Goal: Task Accomplishment & Management: Manage account settings

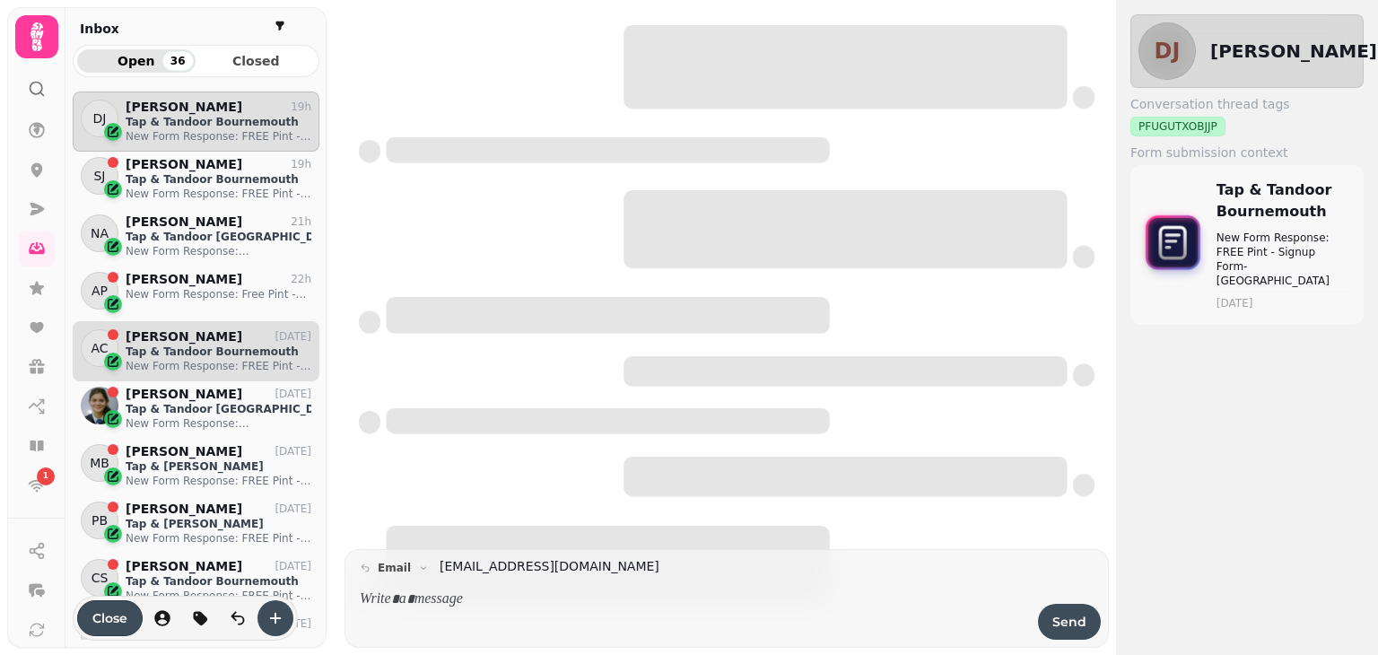
scroll to position [535, 233]
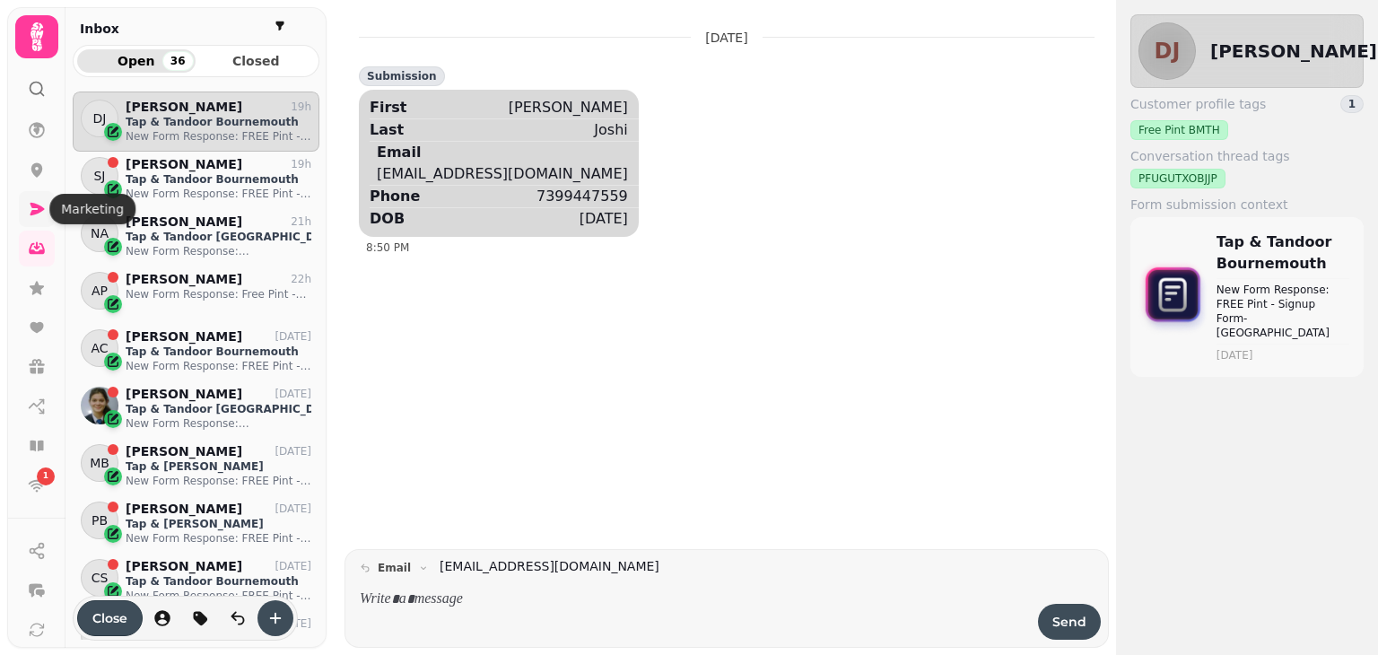
click at [40, 211] on icon at bounding box center [38, 209] width 14 height 13
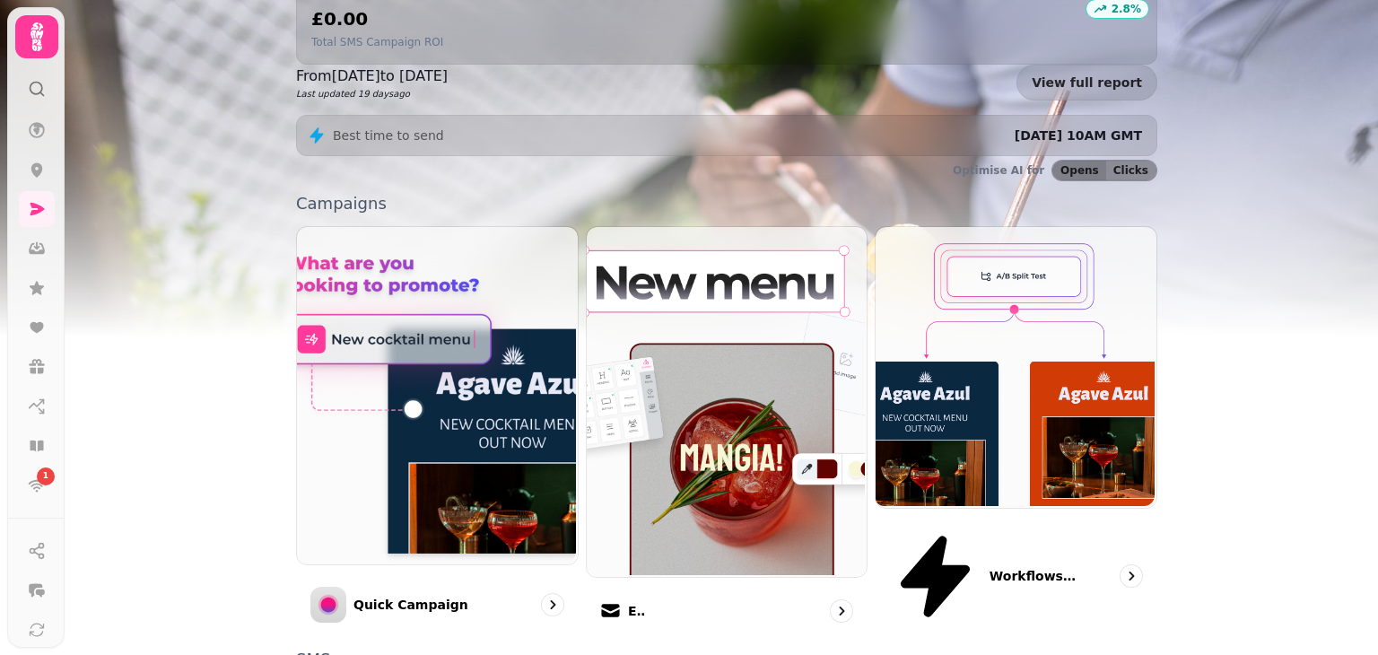
scroll to position [372, 0]
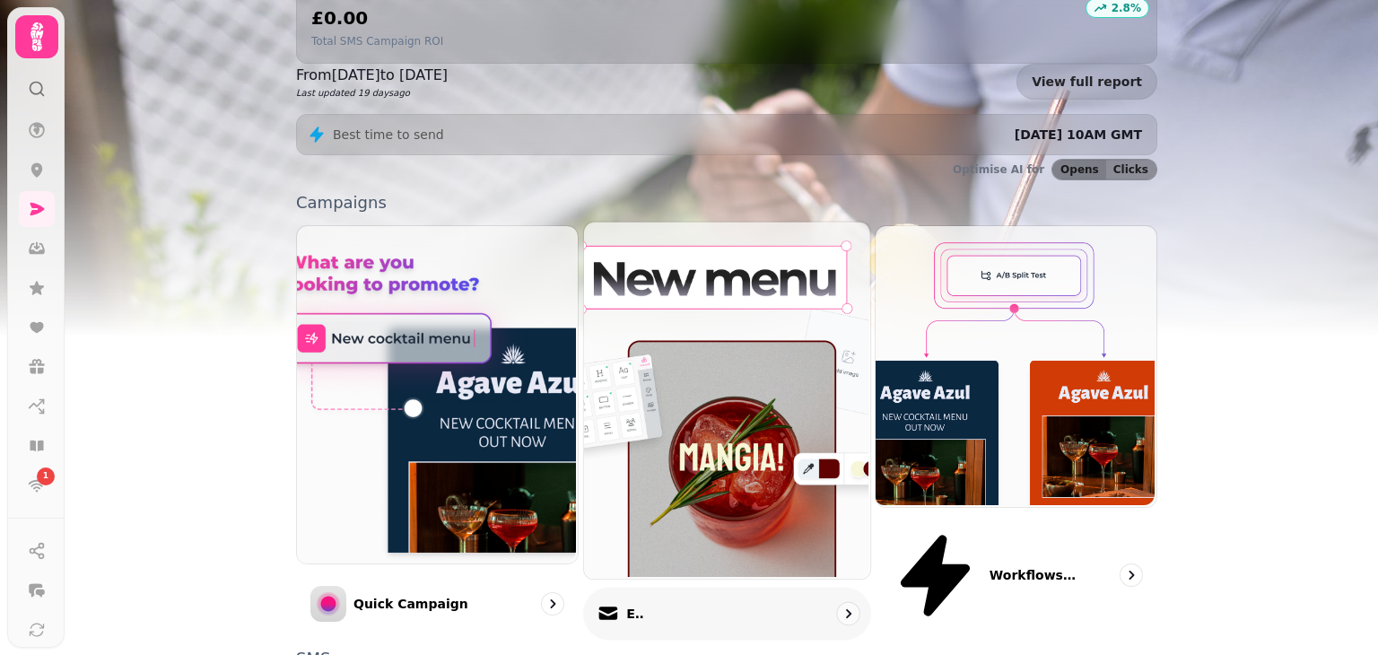
click at [721, 303] on img at bounding box center [724, 398] width 286 height 357
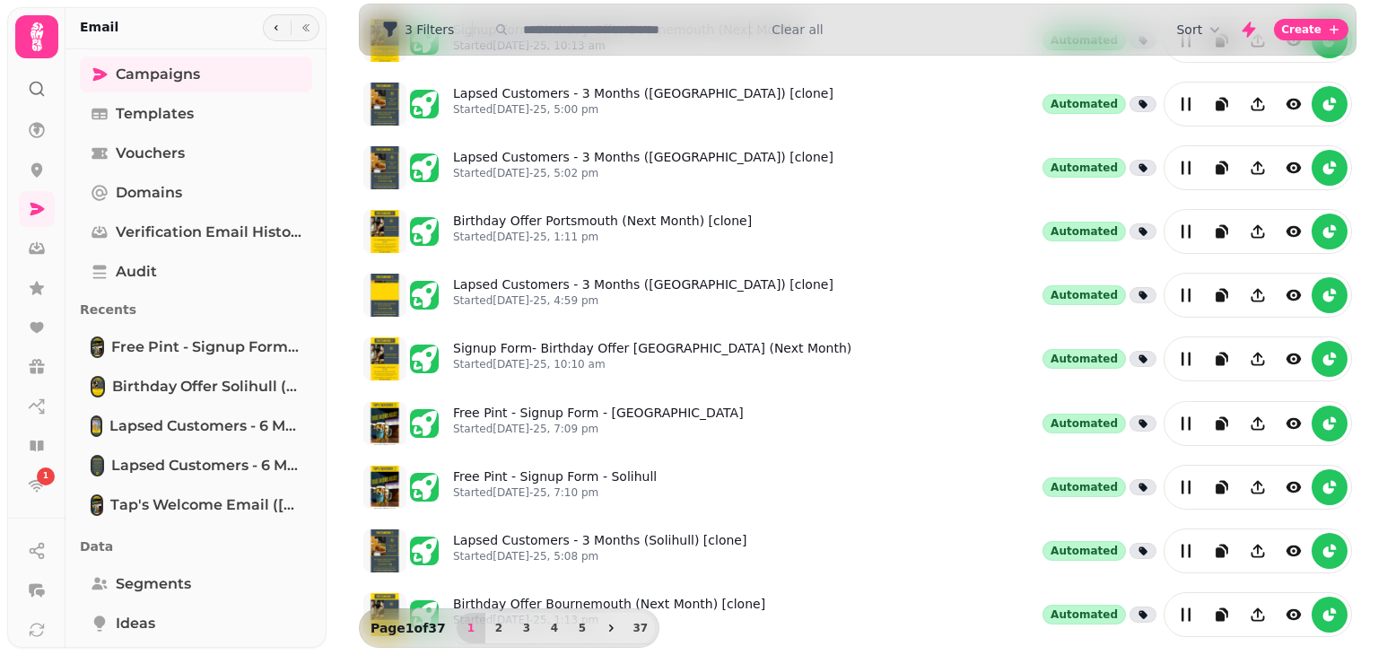
scroll to position [441, 0]
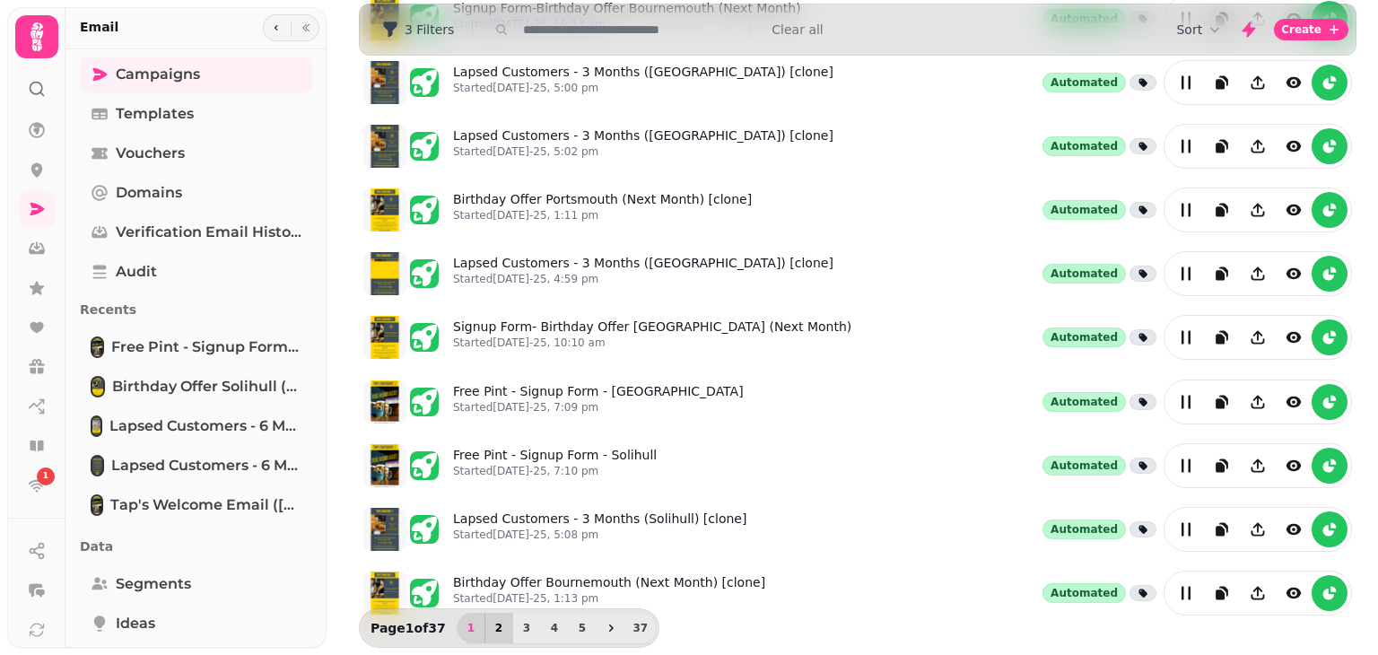
click at [501, 632] on button "2" at bounding box center [499, 628] width 29 height 31
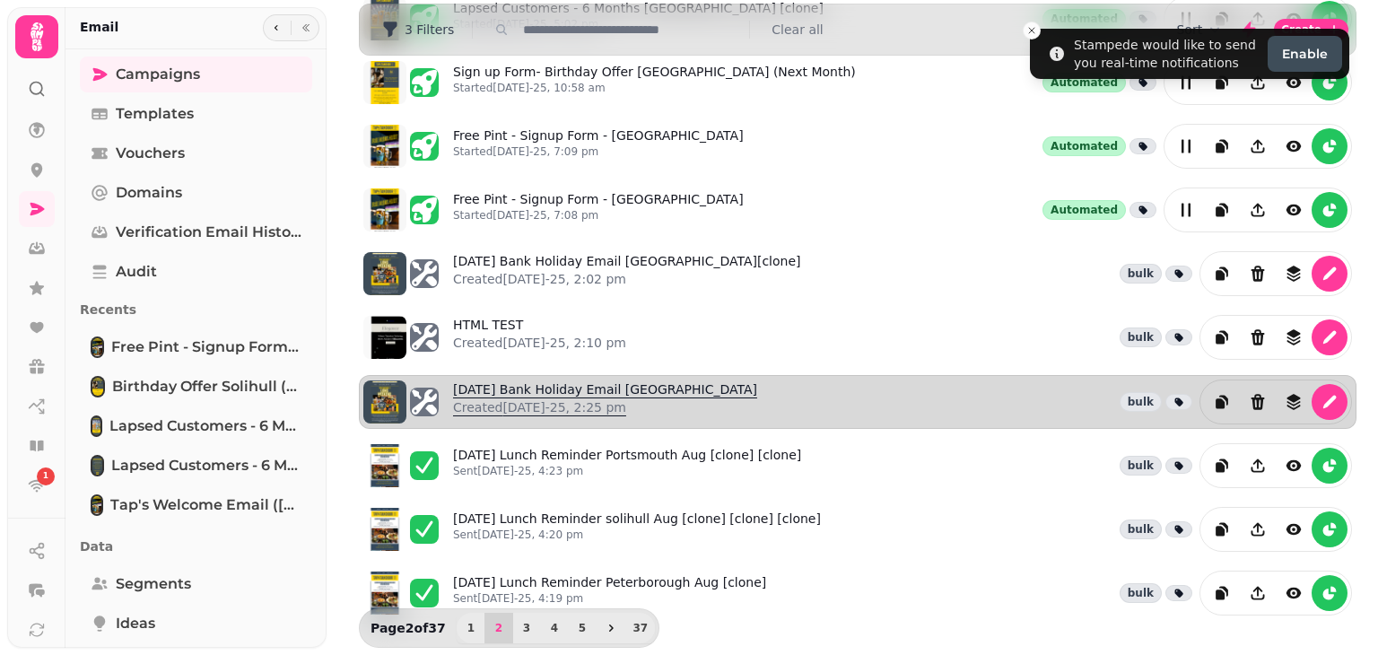
click at [634, 380] on link "[DATE] Bank Holiday Email [GEOGRAPHIC_DATA] Created [DATE]-25, 2:25 pm" at bounding box center [605, 401] width 304 height 43
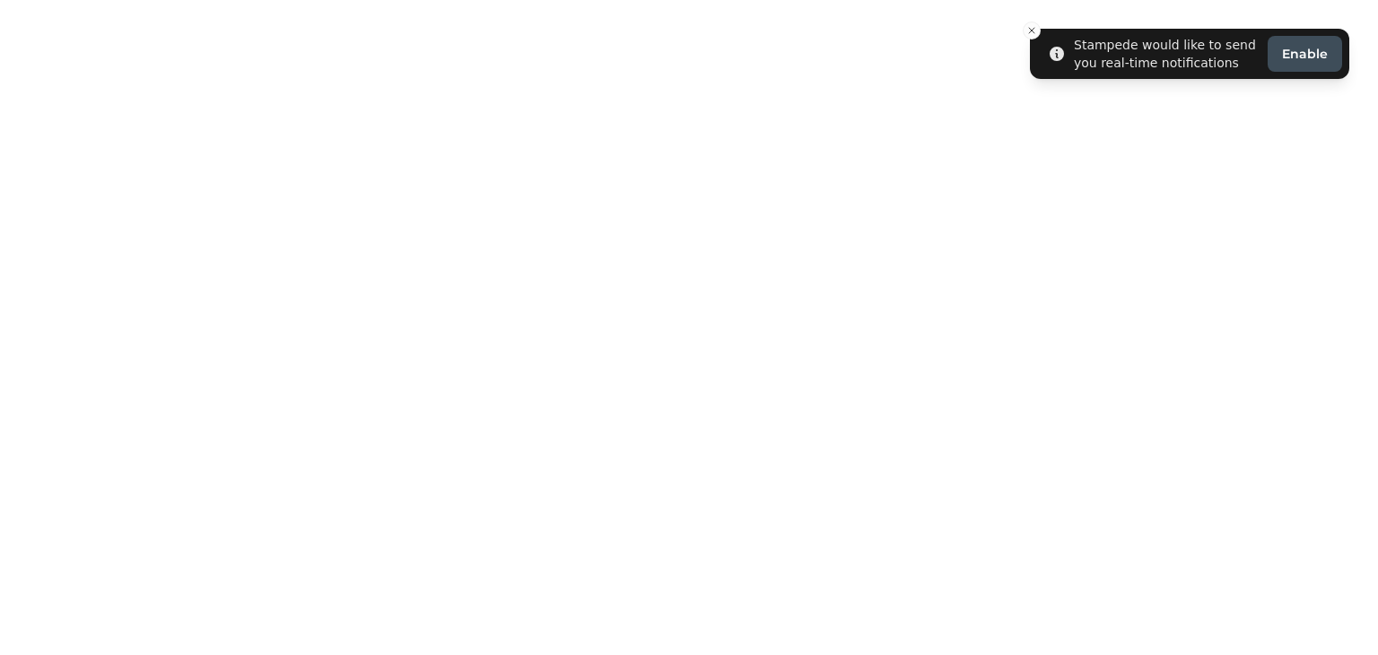
select select "**********"
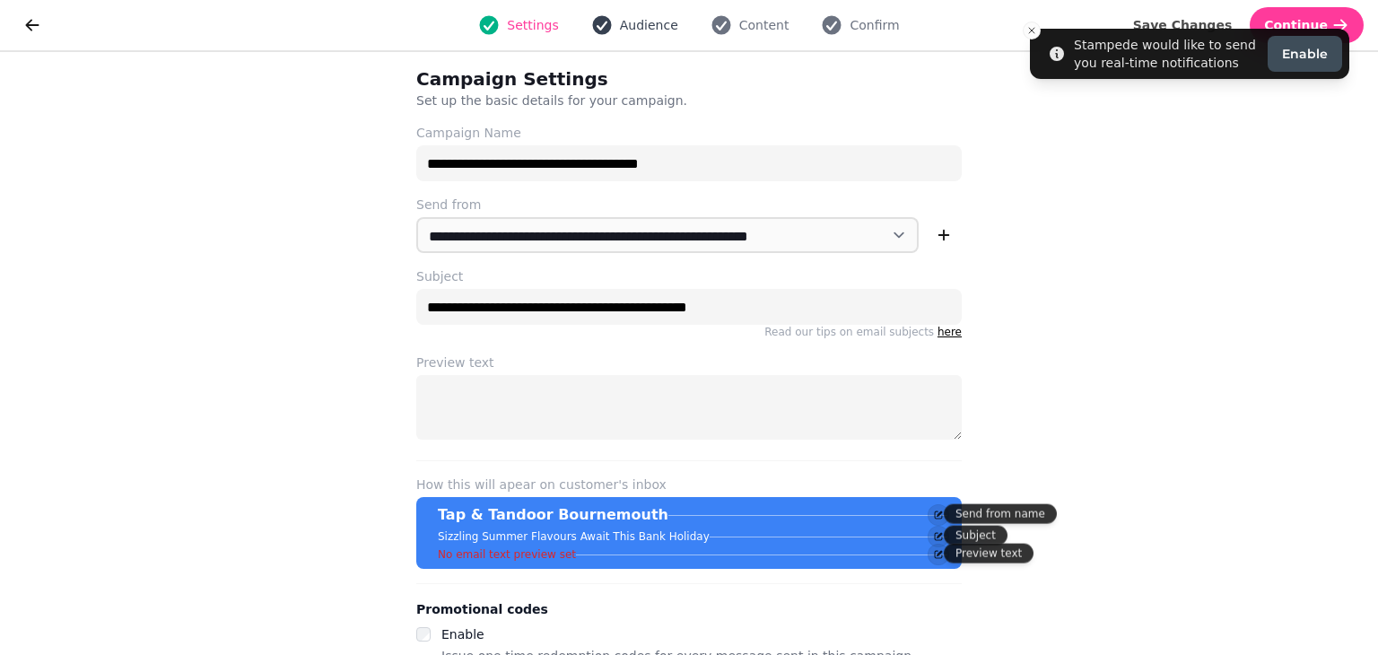
click at [634, 16] on span "Audience" at bounding box center [649, 25] width 58 height 18
select select "**********"
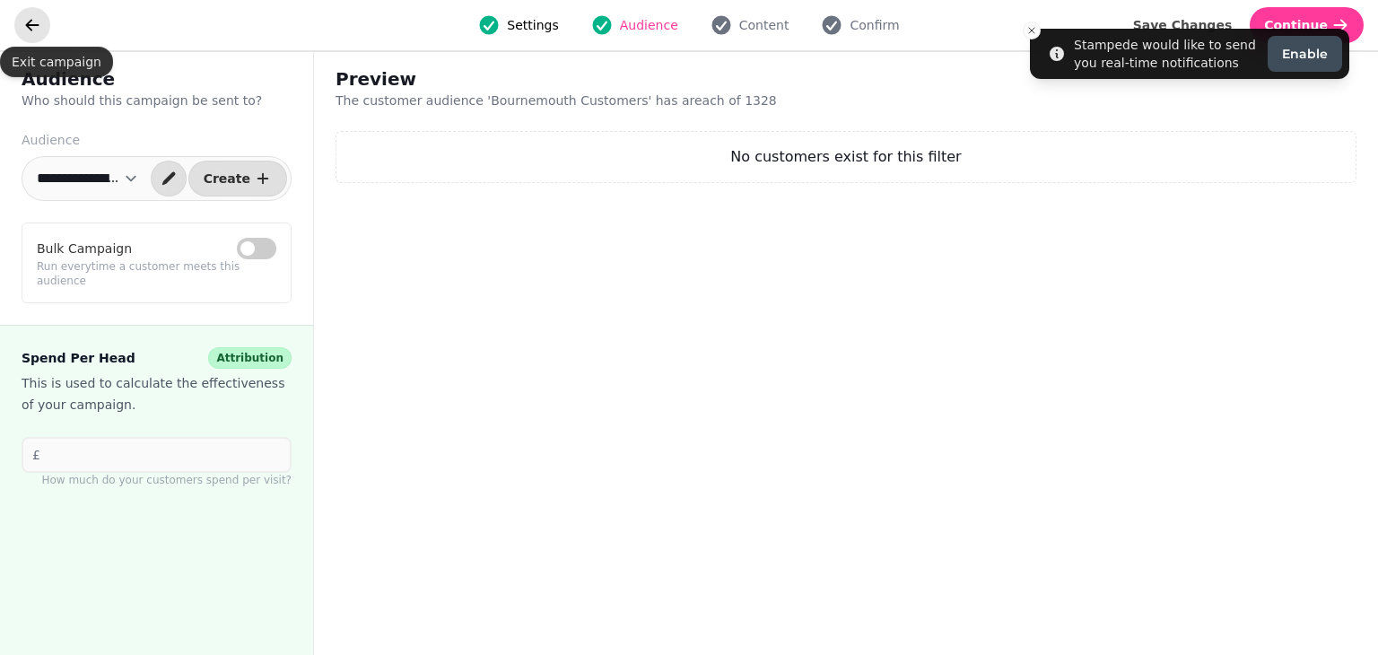
click at [32, 34] on button "go back" at bounding box center [32, 25] width 36 height 36
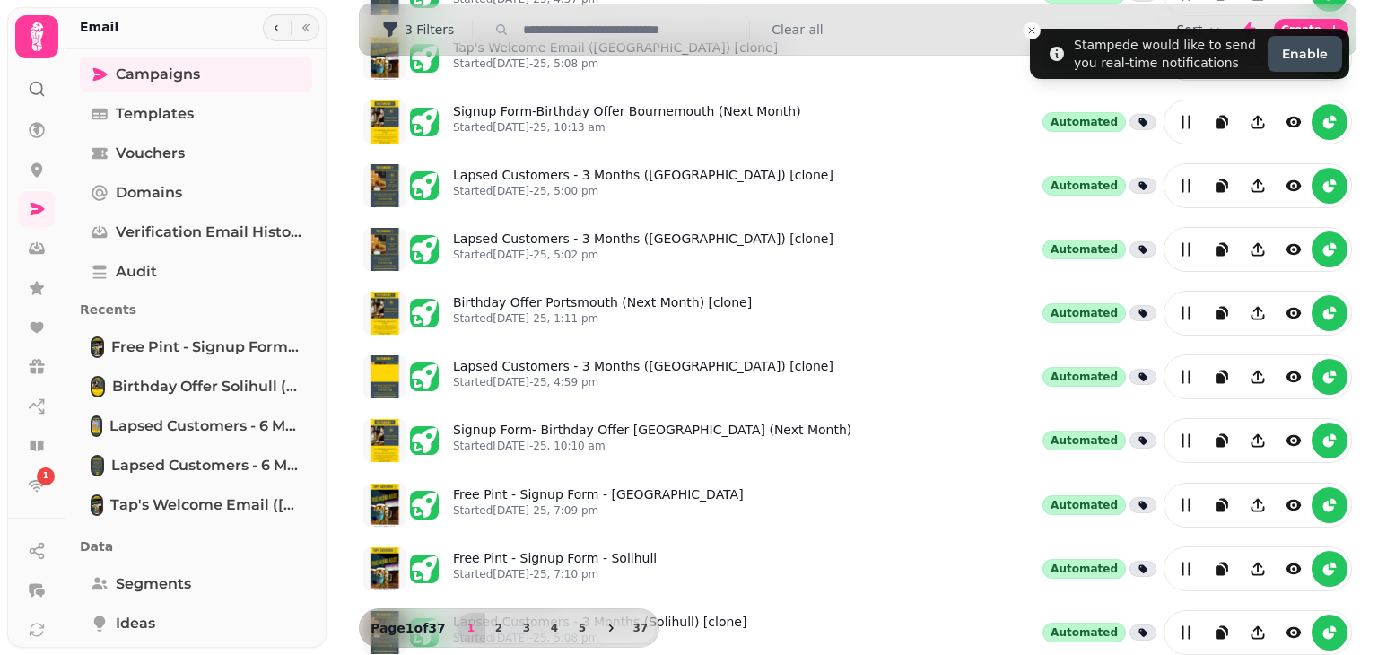
scroll to position [441, 0]
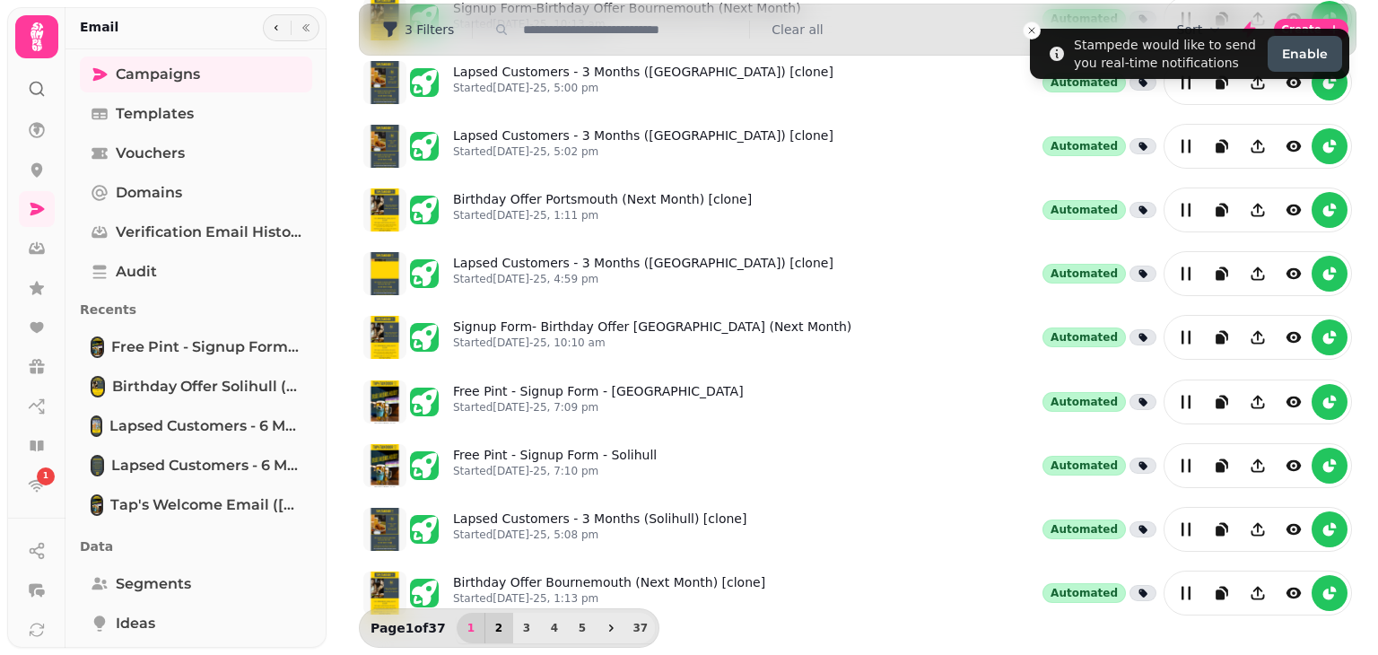
click at [494, 616] on button "2" at bounding box center [499, 628] width 29 height 31
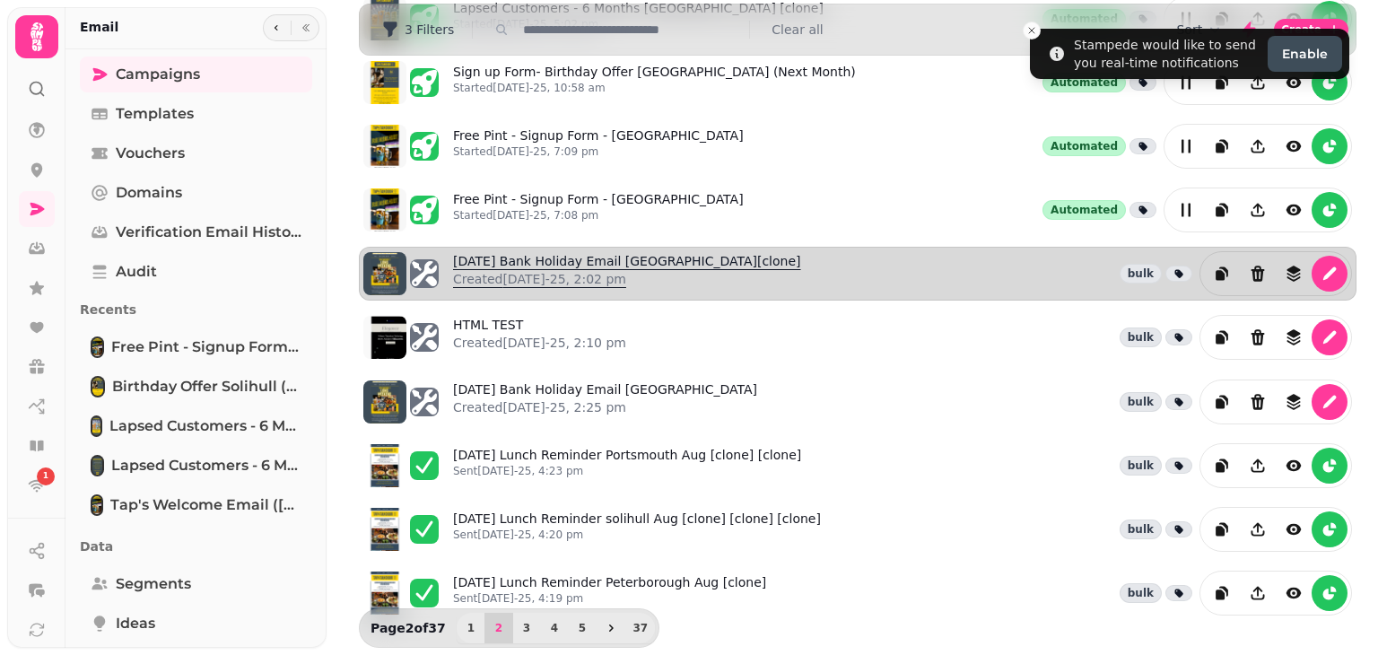
click at [643, 252] on link "[DATE] Bank Holiday Email [GEOGRAPHIC_DATA][clone] Created [DATE]-25, 2:02 pm" at bounding box center [627, 273] width 348 height 43
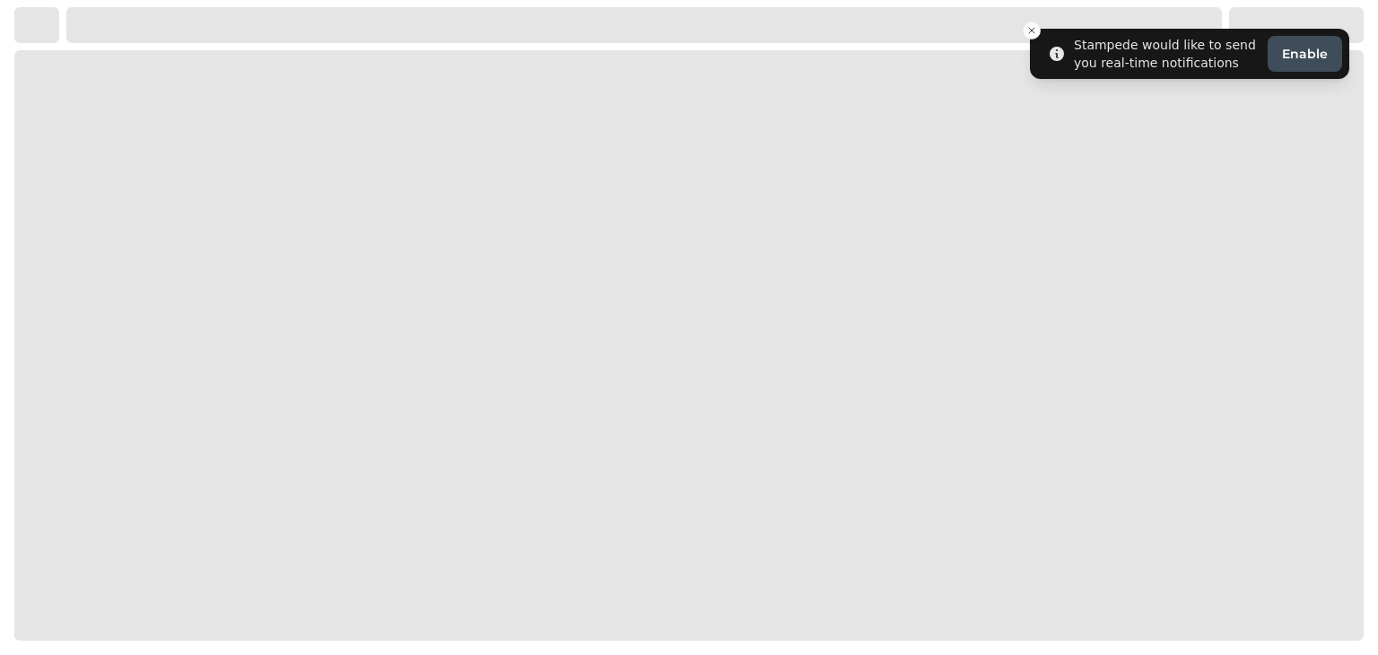
select select "**********"
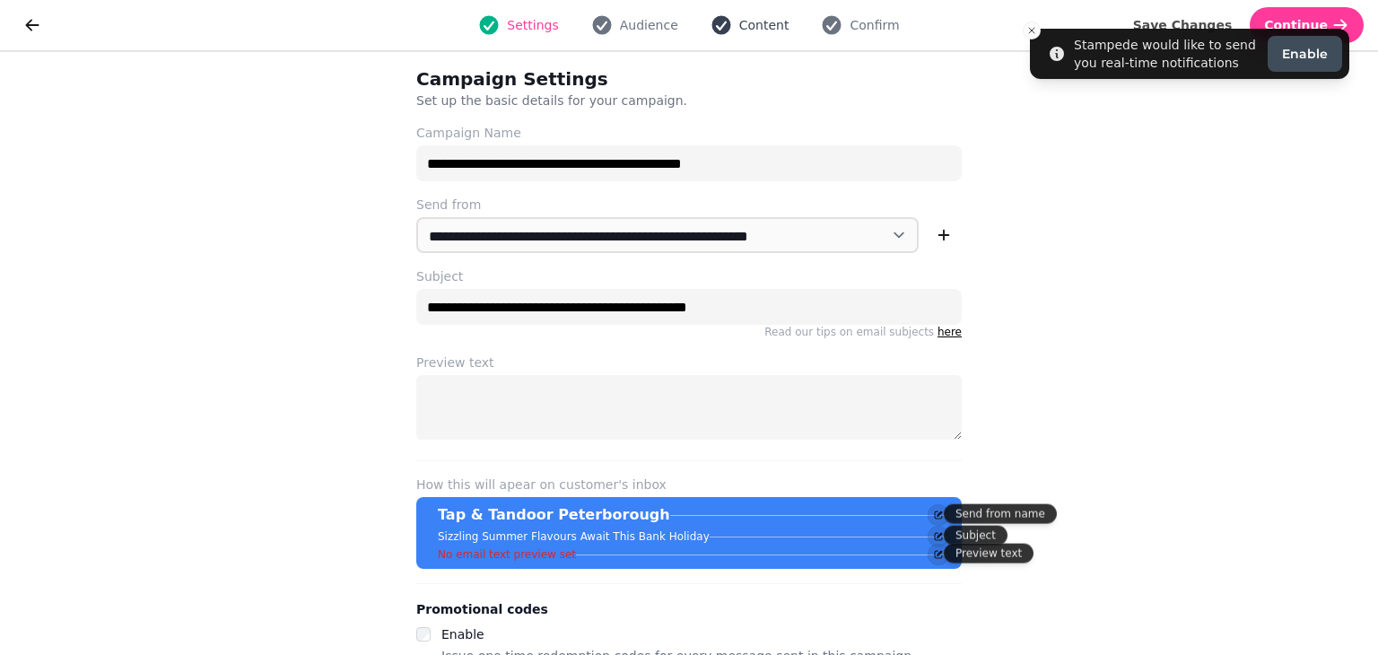
click at [725, 24] on icon "button" at bounding box center [721, 25] width 19 height 19
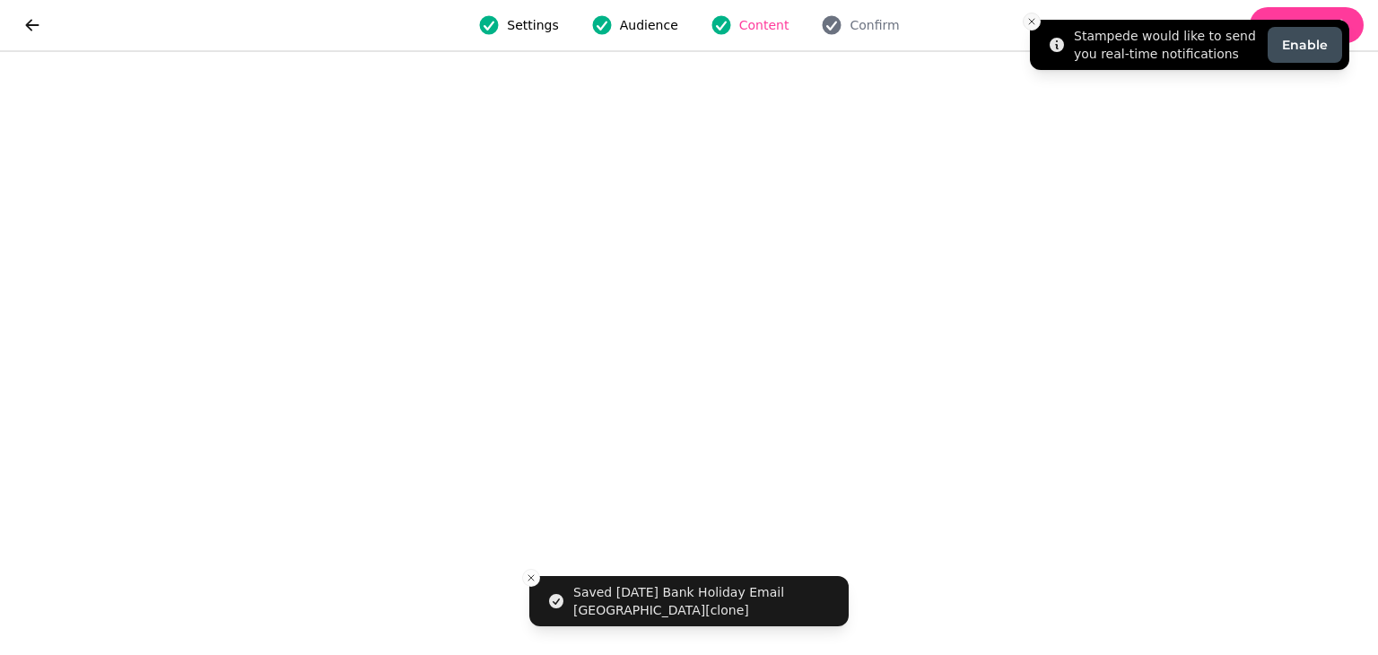
click at [1033, 22] on icon "Close toast" at bounding box center [1032, 21] width 11 height 11
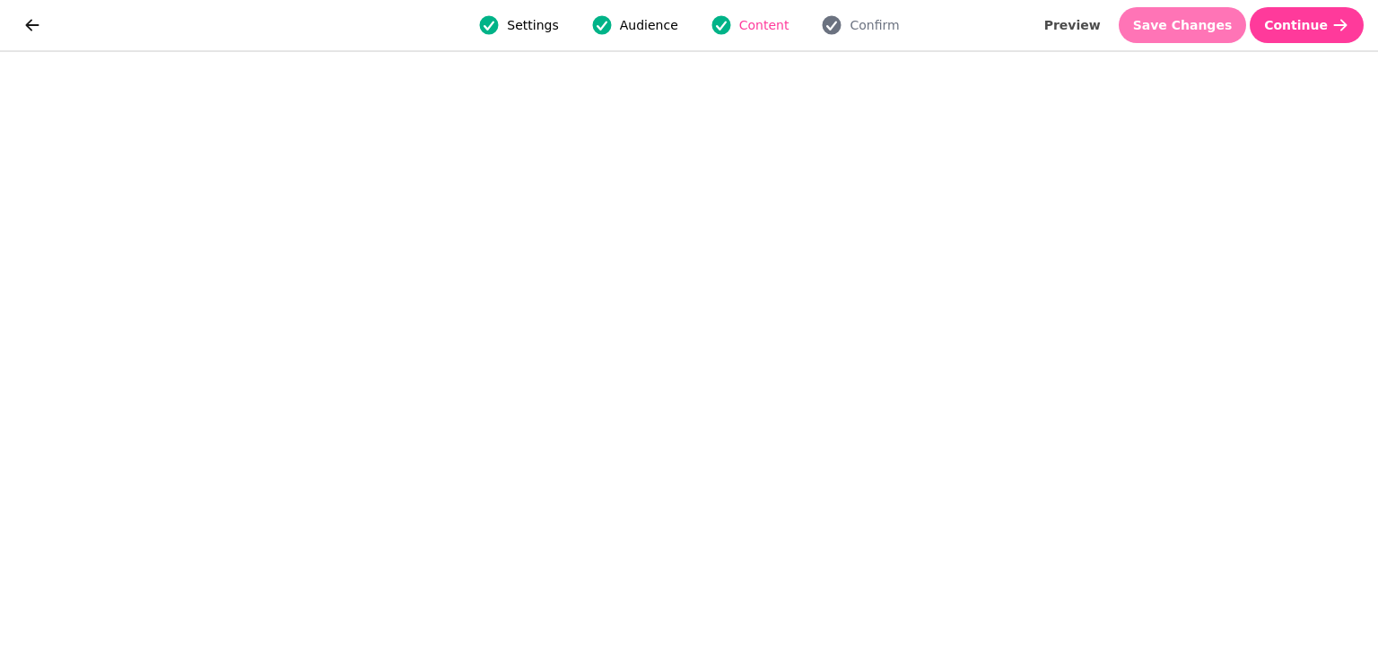
click at [1206, 31] on span "Save Changes" at bounding box center [1183, 25] width 100 height 13
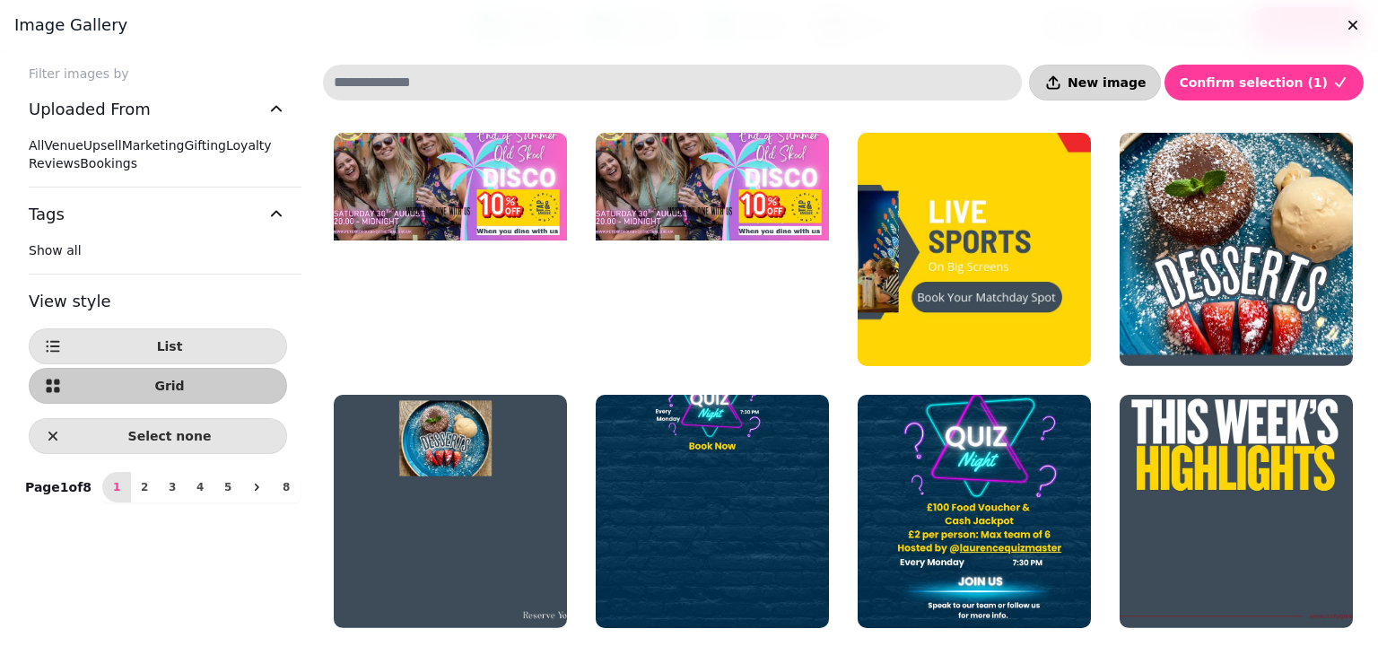
click at [1098, 83] on button "New image" at bounding box center [1095, 83] width 132 height 36
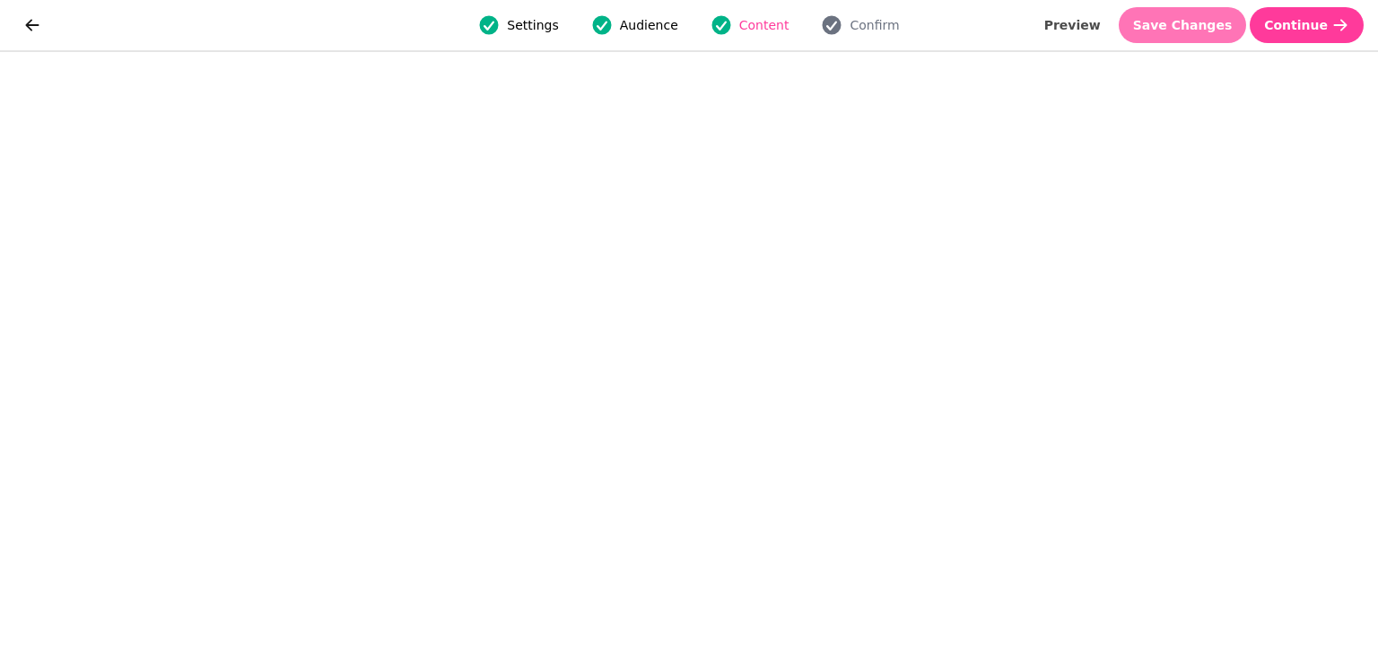
click at [1217, 40] on button "Save Changes" at bounding box center [1183, 25] width 128 height 36
click at [1215, 22] on span "Save Changes" at bounding box center [1183, 25] width 100 height 13
click at [1168, 38] on button "Save Changes" at bounding box center [1183, 25] width 128 height 36
click at [1206, 4] on div "Settings Audience Content Confirm Preview Save Changes Continue" at bounding box center [689, 25] width 1378 height 50
click at [1204, 22] on span "Save Changes" at bounding box center [1183, 25] width 100 height 13
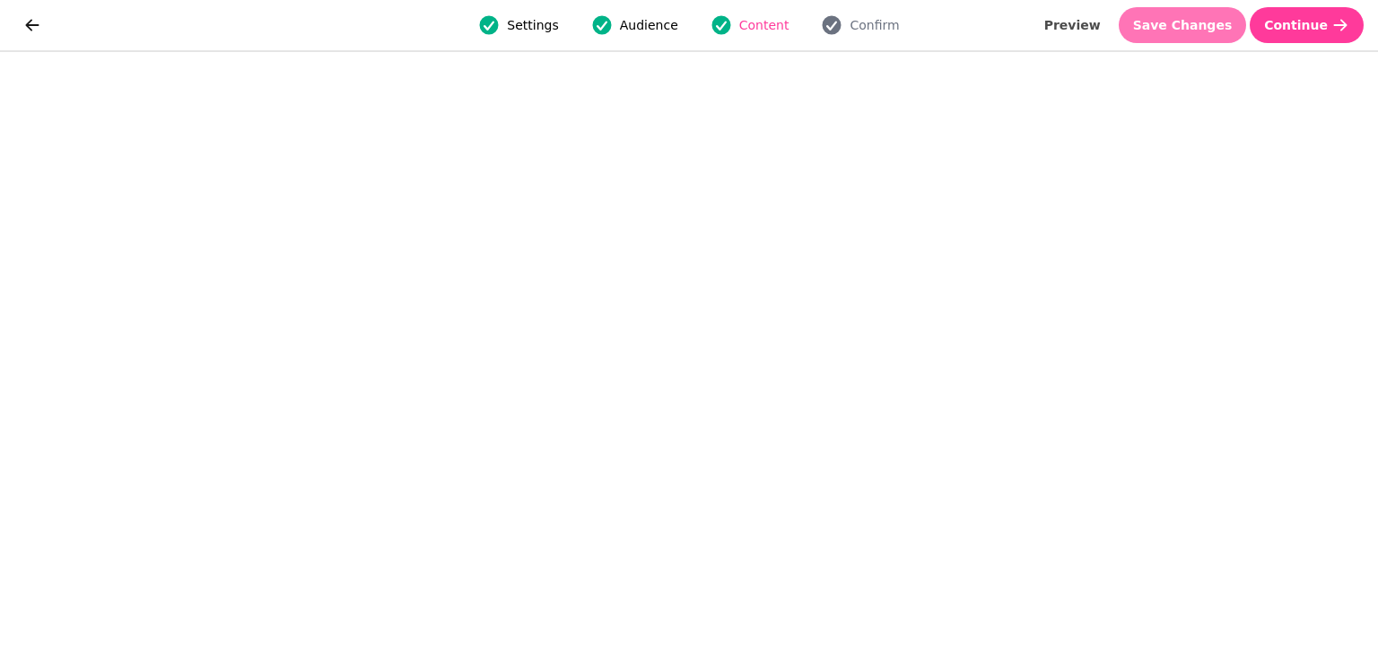
click at [1220, 30] on span "Save Changes" at bounding box center [1183, 25] width 100 height 13
click at [1210, 30] on span "Save Changes" at bounding box center [1183, 25] width 100 height 13
click at [1206, 31] on span "Save Changes" at bounding box center [1183, 25] width 100 height 13
click at [1206, 37] on button "Save Changes" at bounding box center [1183, 25] width 128 height 36
click at [1187, 26] on span "Save Changes" at bounding box center [1183, 25] width 100 height 13
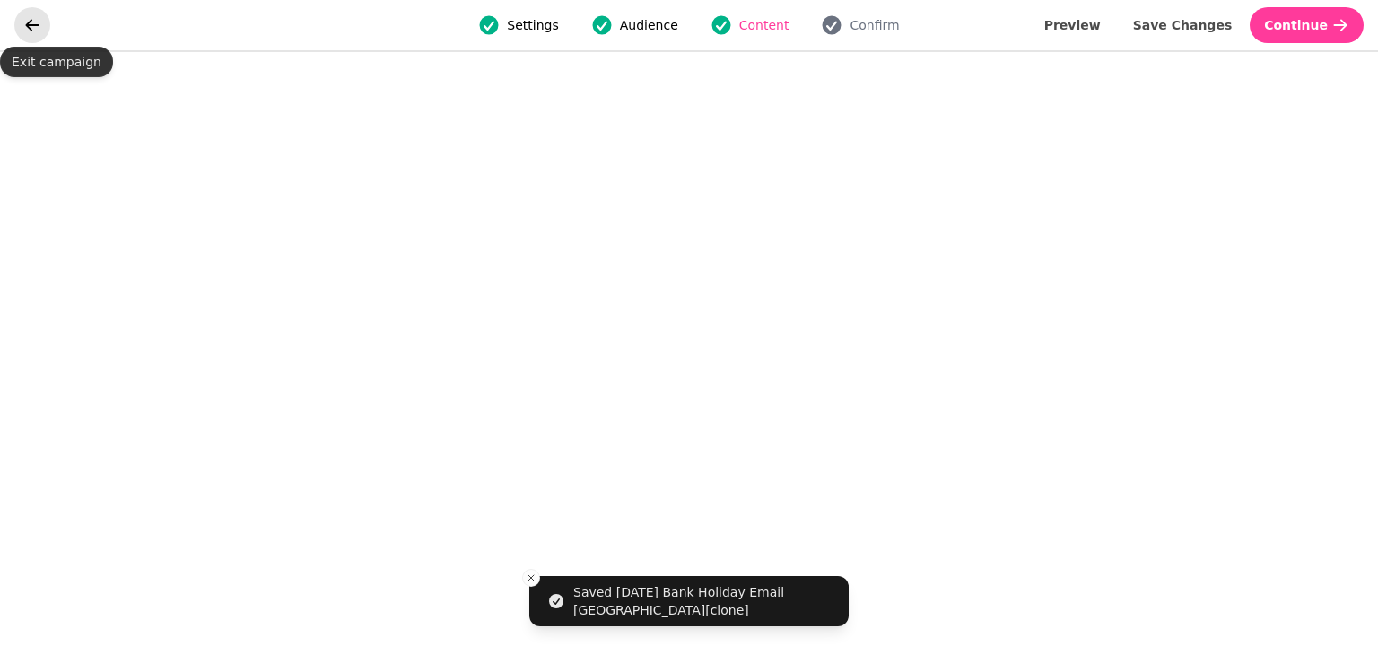
click at [37, 19] on icon "go back" at bounding box center [32, 25] width 18 height 18
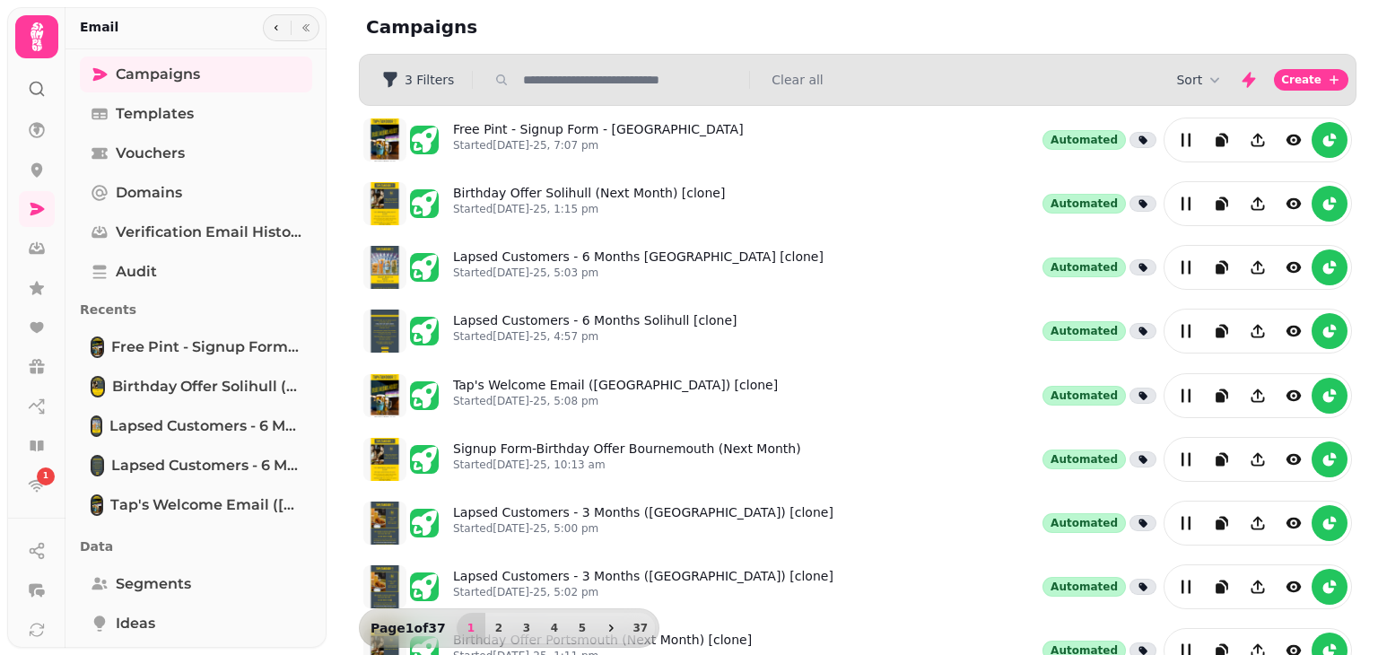
click at [702, 84] on input "text" at bounding box center [631, 80] width 230 height 18
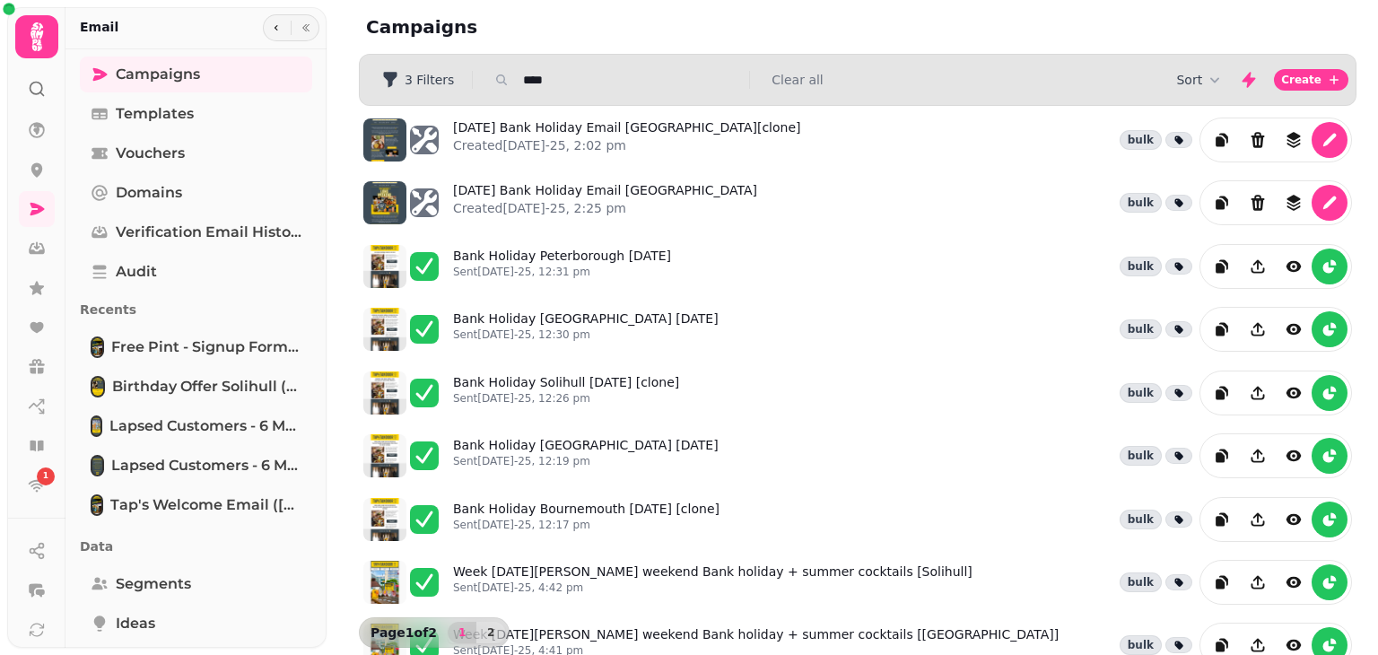
type input "**********"
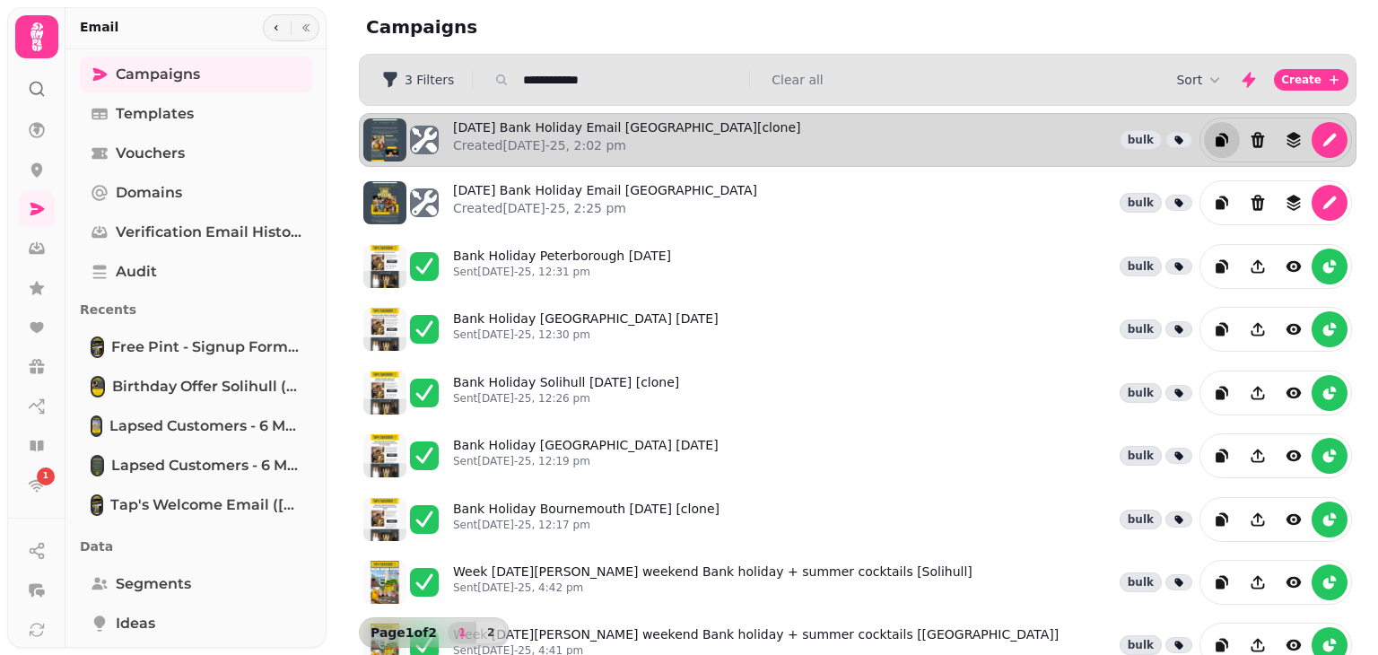
click at [1217, 137] on icon "duplicate" at bounding box center [1222, 140] width 18 height 18
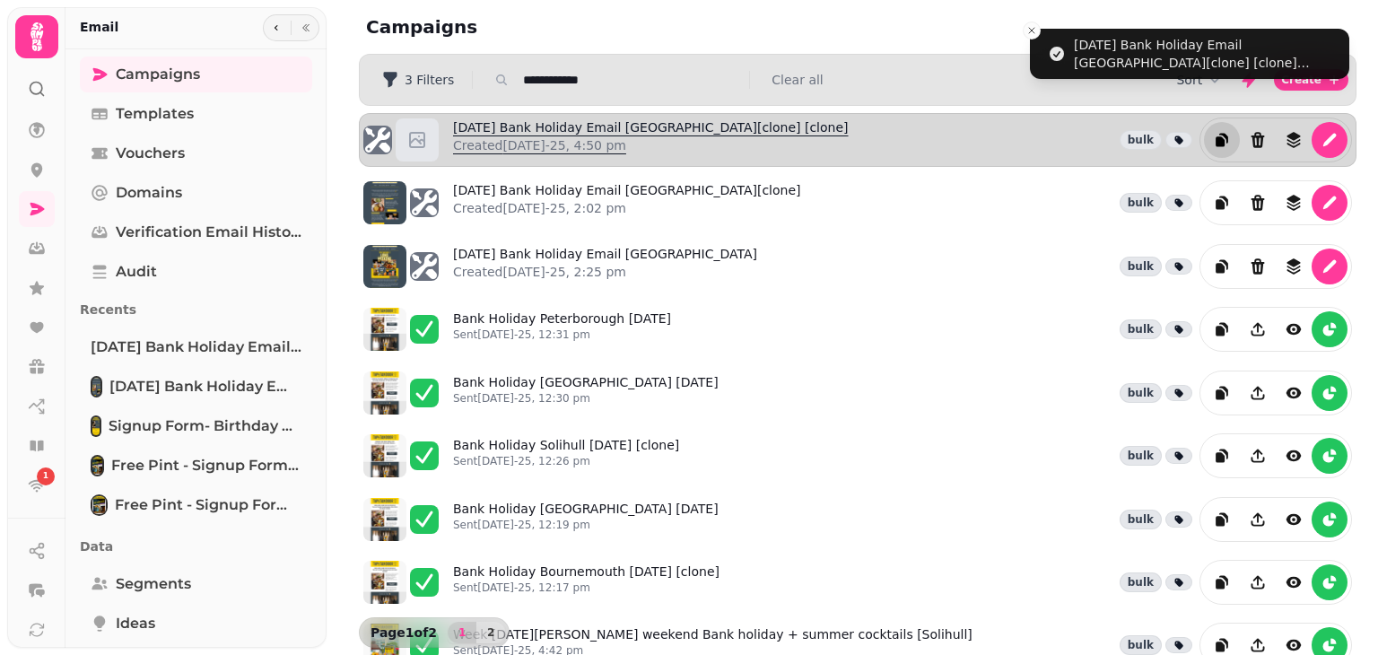
click at [621, 123] on link "[DATE] Bank Holiday Email [GEOGRAPHIC_DATA][clone] [clone] Created [DATE]-25, 4…" at bounding box center [651, 139] width 396 height 43
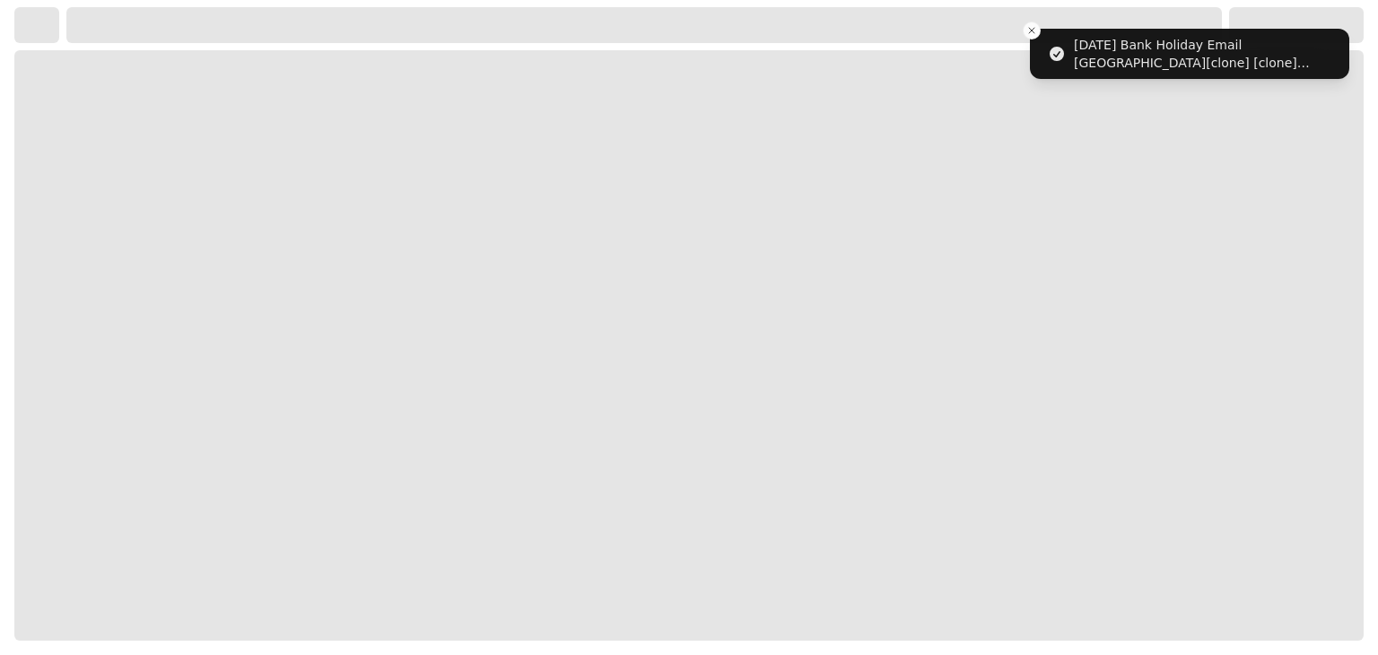
select select "**********"
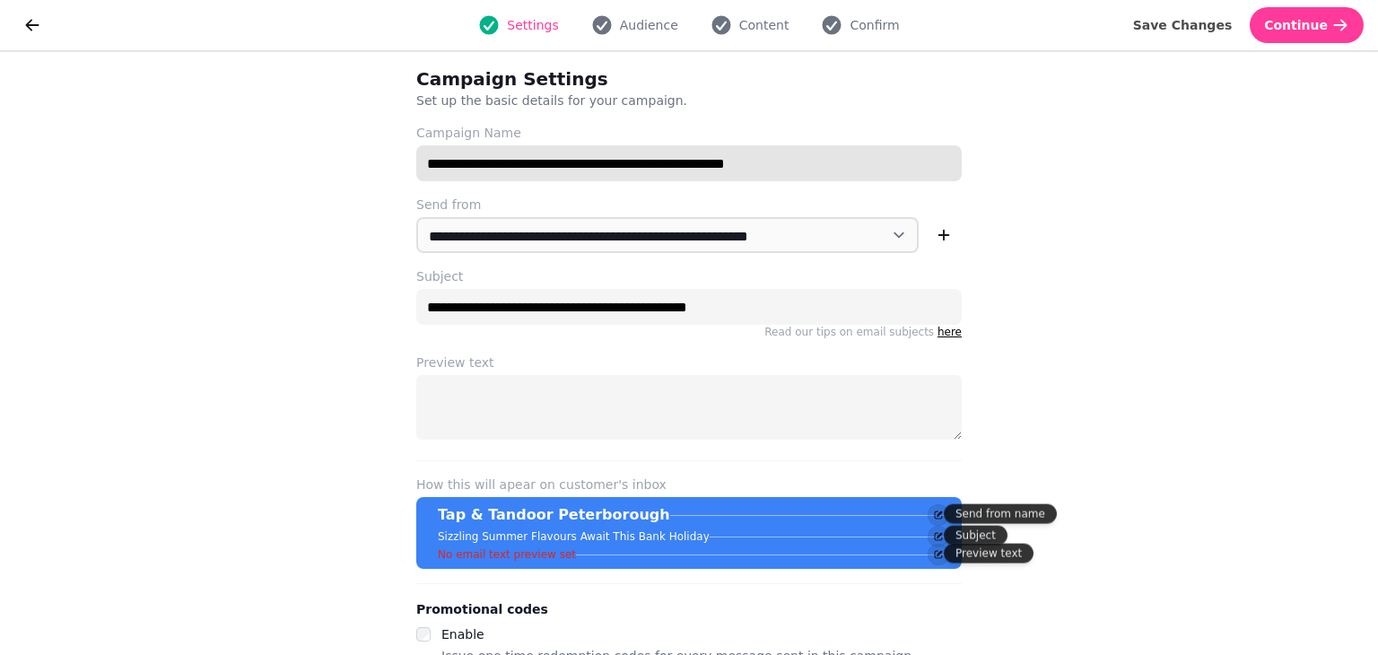
drag, startPoint x: 828, startPoint y: 167, endPoint x: 623, endPoint y: 163, distance: 205.5
click at [623, 163] on input "**********" at bounding box center [689, 163] width 546 height 36
type input "**********"
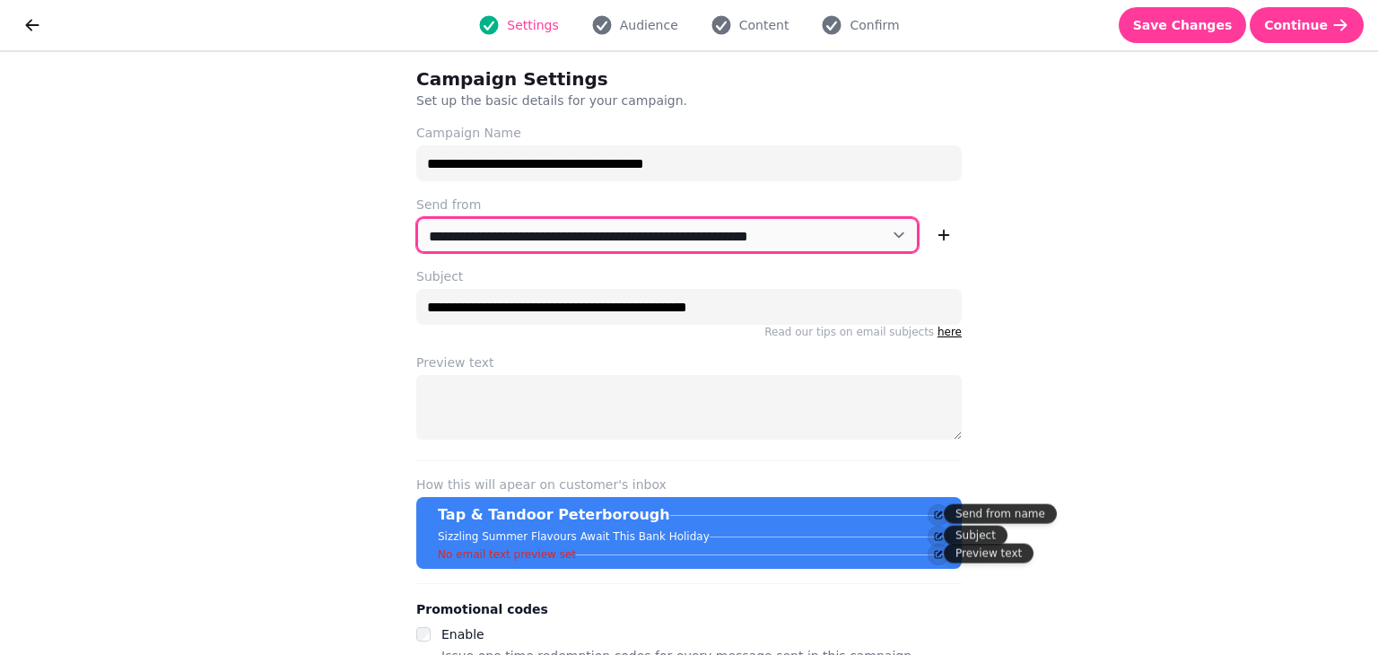
click at [891, 232] on select "**********" at bounding box center [667, 235] width 503 height 36
select select "**********"
click at [416, 217] on select "**********" at bounding box center [667, 235] width 503 height 36
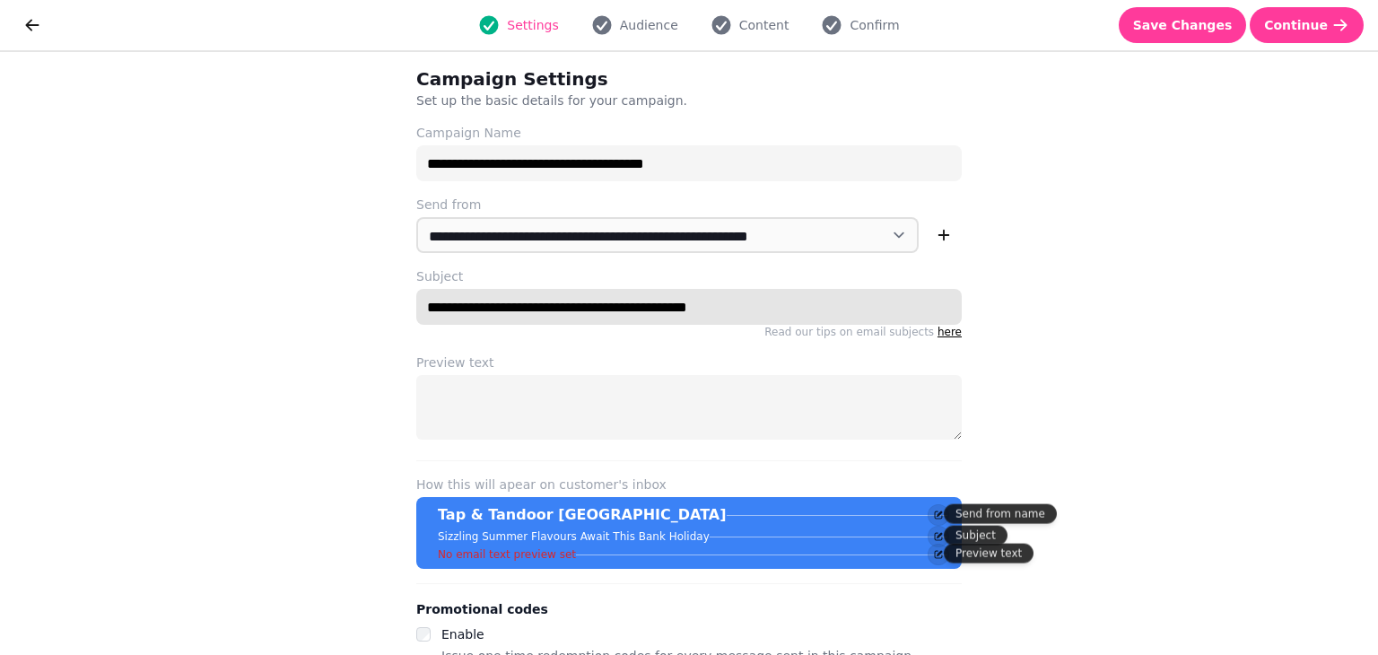
click at [797, 297] on input "**********" at bounding box center [689, 307] width 546 height 36
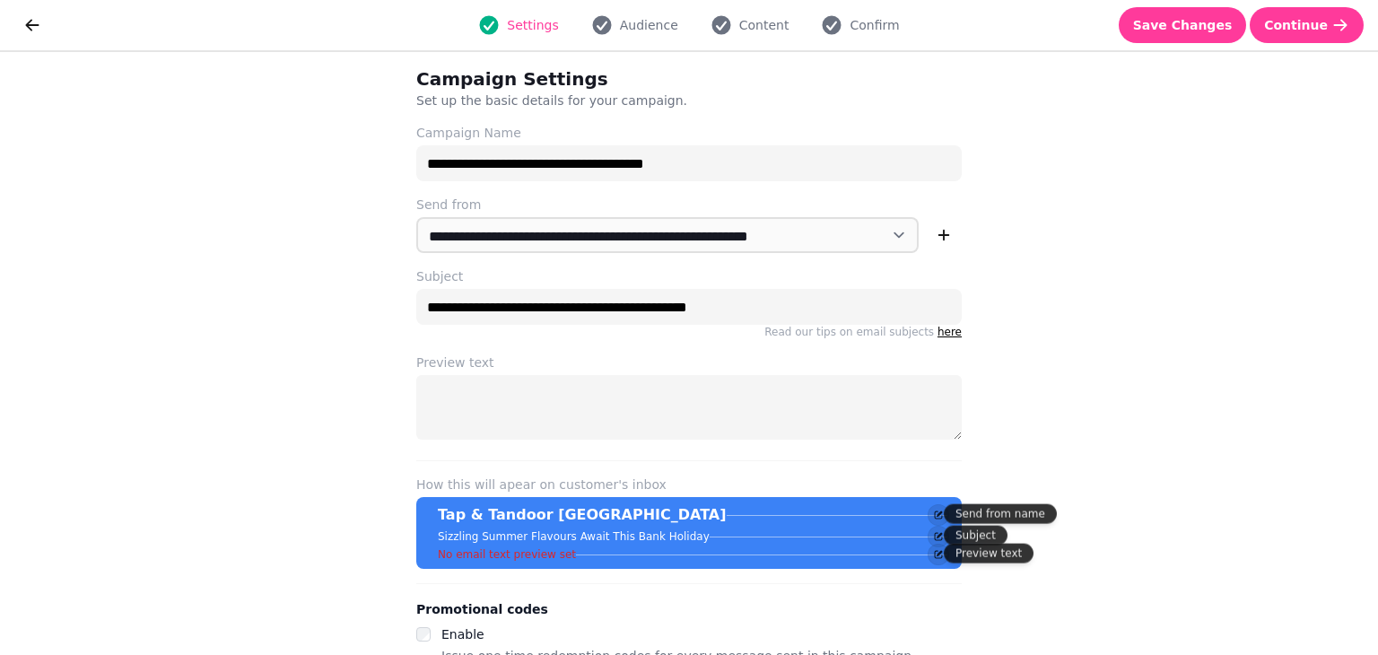
click at [1127, 243] on div "**********" at bounding box center [689, 353] width 1378 height 603
click at [636, 20] on span "Audience" at bounding box center [649, 25] width 58 height 18
select select "**********"
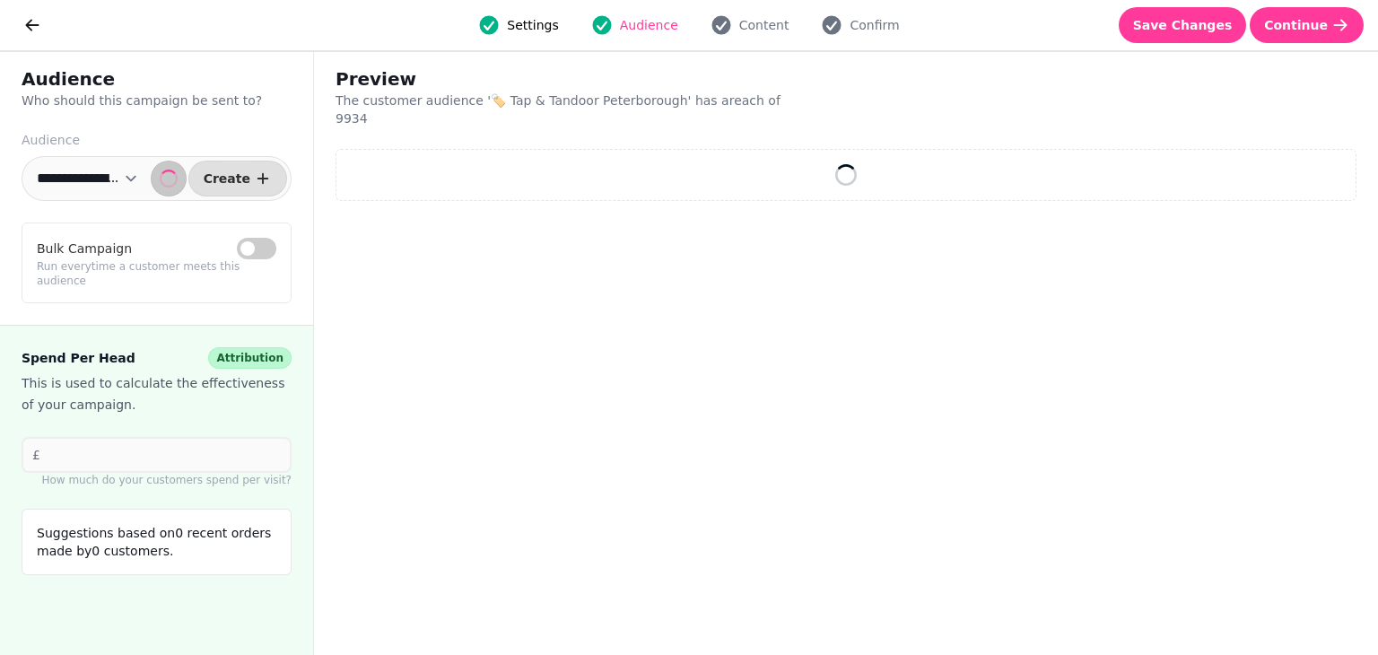
select select "**"
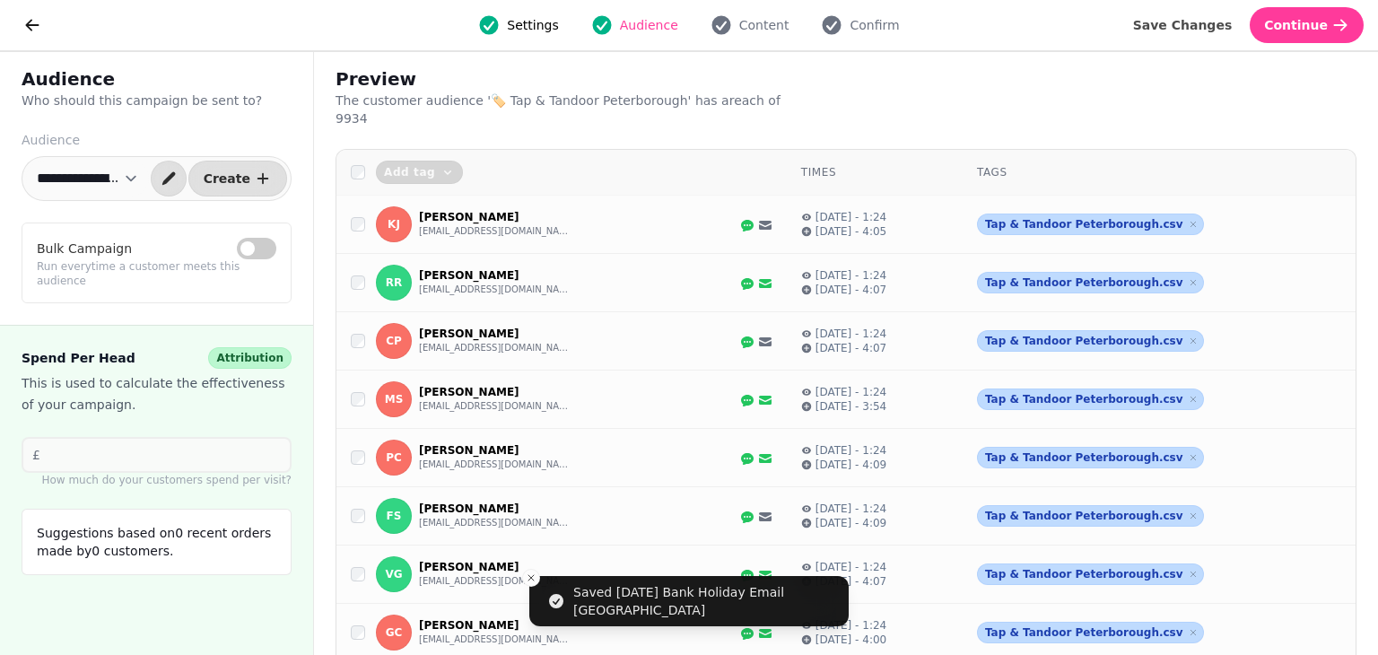
click at [138, 181] on select "**********" at bounding box center [87, 179] width 123 height 36
select select "**********"
click at [26, 161] on select "**********" at bounding box center [87, 179] width 123 height 36
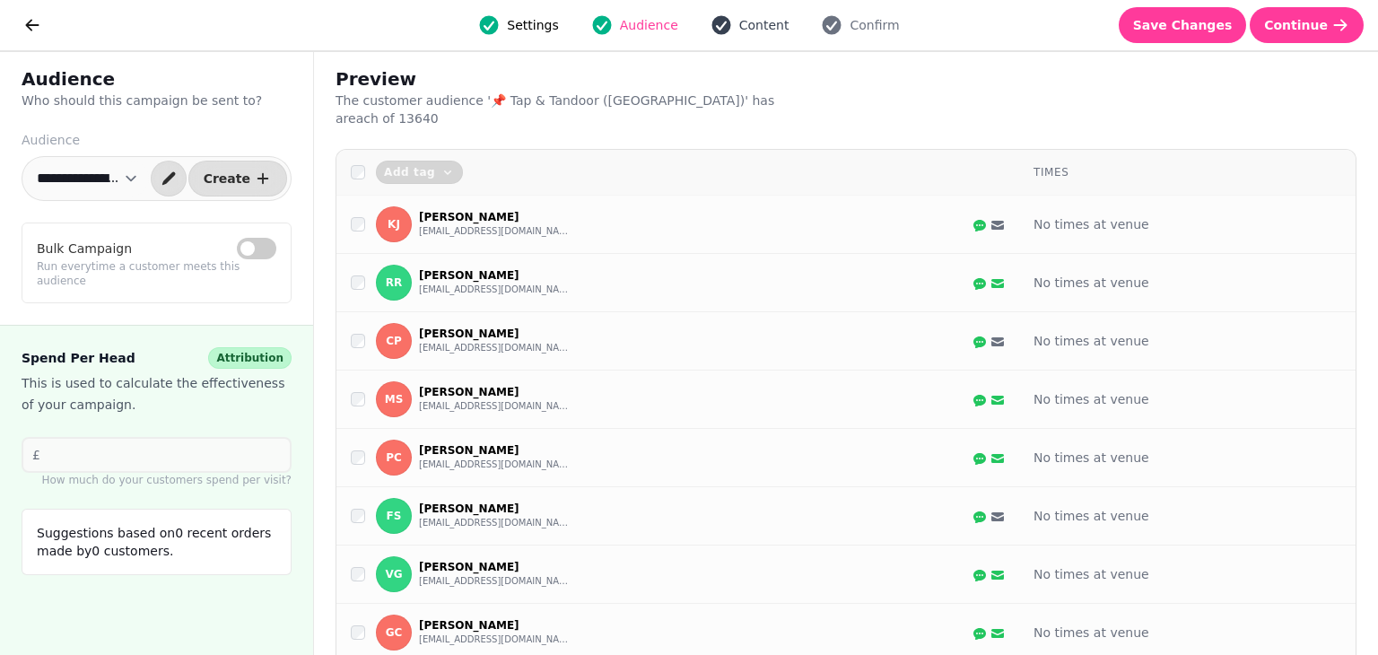
click at [739, 31] on span "Content" at bounding box center [764, 25] width 50 height 18
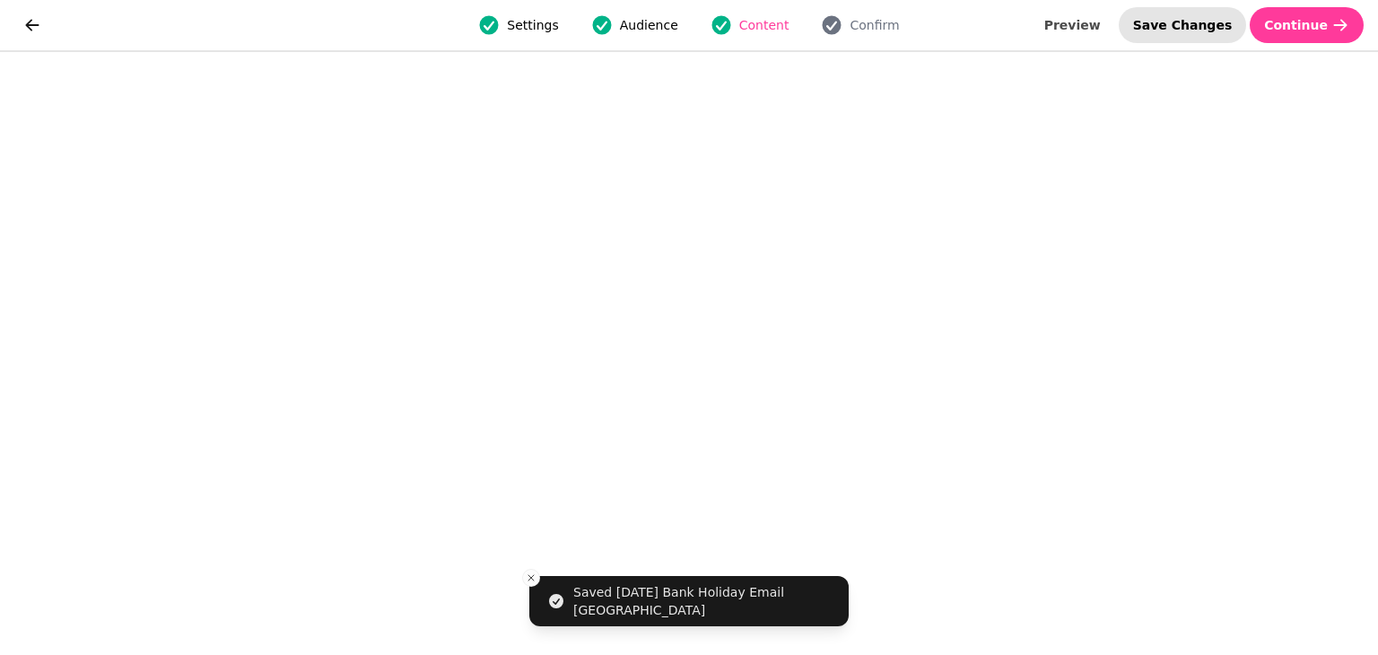
click at [1228, 12] on button "Save Changes" at bounding box center [1183, 25] width 128 height 36
click at [1220, 22] on span "Save Changes" at bounding box center [1183, 25] width 100 height 13
click at [1206, 22] on span "Save Changes" at bounding box center [1183, 25] width 100 height 13
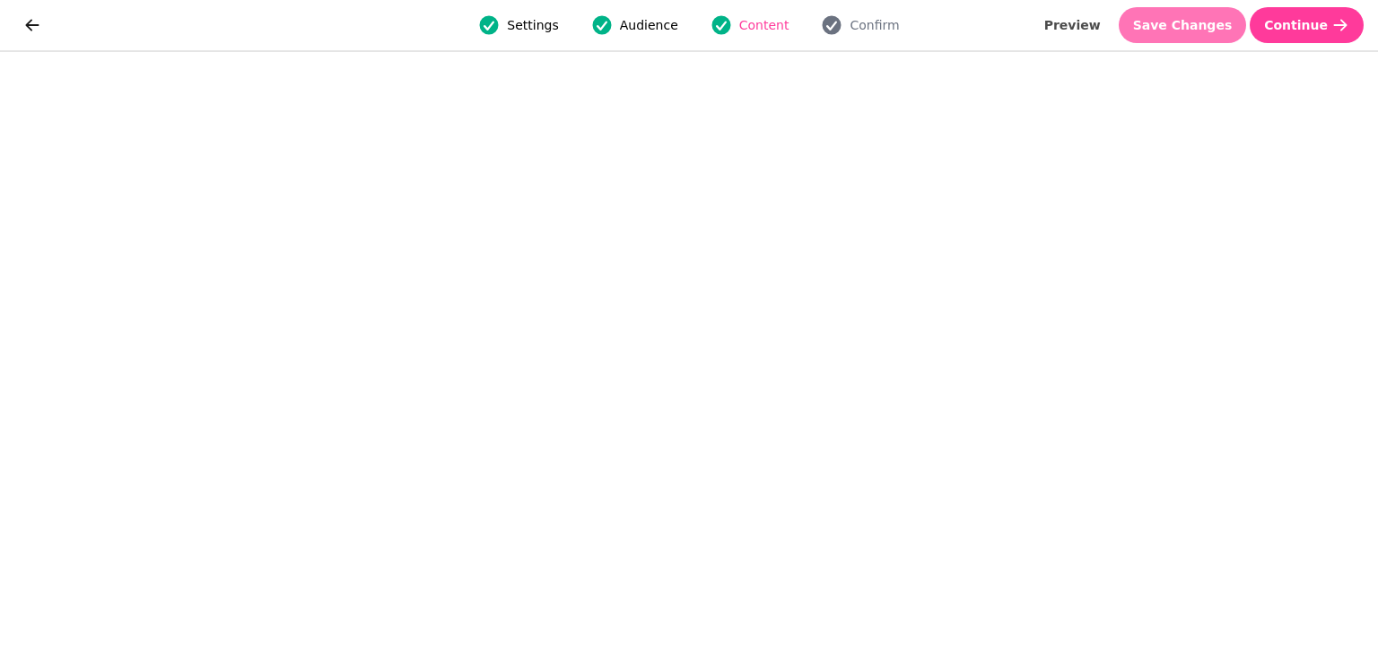
click at [1195, 39] on button "Save Changes" at bounding box center [1183, 25] width 128 height 36
click at [1192, 21] on span "Save Changes" at bounding box center [1183, 25] width 100 height 13
click at [1217, 26] on span "Save Changes" at bounding box center [1183, 25] width 100 height 13
click at [1212, 22] on span "Save Changes" at bounding box center [1183, 25] width 100 height 13
click at [1202, 21] on span "Save Changes" at bounding box center [1183, 25] width 100 height 13
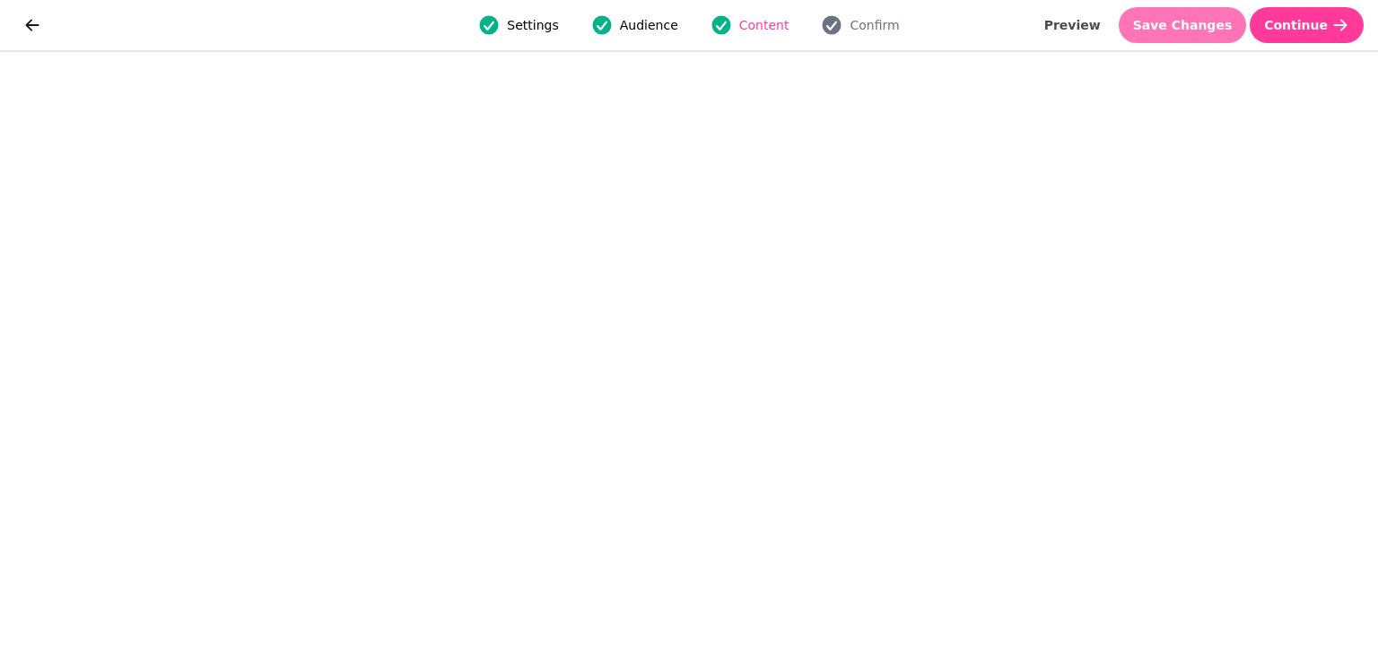
click at [1189, 19] on span "Save Changes" at bounding box center [1183, 25] width 100 height 13
click at [1195, 25] on span "Save Changes" at bounding box center [1183, 25] width 100 height 13
click at [1212, 9] on button "Save Changes" at bounding box center [1183, 25] width 128 height 36
click at [1209, 8] on button "Save Changes" at bounding box center [1183, 25] width 128 height 36
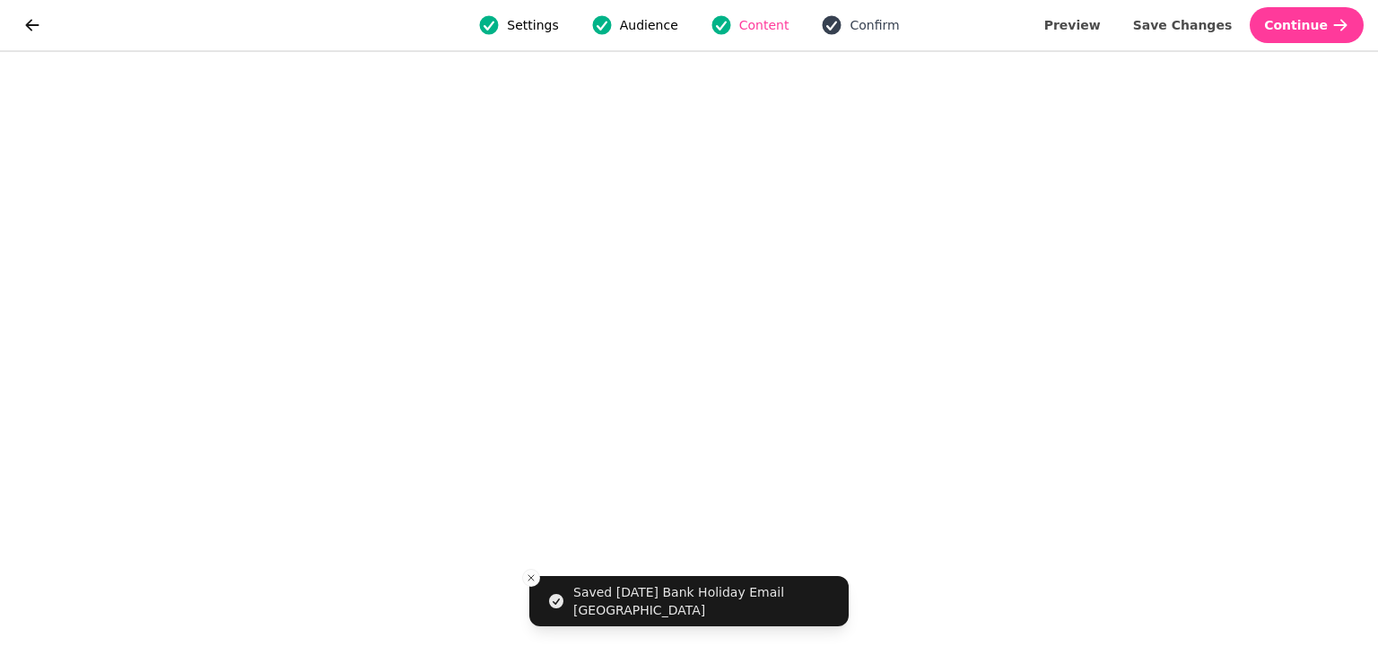
click at [864, 28] on span "Confirm" at bounding box center [874, 25] width 49 height 18
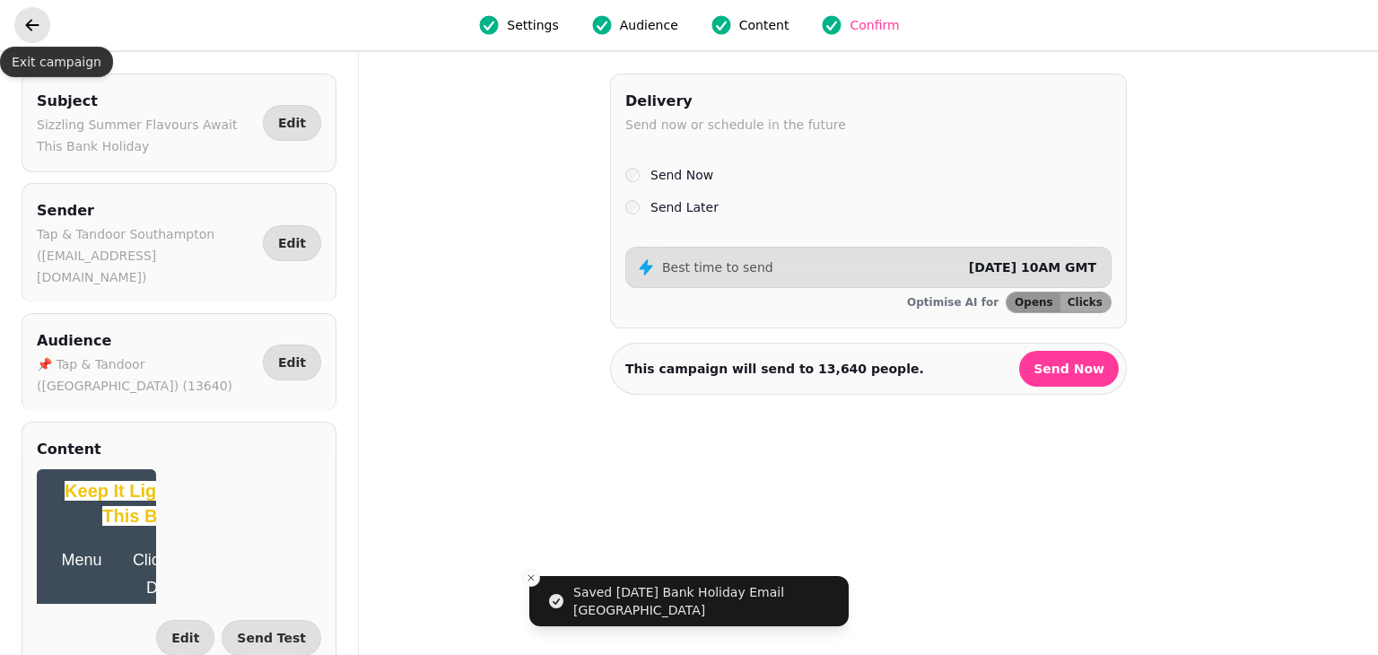
click at [25, 29] on icon "go back" at bounding box center [32, 25] width 18 height 18
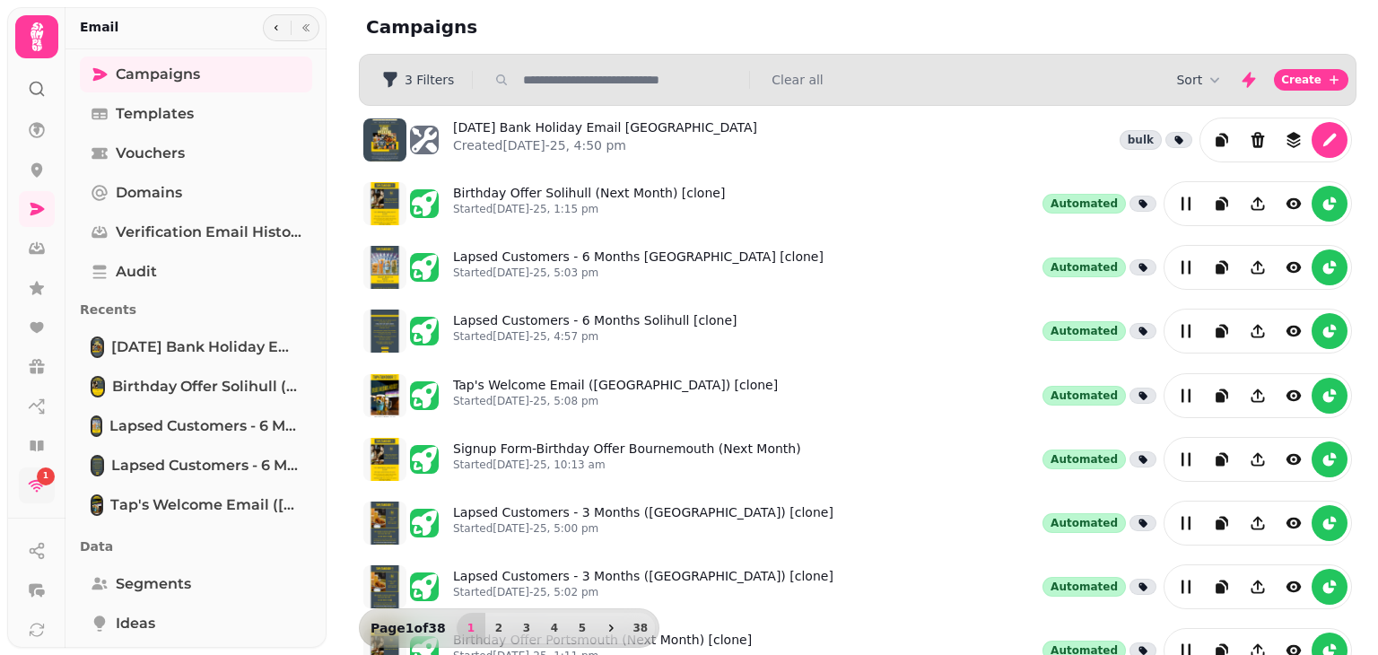
click at [37, 487] on icon at bounding box center [37, 486] width 17 height 13
click at [34, 171] on icon at bounding box center [37, 170] width 12 height 14
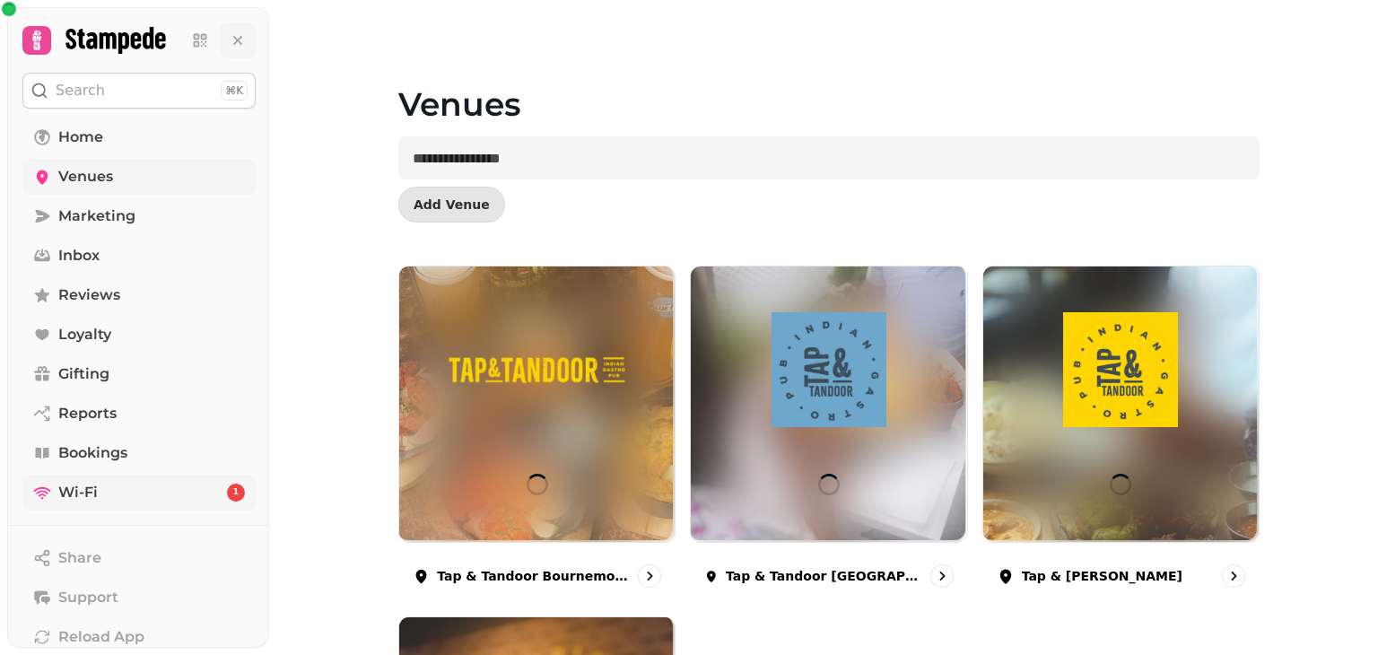
click at [247, 42] on button at bounding box center [238, 40] width 36 height 36
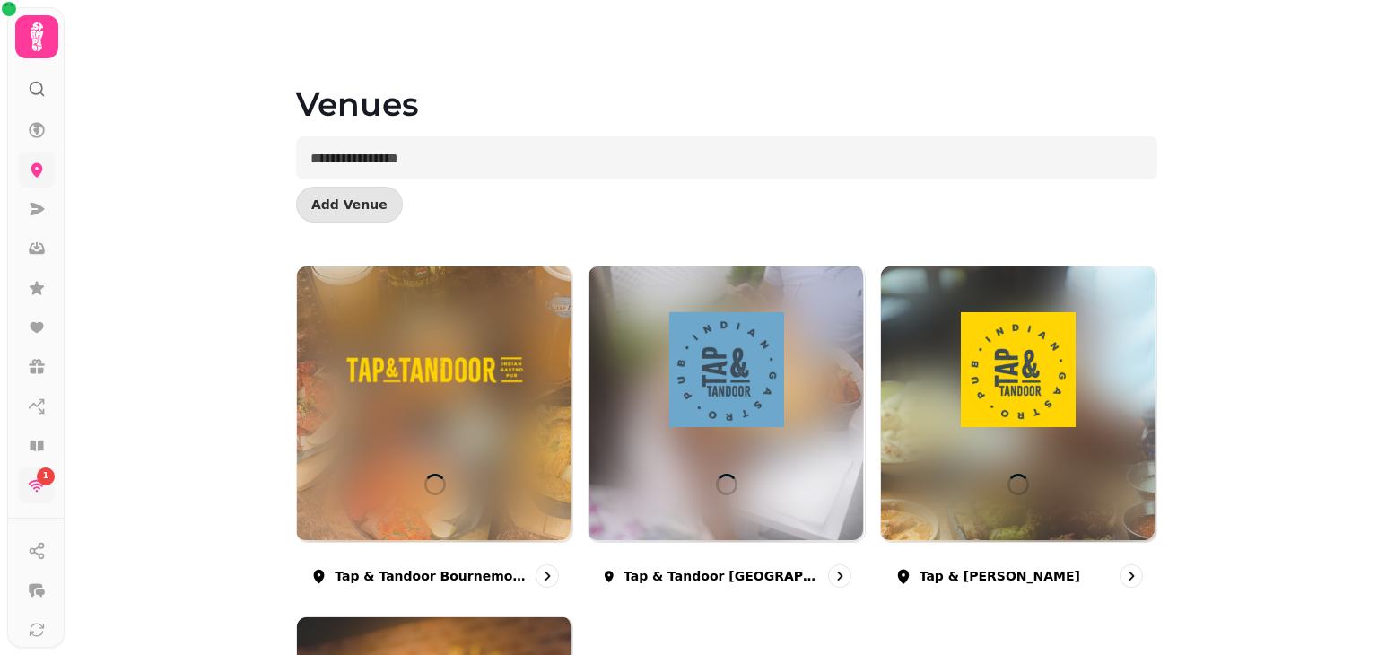
click at [16, 22] on div at bounding box center [36, 36] width 43 height 43
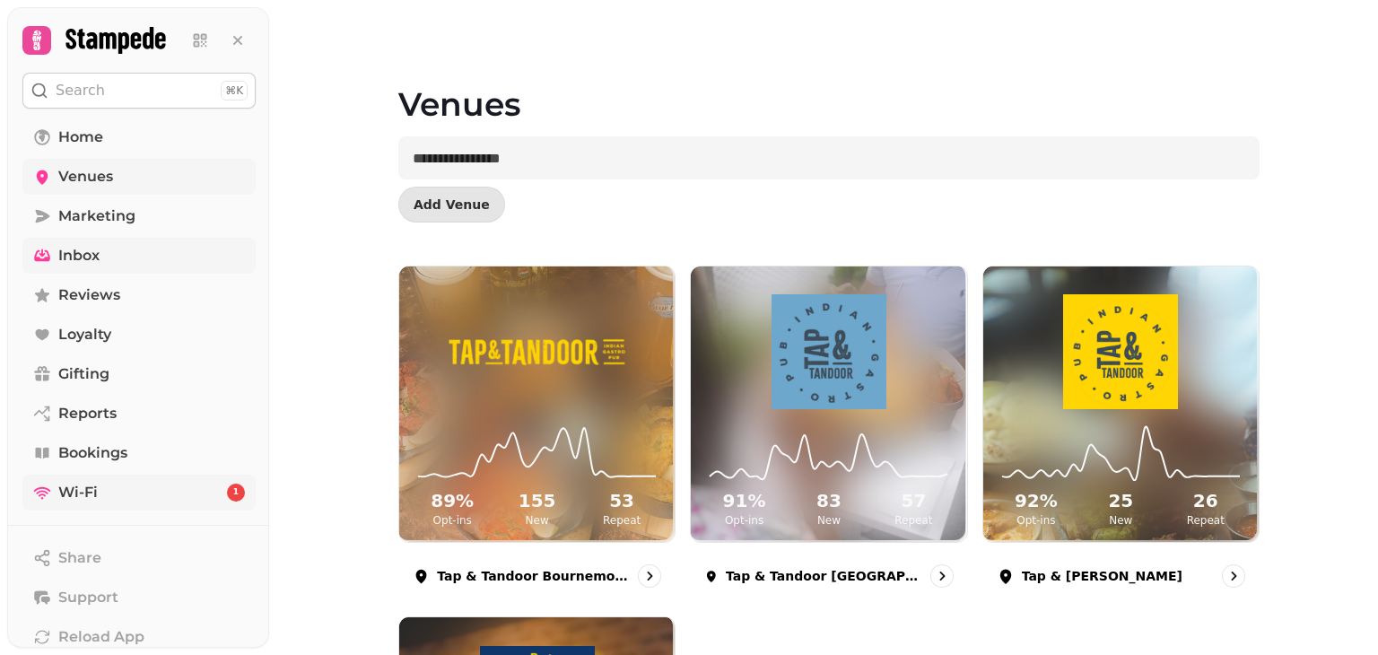
click at [68, 258] on span "Inbox" at bounding box center [78, 256] width 41 height 22
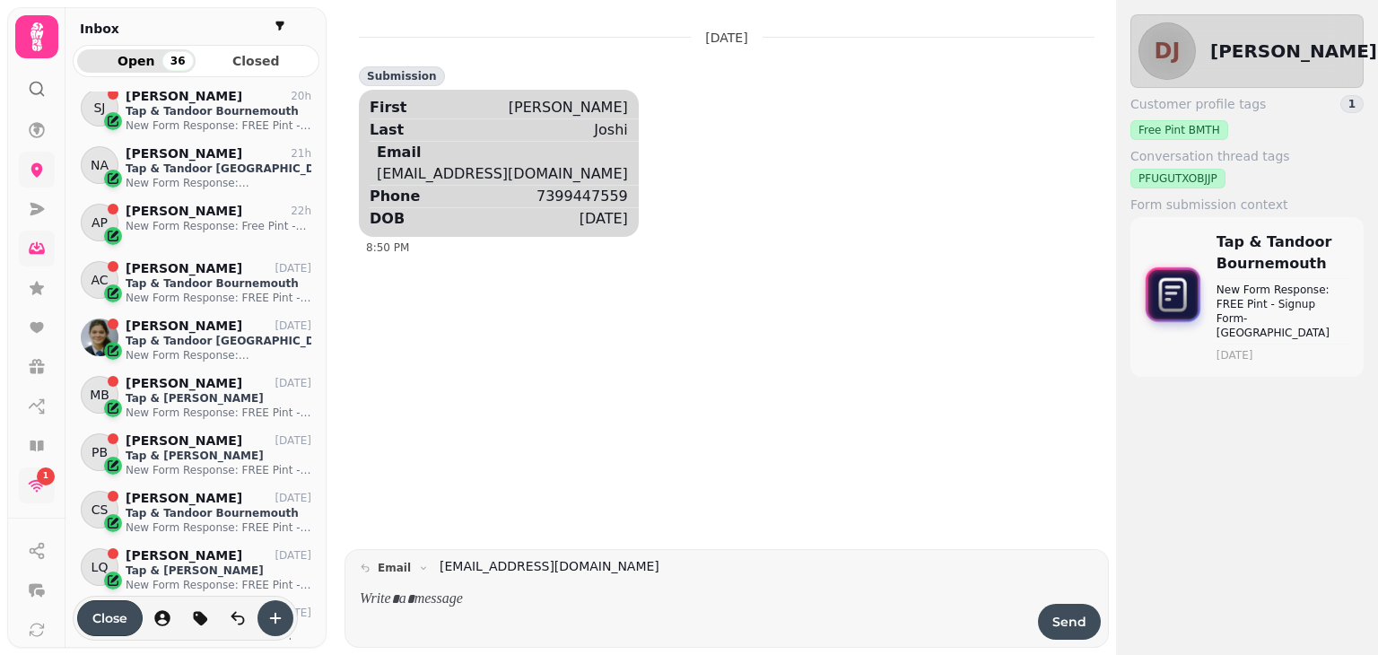
scroll to position [74, 0]
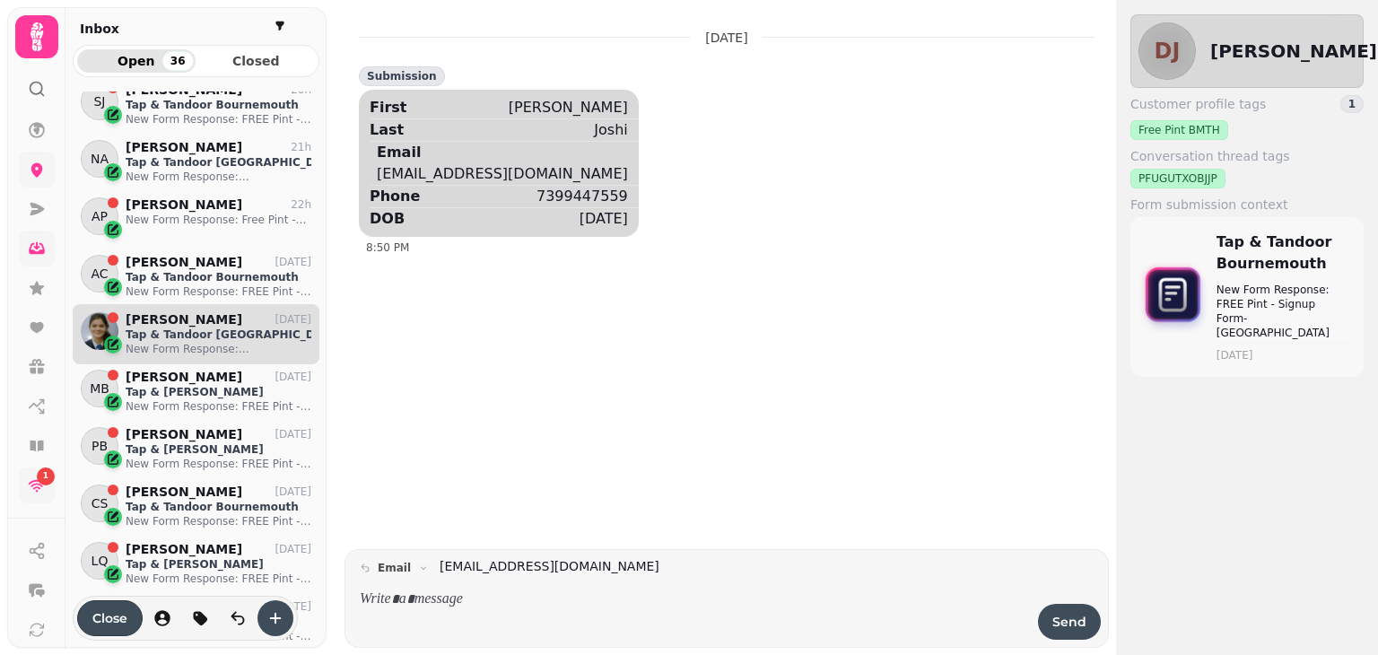
click at [174, 342] on p "New Form Response: [GEOGRAPHIC_DATA]-BDAY-Webform-2025" at bounding box center [219, 349] width 186 height 14
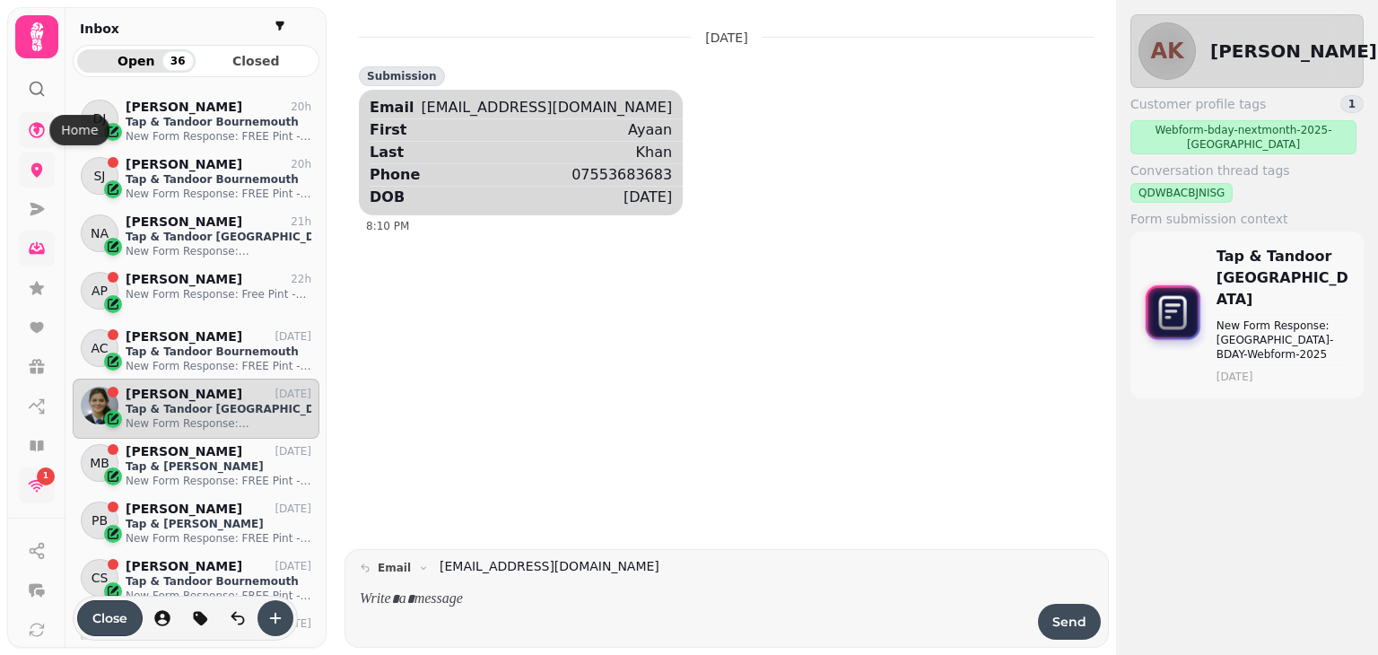
click at [33, 130] on icon at bounding box center [37, 130] width 16 height 16
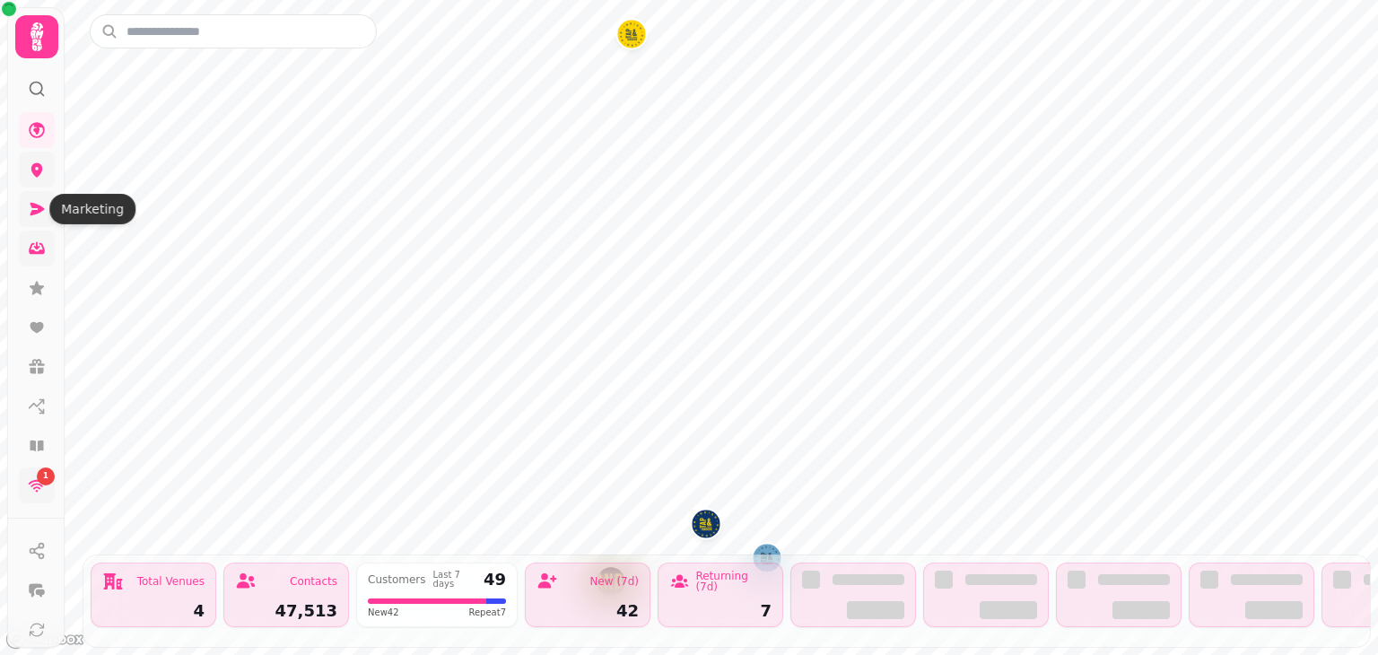
click at [36, 203] on icon at bounding box center [37, 209] width 18 height 18
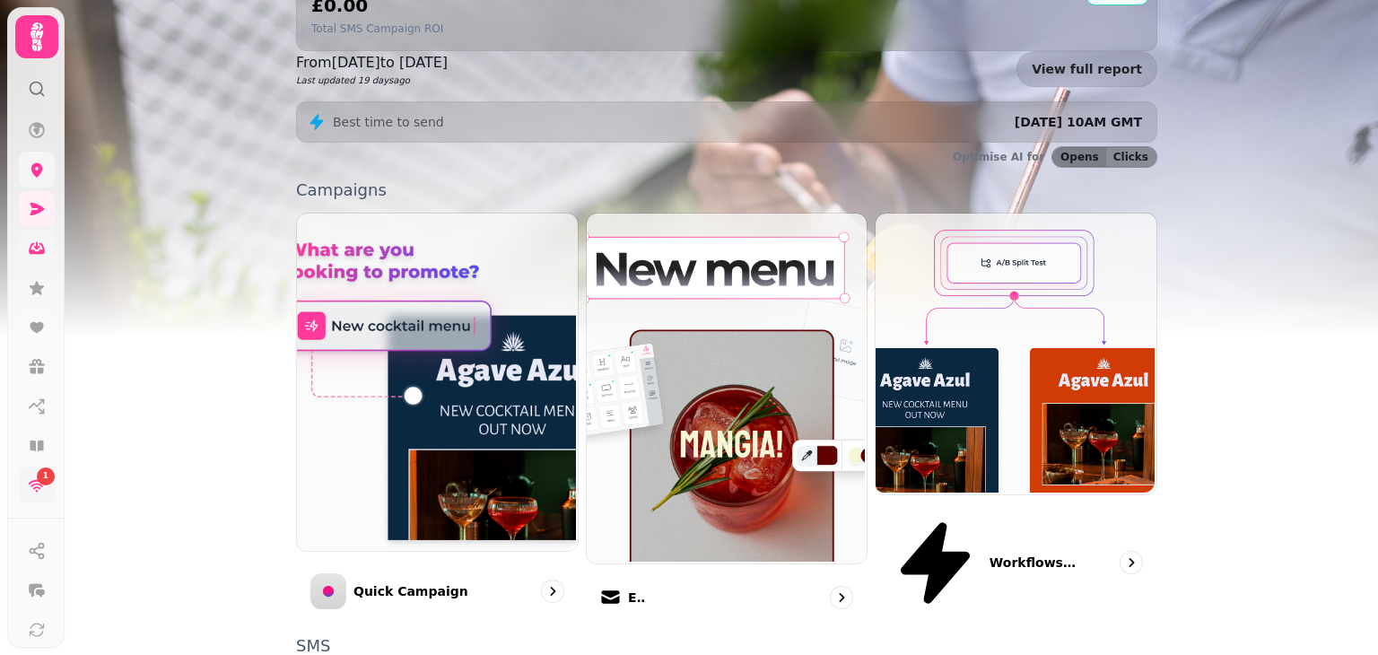
scroll to position [398, 0]
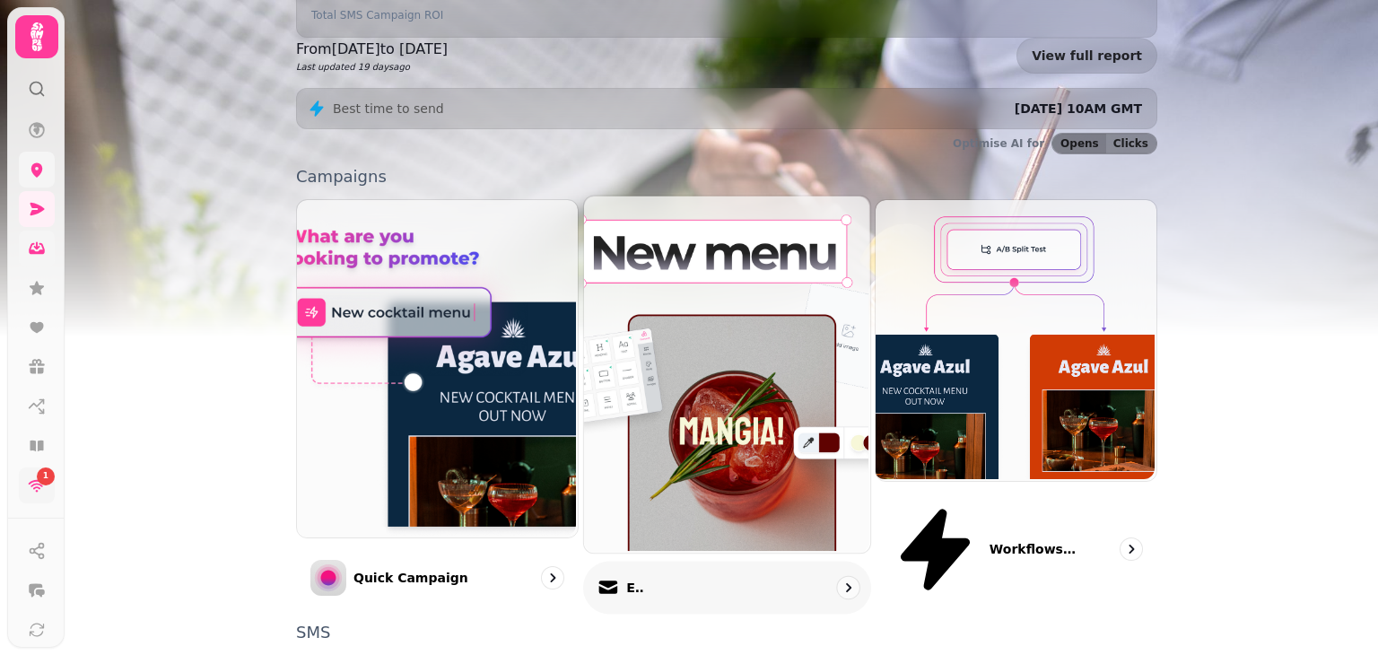
click at [721, 562] on div "Email" at bounding box center [727, 588] width 288 height 53
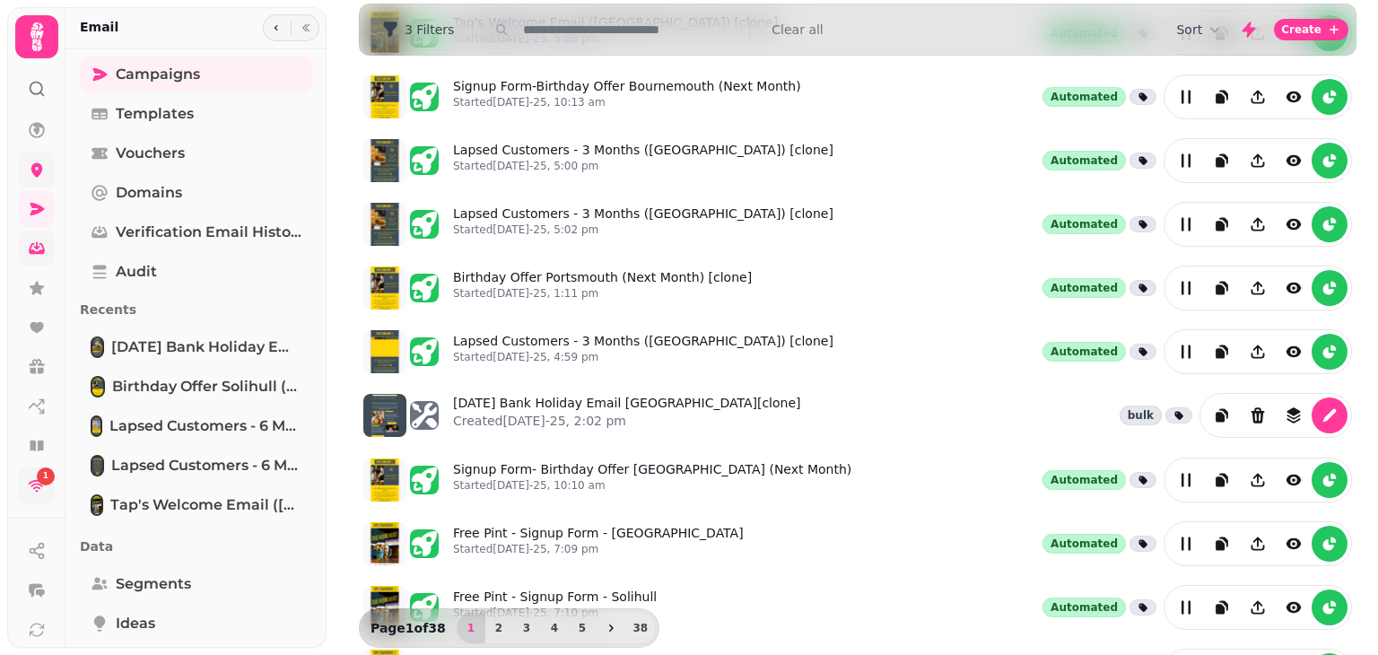
scroll to position [380, 0]
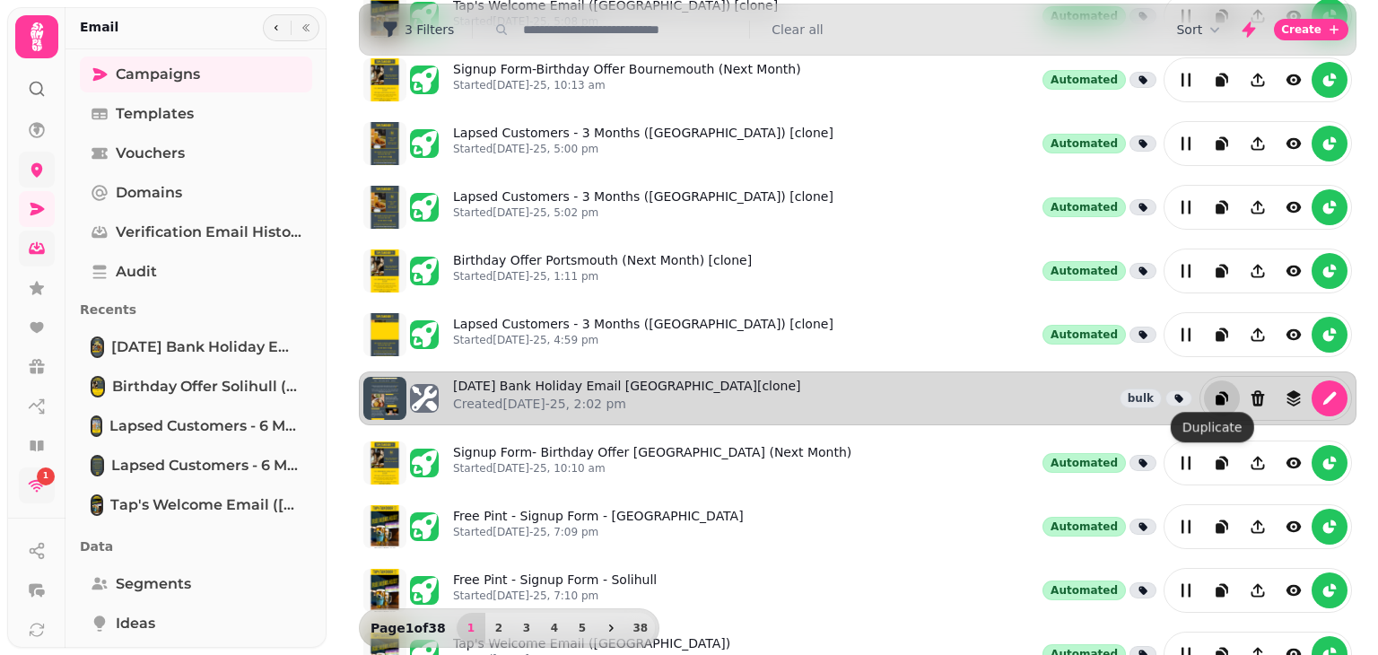
click at [1215, 389] on icon "duplicate" at bounding box center [1222, 398] width 18 height 18
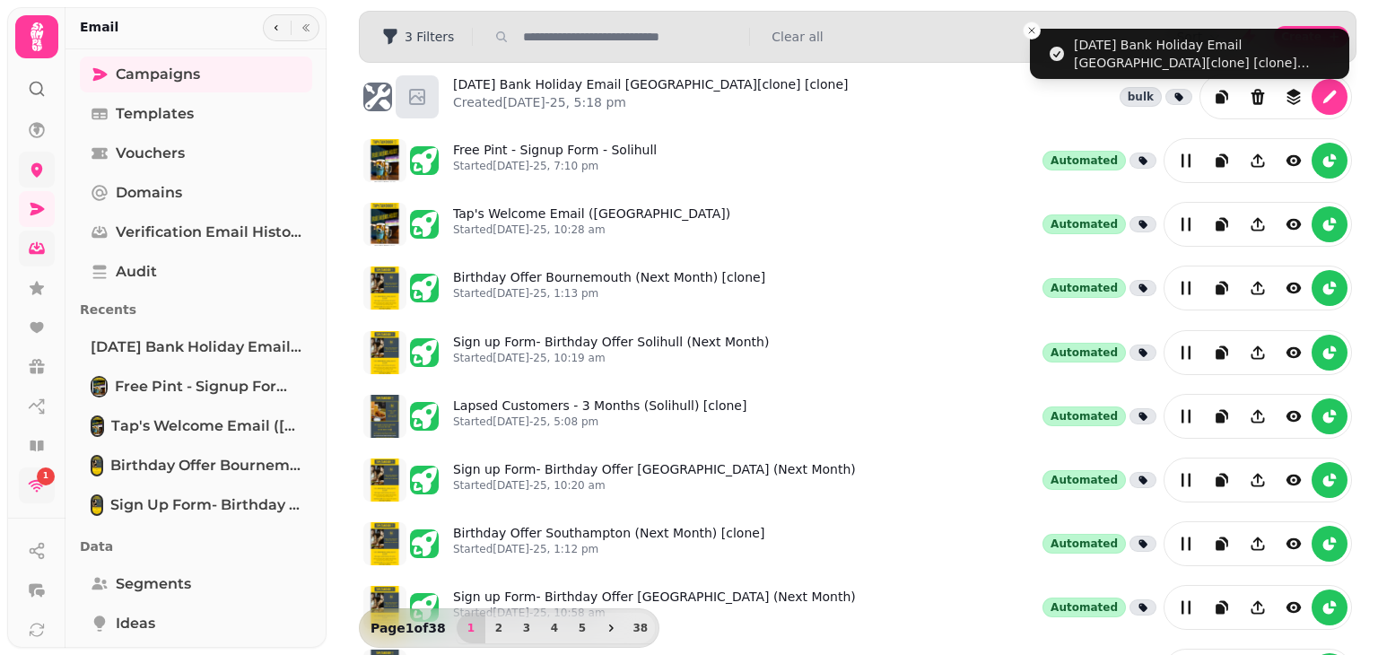
scroll to position [0, 0]
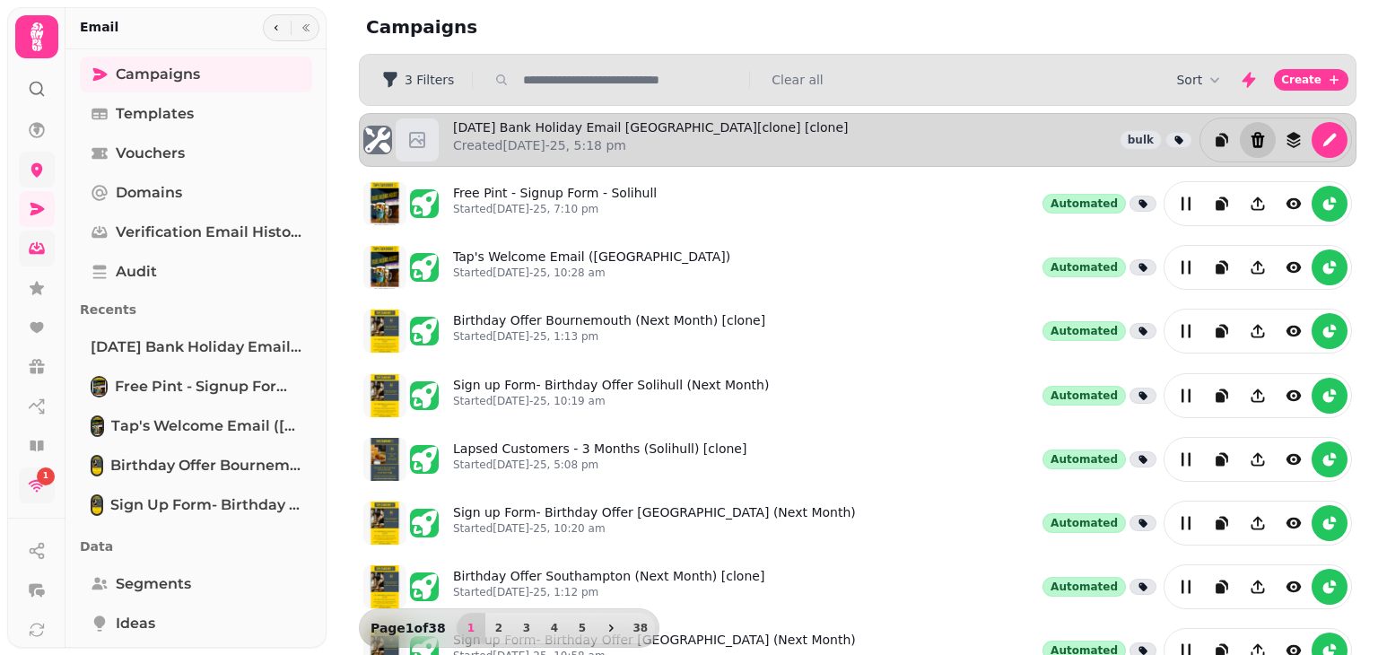
click at [1252, 135] on icon "Delete" at bounding box center [1258, 140] width 13 height 16
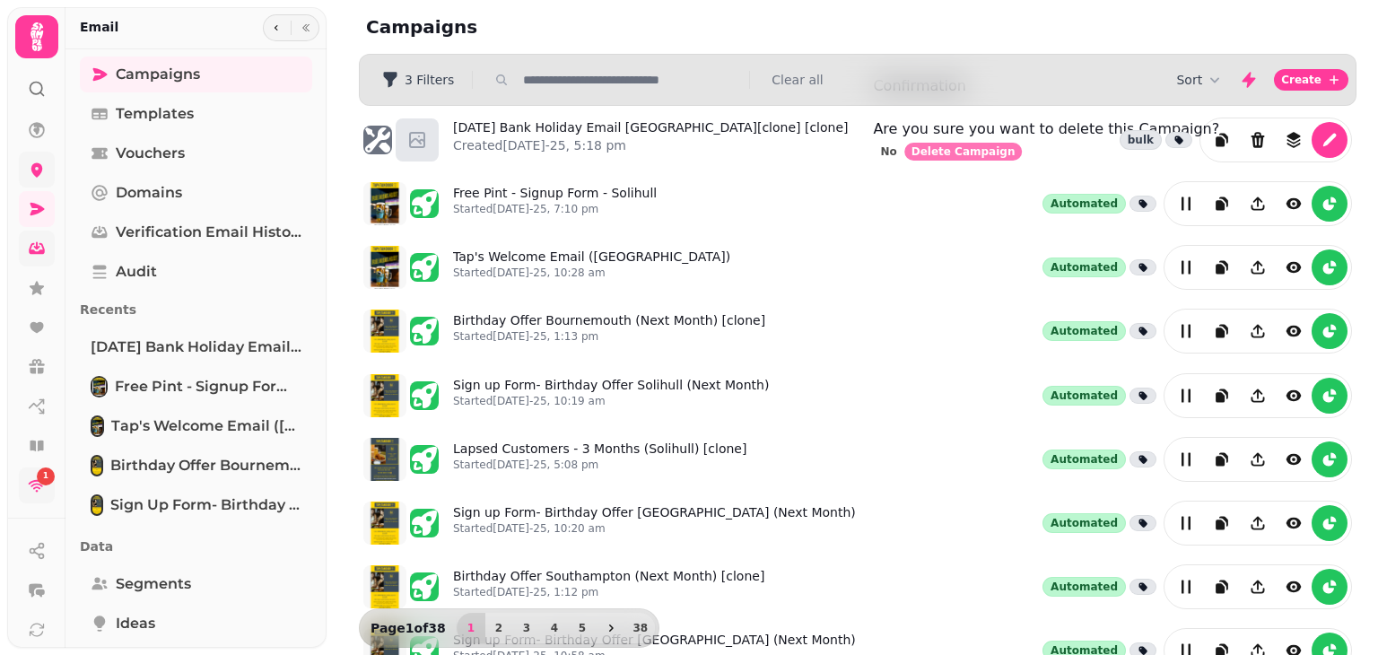
click at [1023, 161] on button "Delete Campaign" at bounding box center [964, 152] width 118 height 18
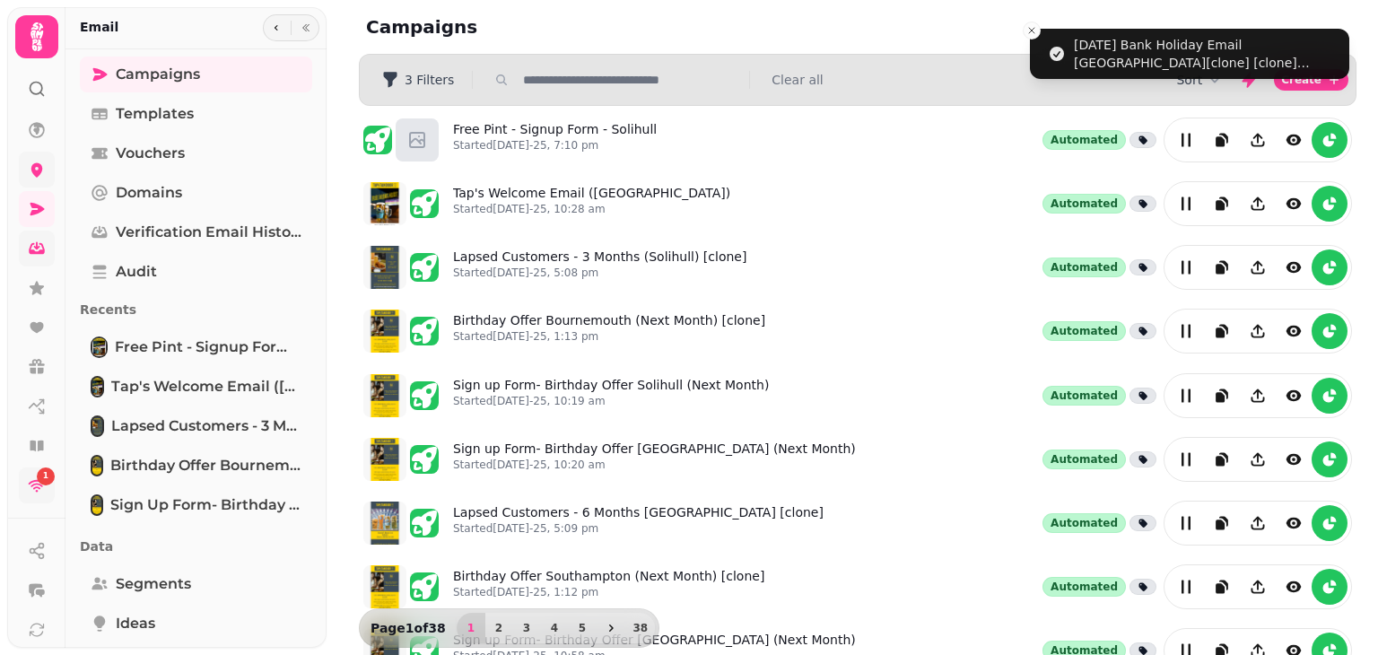
click at [604, 84] on input "text" at bounding box center [631, 80] width 230 height 18
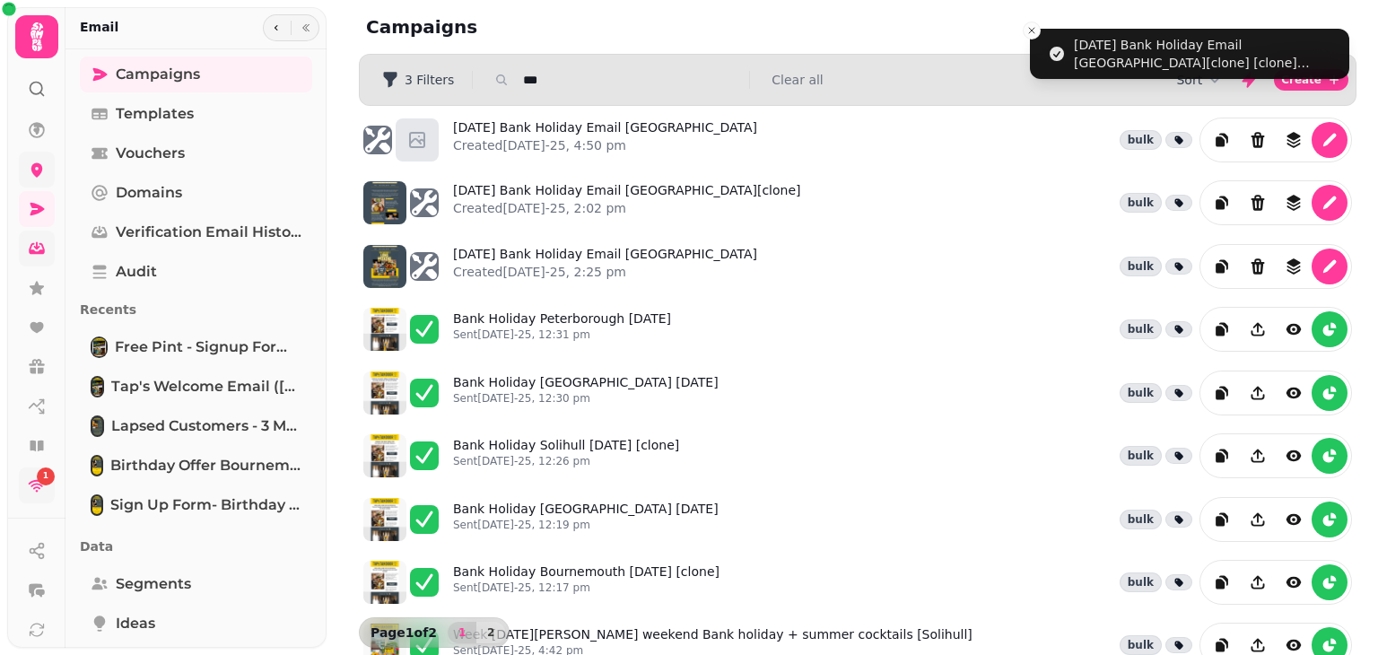
type input "**********"
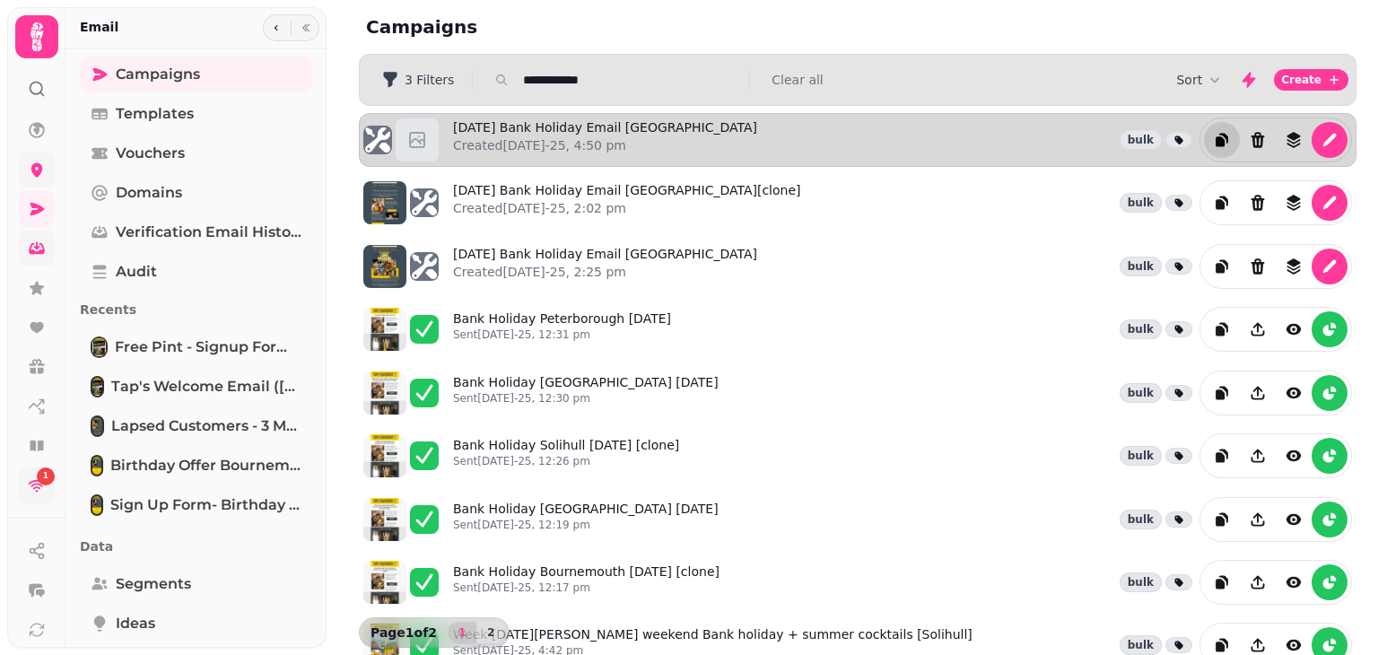
click at [1220, 136] on icon "duplicate" at bounding box center [1224, 139] width 9 height 10
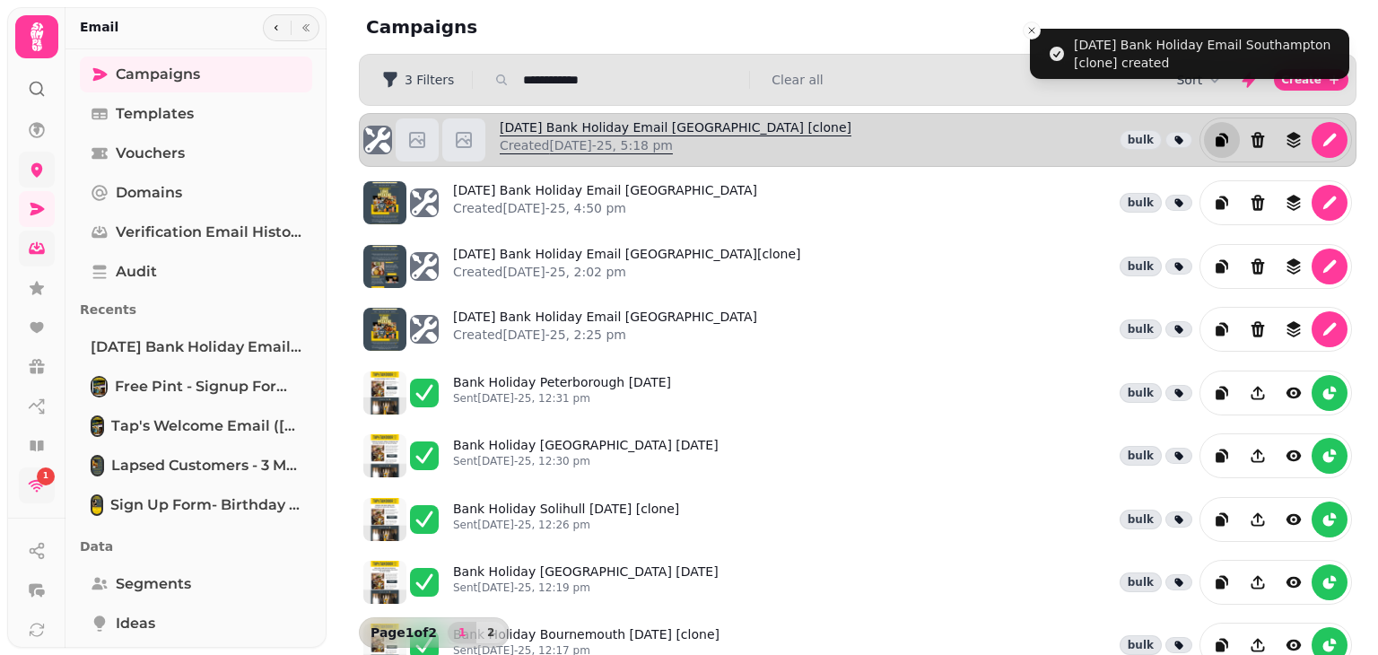
click at [673, 133] on link "[DATE] Bank Holiday Email [GEOGRAPHIC_DATA] [clone] Created [DATE]-25, 5:18 pm" at bounding box center [676, 139] width 352 height 43
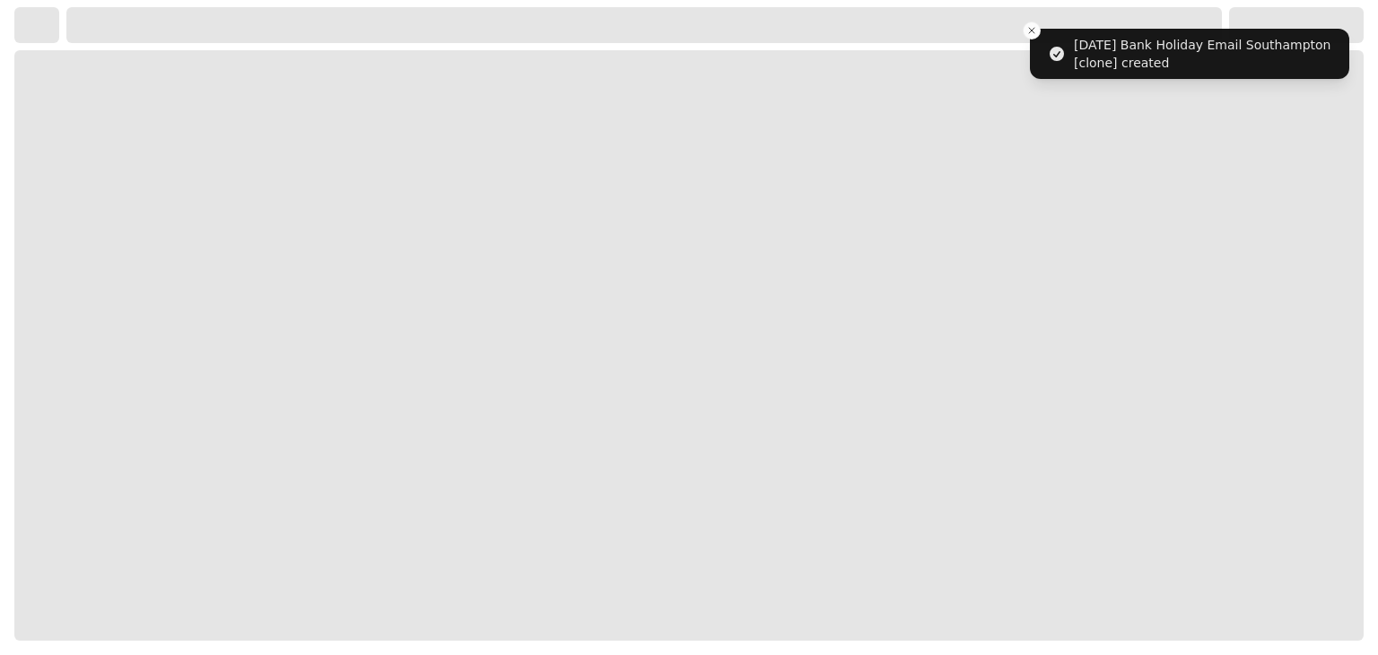
select select "**********"
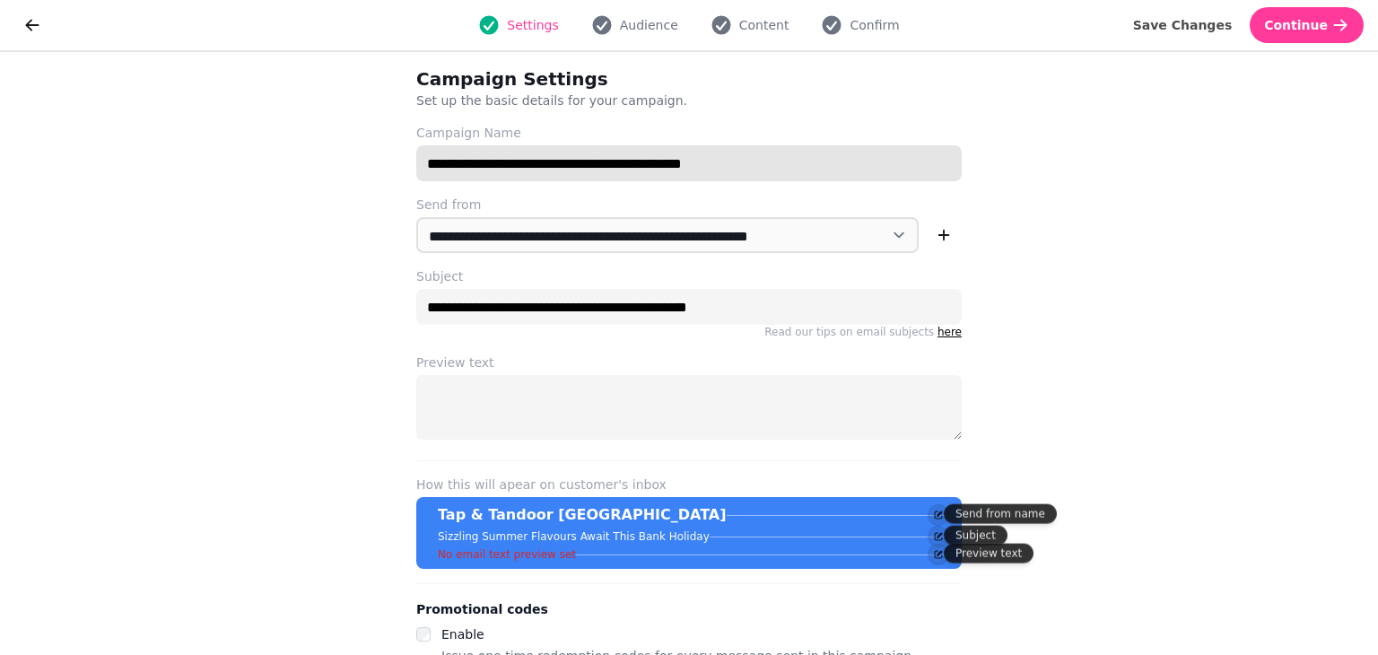
drag, startPoint x: 756, startPoint y: 164, endPoint x: 645, endPoint y: 170, distance: 110.5
click at [645, 170] on input "**********" at bounding box center [689, 163] width 546 height 36
type input "**********"
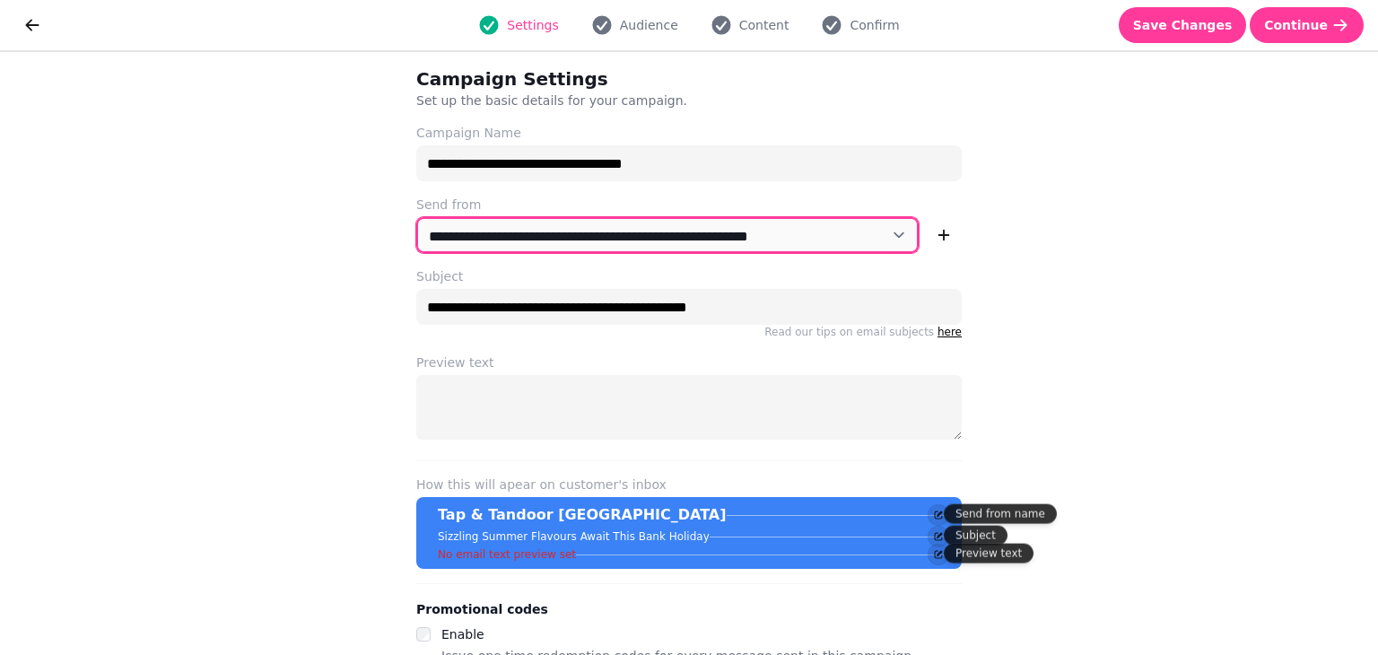
click at [891, 237] on select "**********" at bounding box center [667, 235] width 503 height 36
select select "**********"
click at [416, 217] on select "**********" at bounding box center [667, 235] width 503 height 36
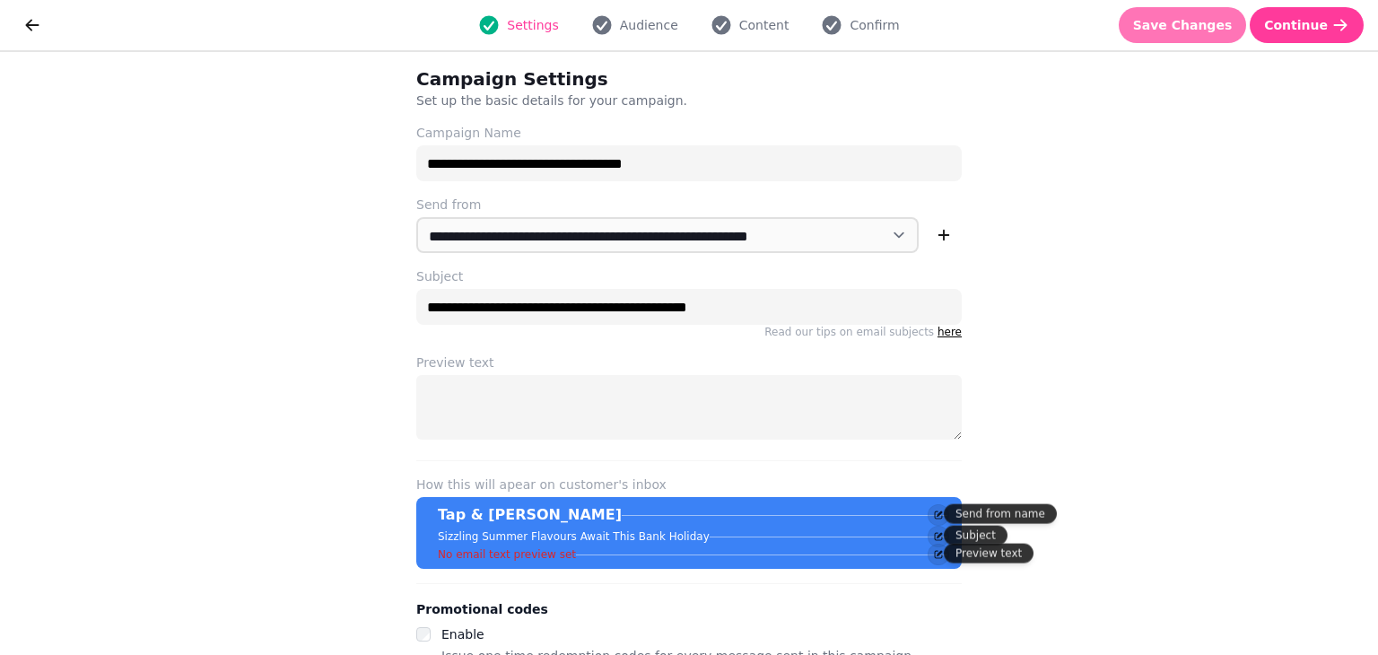
click at [1174, 31] on span "Save Changes" at bounding box center [1183, 25] width 100 height 13
click at [621, 26] on button "Audience" at bounding box center [635, 25] width 109 height 22
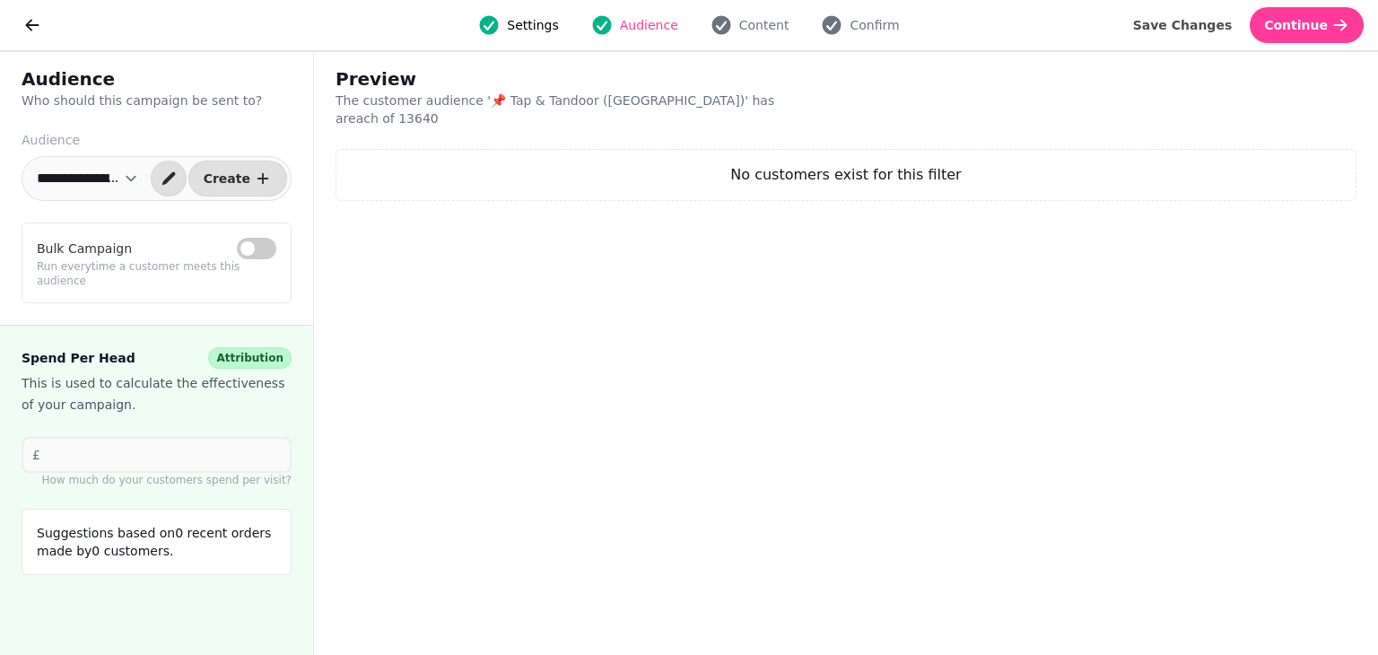
click at [146, 177] on select "**********" at bounding box center [87, 179] width 123 height 36
select select "**********"
click at [26, 161] on select "**********" at bounding box center [87, 179] width 123 height 36
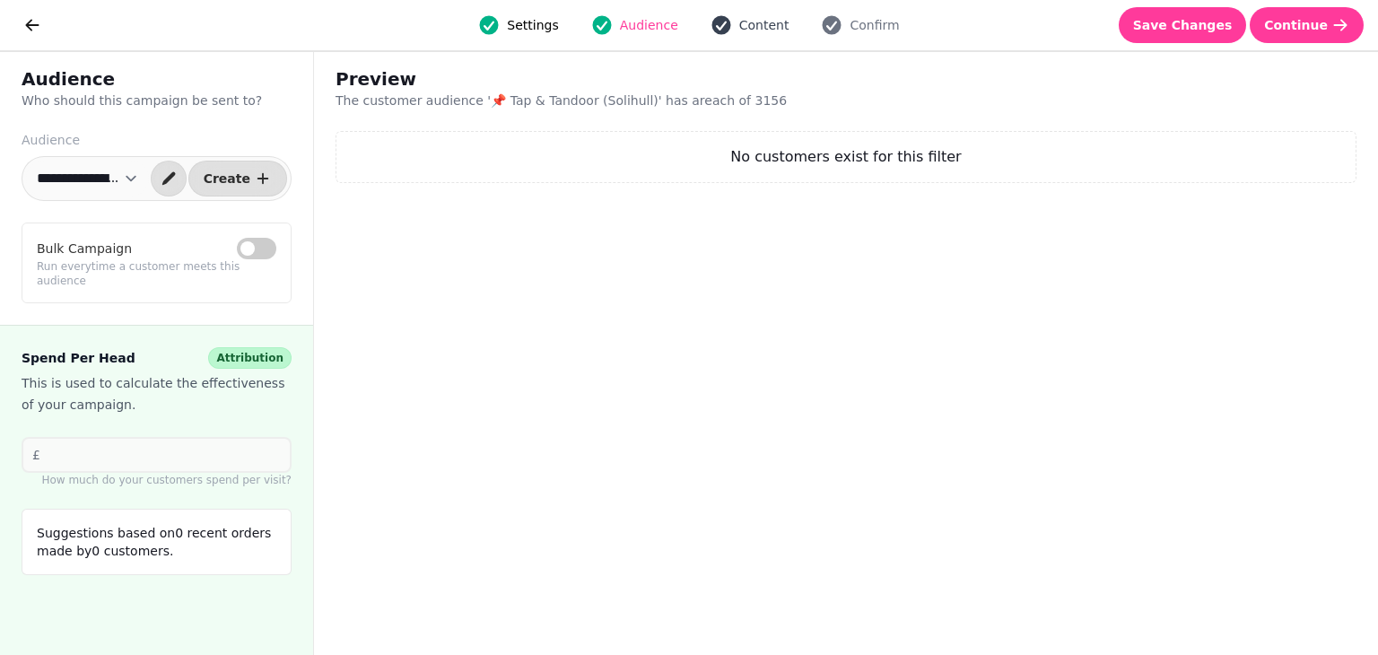
click at [773, 28] on span "Content" at bounding box center [764, 25] width 50 height 18
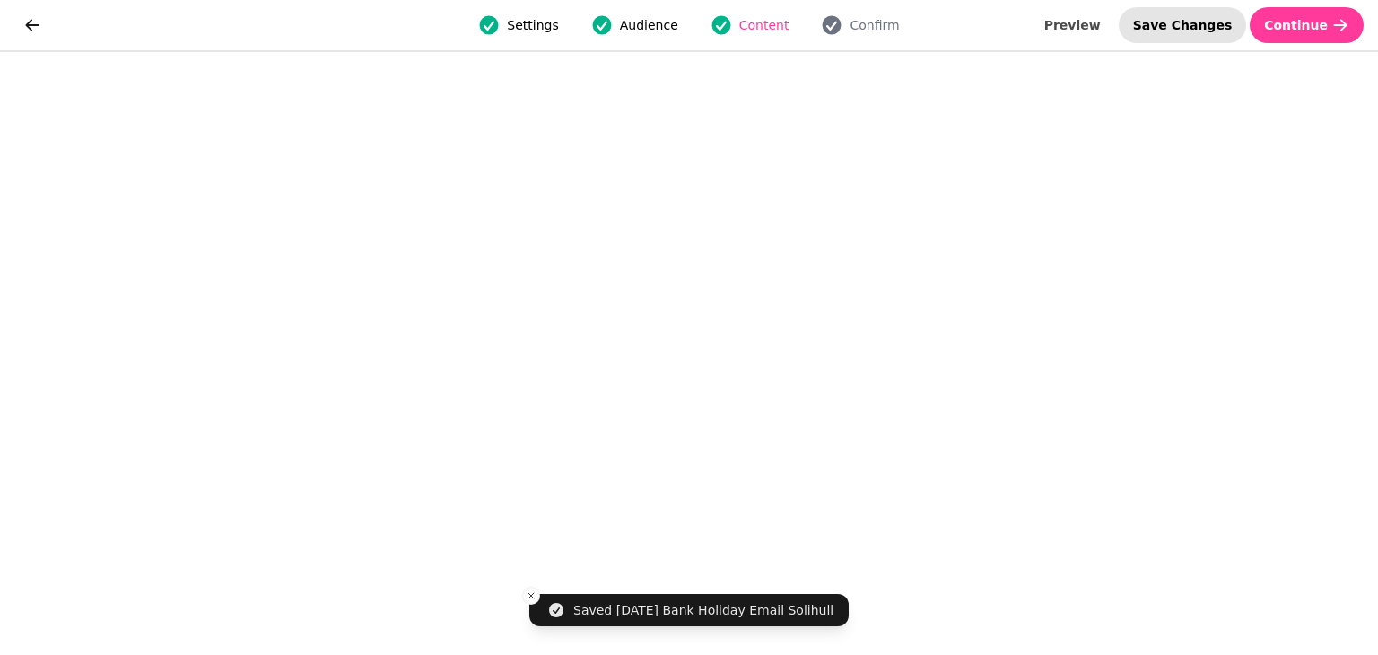
click at [1188, 27] on span "Save Changes" at bounding box center [1183, 25] width 100 height 13
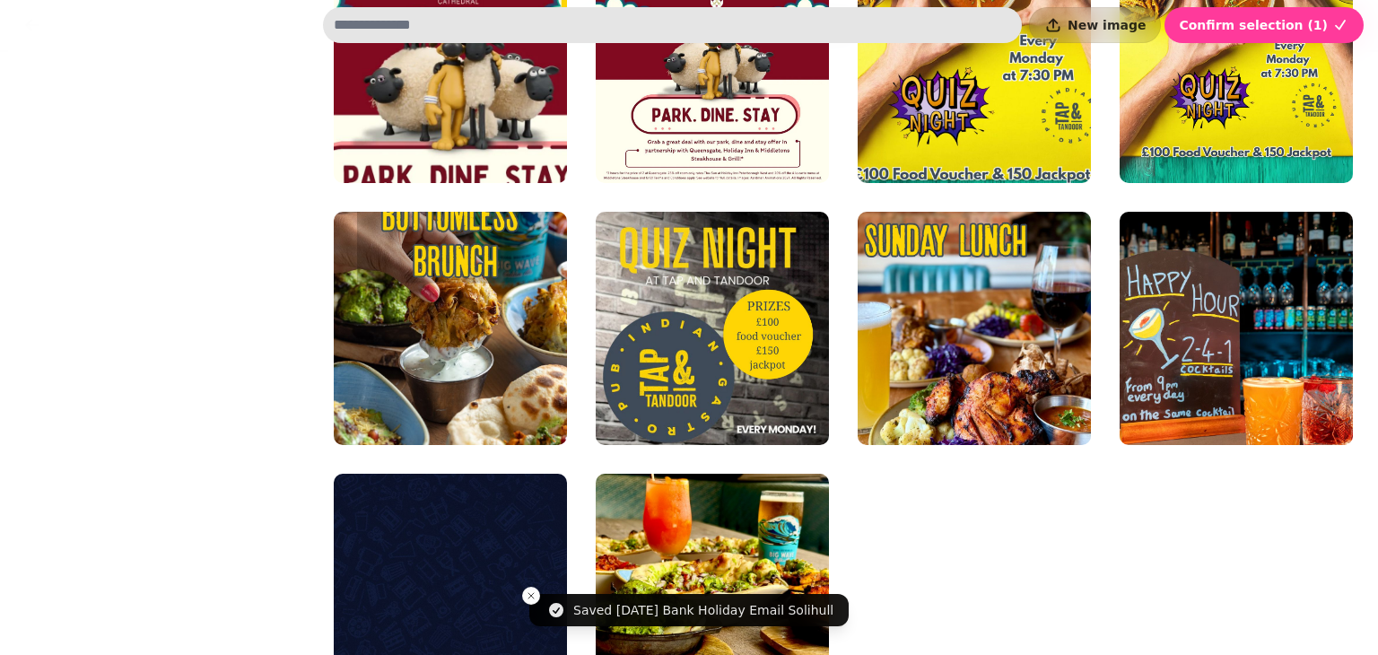
scroll to position [2879, 0]
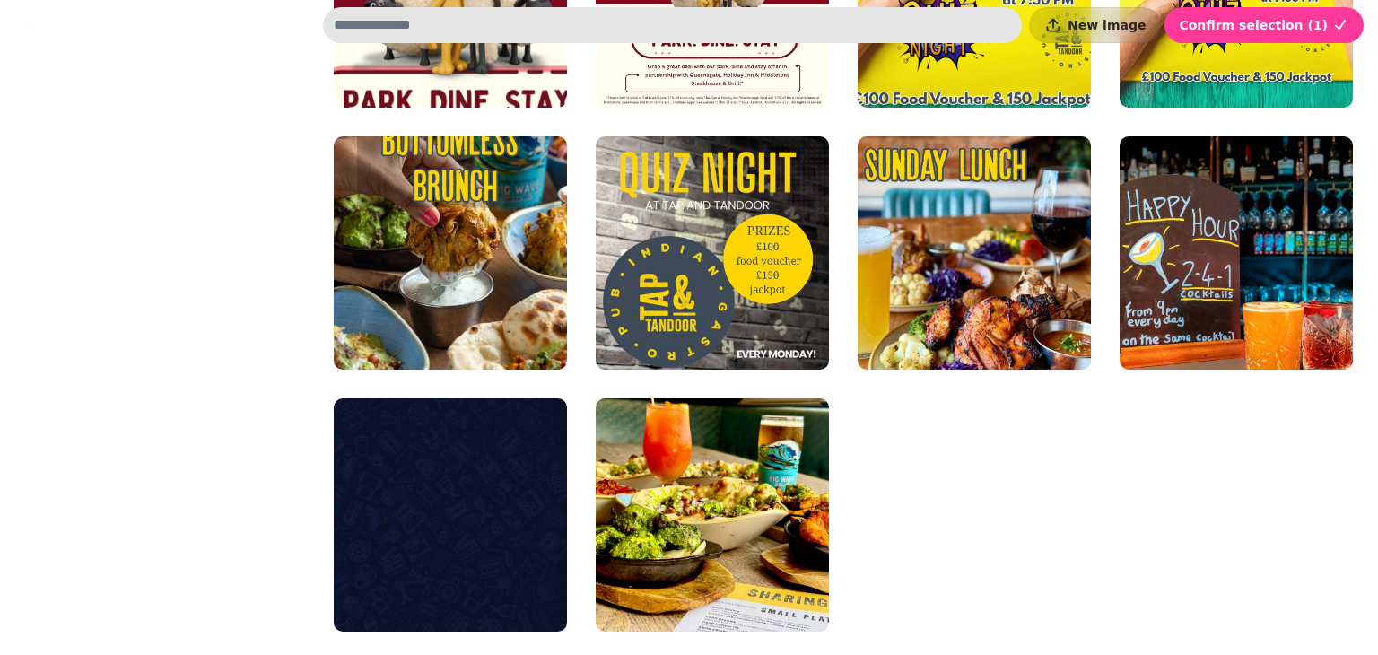
click at [1377, 387] on div at bounding box center [689, 327] width 1378 height 655
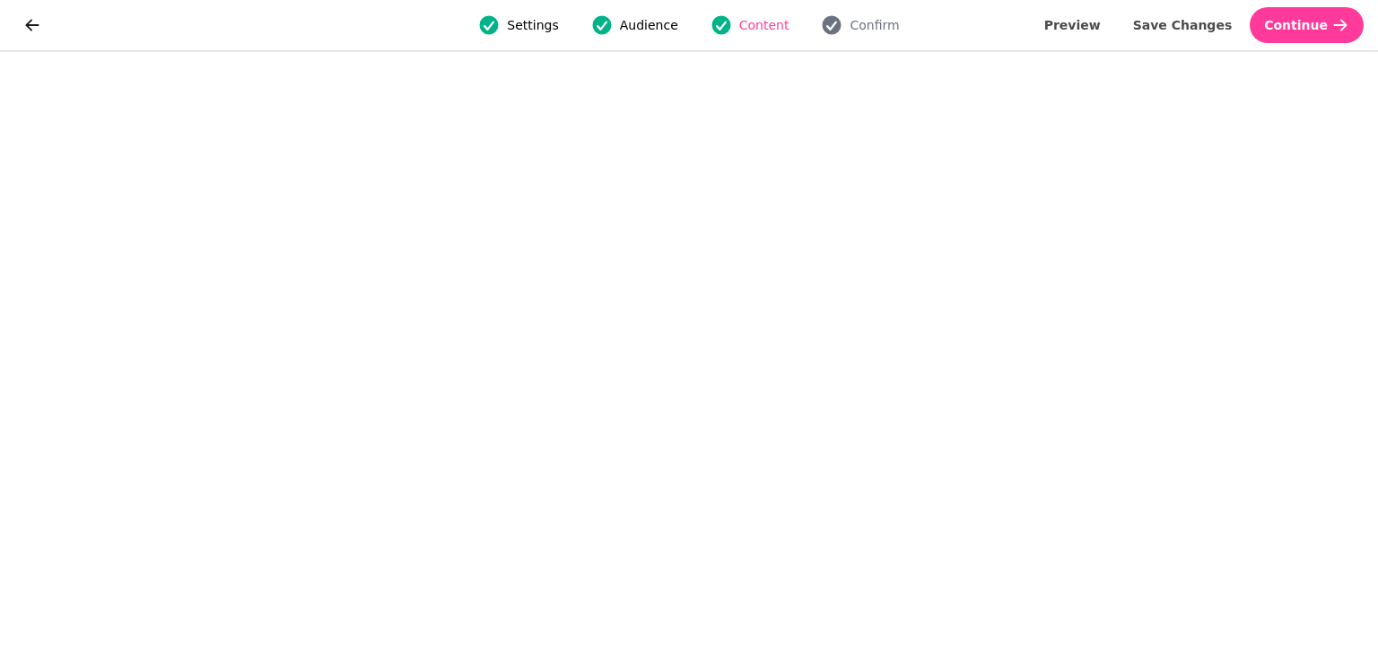
click at [1377, 387] on div at bounding box center [689, 327] width 1378 height 655
click at [1210, 31] on span "Save Changes" at bounding box center [1183, 25] width 100 height 13
click at [1176, 22] on span "Save Changes" at bounding box center [1183, 25] width 100 height 13
click at [1177, 31] on span "Save Changes" at bounding box center [1183, 25] width 100 height 13
click at [1227, 27] on span "Save Changes" at bounding box center [1183, 25] width 100 height 13
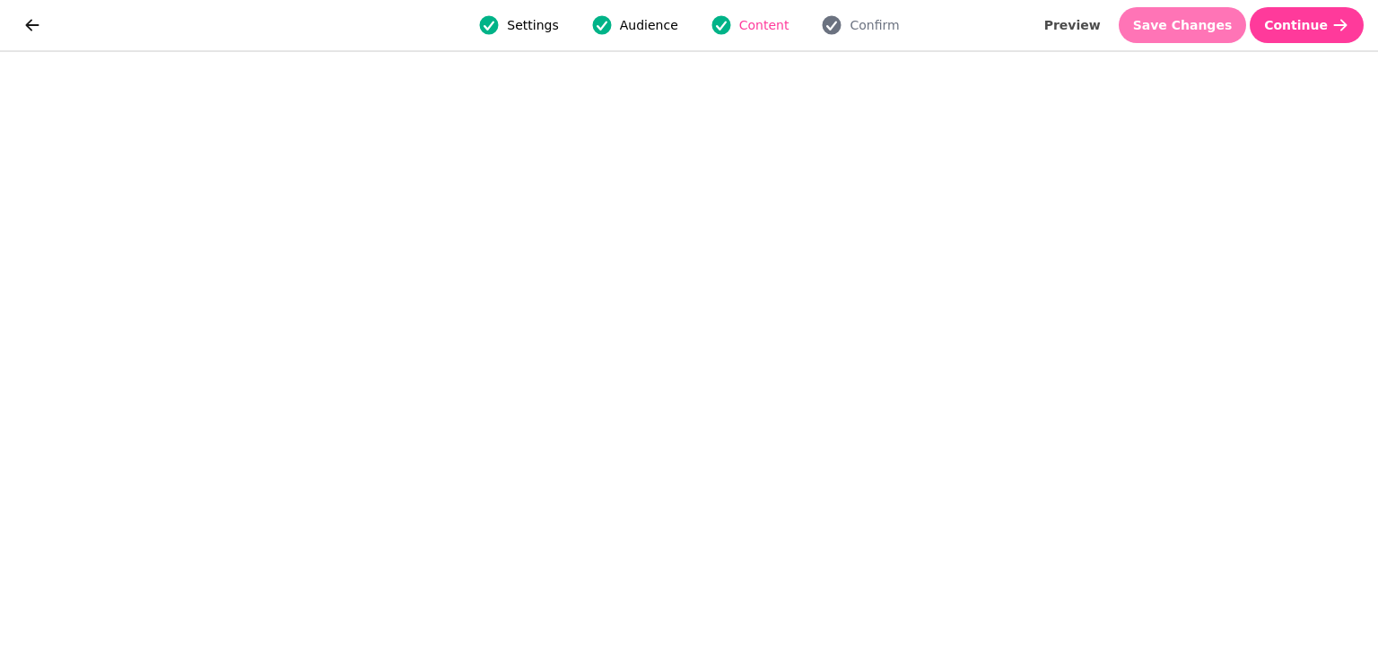
click at [1167, 25] on span "Save Changes" at bounding box center [1183, 25] width 100 height 13
click at [1181, 21] on span "Save Changes" at bounding box center [1183, 25] width 100 height 13
click at [1229, 20] on span "Save Changes" at bounding box center [1183, 25] width 100 height 13
click at [1166, 31] on span "Save Changes" at bounding box center [1183, 25] width 100 height 13
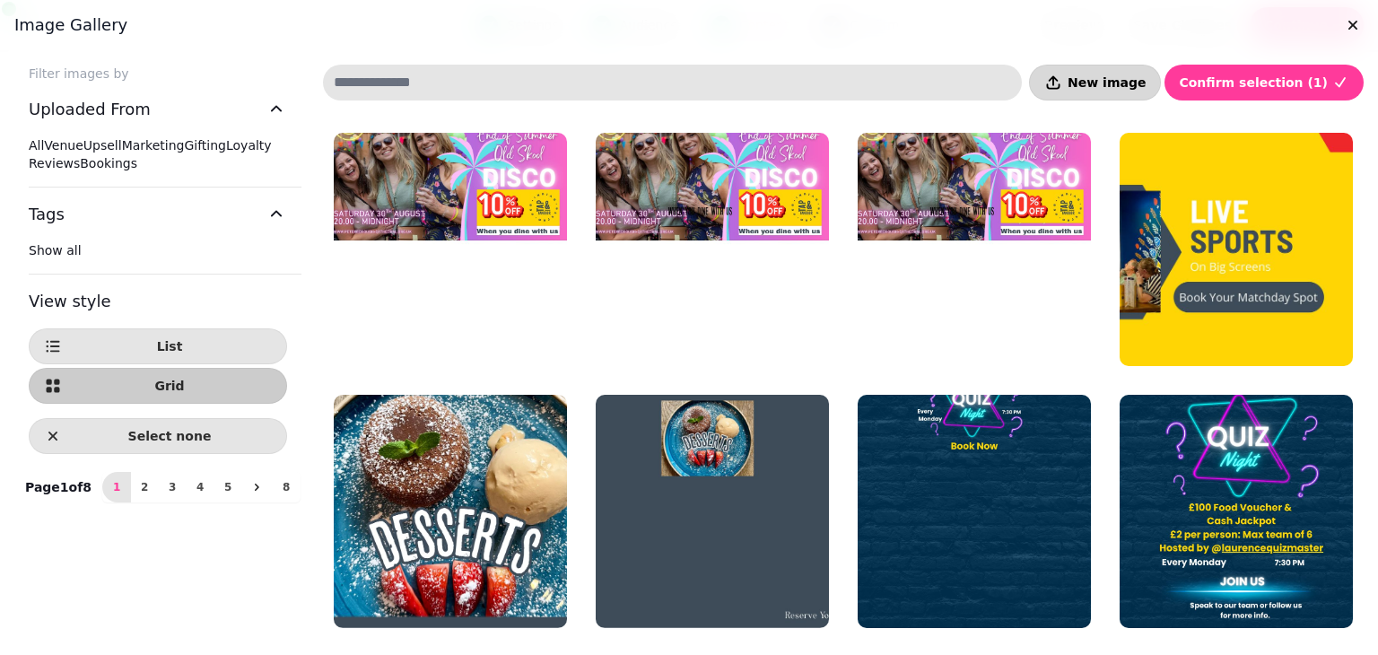
click at [1136, 84] on span "New image" at bounding box center [1107, 82] width 78 height 13
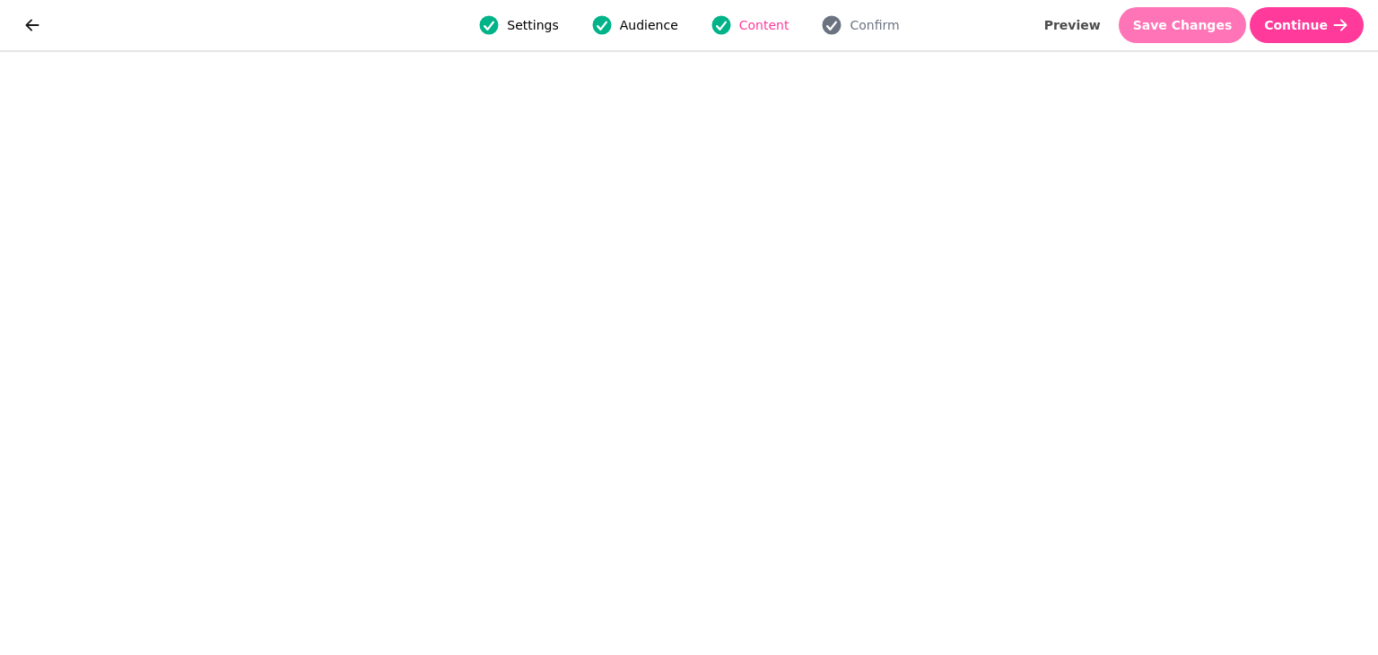
click at [1189, 33] on button "Save Changes" at bounding box center [1183, 25] width 128 height 36
click at [1217, 31] on span "Save Changes" at bounding box center [1183, 25] width 100 height 13
click at [1212, 22] on span "Save Changes" at bounding box center [1183, 25] width 100 height 13
click at [1185, 22] on span "Save Changes" at bounding box center [1183, 25] width 100 height 13
click at [1220, 21] on span "Save Changes" at bounding box center [1183, 25] width 100 height 13
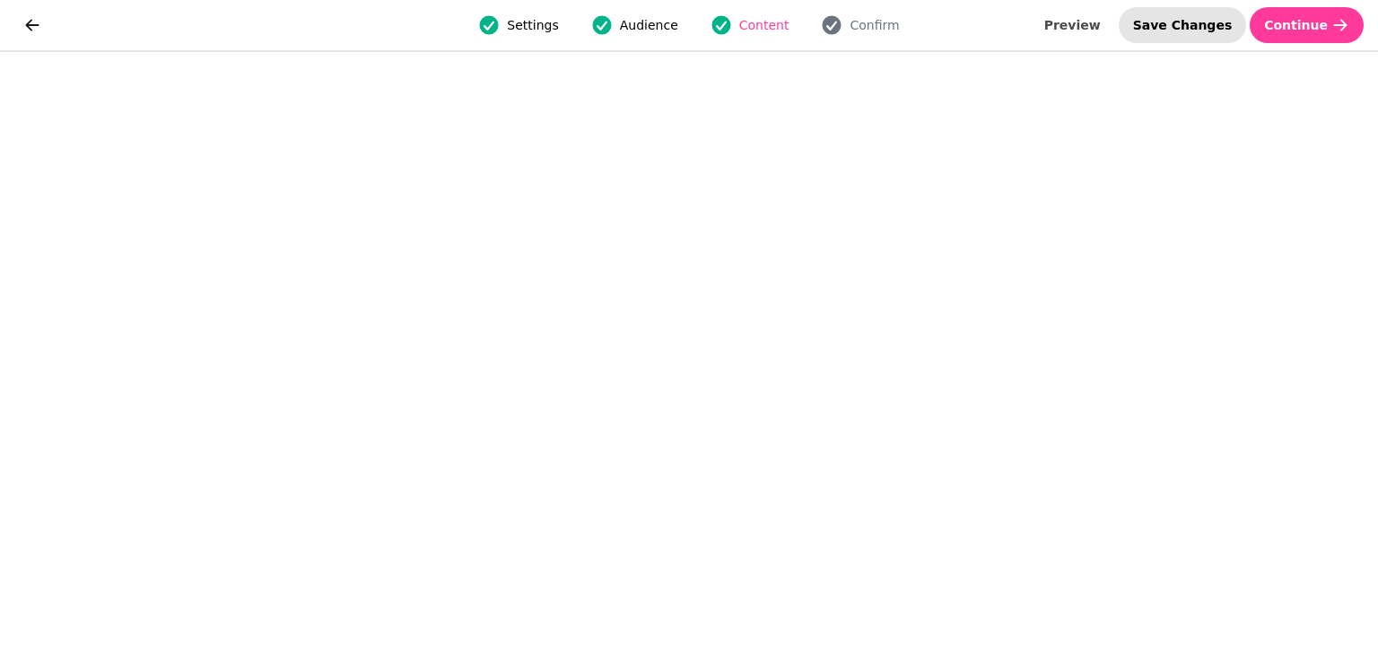
click at [1181, 33] on button "Save Changes" at bounding box center [1183, 25] width 128 height 36
click at [1199, 28] on span "Save Changes" at bounding box center [1183, 25] width 100 height 13
click at [1196, 31] on span "Save Changes" at bounding box center [1183, 25] width 100 height 13
click at [22, 30] on button "go back" at bounding box center [32, 25] width 36 height 36
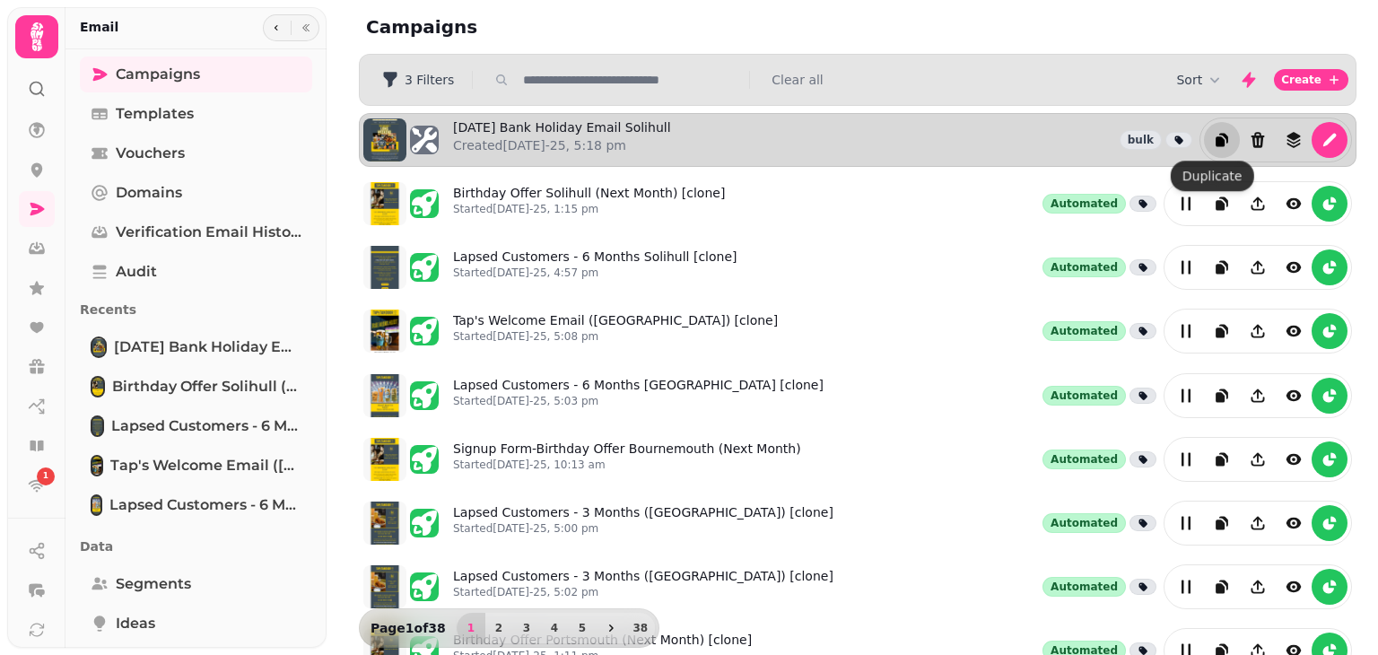
click at [1220, 136] on icon "duplicate" at bounding box center [1224, 139] width 9 height 10
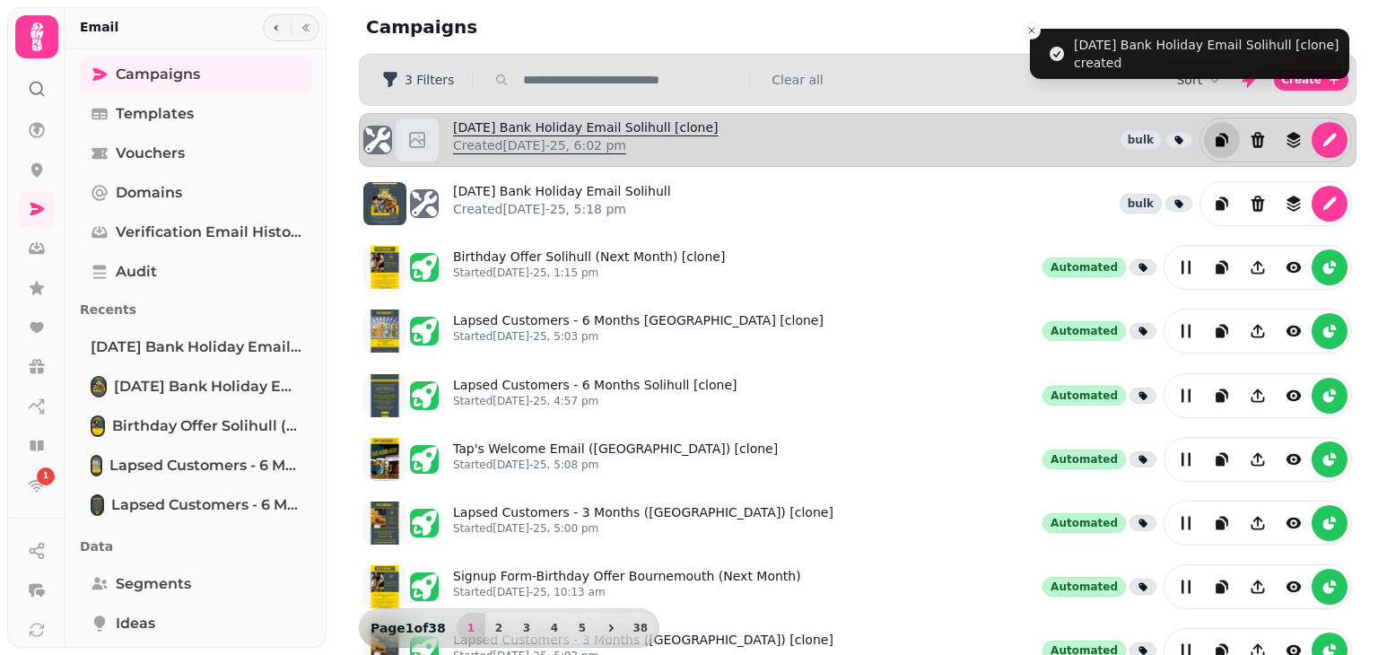
click at [643, 120] on link "[DATE] Bank Holiday Email Solihull [clone] Created [DATE]-25, 6:02 pm" at bounding box center [586, 139] width 266 height 43
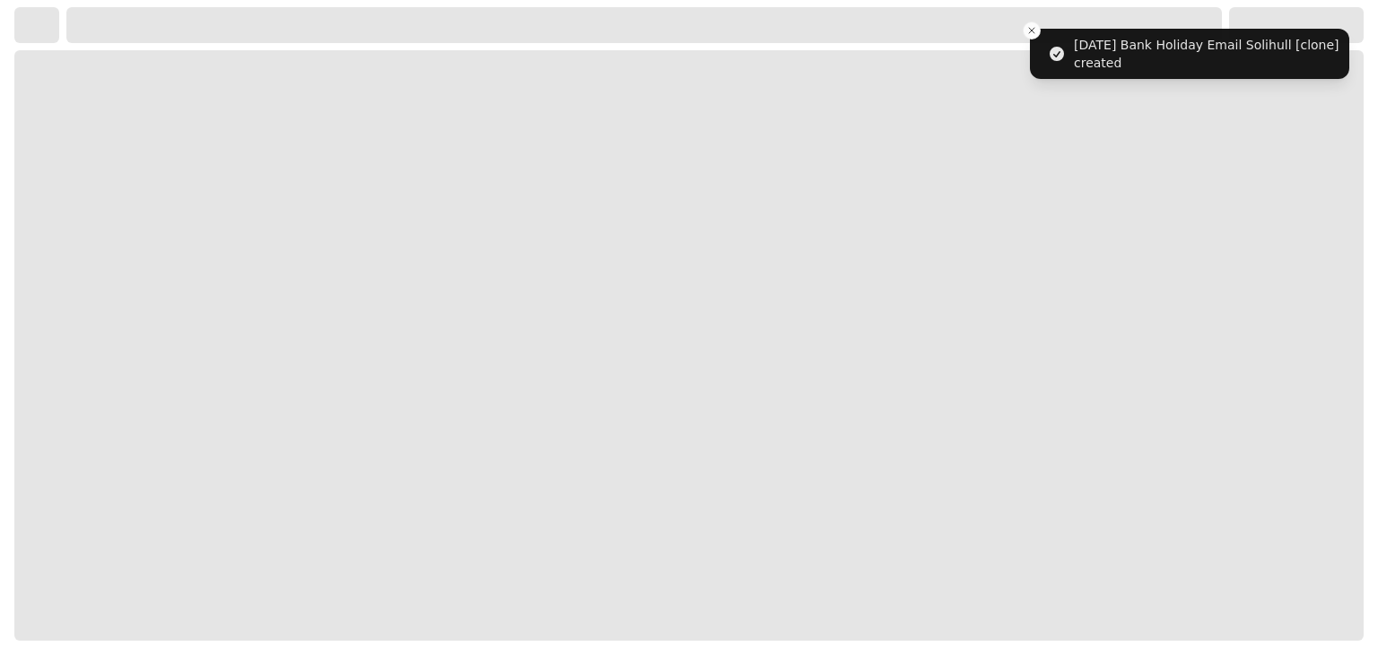
select select "**********"
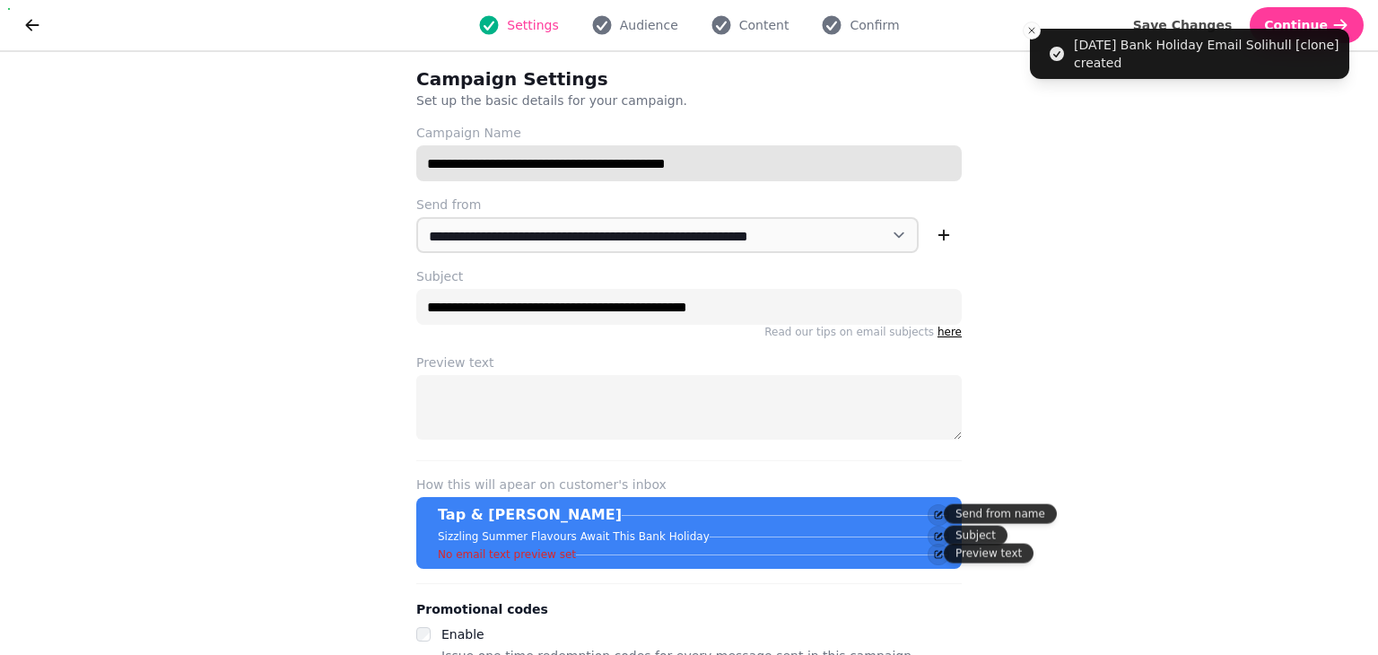
click at [715, 173] on input "**********" at bounding box center [689, 163] width 546 height 36
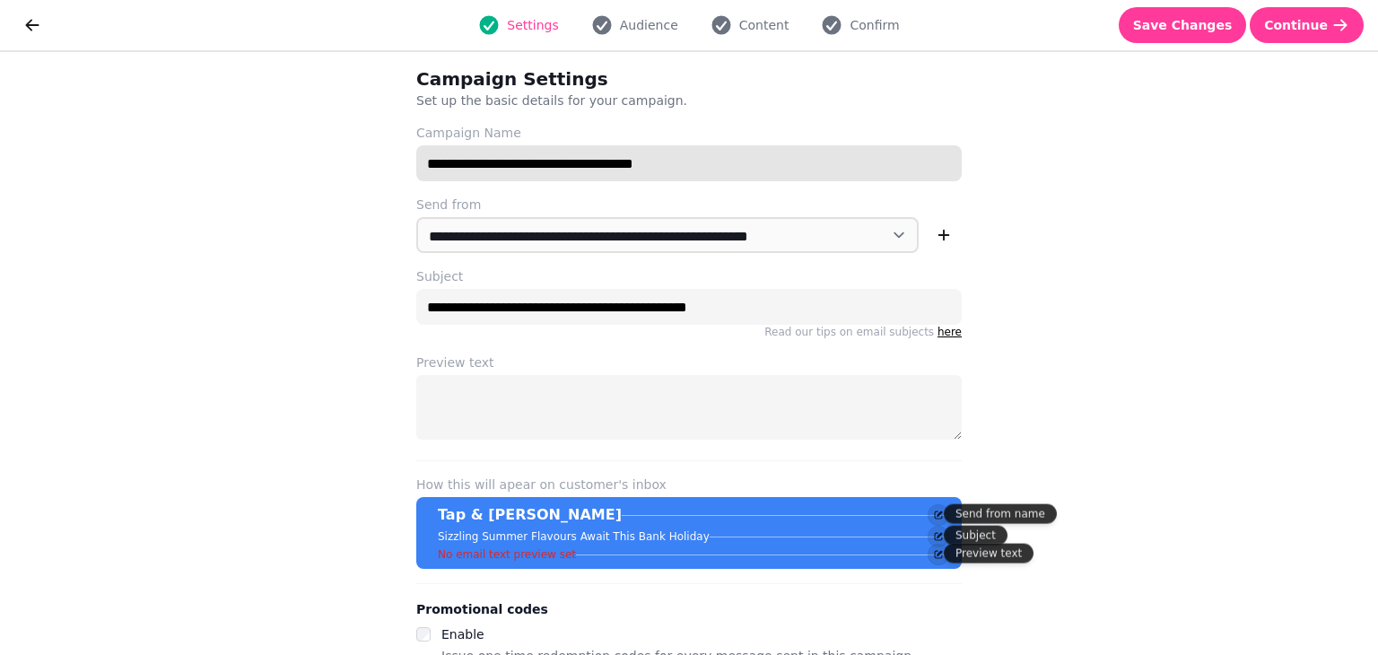
type input "**********"
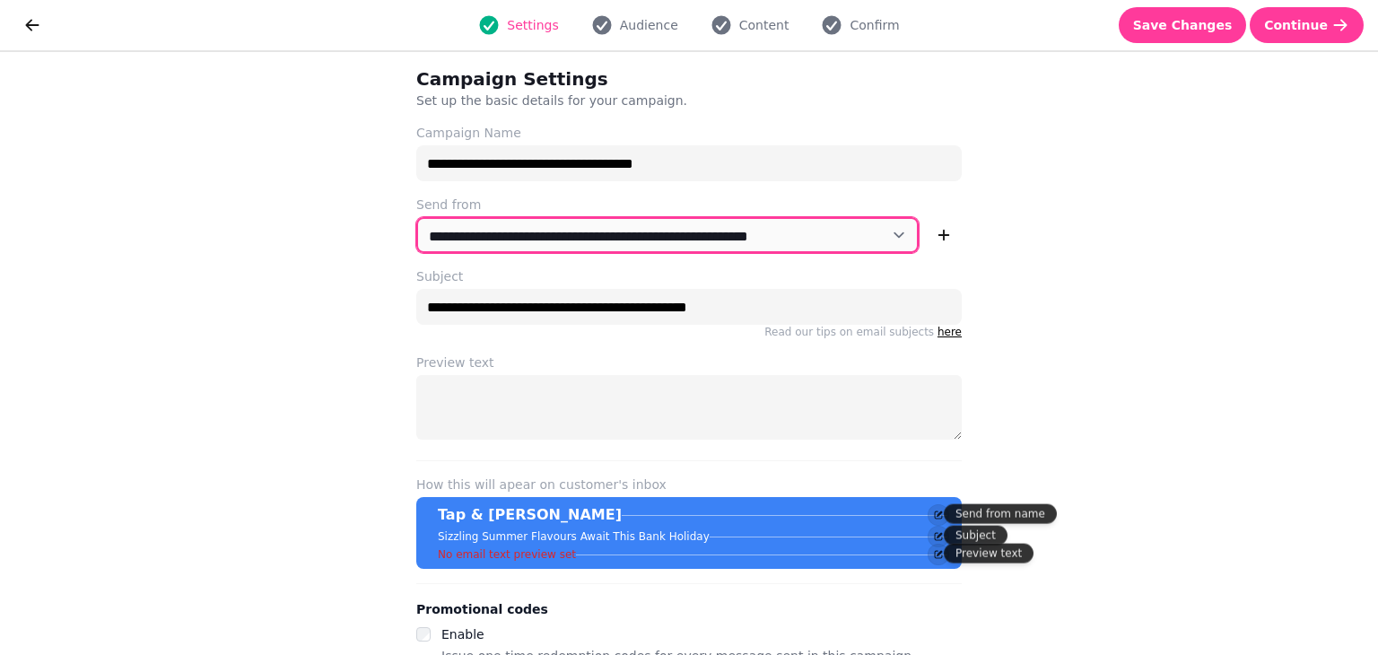
click at [882, 249] on select "**********" at bounding box center [667, 235] width 503 height 36
select select "**********"
click at [416, 217] on select "**********" at bounding box center [667, 235] width 503 height 36
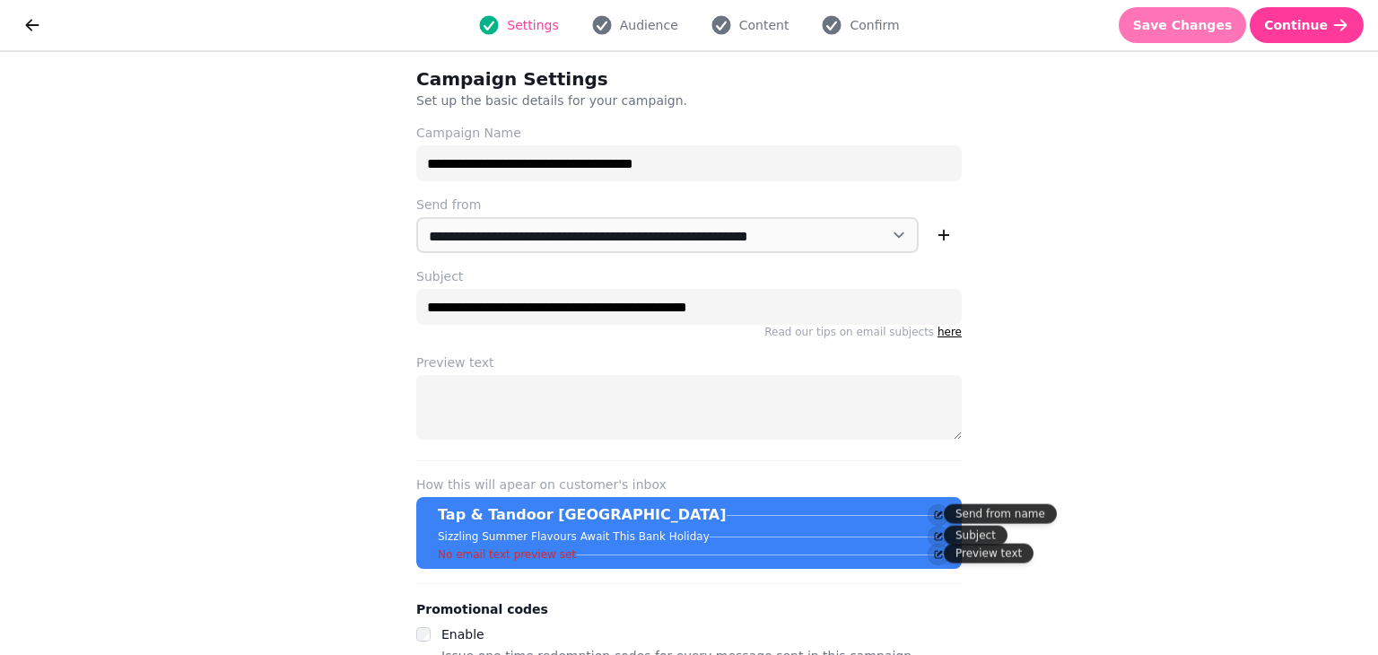
click at [1214, 19] on span "Save Changes" at bounding box center [1183, 25] width 100 height 13
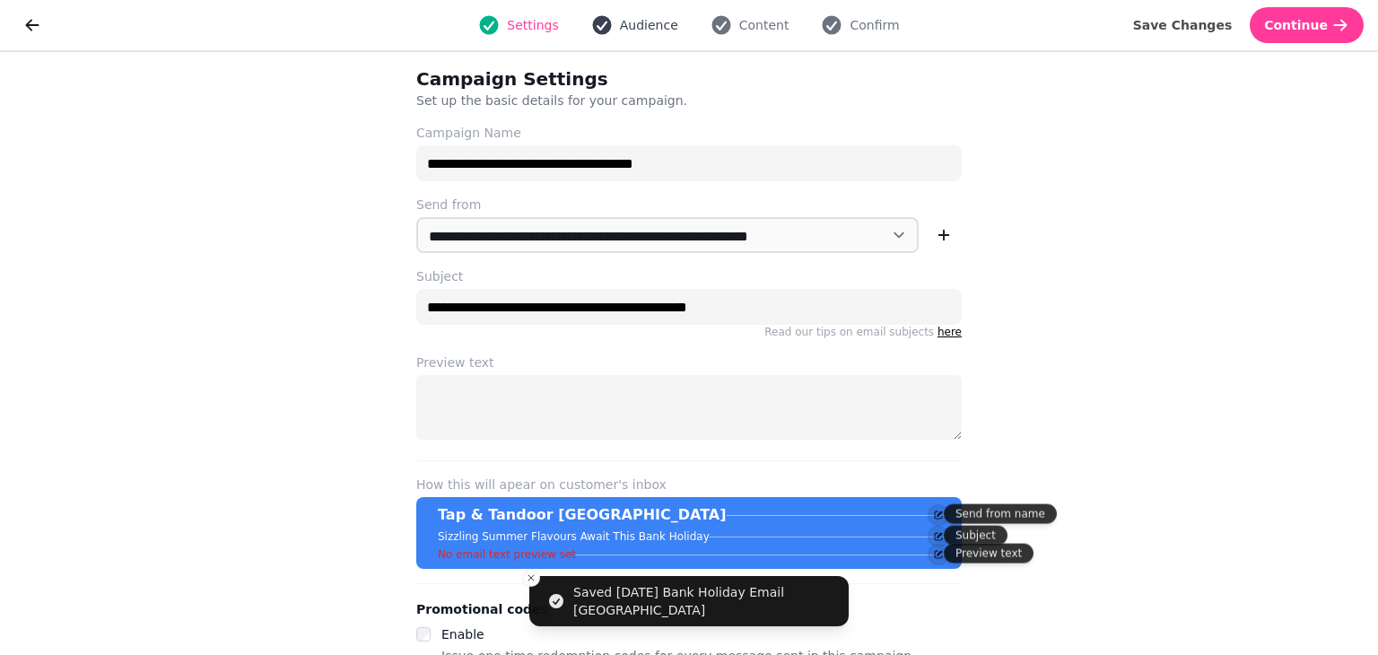
click at [641, 33] on span "Audience" at bounding box center [649, 25] width 58 height 18
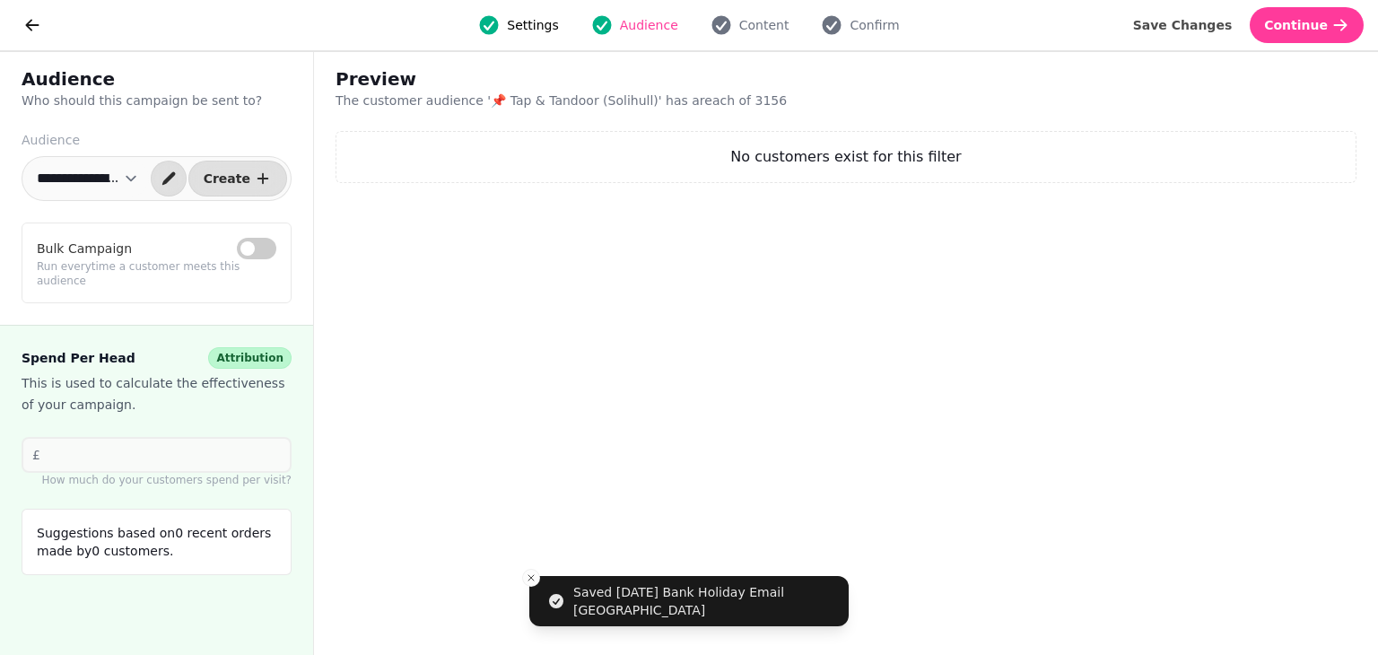
click at [140, 180] on select "**********" at bounding box center [87, 179] width 123 height 36
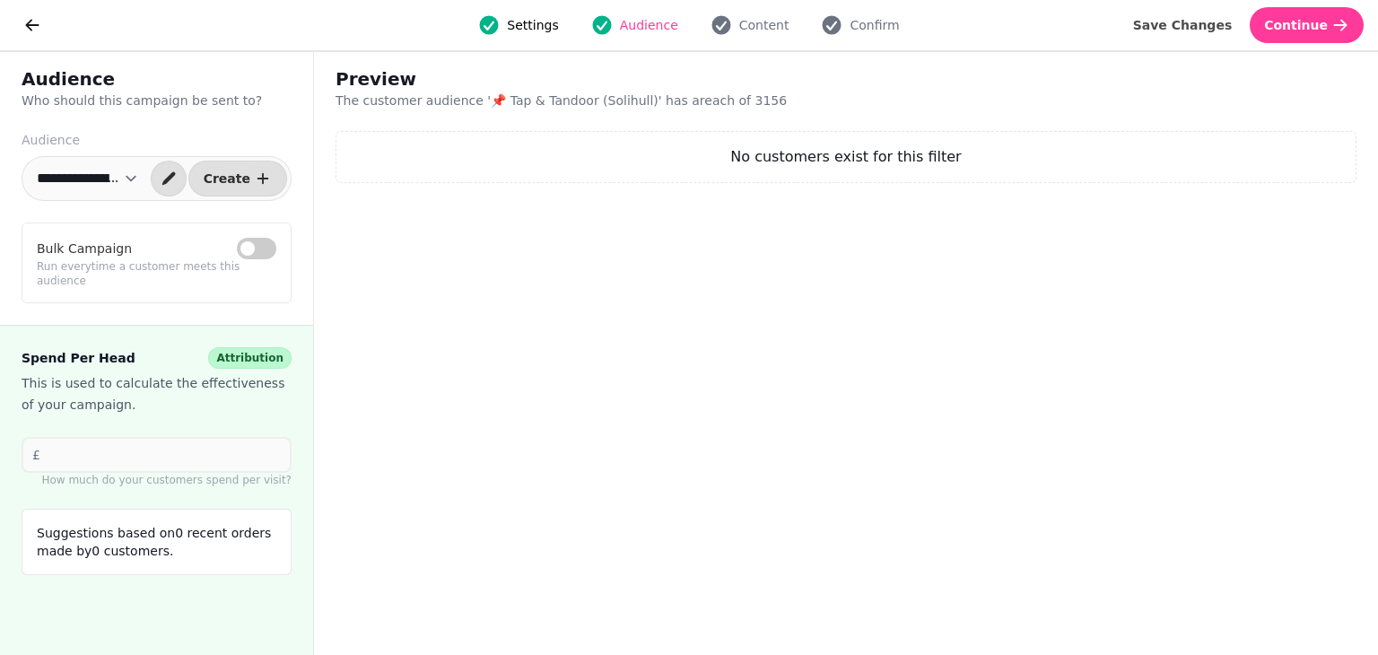
select select "**********"
click at [26, 161] on select "**********" at bounding box center [87, 179] width 123 height 36
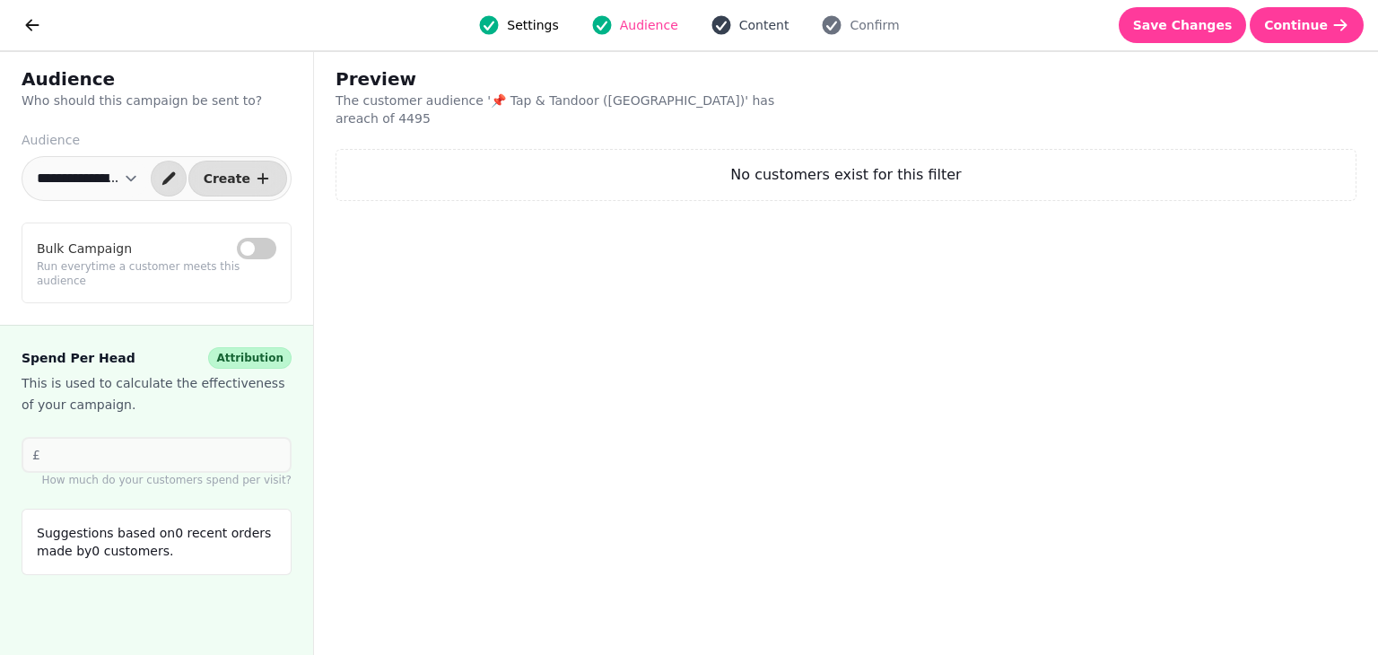
click at [760, 19] on span "Content" at bounding box center [764, 25] width 50 height 18
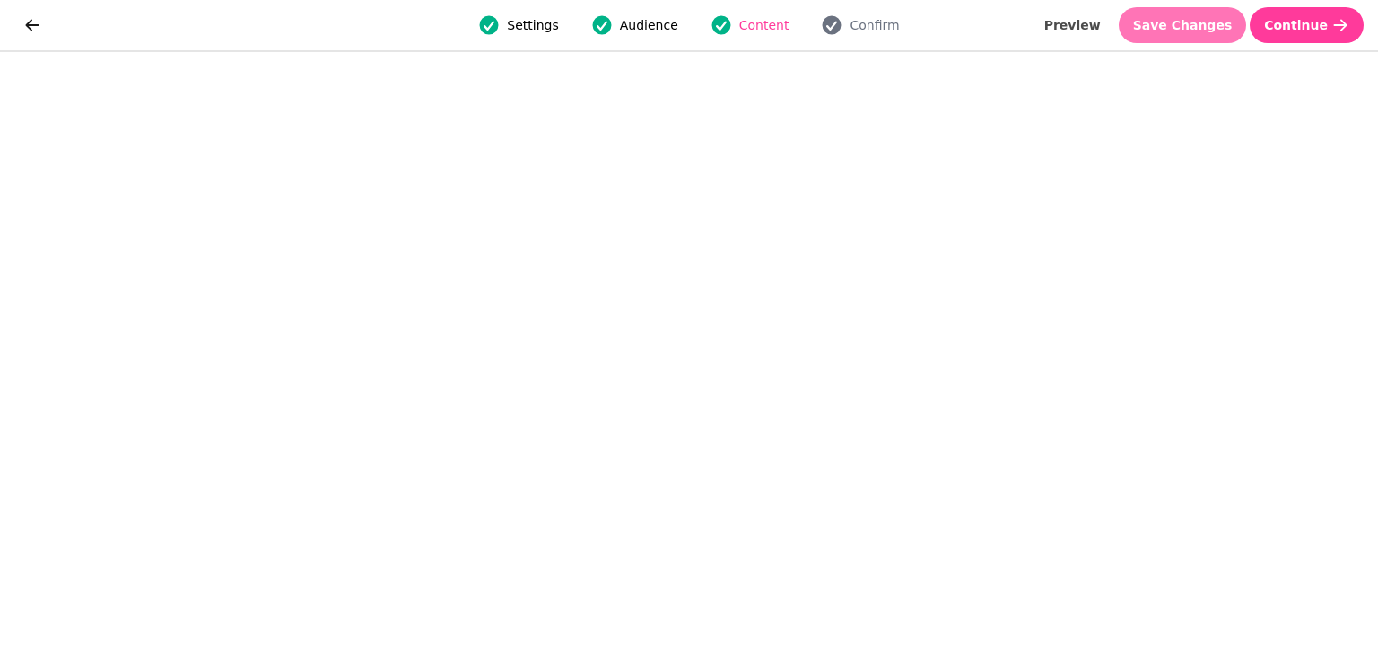
click at [1195, 19] on span "Save Changes" at bounding box center [1183, 25] width 100 height 13
click at [1192, 15] on button "Save Changes" at bounding box center [1183, 25] width 128 height 36
click at [1189, 33] on button "Save Changes" at bounding box center [1183, 25] width 128 height 36
click at [1177, 35] on button "Save Changes" at bounding box center [1183, 25] width 128 height 36
click at [1202, 28] on span "Save Changes" at bounding box center [1183, 25] width 100 height 13
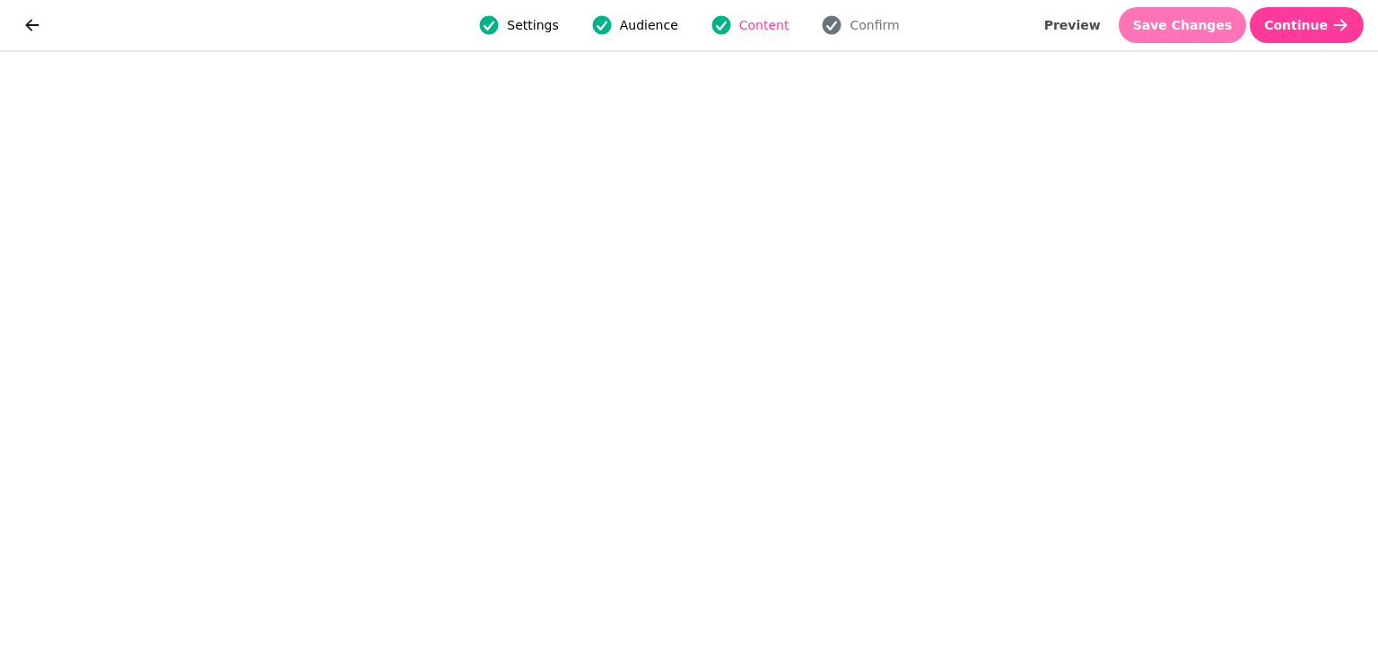
click at [1186, 26] on span "Save Changes" at bounding box center [1183, 25] width 100 height 13
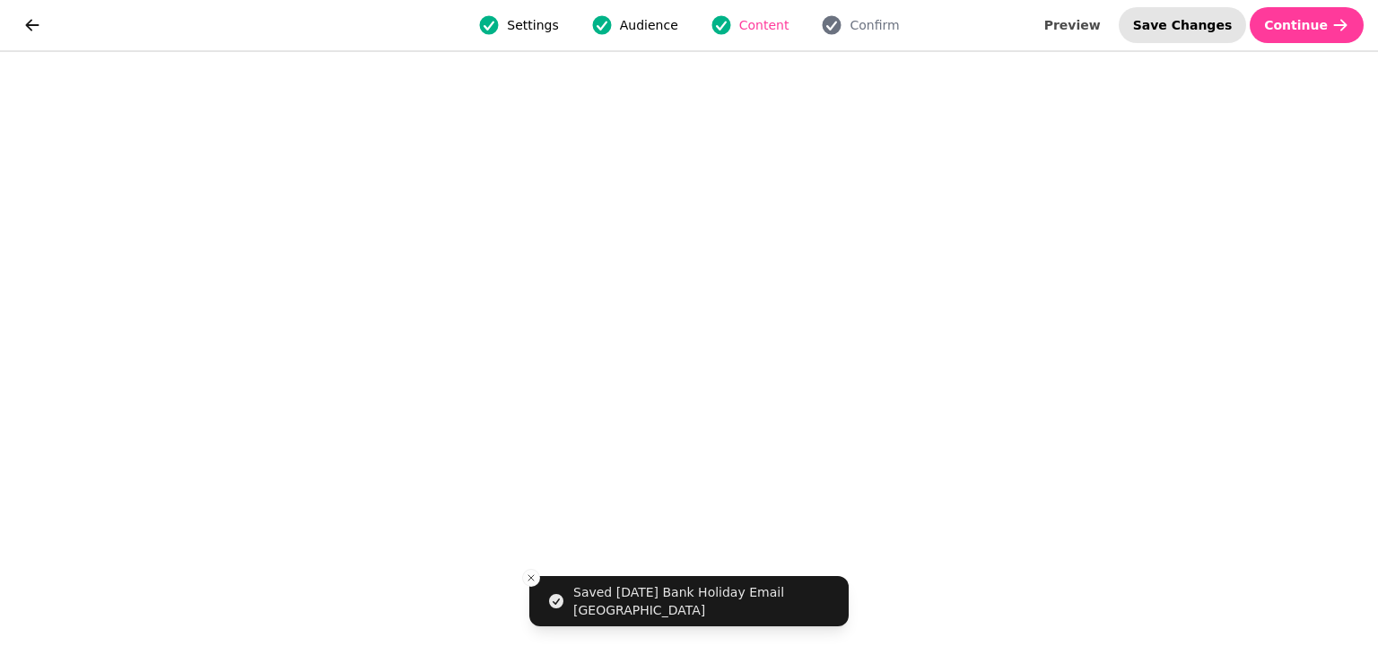
click at [1186, 26] on span "Save Changes" at bounding box center [1183, 25] width 100 height 13
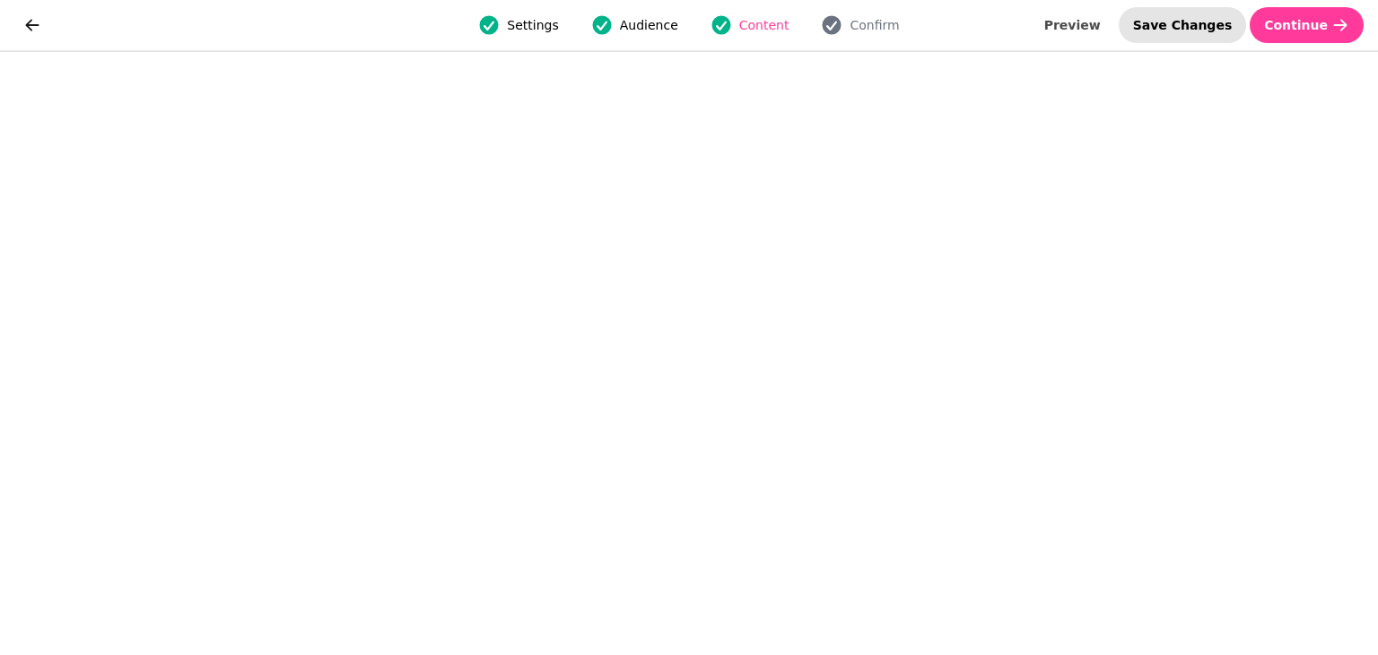
click at [1189, 22] on span "Save Changes" at bounding box center [1183, 25] width 100 height 13
click at [1220, 22] on span "Save Changes" at bounding box center [1183, 25] width 100 height 13
click at [1187, 30] on span "Save Changes" at bounding box center [1183, 25] width 100 height 13
click at [1185, 24] on span "Save Changes" at bounding box center [1183, 25] width 100 height 13
click at [1187, 31] on span "Save Changes" at bounding box center [1183, 25] width 100 height 13
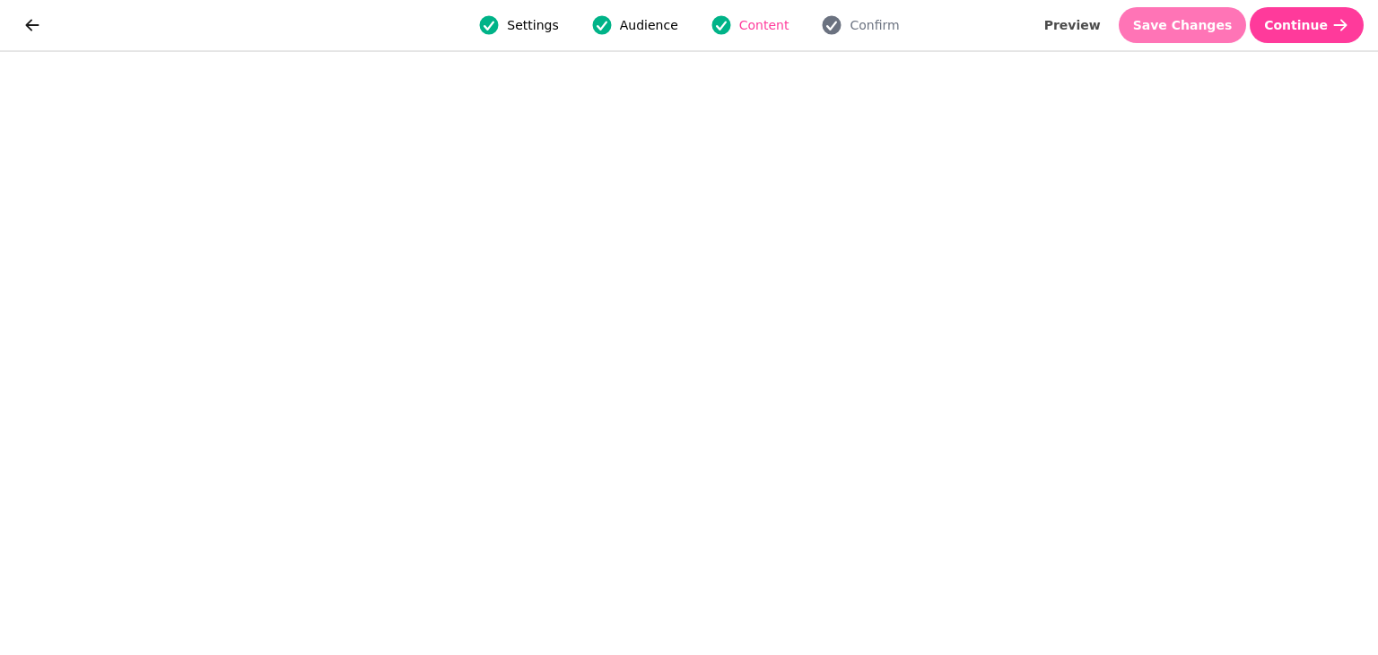
click at [1202, 36] on button "Save Changes" at bounding box center [1183, 25] width 128 height 36
click at [1193, 28] on span "Save Changes" at bounding box center [1183, 25] width 100 height 13
click at [1185, 31] on span "Save Changes" at bounding box center [1183, 25] width 100 height 13
click at [1211, 15] on button "Save Changes" at bounding box center [1183, 25] width 128 height 36
click at [1171, 19] on span "Save Changes" at bounding box center [1183, 25] width 100 height 13
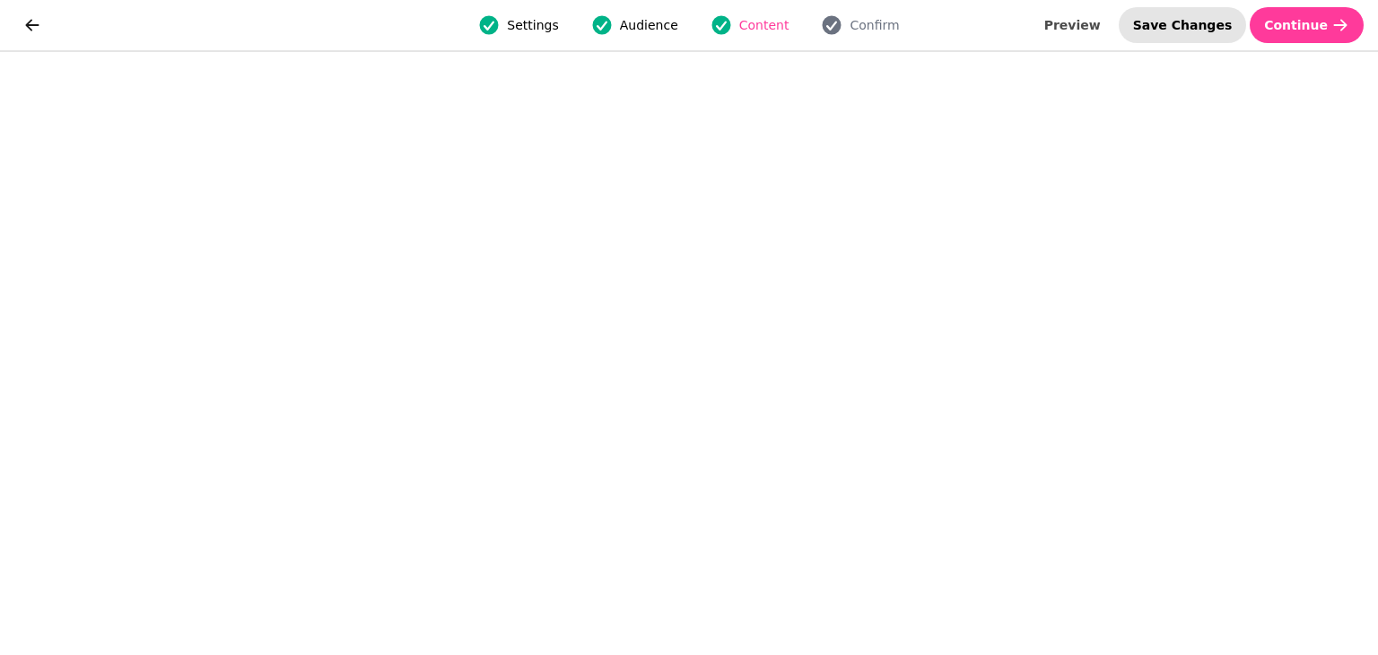
click at [1181, 24] on span "Save Changes" at bounding box center [1183, 25] width 100 height 13
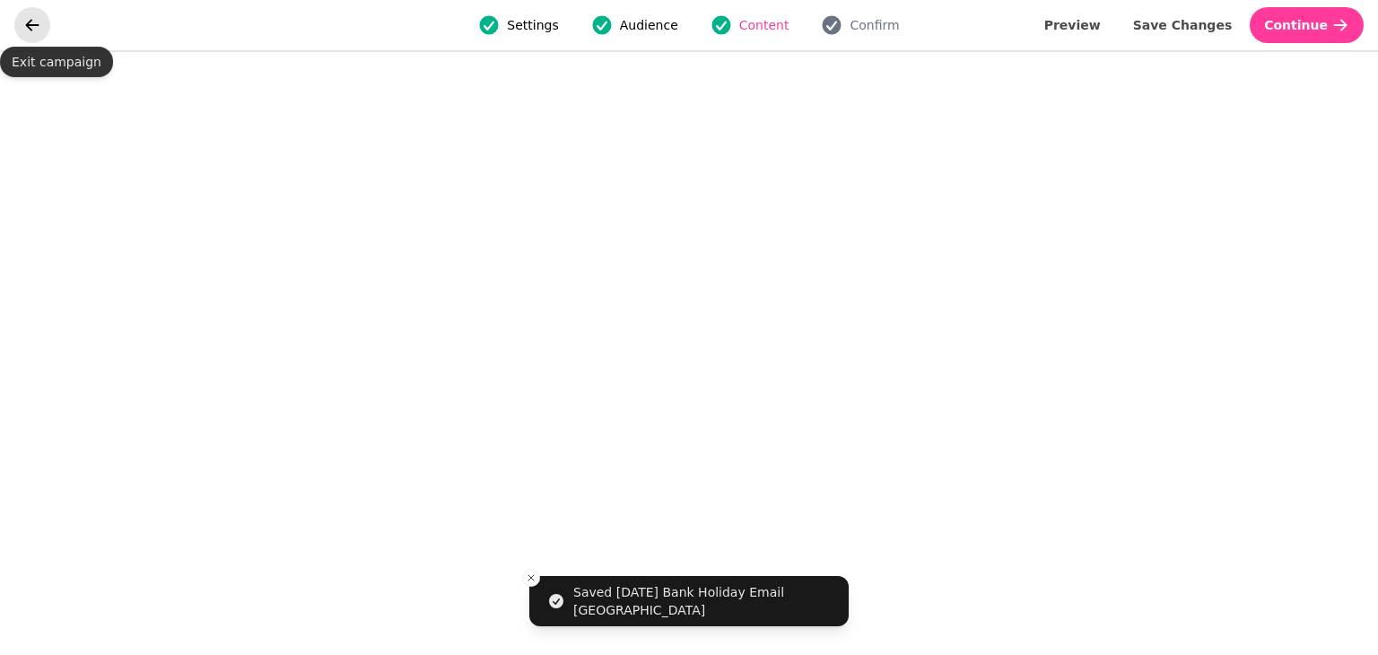
click at [29, 32] on icon "go back" at bounding box center [32, 25] width 18 height 18
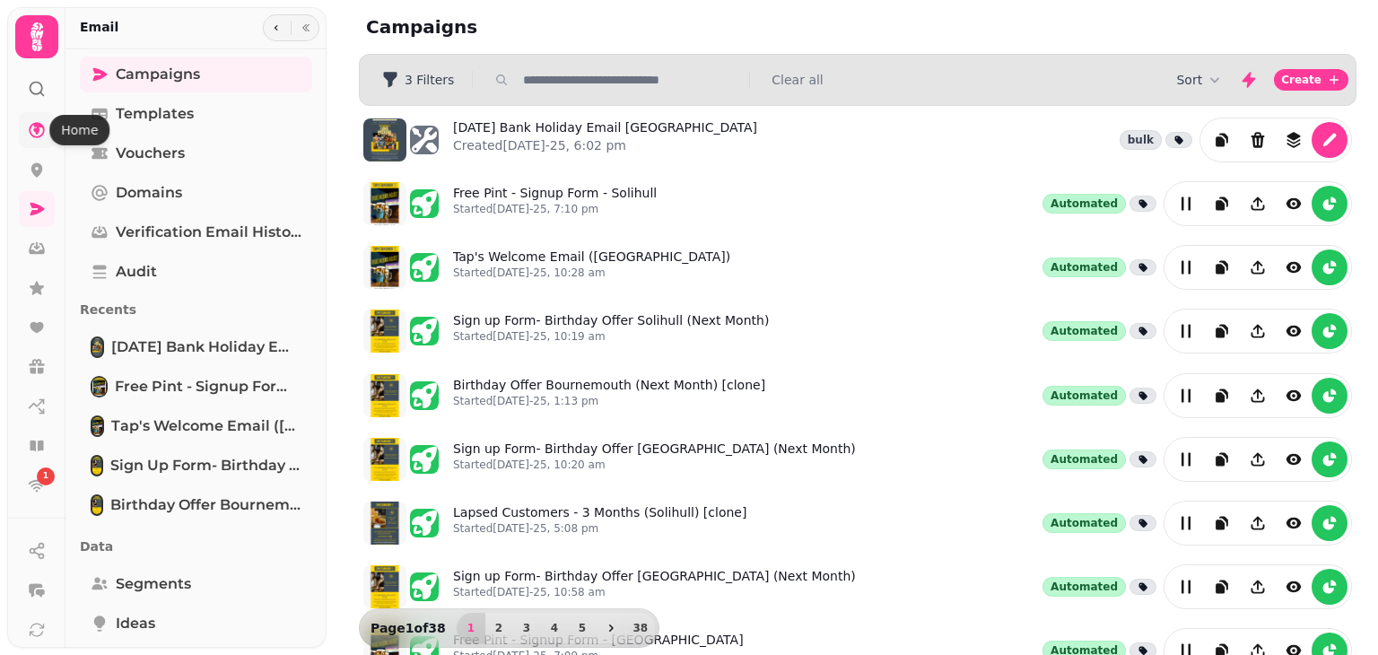
click at [29, 123] on icon at bounding box center [37, 130] width 18 height 18
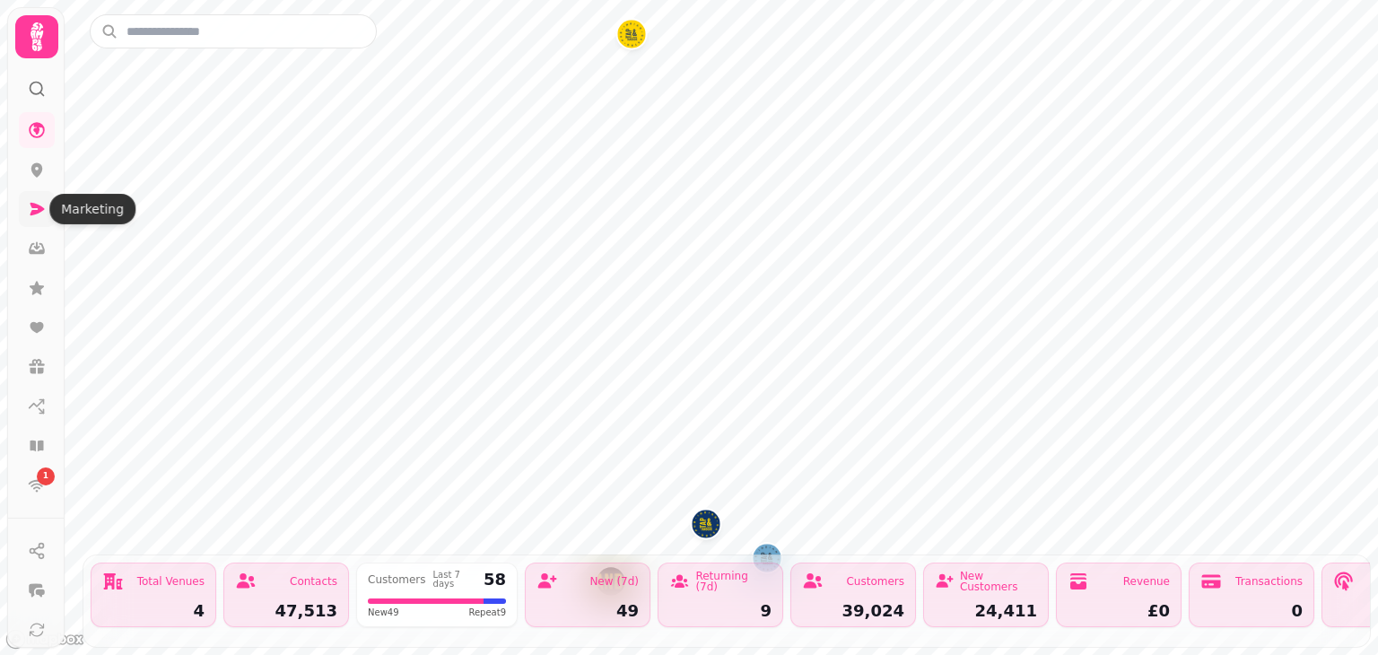
click at [35, 214] on icon at bounding box center [38, 209] width 14 height 13
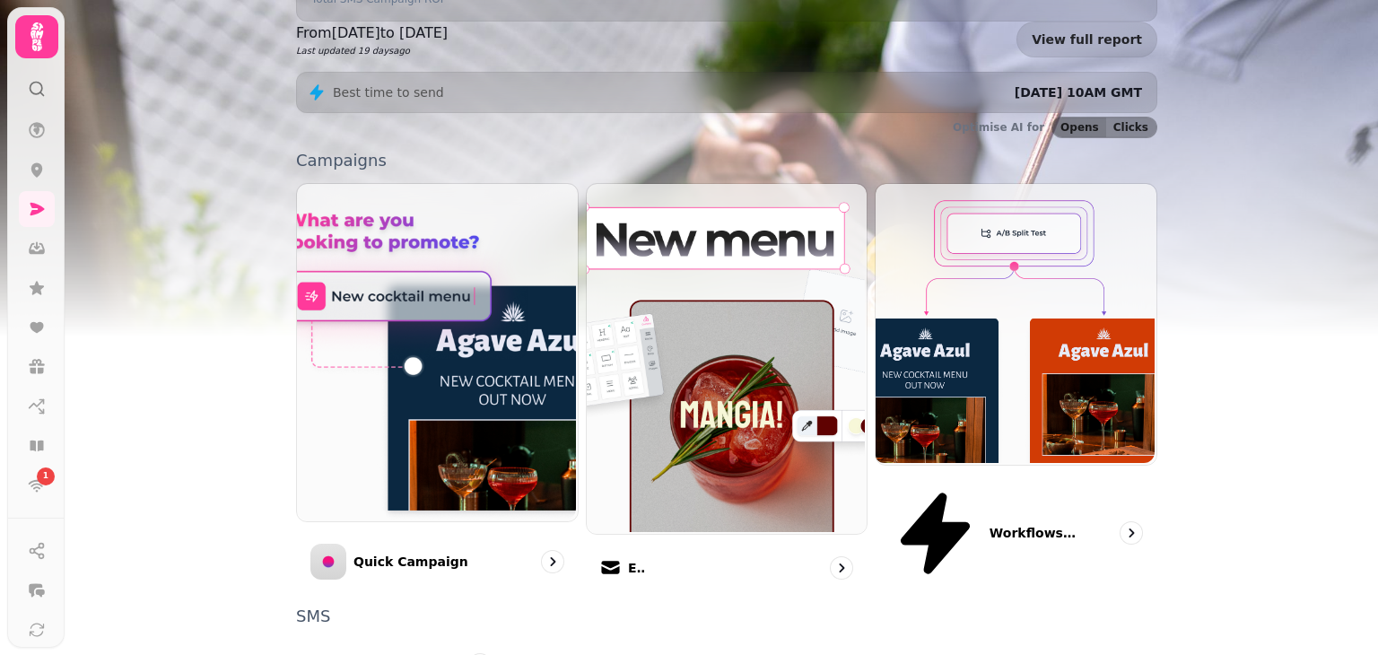
scroll to position [463, 0]
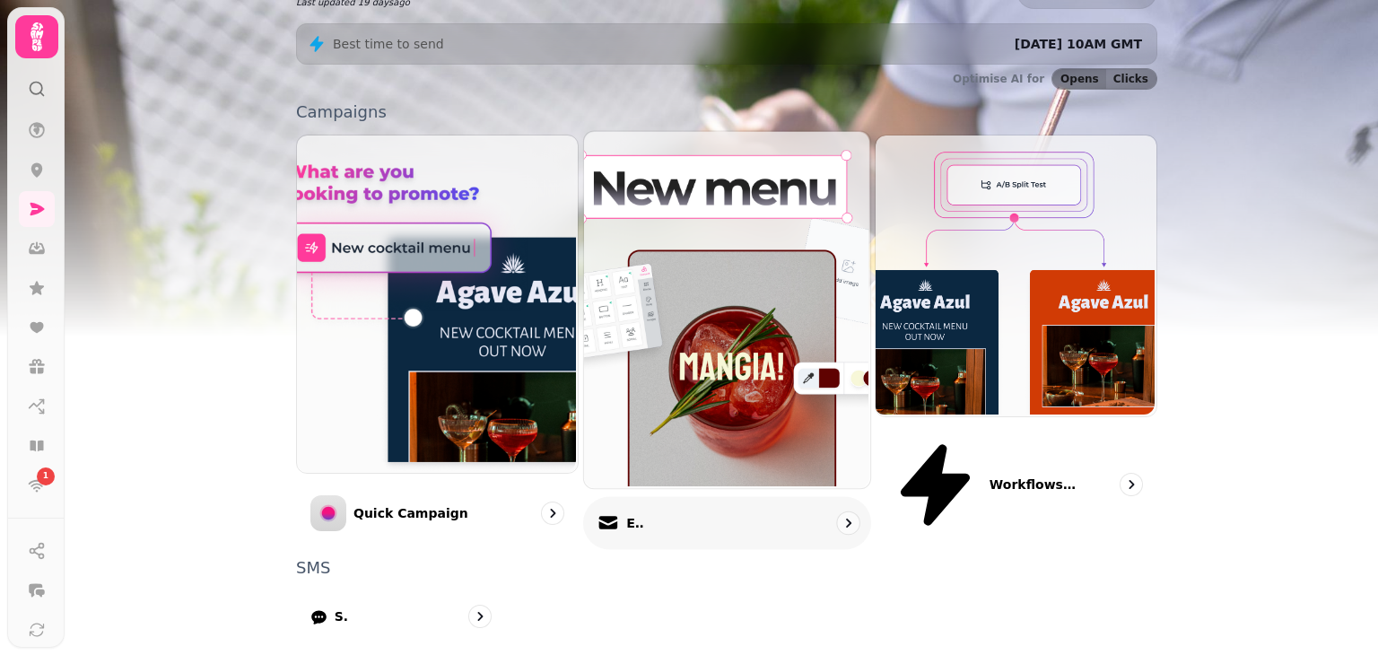
click at [736, 497] on div "Email" at bounding box center [727, 523] width 288 height 53
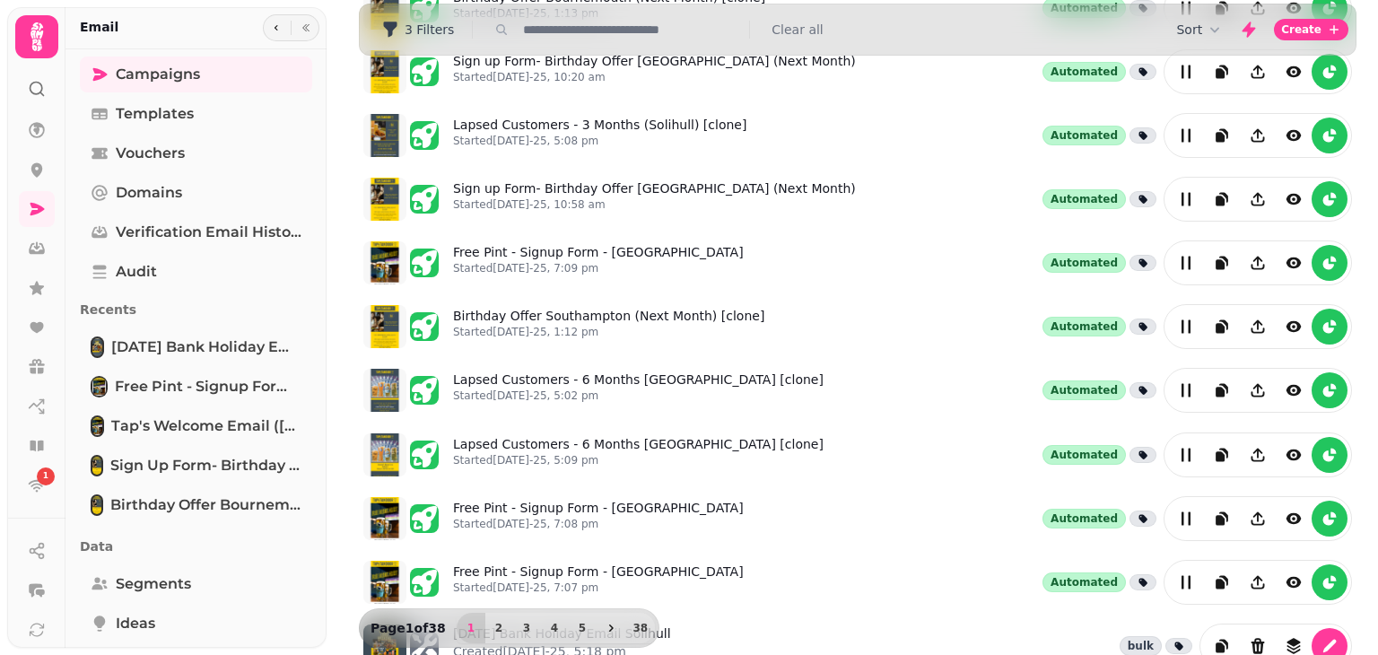
scroll to position [441, 0]
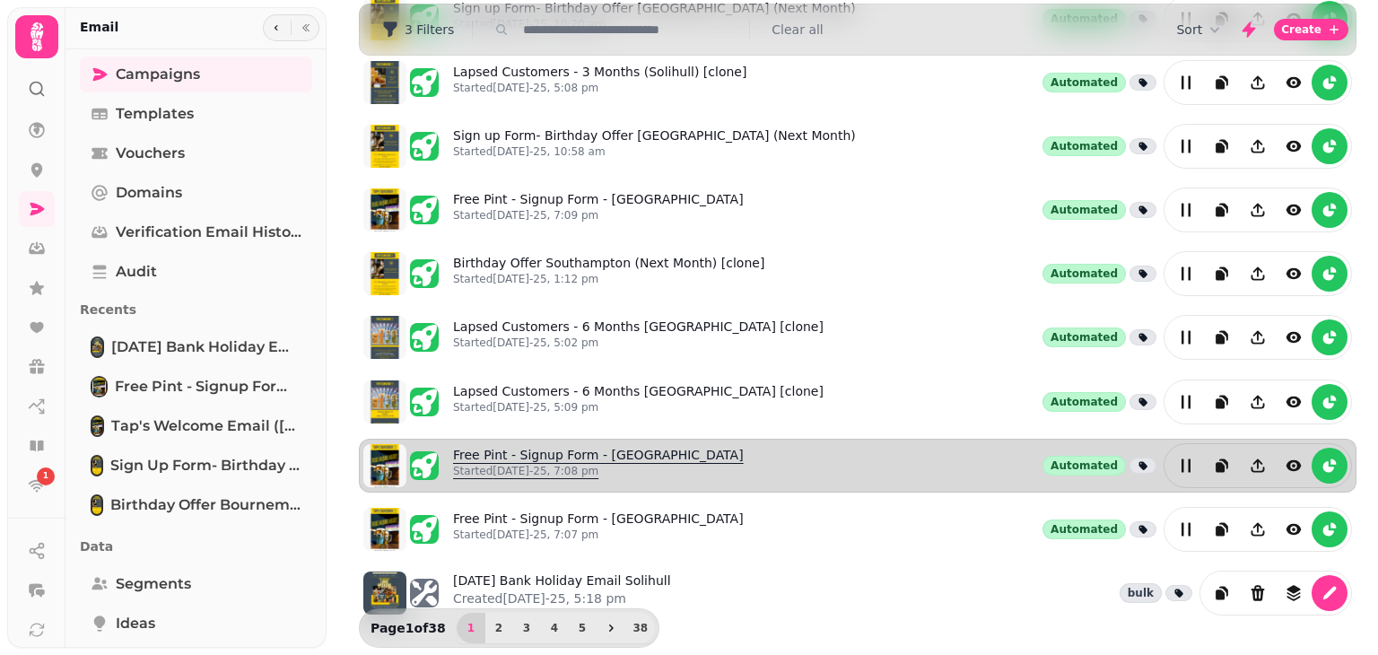
click at [665, 447] on link "Free Pint - Signup Form - [GEOGRAPHIC_DATA] Started [DATE]-25, 7:08 pm" at bounding box center [598, 465] width 291 height 39
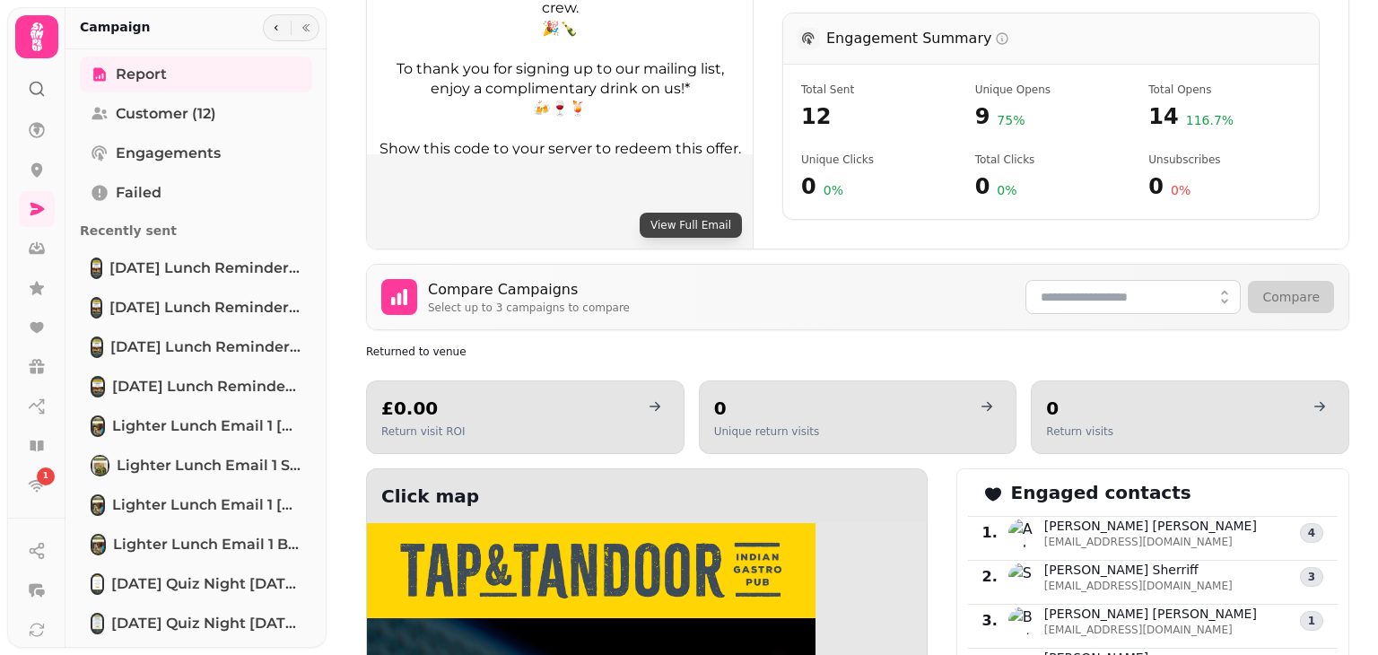
scroll to position [695, 0]
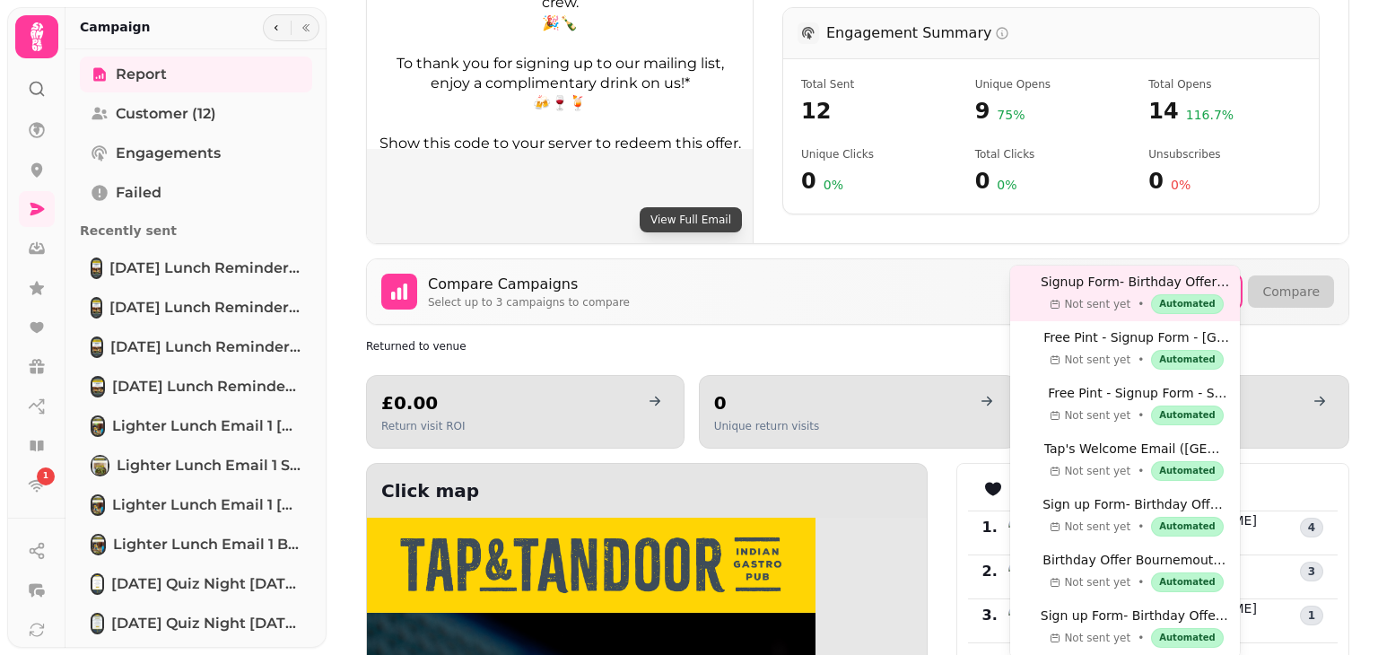
click at [1220, 283] on icon "button" at bounding box center [1225, 292] width 18 height 18
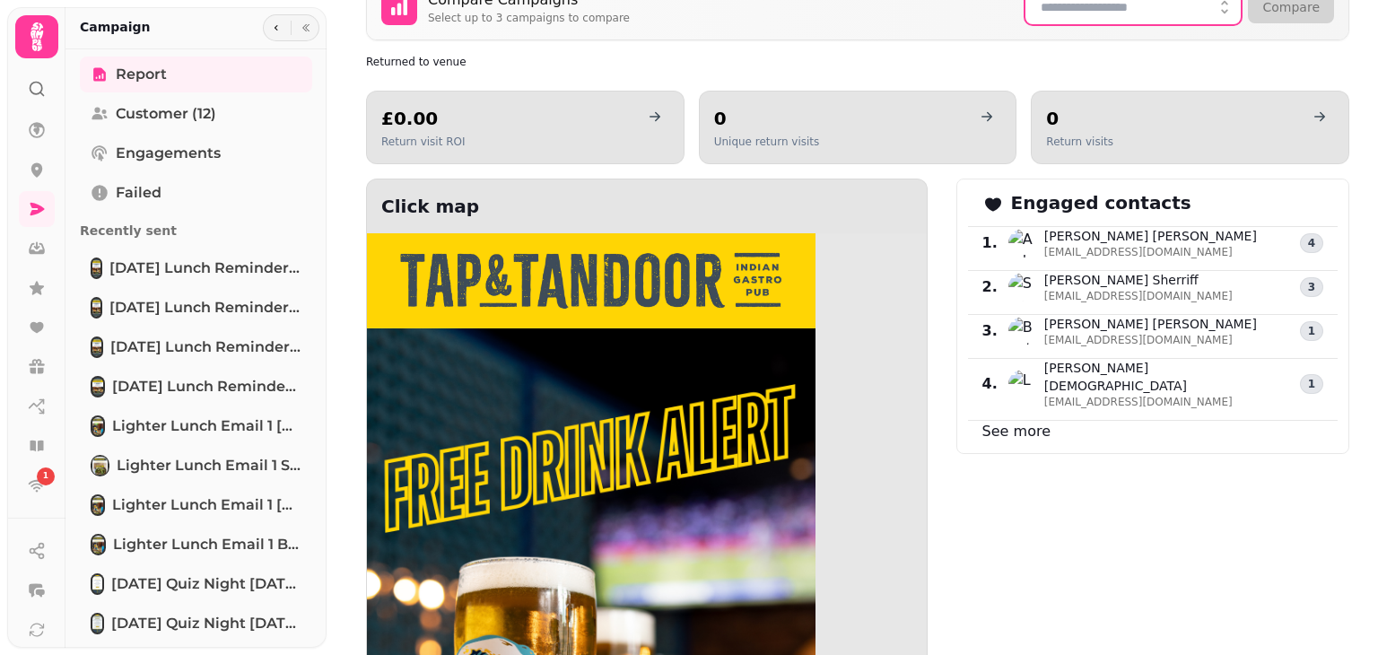
scroll to position [940, 0]
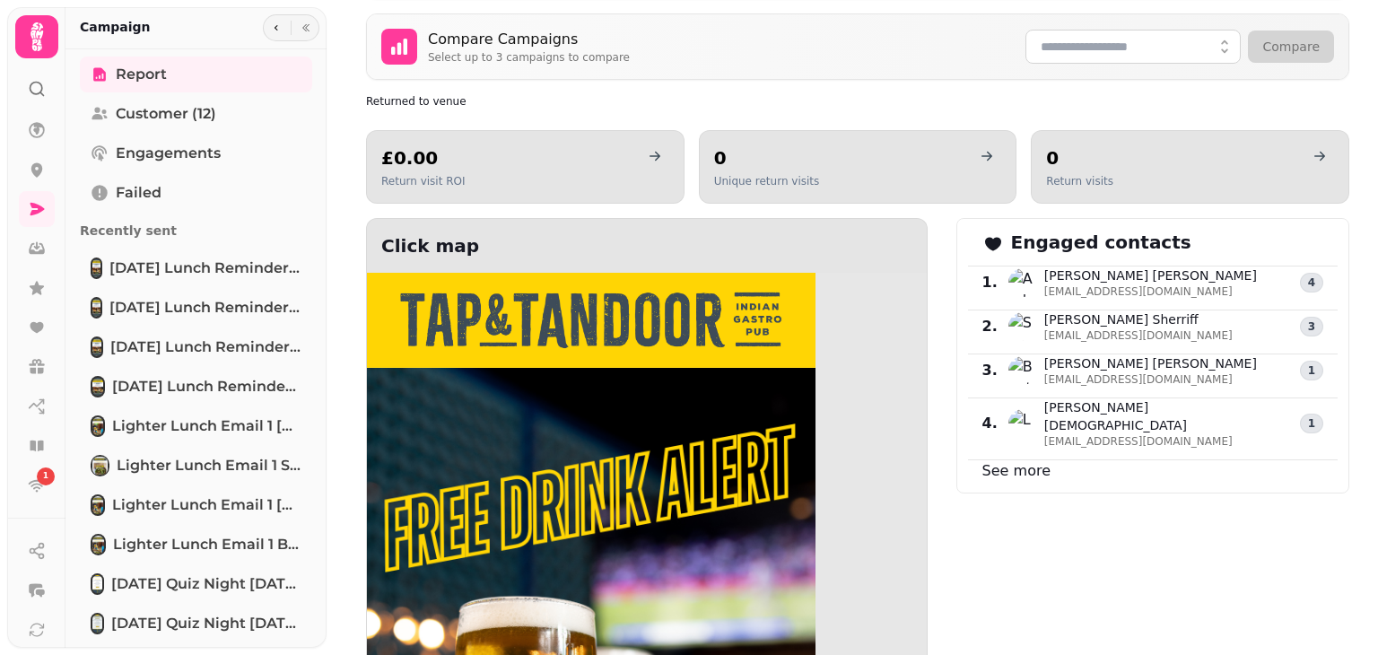
click at [1027, 462] on link "See more" at bounding box center [1017, 470] width 68 height 17
select select "**"
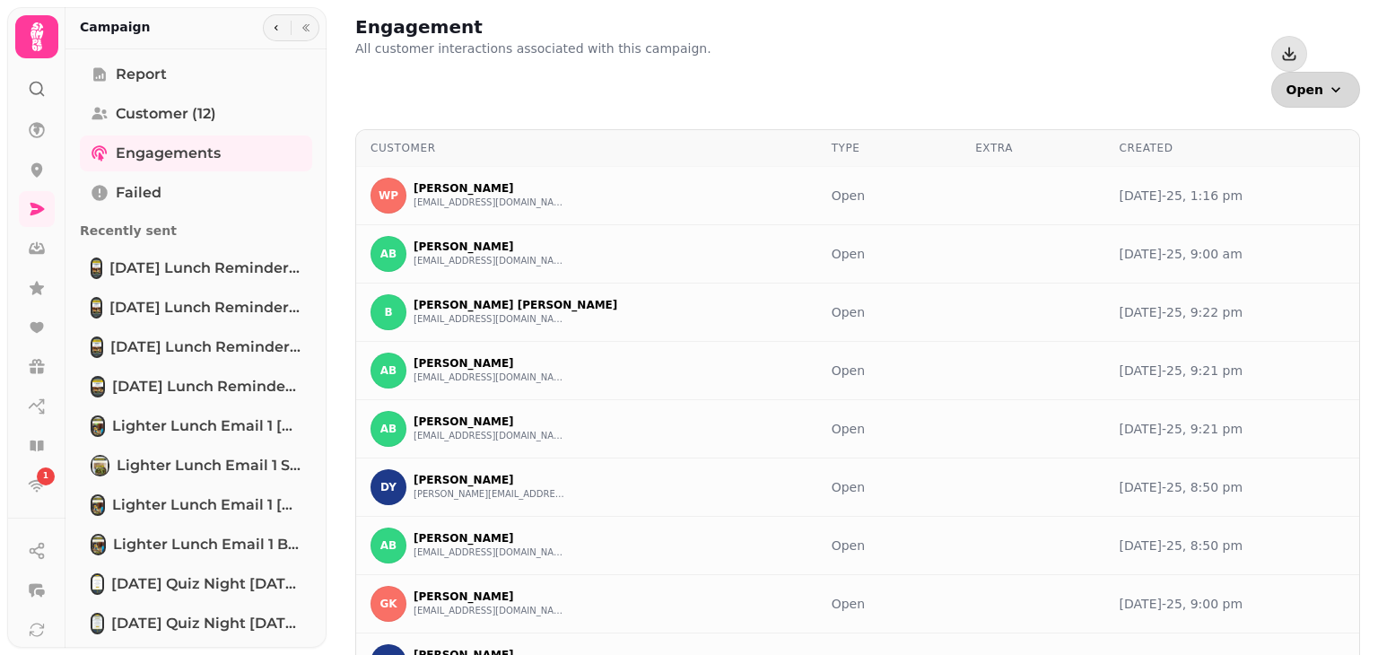
click at [1344, 72] on button "Open" at bounding box center [1316, 90] width 89 height 36
click at [1083, 32] on div "Engagement All customer interactions associated with this campaign. Open Events…" at bounding box center [857, 60] width 1005 height 93
click at [272, 26] on icon "button" at bounding box center [276, 27] width 11 height 11
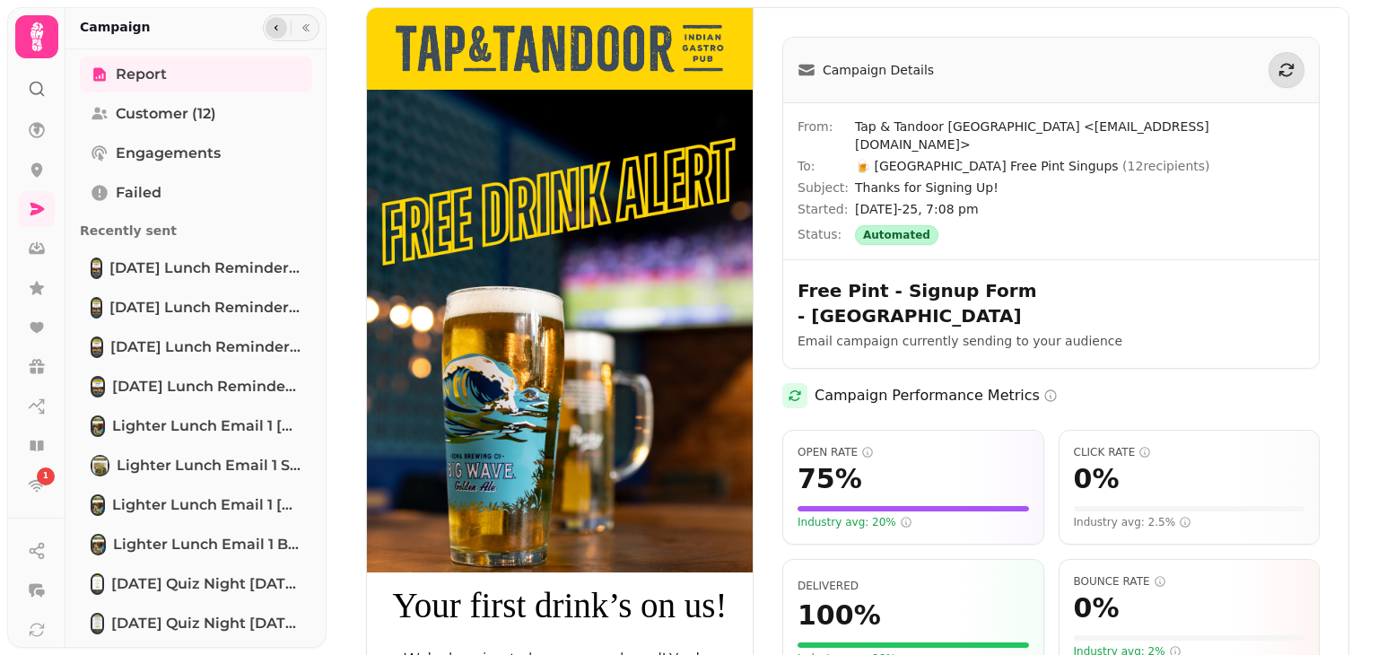
click at [277, 30] on icon "button" at bounding box center [276, 27] width 11 height 11
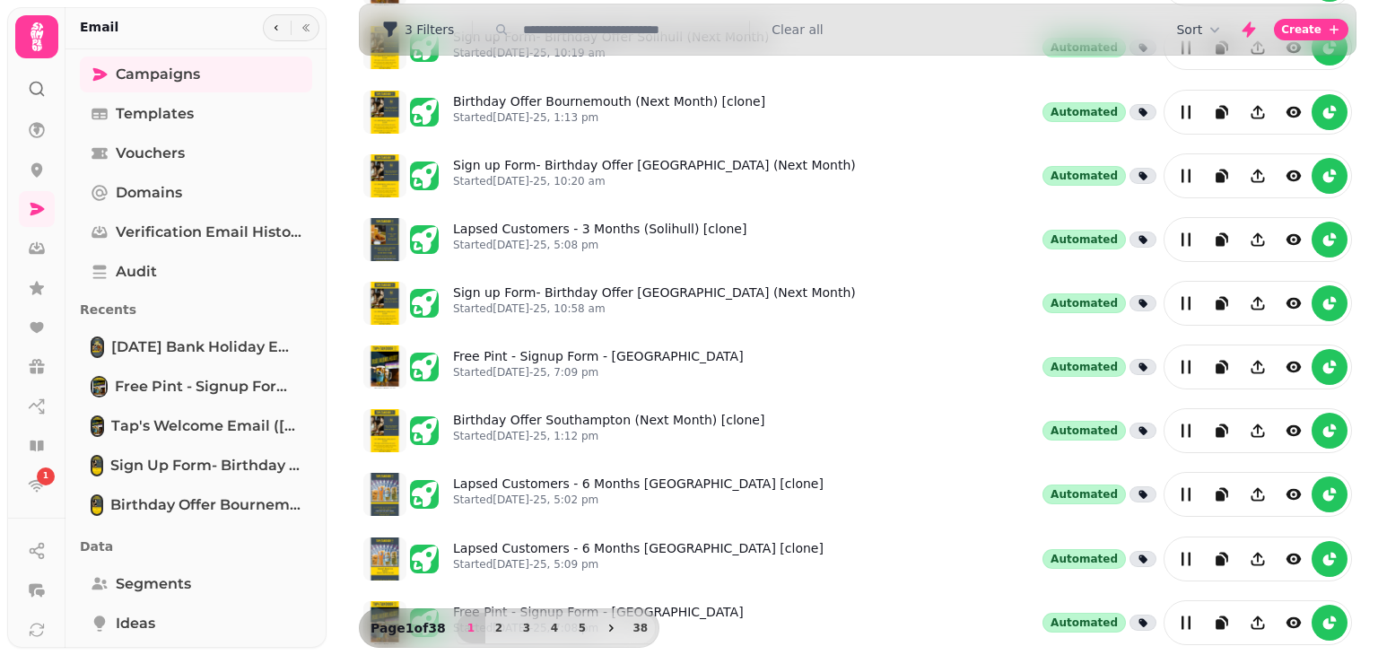
scroll to position [441, 0]
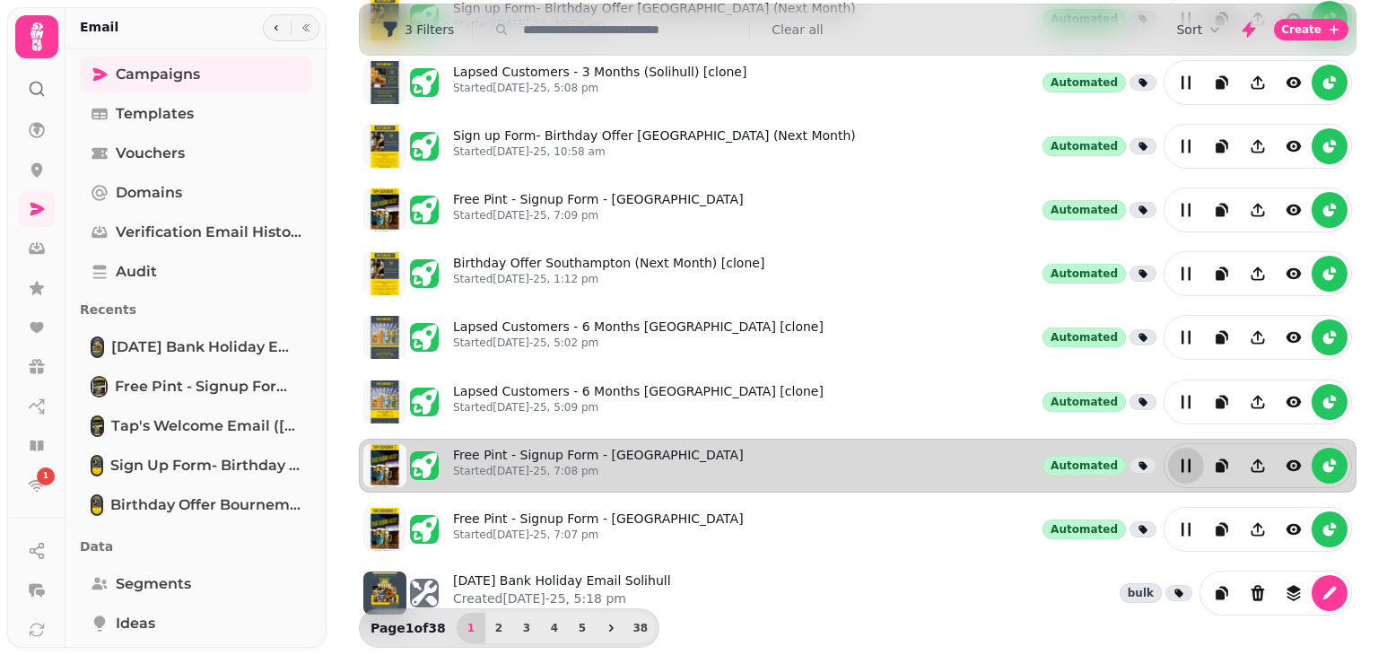
click at [1177, 457] on icon "edit" at bounding box center [1186, 466] width 18 height 18
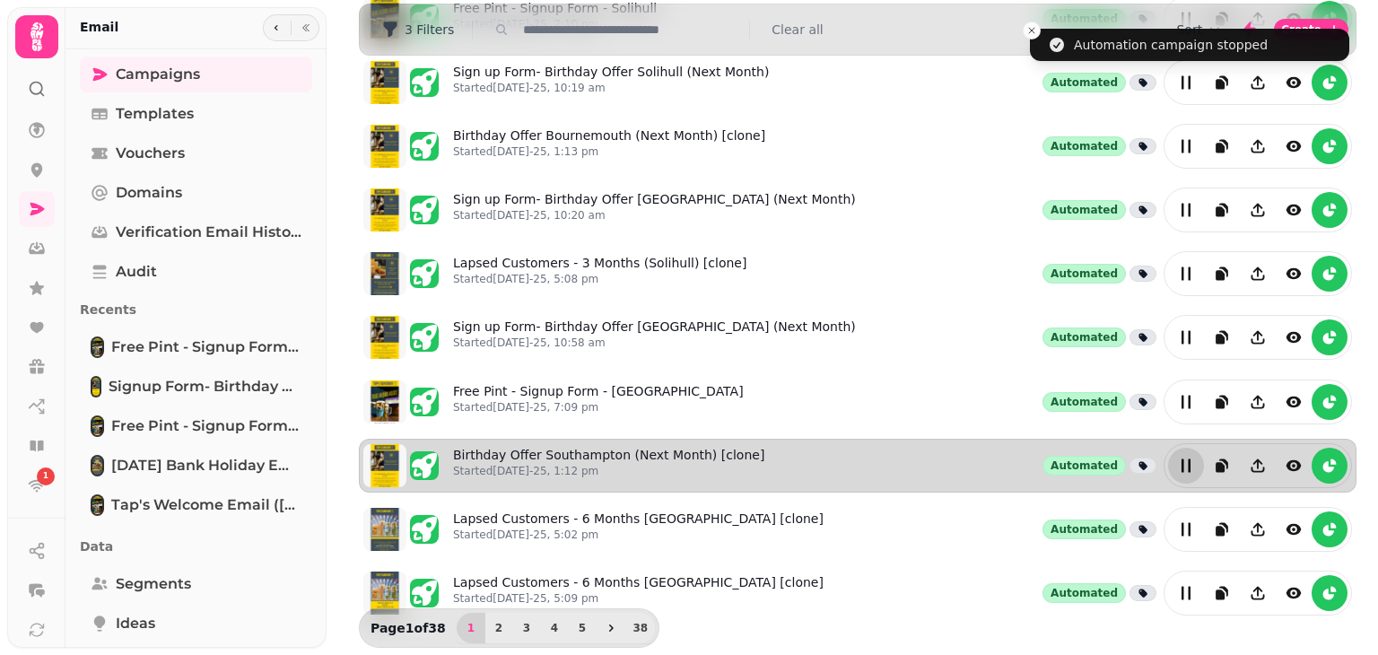
scroll to position [0, 0]
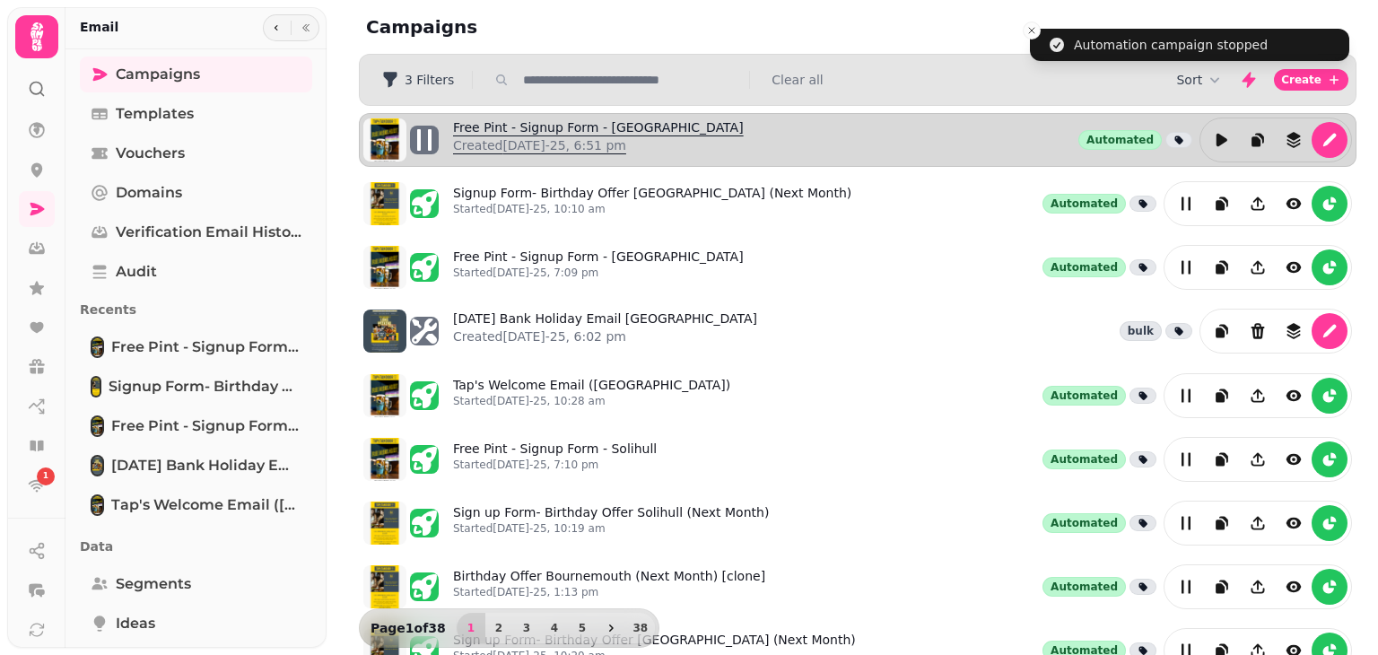
click at [585, 125] on link "Free Pint - Signup Form - [GEOGRAPHIC_DATA] Created [DATE]-25, 6:51 pm" at bounding box center [598, 139] width 291 height 43
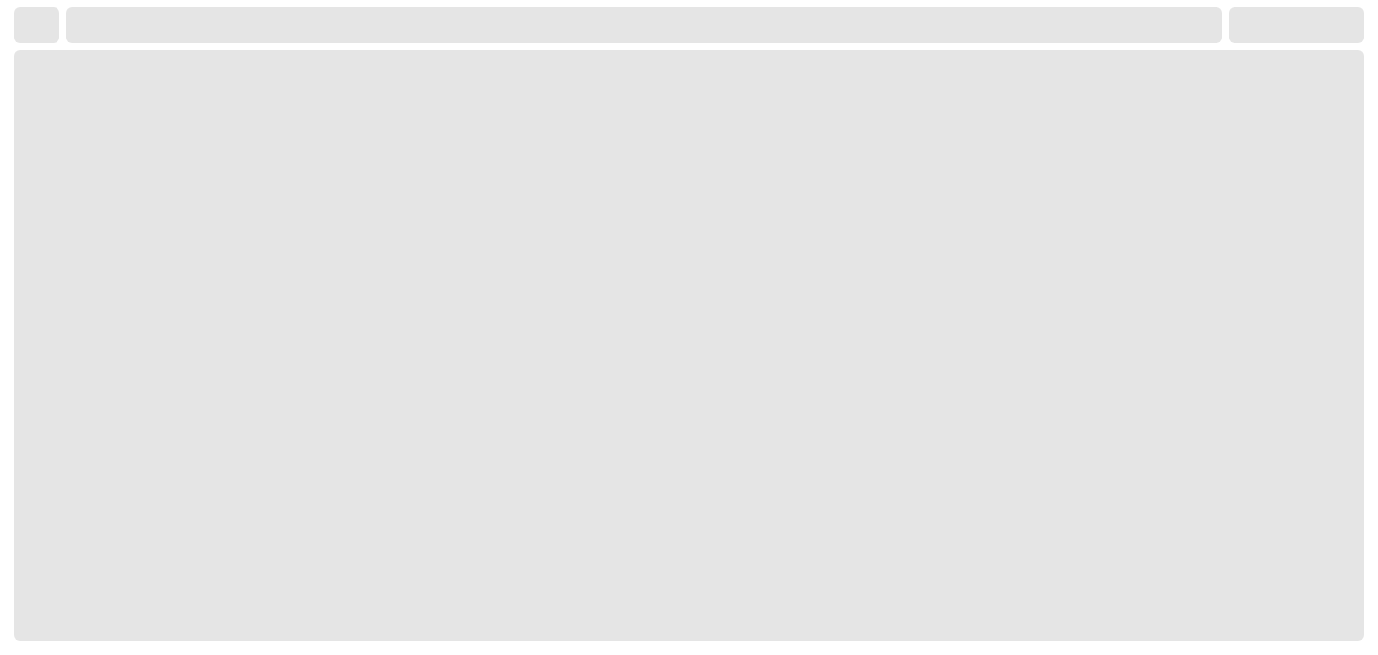
select select "**********"
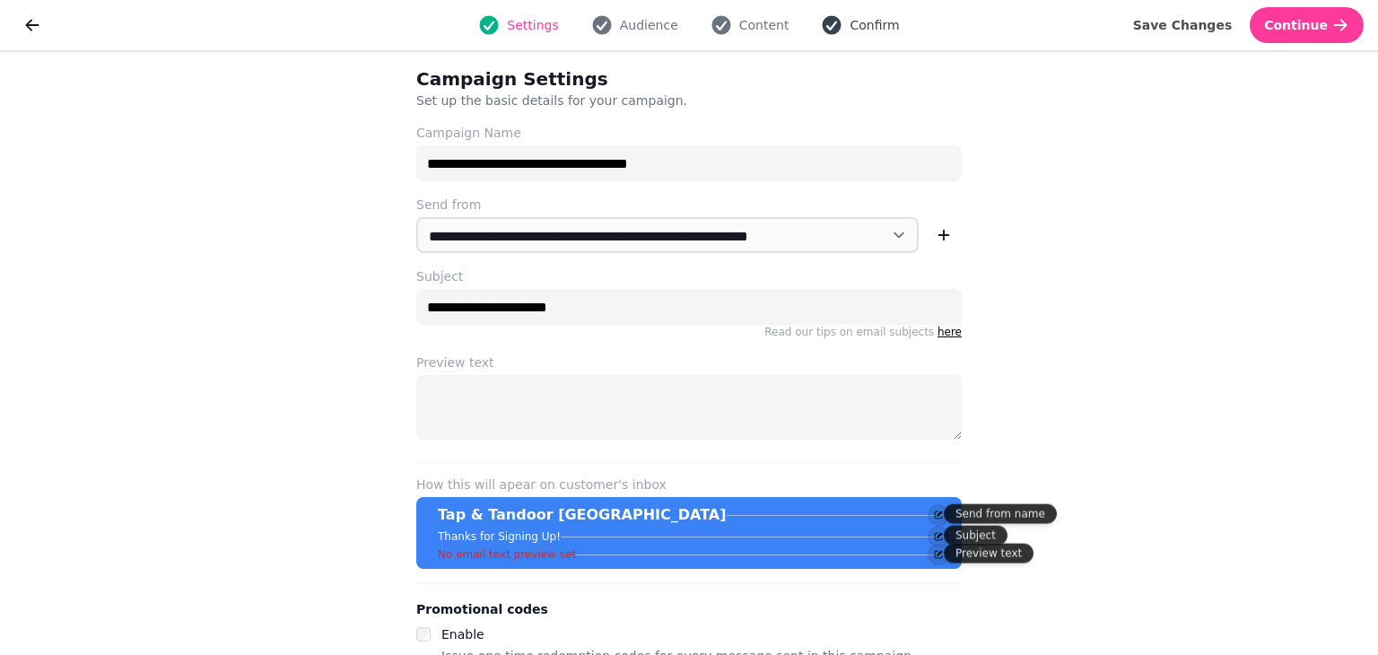
click at [861, 31] on span "Confirm" at bounding box center [874, 25] width 49 height 18
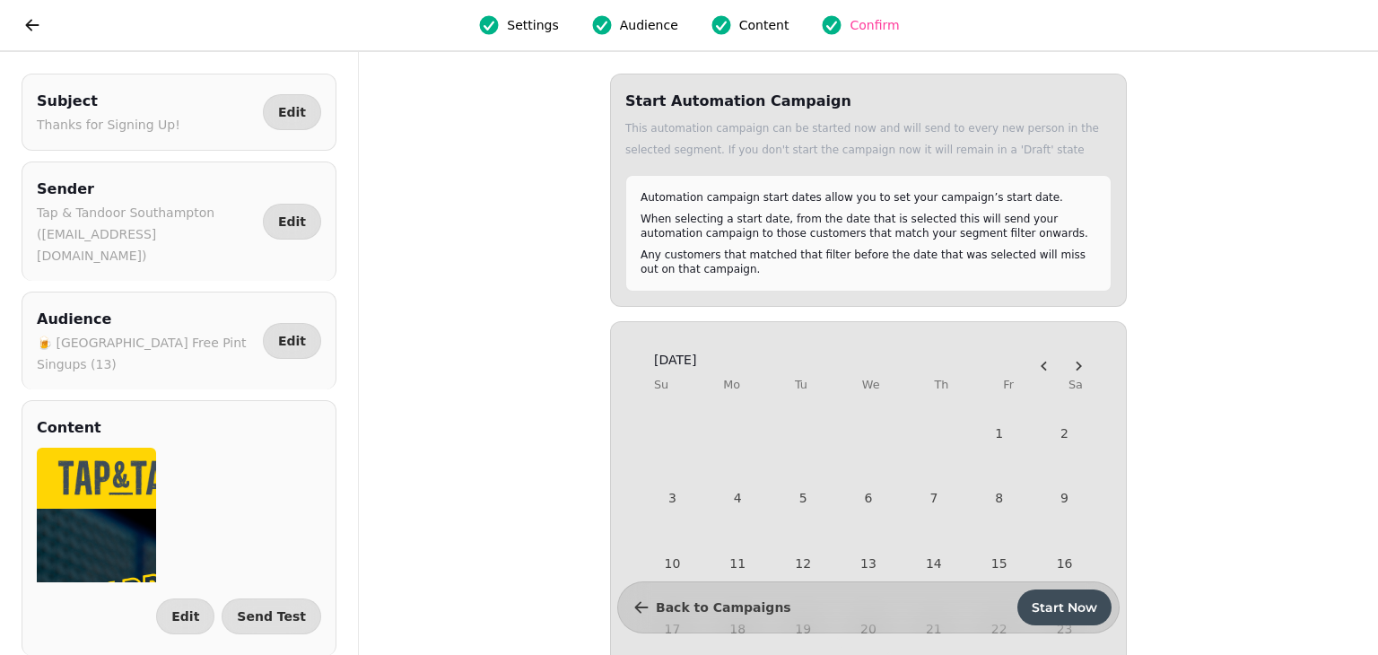
click at [757, 30] on span "Content" at bounding box center [764, 25] width 50 height 18
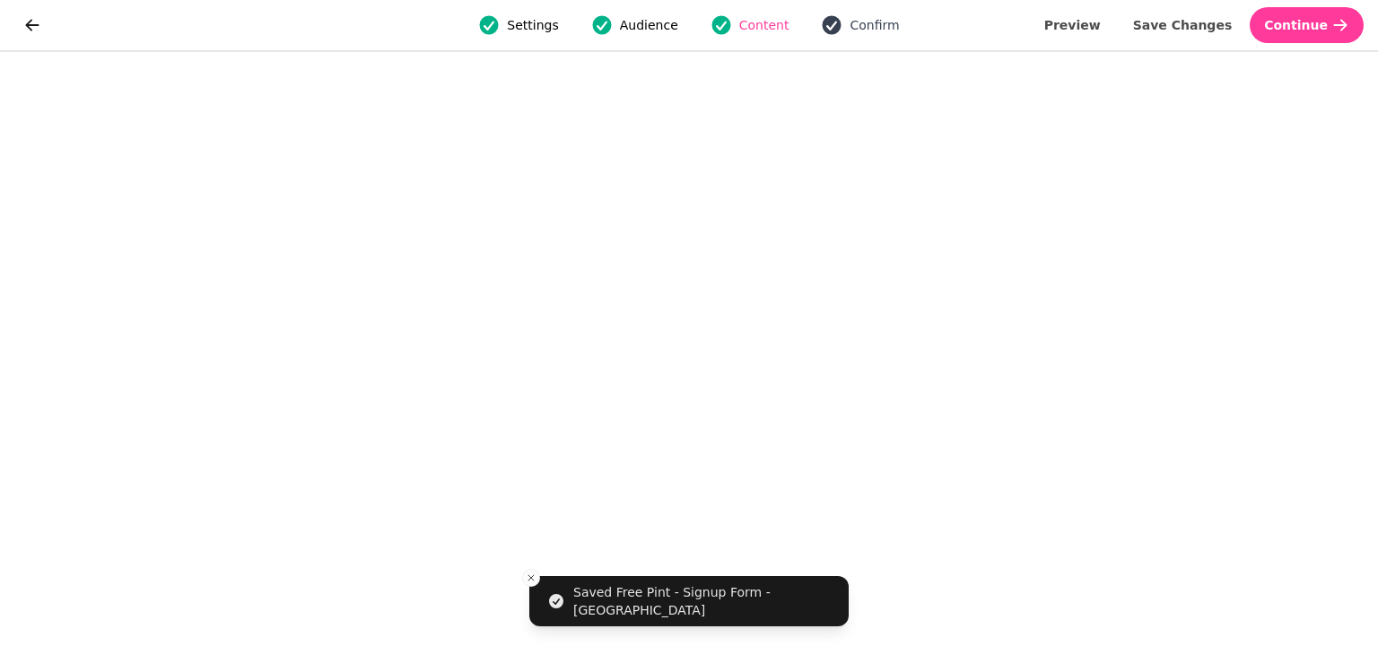
click at [838, 19] on button "Confirm" at bounding box center [860, 25] width 100 height 22
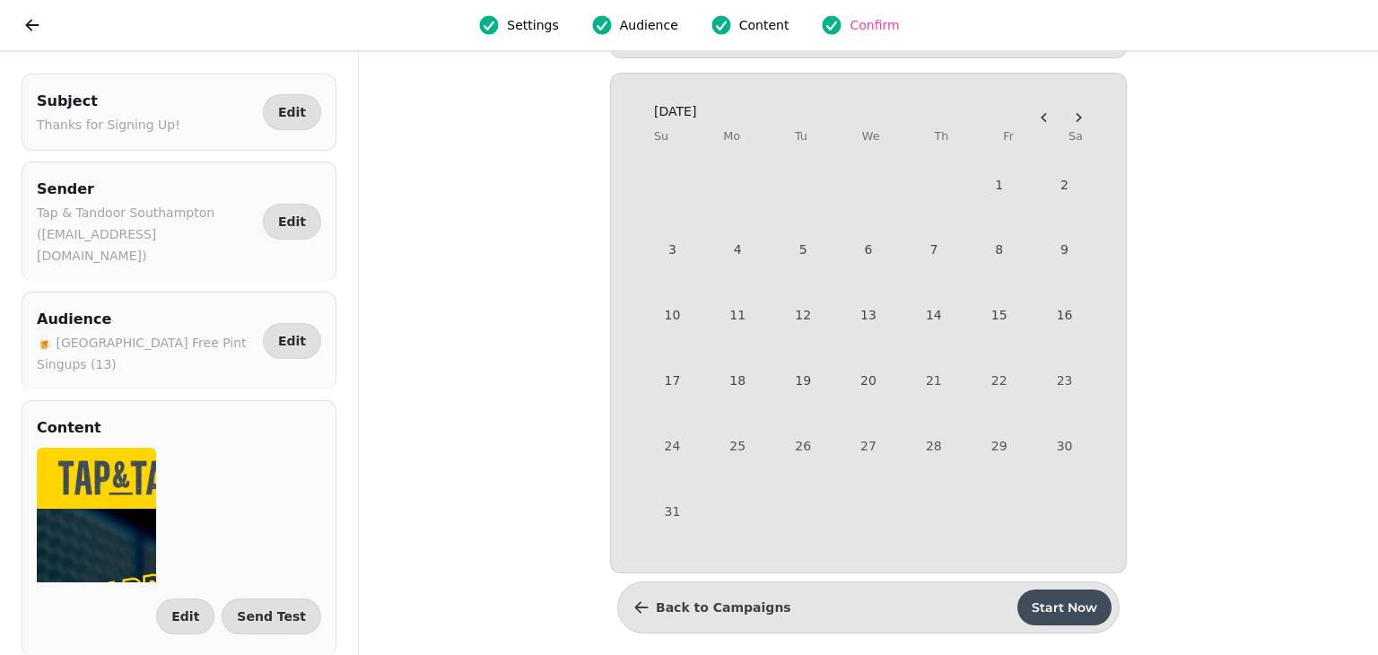
scroll to position [251, 0]
click at [638, 608] on icon "button" at bounding box center [642, 608] width 18 height 18
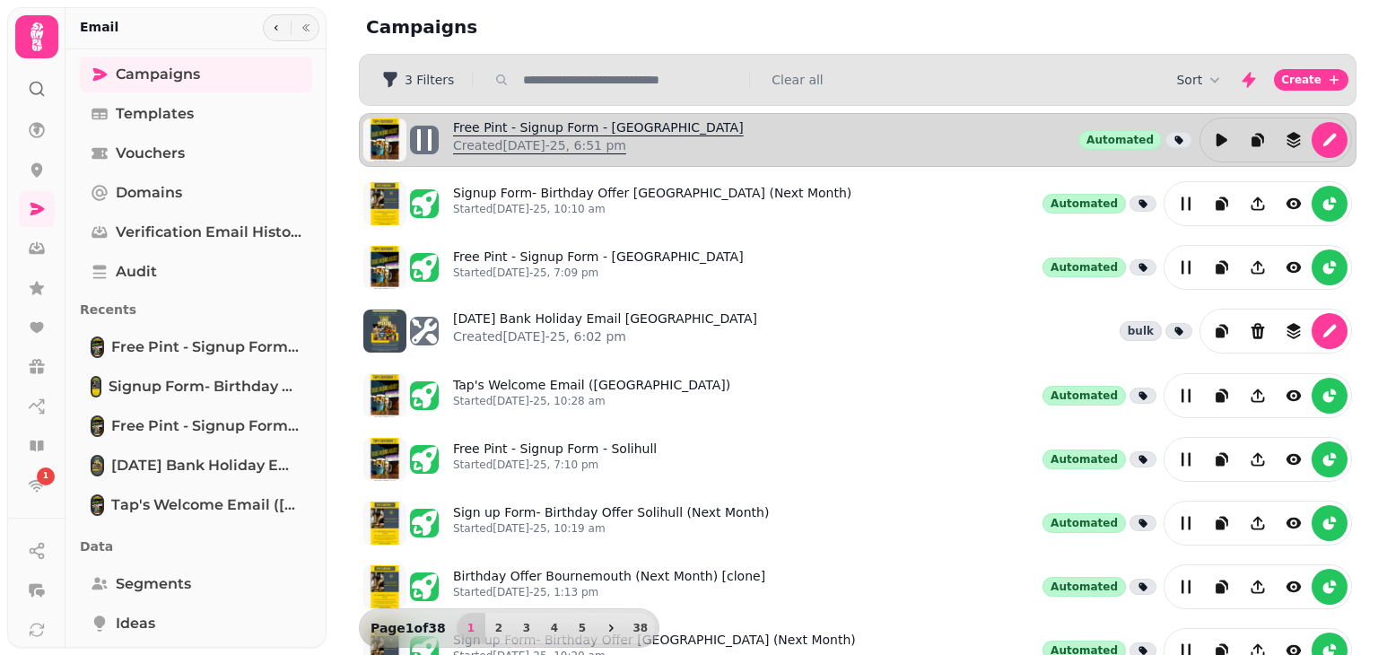
click at [665, 131] on link "Free Pint - Signup Form - [GEOGRAPHIC_DATA] Created [DATE]-25, 6:51 pm" at bounding box center [598, 139] width 291 height 43
select select "**********"
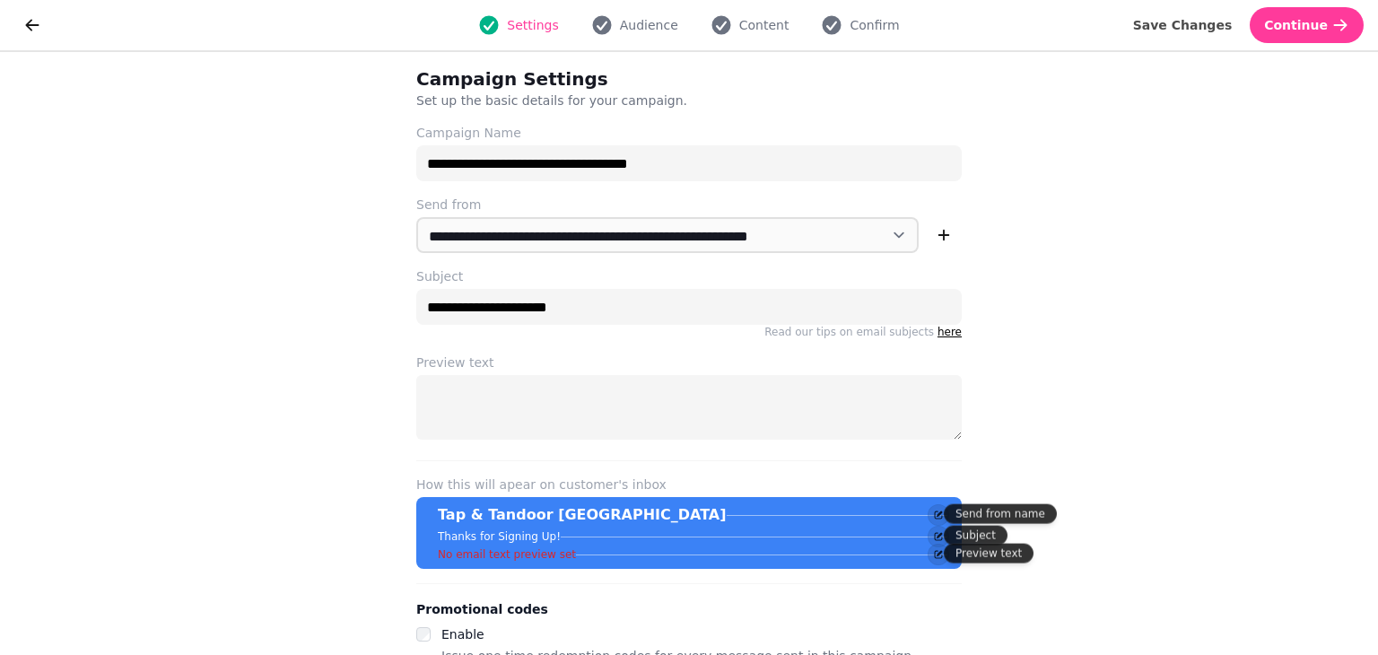
scroll to position [90, 0]
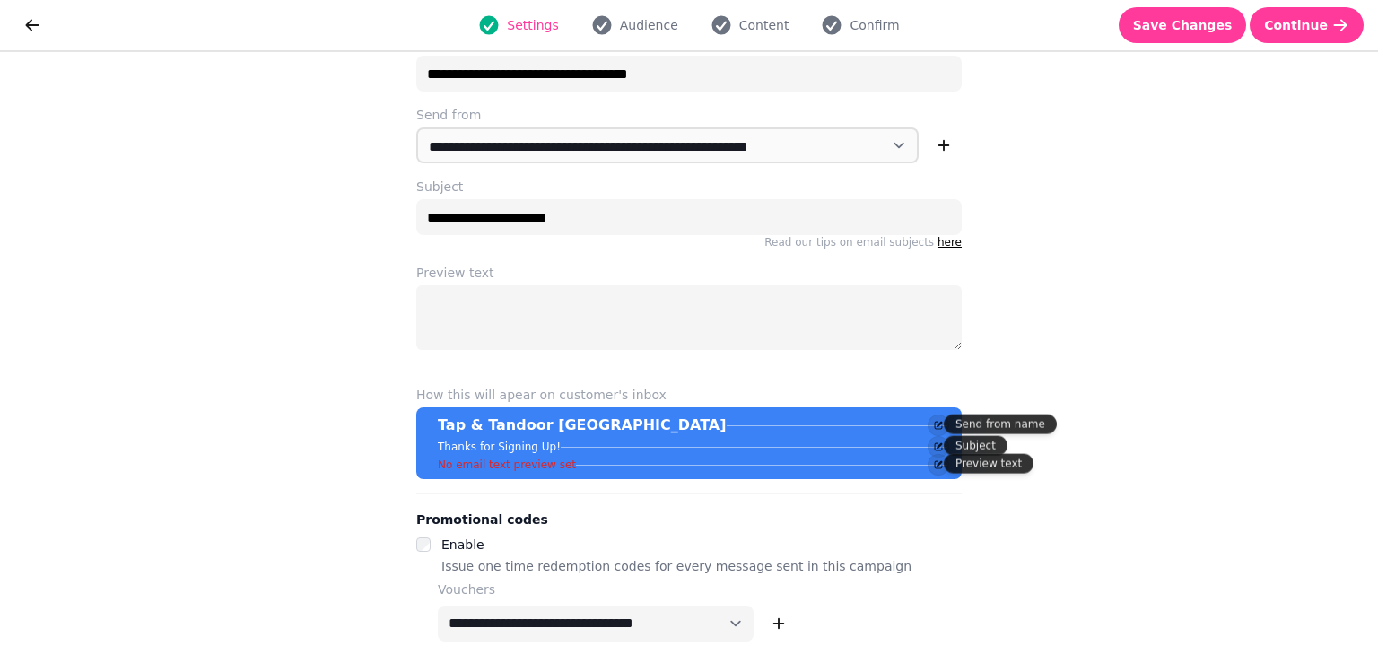
click at [650, 13] on div "Settings Audience Content Confirm" at bounding box center [689, 25] width 1260 height 36
click at [650, 19] on span "Audience" at bounding box center [649, 25] width 58 height 18
select select "**********"
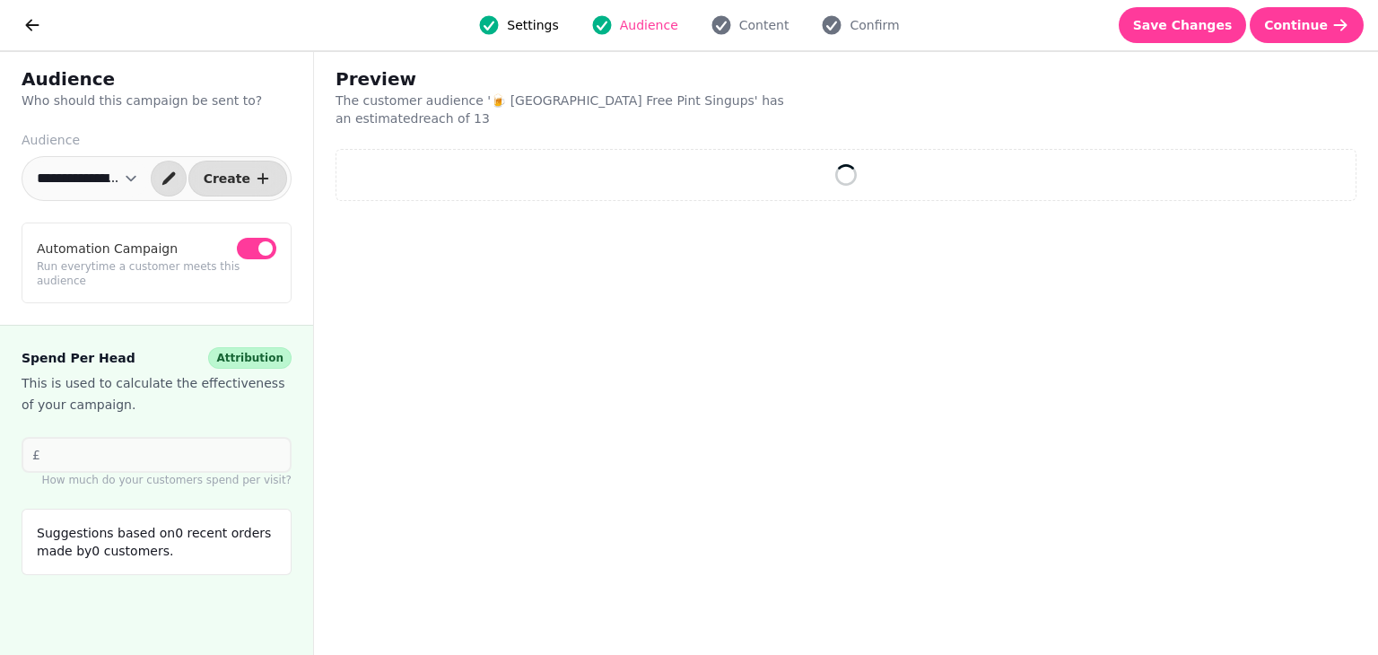
select select "**"
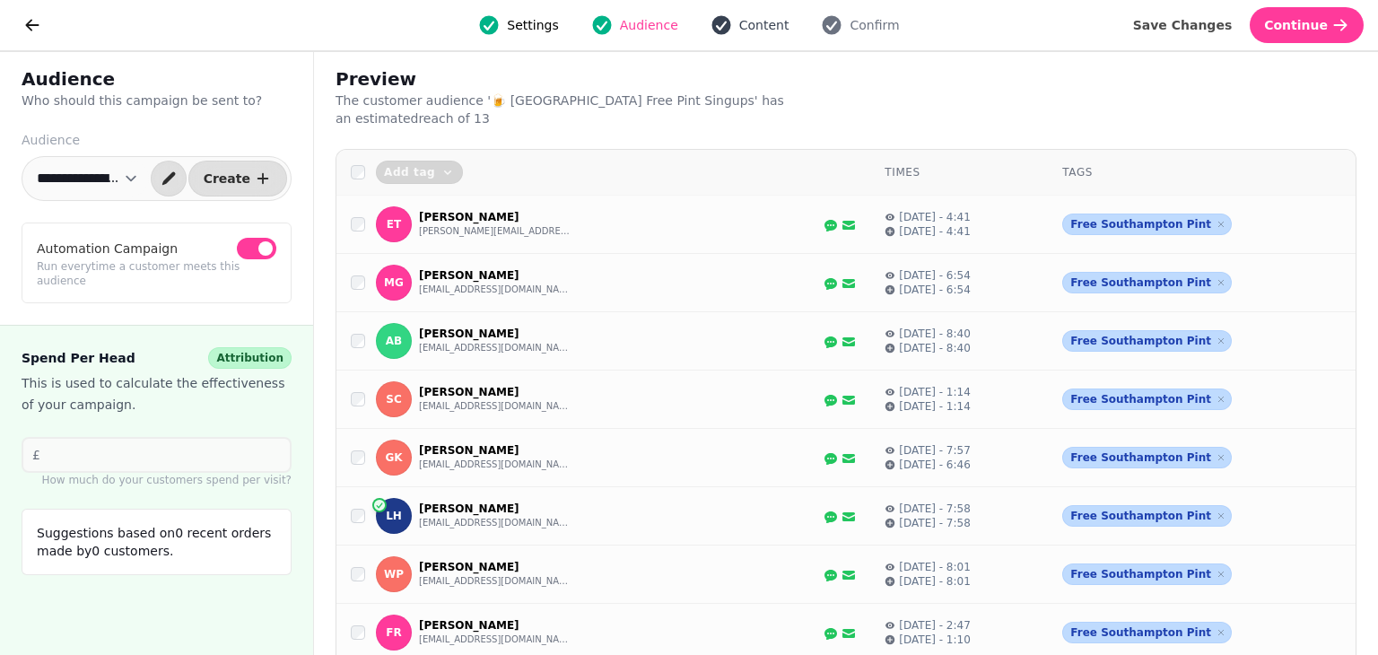
click at [758, 26] on span "Content" at bounding box center [764, 25] width 50 height 18
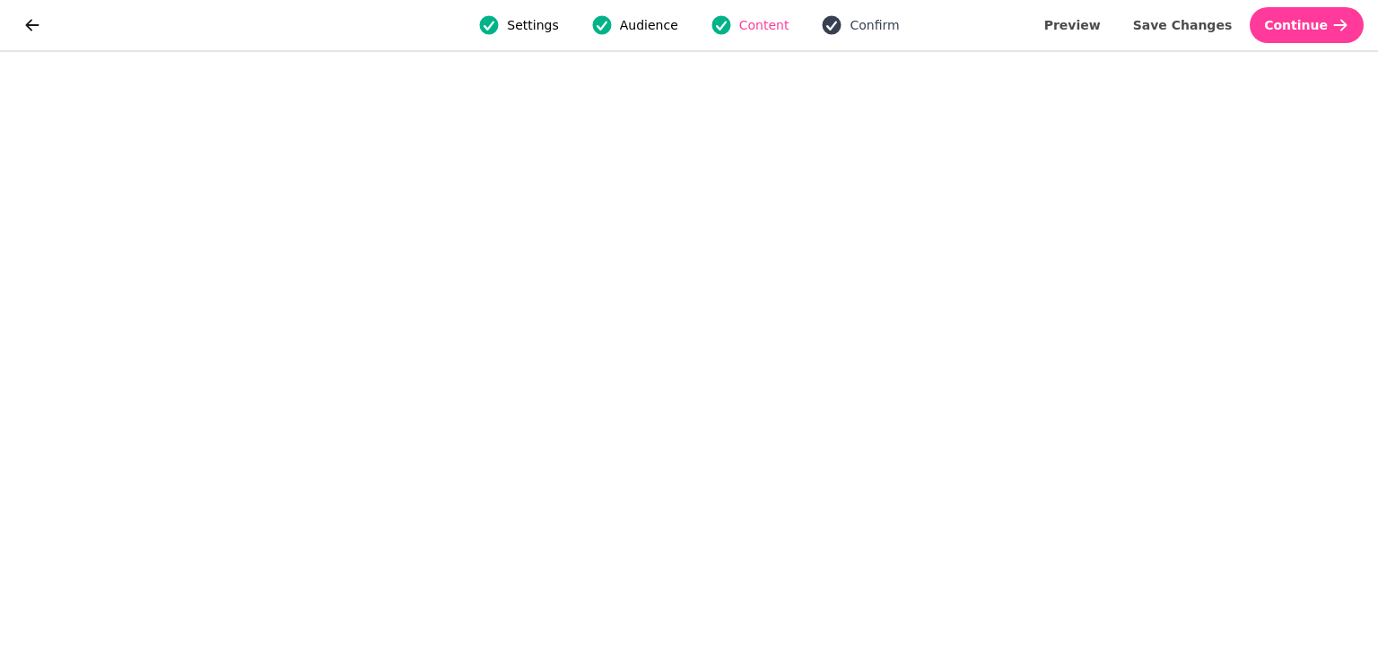
click at [882, 25] on span "Confirm" at bounding box center [874, 25] width 49 height 18
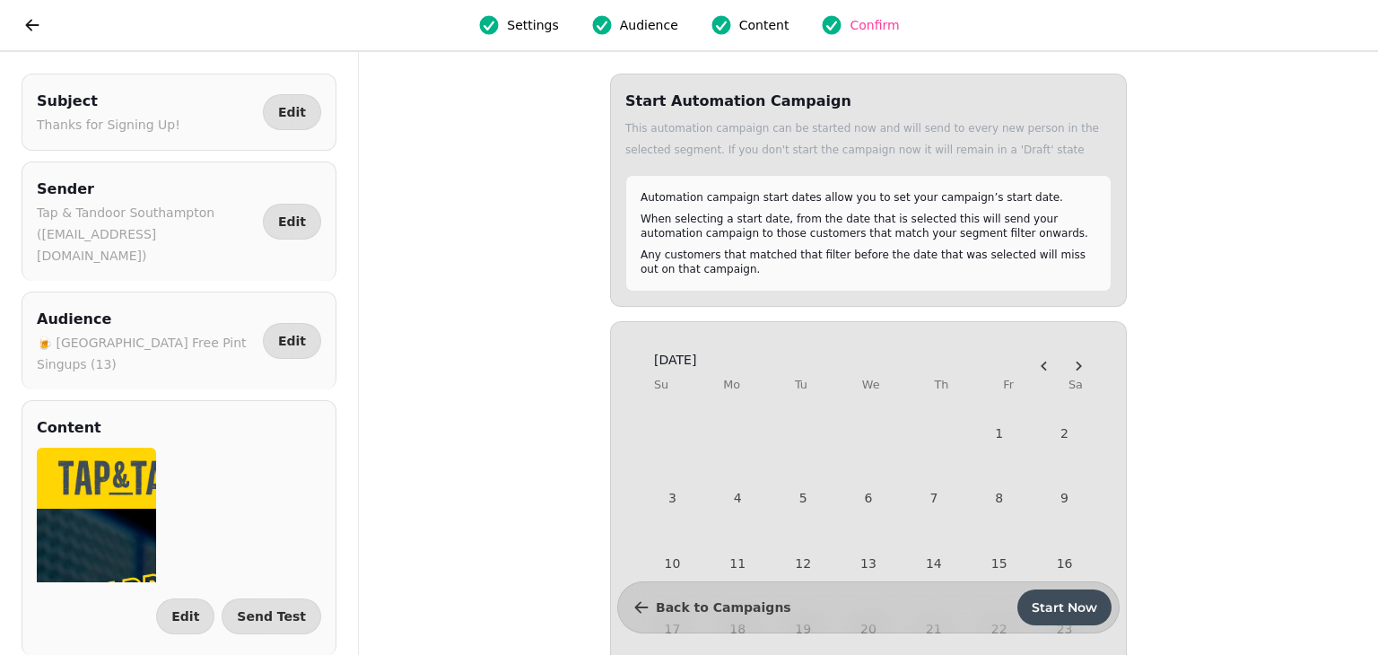
scroll to position [251, 0]
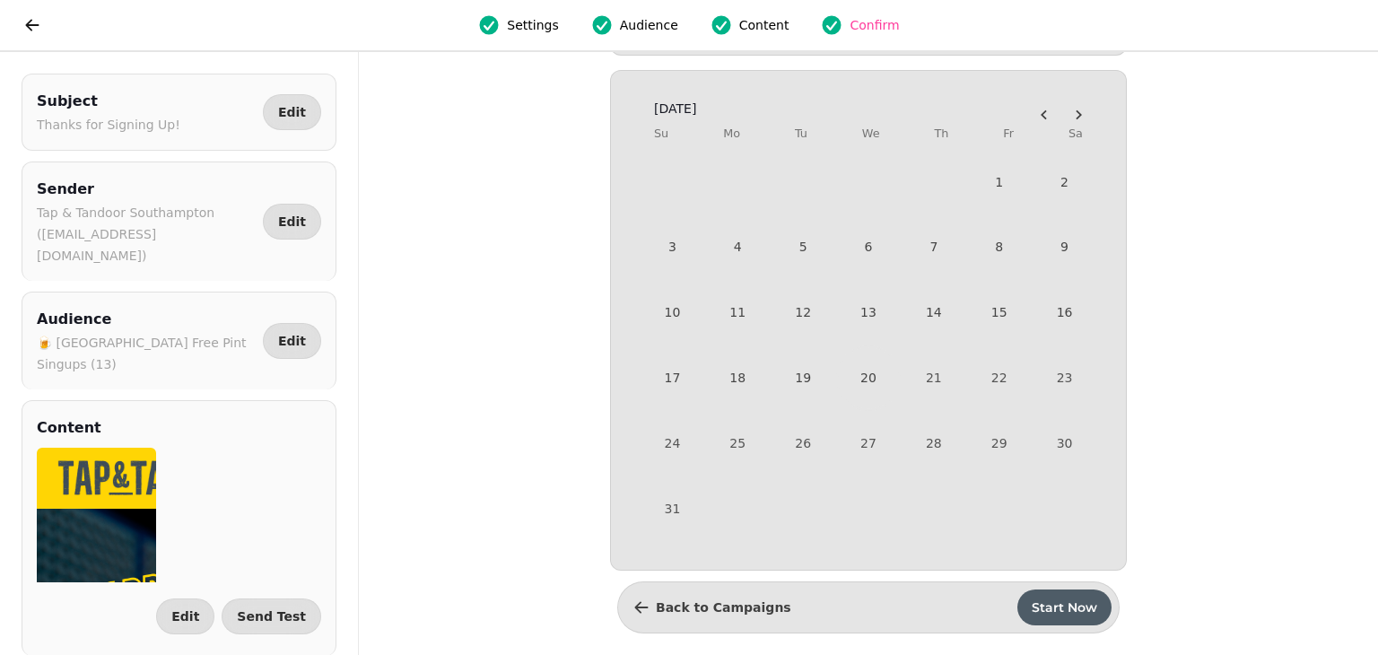
click at [1036, 601] on span "Start Now" at bounding box center [1065, 607] width 66 height 13
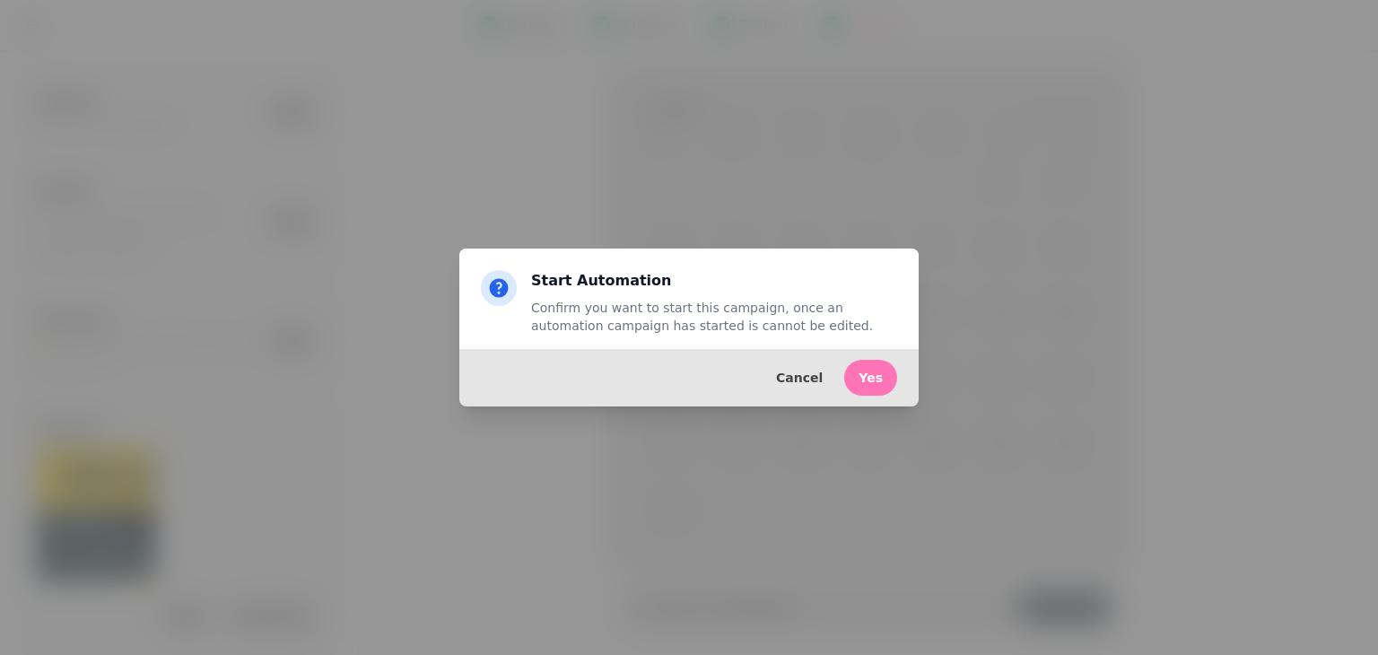
click at [870, 375] on span "Yes" at bounding box center [871, 378] width 24 height 13
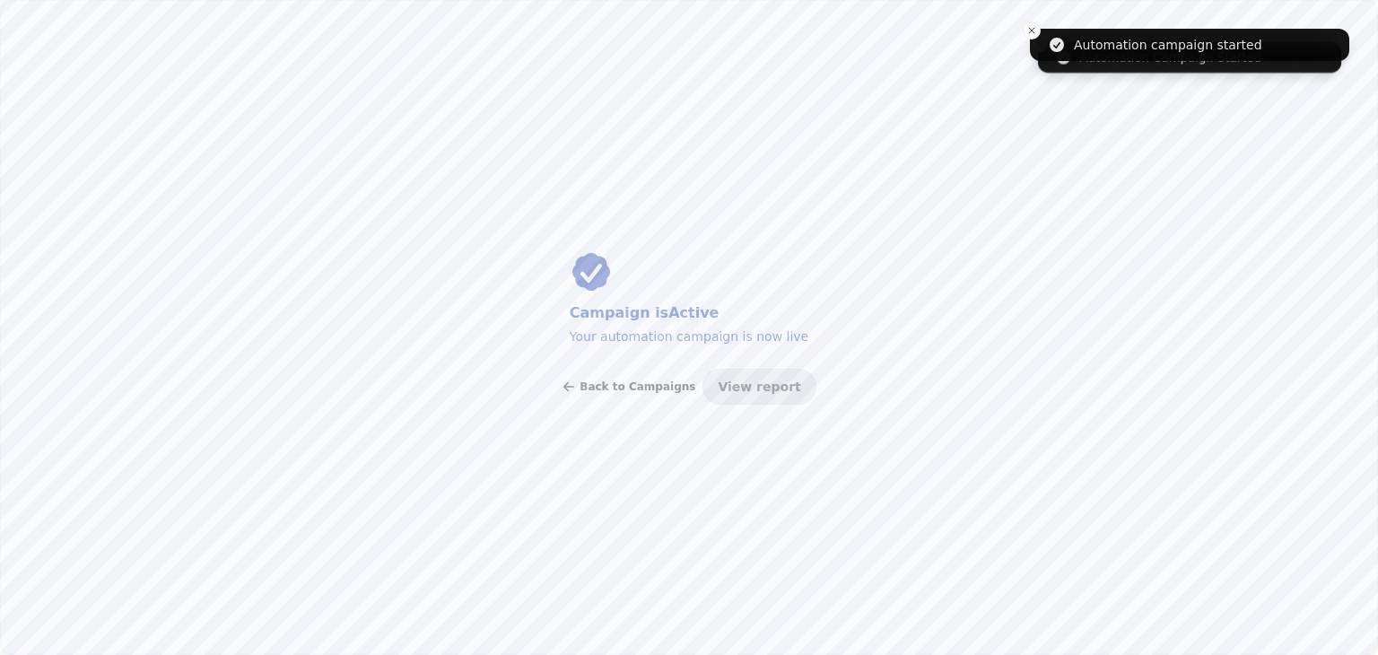
click at [636, 375] on button "Back to Campaigns" at bounding box center [629, 387] width 134 height 36
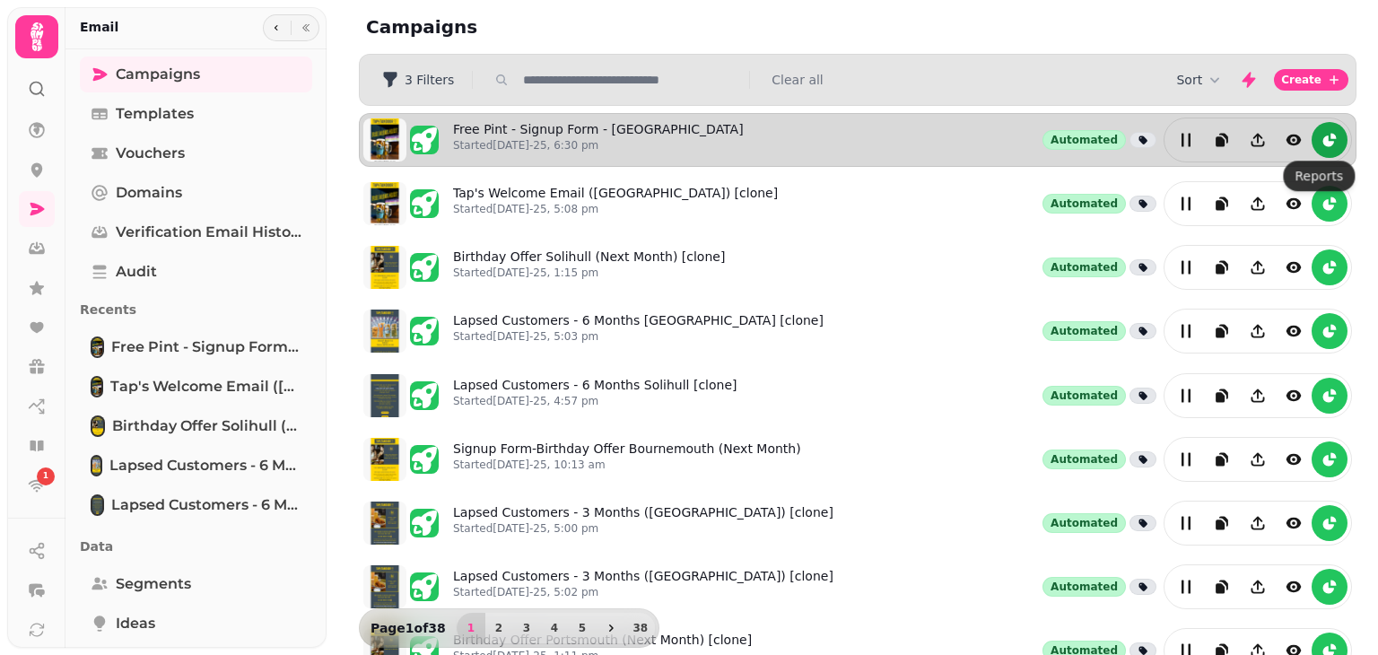
click at [1324, 141] on icon "reports" at bounding box center [1330, 140] width 18 height 18
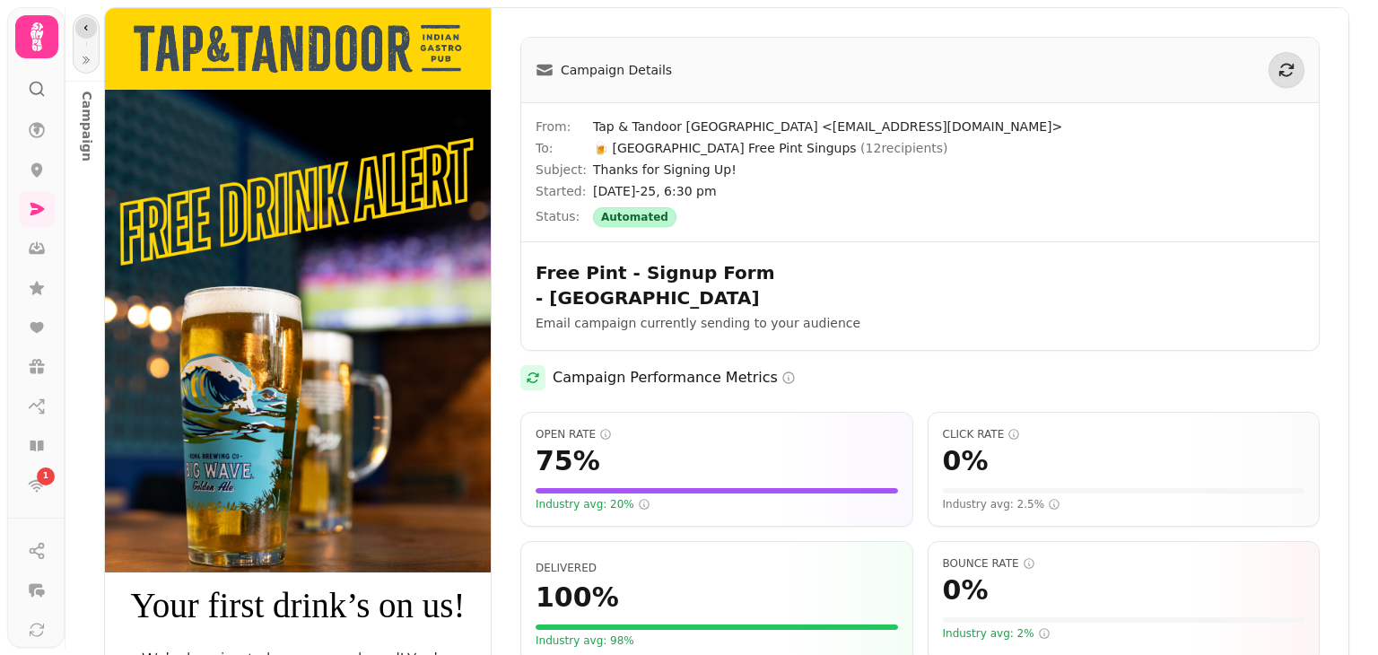
click at [85, 33] on button "button" at bounding box center [86, 28] width 22 height 22
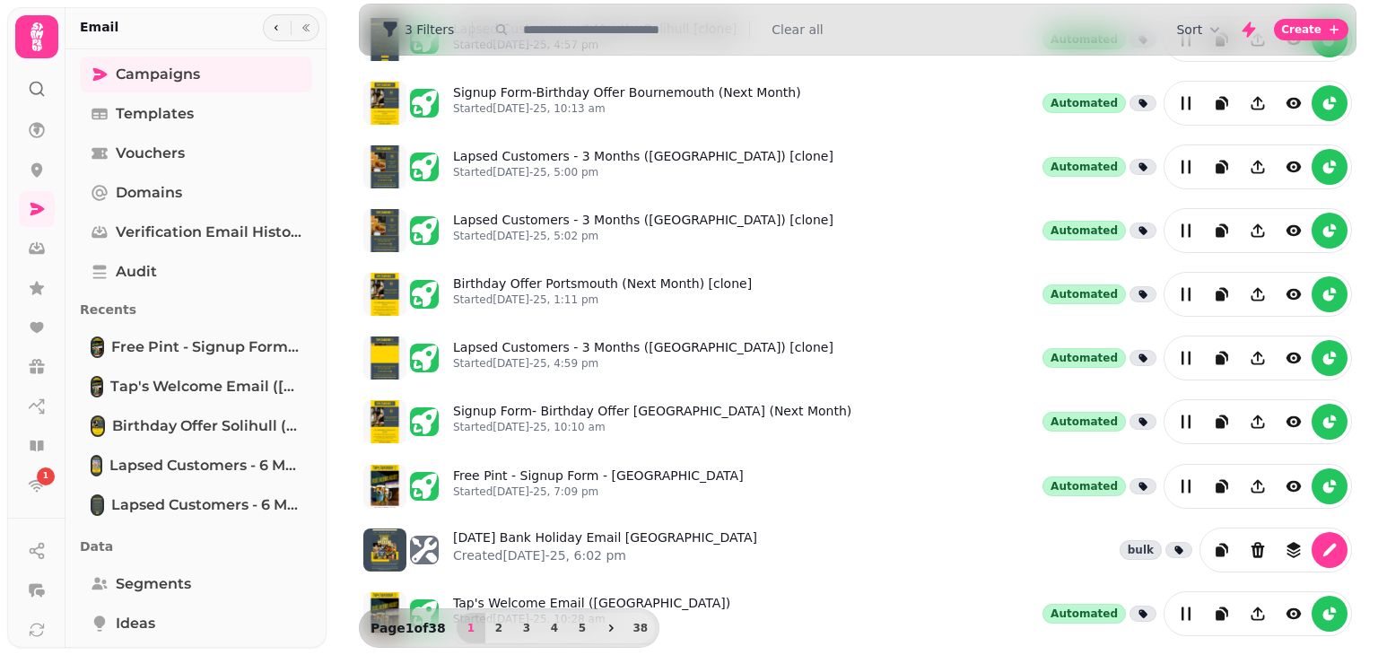
scroll to position [441, 0]
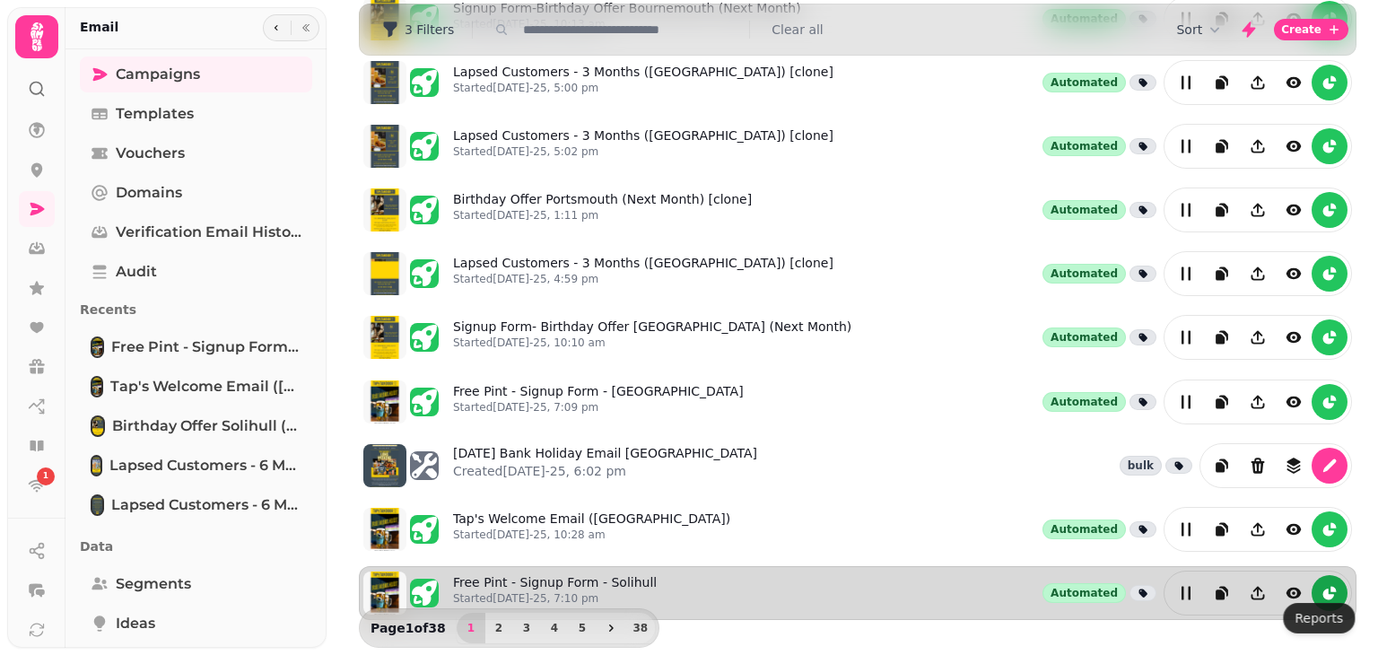
click at [1321, 584] on icon "reports" at bounding box center [1330, 593] width 18 height 18
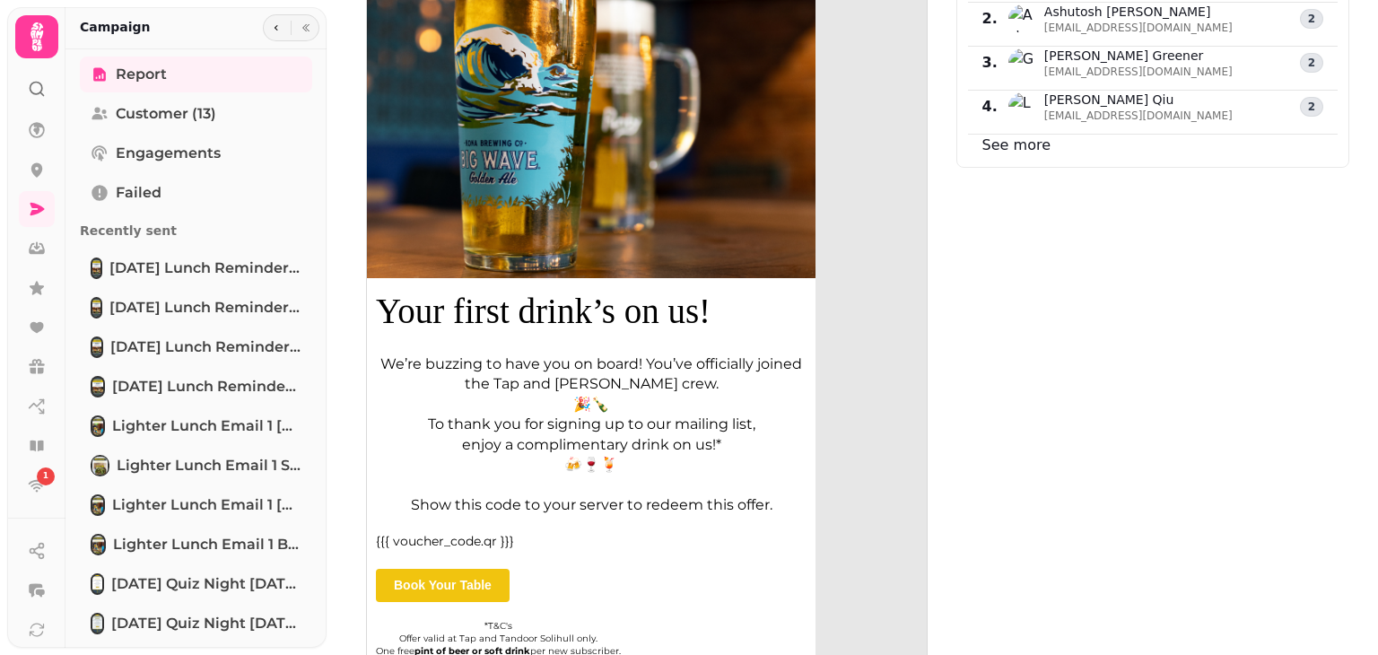
scroll to position [329, 0]
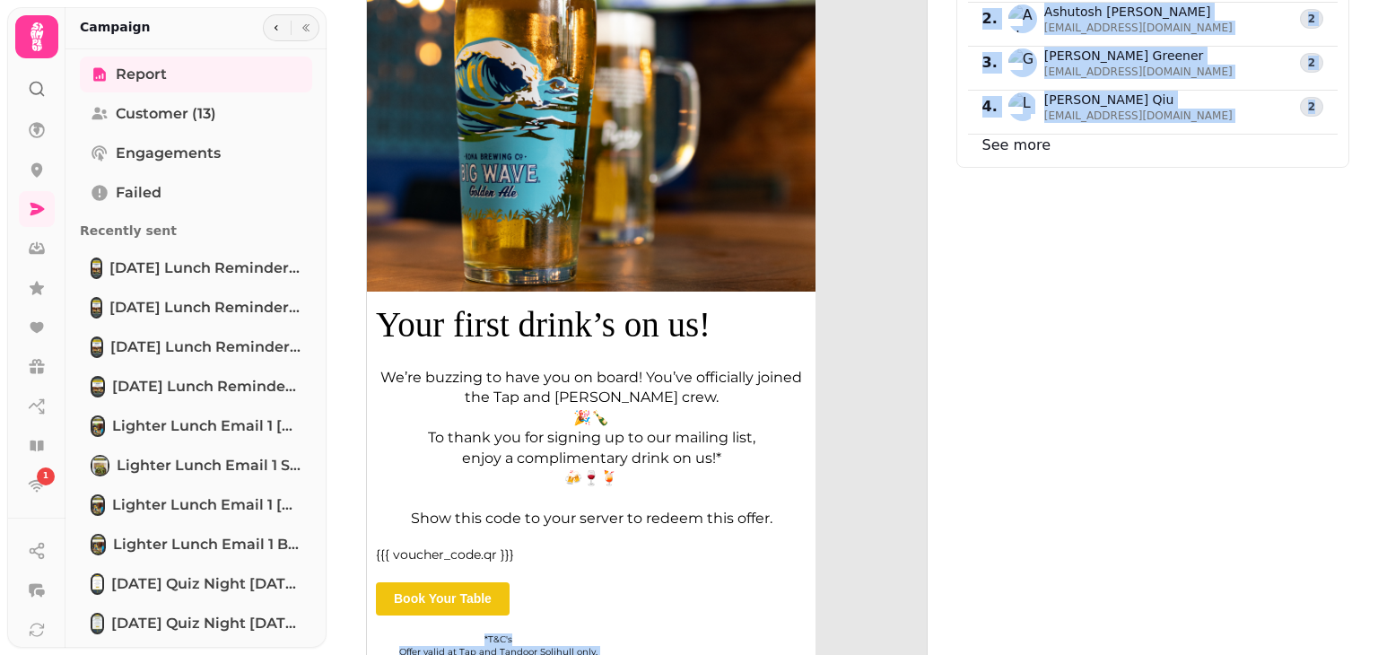
drag, startPoint x: 935, startPoint y: 530, endPoint x: 915, endPoint y: 533, distance: 19.9
click at [915, 533] on div "Click map Your first drink’s on us! We’re buzzing to have you on board! You’ve …" at bounding box center [858, 322] width 984 height 824
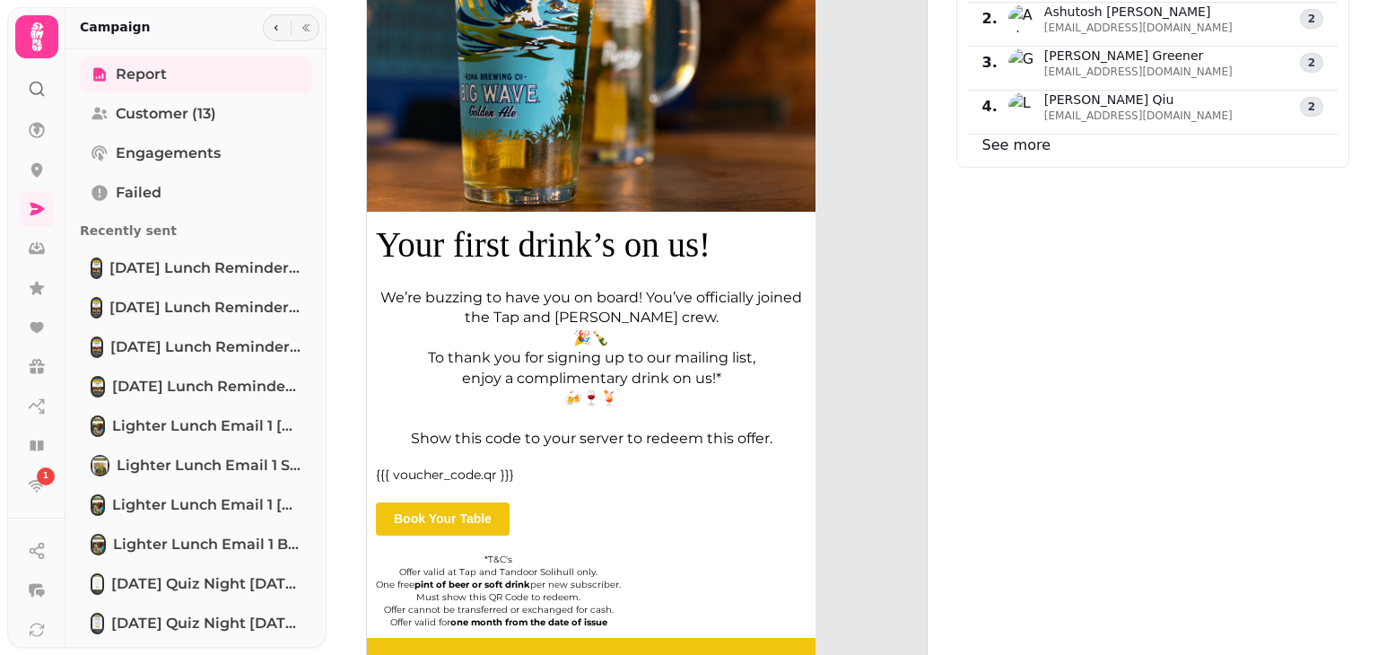
click at [1055, 478] on div "Engaged contacts 1 . [PERSON_NAME] [EMAIL_ADDRESS][DOMAIN_NAME] 3 2 . [PERSON_N…" at bounding box center [1153, 322] width 393 height 824
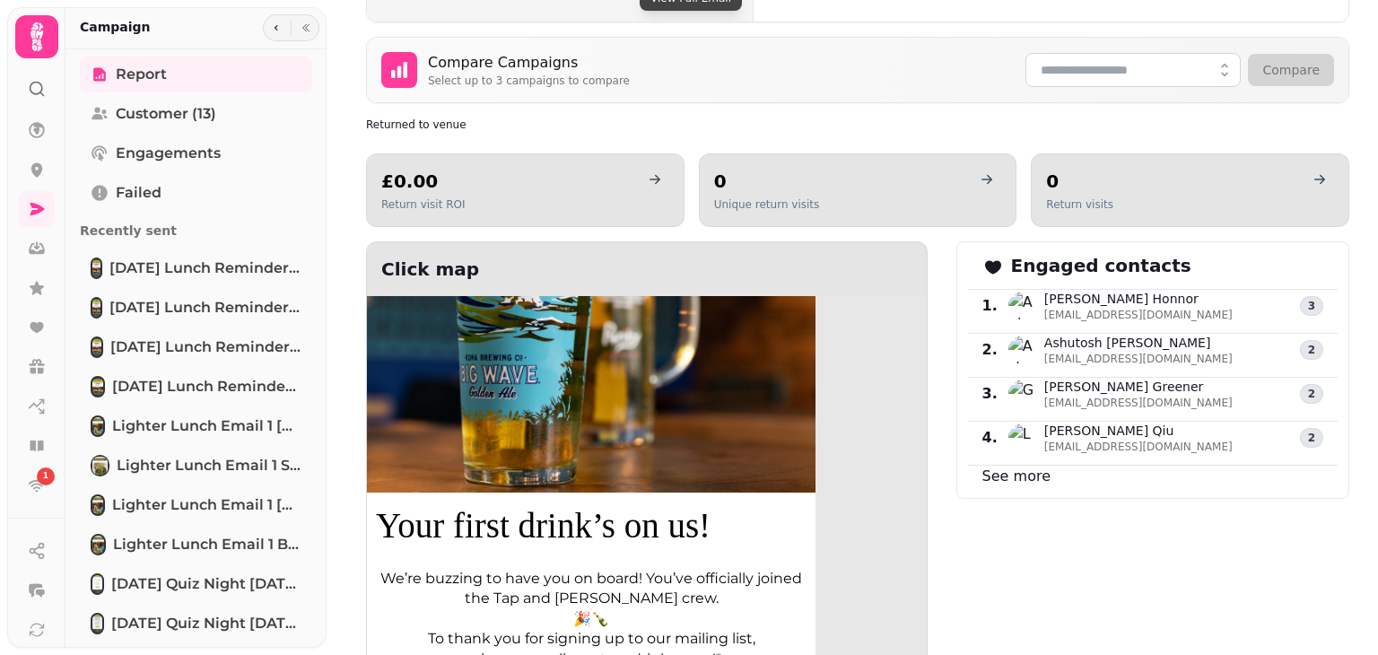
scroll to position [876, 0]
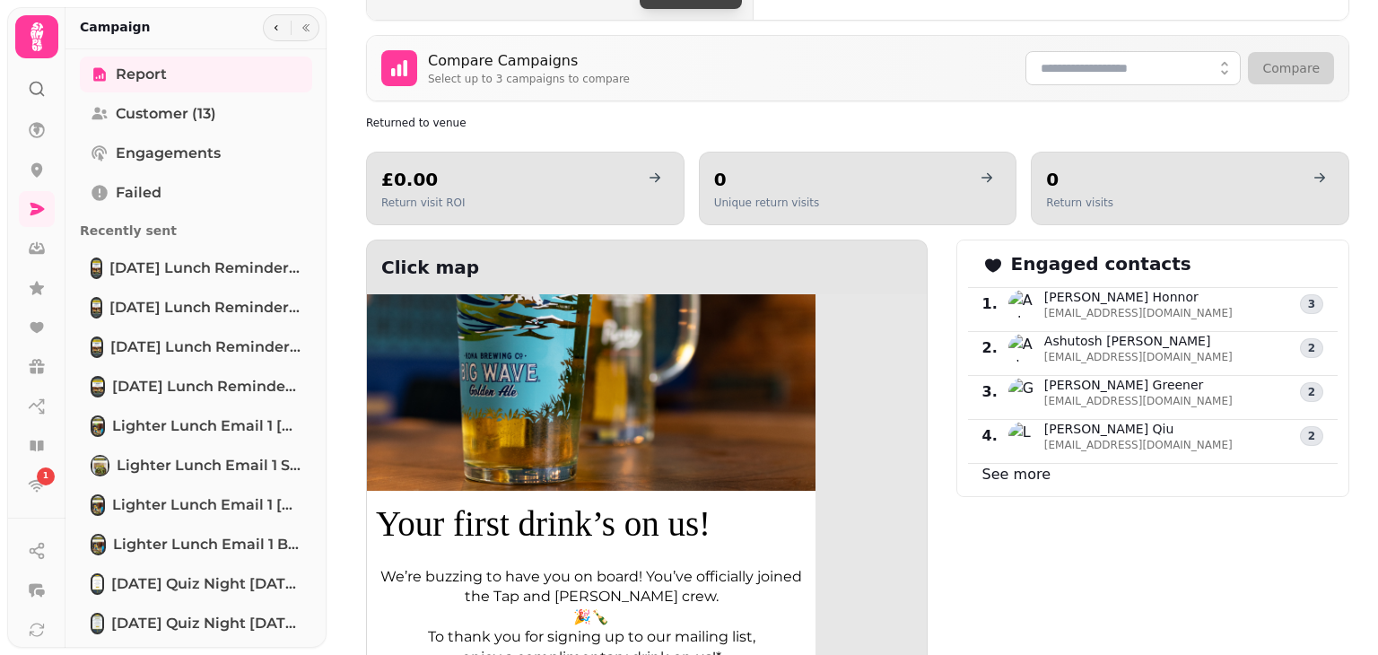
click at [1011, 478] on link "See more" at bounding box center [1017, 474] width 68 height 17
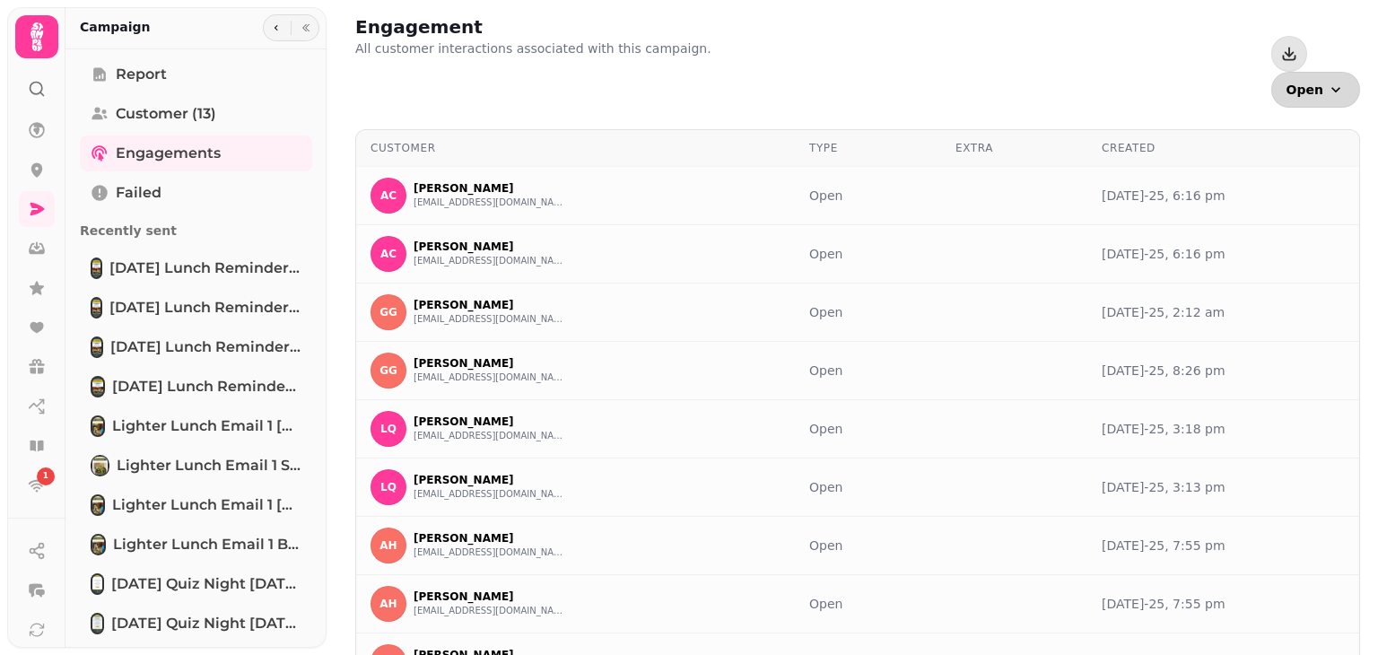
click at [1327, 81] on icon "button" at bounding box center [1336, 90] width 18 height 18
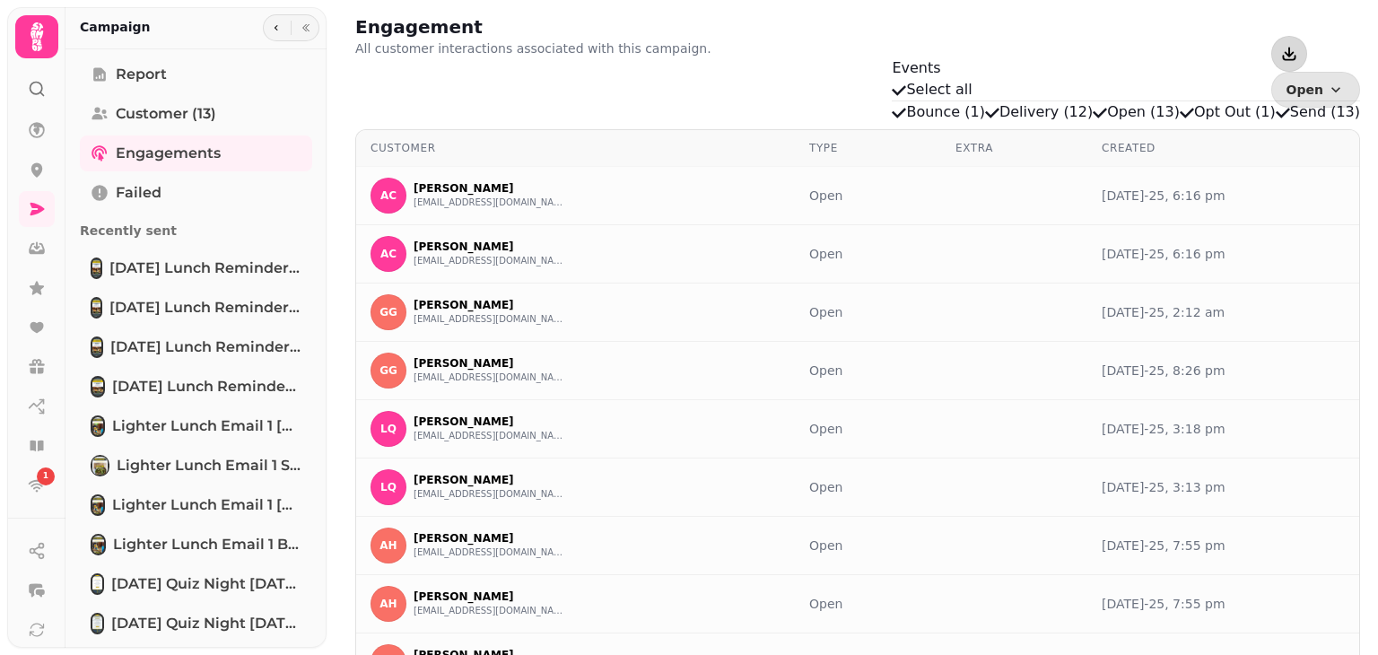
click at [1272, 38] on button "button" at bounding box center [1290, 54] width 36 height 36
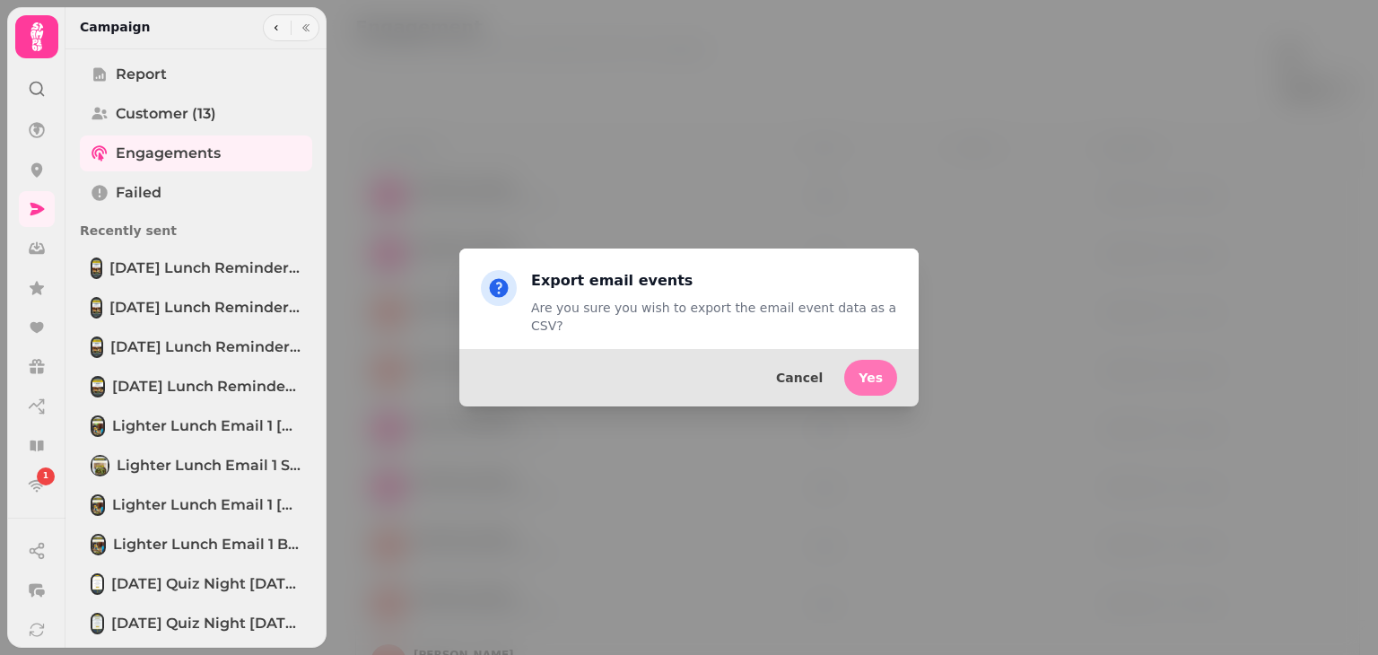
click at [879, 372] on span "Yes" at bounding box center [871, 378] width 24 height 13
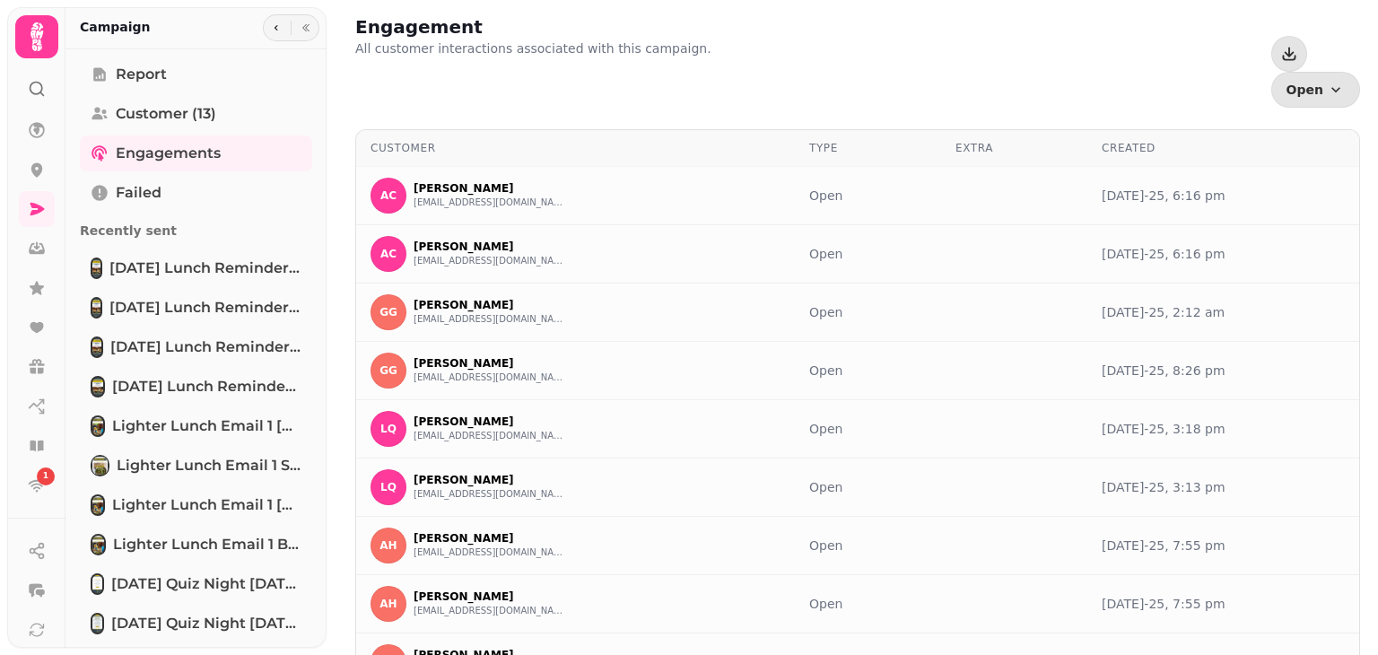
click at [696, 22] on div "Engagement All customer interactions associated with this campaign. Open Events…" at bounding box center [857, 60] width 1005 height 93
click at [1272, 26] on icon "save-segment" at bounding box center [1272, 26] width 0 height 0
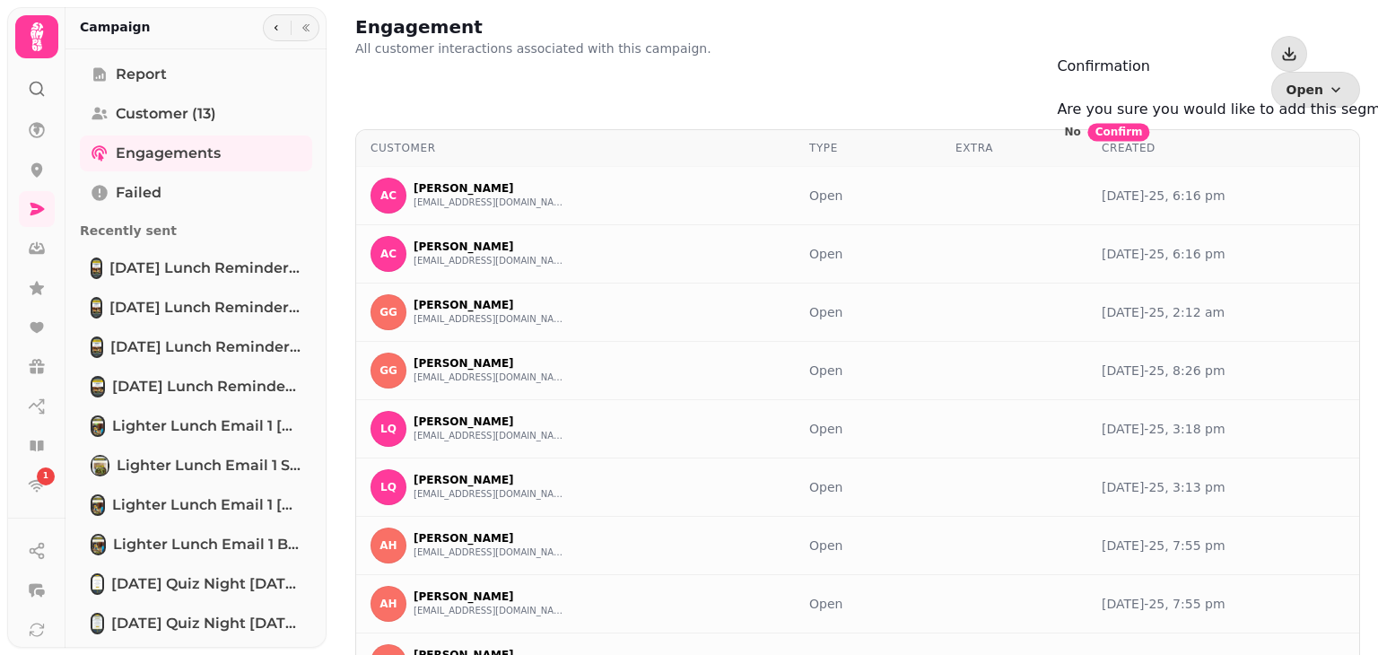
click at [1057, 89] on icon "Close" at bounding box center [1057, 89] width 0 height 0
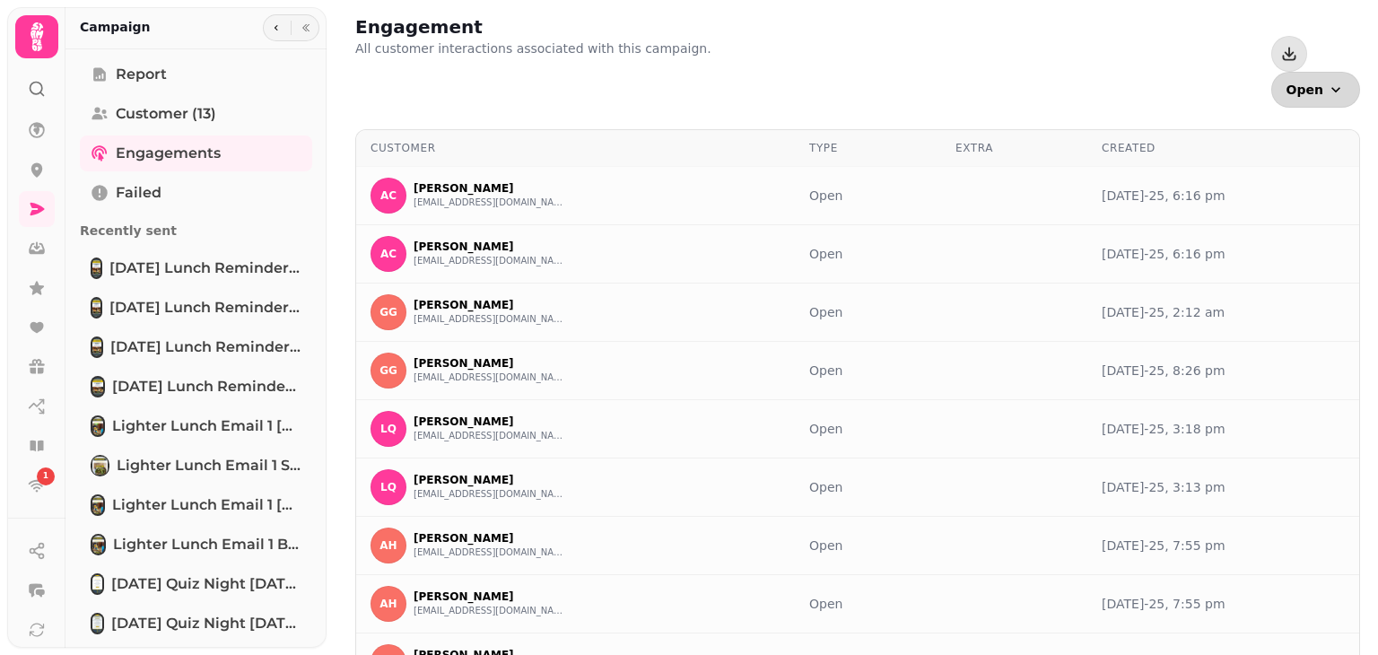
click at [1314, 72] on button "Open" at bounding box center [1316, 90] width 89 height 36
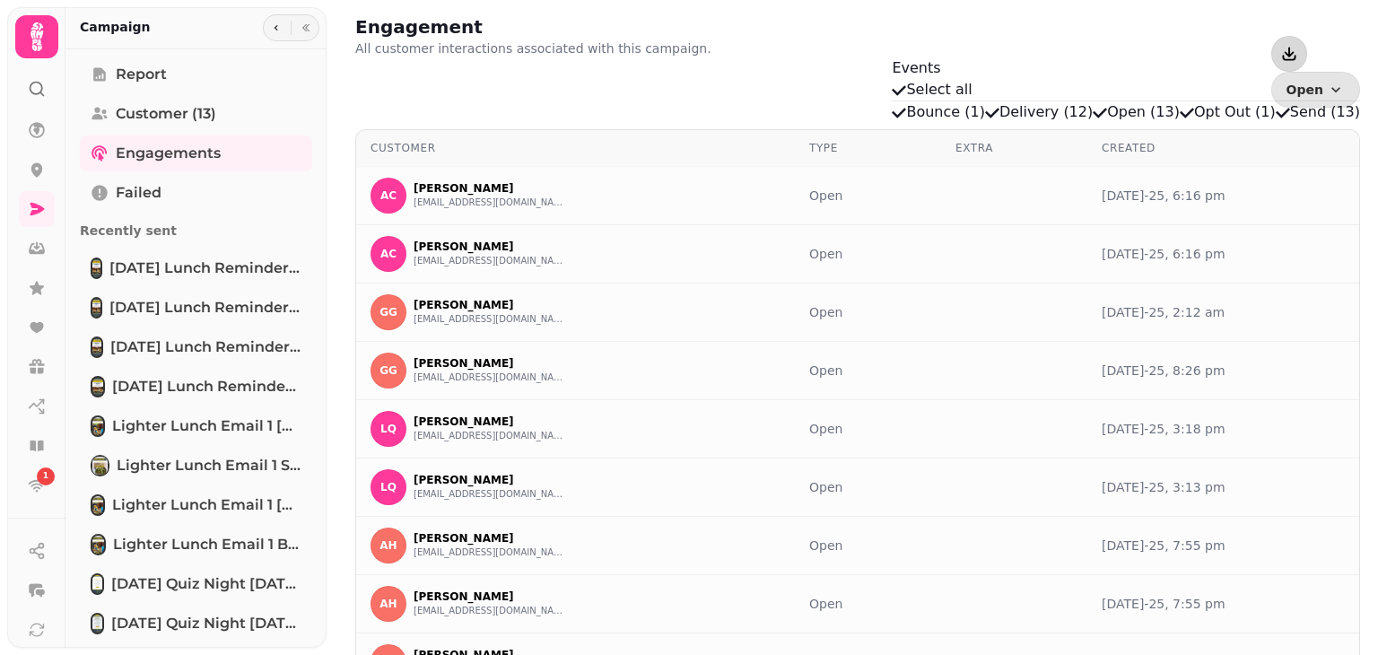
click at [1282, 55] on icon "button" at bounding box center [1288, 57] width 13 height 5
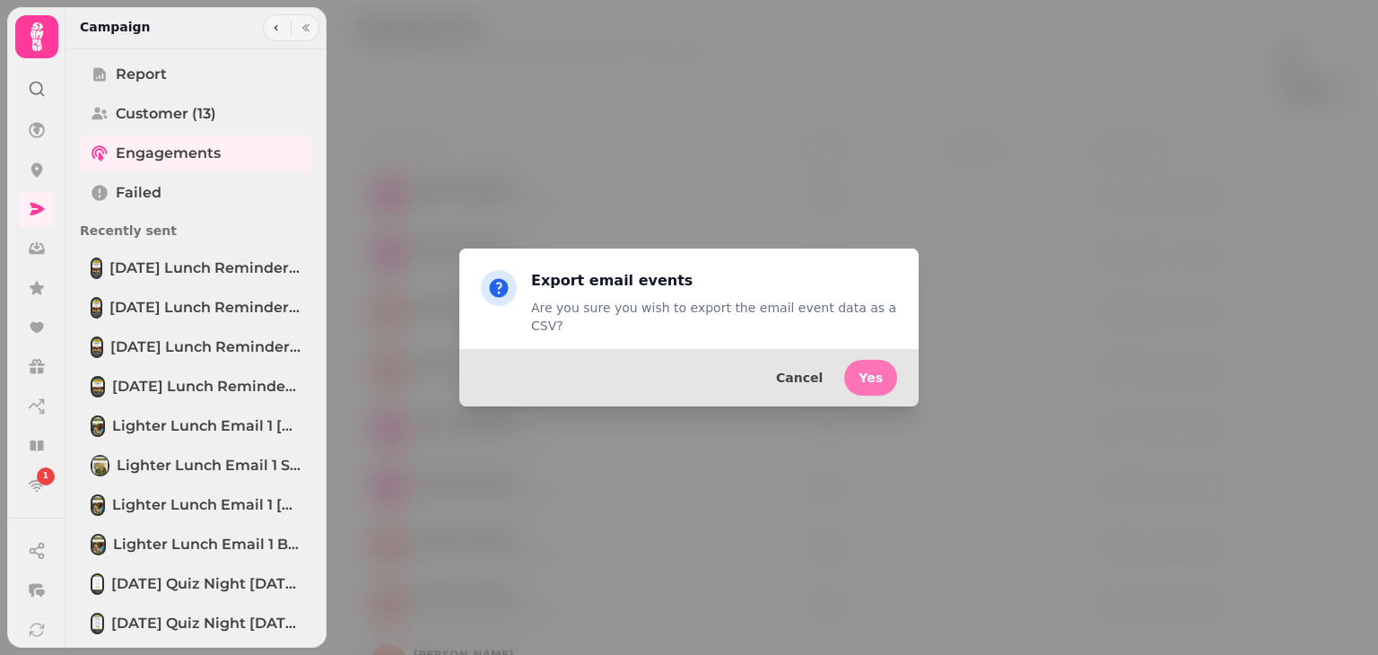
click at [874, 376] on span "Yes" at bounding box center [871, 378] width 24 height 13
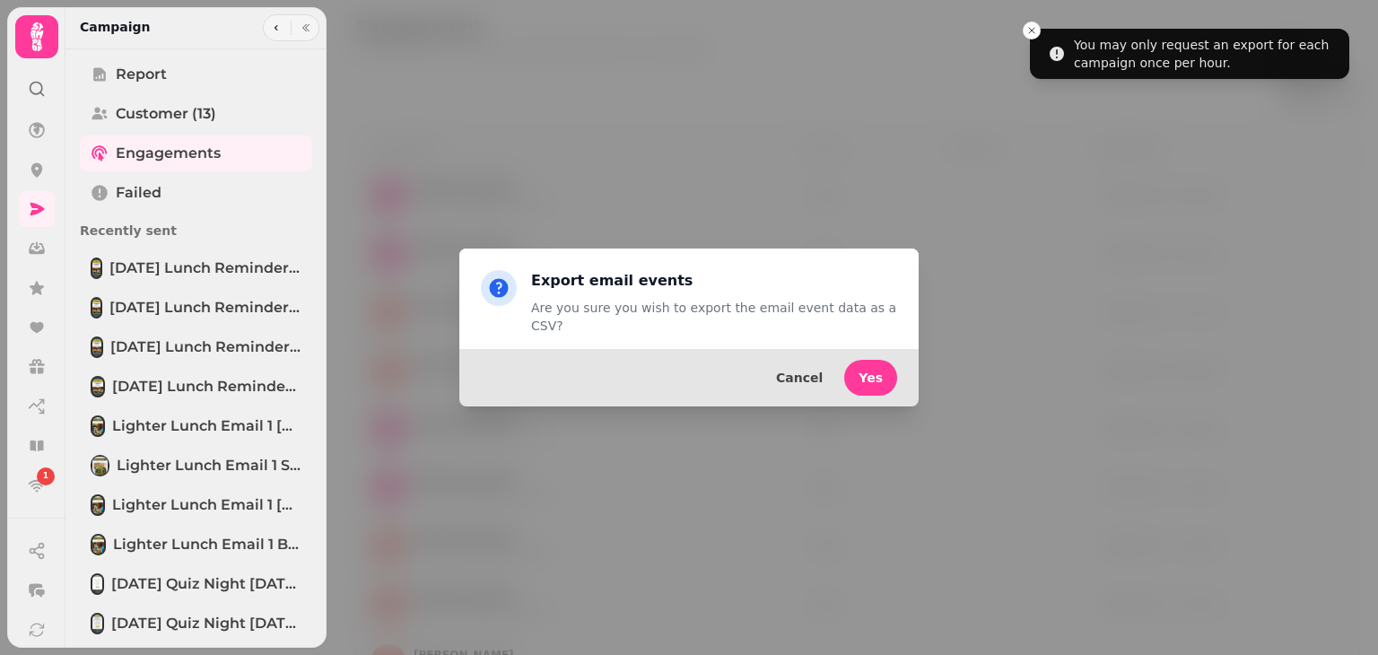
click at [1038, 27] on div "Export email events Are you sure you wish to export the email event data as a C…" at bounding box center [689, 327] width 1378 height 655
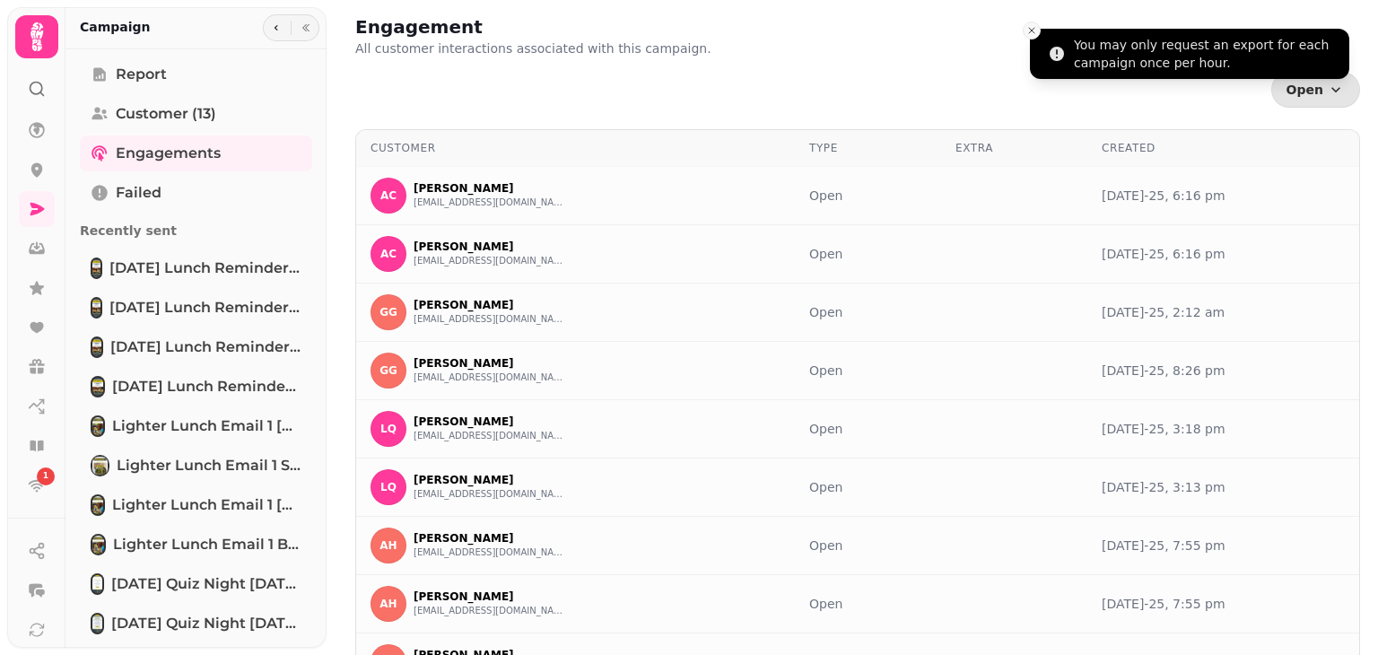
click at [1032, 27] on icon "Close toast" at bounding box center [1032, 30] width 11 height 11
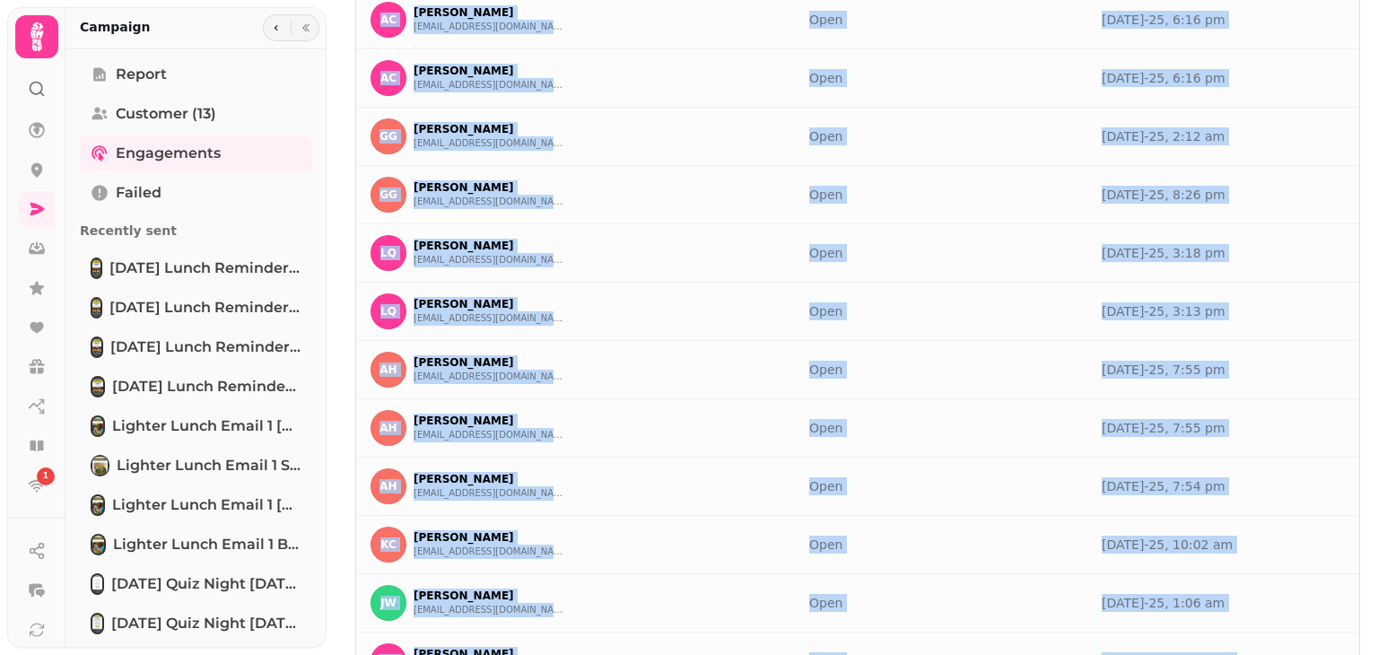
scroll to position [295, 0]
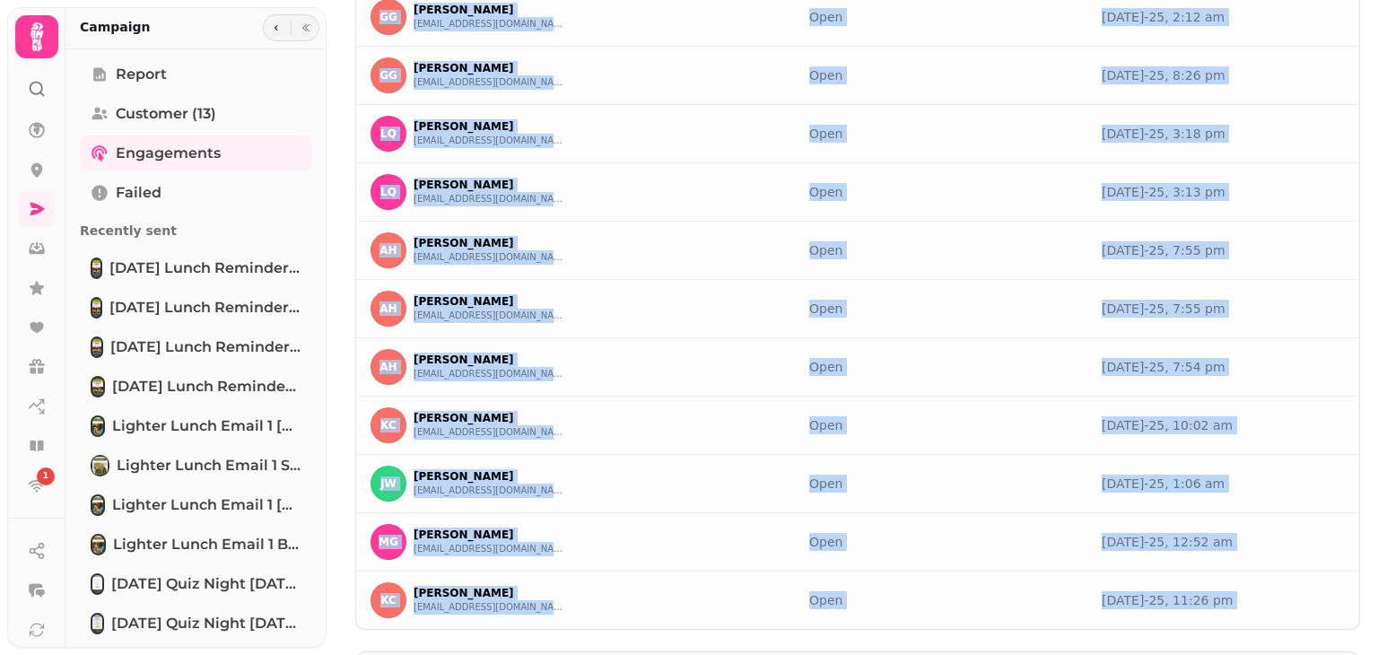
drag, startPoint x: 358, startPoint y: 134, endPoint x: 909, endPoint y: 587, distance: 713.4
click at [909, 587] on div "Engagement All customer interactions associated with this campaign. Open Events…" at bounding box center [858, 207] width 1034 height 1004
select select "**"
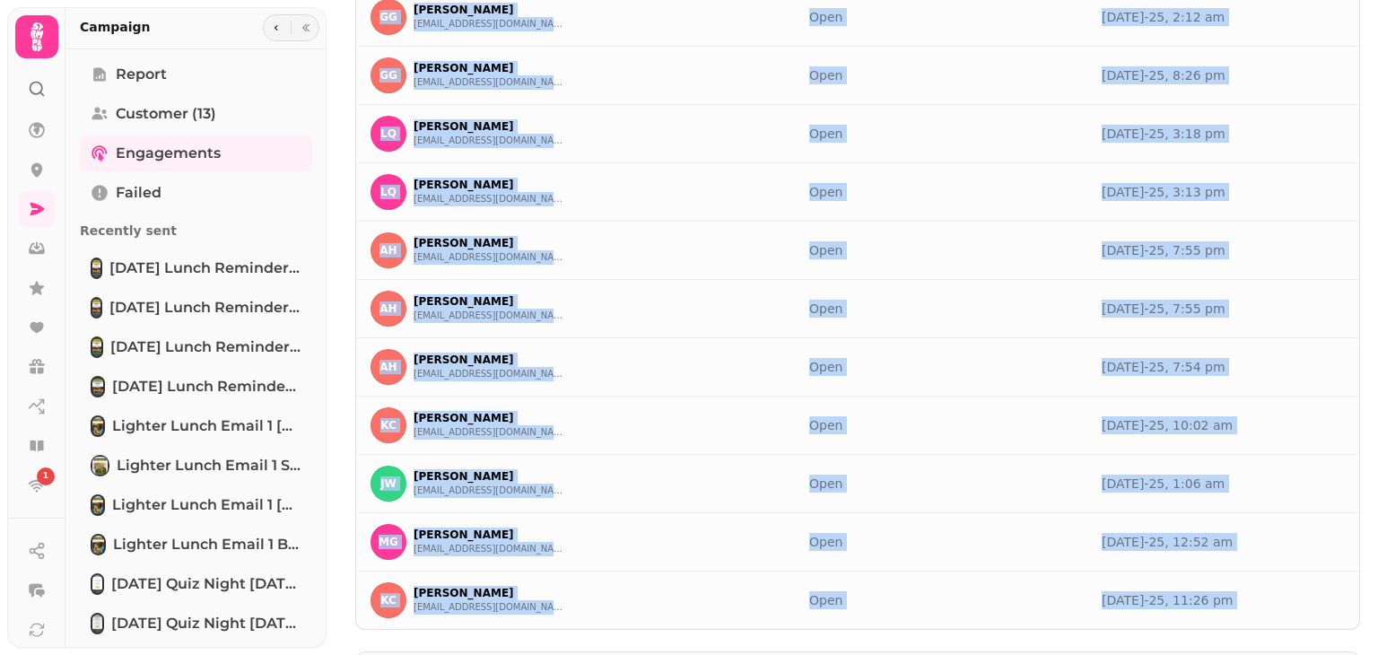
scroll to position [35, 0]
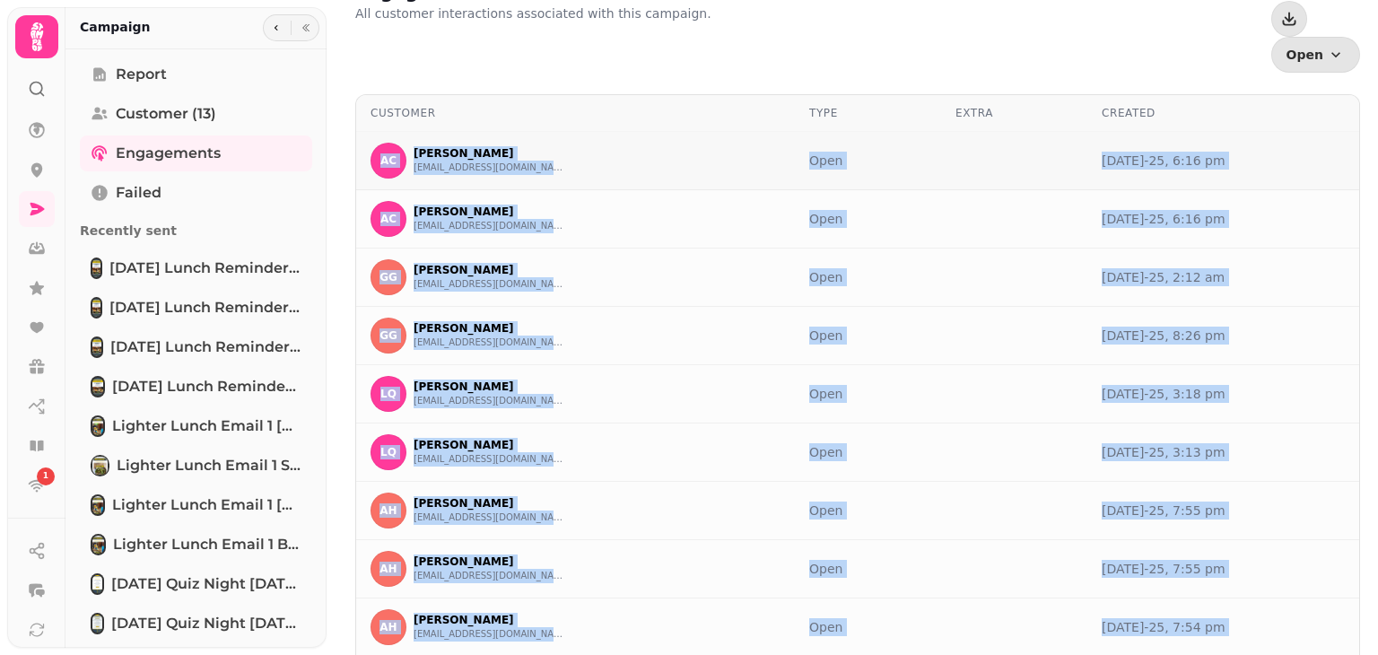
click at [356, 132] on td "AC [PERSON_NAME] [EMAIL_ADDRESS][DOMAIN_NAME]" at bounding box center [575, 161] width 439 height 58
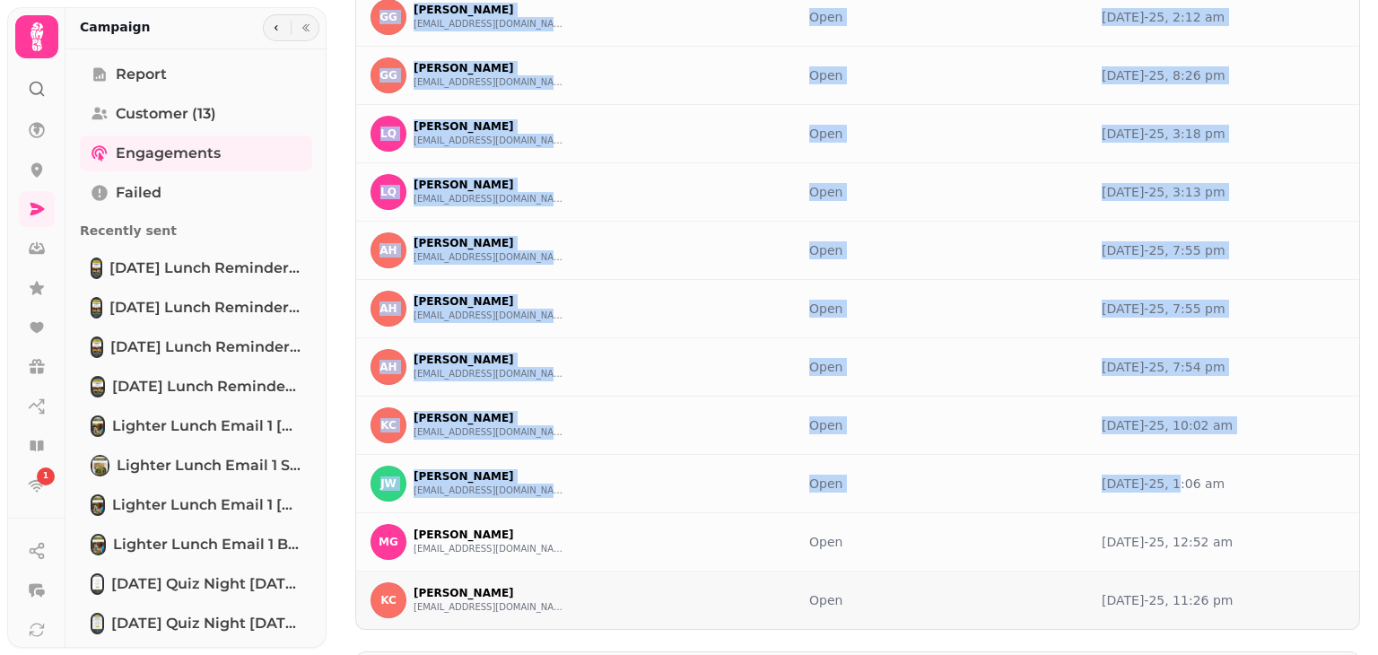
drag, startPoint x: 345, startPoint y: 65, endPoint x: 1248, endPoint y: 560, distance: 1030.5
click at [1248, 560] on div "Engagement All customer interactions associated with this campaign. Open Events…" at bounding box center [858, 207] width 1034 height 1004
copy table "Customer Type Extra Created AC [PERSON_NAME] [EMAIL_ADDRESS][DOMAIN_NAME] Open …"
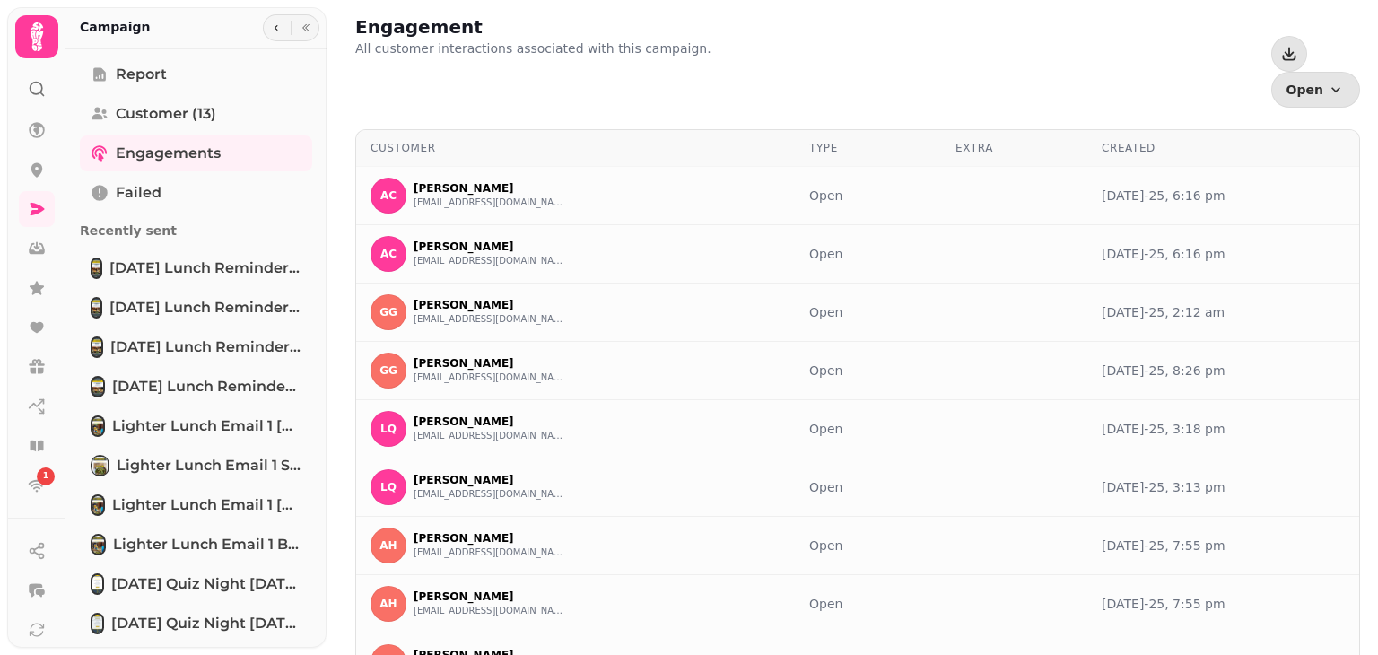
click at [1059, 46] on div "Engagement All customer interactions associated with this campaign. Open Events…" at bounding box center [857, 60] width 1005 height 93
click at [190, 110] on span "Customer (13)" at bounding box center [166, 114] width 101 height 22
select select "**"
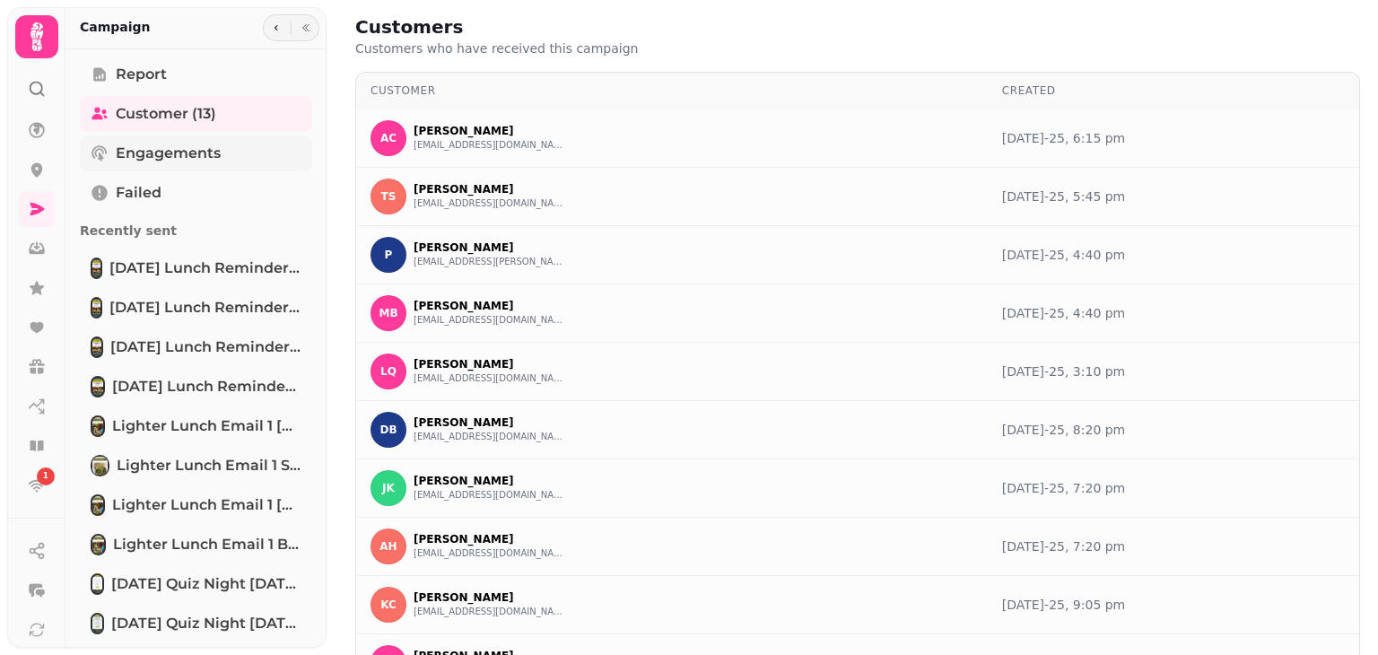
click at [185, 141] on link "Engagements" at bounding box center [196, 154] width 232 height 36
select select "**"
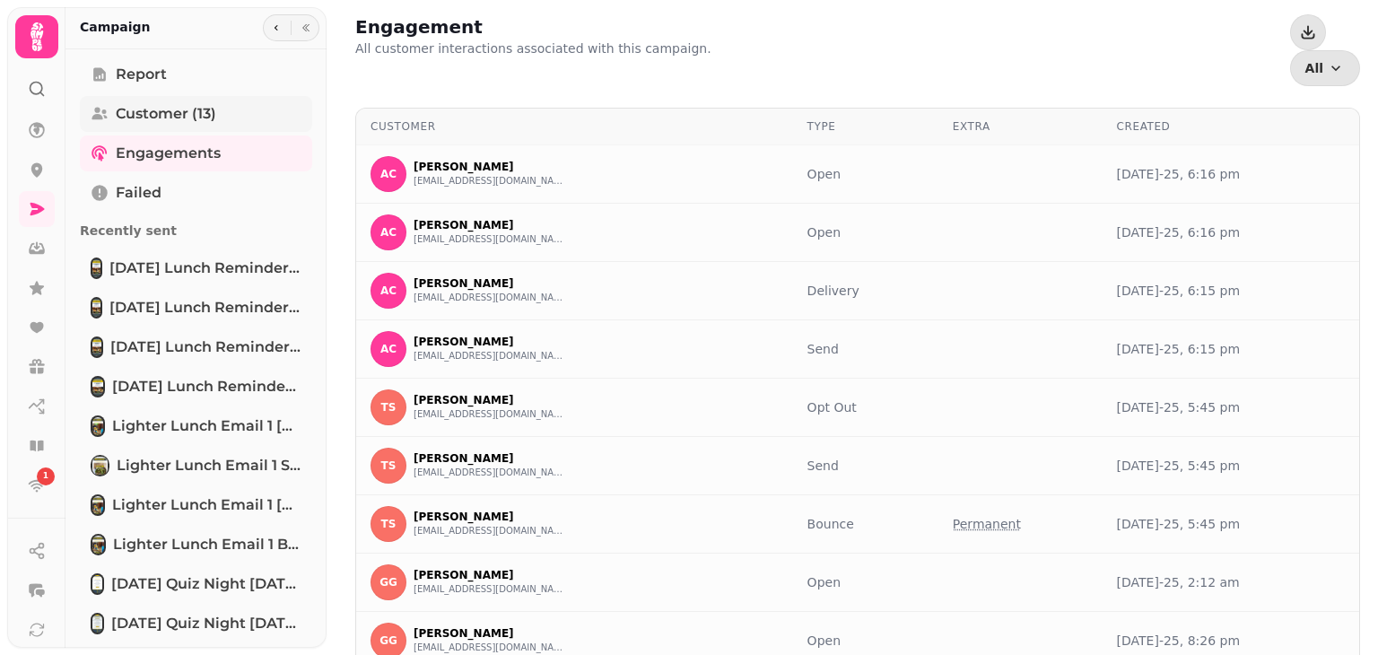
click at [206, 117] on span "Customer (13)" at bounding box center [166, 114] width 101 height 22
select select "**"
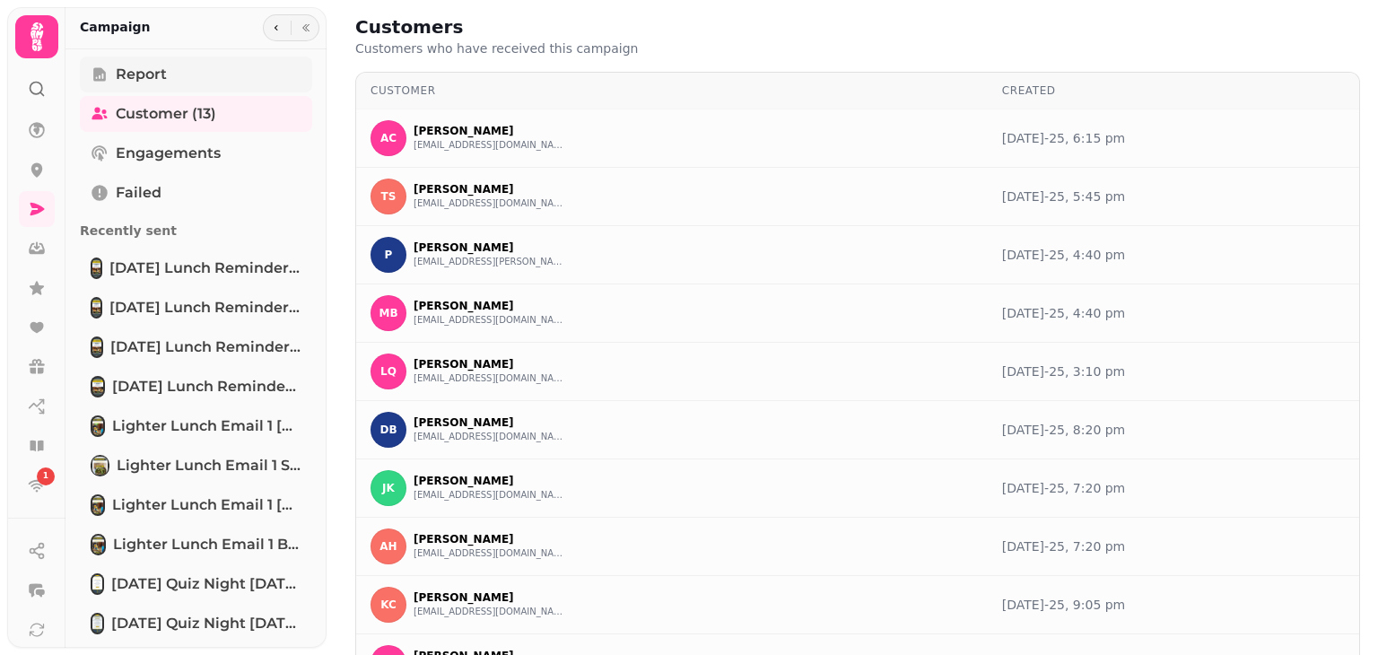
click at [172, 67] on link "Report" at bounding box center [196, 75] width 232 height 36
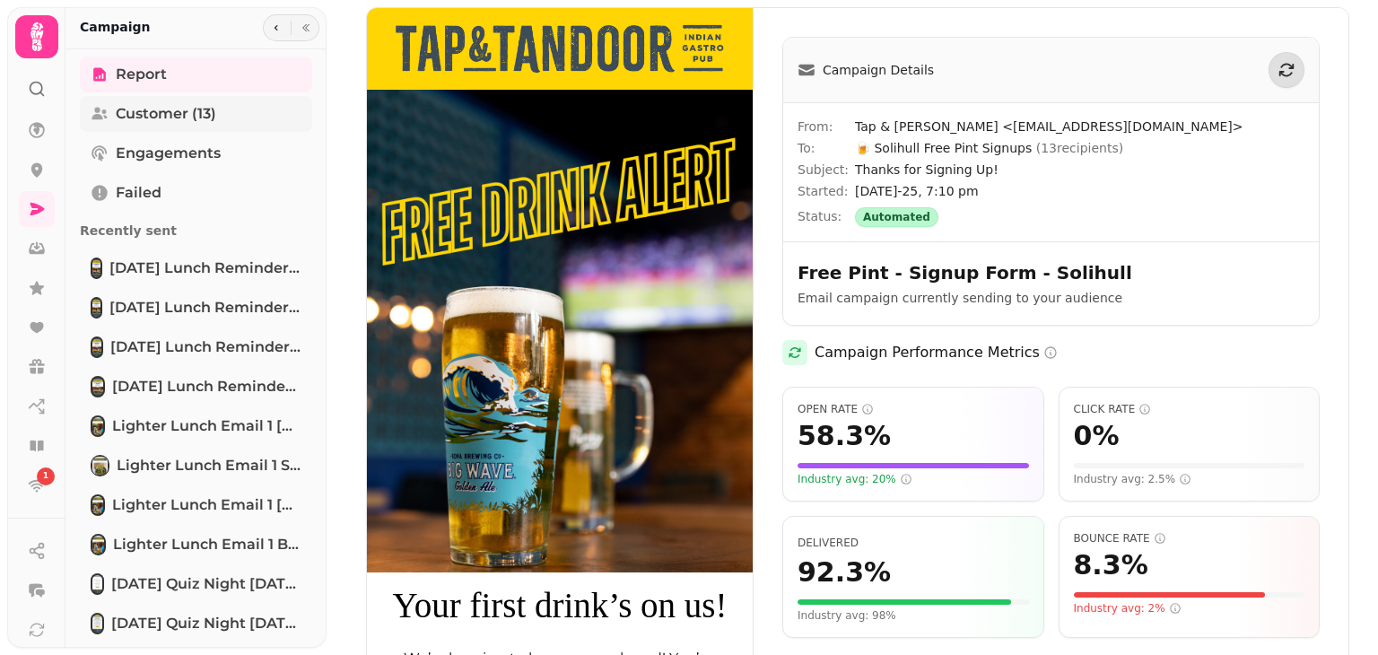
click at [204, 120] on span "Customer (13)" at bounding box center [166, 114] width 101 height 22
select select "**"
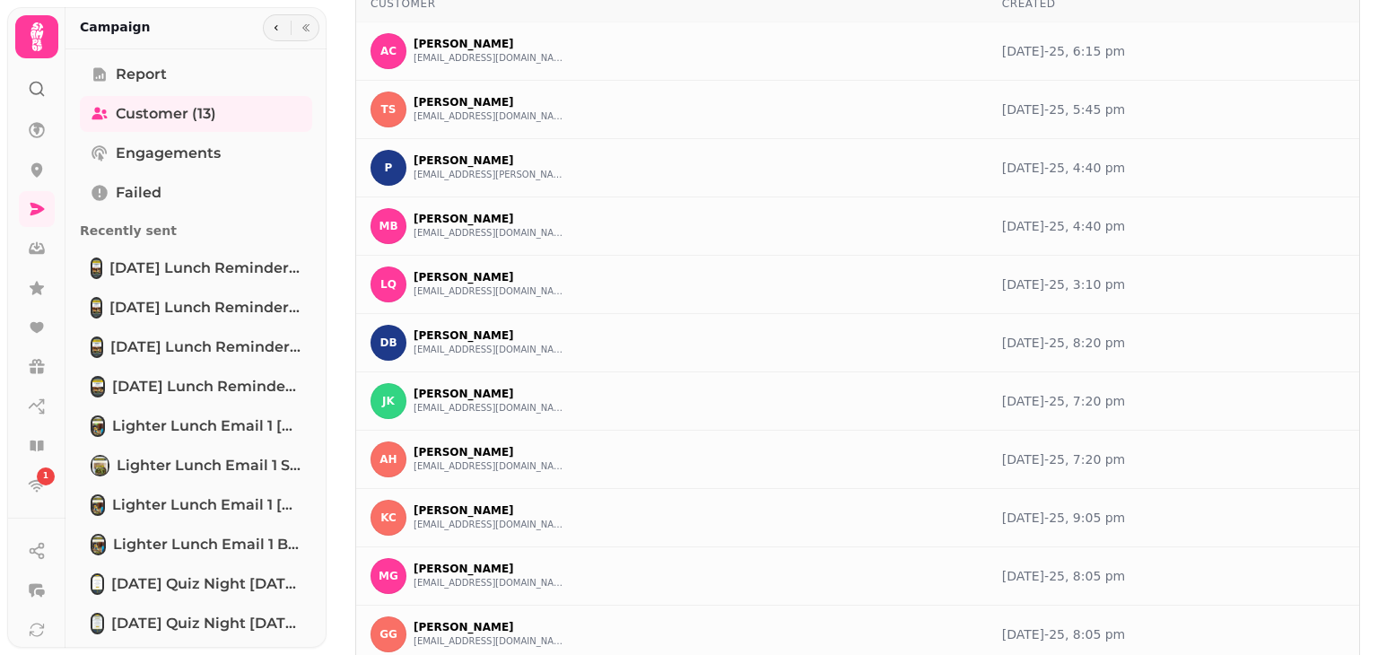
scroll to position [281, 0]
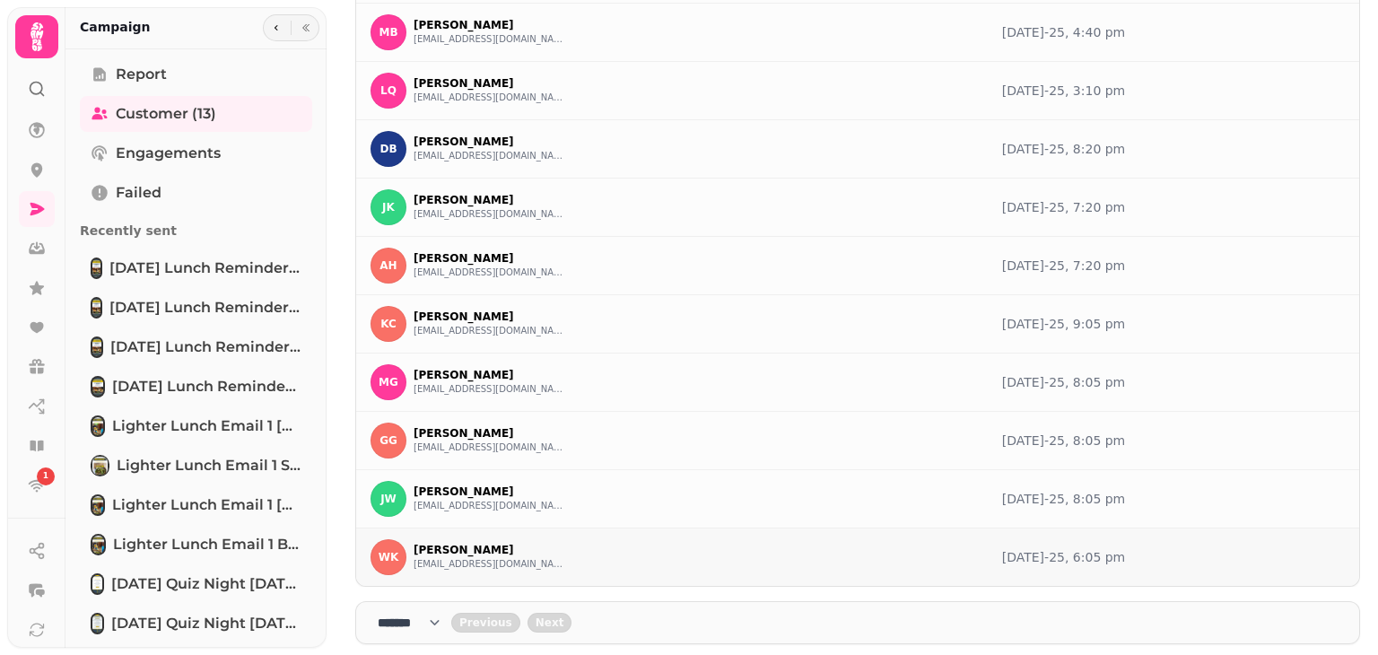
drag, startPoint x: 335, startPoint y: 86, endPoint x: 1143, endPoint y: 547, distance: 930.4
click at [1143, 547] on div "Customers Customers who have received this campaign Customer Created AC [PERSON…" at bounding box center [853, 327] width 1052 height 655
copy table "Customer Created AC [PERSON_NAME] [EMAIL_ADDRESS][DOMAIN_NAME] [DATE]-25, 6:15 …"
click at [1296, 148] on div "[DATE]-25, 8:20 pm" at bounding box center [1173, 149] width 343 height 18
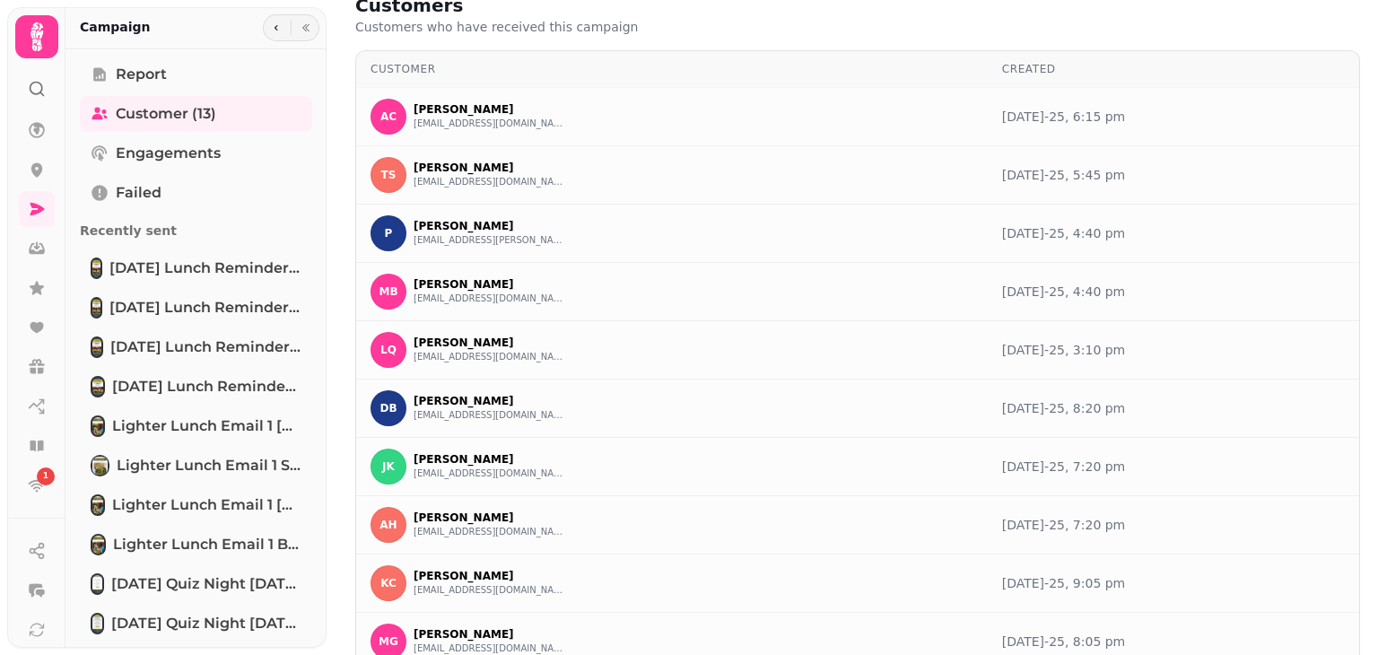
scroll to position [0, 0]
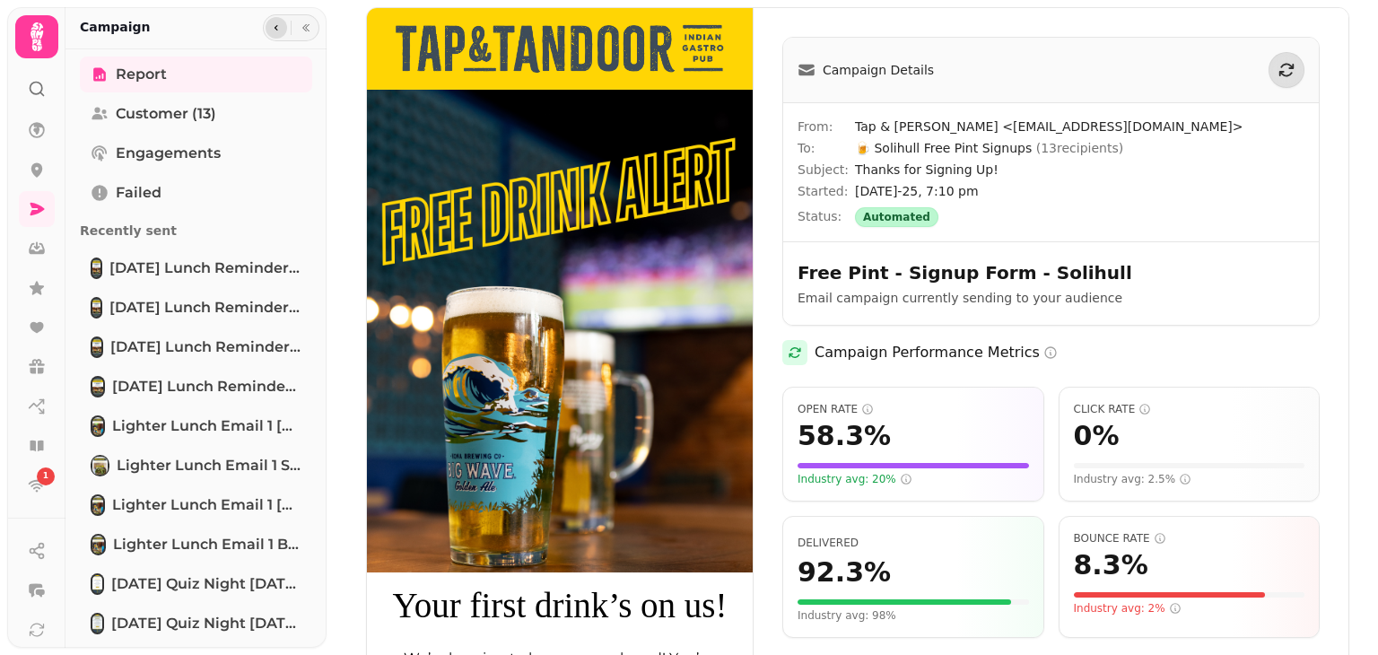
click at [271, 26] on icon "button" at bounding box center [276, 27] width 11 height 11
select select "**"
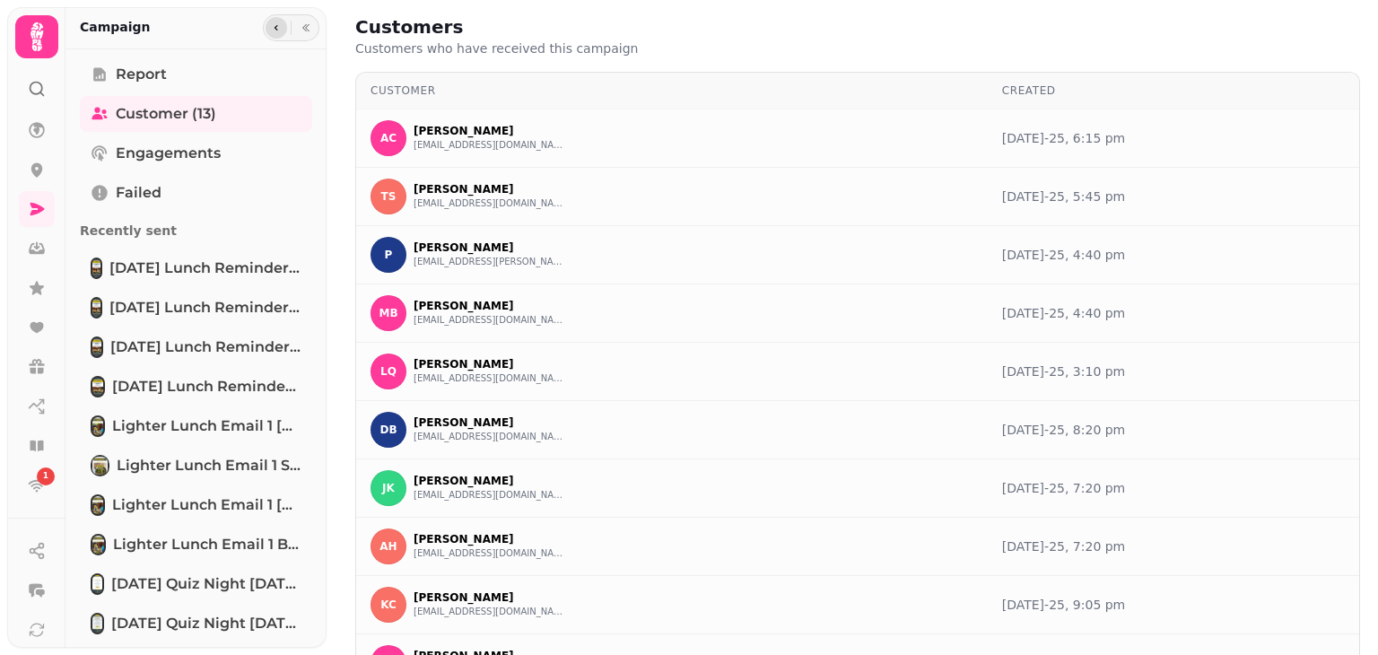
click at [273, 26] on icon "button" at bounding box center [276, 27] width 11 height 11
select select "**"
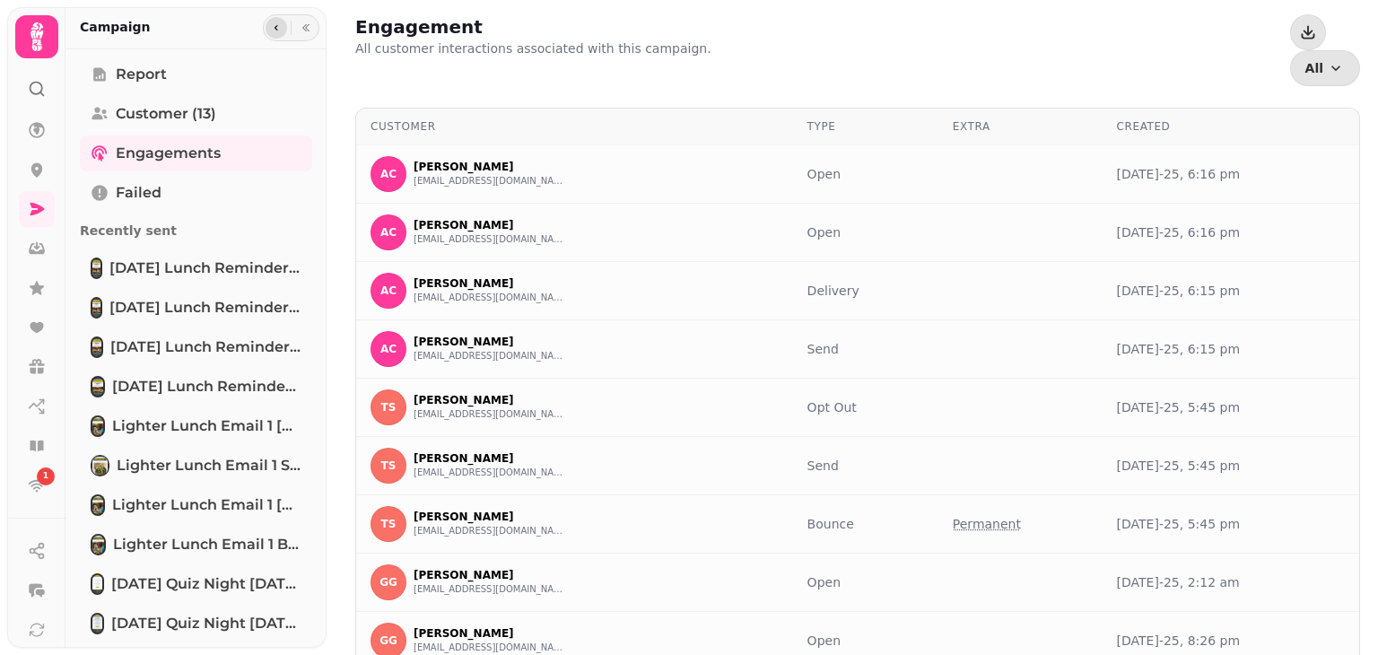
click at [273, 26] on icon "button" at bounding box center [276, 27] width 11 height 11
select select "**"
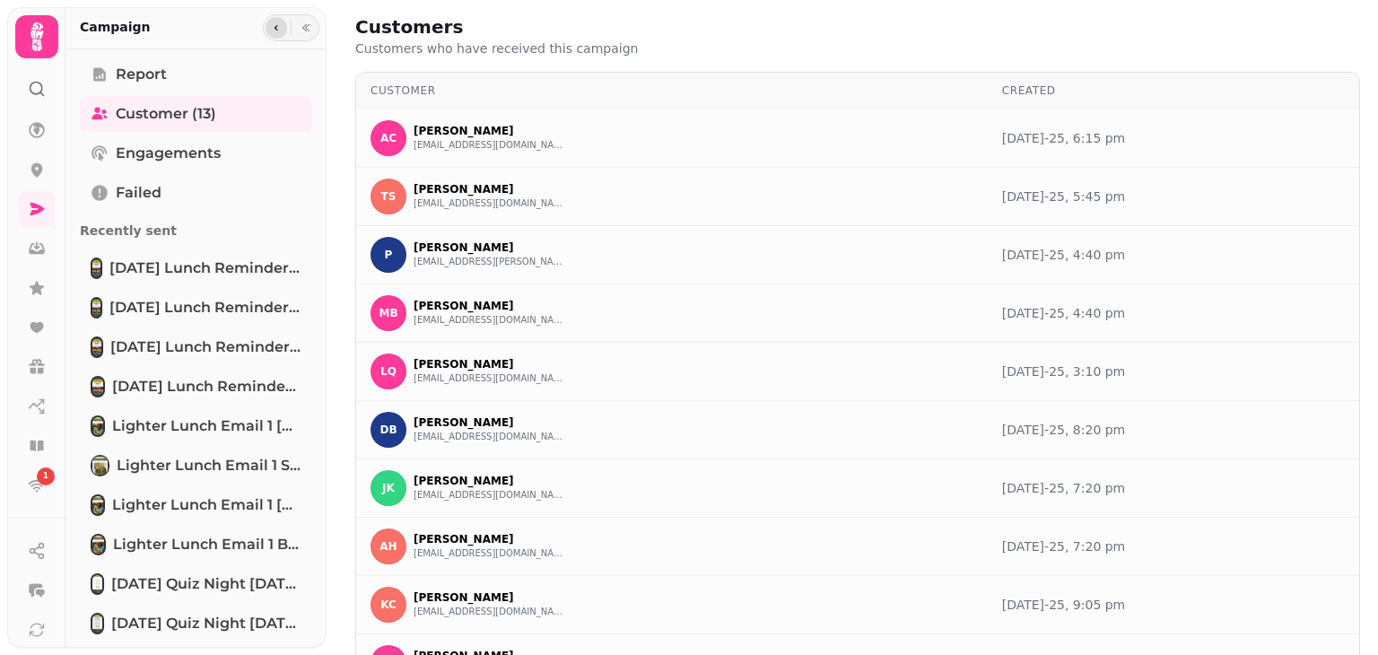
click at [273, 26] on icon "button" at bounding box center [276, 27] width 11 height 11
select select "**"
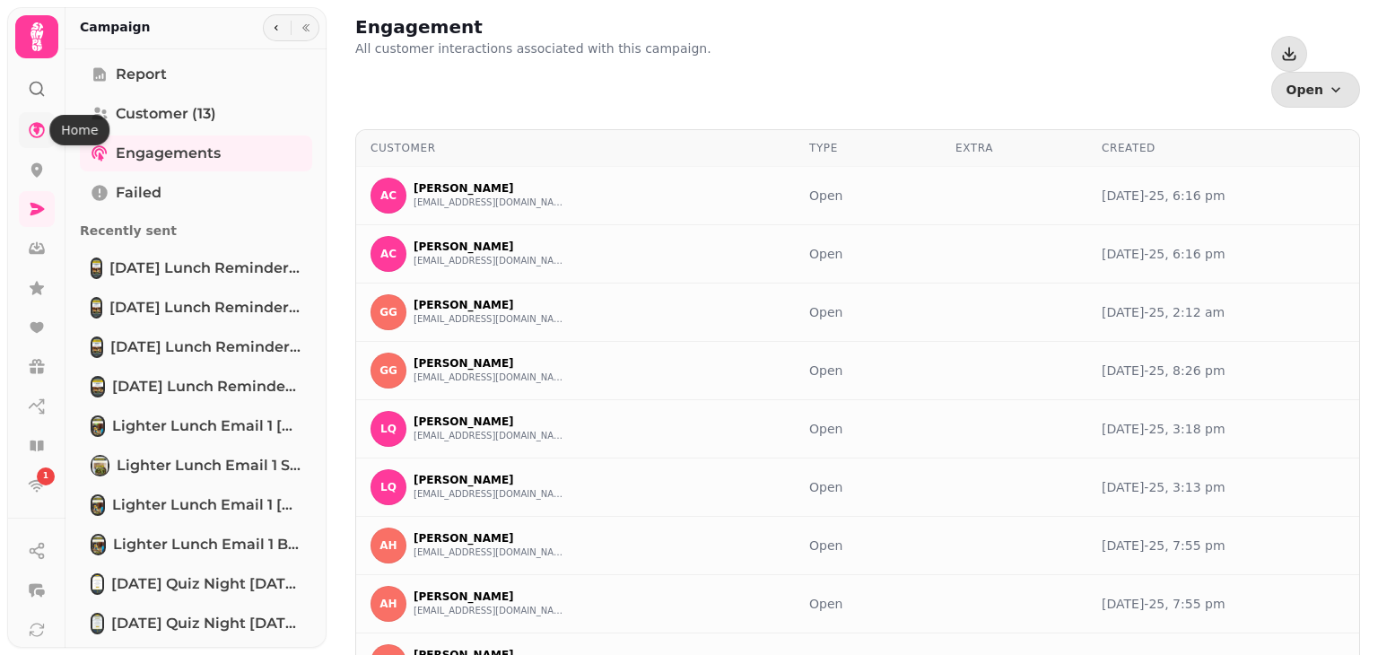
click at [45, 130] on icon at bounding box center [37, 130] width 18 height 18
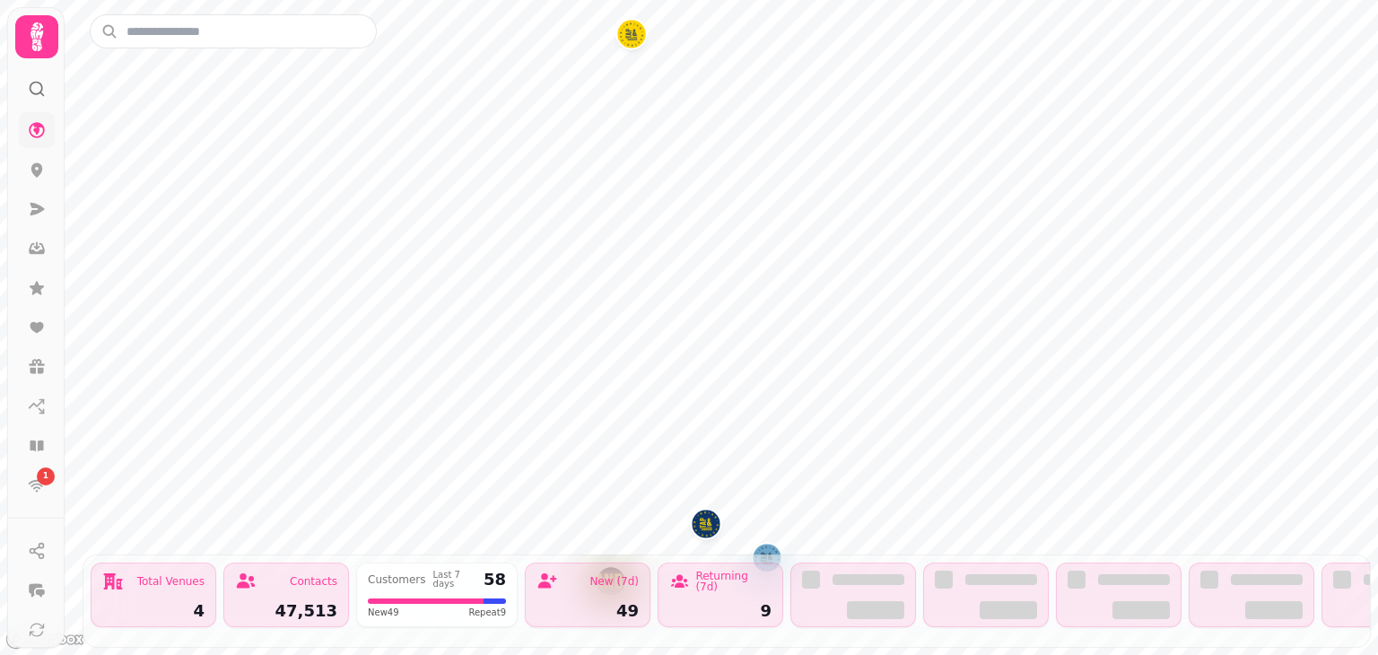
click at [39, 119] on link at bounding box center [37, 130] width 36 height 36
click at [39, 126] on icon at bounding box center [37, 130] width 16 height 16
click at [40, 213] on icon at bounding box center [37, 209] width 18 height 18
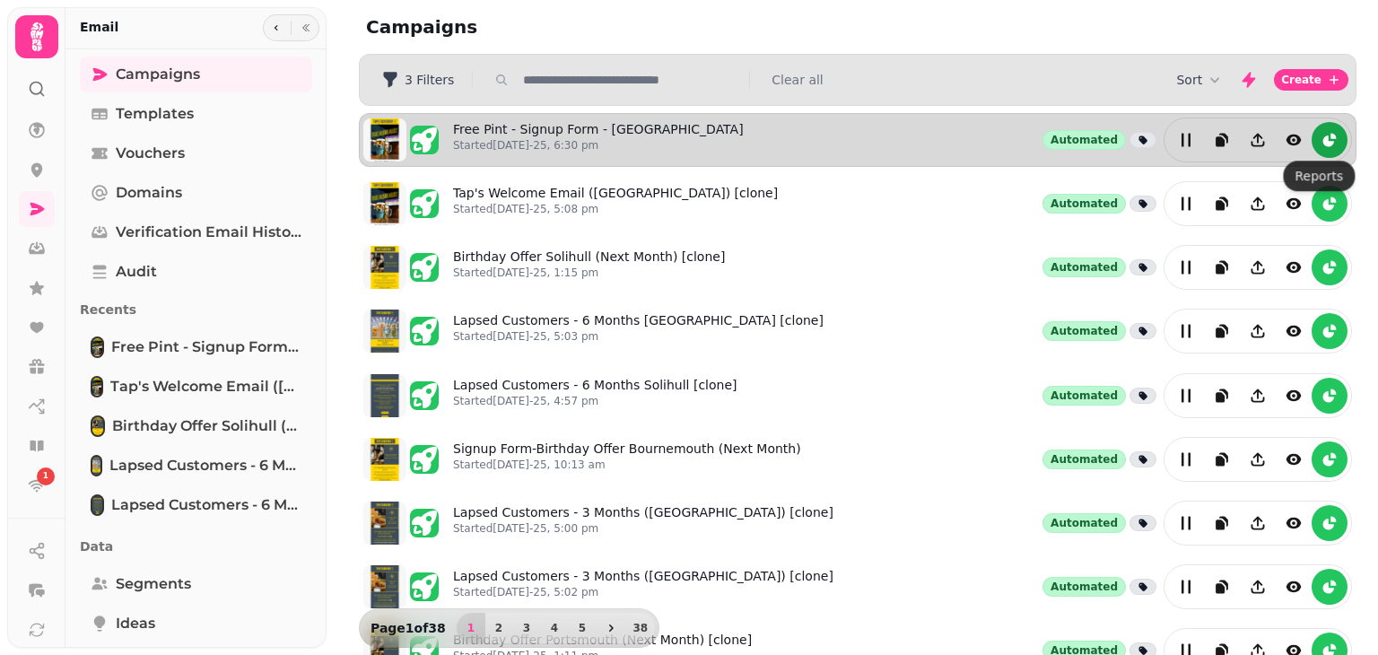
click at [1331, 136] on icon "reports" at bounding box center [1333, 136] width 5 height 5
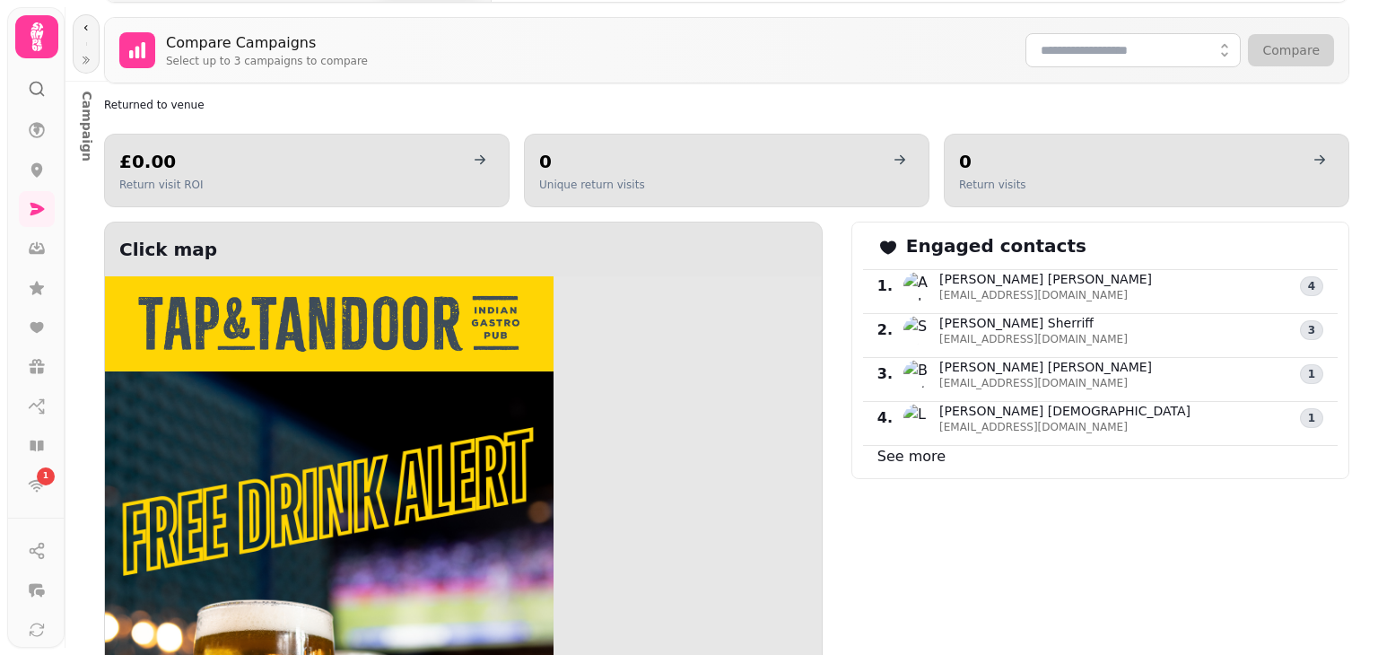
scroll to position [153, 0]
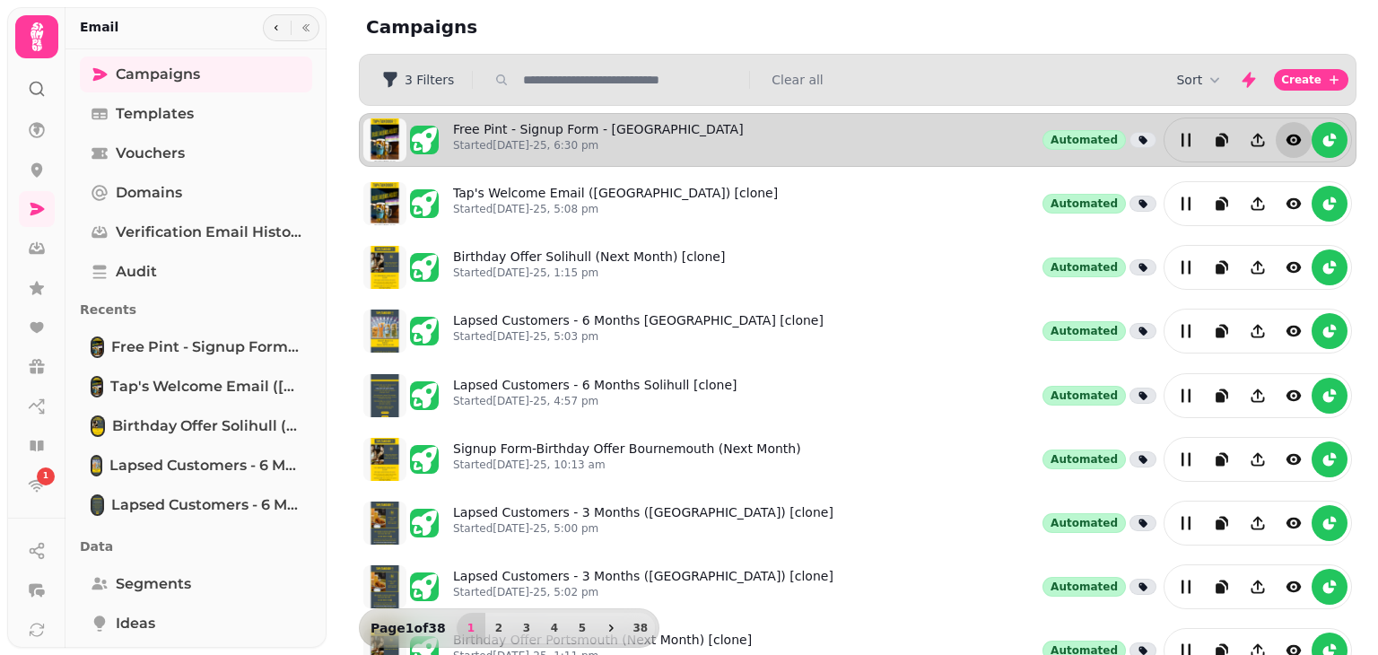
click at [1276, 133] on button "view" at bounding box center [1294, 140] width 36 height 36
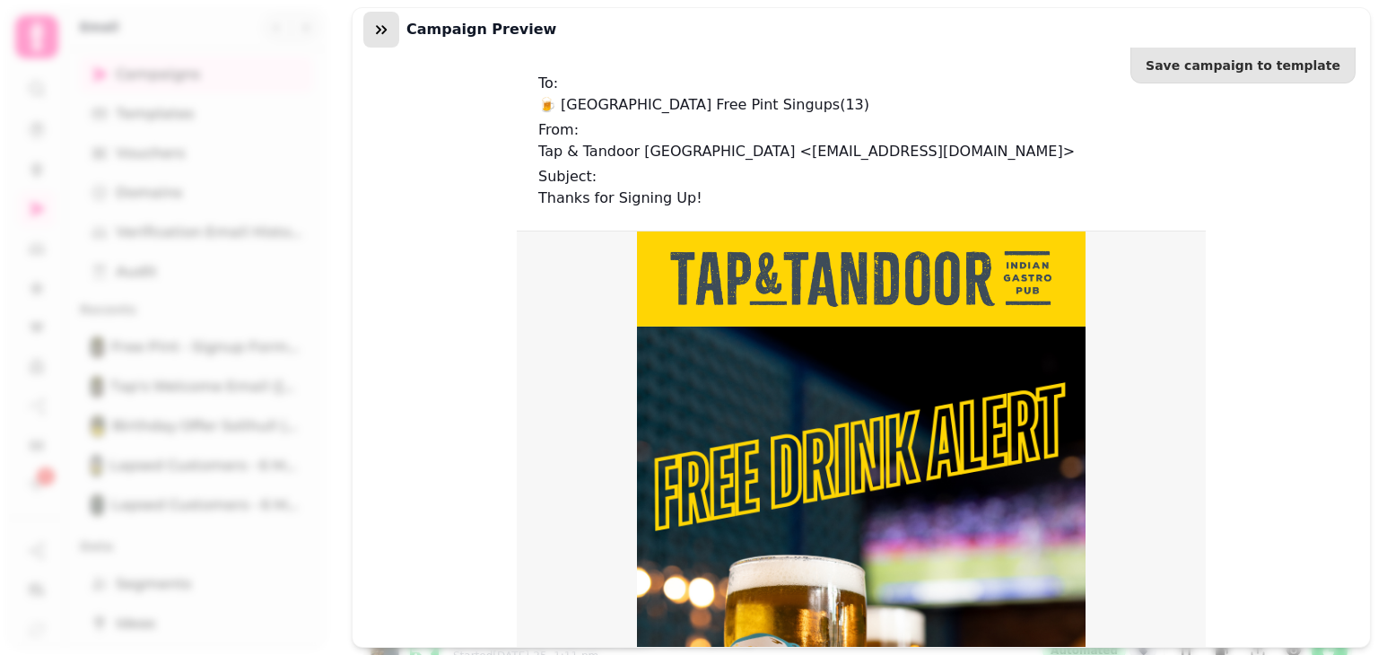
click at [387, 30] on icon "button" at bounding box center [381, 30] width 18 height 18
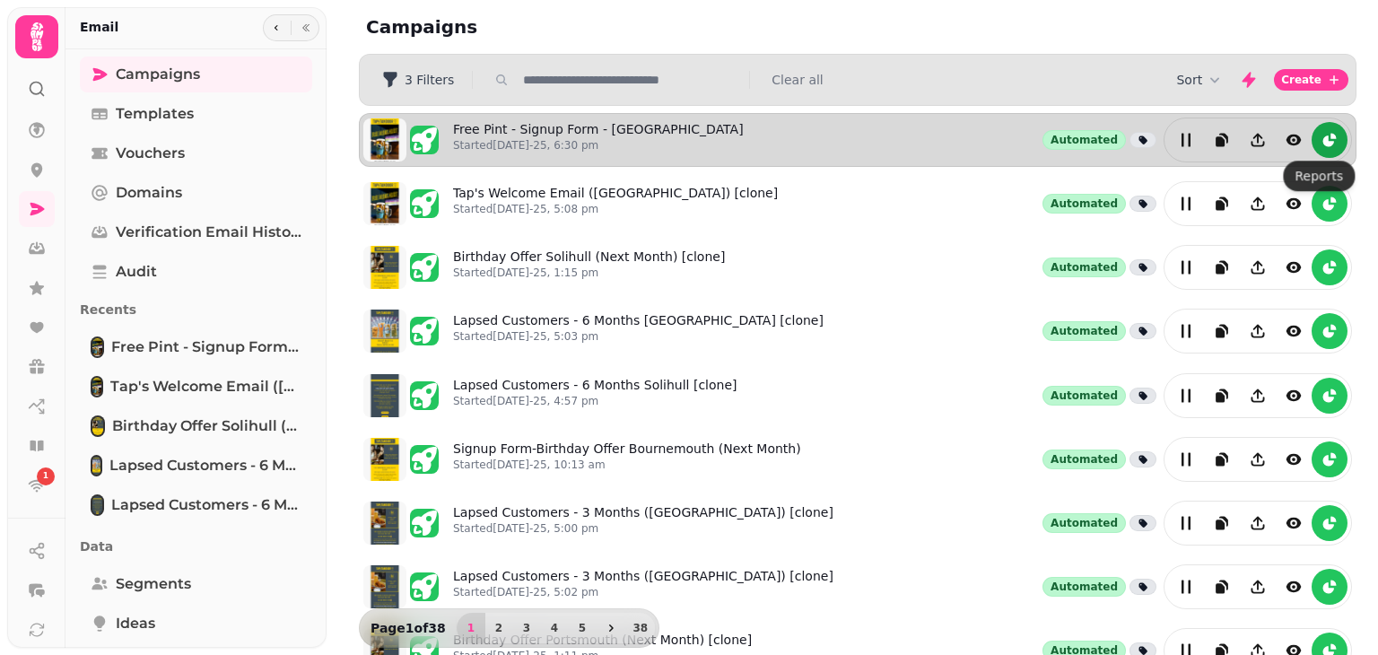
click at [1324, 137] on icon "reports" at bounding box center [1329, 141] width 11 height 11
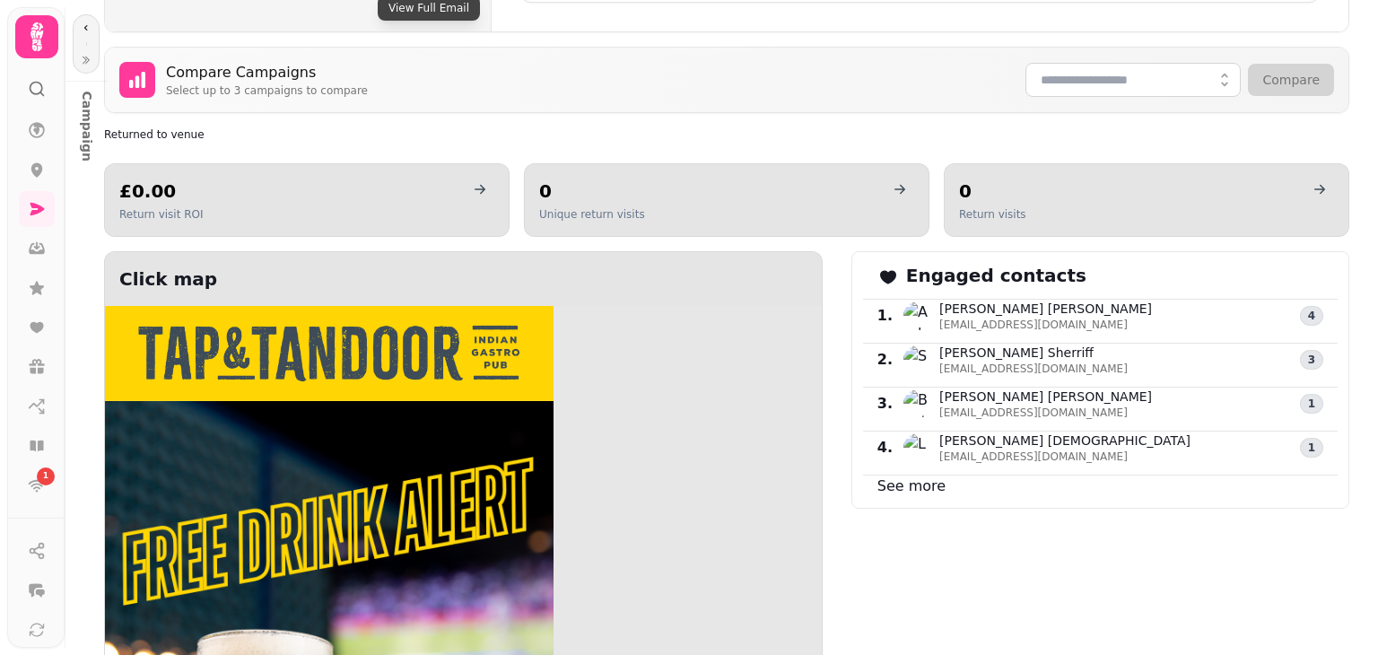
scroll to position [899, 0]
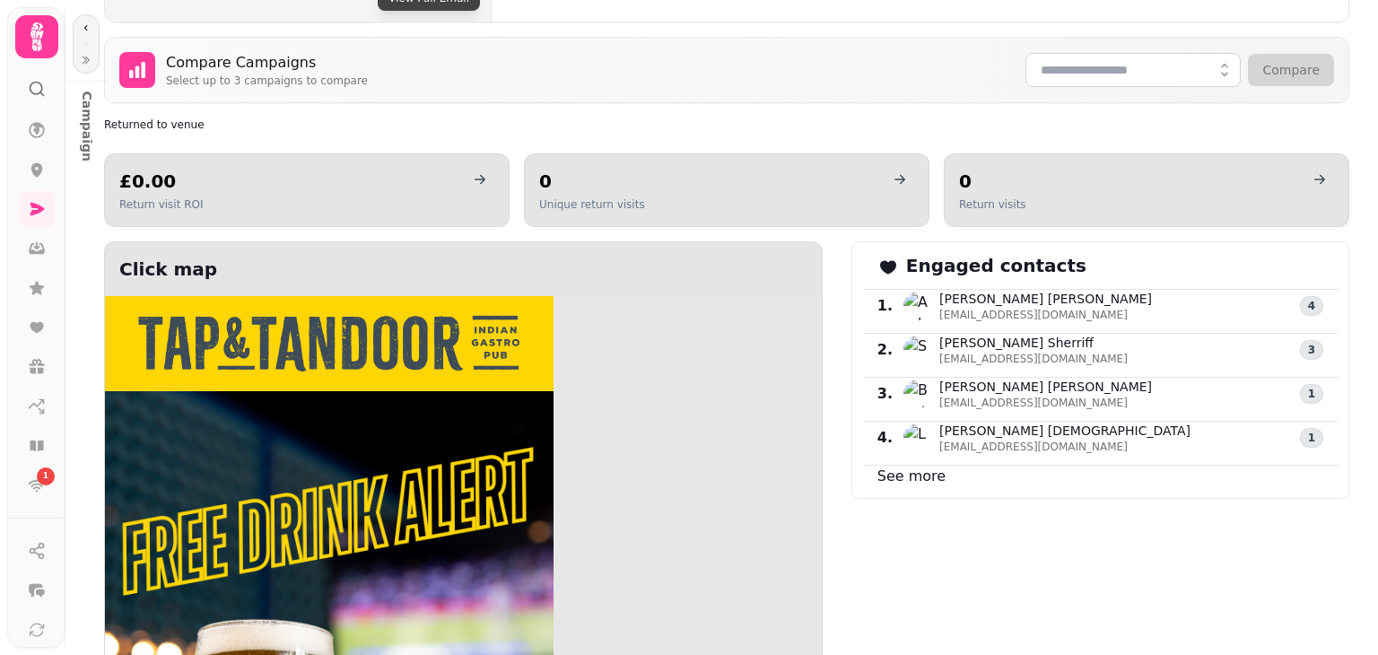
click at [920, 468] on link "See more" at bounding box center [912, 476] width 68 height 17
select select "**"
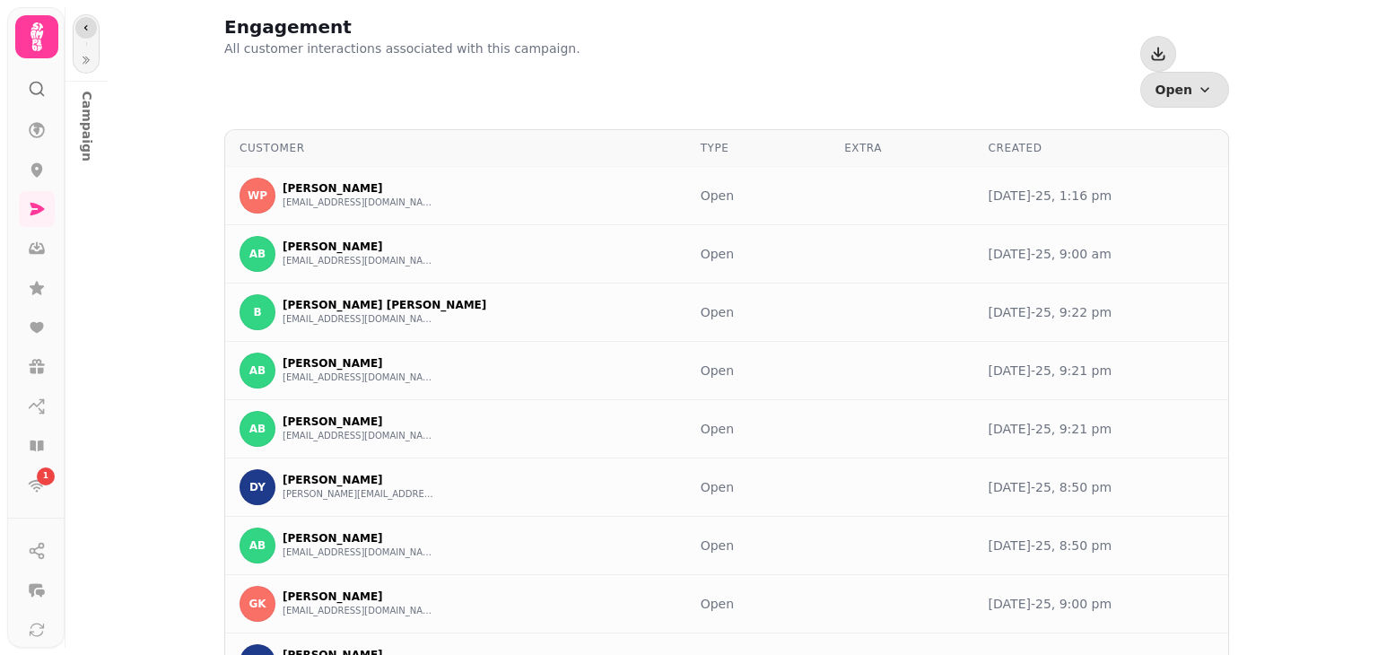
click at [84, 28] on icon "button" at bounding box center [86, 27] width 4 height 5
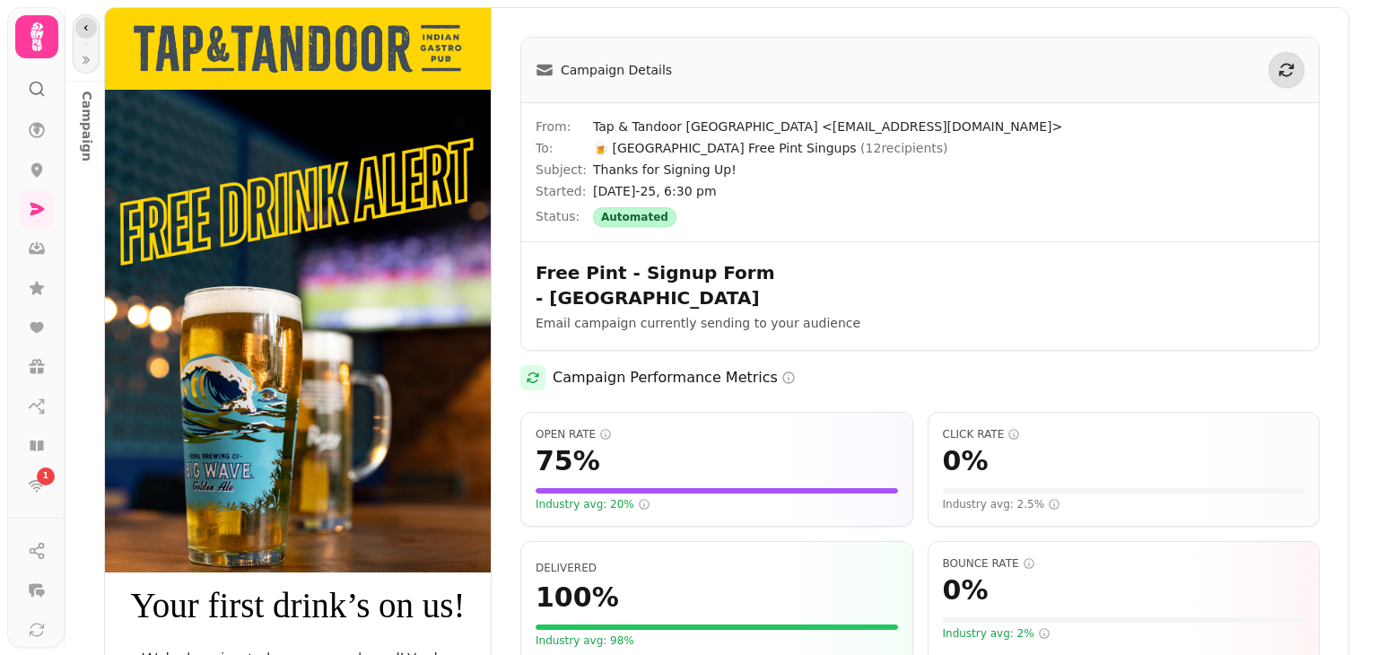
click at [84, 28] on icon "button" at bounding box center [86, 27] width 4 height 5
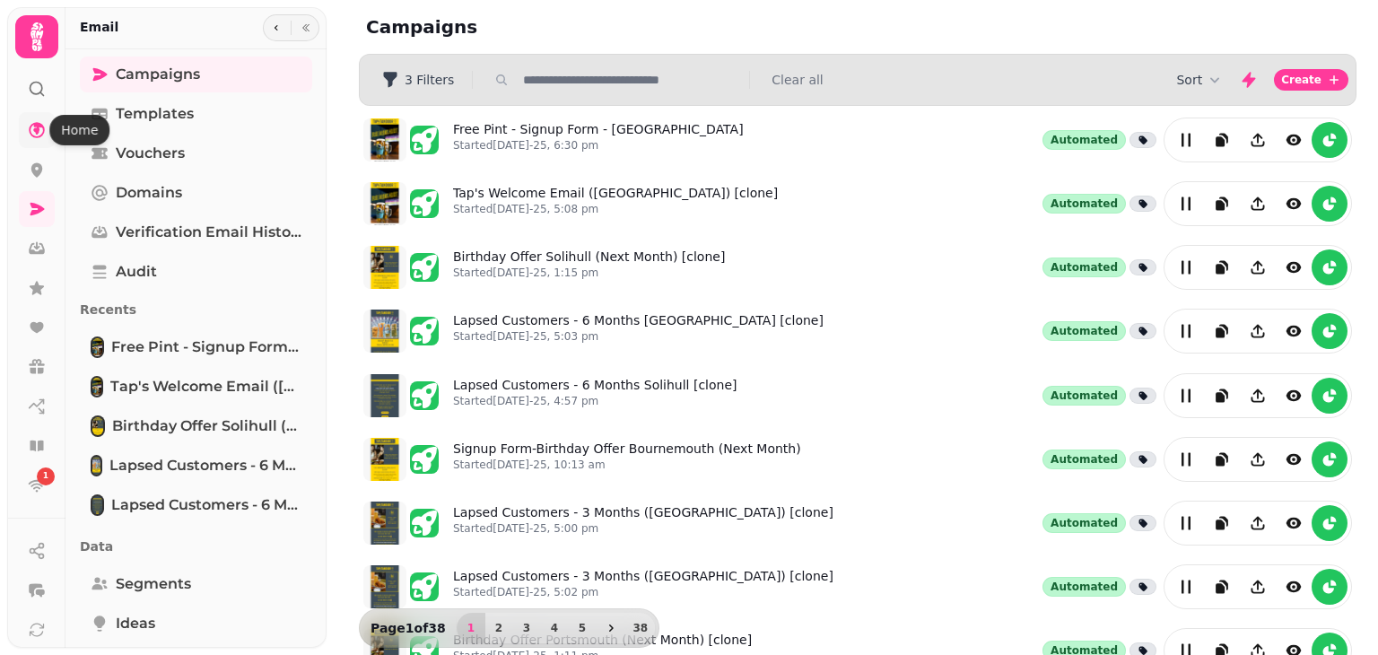
click at [41, 123] on icon at bounding box center [37, 130] width 18 height 18
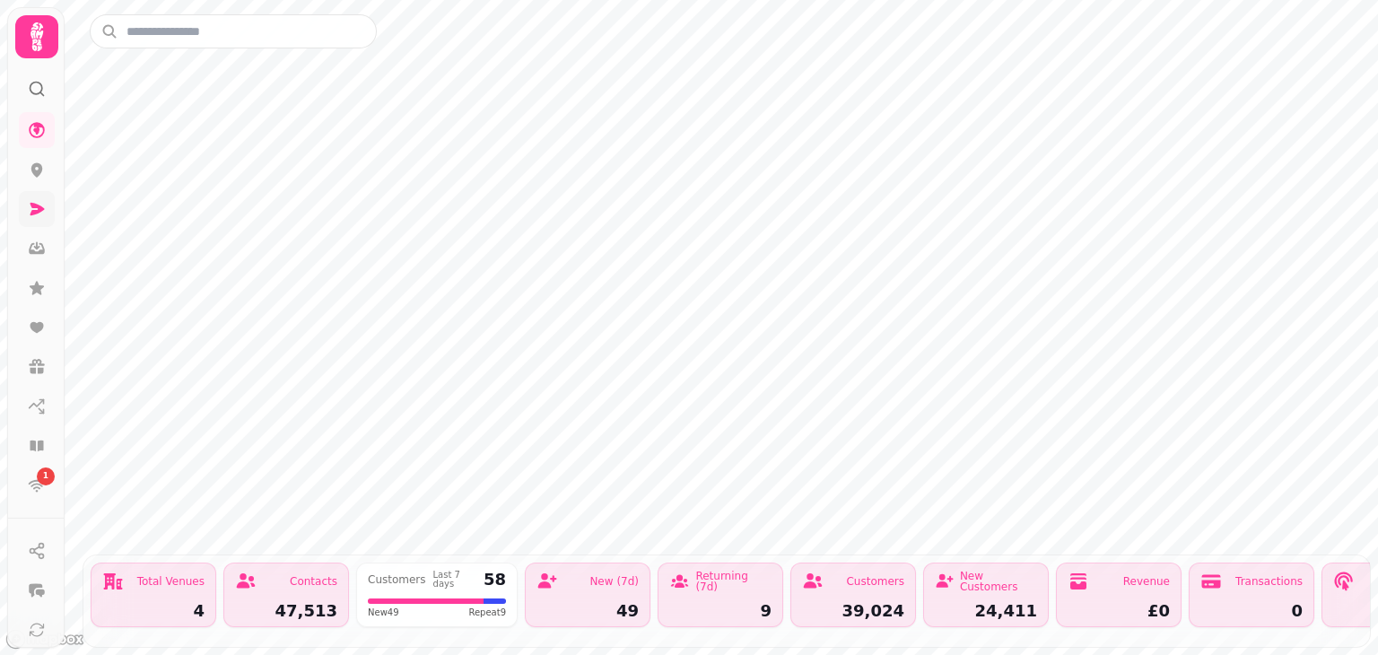
click at [39, 223] on link at bounding box center [37, 209] width 36 height 36
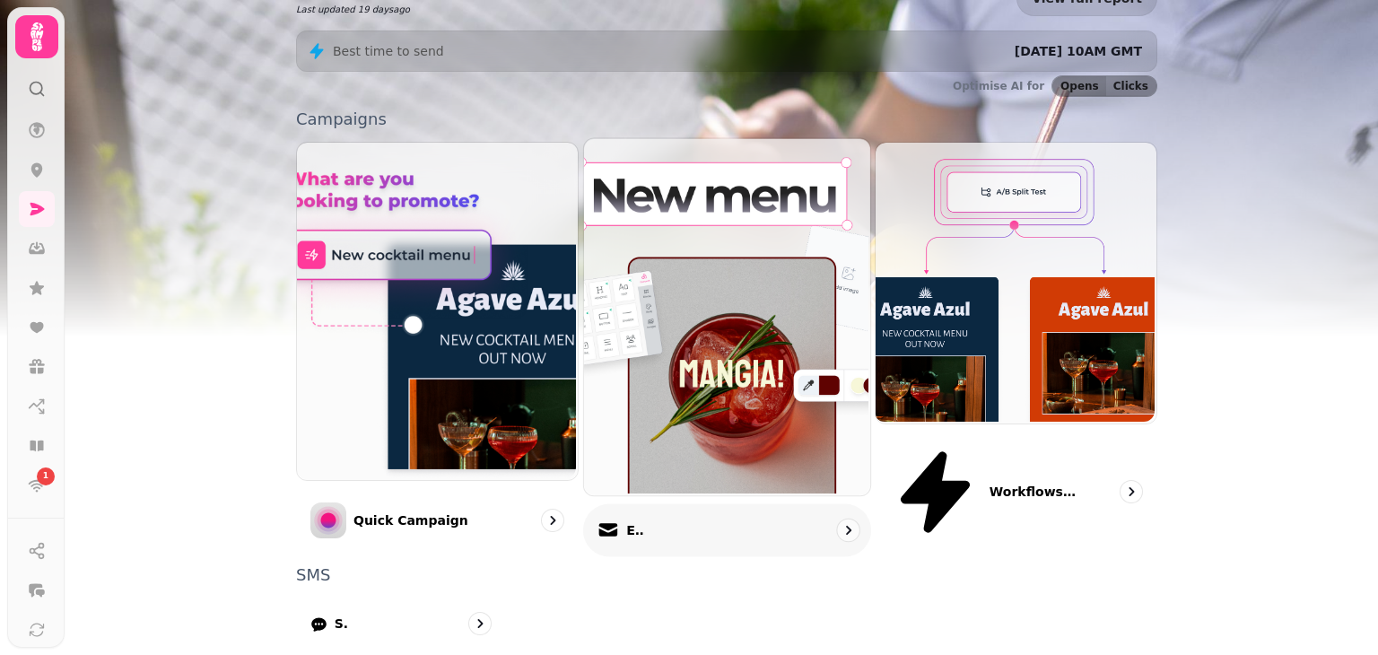
click at [700, 504] on div "Email" at bounding box center [727, 530] width 288 height 53
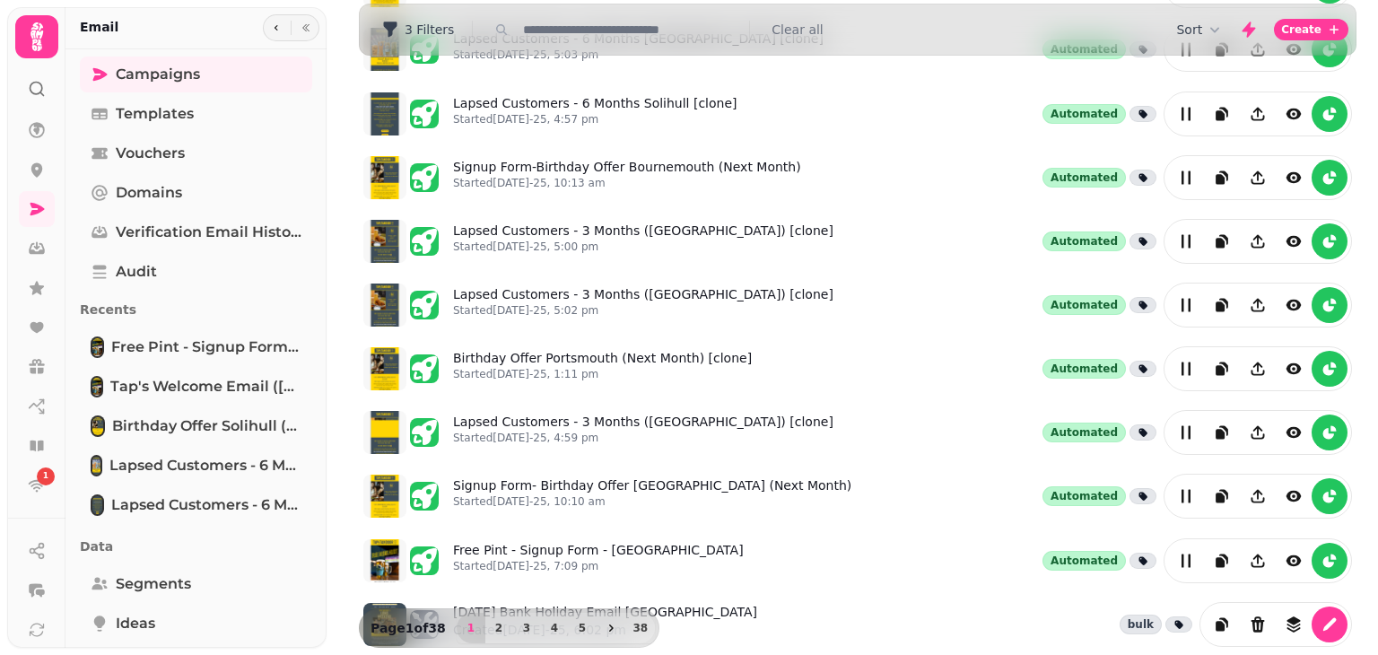
scroll to position [330, 0]
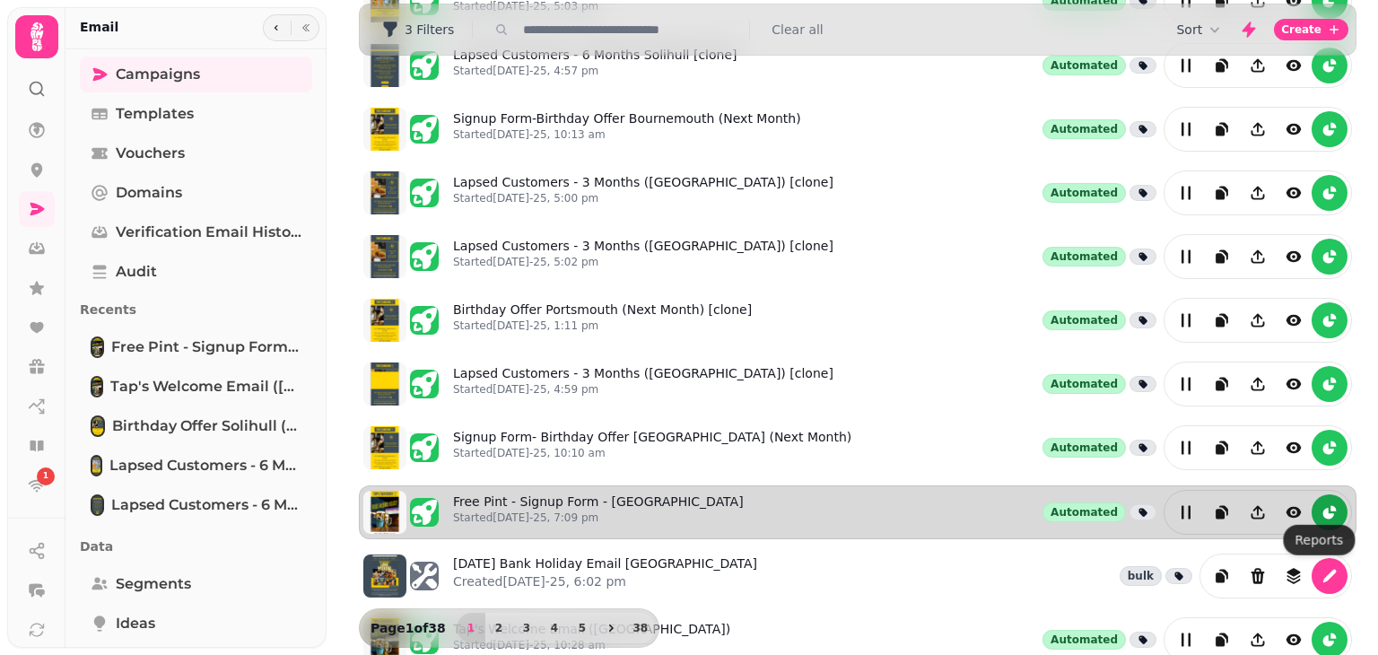
click at [1324, 508] on icon "reports" at bounding box center [1329, 513] width 11 height 11
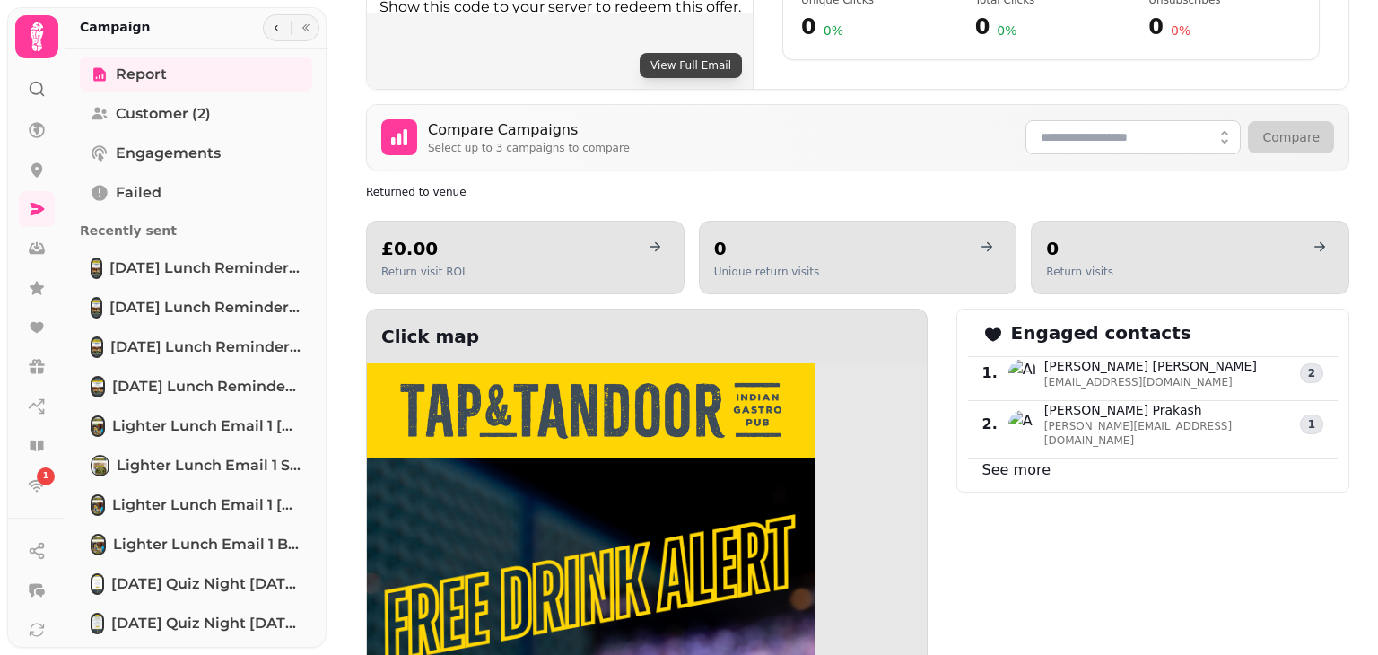
scroll to position [800, 0]
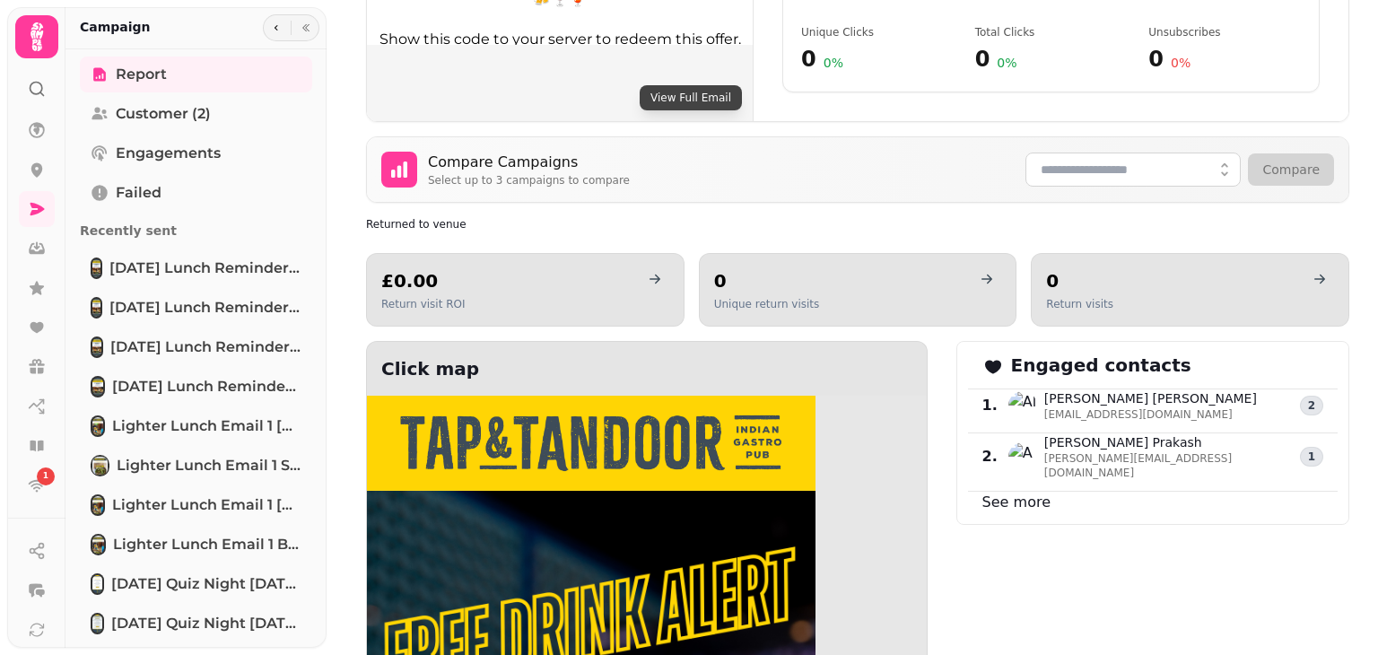
click at [265, 19] on div at bounding box center [291, 27] width 57 height 27
click at [271, 23] on icon "button" at bounding box center [276, 27] width 11 height 11
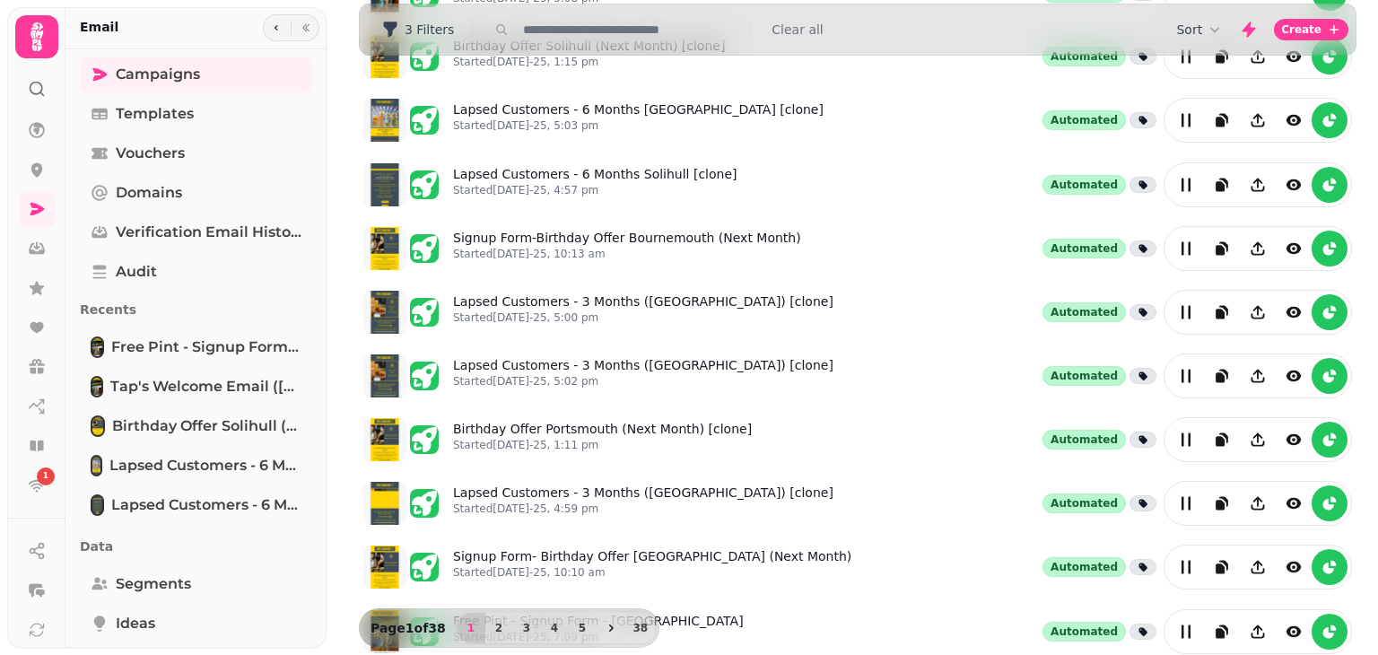
scroll to position [441, 0]
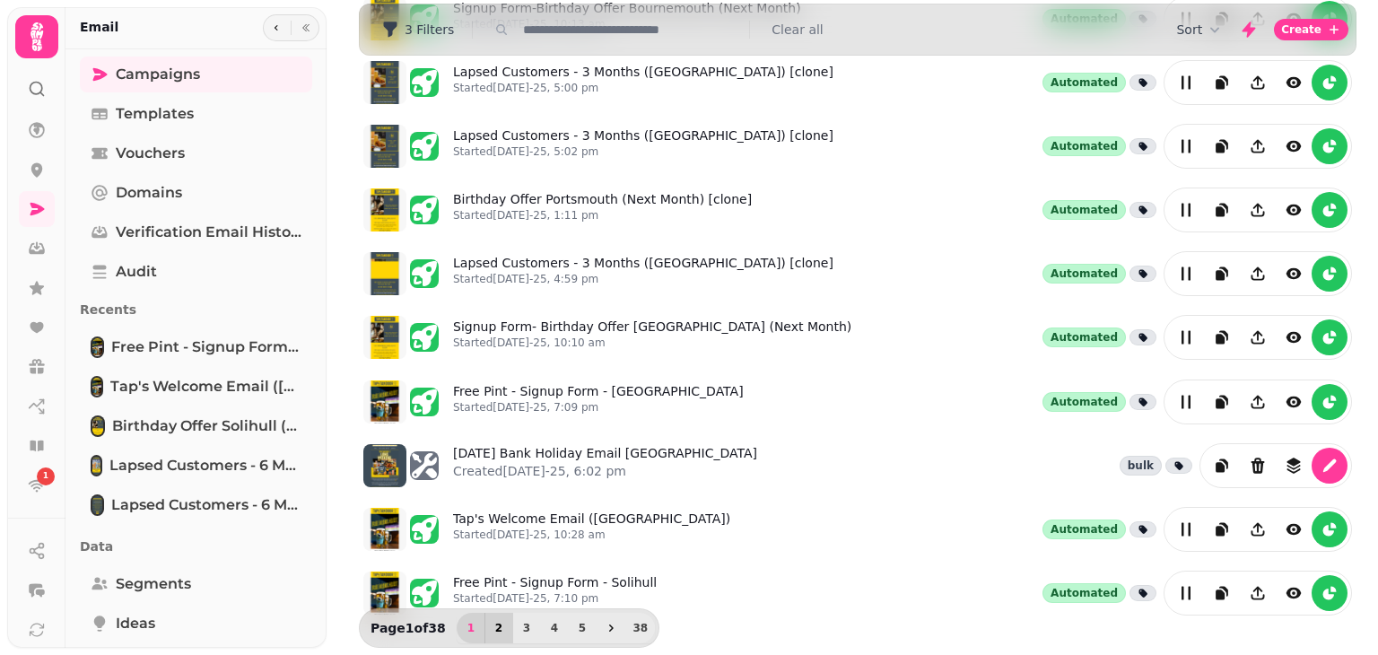
click at [501, 625] on button "2" at bounding box center [499, 628] width 29 height 31
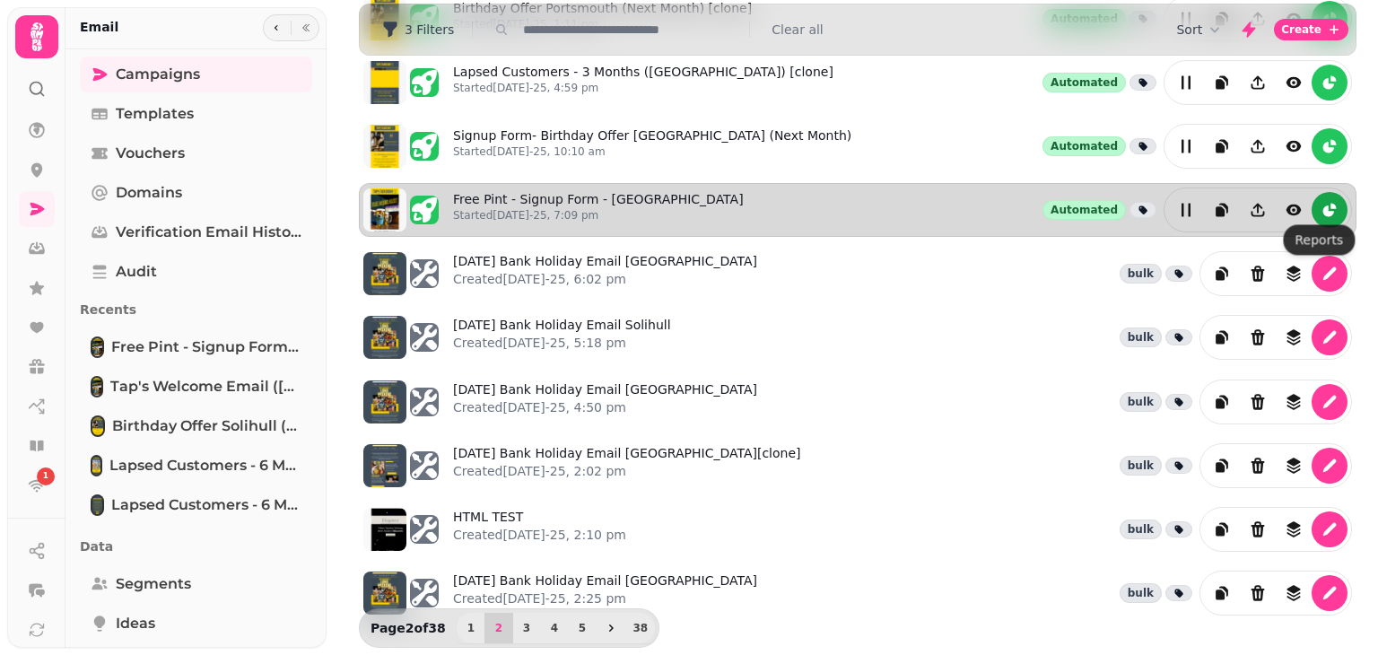
click at [1324, 205] on icon "reports" at bounding box center [1329, 210] width 11 height 11
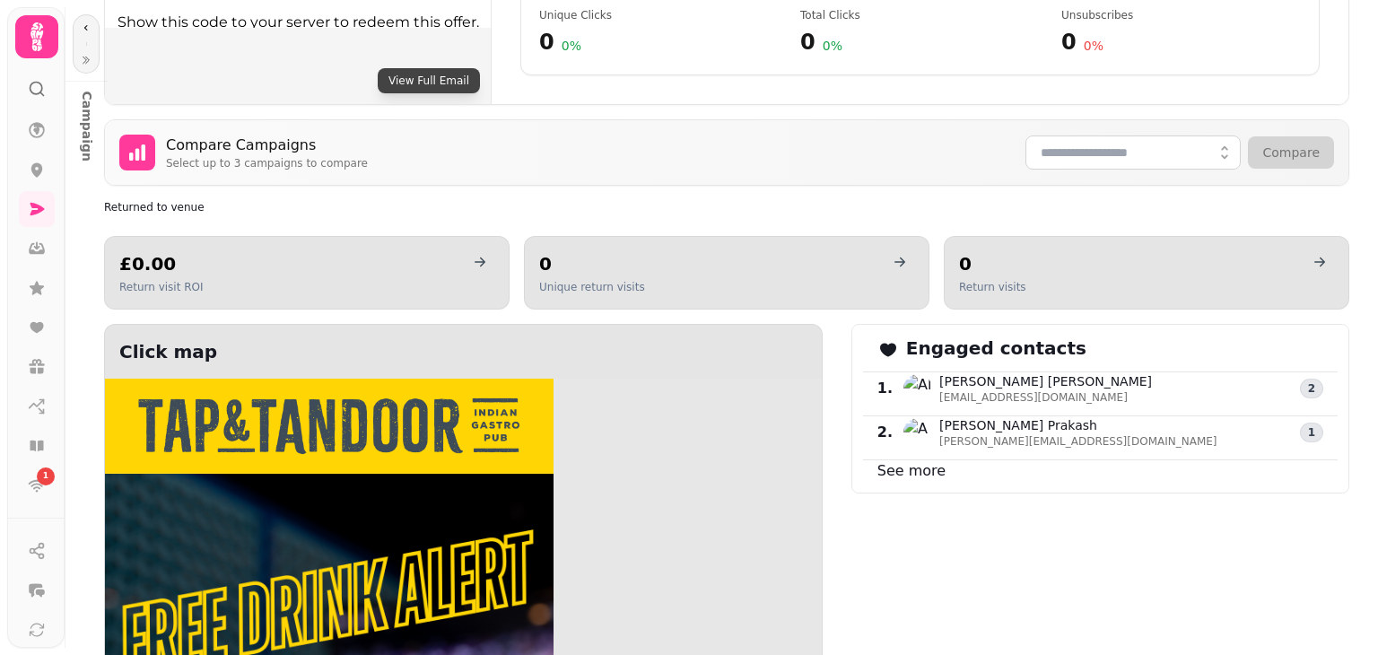
scroll to position [976, 0]
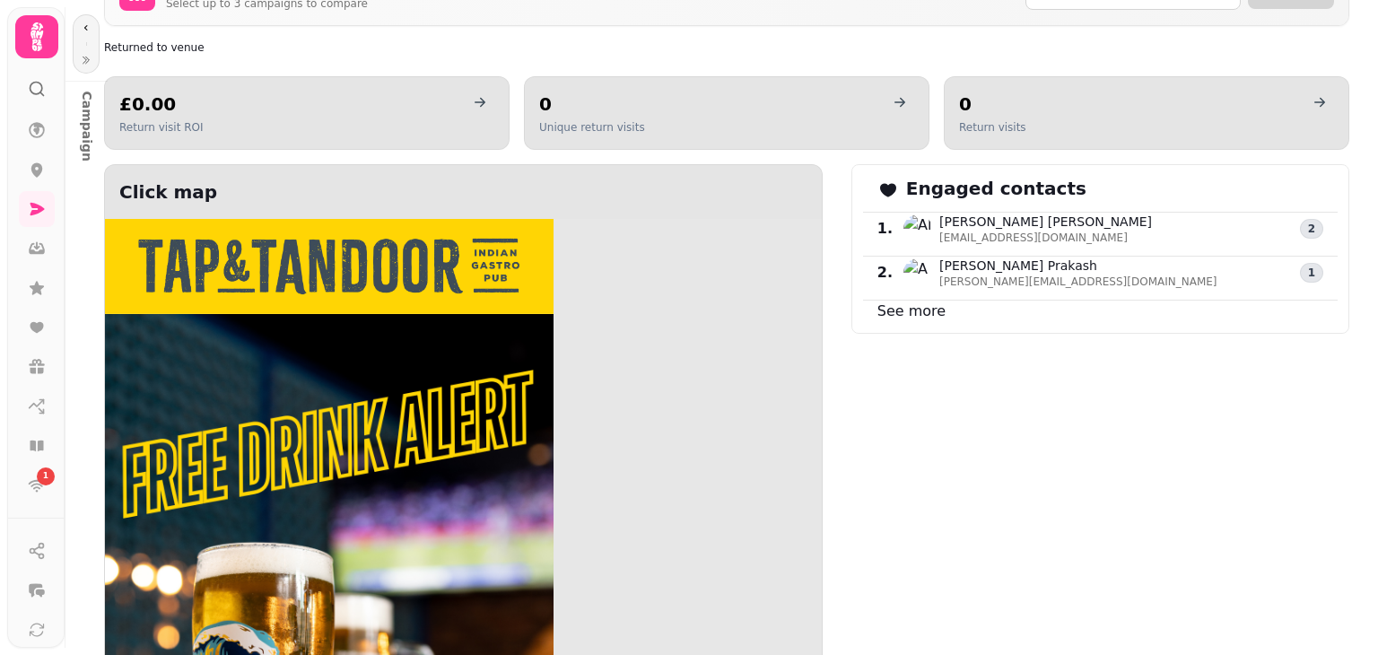
click at [919, 302] on link "See more" at bounding box center [912, 310] width 68 height 17
select select "**"
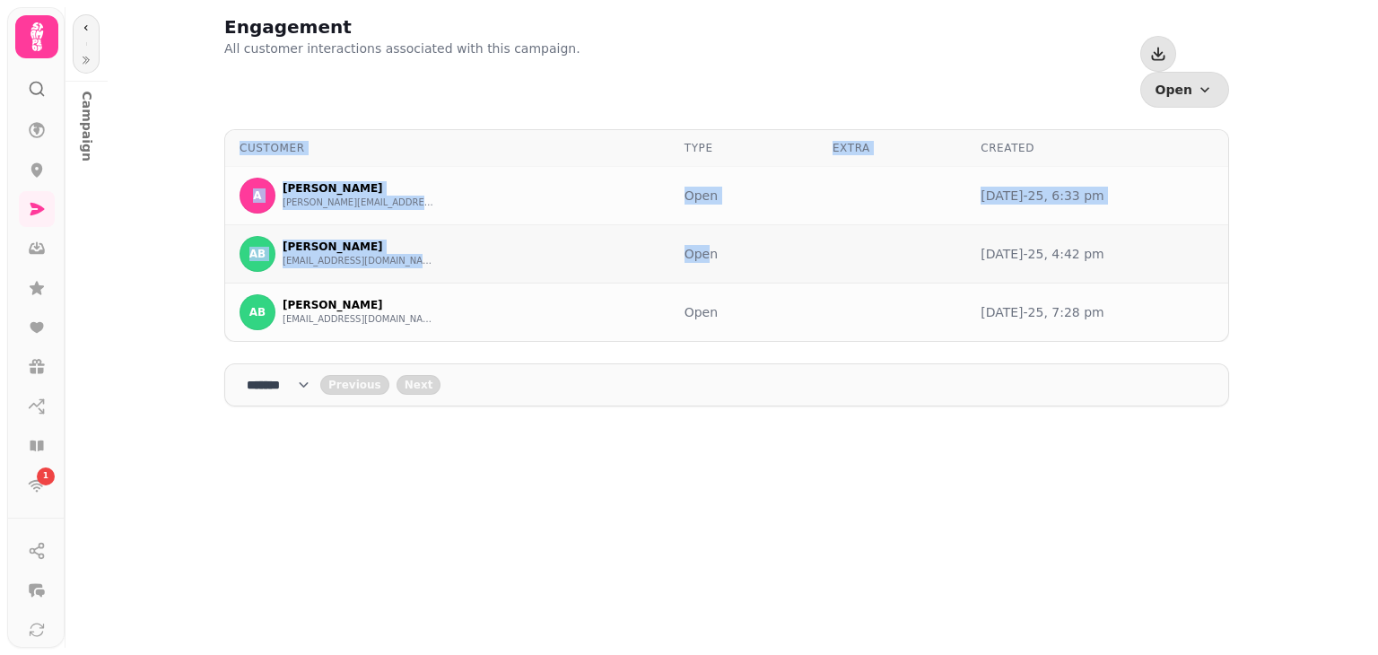
drag, startPoint x: 216, startPoint y: 123, endPoint x: 807, endPoint y: 191, distance: 594.4
click at [807, 191] on div "Engagement All customer interactions associated with this campaign. Open Events…" at bounding box center [727, 210] width 1034 height 421
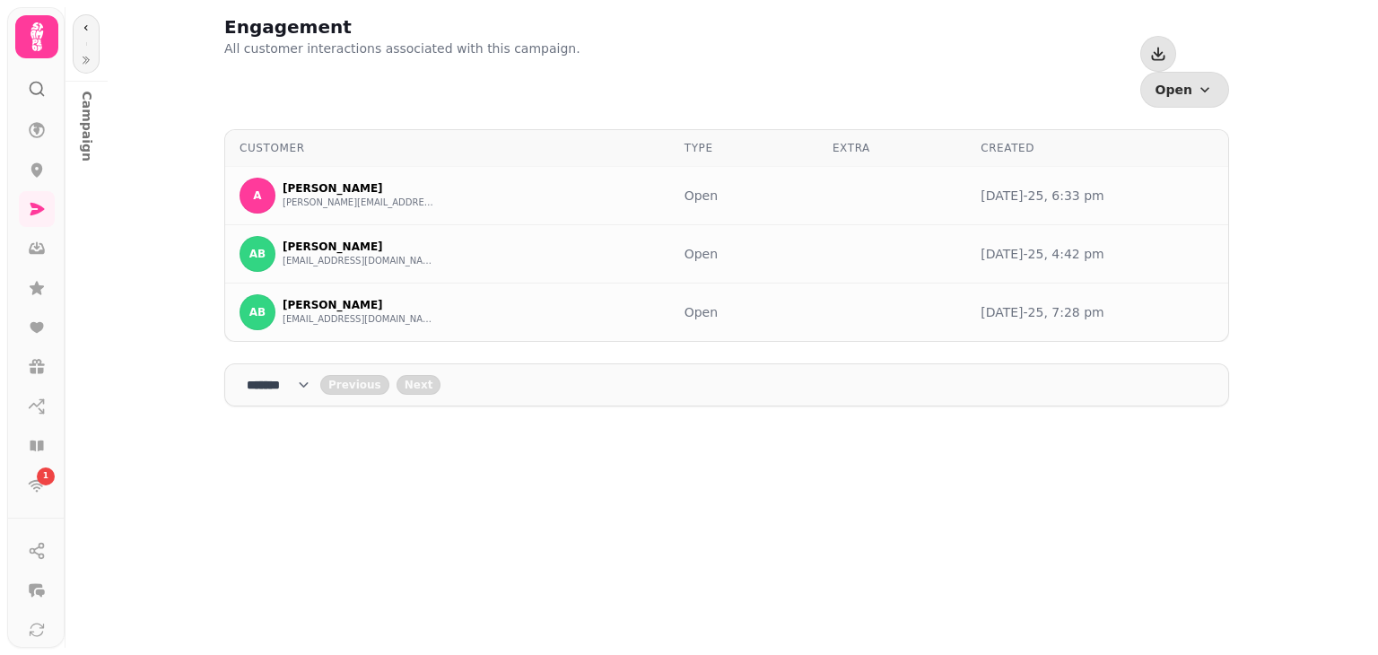
click at [734, 435] on div "Engagement All customer interactions associated with this campaign. Open Events…" at bounding box center [722, 327] width 1314 height 655
drag, startPoint x: 235, startPoint y: 133, endPoint x: 1105, endPoint y: 250, distance: 877.5
click at [1105, 250] on tbody "A Anand Prakash [EMAIL_ADDRESS][DOMAIN_NAME] Open [DATE]-25, 6:33 pm AB [PERSON…" at bounding box center [726, 254] width 1003 height 175
copy tbody "A Anand Prakash [EMAIL_ADDRESS][DOMAIN_NAME] Open [DATE]-25, 6:33 pm AB [PERSON…"
click at [90, 15] on div at bounding box center [86, 43] width 27 height 59
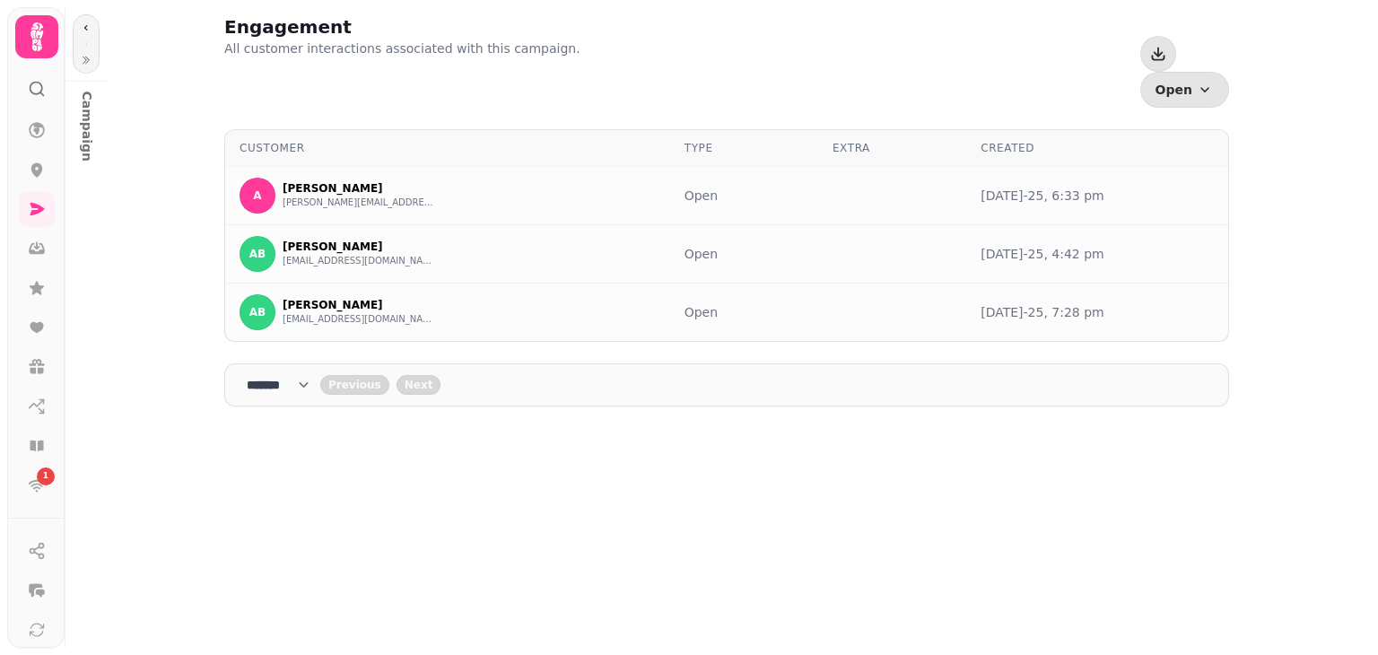
click at [83, 39] on div at bounding box center [86, 43] width 27 height 59
click at [83, 25] on icon "button" at bounding box center [86, 27] width 11 height 11
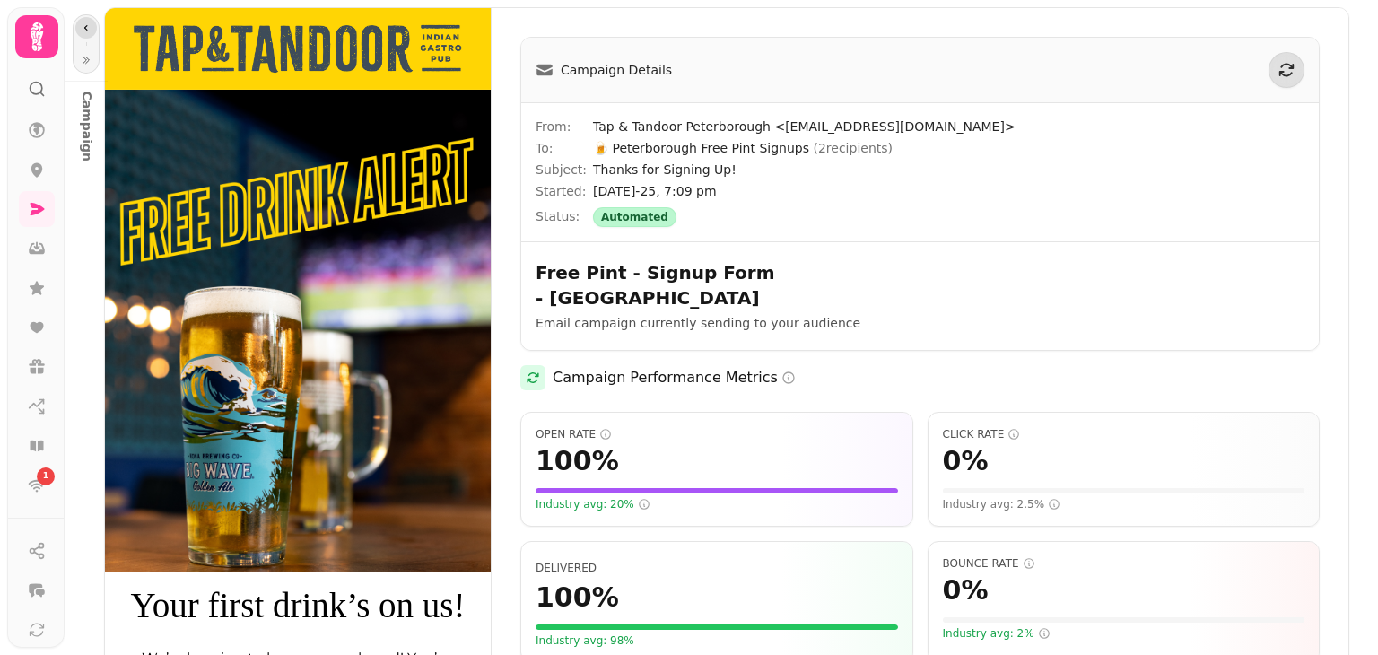
click at [84, 22] on icon "button" at bounding box center [86, 27] width 11 height 11
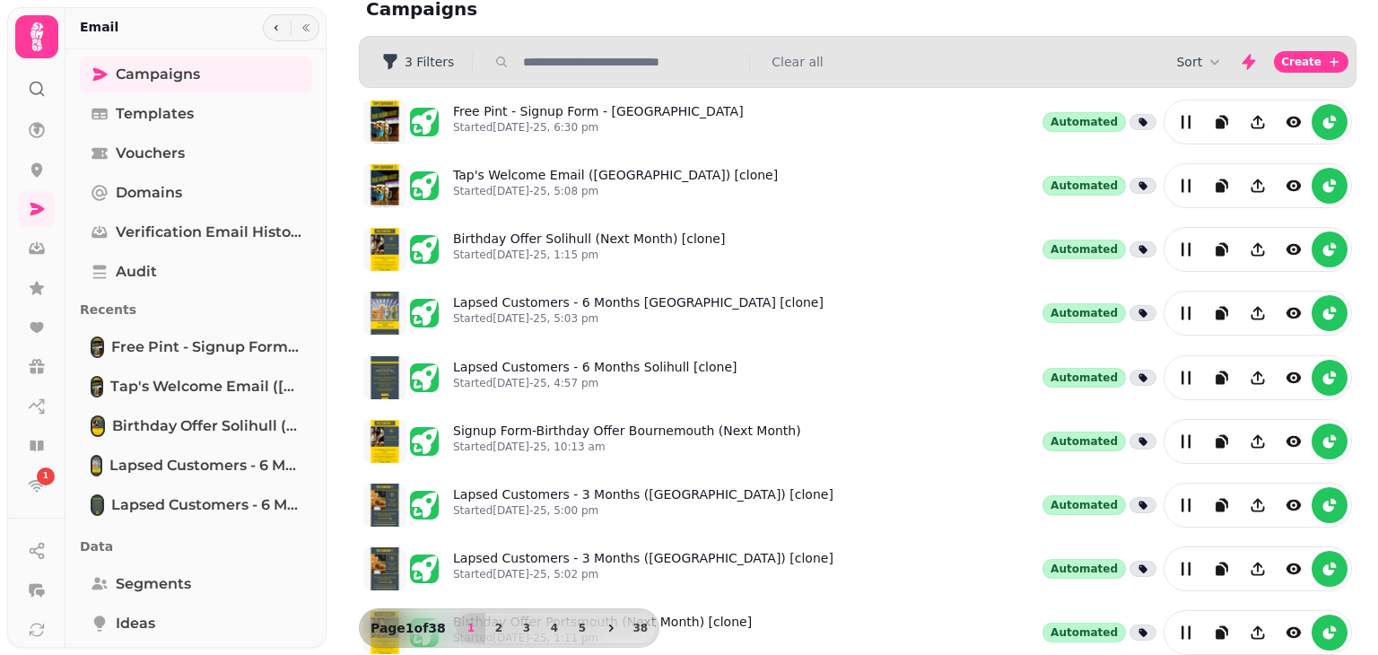
scroll to position [14, 0]
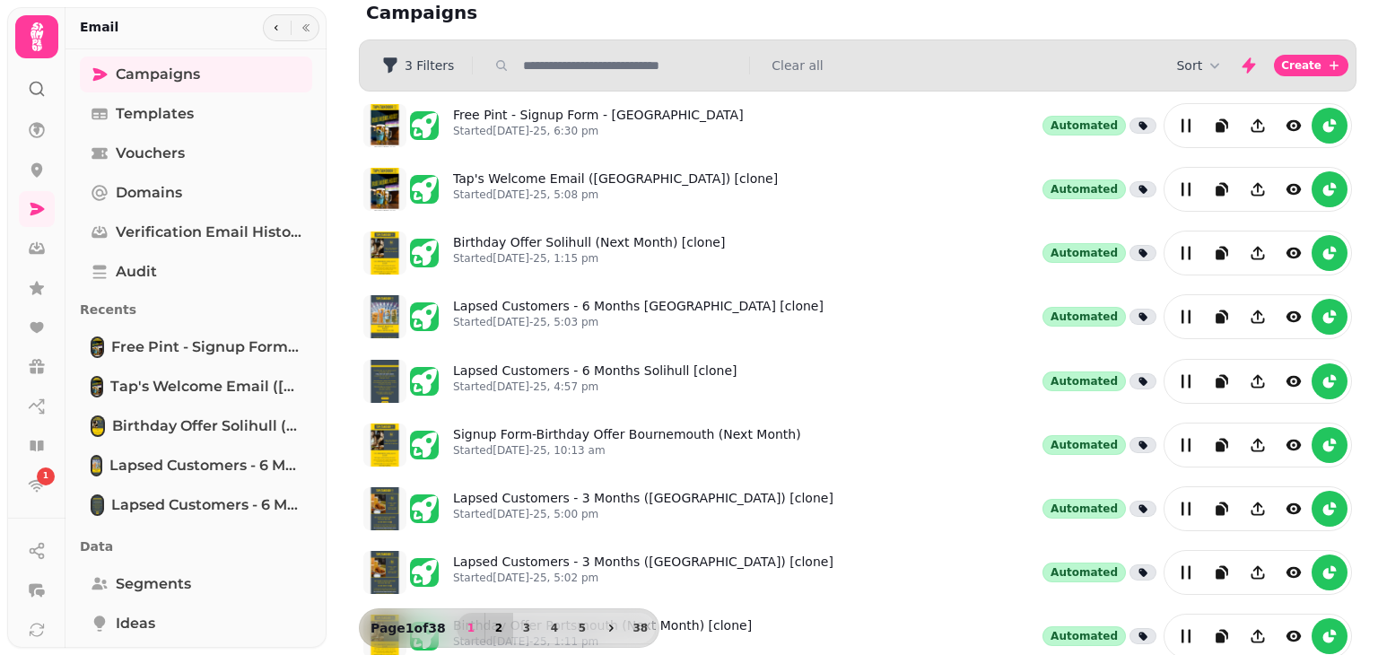
click at [488, 616] on button "2" at bounding box center [499, 628] width 29 height 31
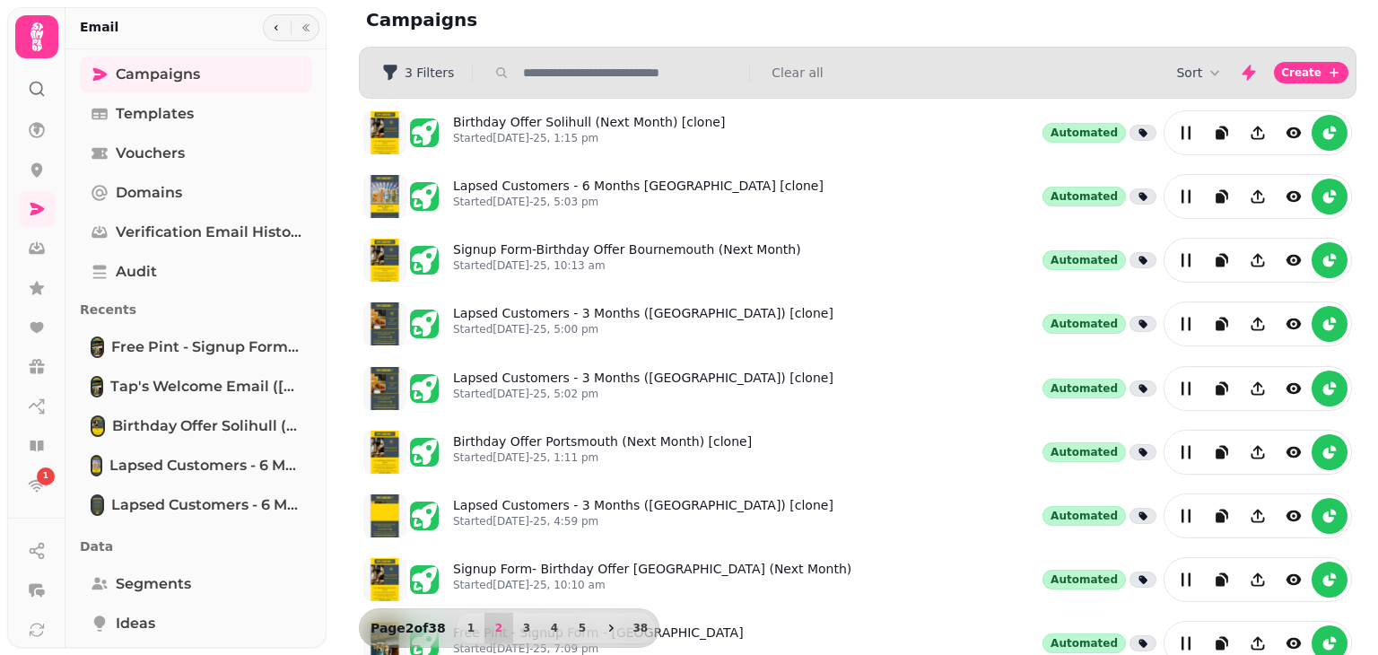
scroll to position [0, 0]
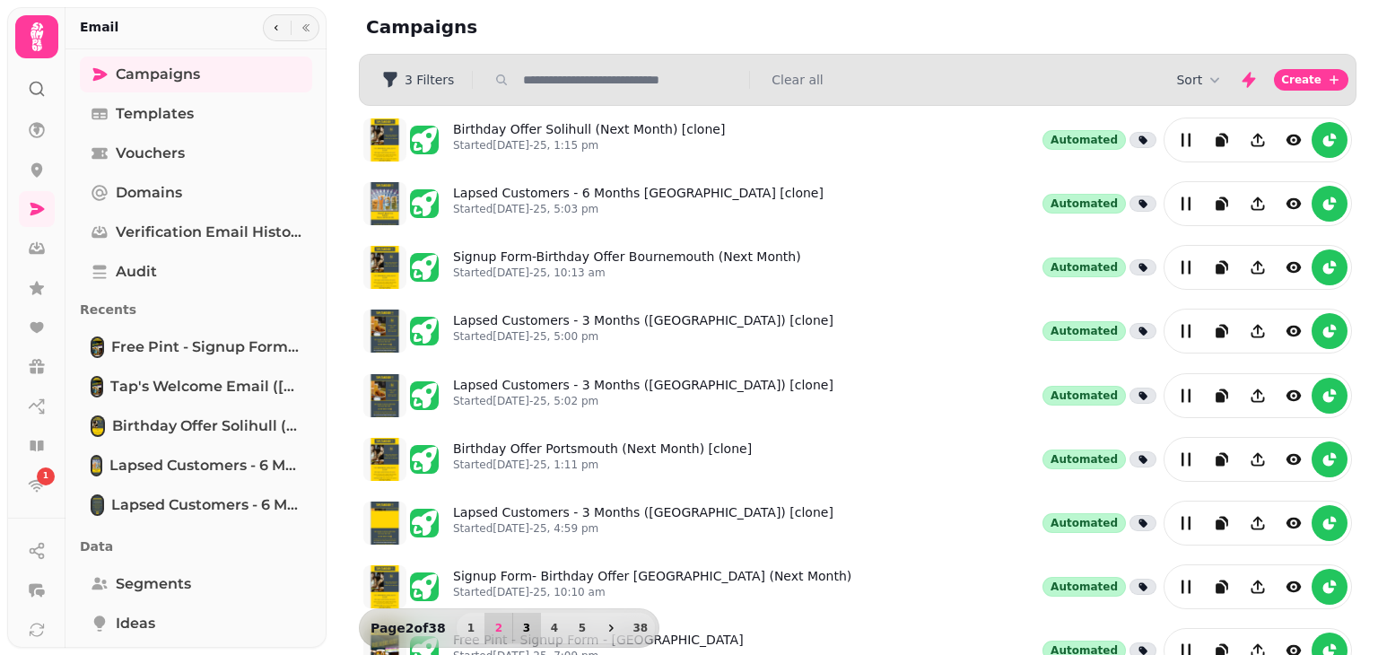
click at [524, 629] on span "3" at bounding box center [527, 628] width 14 height 11
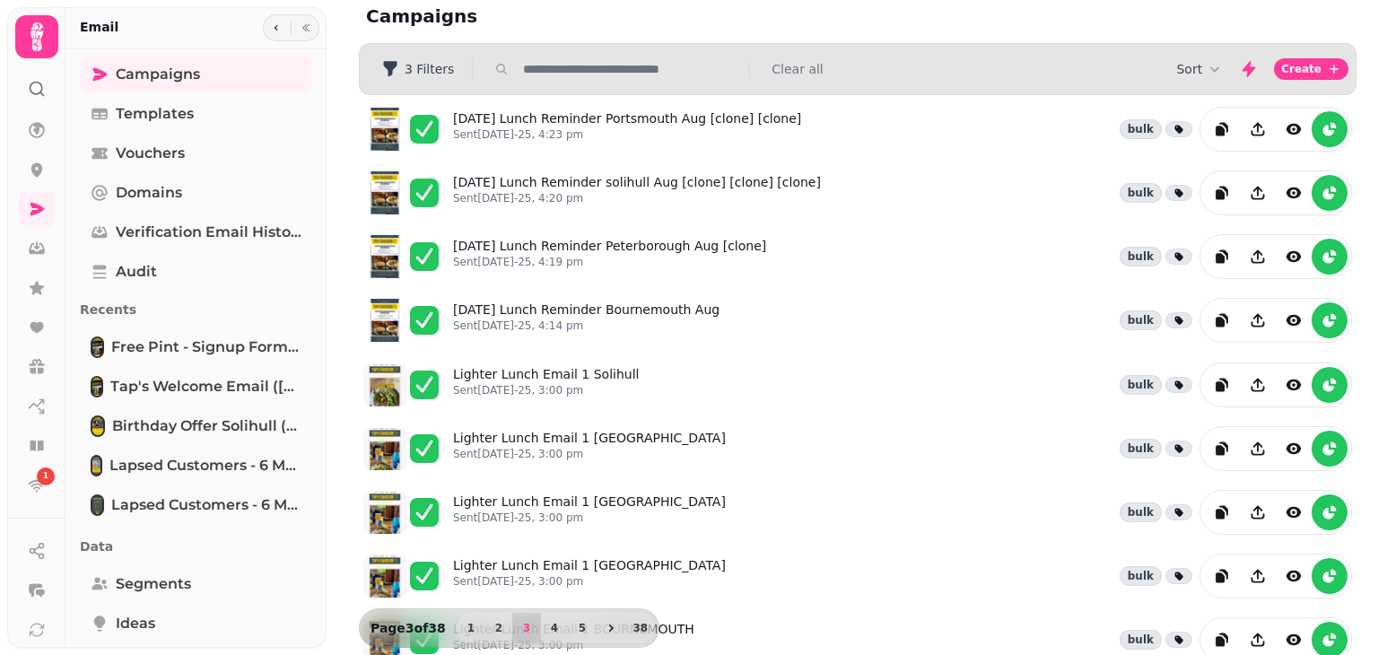
scroll to position [12, 0]
click at [492, 623] on span "2" at bounding box center [499, 628] width 14 height 11
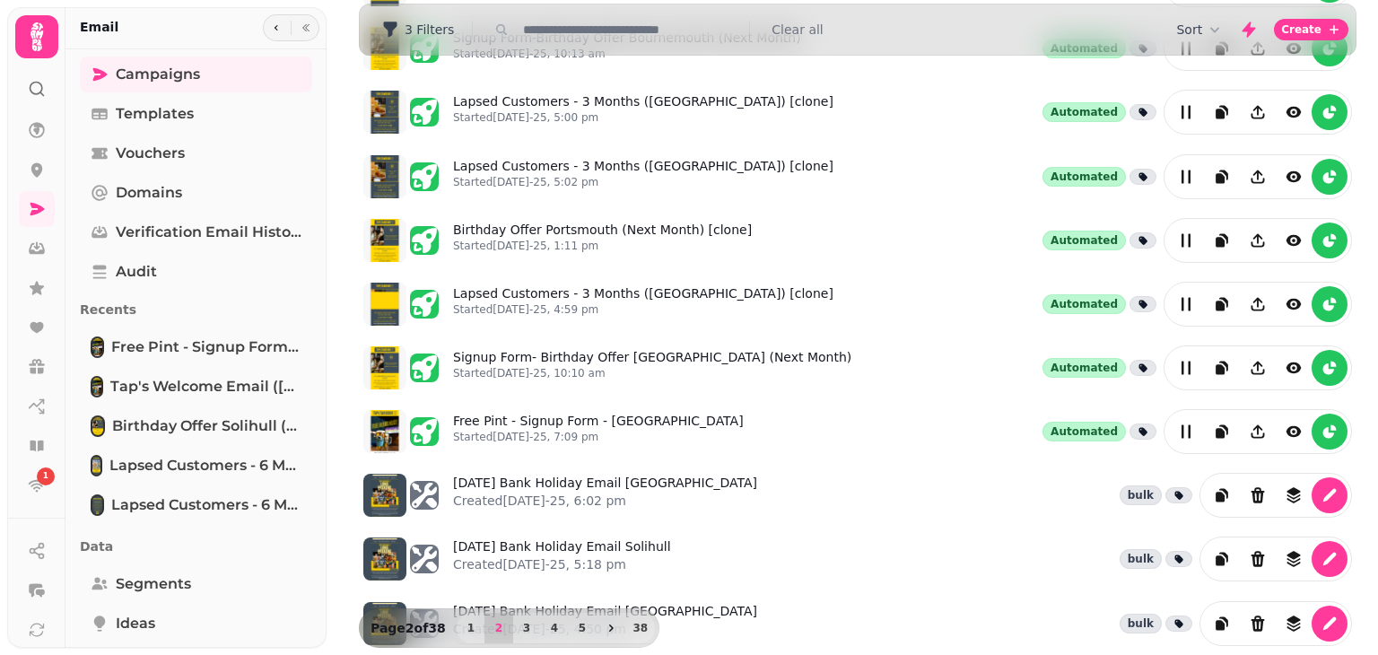
scroll to position [217, 0]
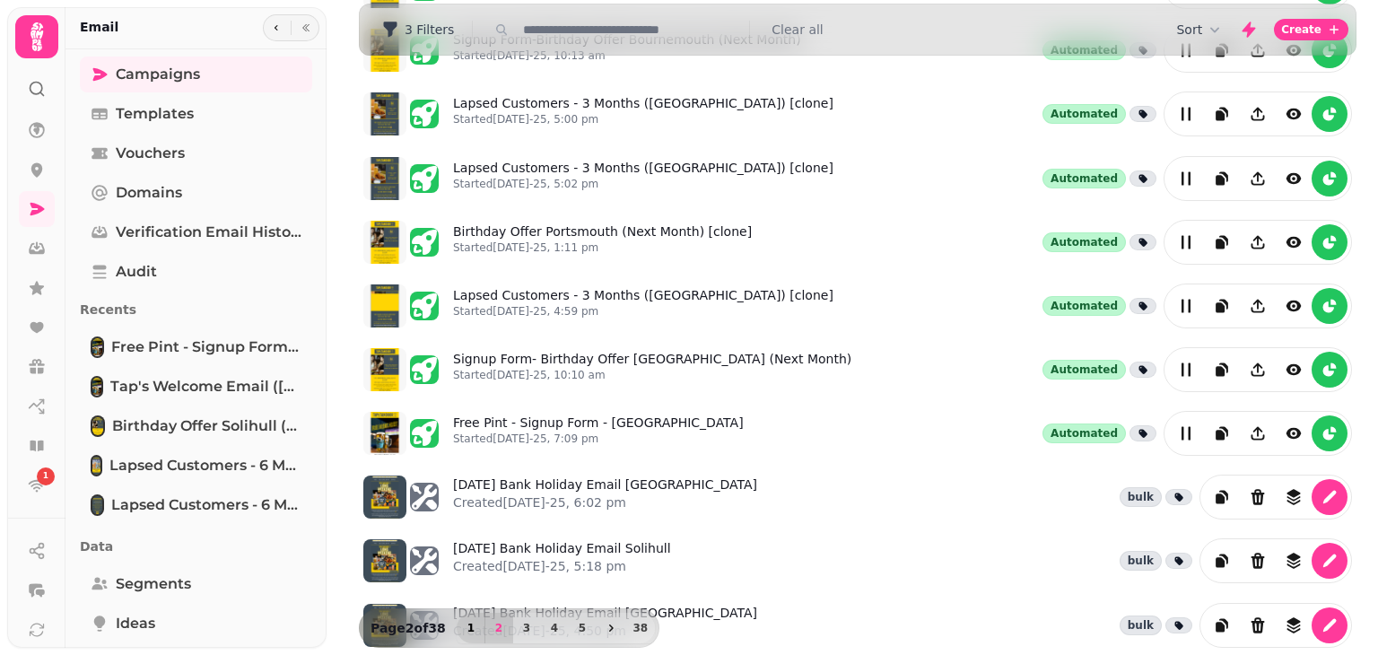
click at [464, 623] on span "1" at bounding box center [471, 628] width 14 height 11
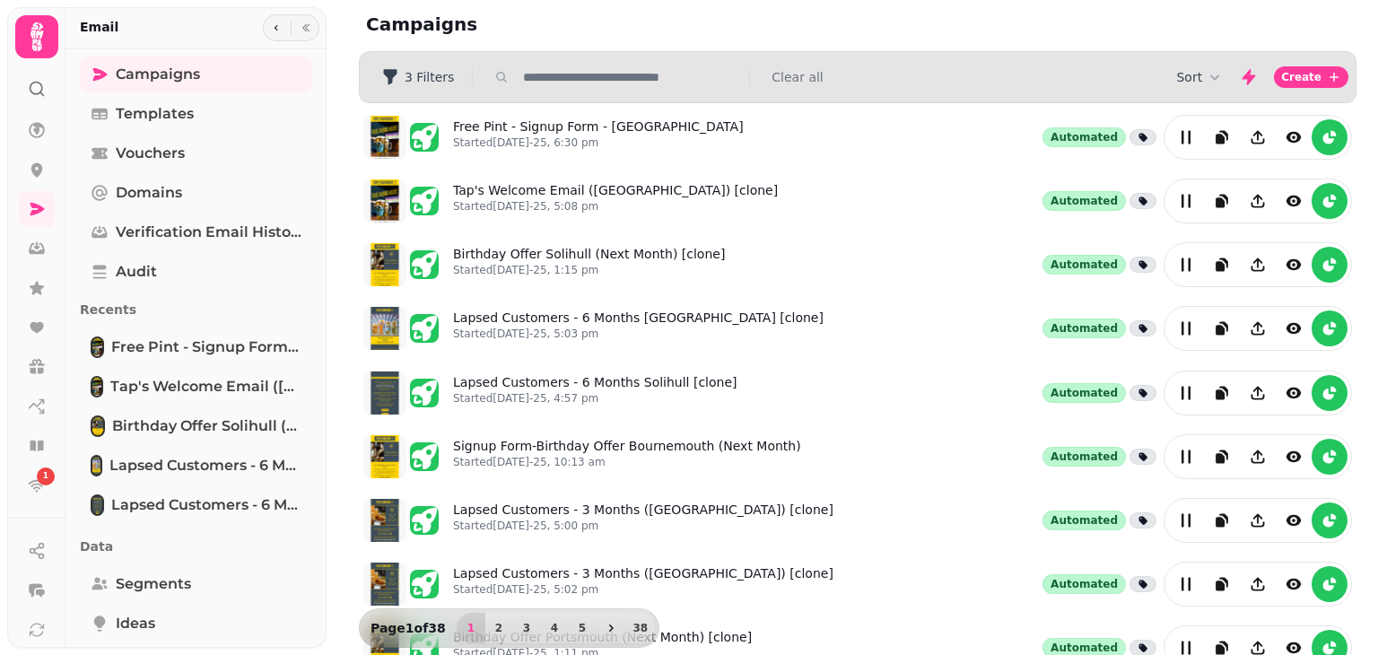
scroll to position [0, 0]
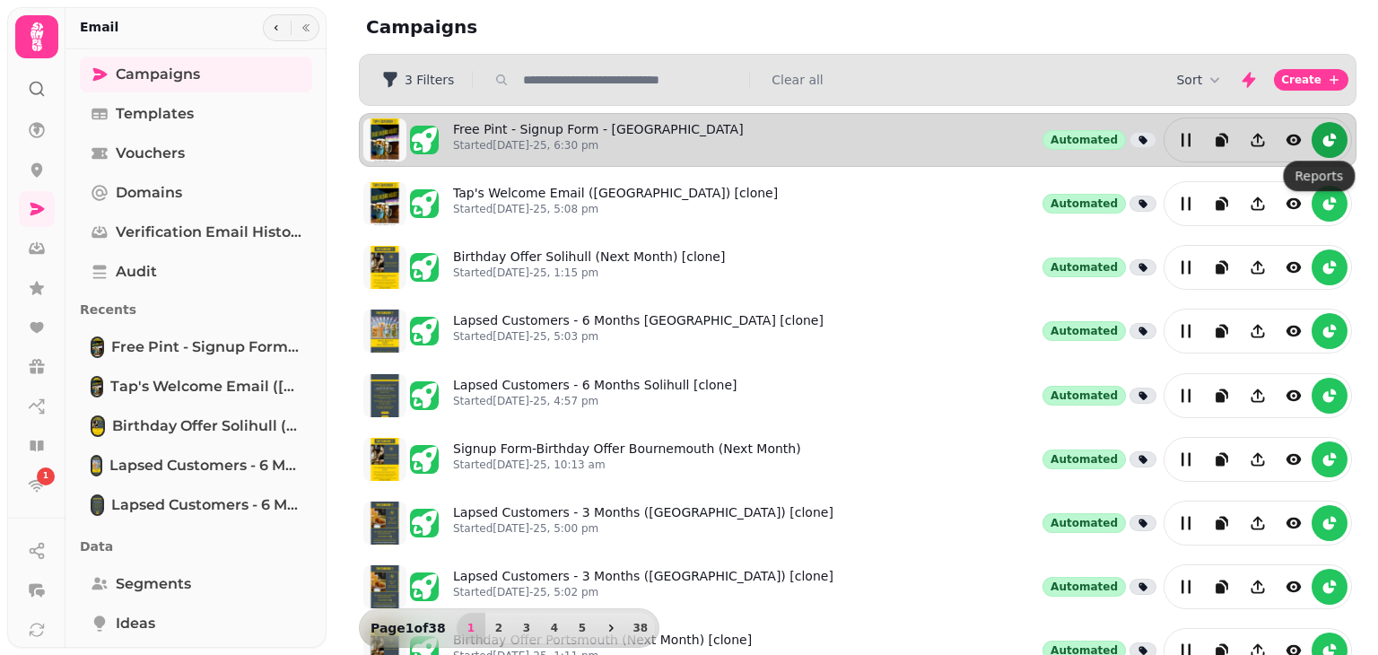
click at [1324, 137] on icon "reports" at bounding box center [1330, 140] width 18 height 18
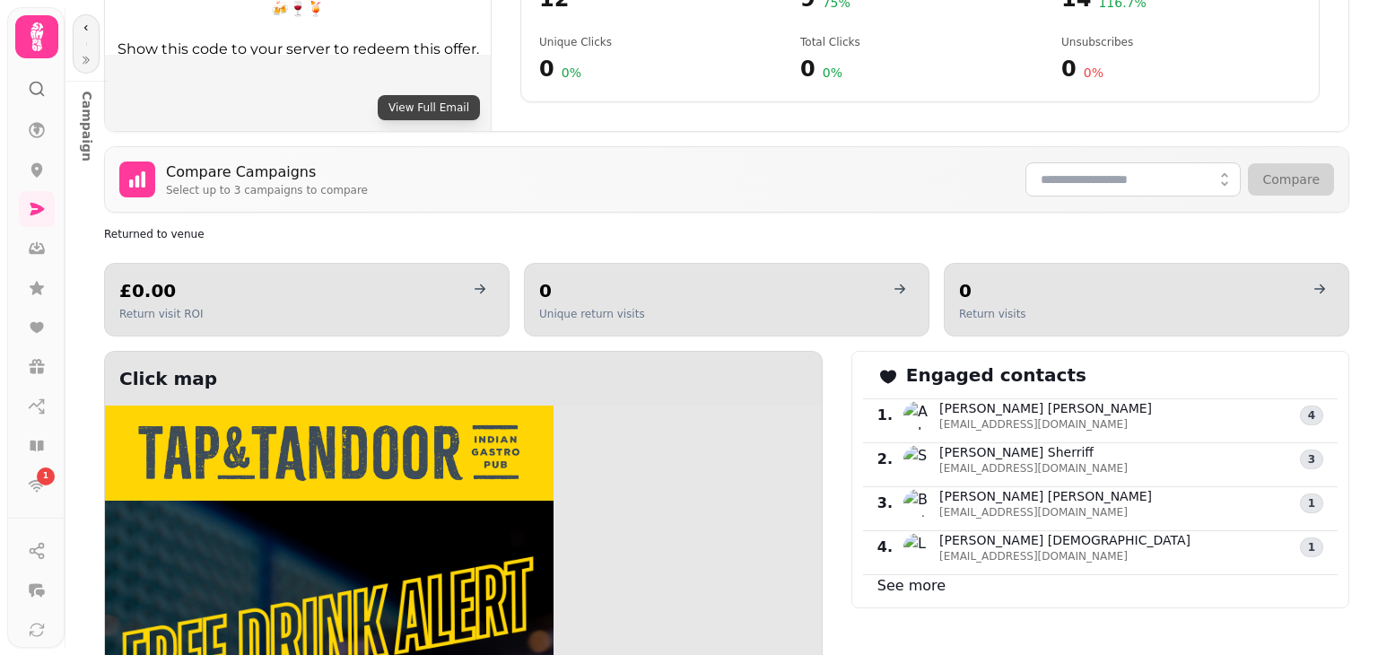
scroll to position [832, 0]
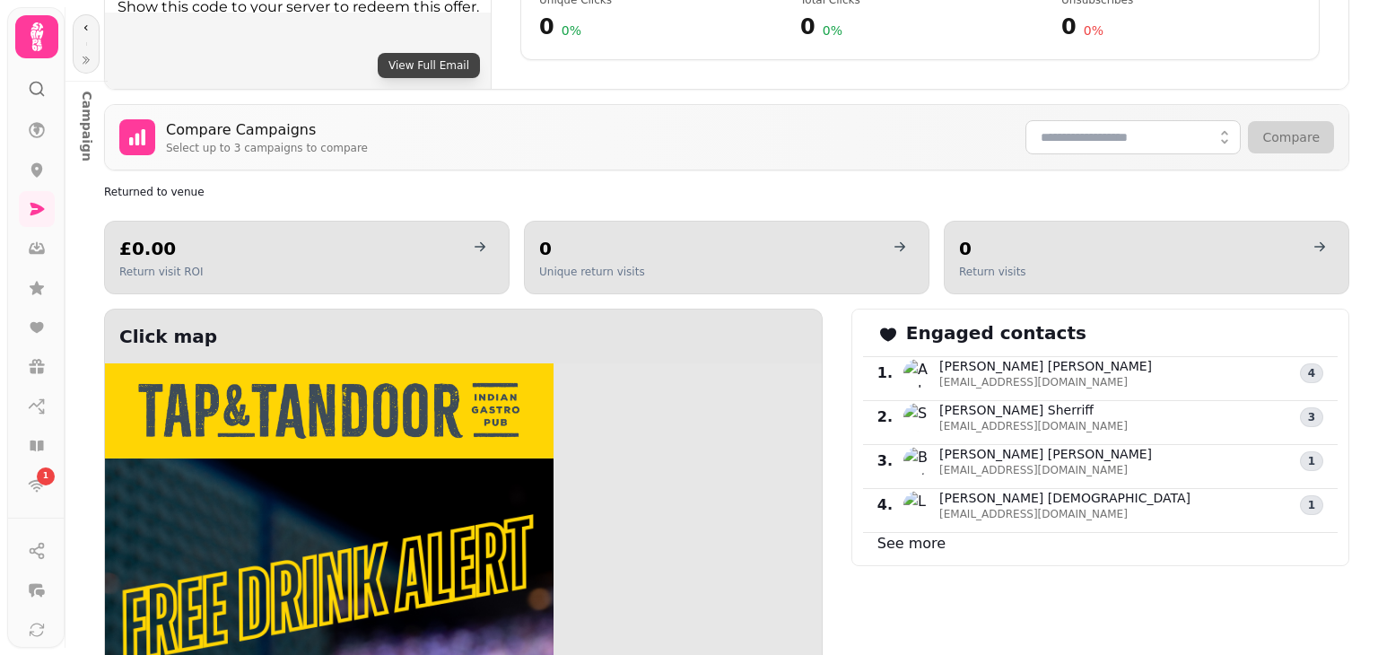
click at [905, 535] on link "See more" at bounding box center [912, 543] width 68 height 17
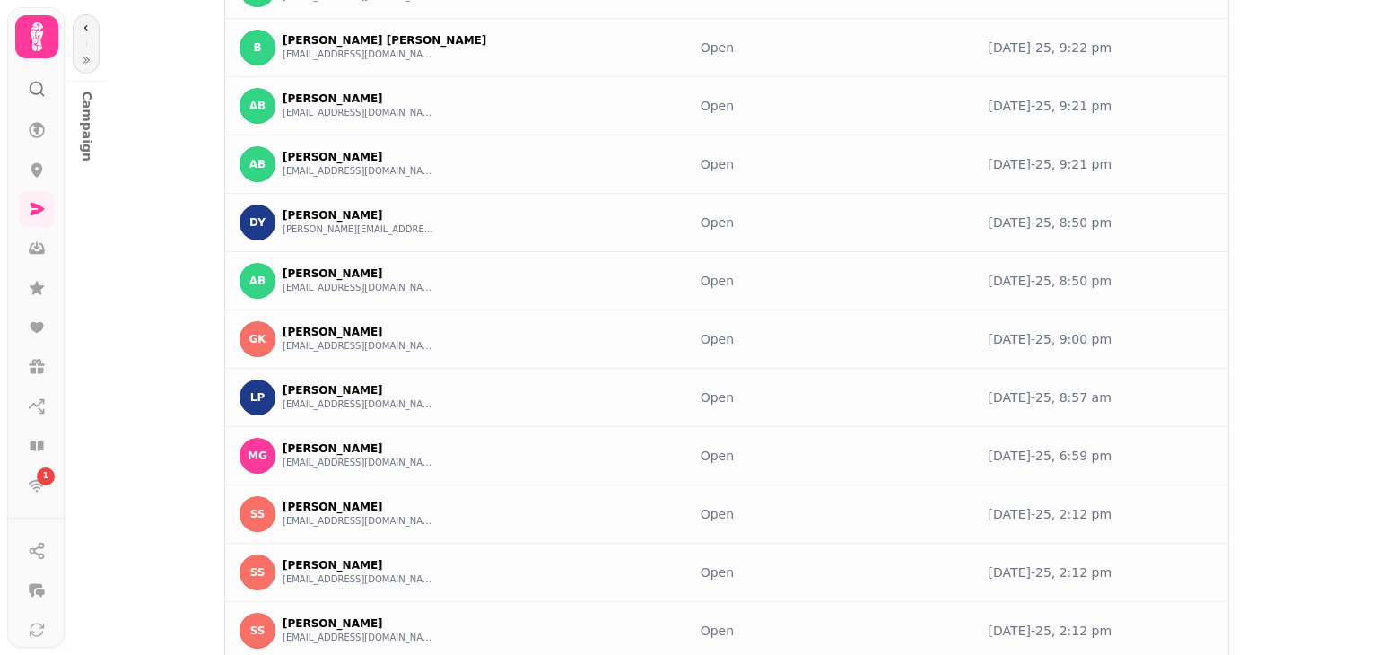
scroll to position [354, 0]
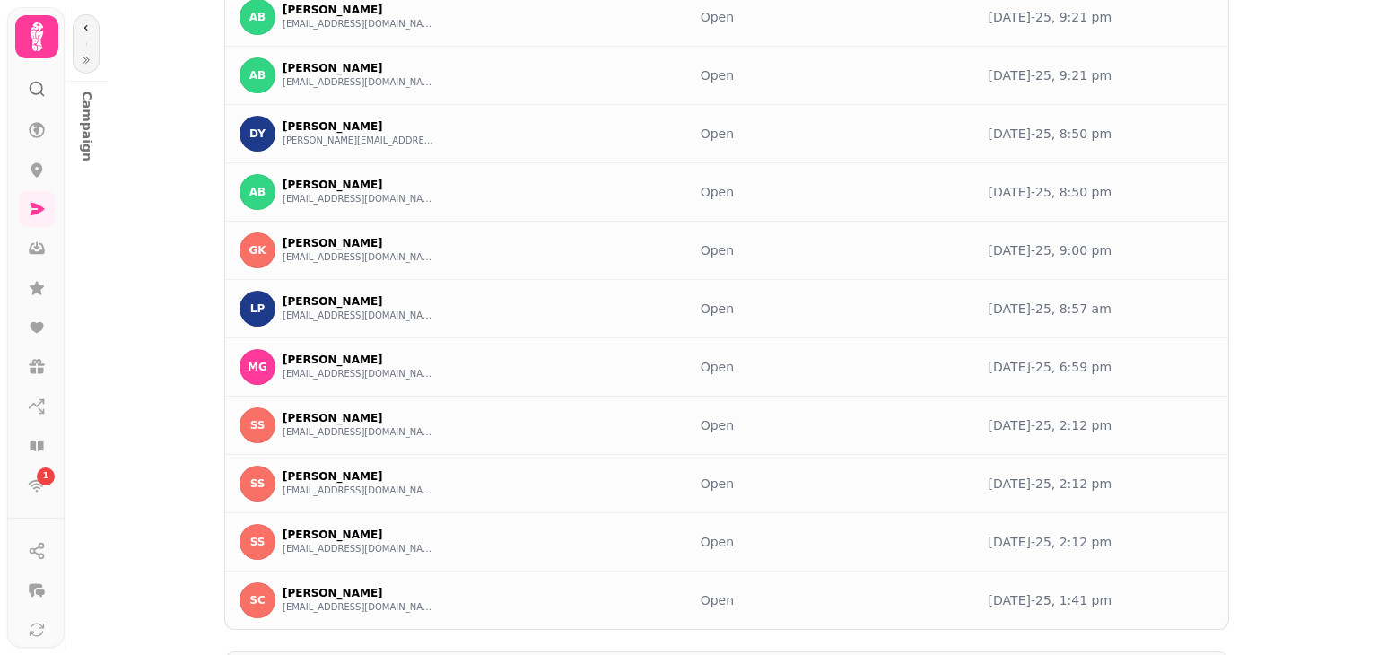
select select "**"
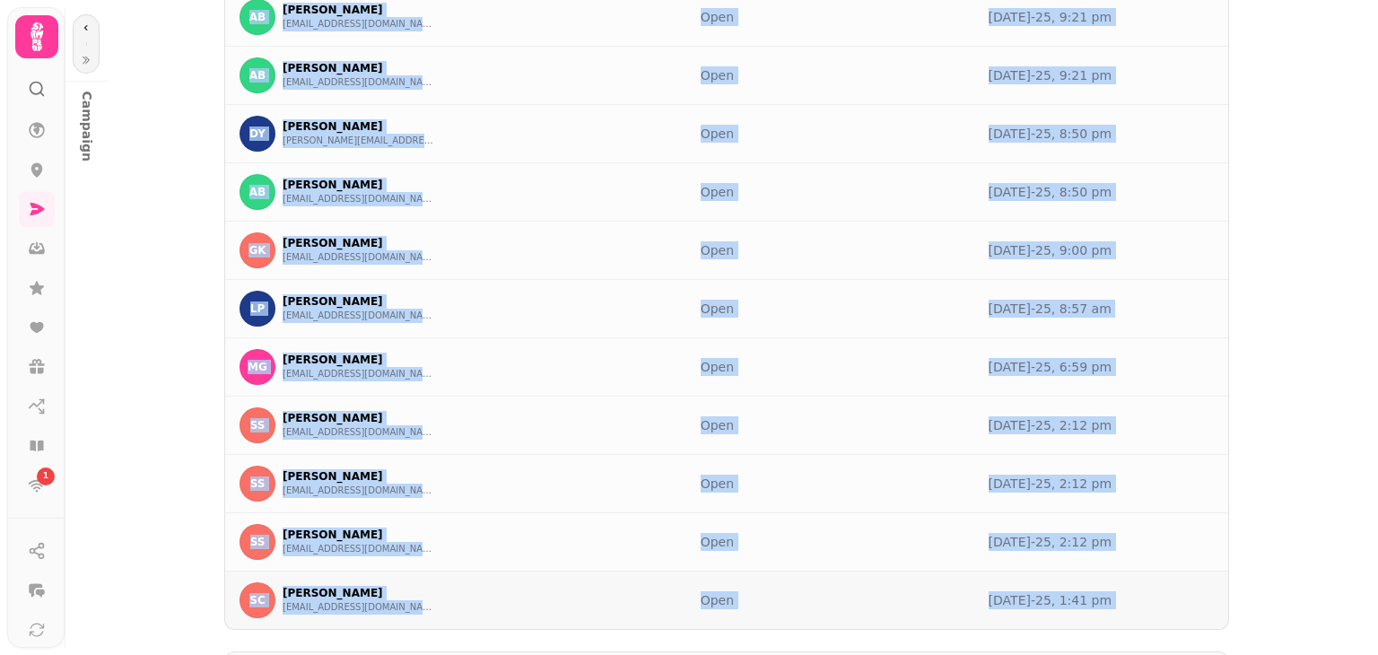
drag, startPoint x: 228, startPoint y: 134, endPoint x: 1097, endPoint y: 525, distance: 953.5
click at [1097, 525] on tbody "WP [PERSON_NAME] [EMAIL_ADDRESS][DOMAIN_NAME] Open [DATE]-25, 1:16 pm AB [PERSO…" at bounding box center [726, 221] width 1003 height 817
copy tbody "WP [PERSON_NAME] [EMAIL_ADDRESS][DOMAIN_NAME] Open [DATE]-25, 1:16 pm AB [PERSO…"
click at [43, 210] on icon at bounding box center [37, 209] width 18 height 18
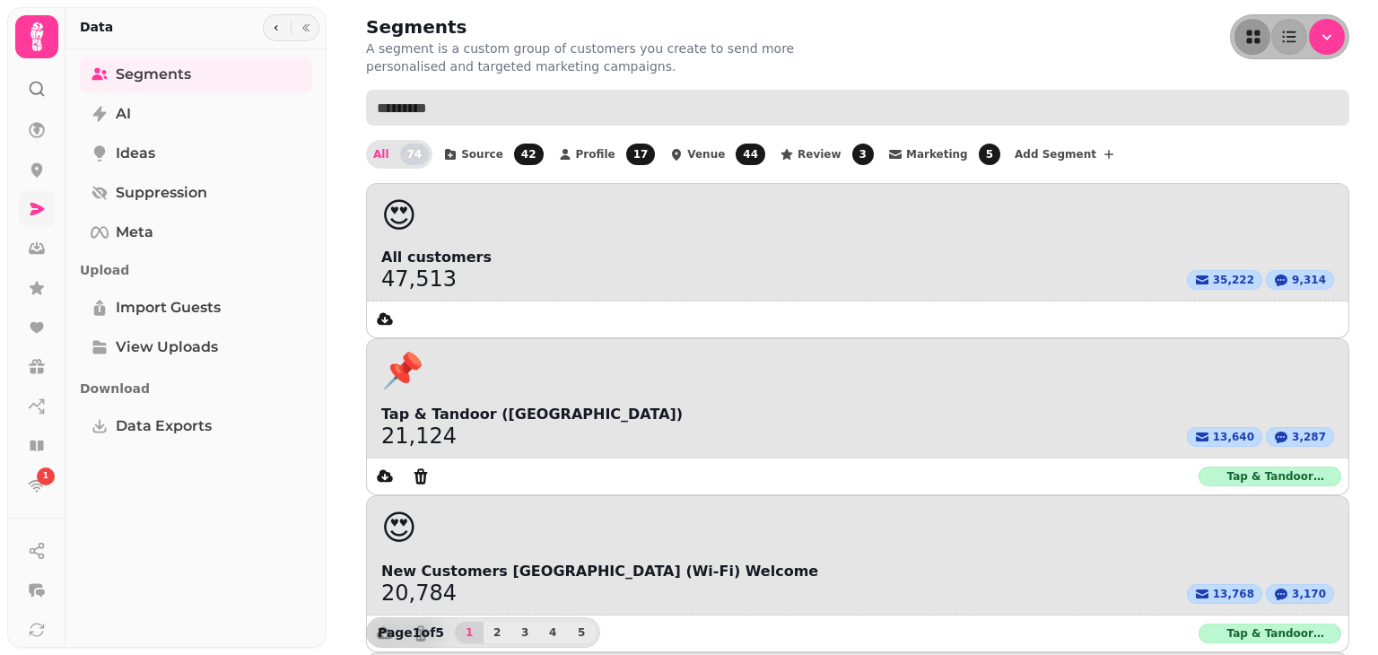
click at [554, 90] on input "text" at bounding box center [858, 108] width 984 height 36
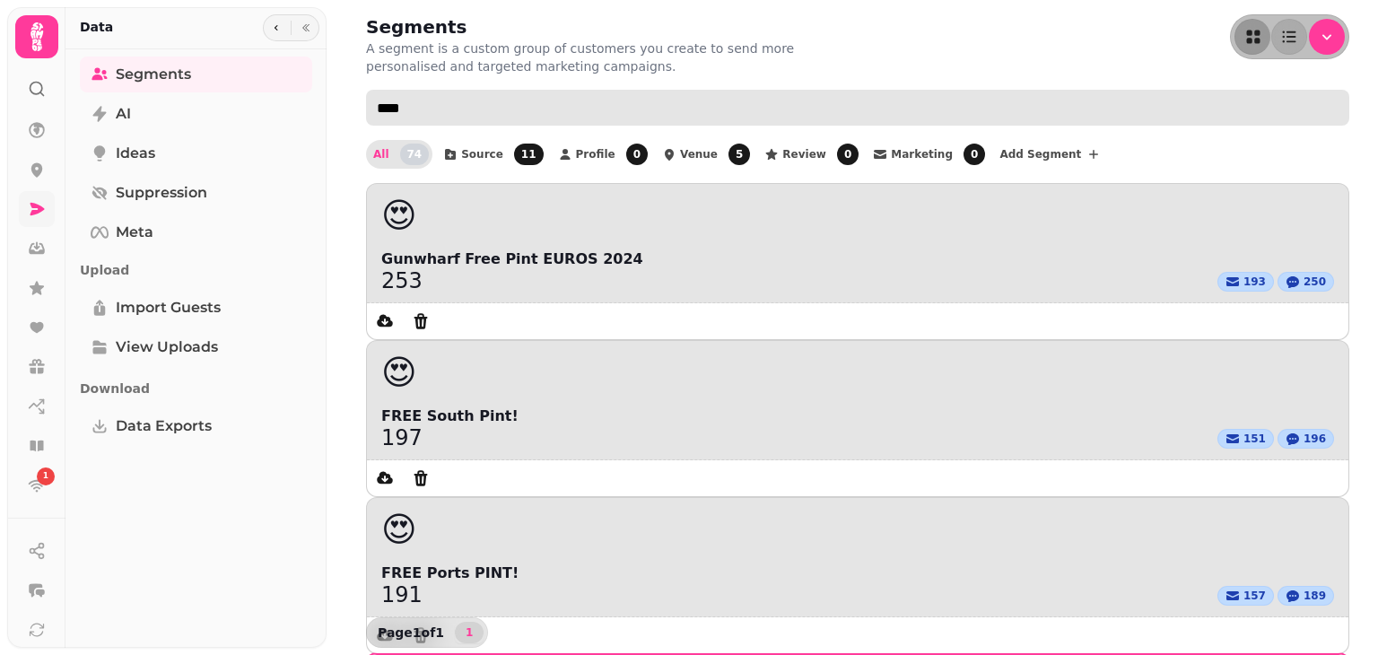
type input "****"
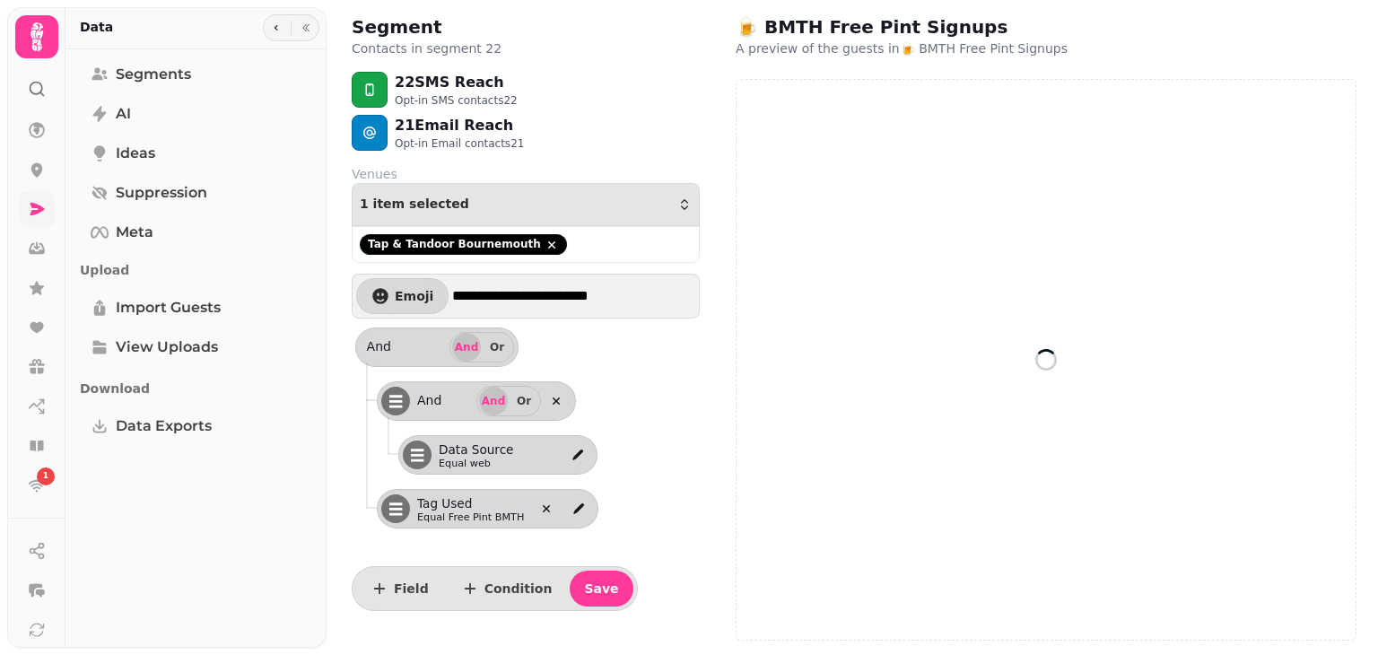
select select "**"
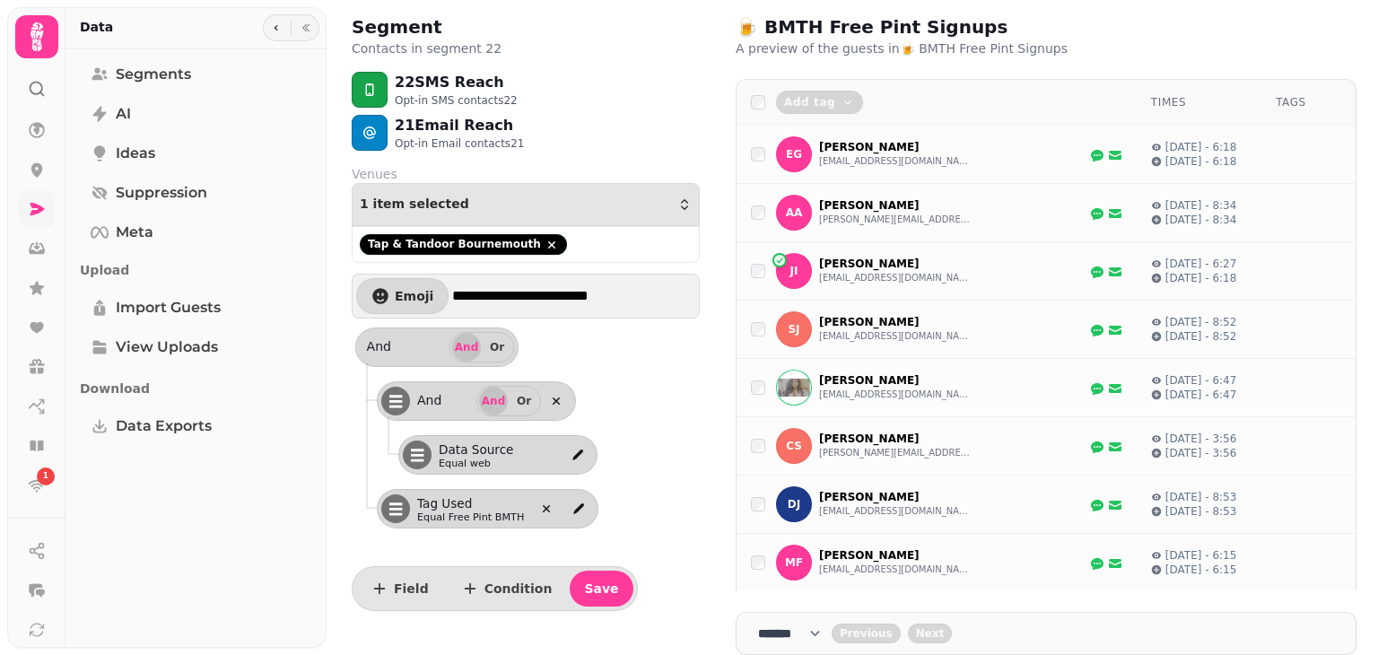
click at [829, 633] on select "**** * **** ** **** ** **** ** **** *** **** *** **** ***" at bounding box center [795, 634] width 74 height 18
click at [758, 625] on select "**** * **** ** **** ** **** ** **** *** **** *** **** ***" at bounding box center [795, 634] width 74 height 18
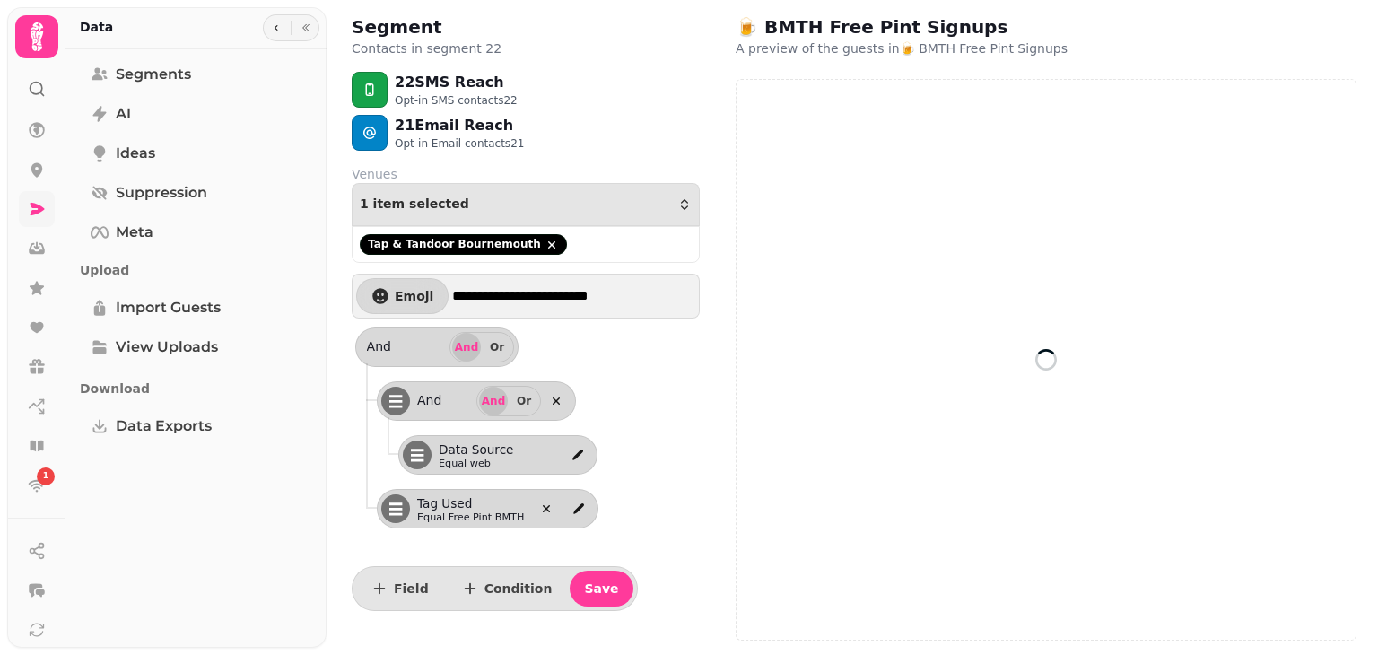
select select "**"
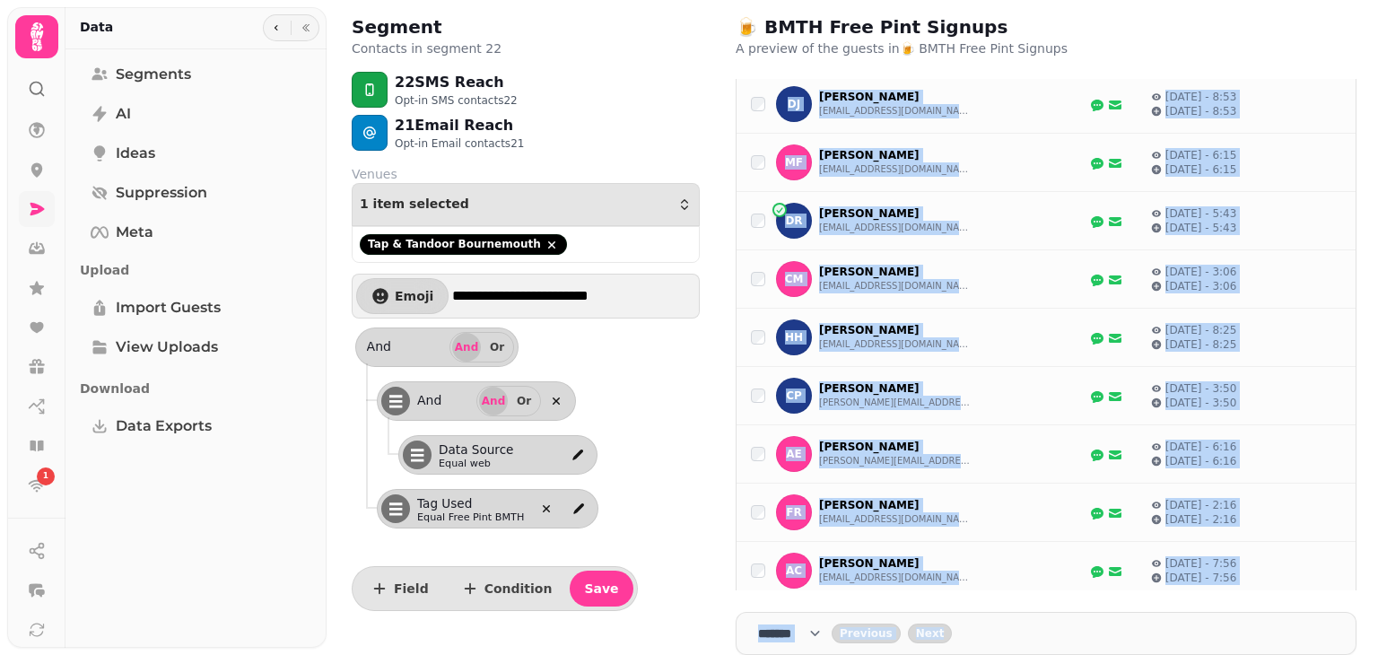
scroll to position [820, 0]
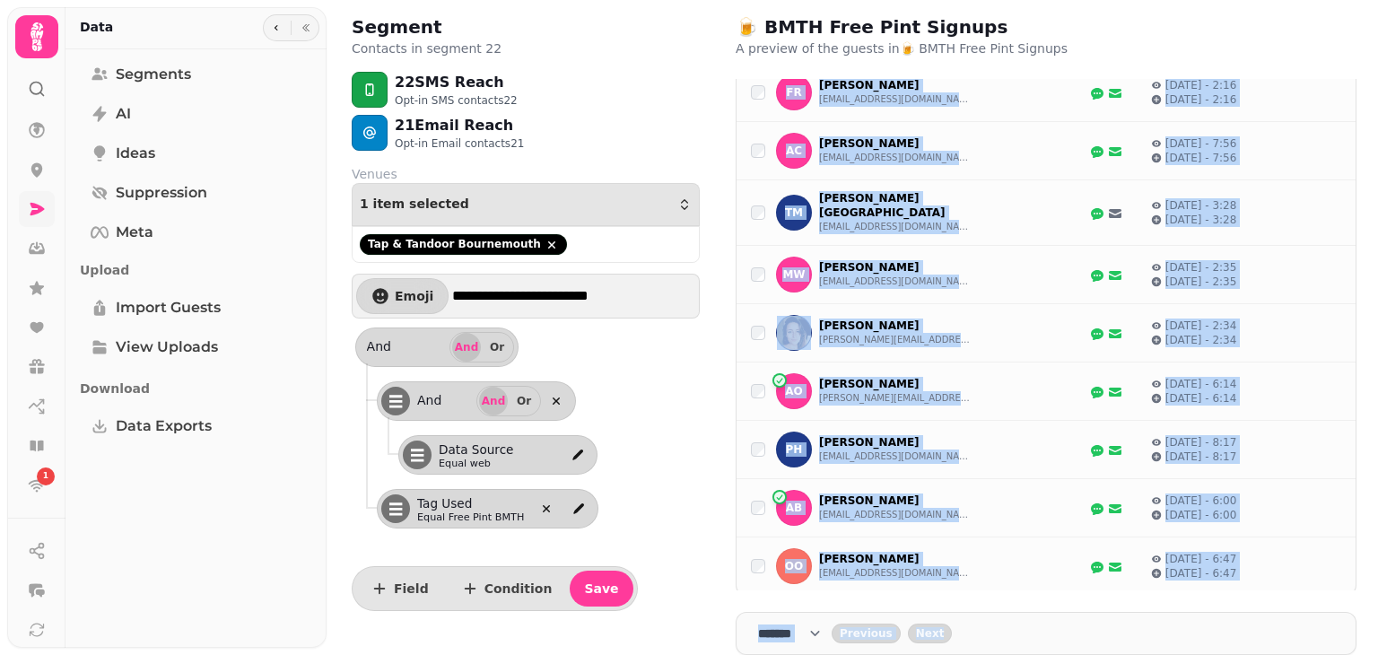
drag, startPoint x: 736, startPoint y: 130, endPoint x: 1050, endPoint y: 696, distance: 647.5
click at [1050, 654] on html "**********" at bounding box center [689, 327] width 1378 height 655
copy div "Add tag Add customers to tag 20% Lunch August NEW 20% Lunch Ports August NEW 20…"
click at [285, 25] on button "button" at bounding box center [277, 28] width 22 height 22
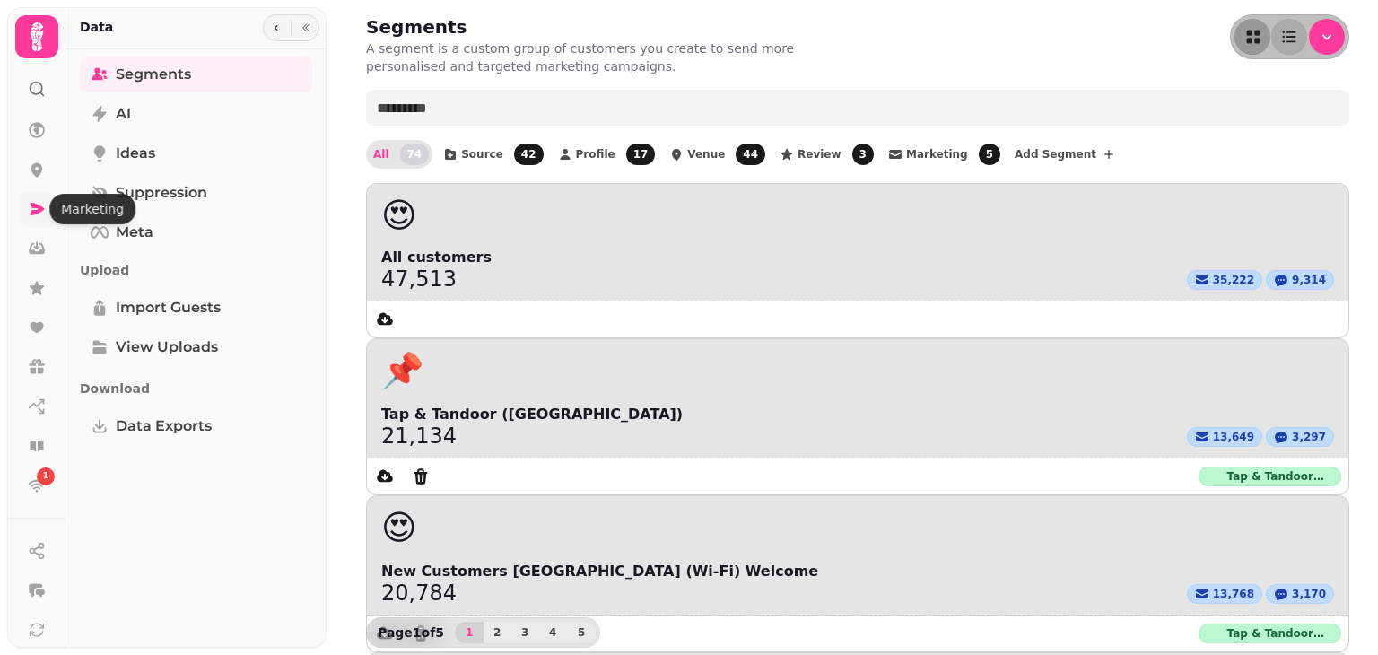
click at [44, 198] on link at bounding box center [37, 209] width 36 height 36
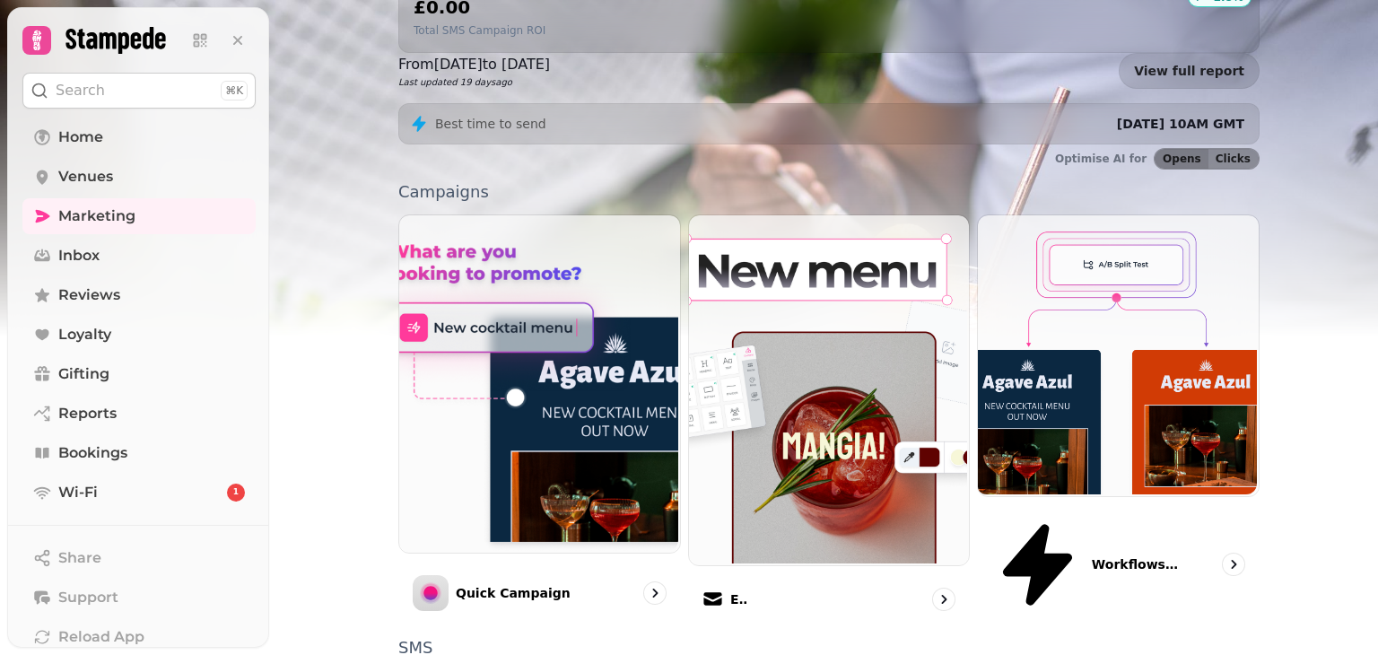
scroll to position [422, 0]
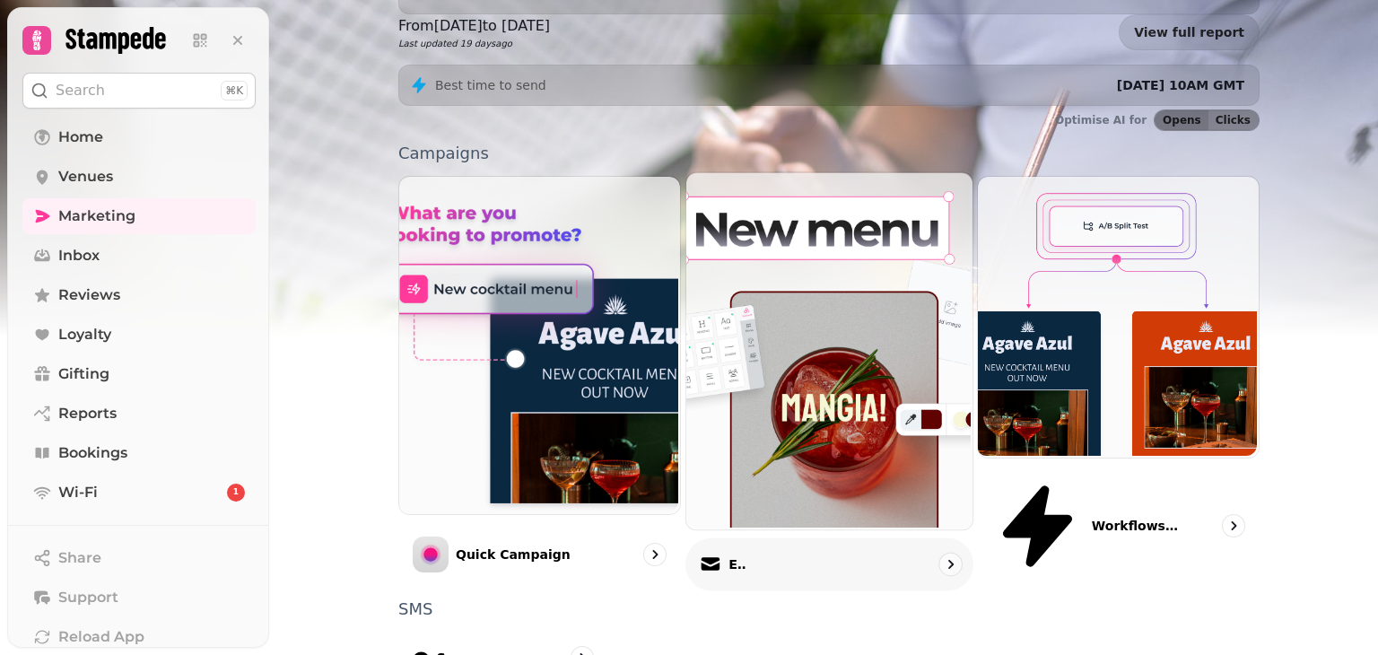
click at [910, 538] on div "Email" at bounding box center [830, 564] width 288 height 53
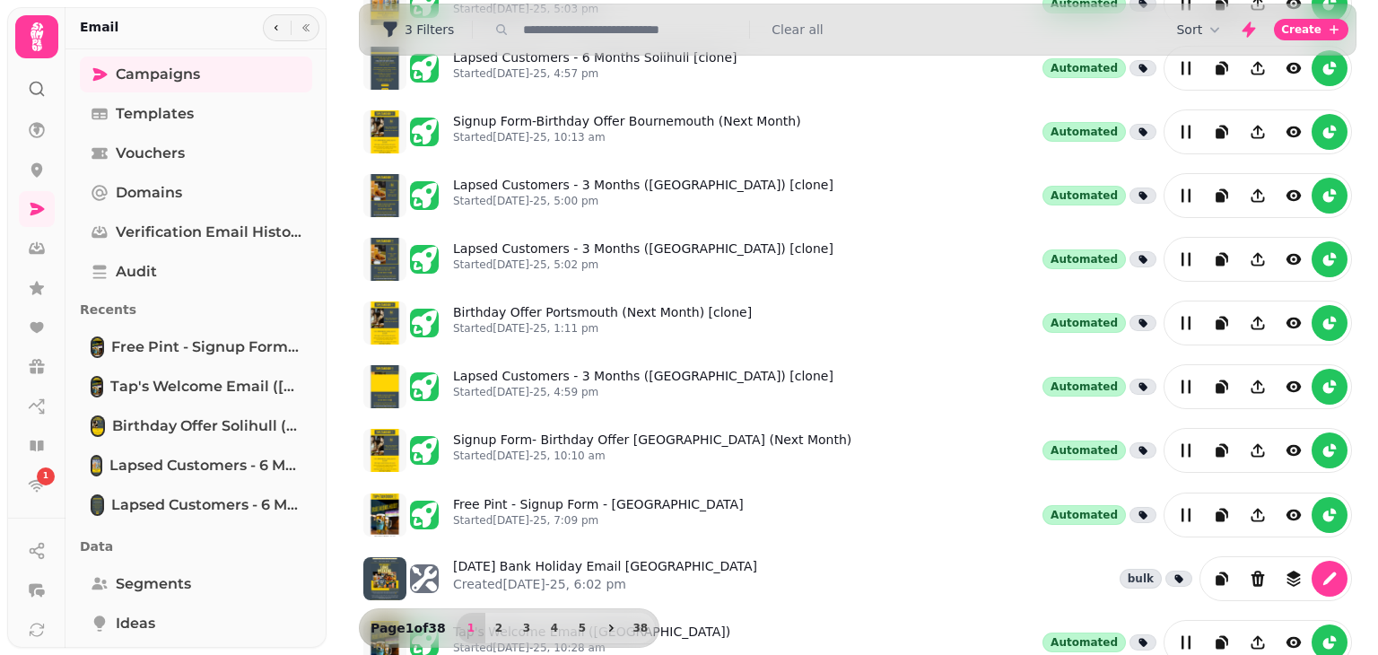
scroll to position [358, 0]
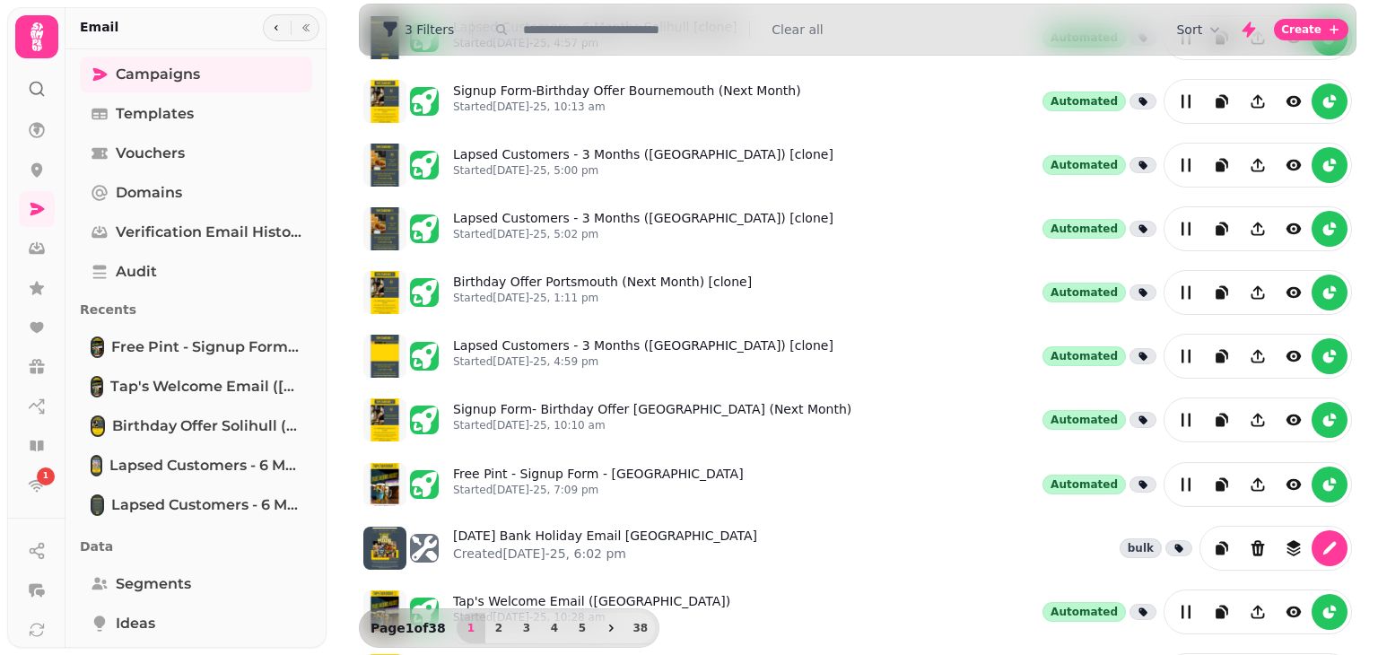
click at [633, 19] on div "3 Filters Clear all" at bounding box center [858, 29] width 996 height 29
click at [628, 24] on input "text" at bounding box center [631, 30] width 230 height 18
type input "*********"
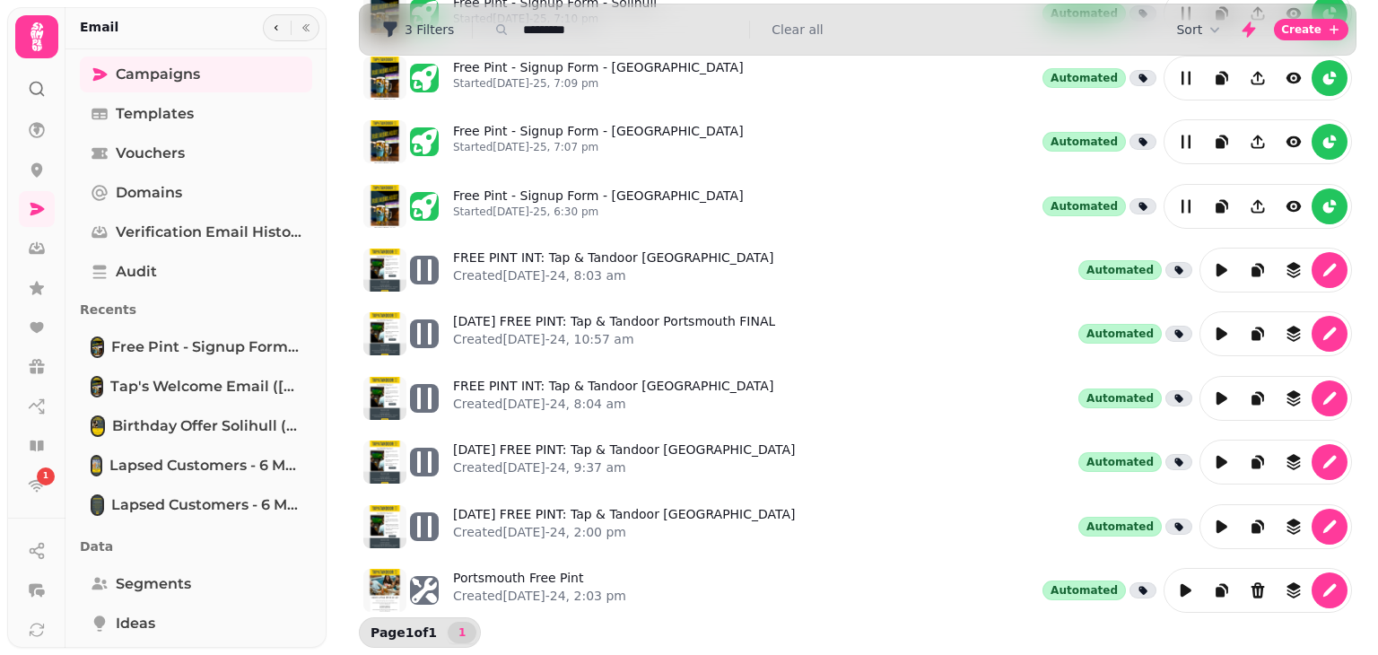
scroll to position [181, 0]
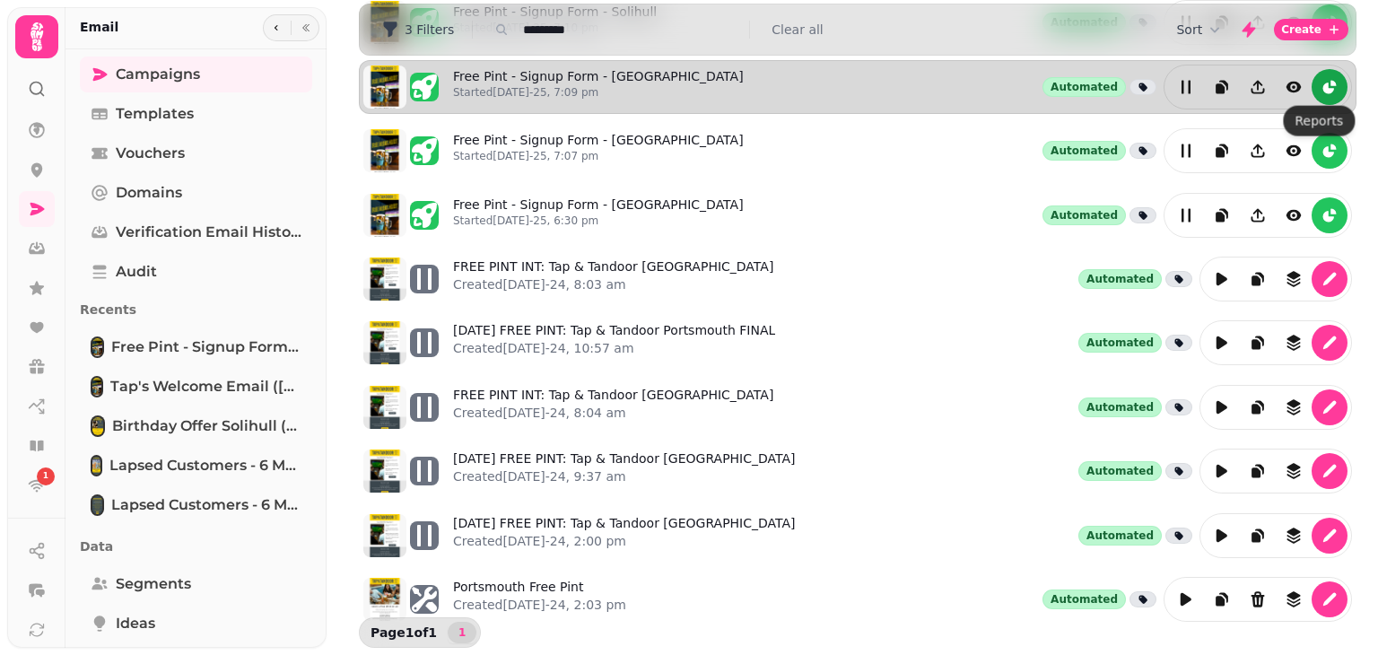
click at [1321, 82] on icon "reports" at bounding box center [1330, 87] width 18 height 18
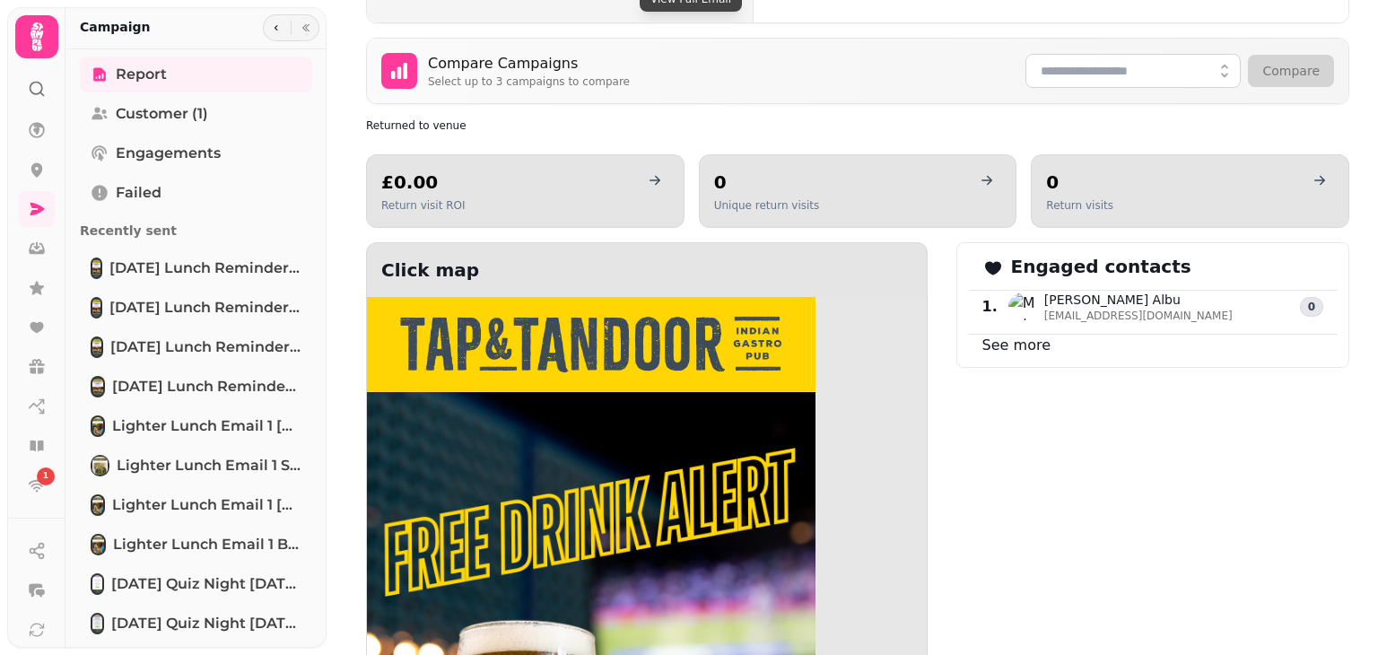
scroll to position [1085, 0]
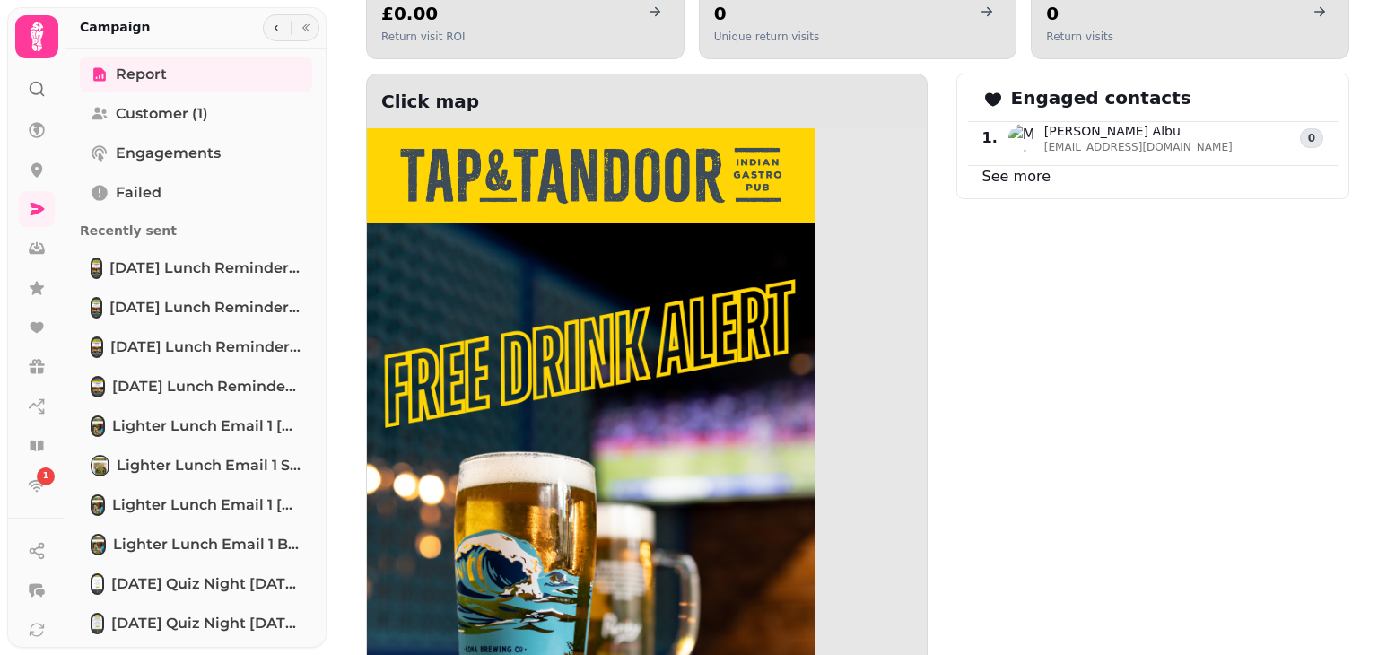
click at [1016, 168] on link "See more" at bounding box center [1017, 176] width 68 height 17
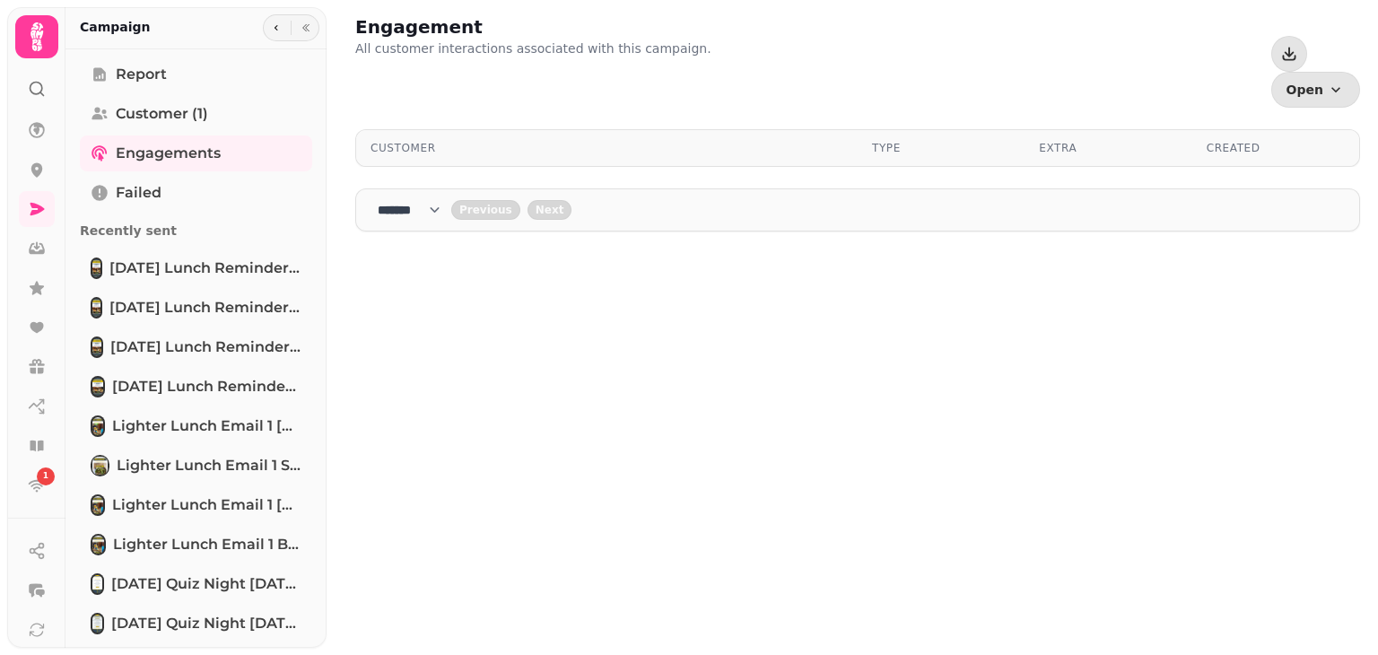
click at [445, 201] on select "**** * **** ** **** ** **** ** **** *** **** *** **** ***" at bounding box center [415, 210] width 74 height 18
select select "**"
click at [378, 201] on select "**** * **** ** **** ** **** ** **** *** **** *** **** ***" at bounding box center [415, 210] width 74 height 18
click at [196, 106] on span "Customer (1)" at bounding box center [162, 114] width 92 height 22
select select "**"
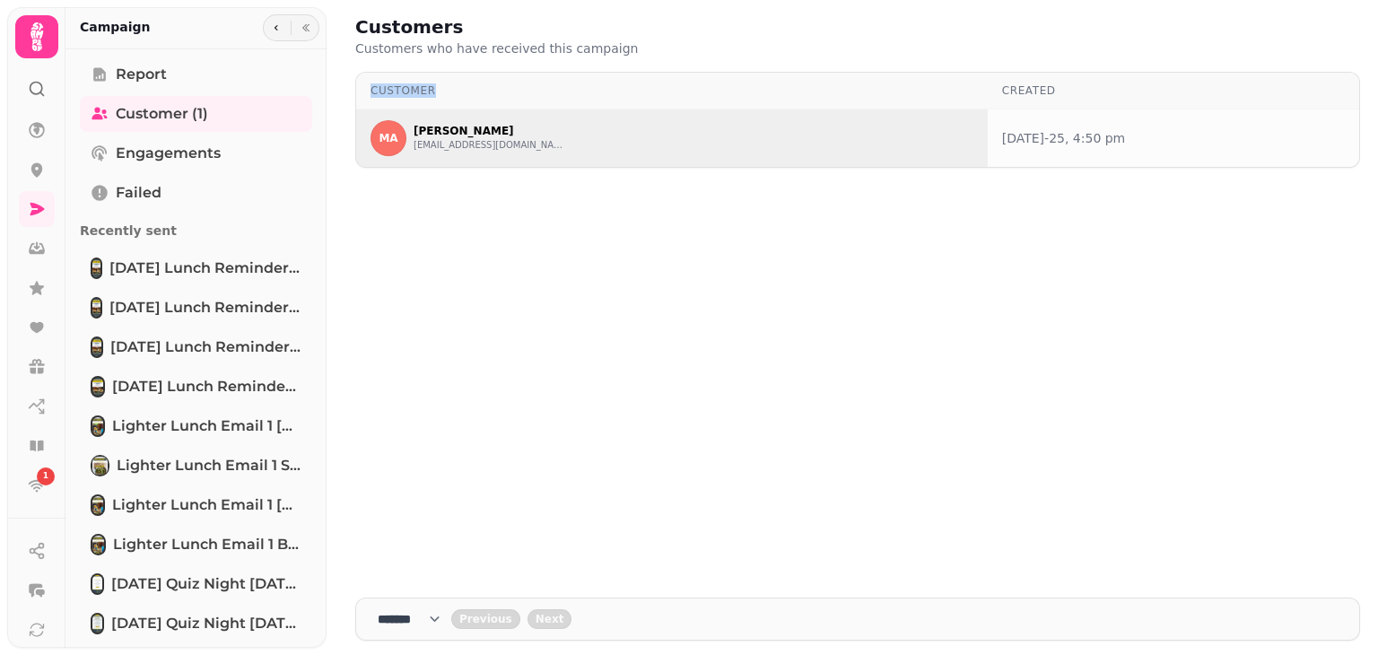
drag, startPoint x: 345, startPoint y: 91, endPoint x: 630, endPoint y: 94, distance: 285.4
click at [630, 94] on div "Customers Customers who have received this campaign Customer Created MA [PERSON…" at bounding box center [858, 327] width 1034 height 655
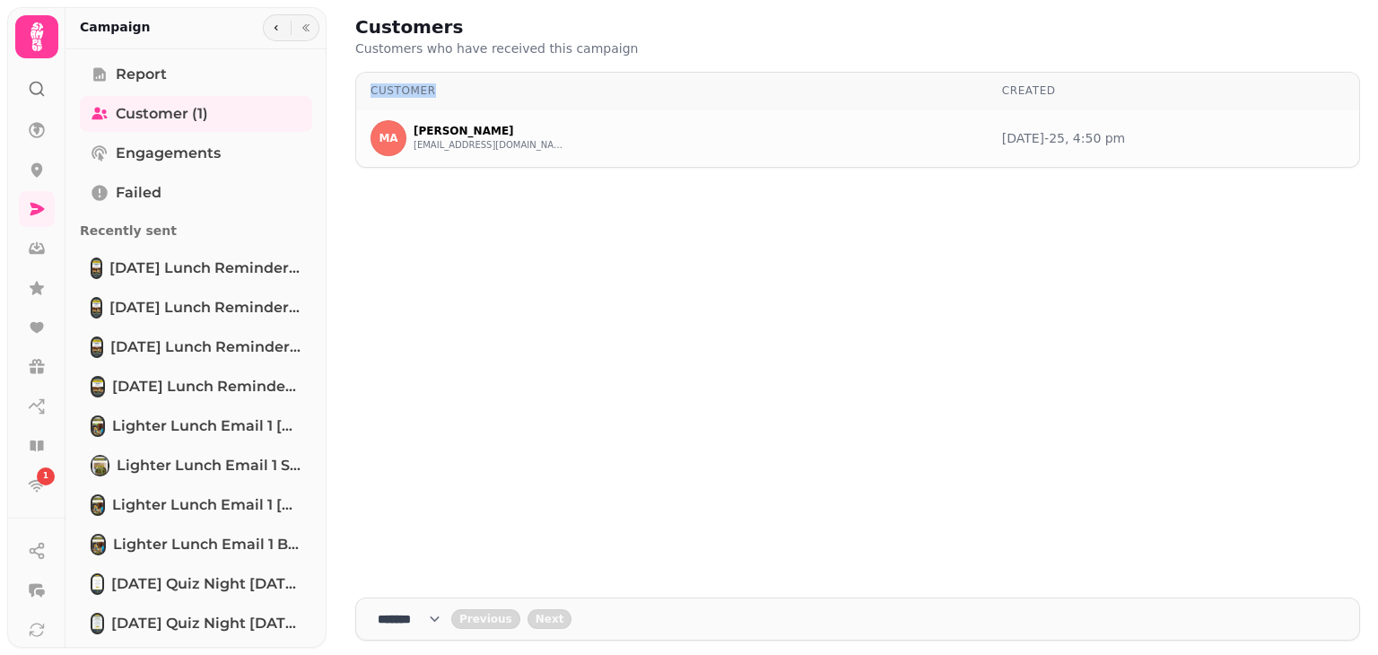
click at [815, 318] on div "Customer Created MA [PERSON_NAME] [EMAIL_ADDRESS][DOMAIN_NAME] [DATE]-25, 4:50 …" at bounding box center [857, 328] width 1005 height 512
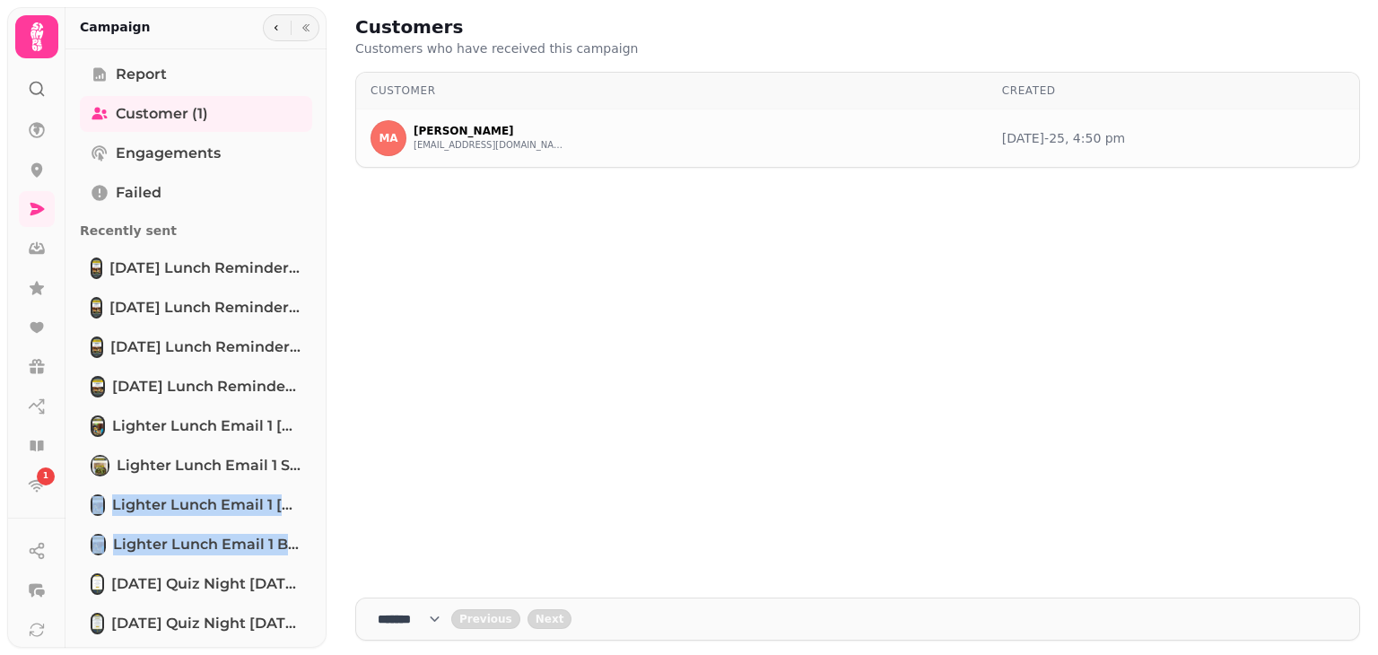
drag, startPoint x: 317, startPoint y: 478, endPoint x: 317, endPoint y: 553, distance: 74.5
click at [317, 553] on div "Report Customer (1) Engagements Failed Recently sent [DATE] Lunch Reminder soli…" at bounding box center [196, 461] width 261 height 808
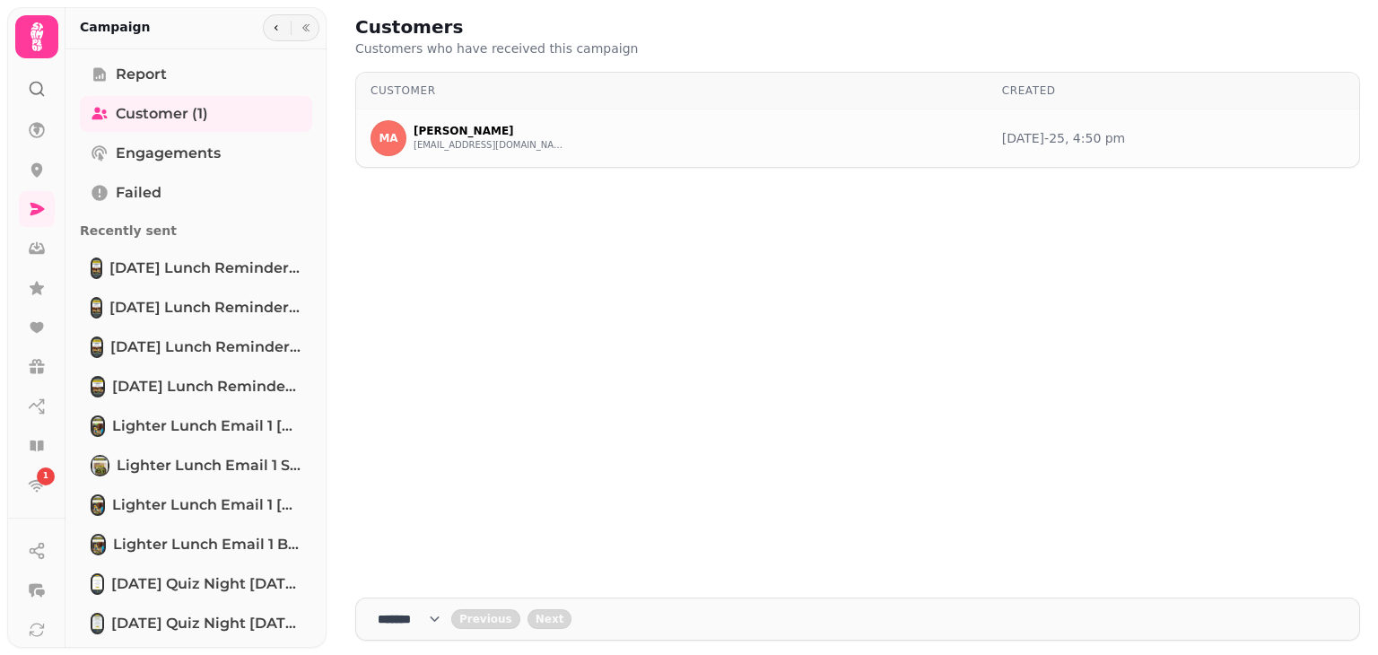
click at [390, 415] on div "Customer Created MA [PERSON_NAME] [EMAIL_ADDRESS][DOMAIN_NAME] [DATE]-25, 4:50 …" at bounding box center [857, 328] width 1005 height 512
drag, startPoint x: 368, startPoint y: 109, endPoint x: 1172, endPoint y: 135, distance: 804.5
click at [1172, 135] on tr "MA [PERSON_NAME] [EMAIL_ADDRESS][DOMAIN_NAME] [DATE]-25, 4:50 pm" at bounding box center [857, 138] width 1003 height 58
copy tr "MA [PERSON_NAME] [EMAIL_ADDRESS][DOMAIN_NAME] [DATE]-25, 4:50 pm"
click at [153, 74] on span "Report" at bounding box center [141, 75] width 51 height 22
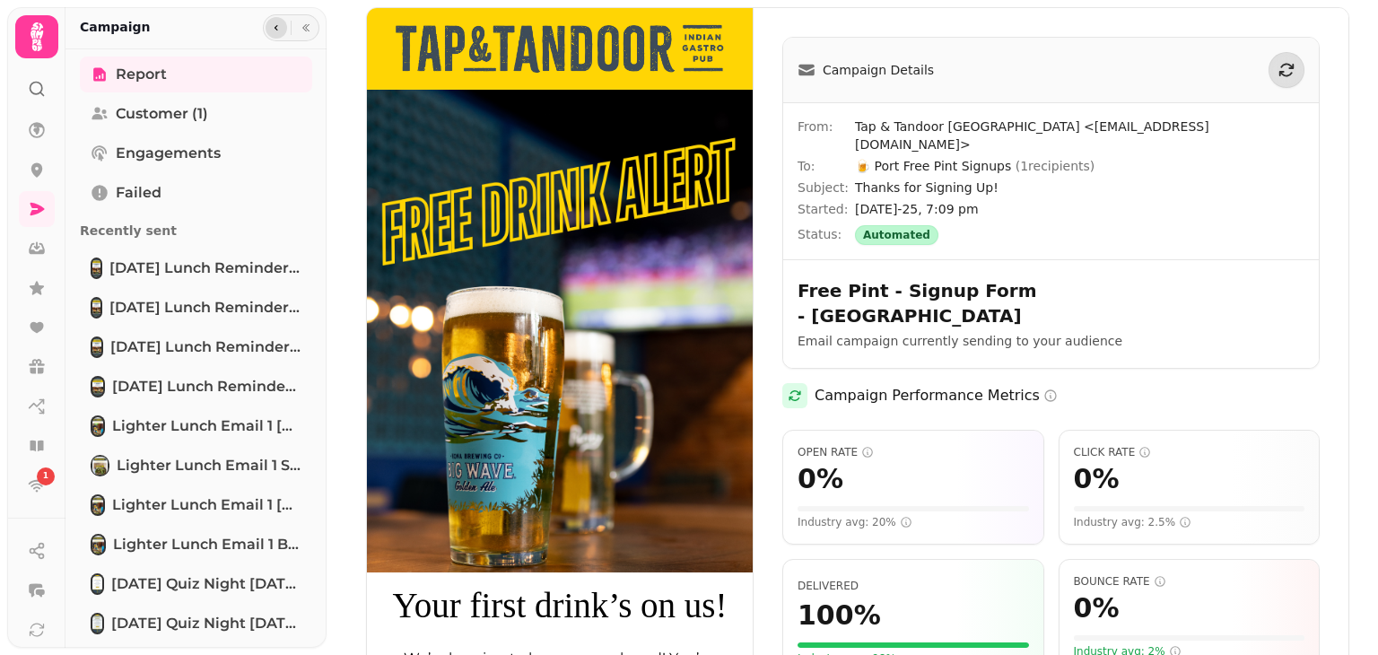
click at [275, 22] on icon "button" at bounding box center [276, 27] width 11 height 11
select select "**"
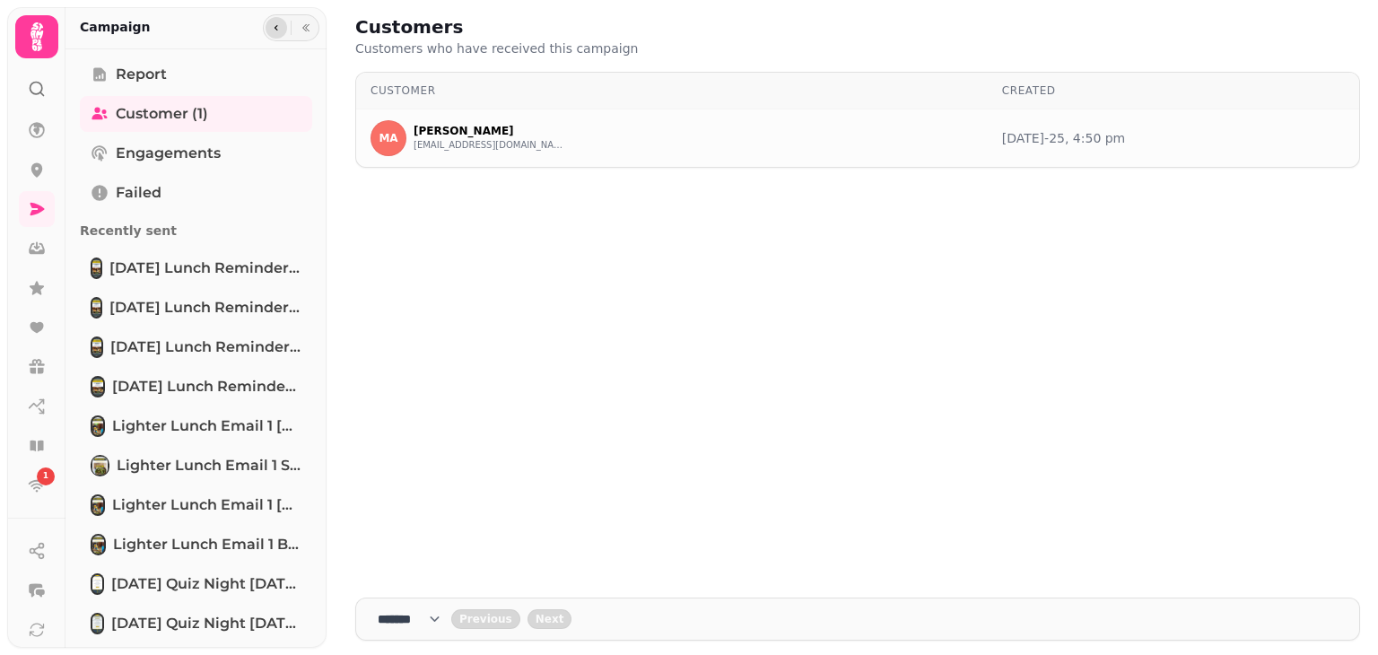
click at [276, 29] on icon "button" at bounding box center [276, 27] width 11 height 11
select select "**"
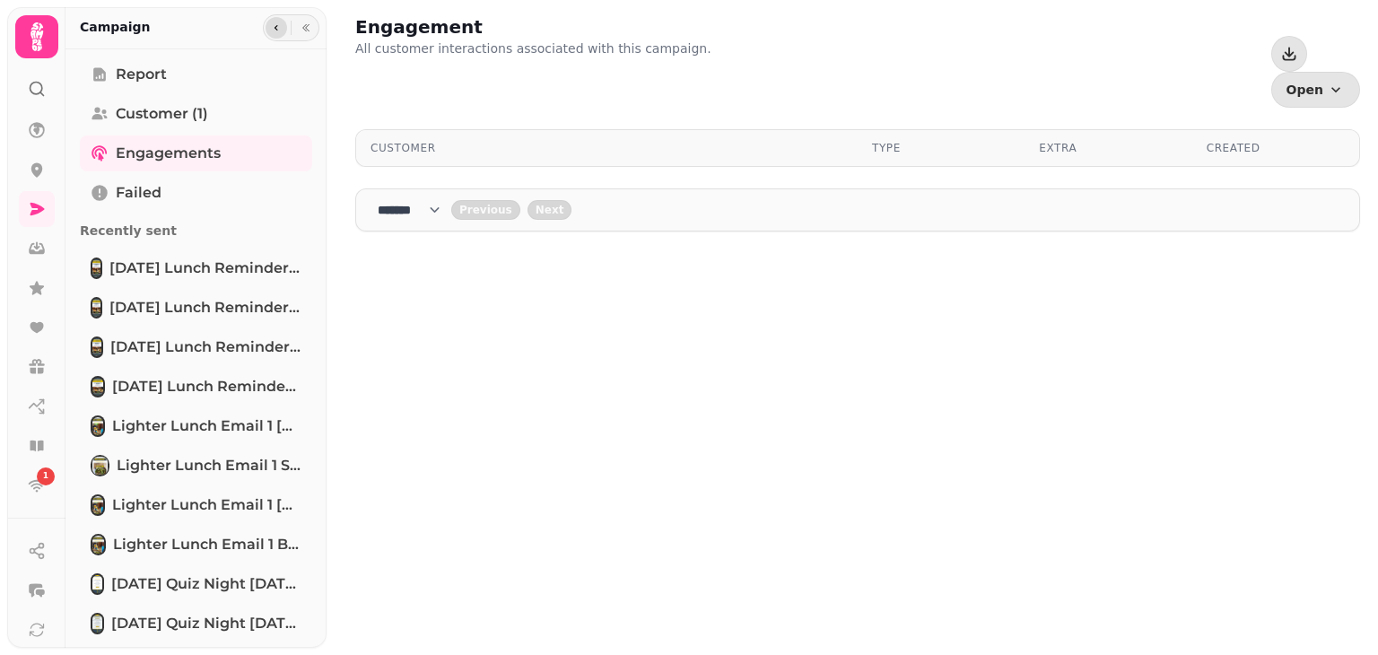
click at [273, 25] on icon "button" at bounding box center [276, 27] width 11 height 11
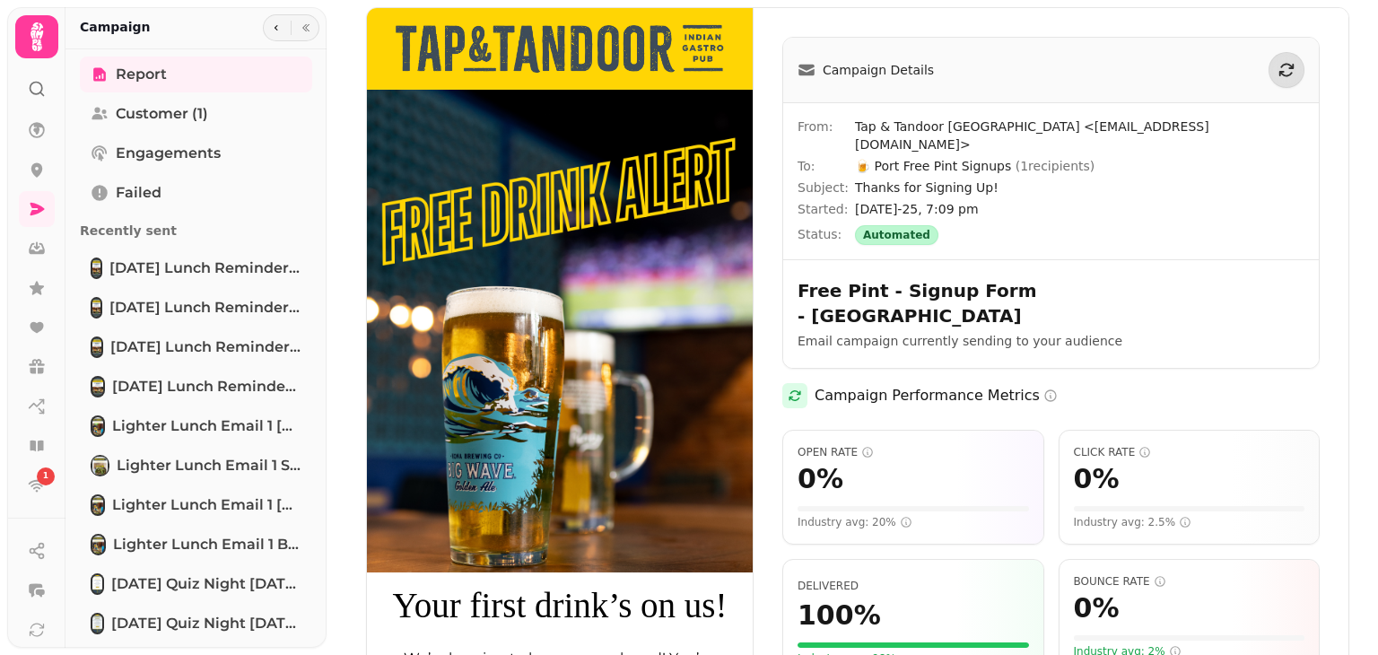
click at [39, 87] on icon at bounding box center [37, 89] width 18 height 18
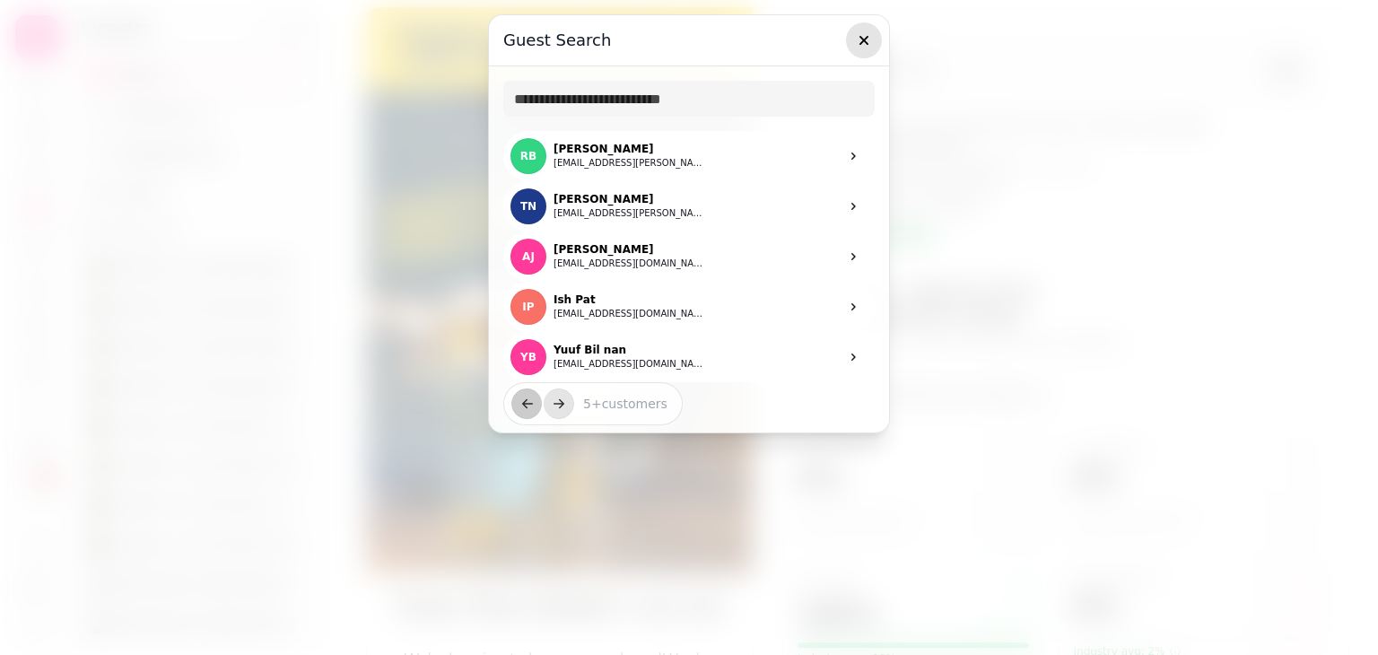
click at [865, 39] on icon "button" at bounding box center [864, 40] width 9 height 9
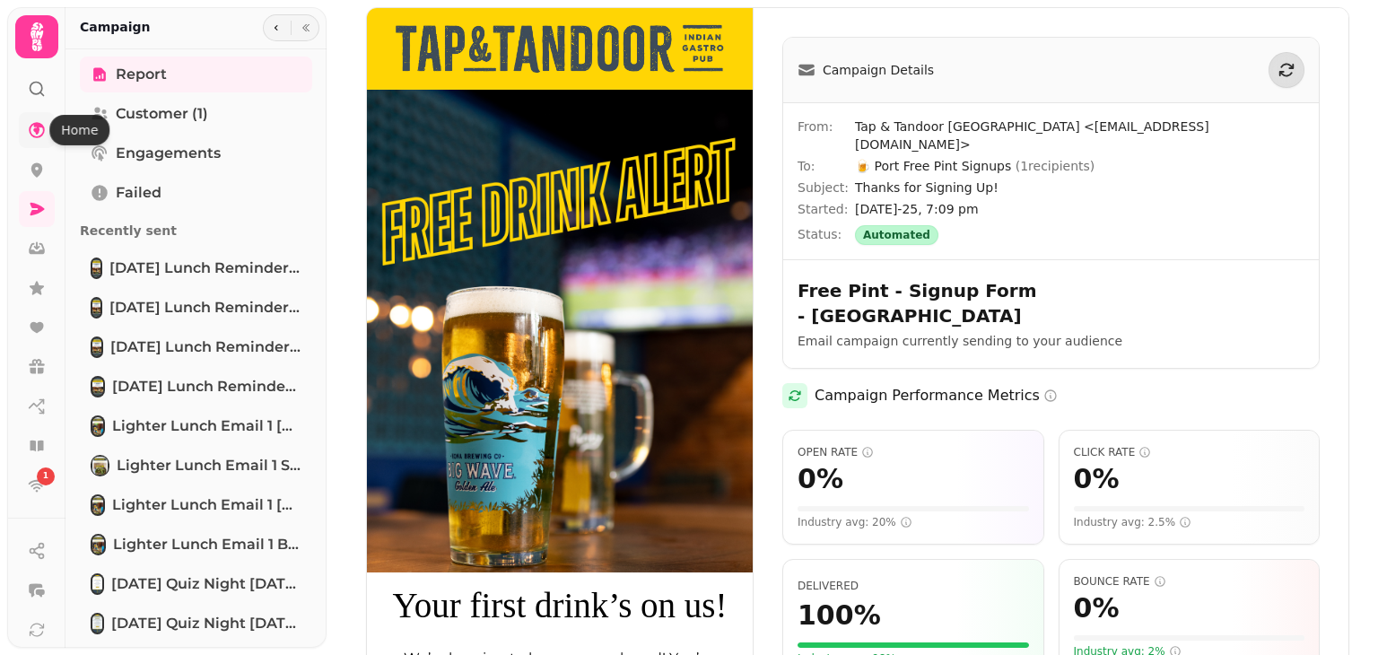
click at [31, 129] on icon at bounding box center [37, 130] width 18 height 18
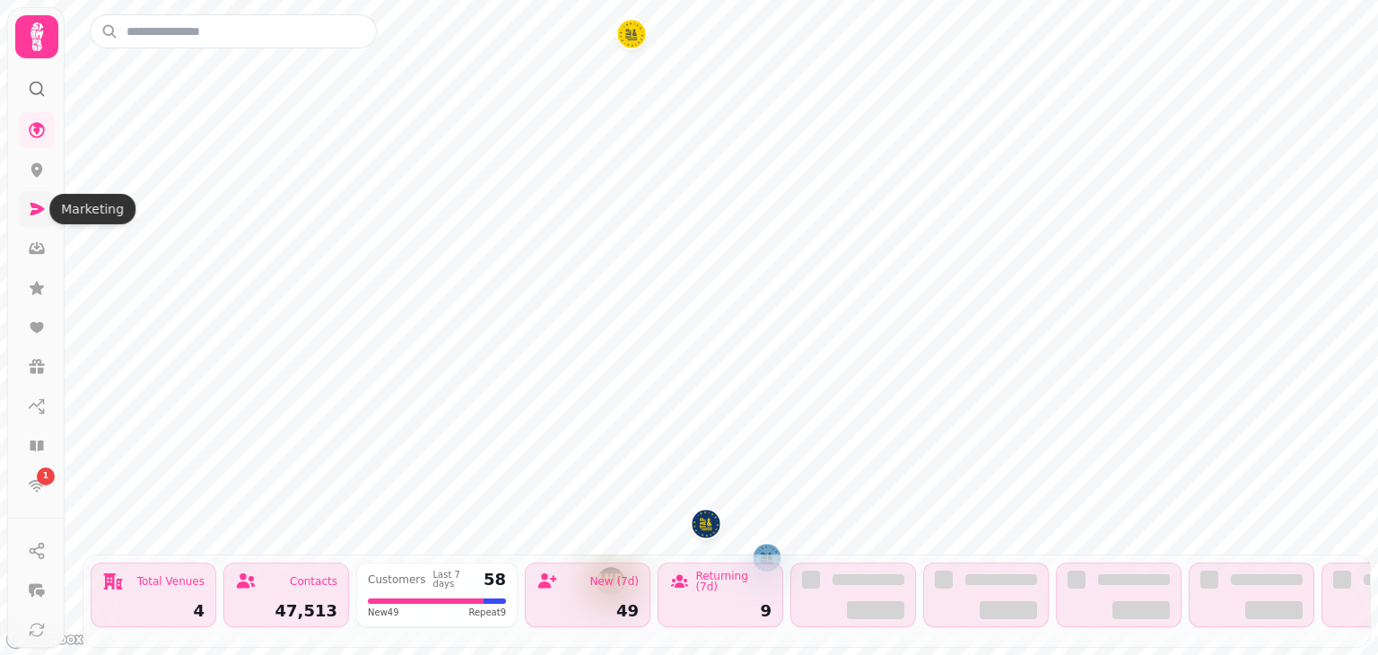
click at [39, 215] on icon at bounding box center [37, 209] width 18 height 18
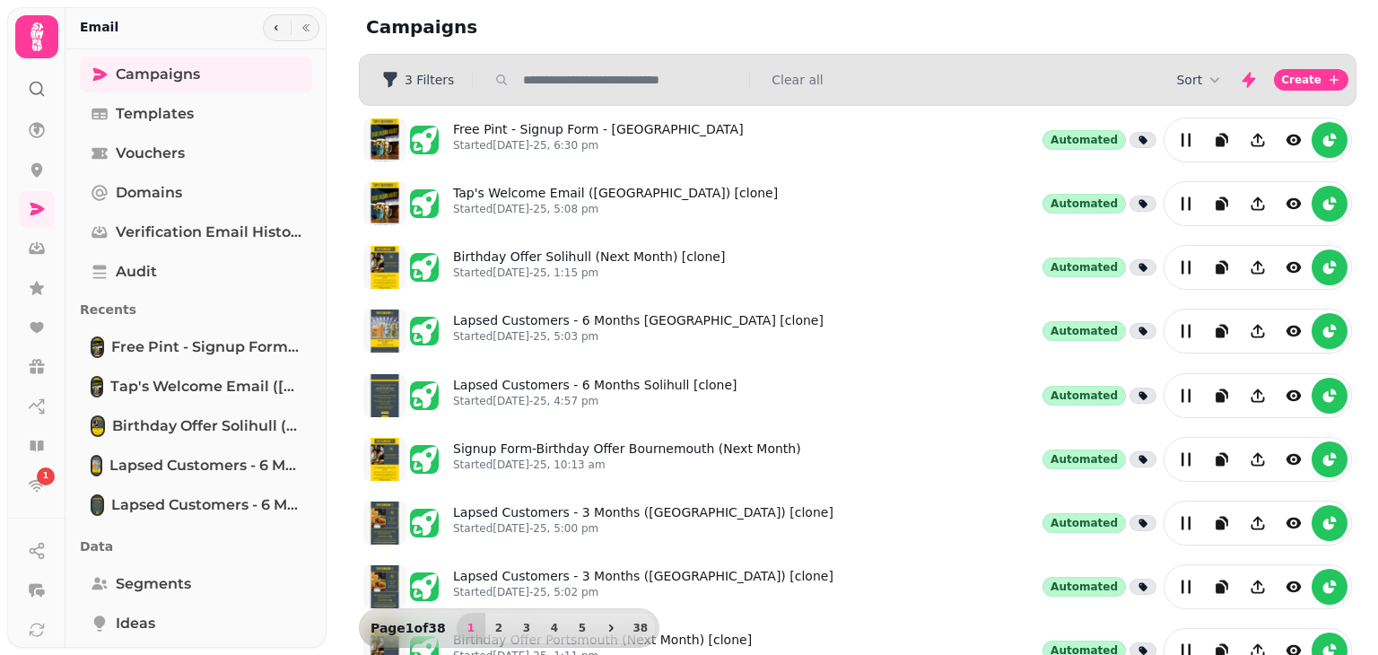
click at [657, 83] on input "text" at bounding box center [631, 80] width 230 height 18
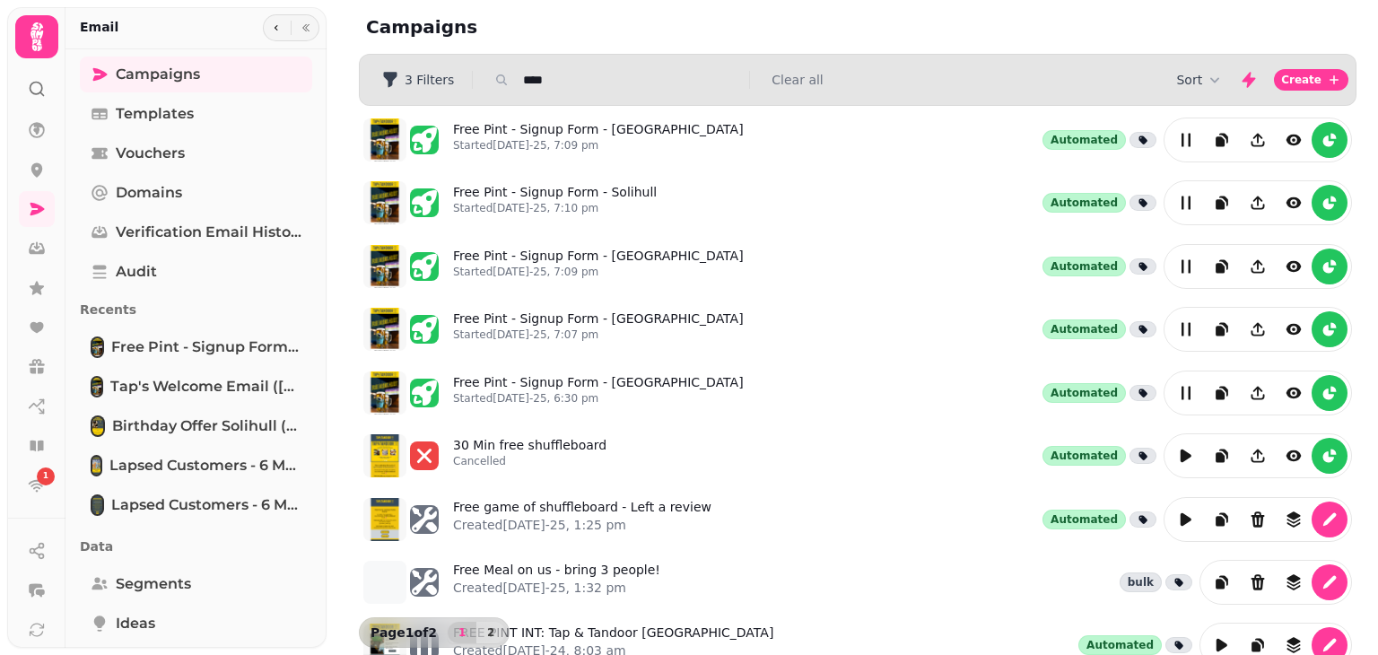
type input "*********"
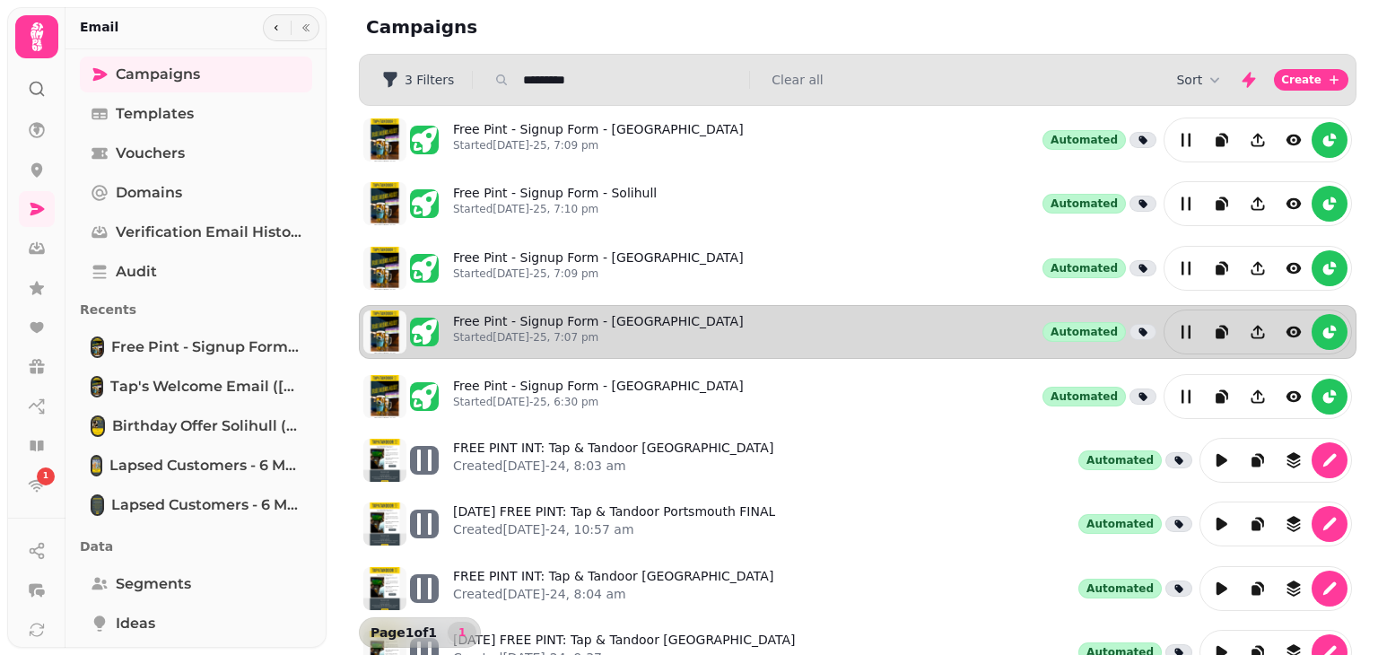
click at [738, 312] on div "Free Pint - Signup Form - [GEOGRAPHIC_DATA] Started [DATE]-25, 7:07 pm Automated" at bounding box center [902, 332] width 899 height 45
click at [608, 330] on p "Started [DATE]-25, 7:07 pm" at bounding box center [598, 337] width 291 height 14
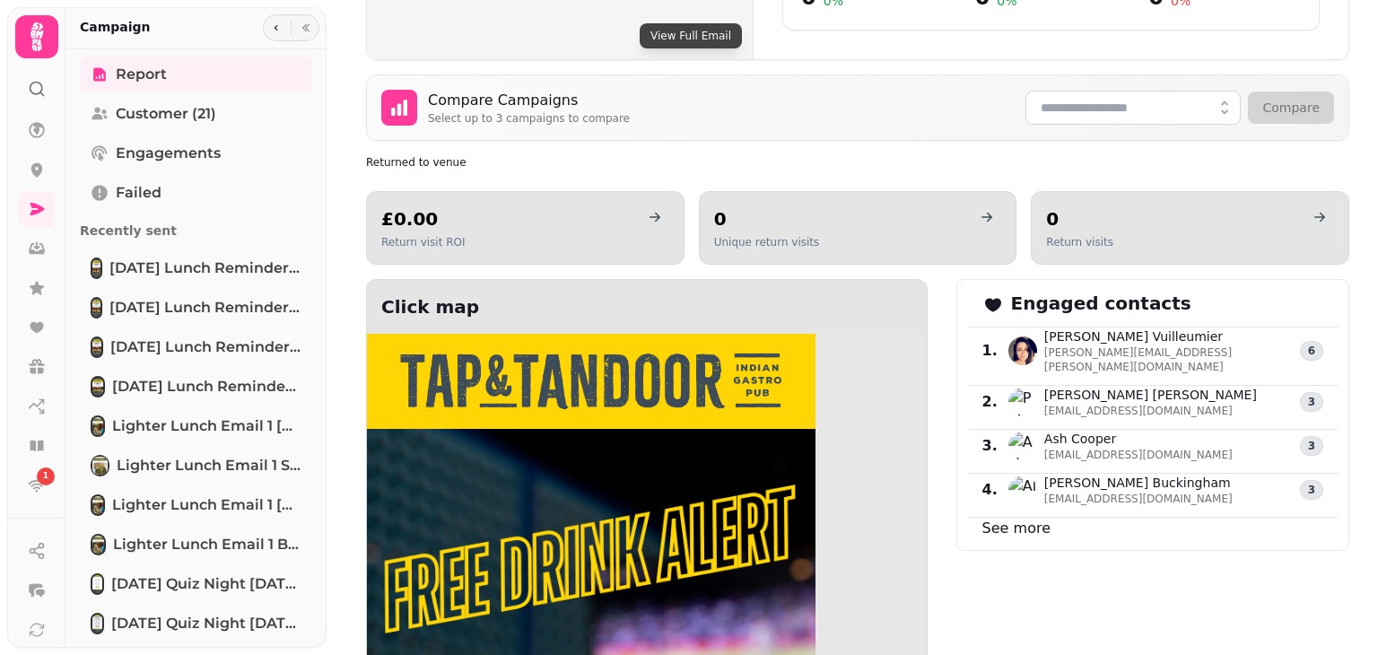
scroll to position [872, 0]
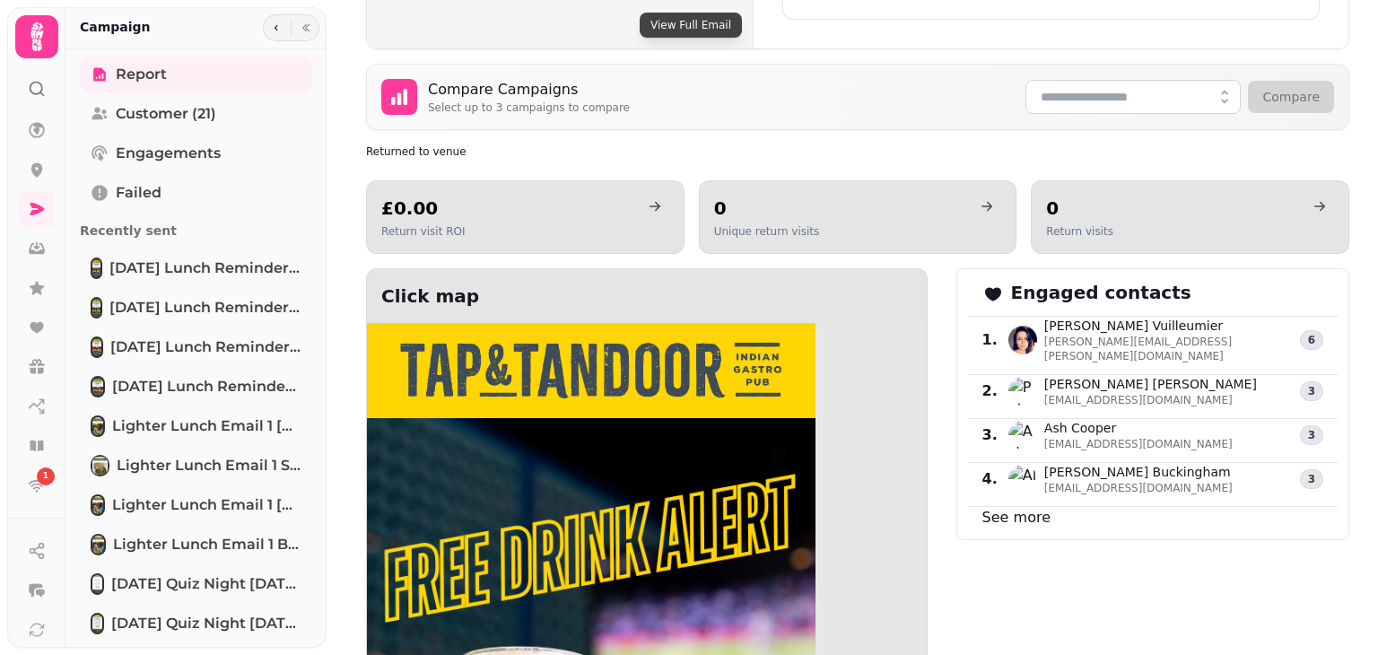
click at [1001, 509] on link "See more" at bounding box center [1017, 517] width 68 height 17
select select "**"
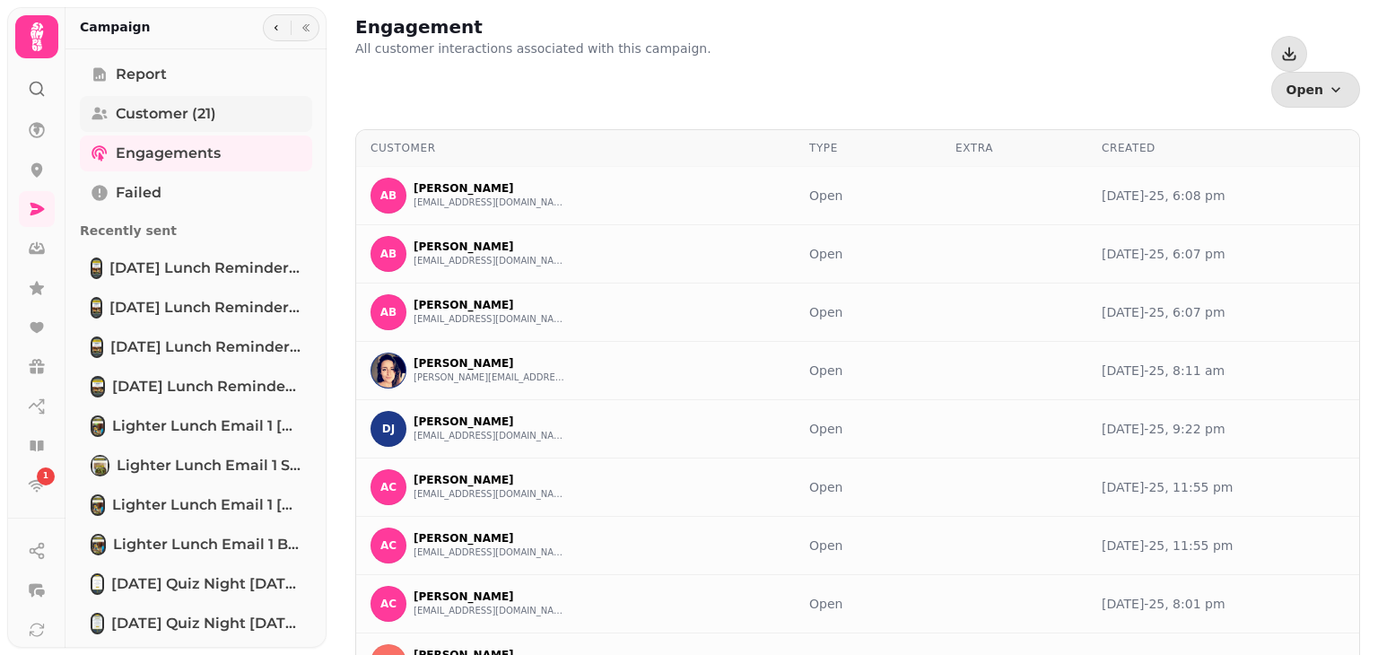
click at [182, 115] on span "Customer (21)" at bounding box center [166, 114] width 101 height 22
select select "**"
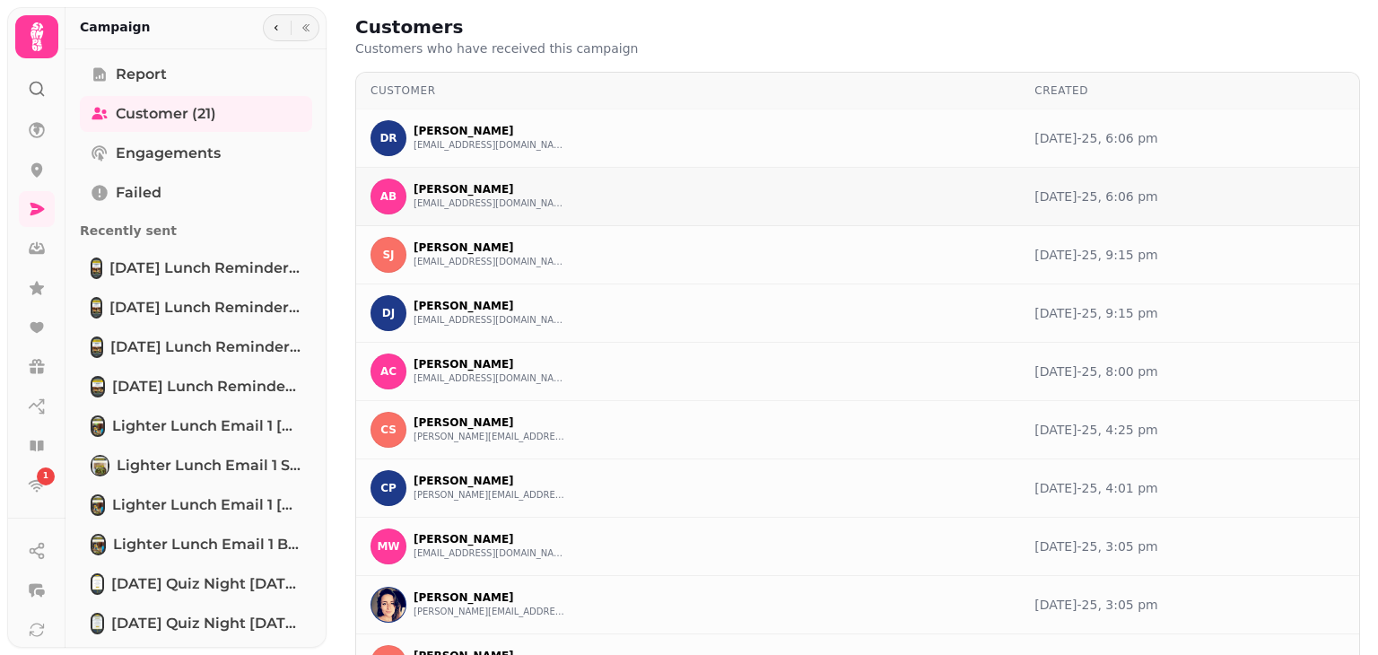
drag, startPoint x: 354, startPoint y: 113, endPoint x: 958, endPoint y: 191, distance: 609.0
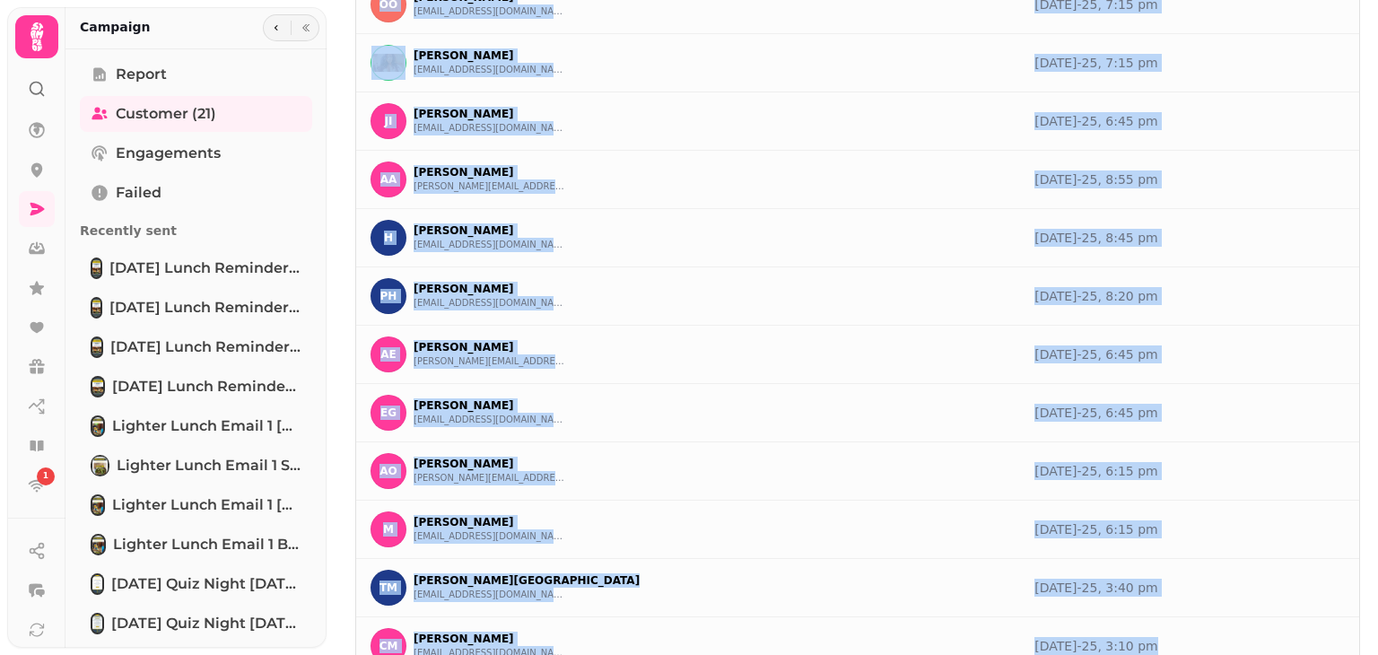
scroll to position [718, 0]
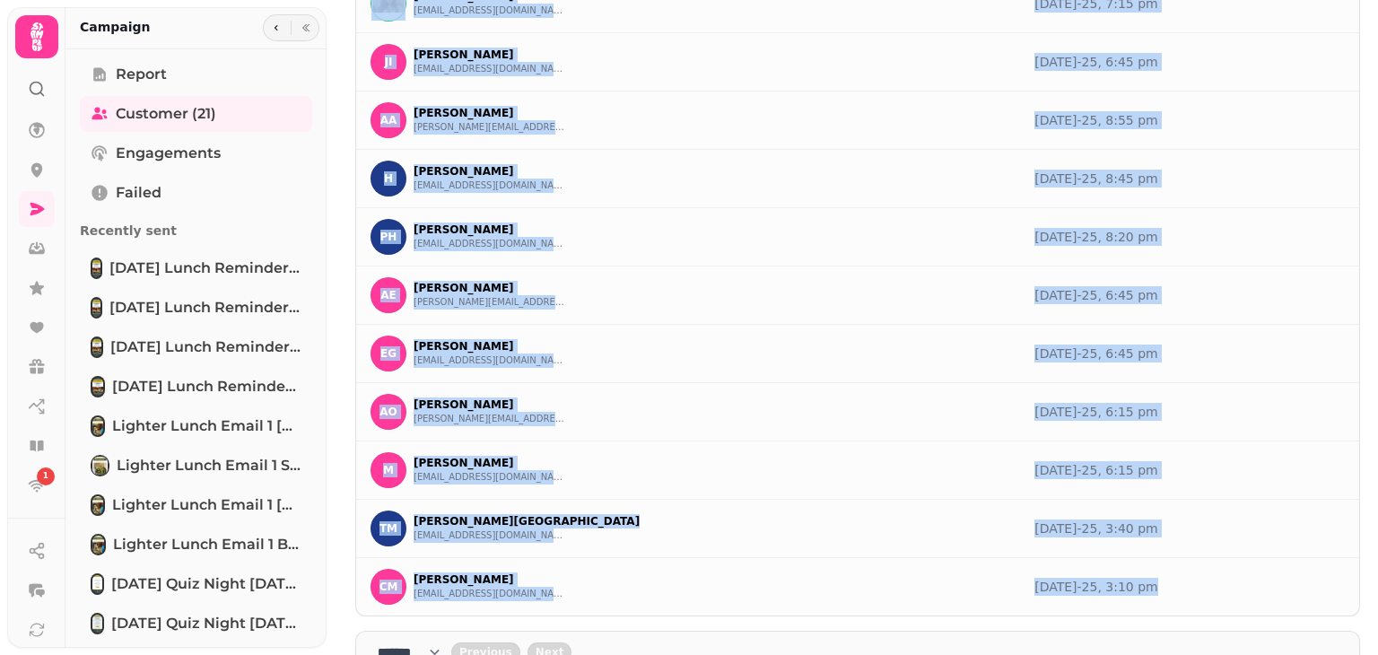
copy tbody "[PERSON_NAME] [EMAIL_ADDRESS][DOMAIN_NAME] [DATE]-25, 6:06 pm AB [PERSON_NAME] …"
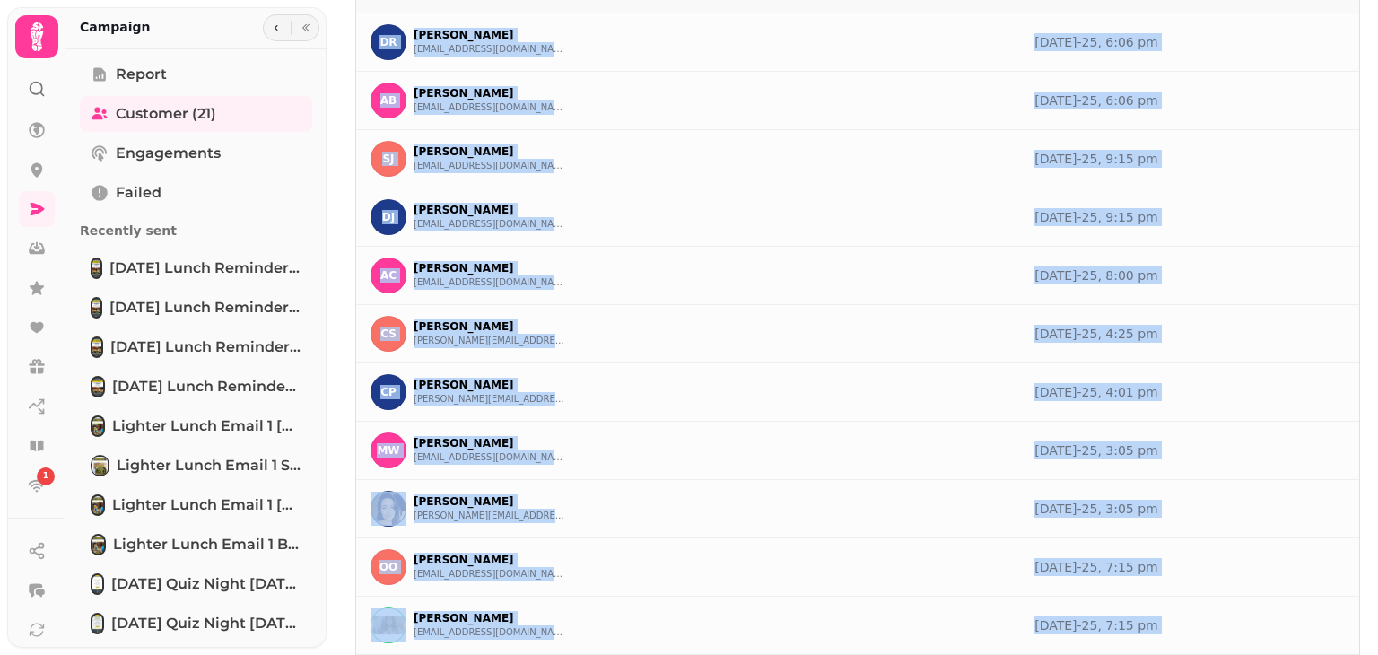
scroll to position [0, 0]
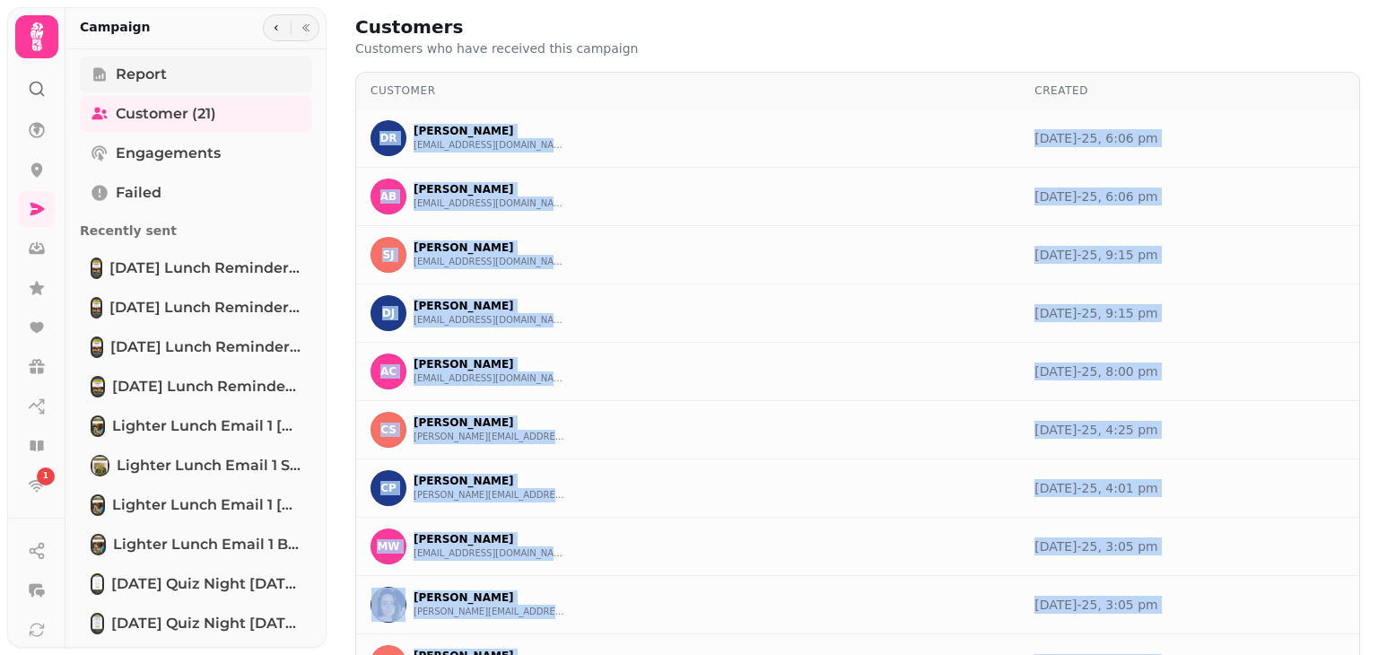
click at [181, 75] on link "Report" at bounding box center [196, 75] width 232 height 36
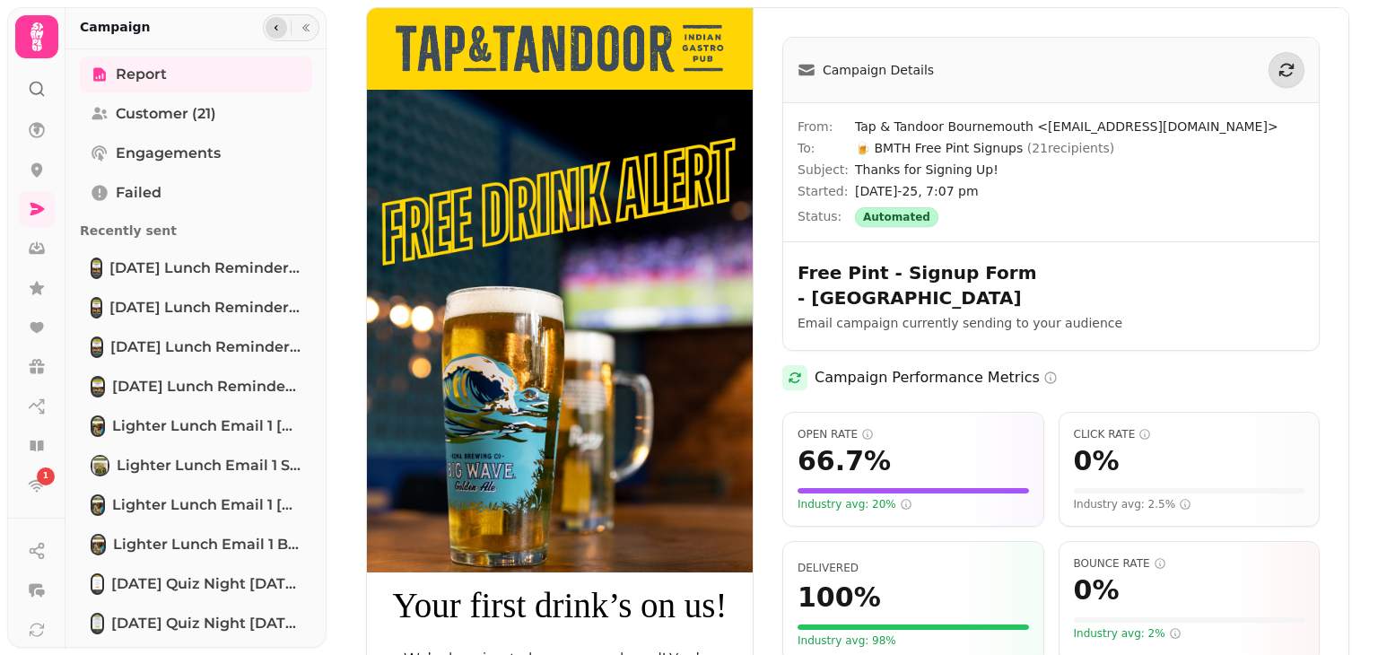
click at [266, 23] on button "button" at bounding box center [277, 28] width 22 height 22
select select "**"
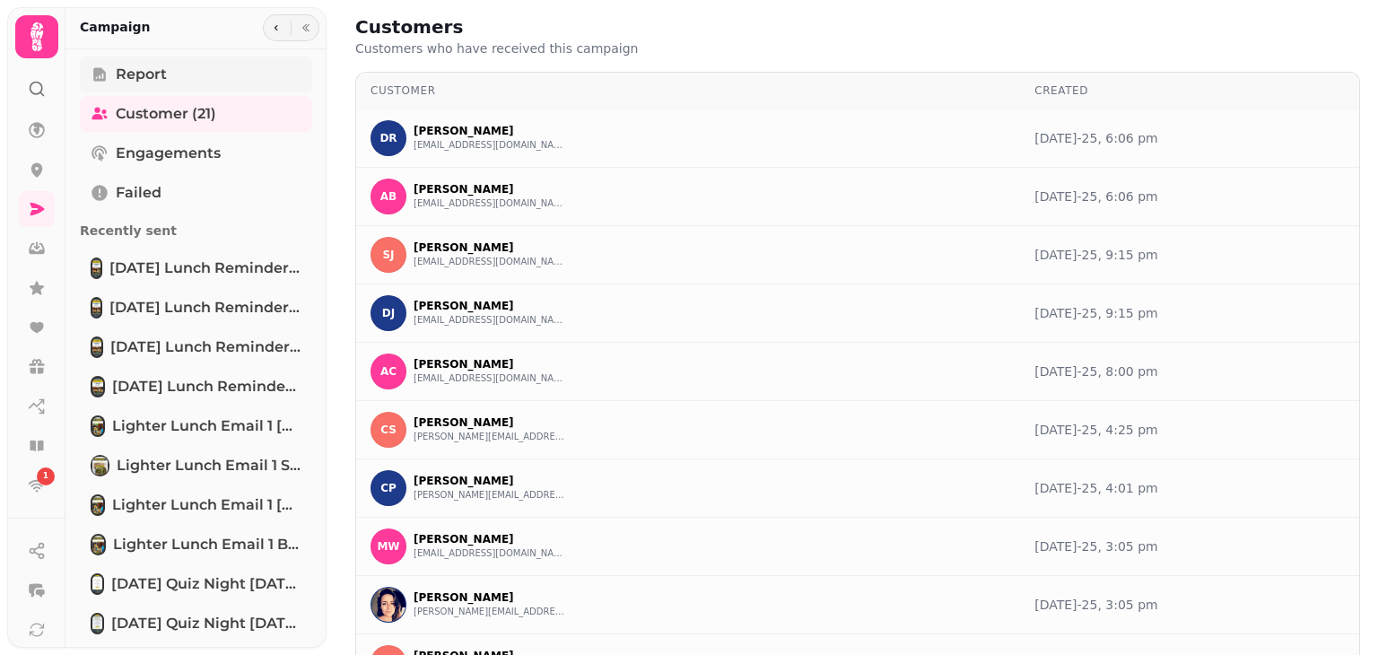
click at [150, 57] on link "Report" at bounding box center [196, 75] width 232 height 36
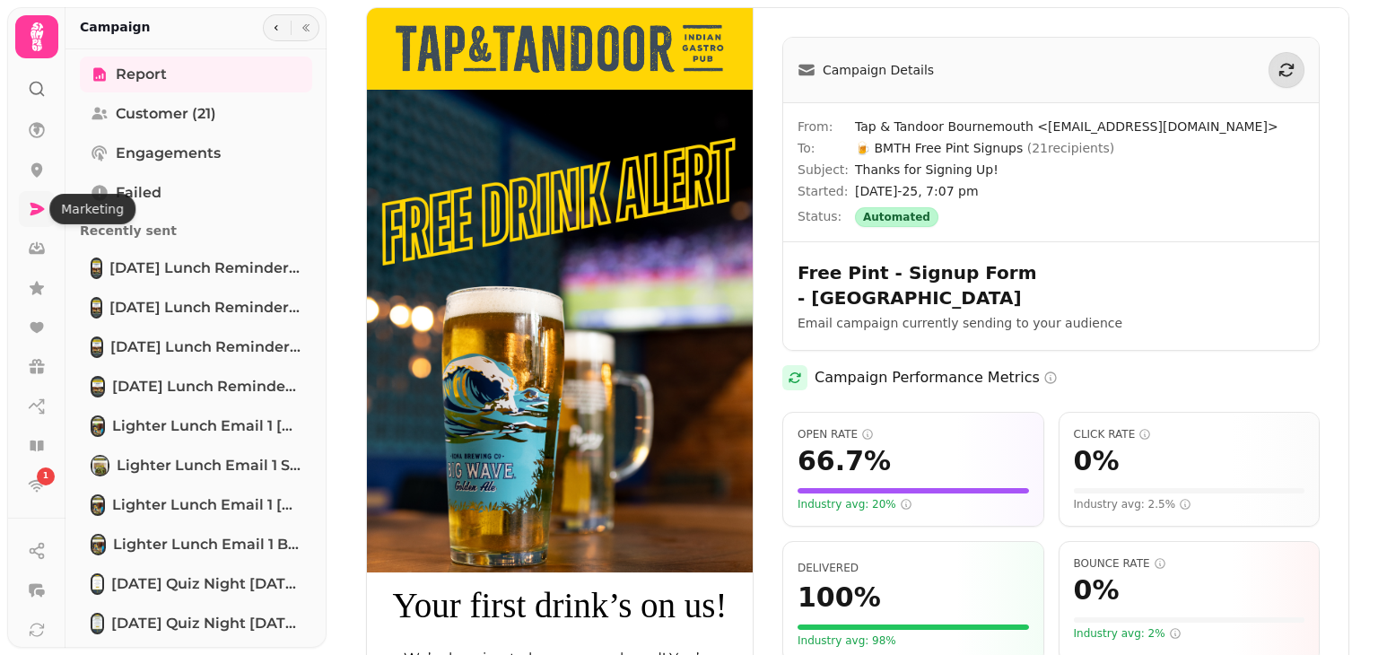
click at [32, 212] on icon at bounding box center [38, 209] width 14 height 13
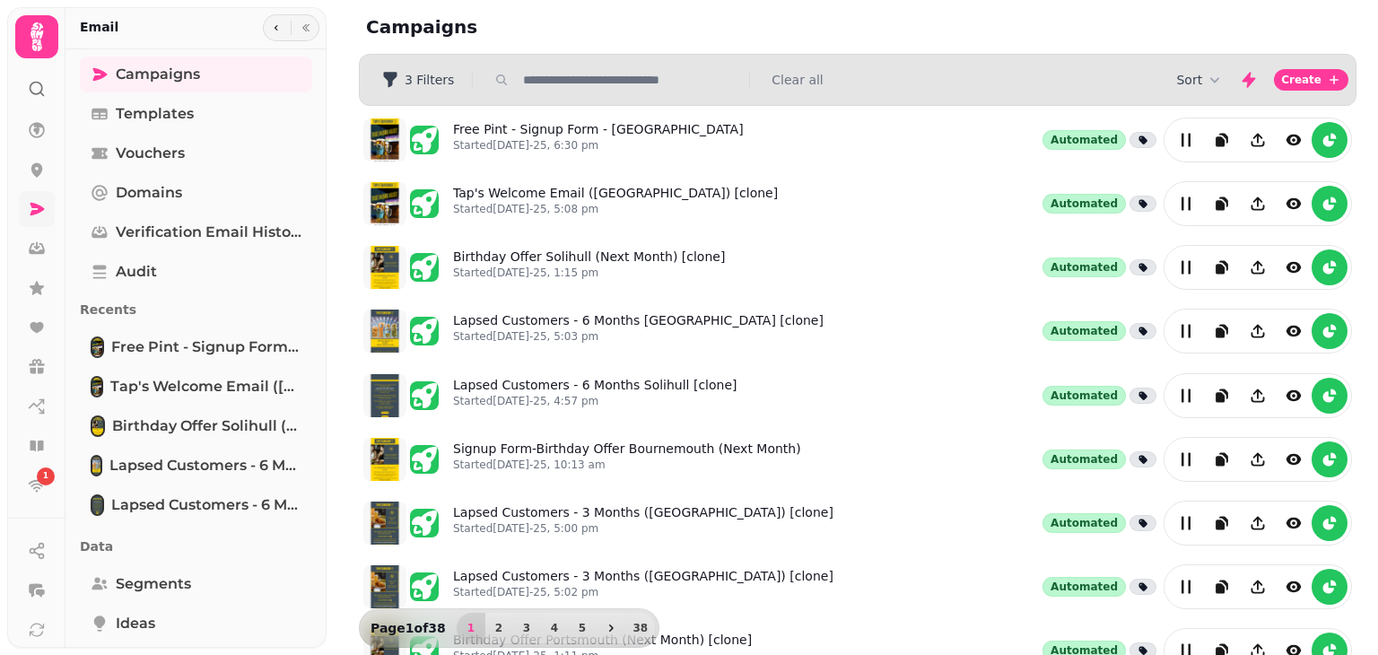
click at [590, 80] on input "text" at bounding box center [631, 80] width 230 height 18
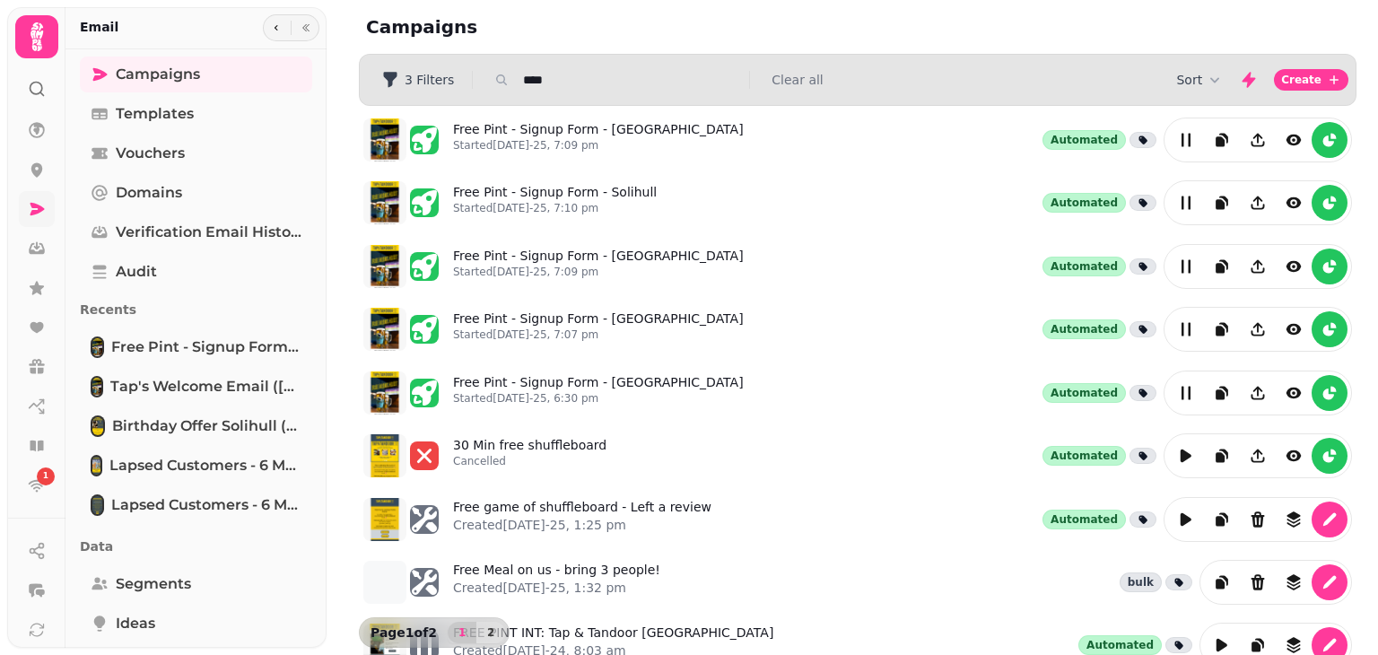
type input "*********"
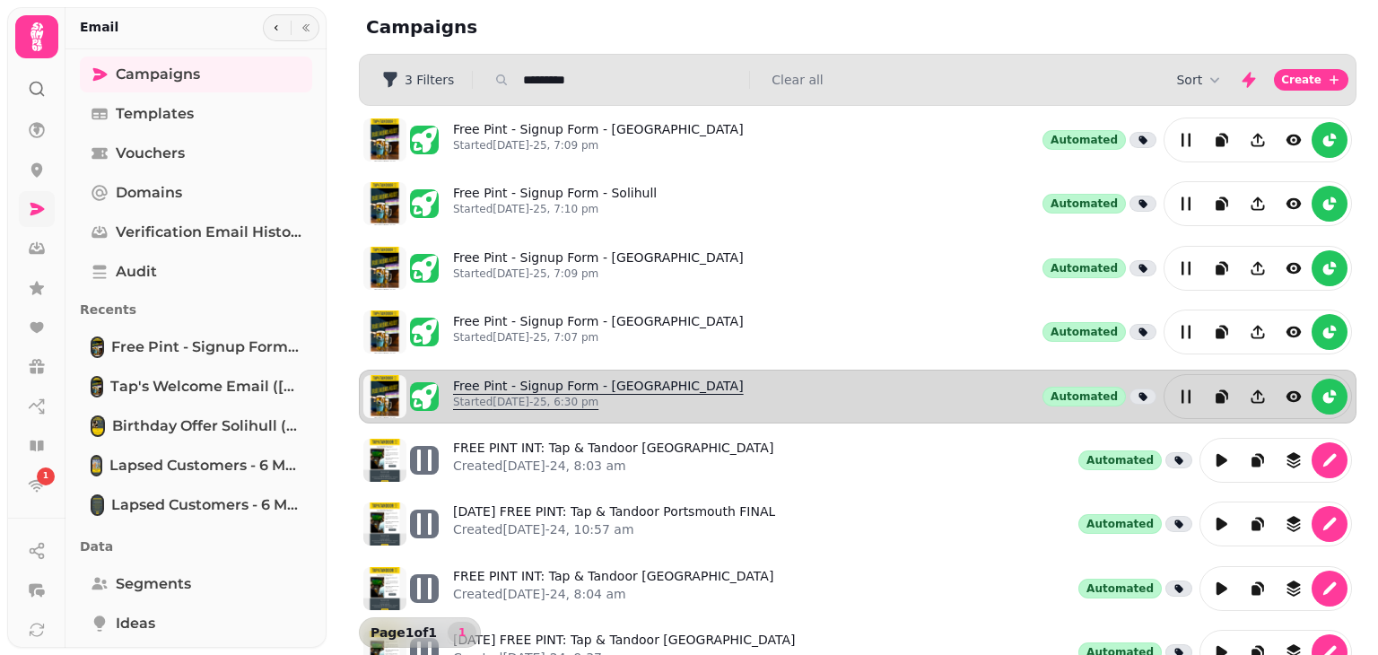
click at [647, 385] on link "Free Pint - Signup Form - [GEOGRAPHIC_DATA] Started [DATE]-25, 6:30 pm" at bounding box center [598, 396] width 291 height 39
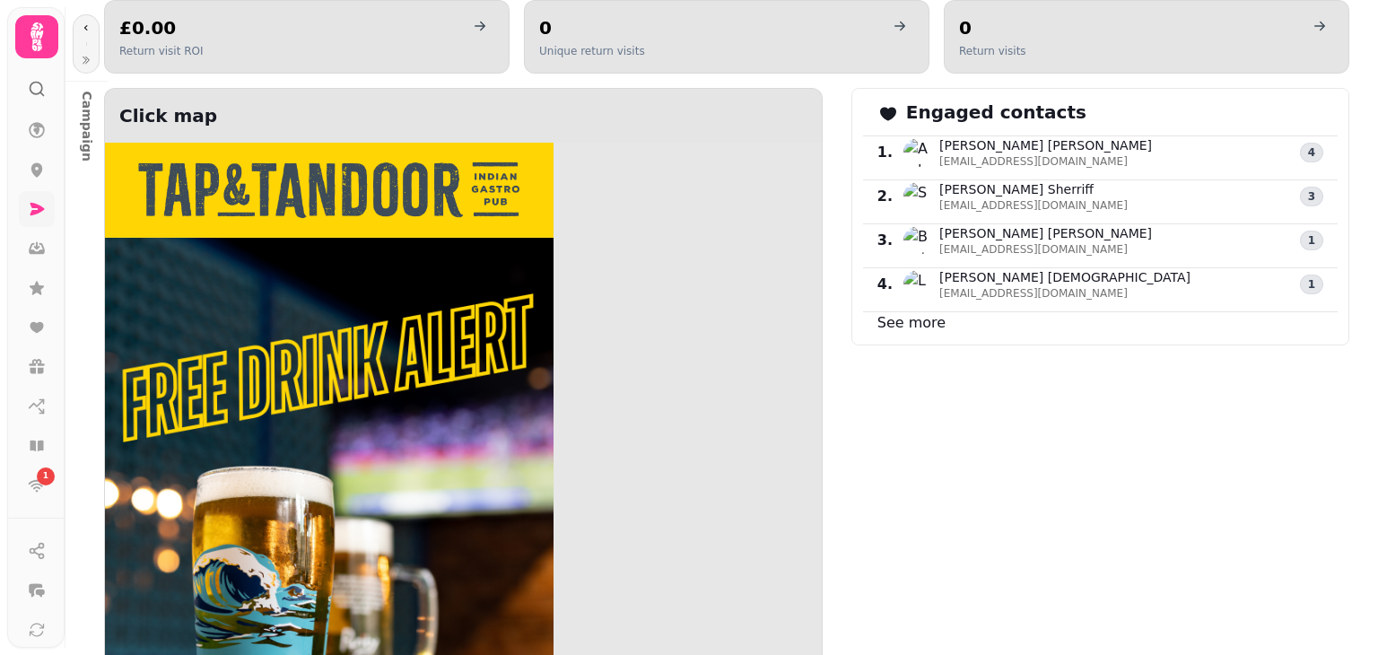
scroll to position [1058, 0]
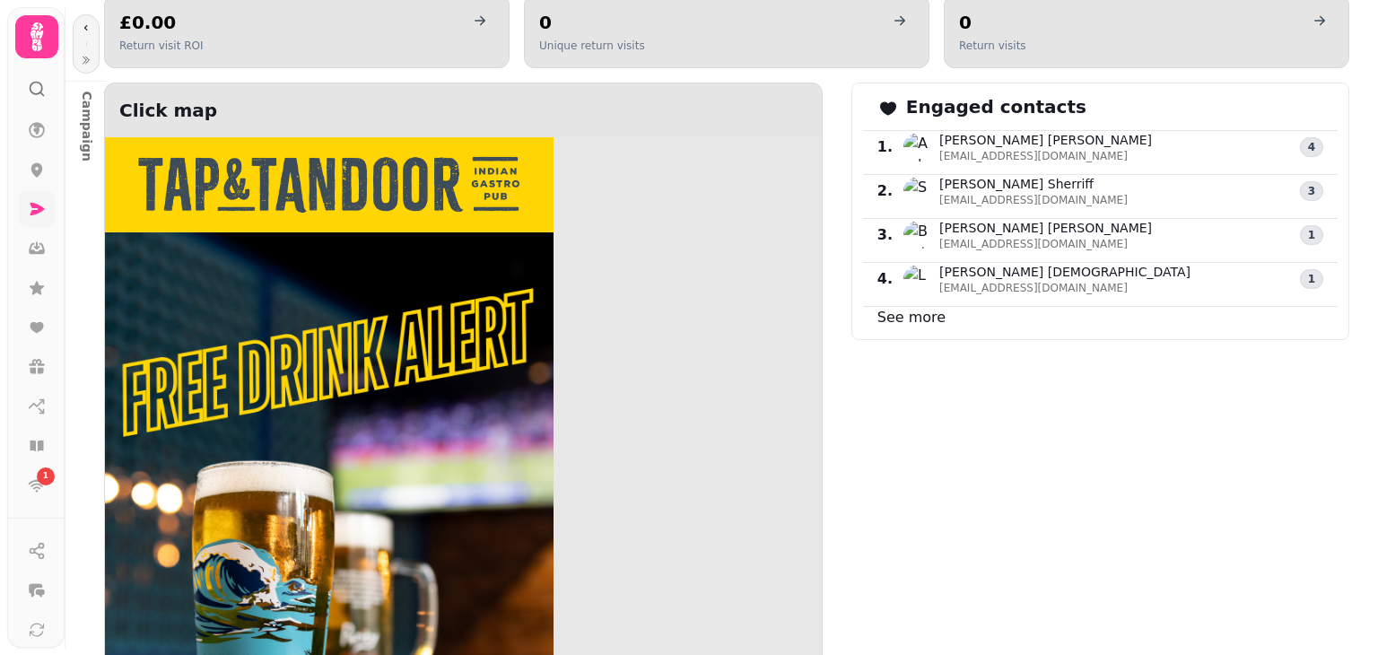
click at [914, 306] on div "See more" at bounding box center [1100, 317] width 475 height 22
click at [911, 309] on link "See more" at bounding box center [912, 317] width 68 height 17
select select "**"
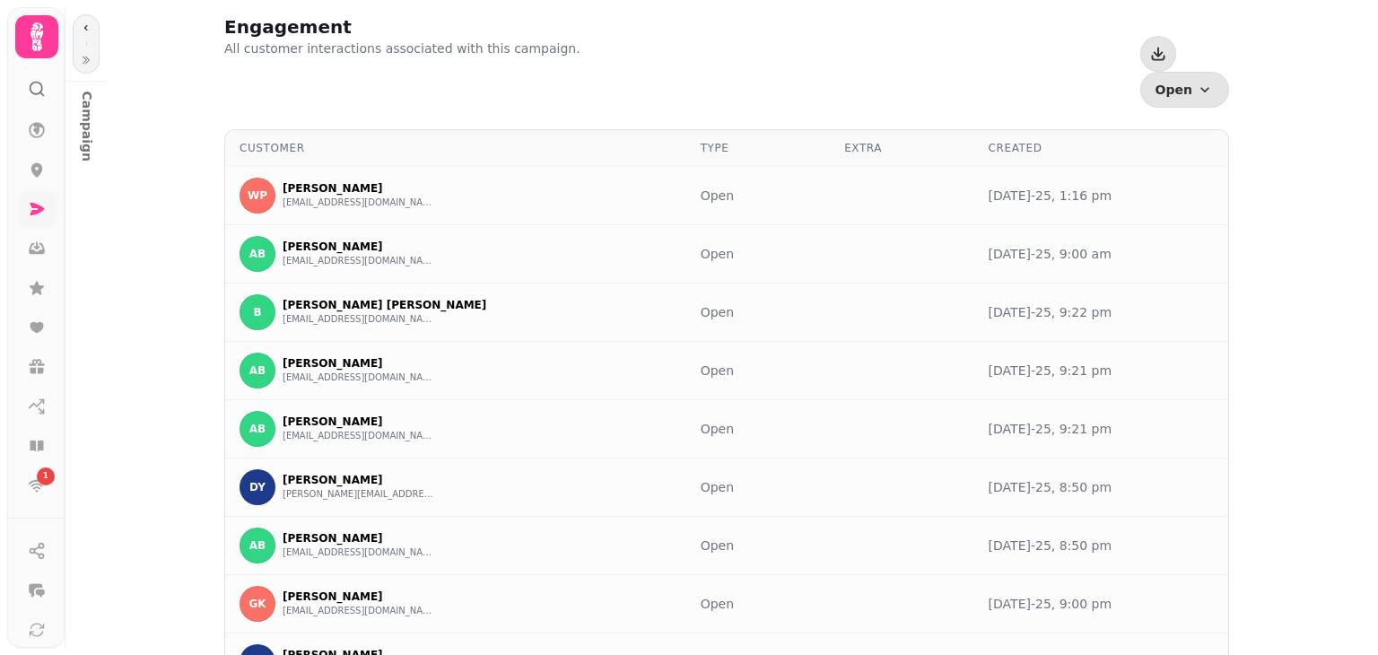
click at [138, 209] on div "Engagement All customer interactions associated with this campaign. Open Events…" at bounding box center [722, 327] width 1314 height 655
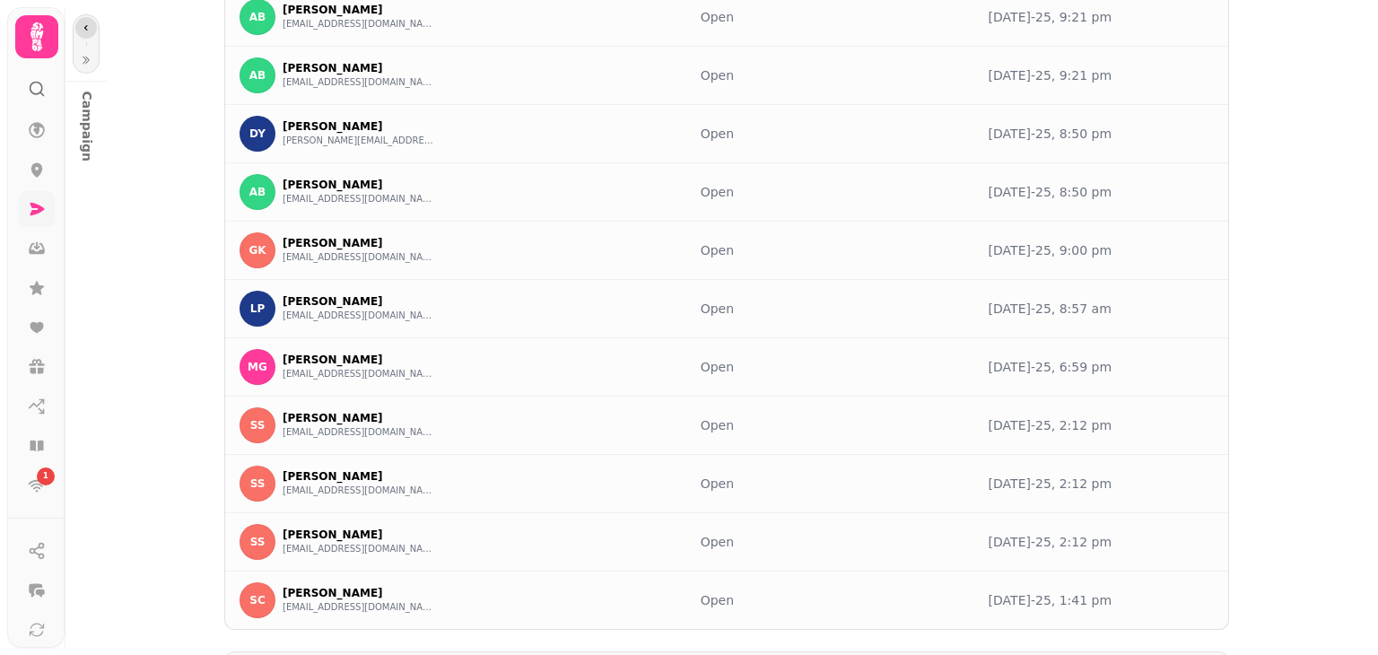
click at [86, 32] on icon "button" at bounding box center [86, 27] width 11 height 11
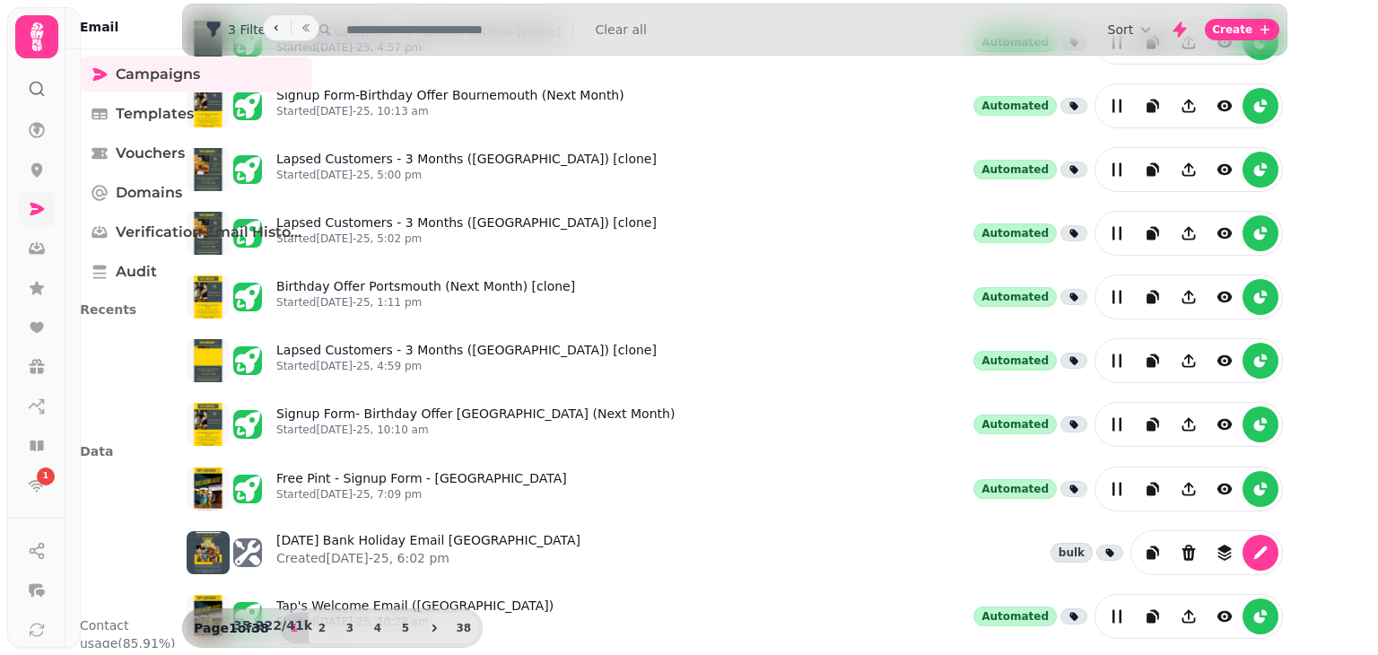
scroll to position [365, 0]
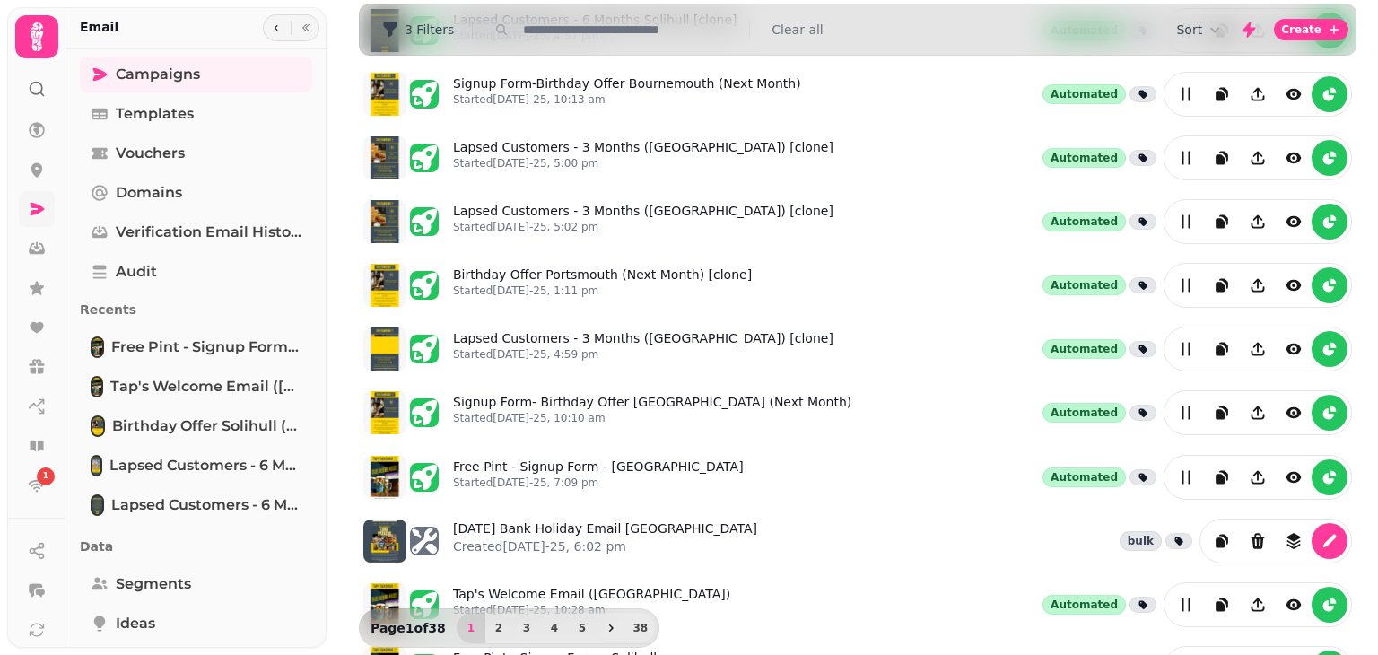
click at [564, 24] on input "text" at bounding box center [631, 30] width 230 height 18
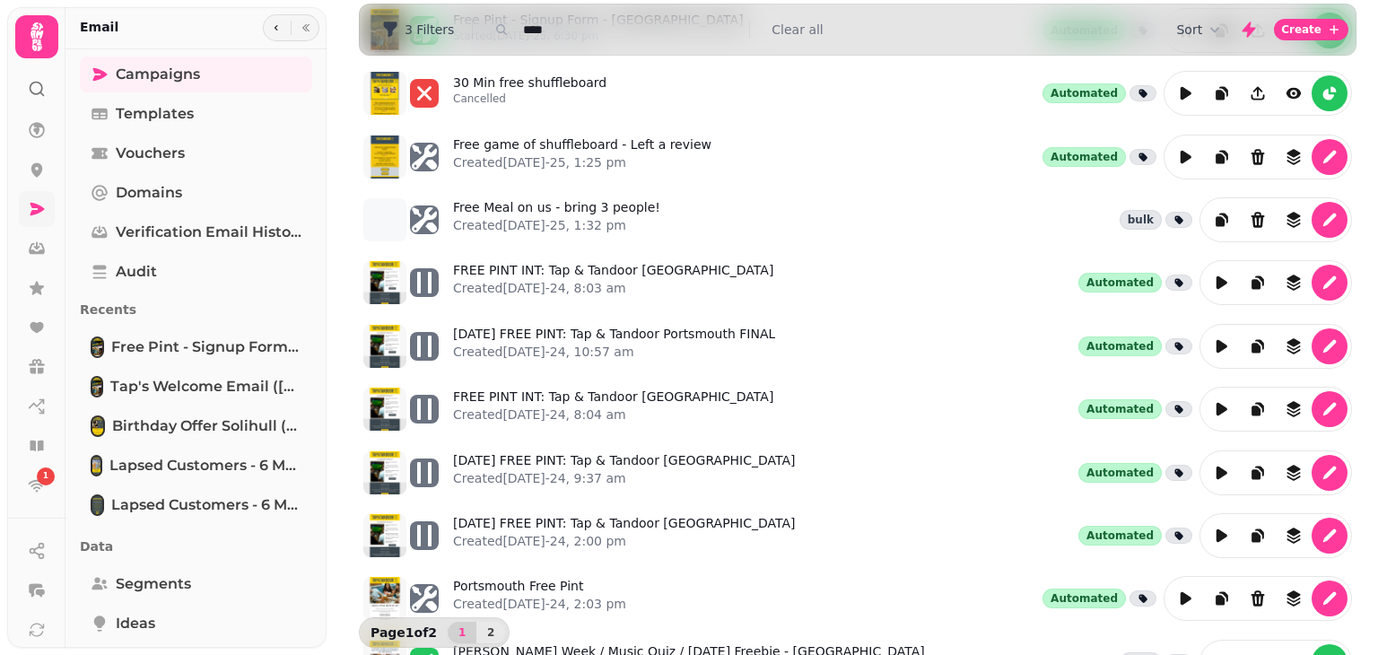
type input "*********"
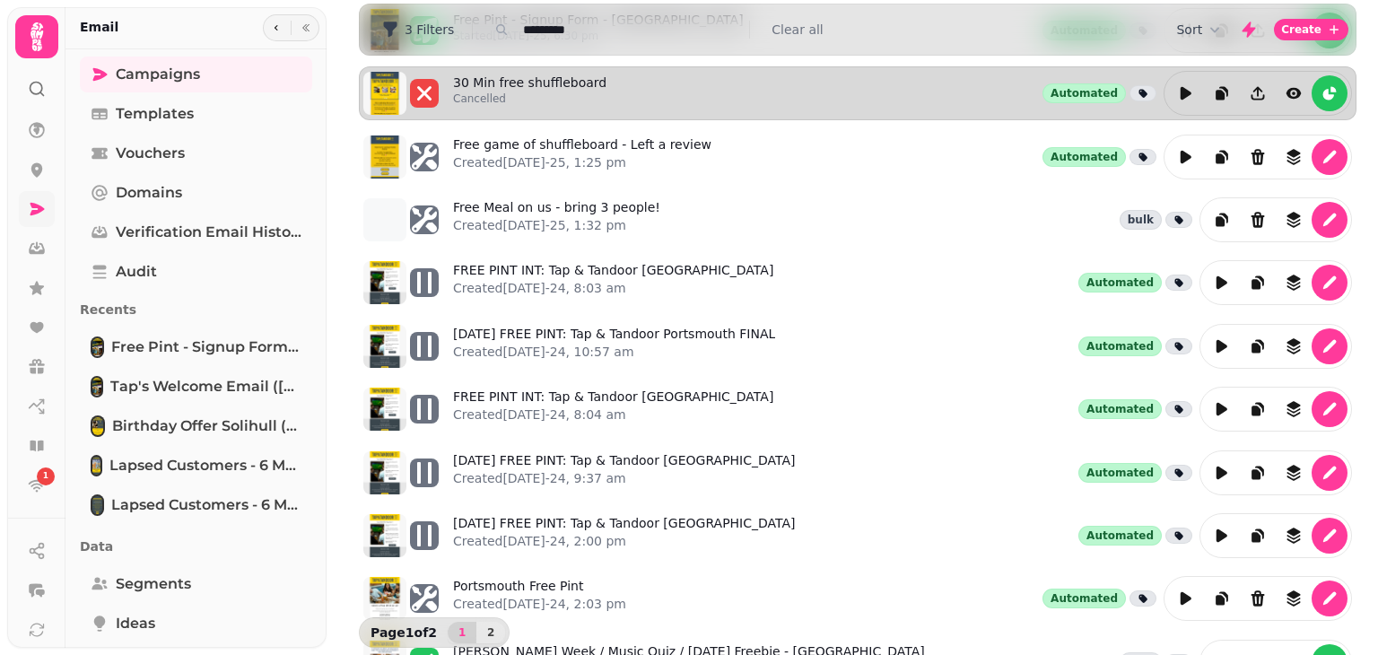
scroll to position [181, 0]
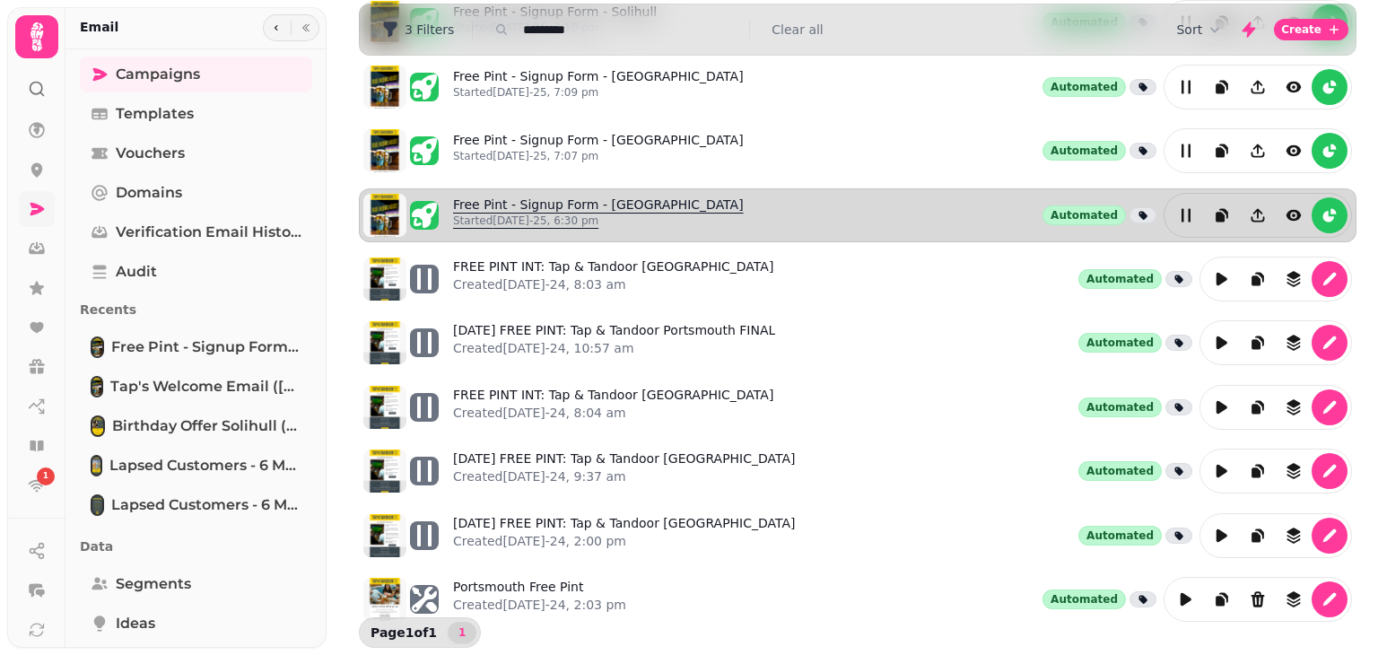
click at [645, 206] on link "Free Pint - Signup Form - [GEOGRAPHIC_DATA] Started [DATE]-25, 6:30 pm" at bounding box center [598, 215] width 291 height 39
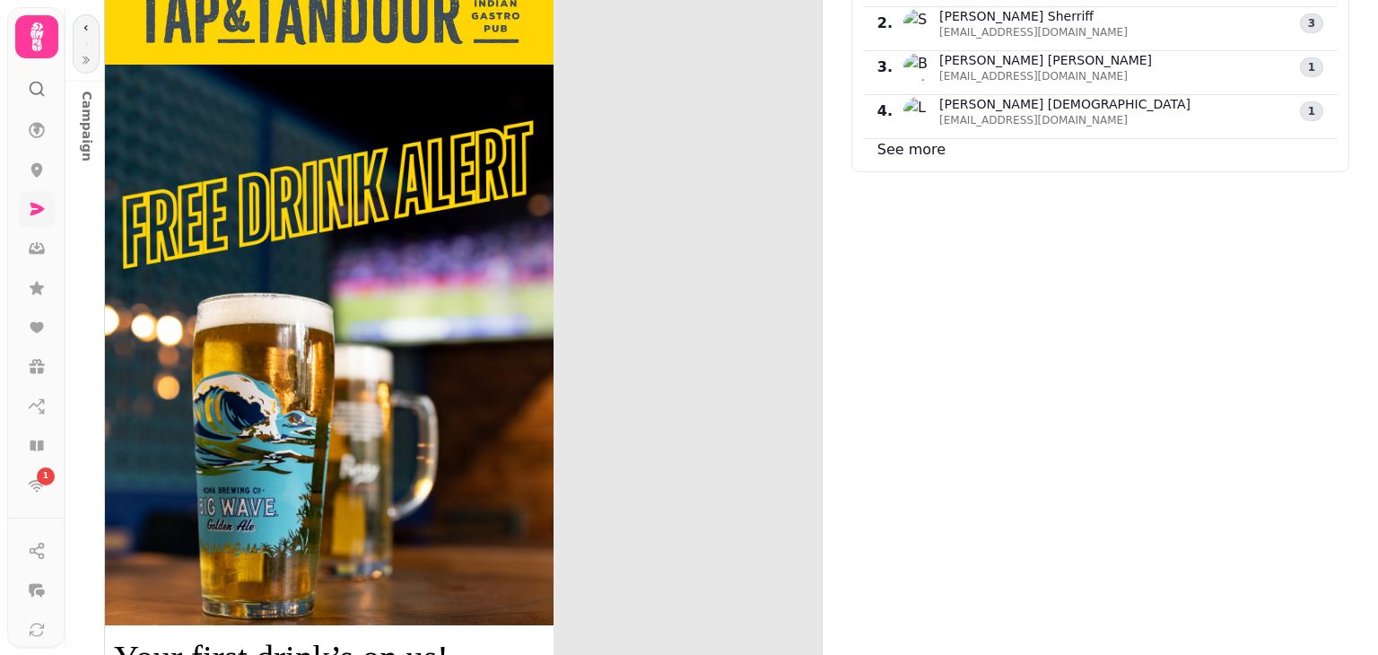
scroll to position [1261, 0]
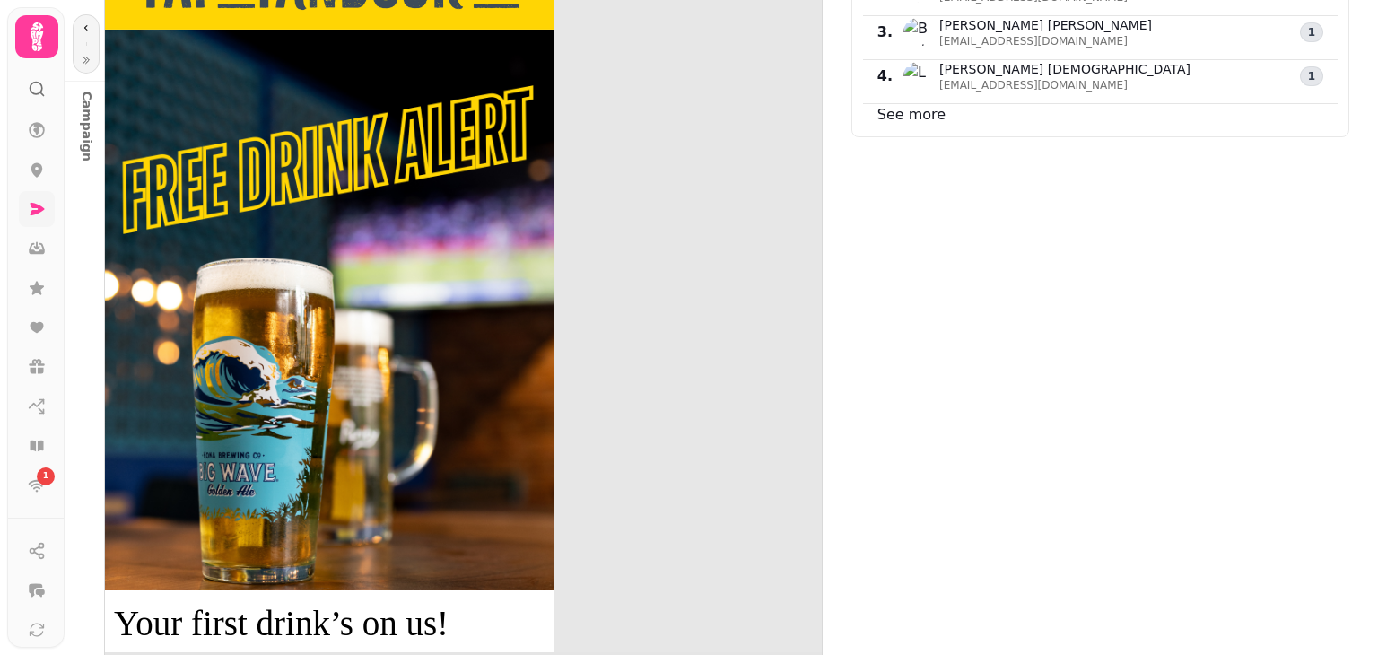
click at [901, 106] on link "See more" at bounding box center [912, 114] width 68 height 17
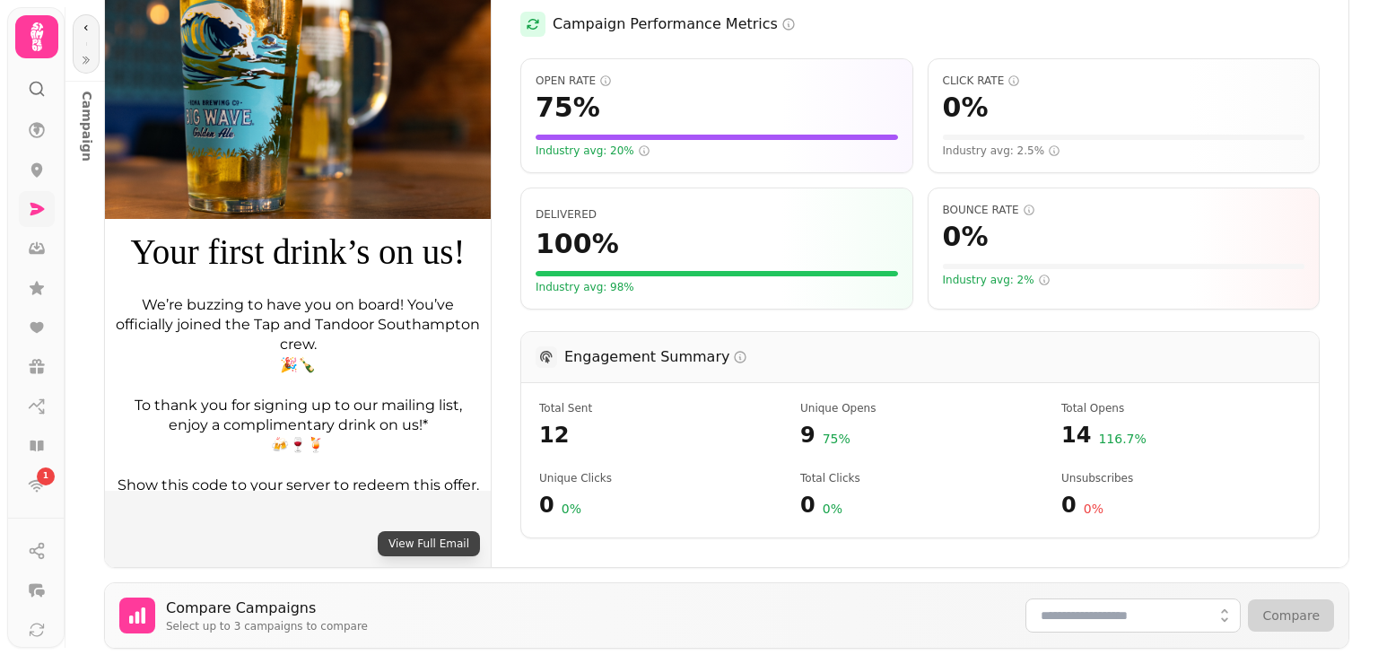
select select "**"
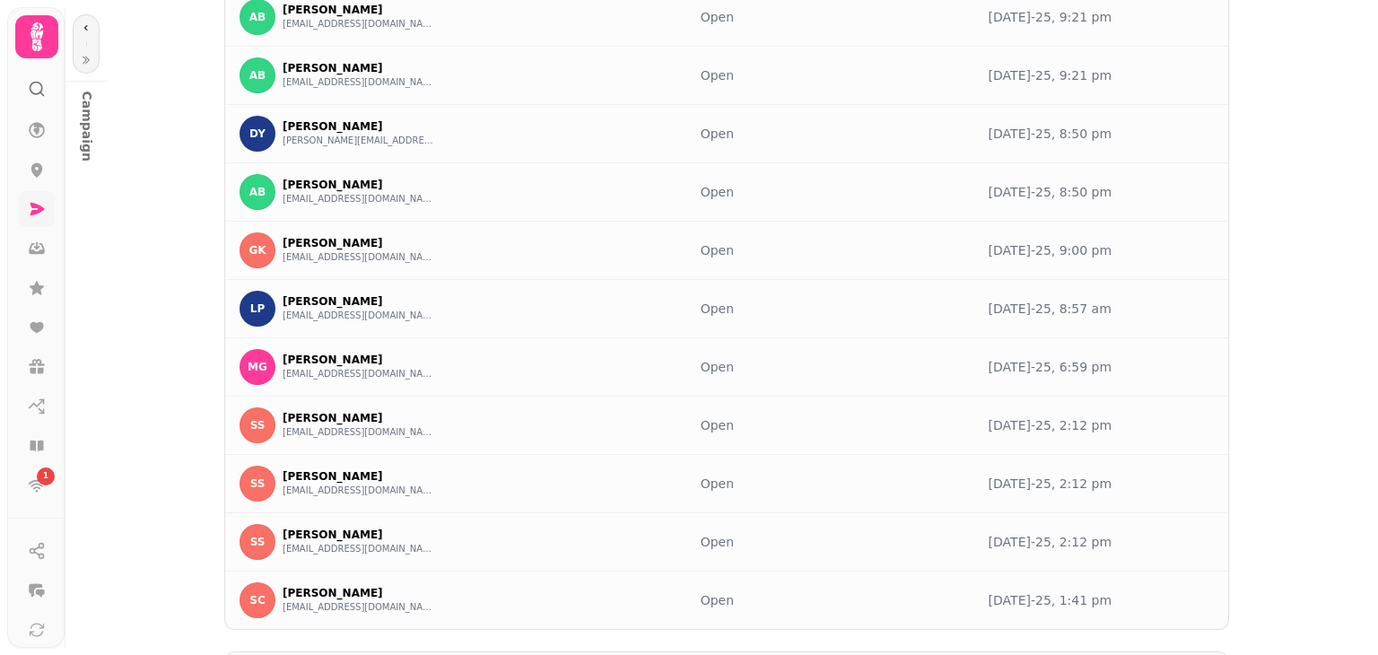
scroll to position [0, 0]
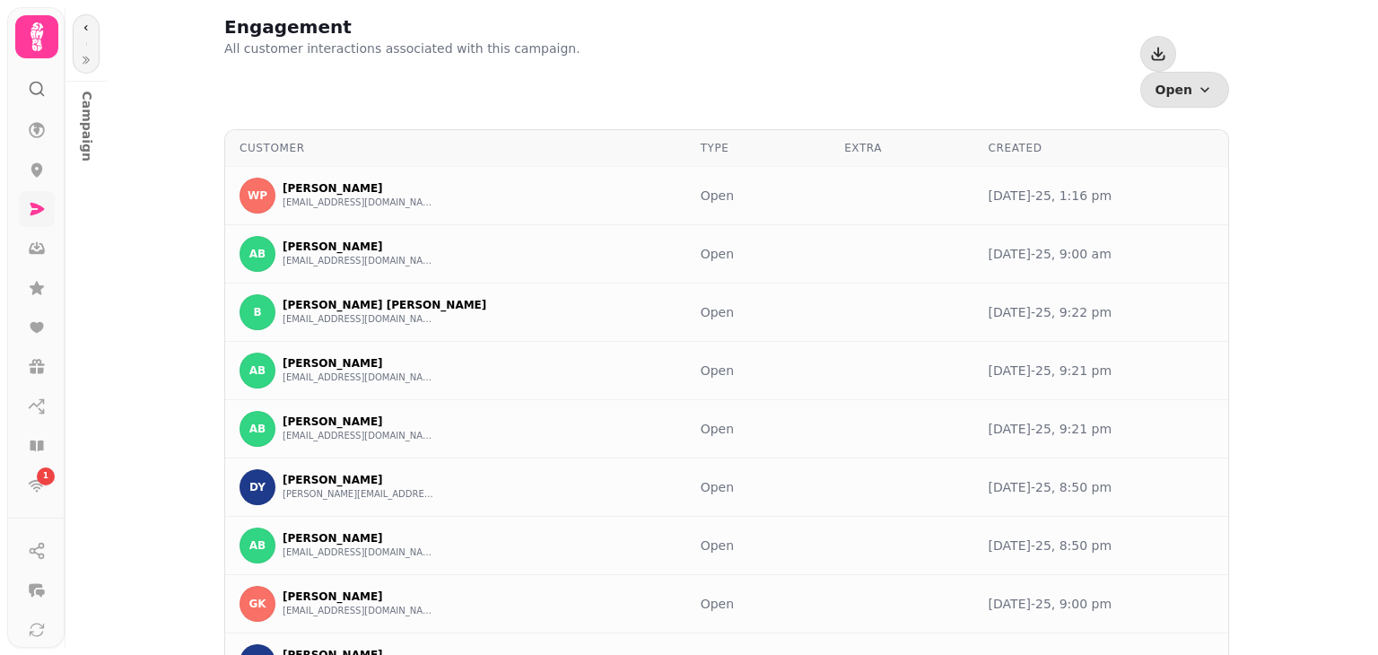
click at [10, 84] on div "1" at bounding box center [36, 327] width 57 height 639
click at [83, 58] on icon "button" at bounding box center [86, 60] width 11 height 11
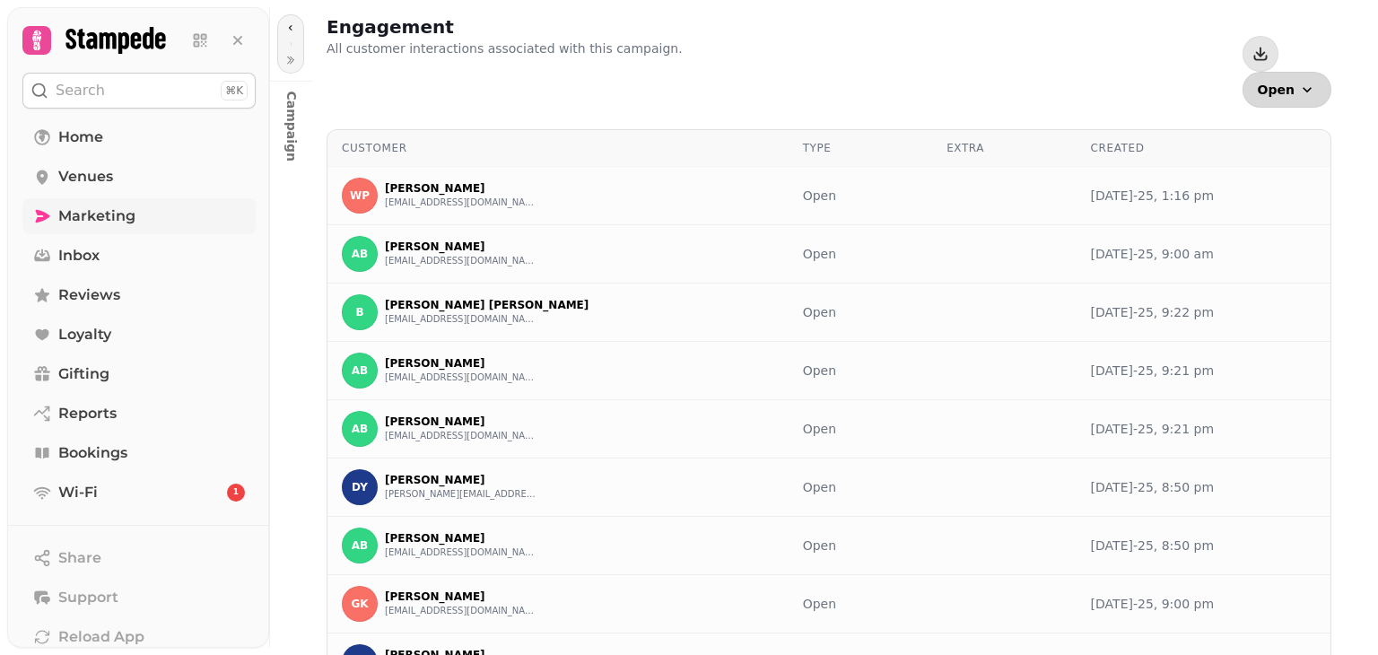
click at [1289, 72] on button "Open" at bounding box center [1287, 90] width 89 height 36
click at [246, 39] on icon at bounding box center [238, 40] width 18 height 18
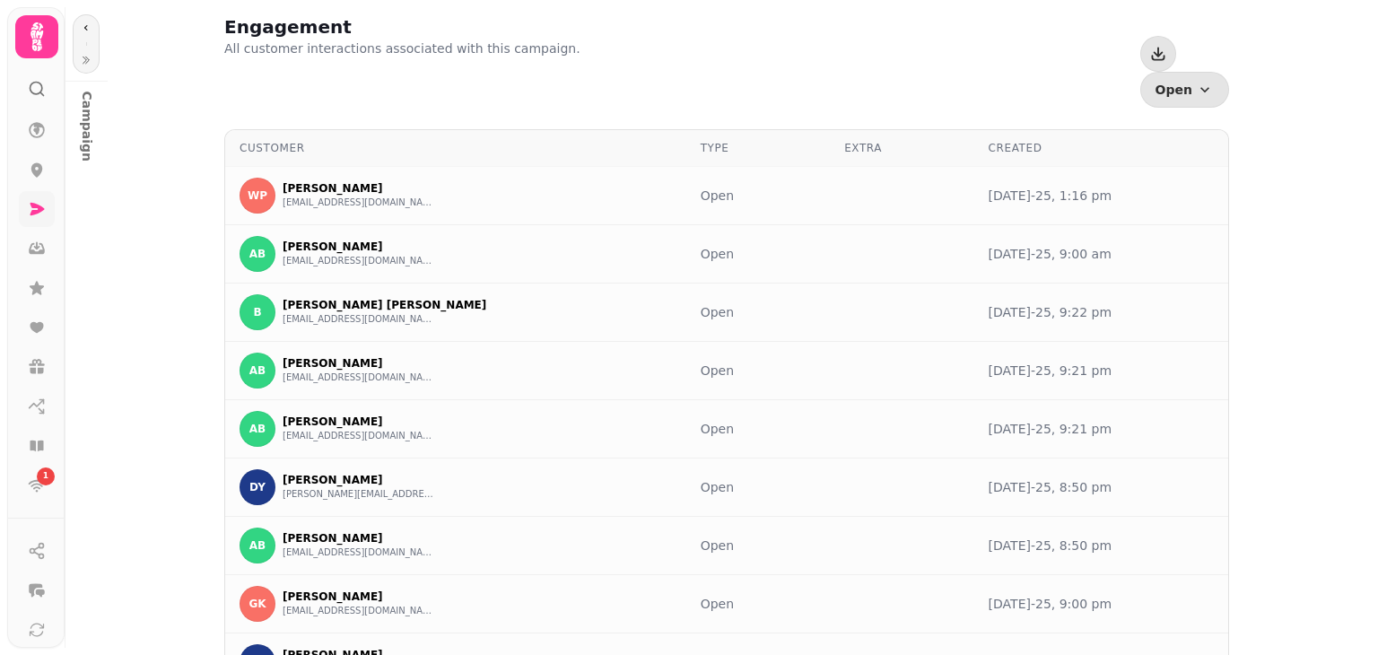
click at [35, 51] on icon at bounding box center [37, 37] width 36 height 36
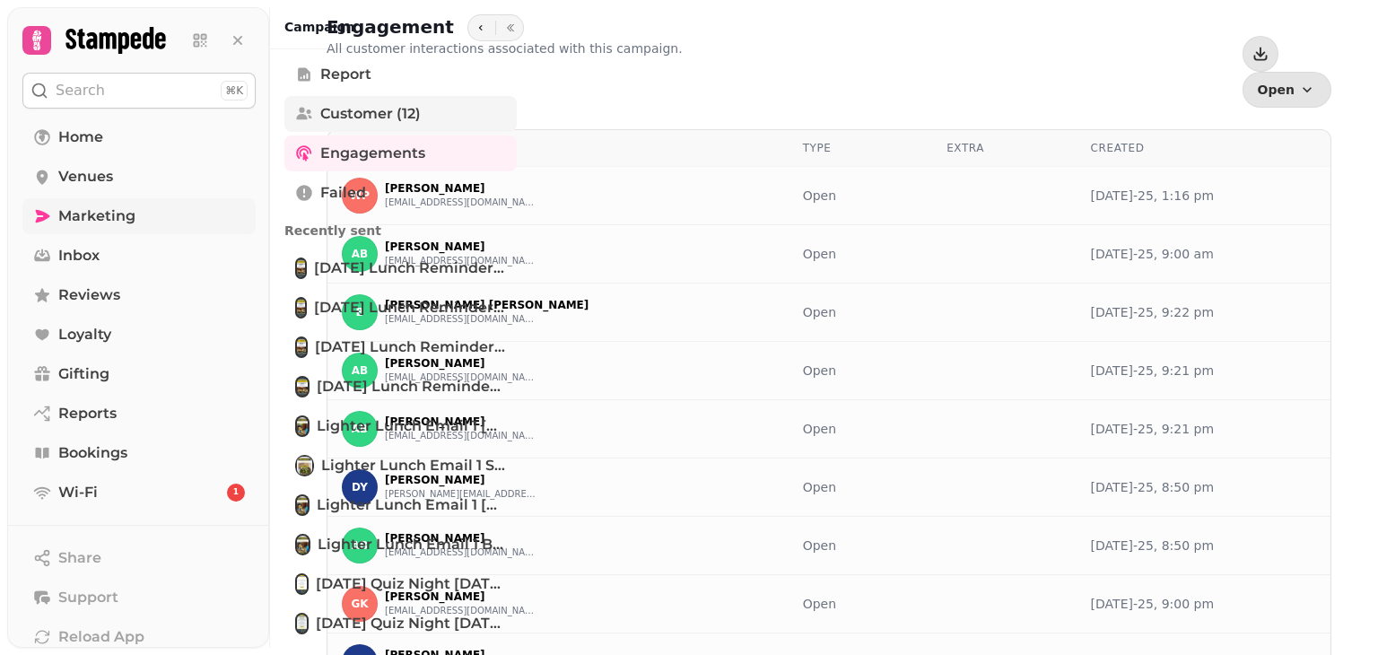
click at [404, 109] on span "Customer (12)" at bounding box center [370, 114] width 101 height 22
select select "**"
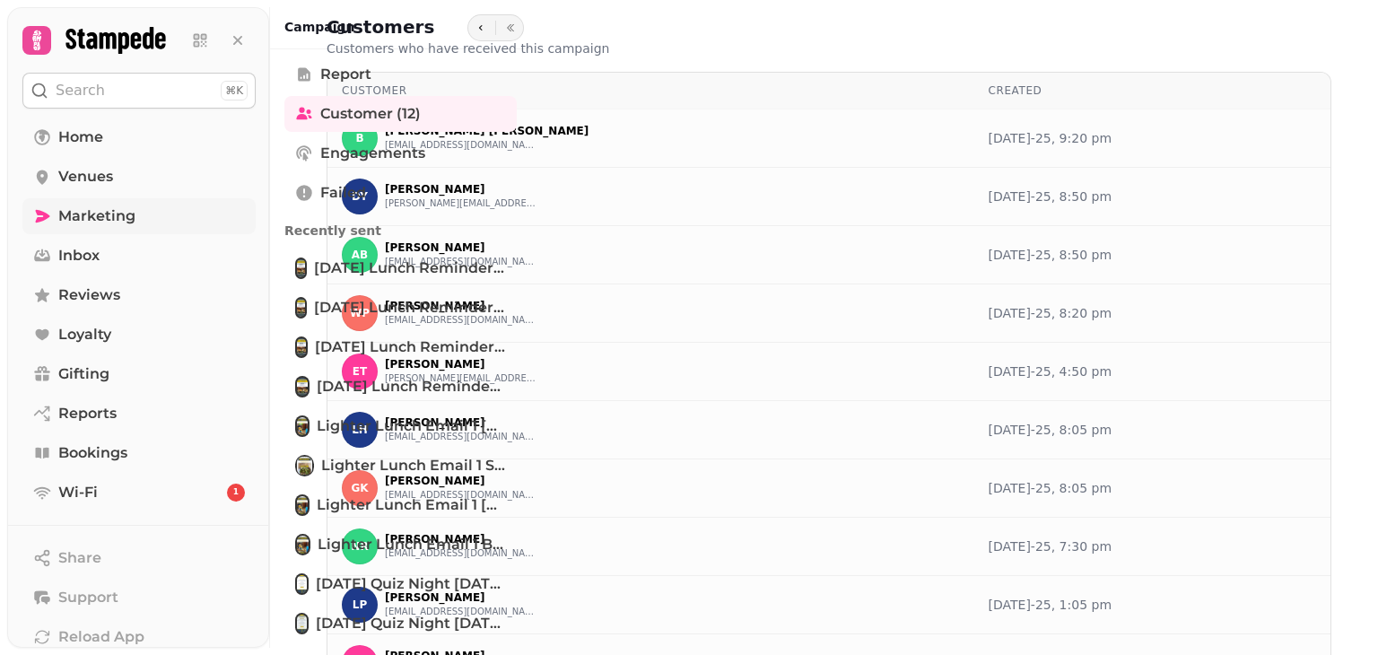
click at [671, 34] on div "Customers Customers who have received this campaign" at bounding box center [829, 35] width 1005 height 43
click at [587, 72] on div "Customer Created B [PERSON_NAME] [PERSON_NAME] [EMAIL_ADDRESS][DOMAIN_NAME] [DA…" at bounding box center [829, 441] width 1005 height 738
click at [190, 176] on link "Venues" at bounding box center [138, 177] width 233 height 36
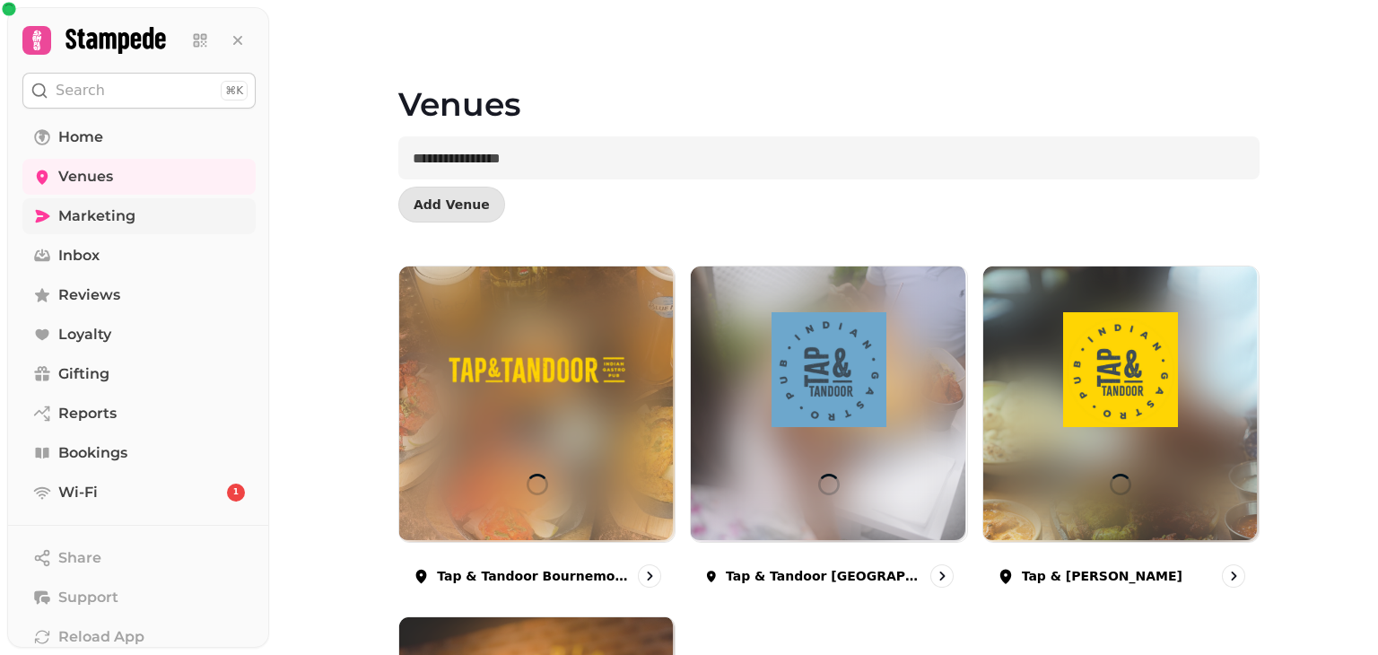
click at [189, 217] on link "Marketing" at bounding box center [138, 216] width 233 height 36
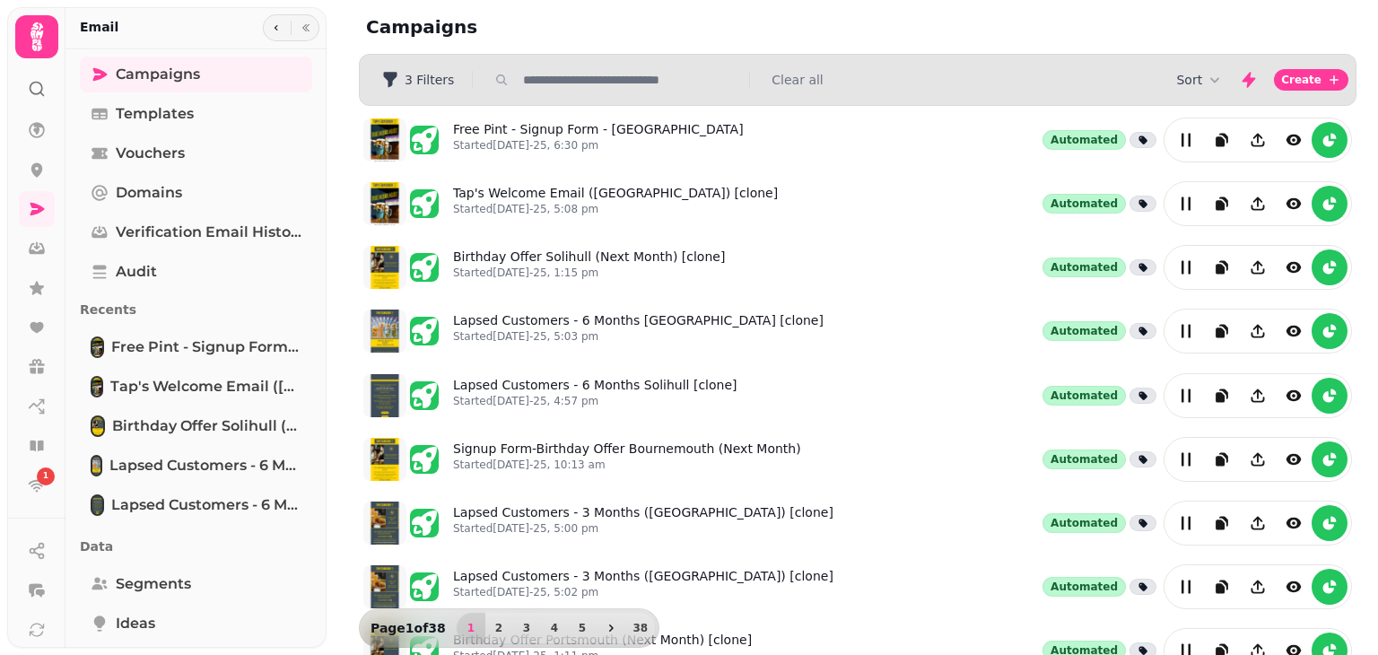
click at [721, 83] on input "text" at bounding box center [631, 80] width 230 height 18
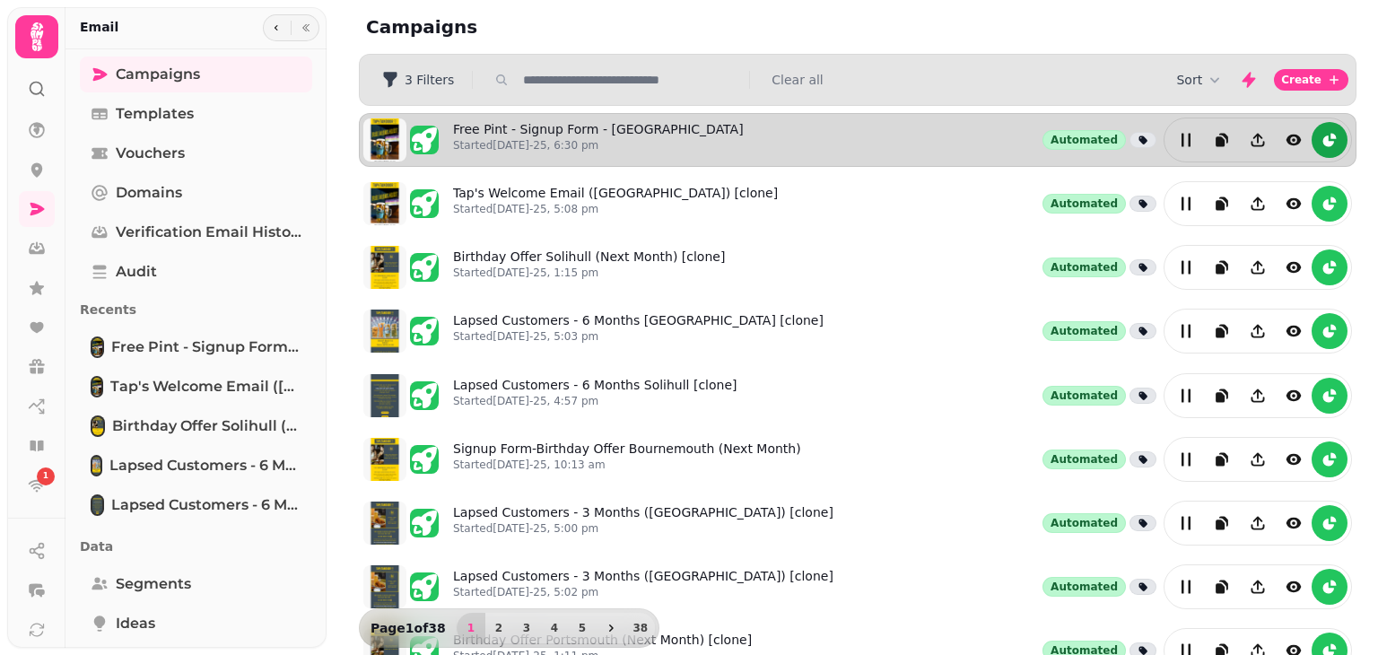
click at [1321, 146] on icon "reports" at bounding box center [1330, 140] width 18 height 18
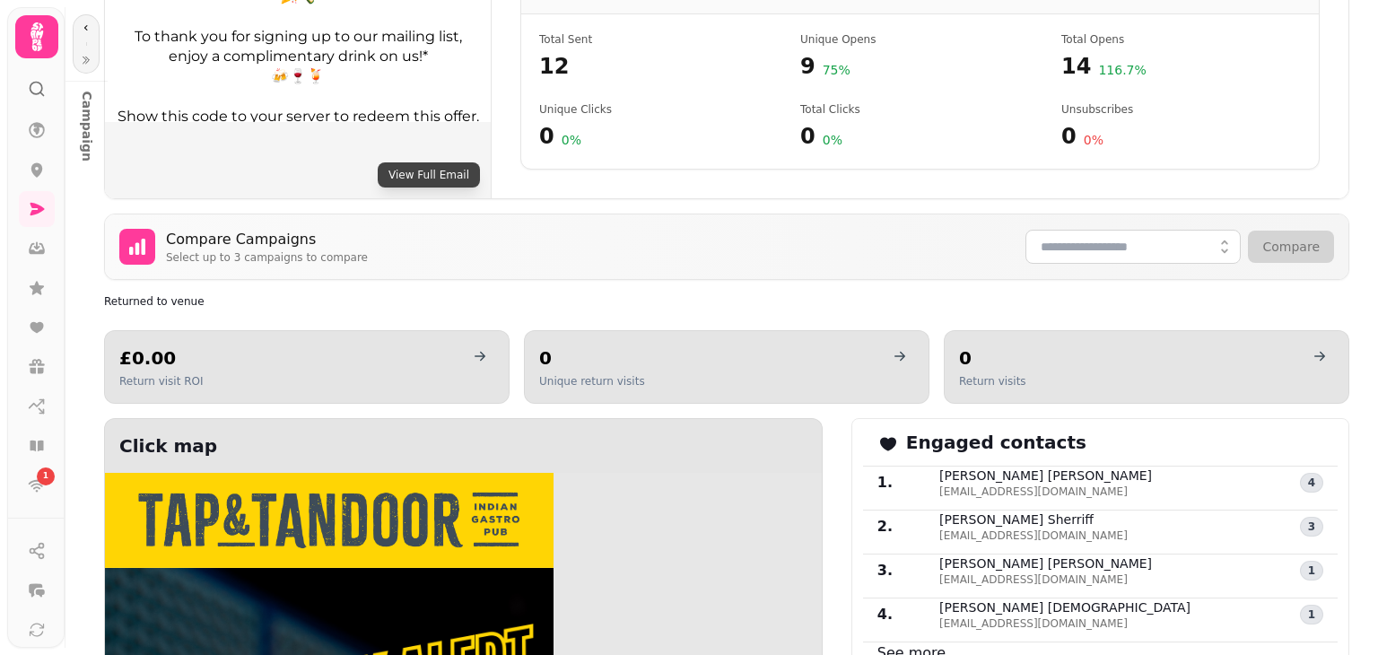
scroll to position [777, 0]
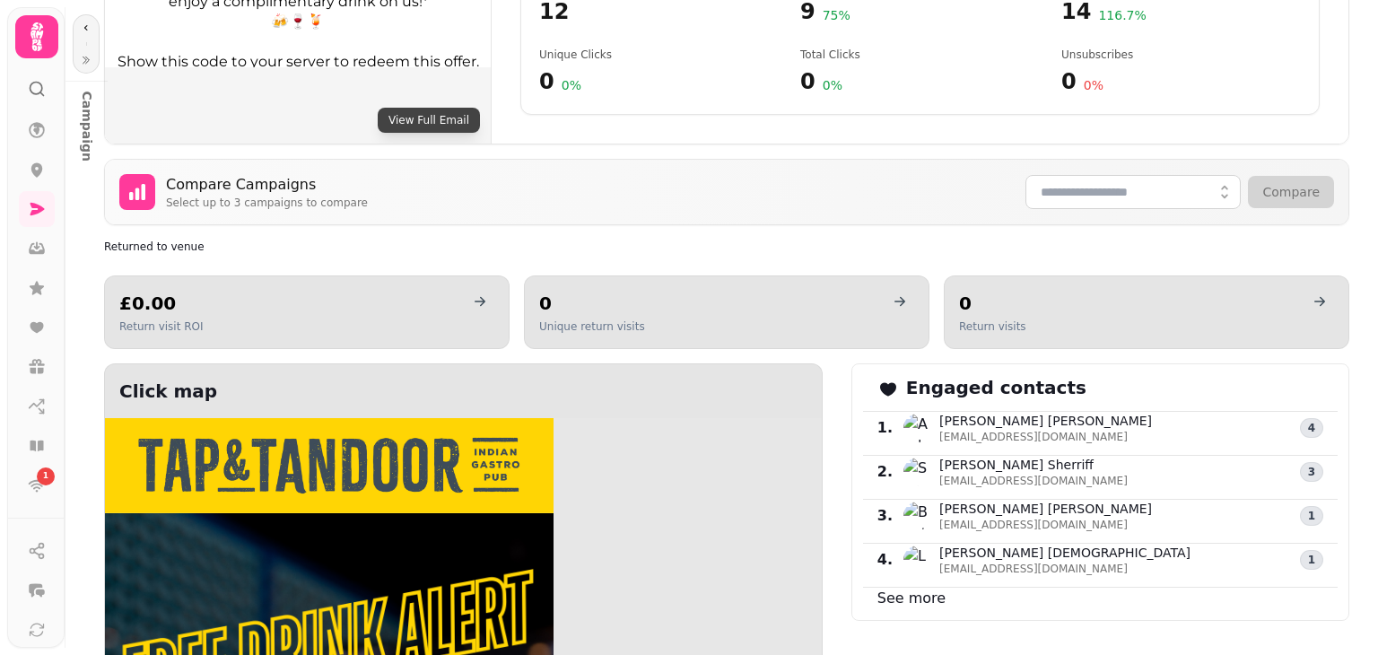
click at [912, 581] on div "Engaged contacts 1 . [PERSON_NAME] [EMAIL_ADDRESS][DOMAIN_NAME] 4 2 . [PERSON_N…" at bounding box center [1101, 492] width 498 height 258
click at [905, 590] on link "See more" at bounding box center [912, 598] width 68 height 17
select select "**"
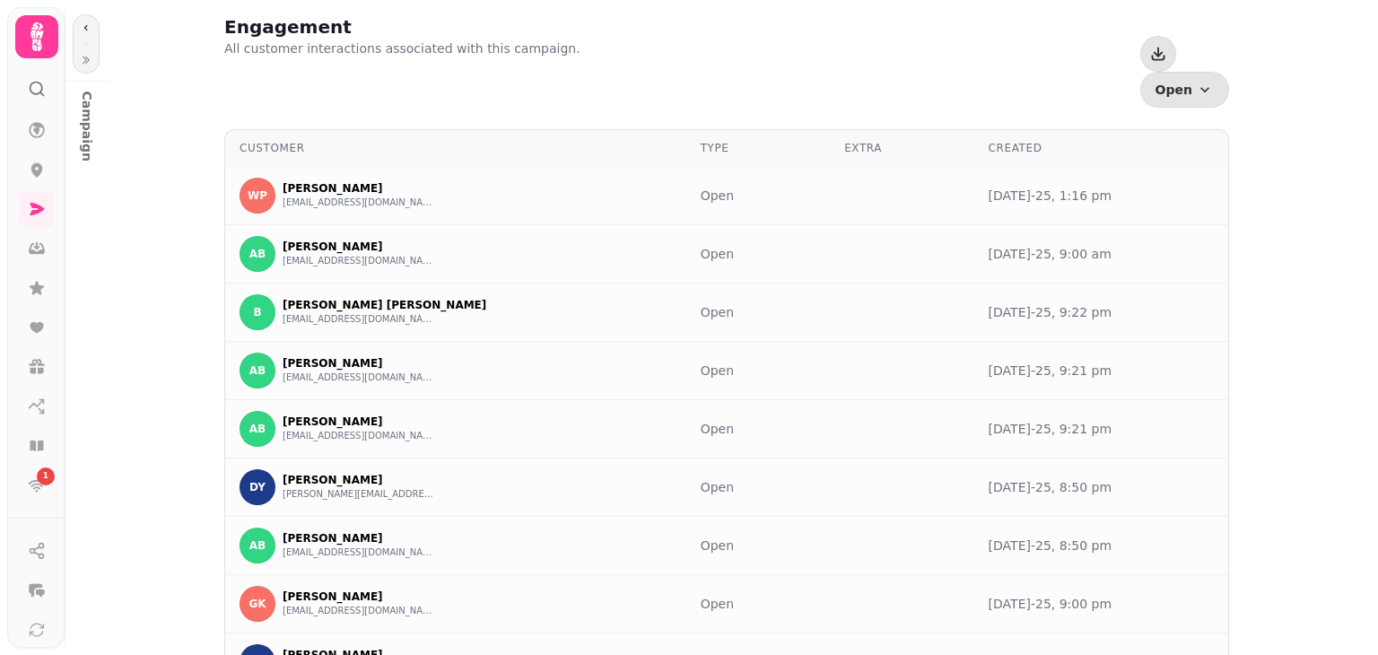
click at [84, 119] on p "Campaign" at bounding box center [87, 98] width 32 height 42
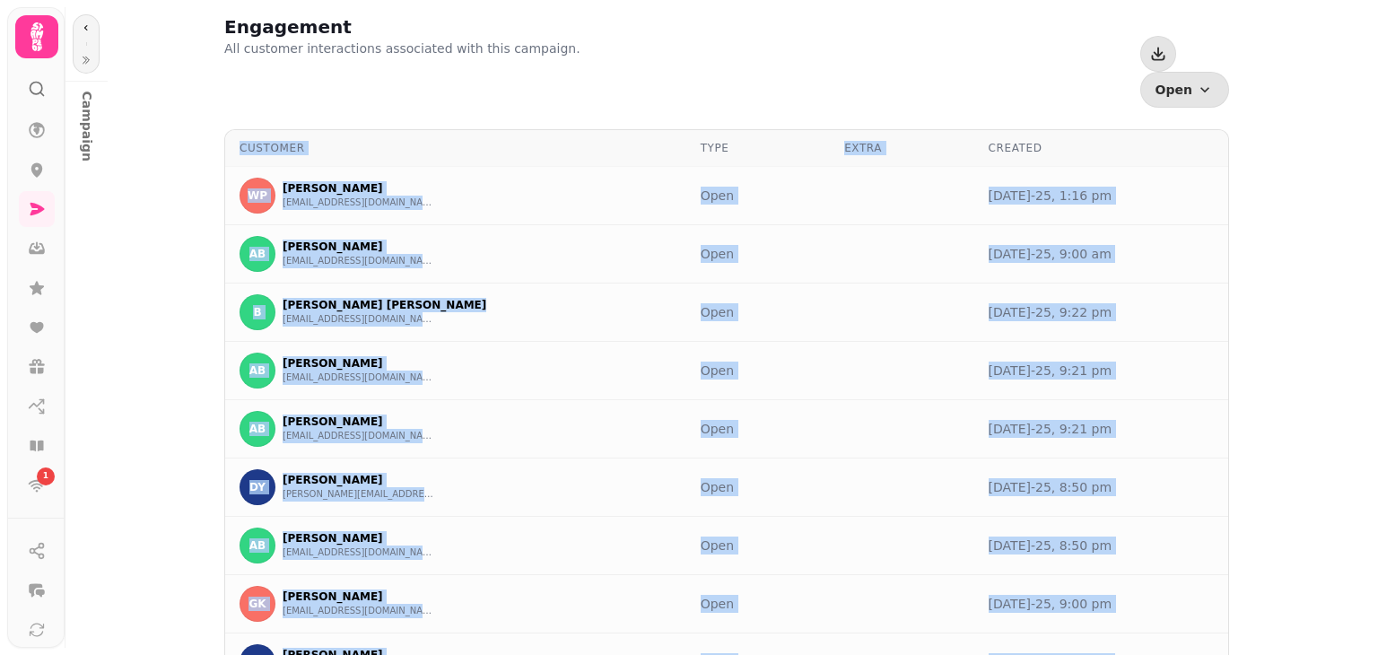
drag, startPoint x: 65, startPoint y: 114, endPoint x: 136, endPoint y: 107, distance: 71.3
click at [136, 107] on body "1 Engagement All customer interactions associated with this campaign. Open Even…" at bounding box center [689, 327] width 1378 height 655
click at [176, 169] on div "Engagement All customer interactions associated with this campaign. Open Events…" at bounding box center [722, 327] width 1314 height 655
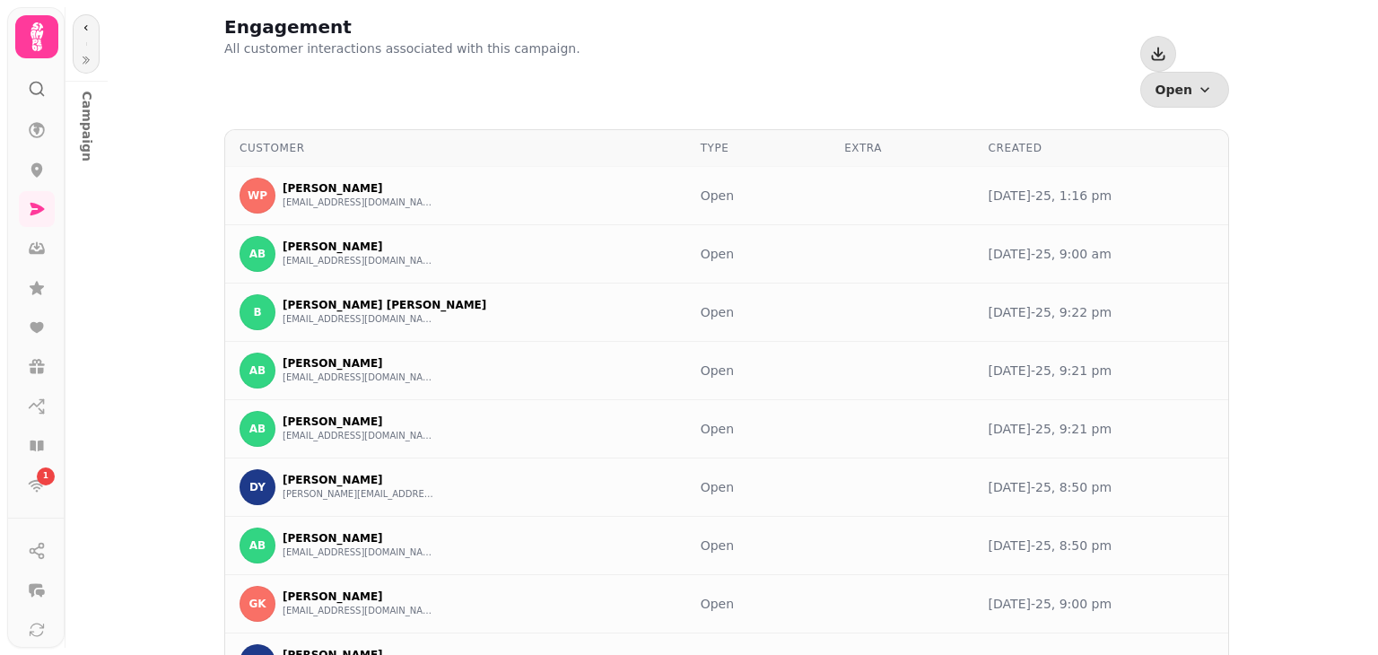
click at [29, 41] on icon at bounding box center [37, 37] width 36 height 36
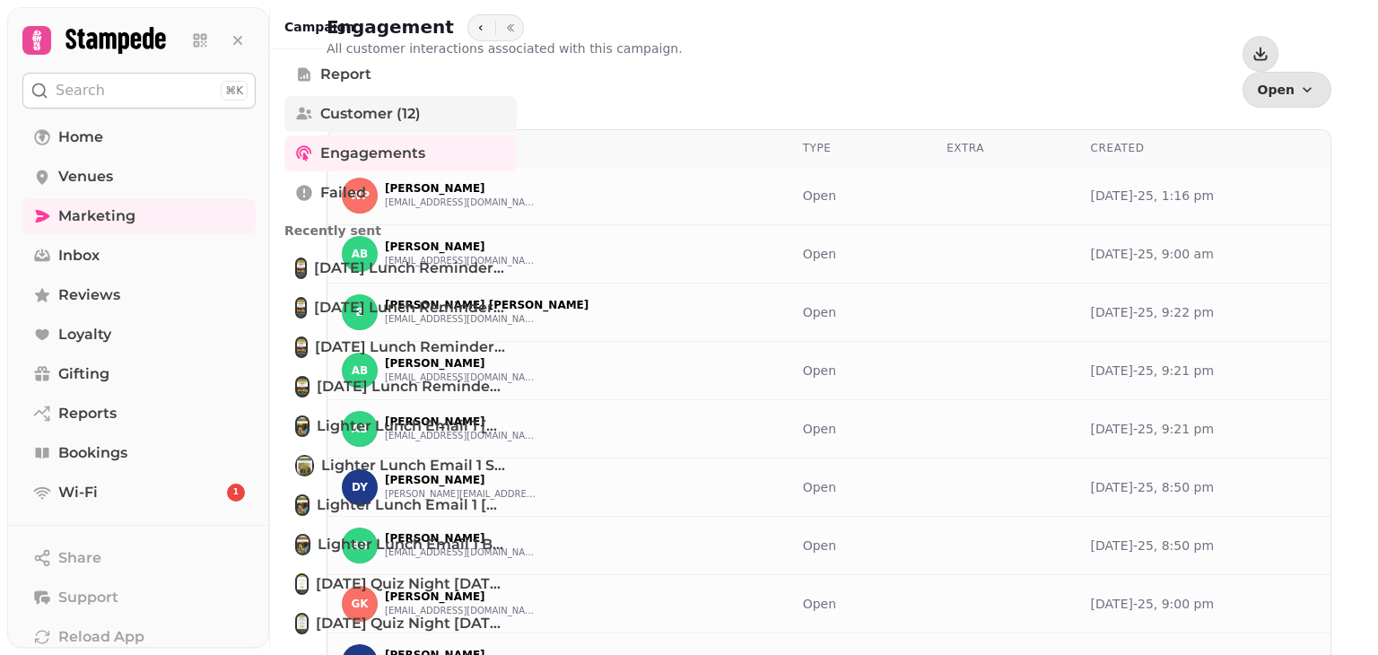
click at [367, 108] on span "Customer (12)" at bounding box center [370, 114] width 101 height 22
select select "**"
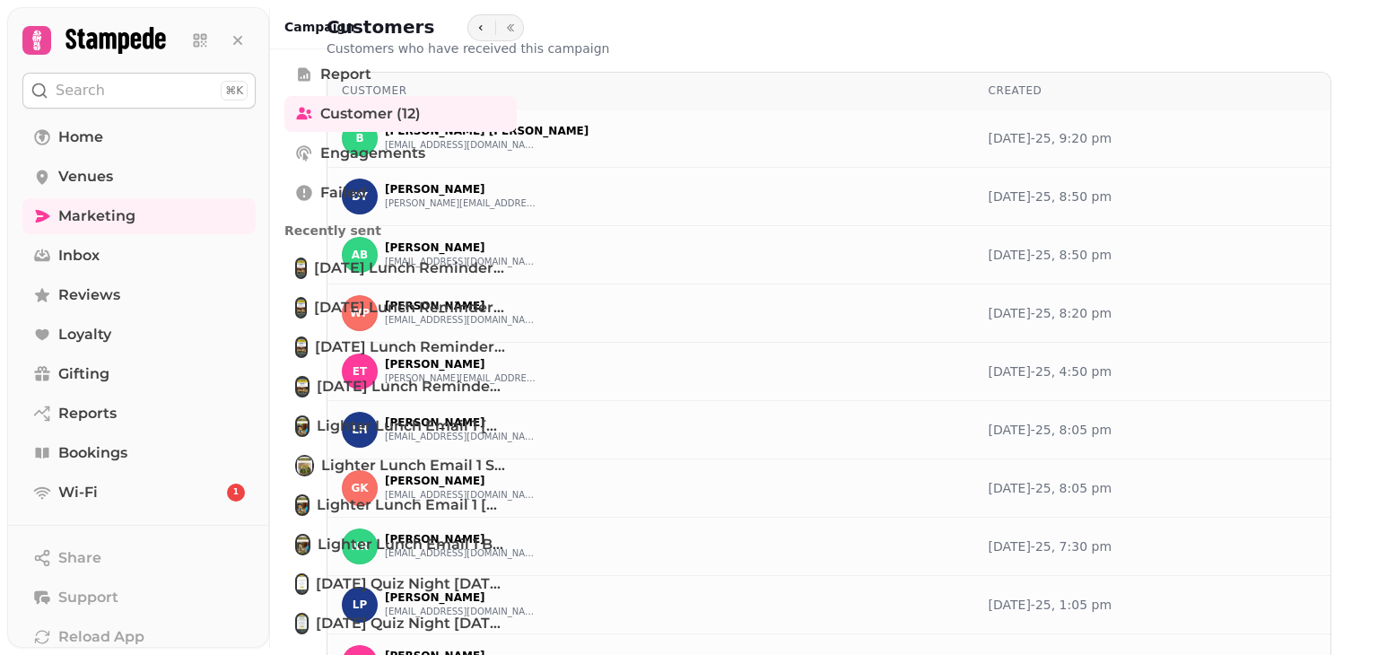
click at [596, 37] on h2 "Customers" at bounding box center [499, 26] width 345 height 25
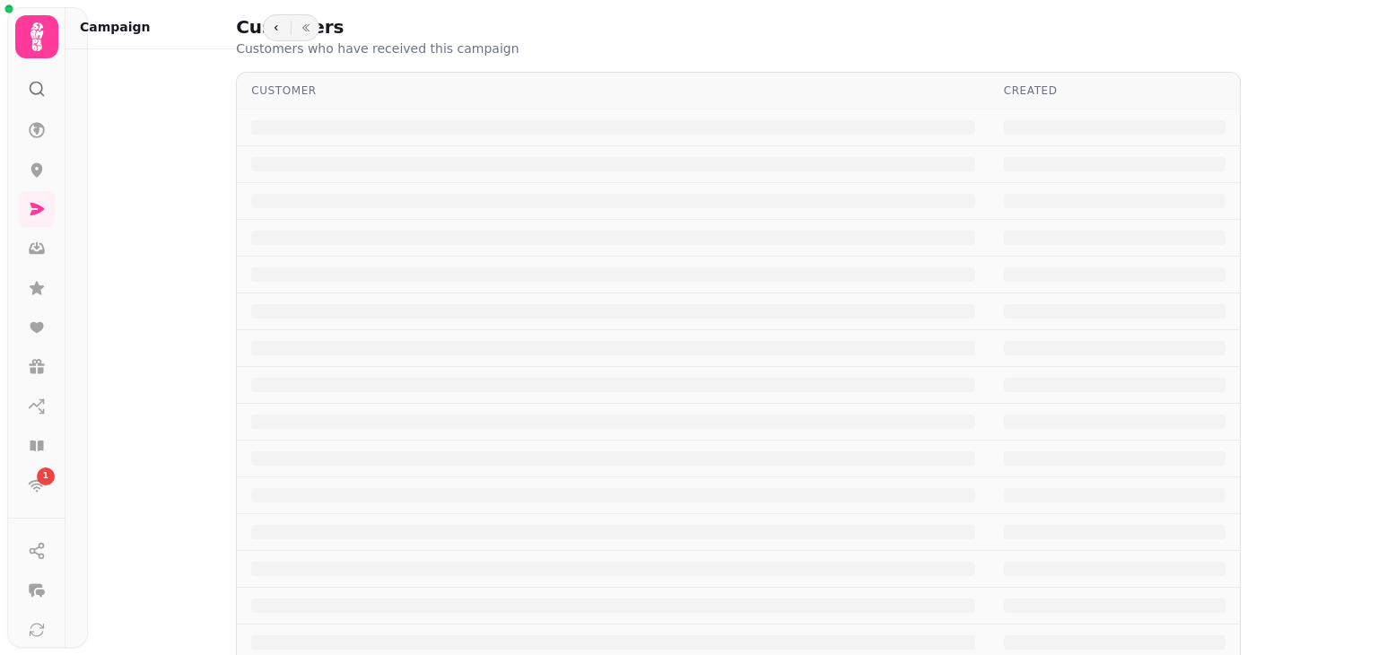
select select "**"
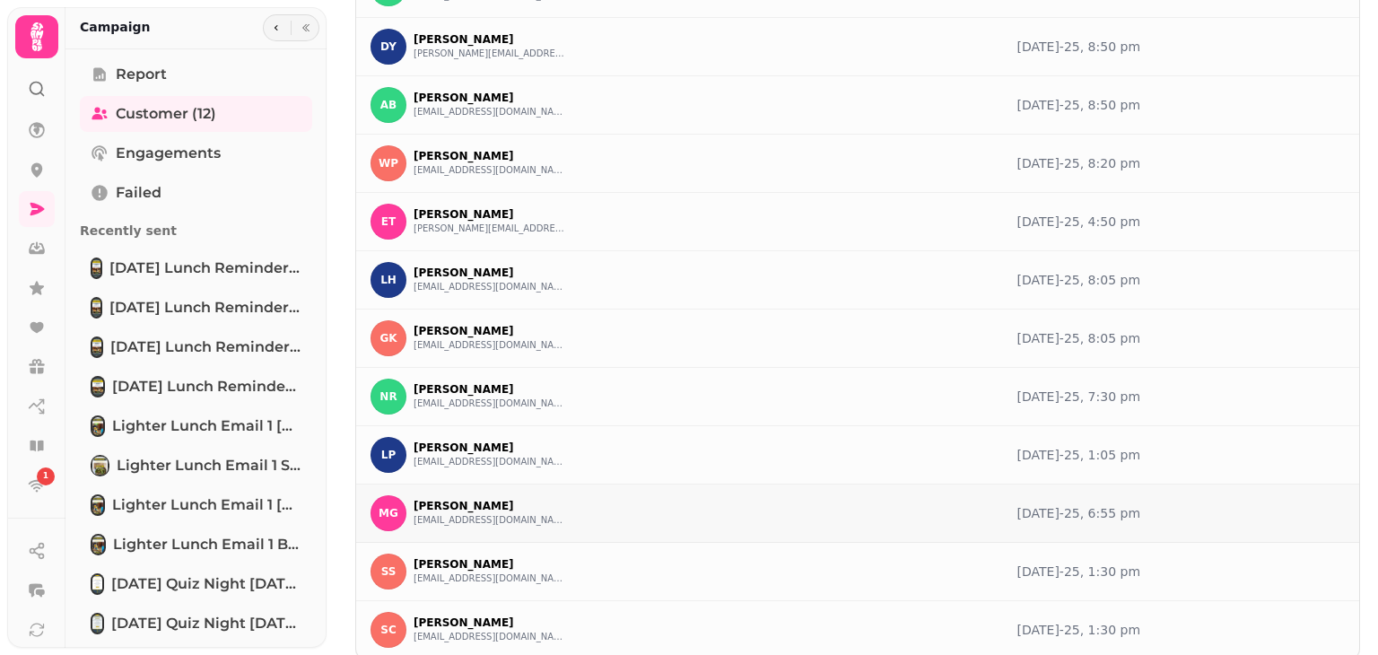
scroll to position [223, 0]
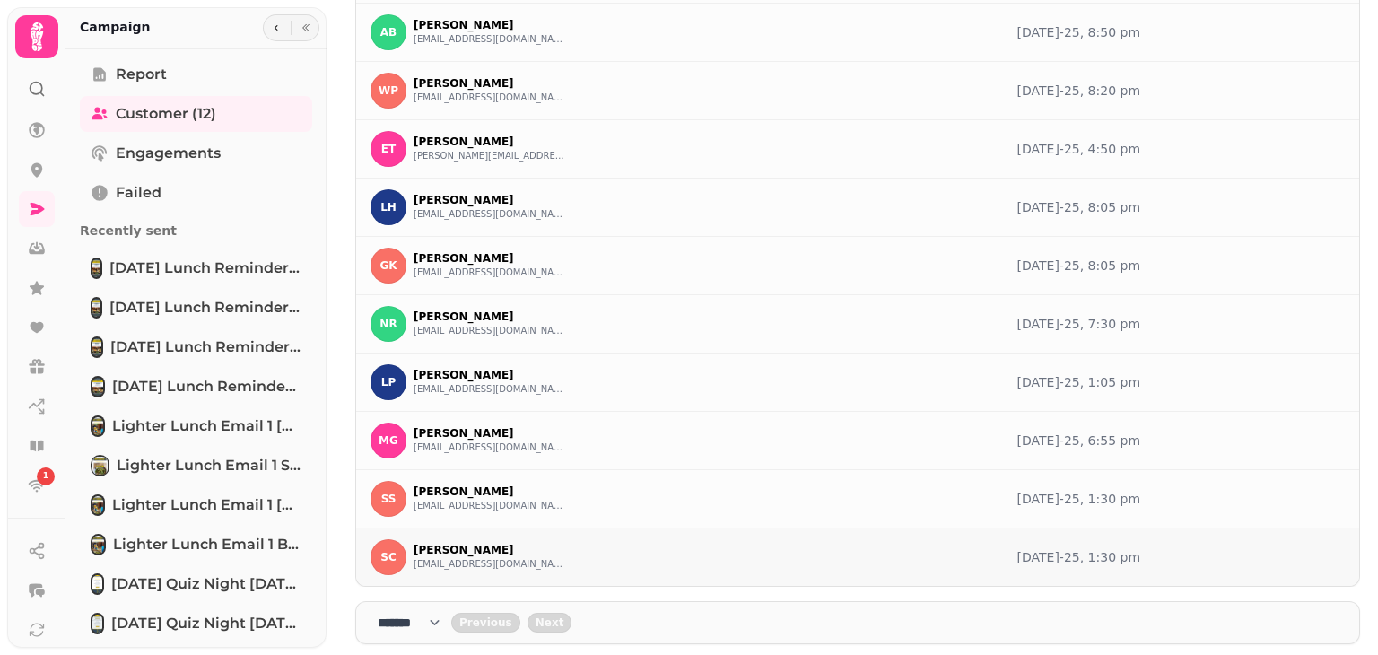
drag, startPoint x: 355, startPoint y: 109, endPoint x: 1127, endPoint y: 562, distance: 894.5
click at [1127, 562] on tbody "B Beatriz Gomes Marques beatrizgmarques2@gmail.com 15th Aug-25, 9:20 pm DY Dani…" at bounding box center [857, 237] width 1003 height 700
copy tbody "B Beatriz Gomes Marques beatrizgmarques2@gmail.com 15th Aug-25, 9:20 pm DY Dani…"
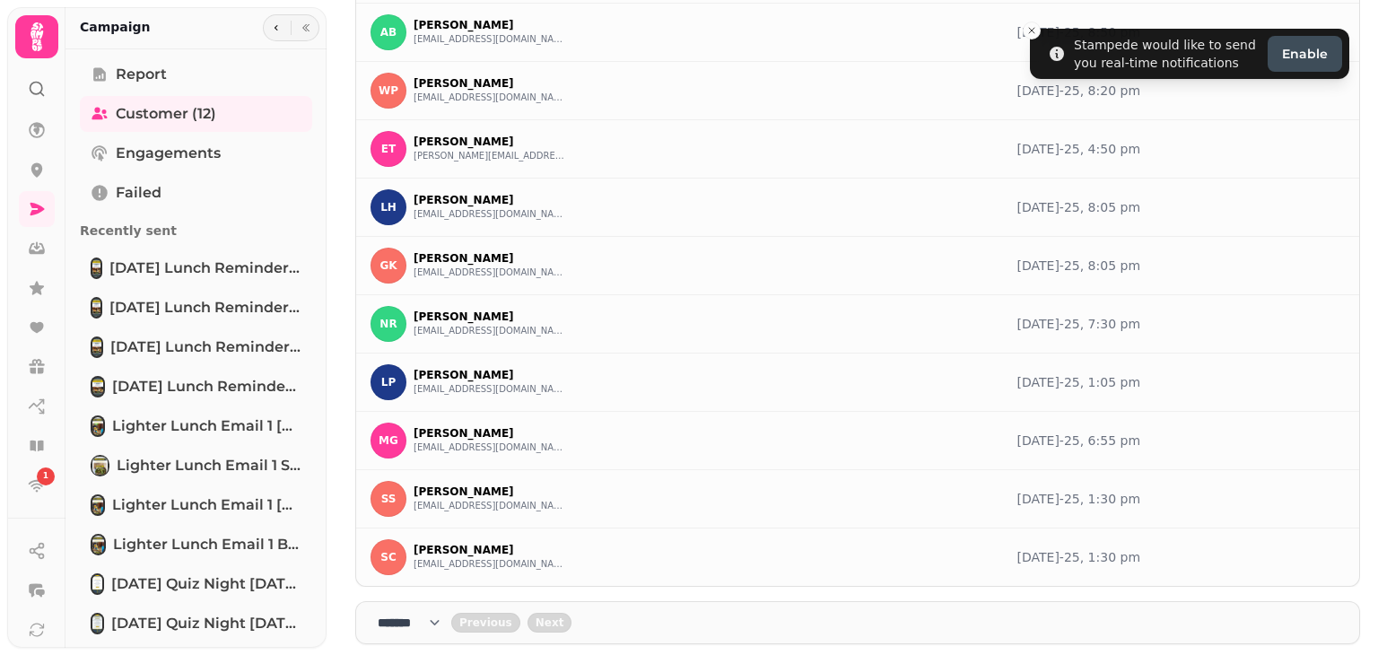
click at [42, 88] on circle at bounding box center [37, 89] width 12 height 12
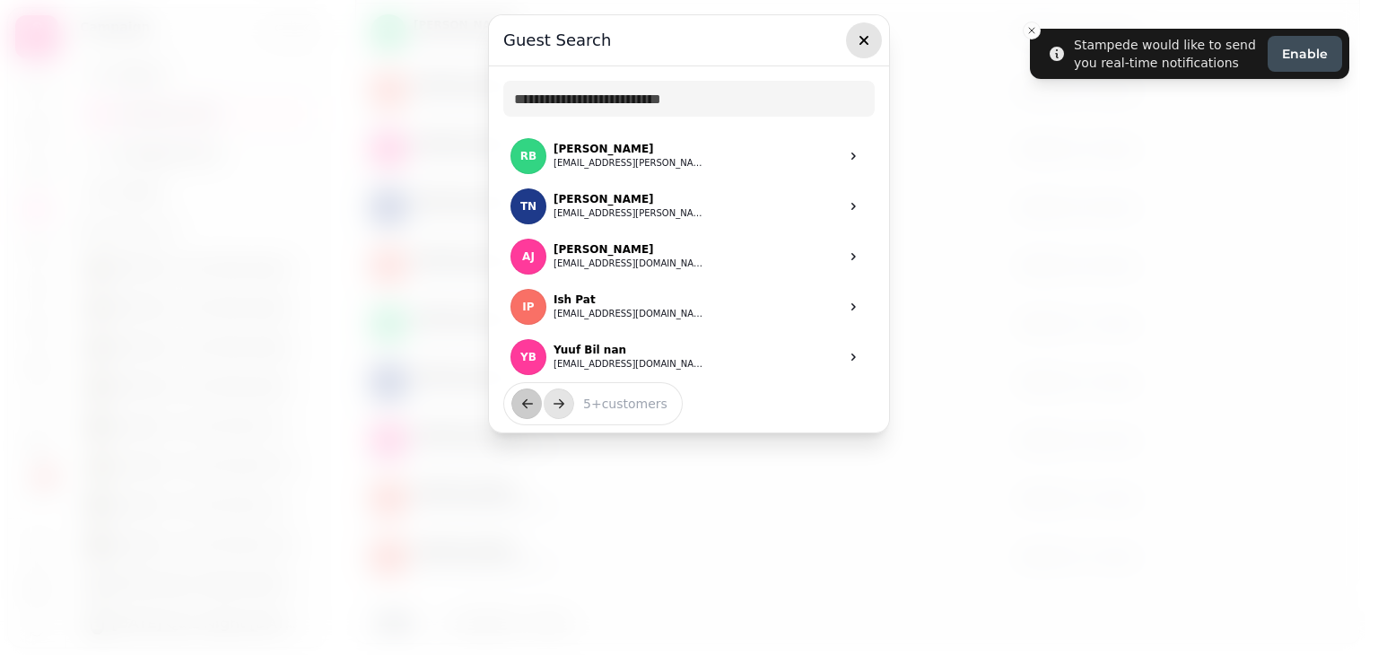
click at [865, 38] on icon "button" at bounding box center [864, 40] width 9 height 9
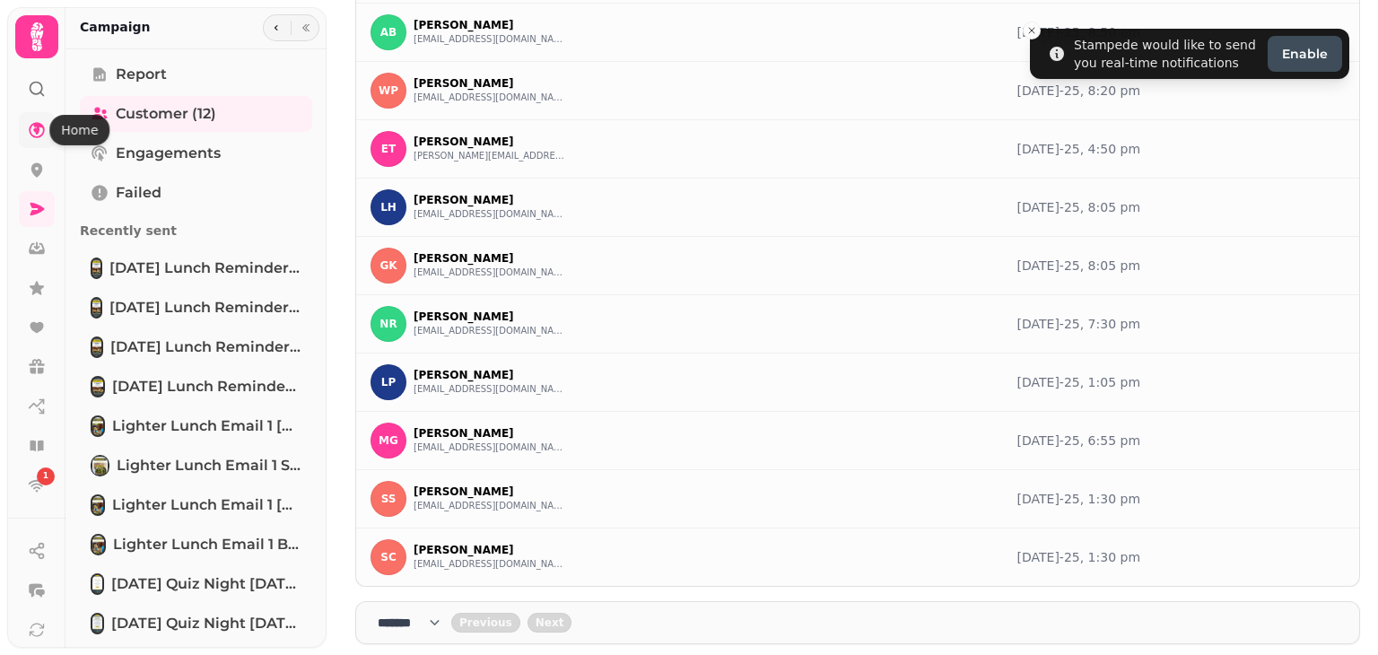
click at [35, 135] on icon at bounding box center [37, 130] width 18 height 18
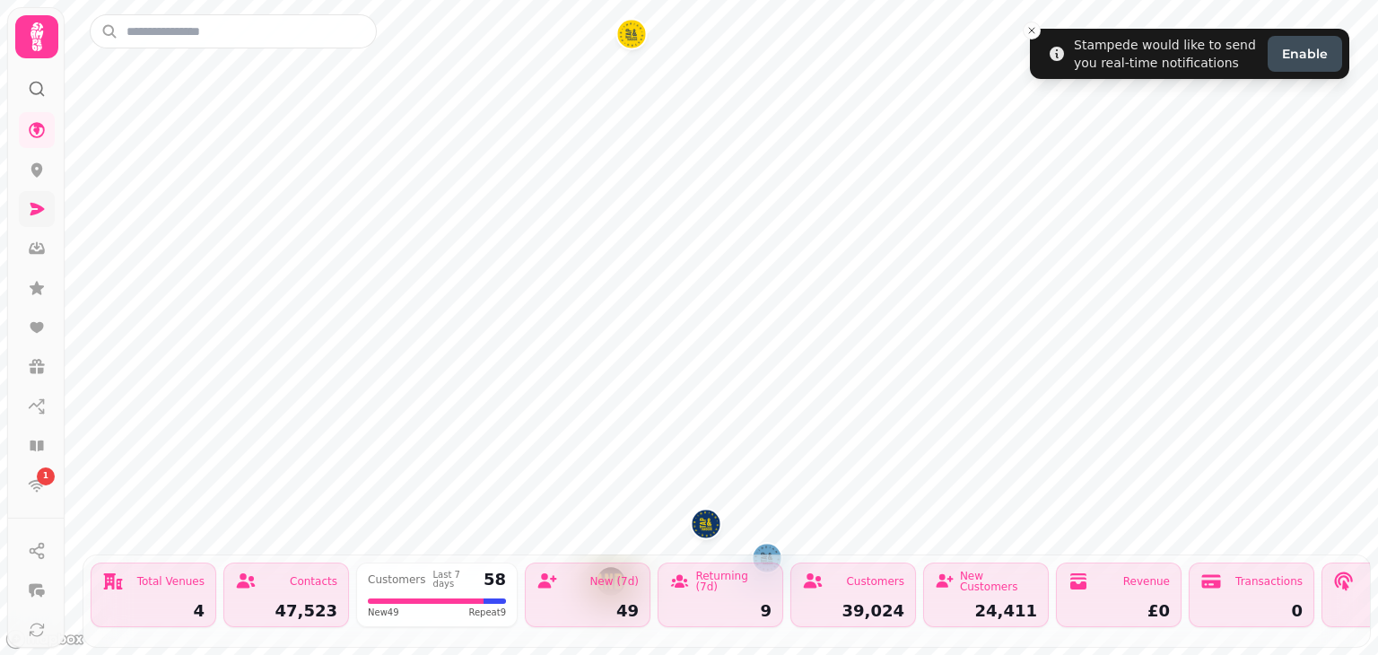
click at [32, 213] on icon at bounding box center [38, 209] width 14 height 13
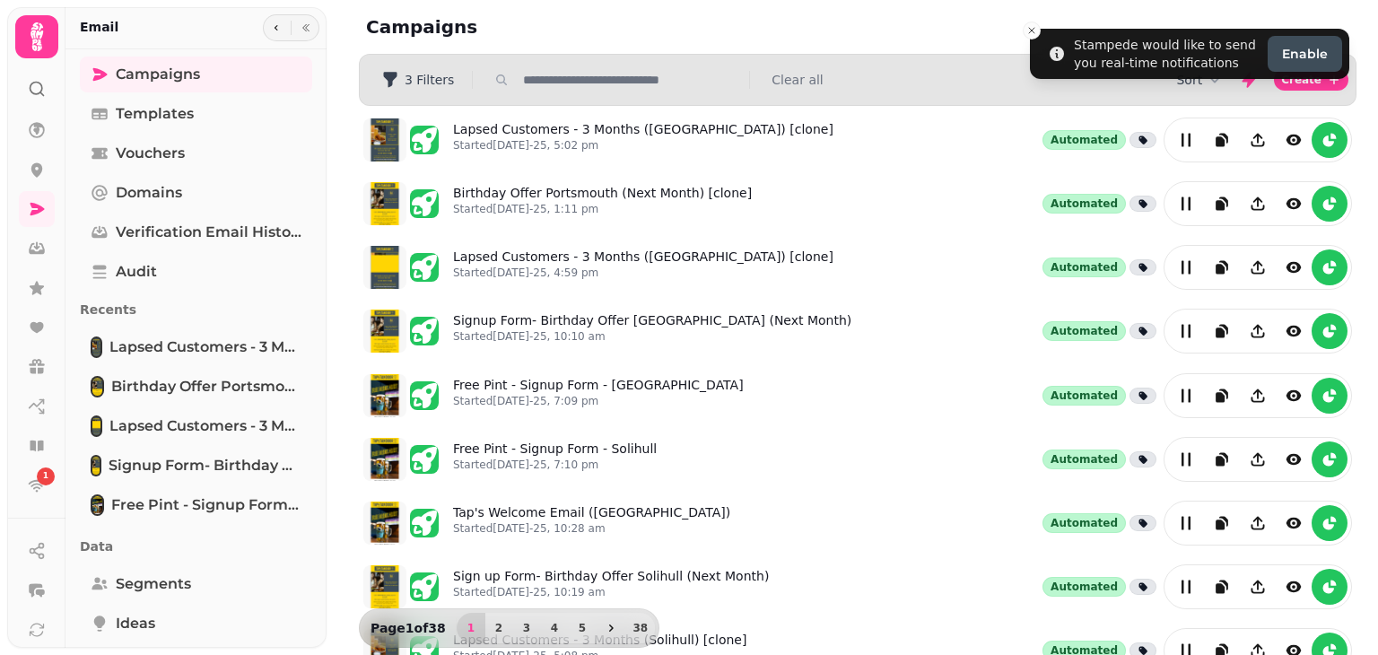
click at [564, 79] on input "text" at bounding box center [631, 80] width 230 height 18
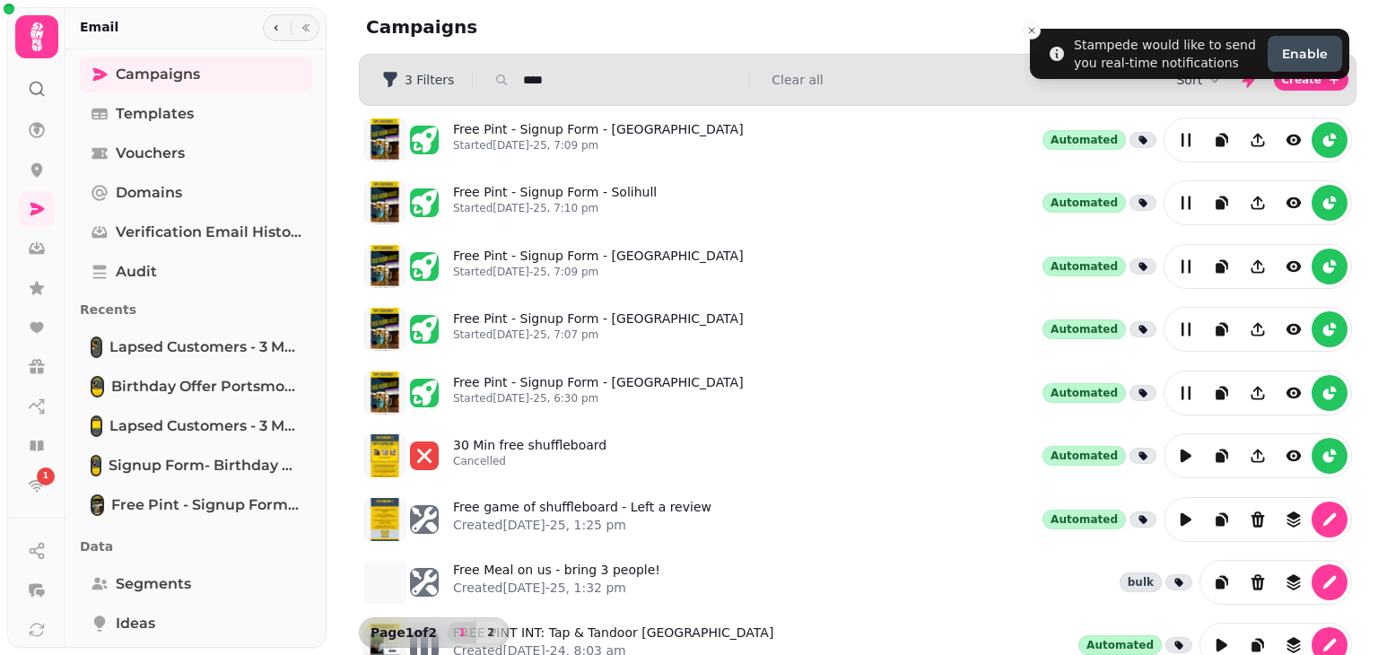
type input "*********"
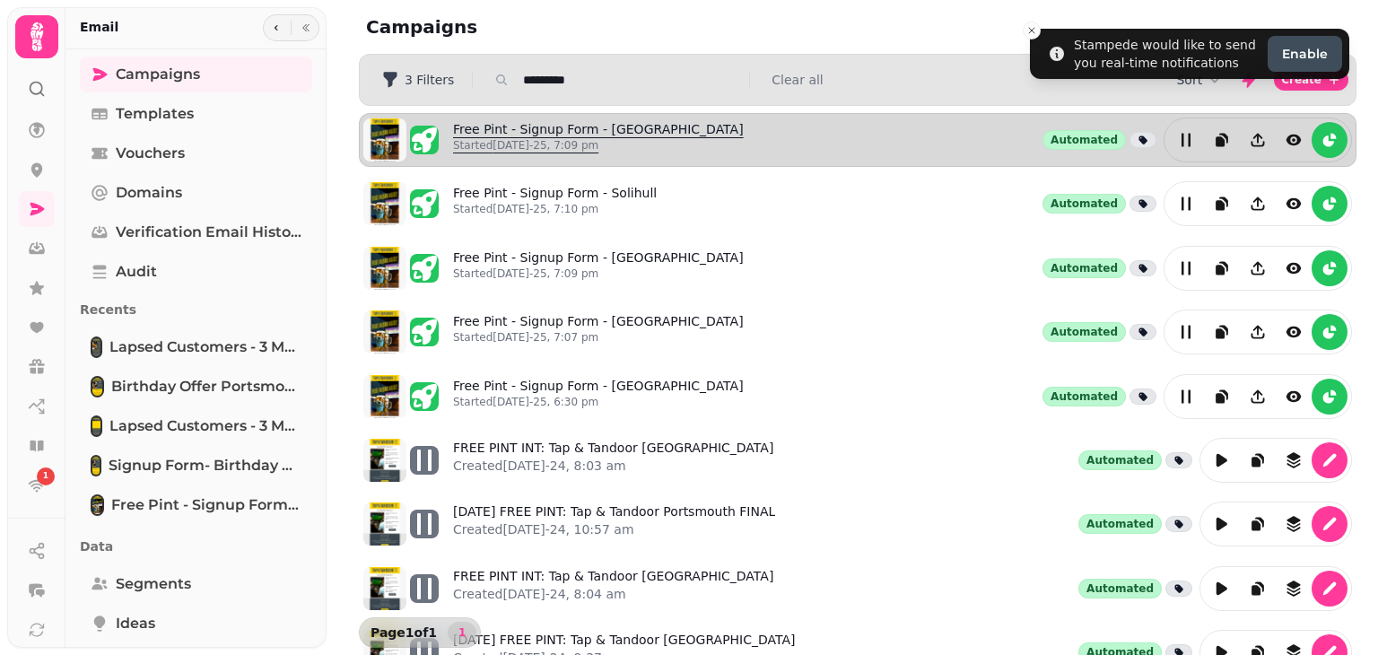
click at [644, 146] on p "Started 30th Jul-25, 7:09 pm" at bounding box center [598, 145] width 291 height 14
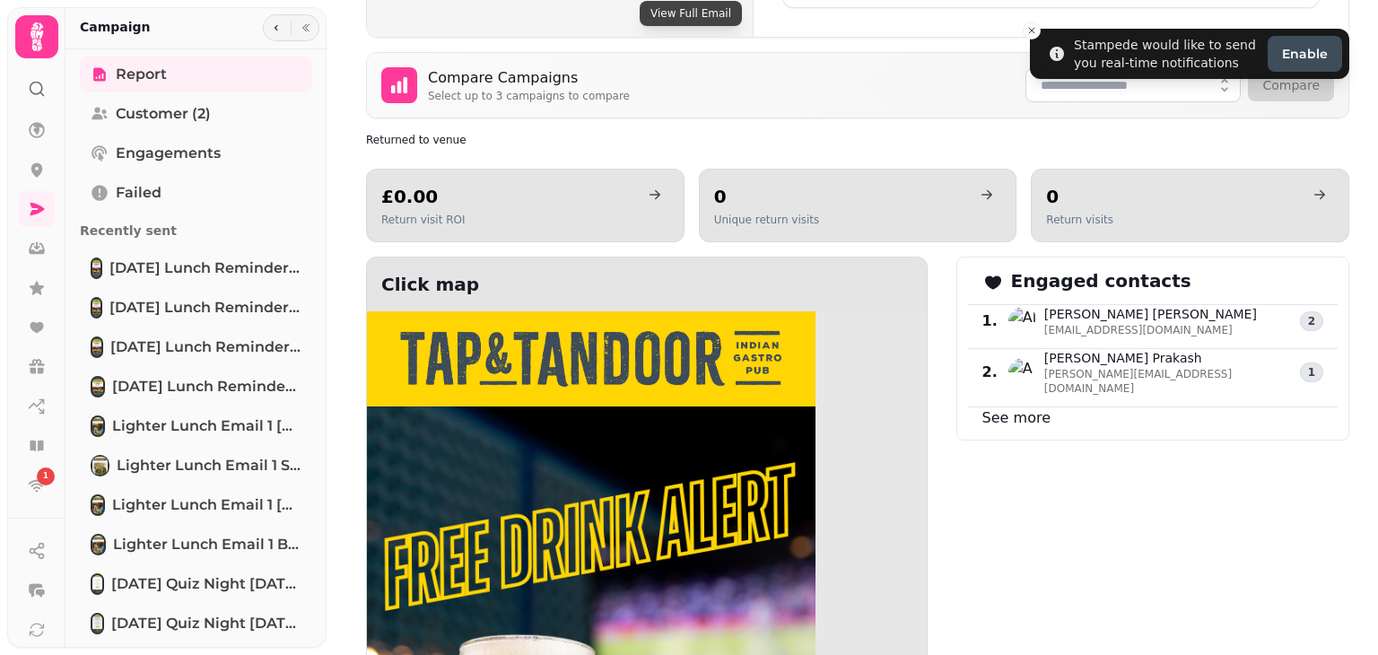
scroll to position [887, 0]
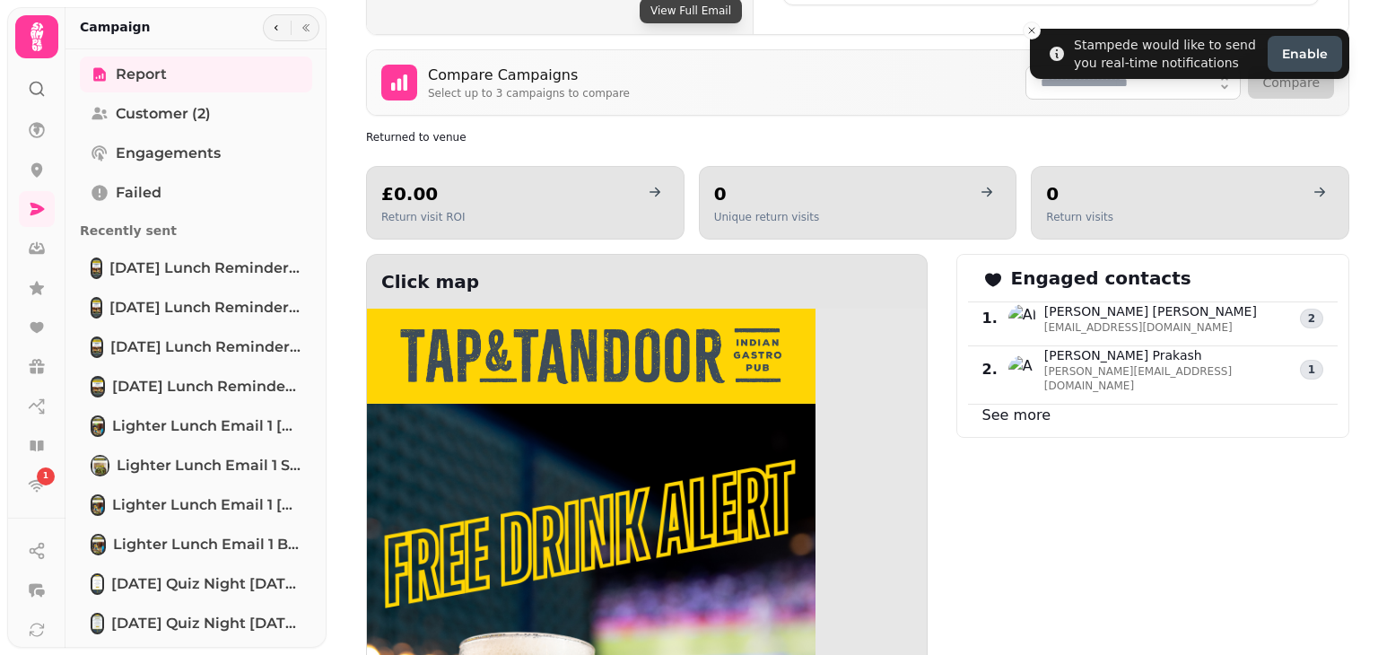
click at [1005, 386] on div "Engaged contacts 1 . Alan Bartlett bartz4780@yahoo.co.uk 2 2 . Anand Prakash an…" at bounding box center [1153, 346] width 393 height 184
click at [995, 407] on link "See more" at bounding box center [1017, 415] width 68 height 17
select select "**"
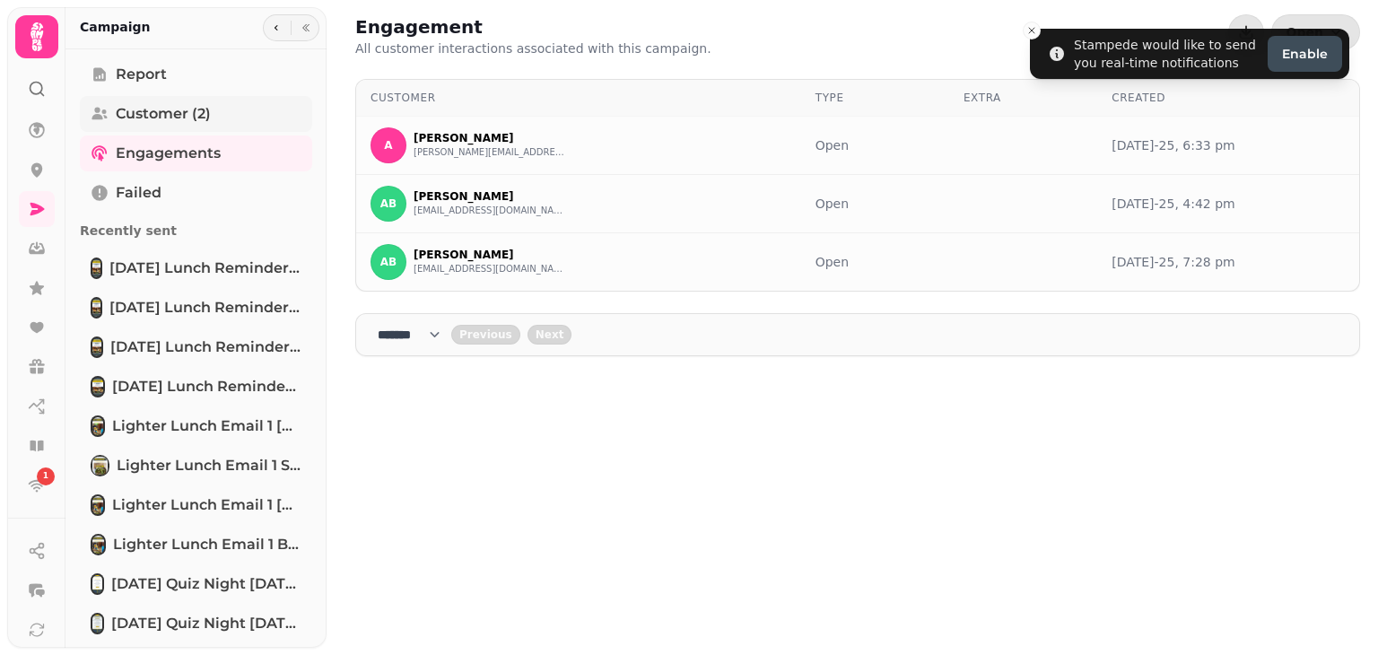
click at [201, 123] on span "Customer (2)" at bounding box center [163, 114] width 95 height 22
select select "**"
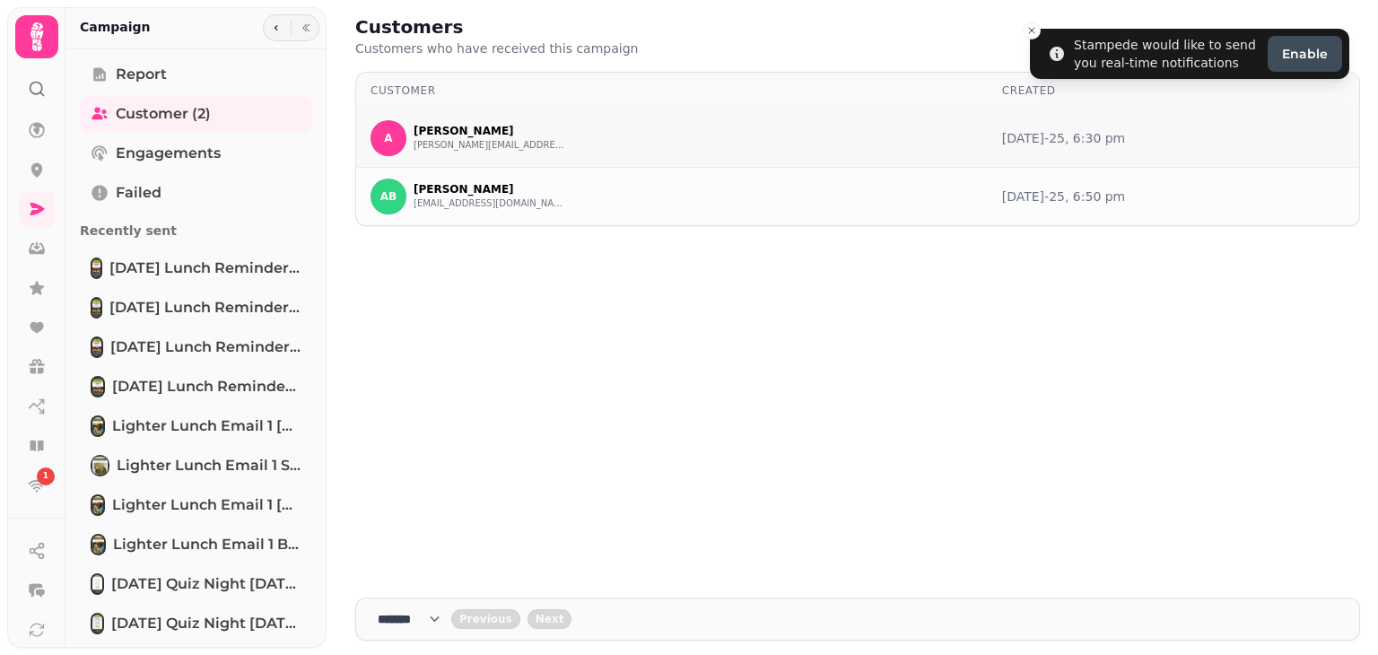
drag, startPoint x: 348, startPoint y: 91, endPoint x: 1093, endPoint y: 149, distance: 747.1
click at [1093, 149] on div "Customers Customers who have received this campaign Customer Created A Anand Pr…" at bounding box center [858, 327] width 1034 height 655
click at [183, 173] on div "Report Customer (2) Engagements Failed Recently sent Sunday Lunch Reminder soli…" at bounding box center [196, 461] width 261 height 808
click at [179, 157] on span "Engagements" at bounding box center [168, 154] width 105 height 22
select select "**"
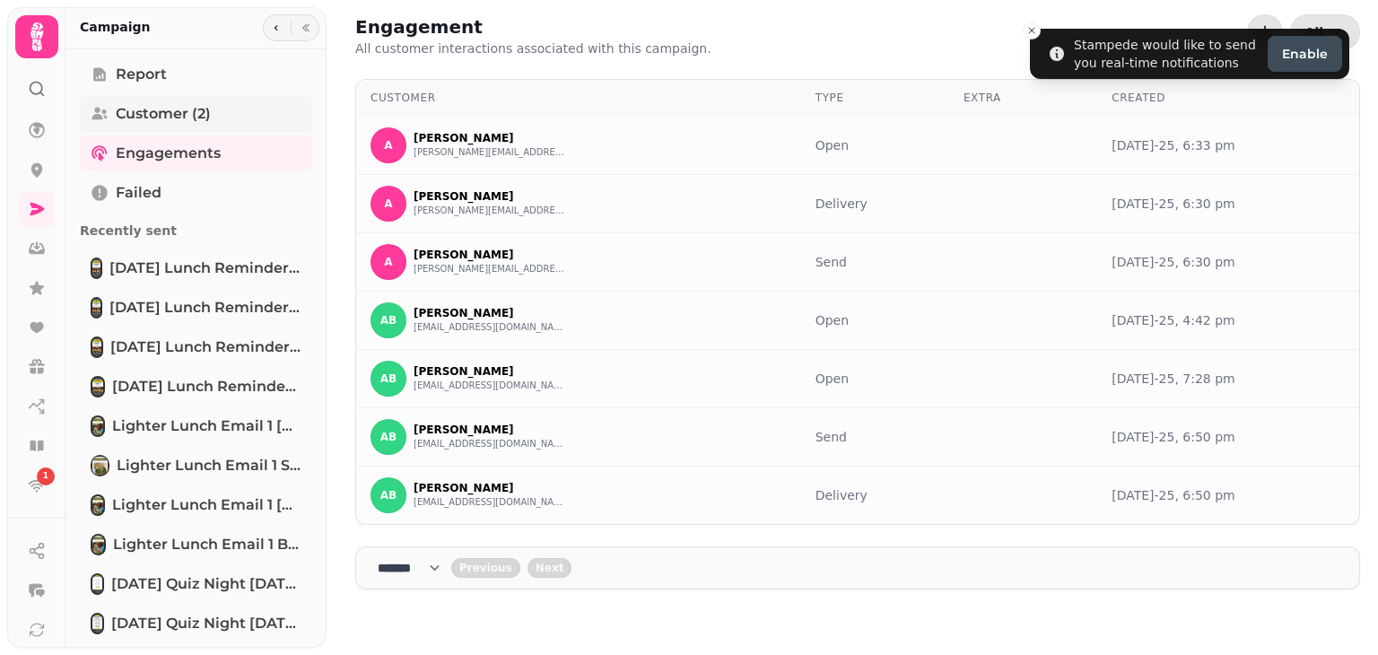
click at [183, 109] on span "Customer (2)" at bounding box center [163, 114] width 95 height 22
select select "**"
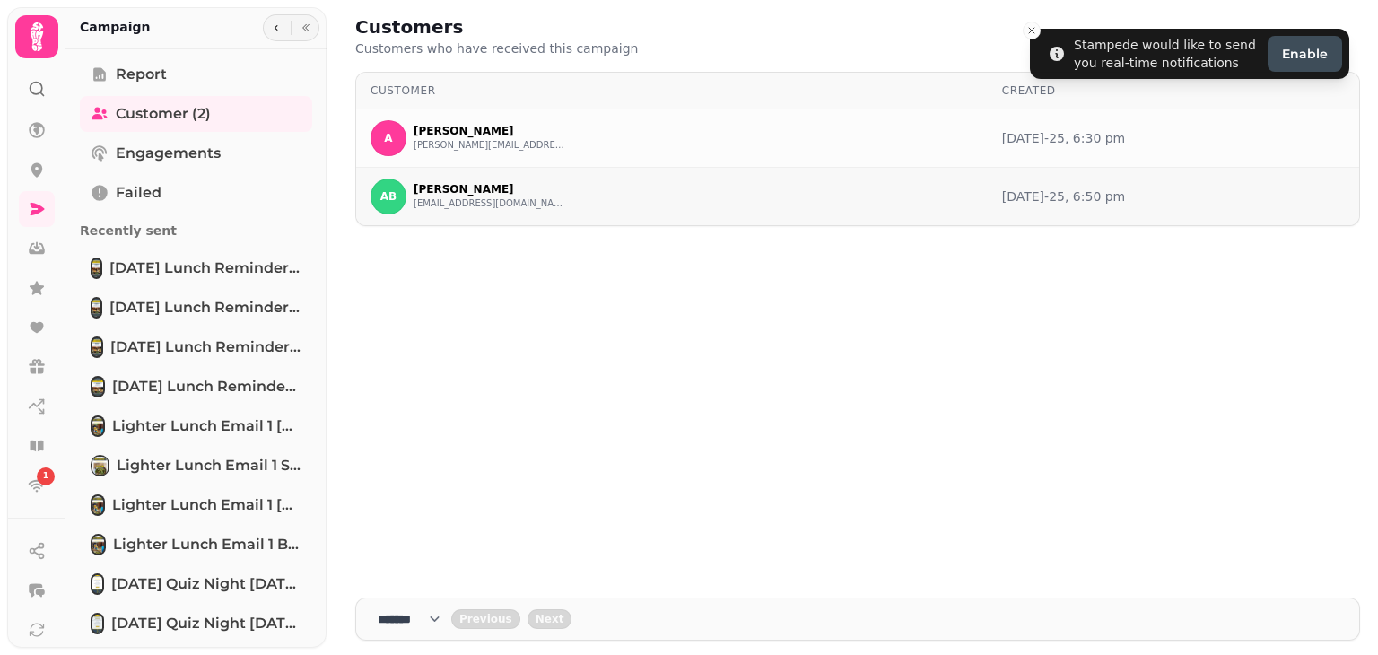
drag, startPoint x: 354, startPoint y: 144, endPoint x: 1141, endPoint y: 202, distance: 789.2
click at [1141, 202] on div "Customers Customers who have received this campaign Customer Created A Anand Pr…" at bounding box center [858, 327] width 1034 height 655
copy table "Customer Created A Anand Prakash anand@tapandtandoor.co.uk 19th Aug-25, 6:30 pm…"
click at [308, 31] on button "button" at bounding box center [306, 28] width 22 height 22
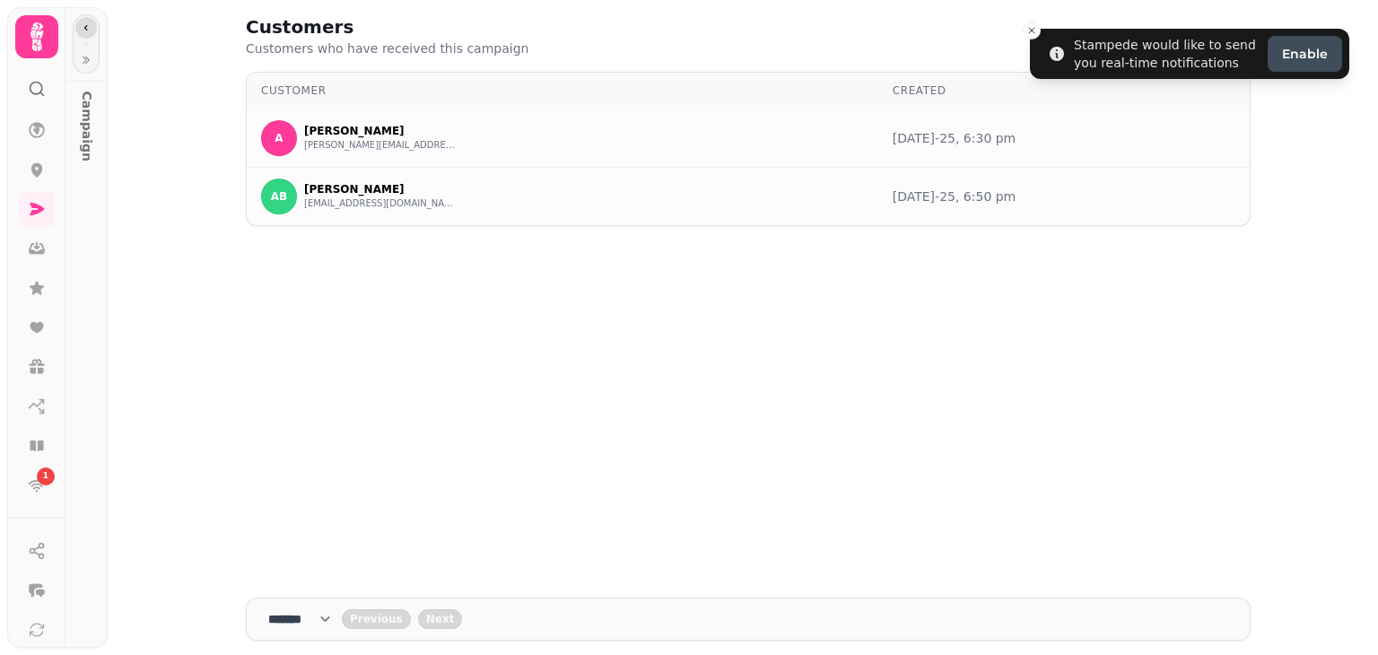
click at [83, 36] on button "button" at bounding box center [86, 28] width 22 height 22
select select "**"
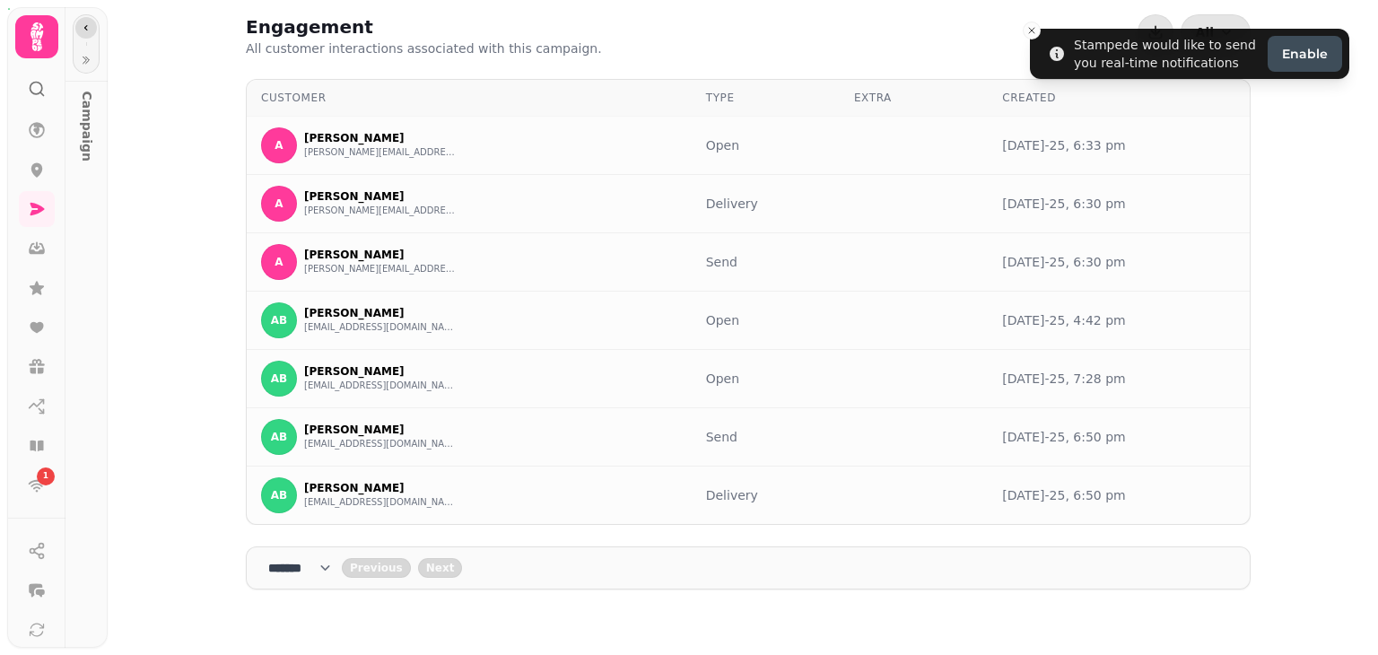
click at [81, 32] on icon "button" at bounding box center [86, 27] width 11 height 11
select select "**"
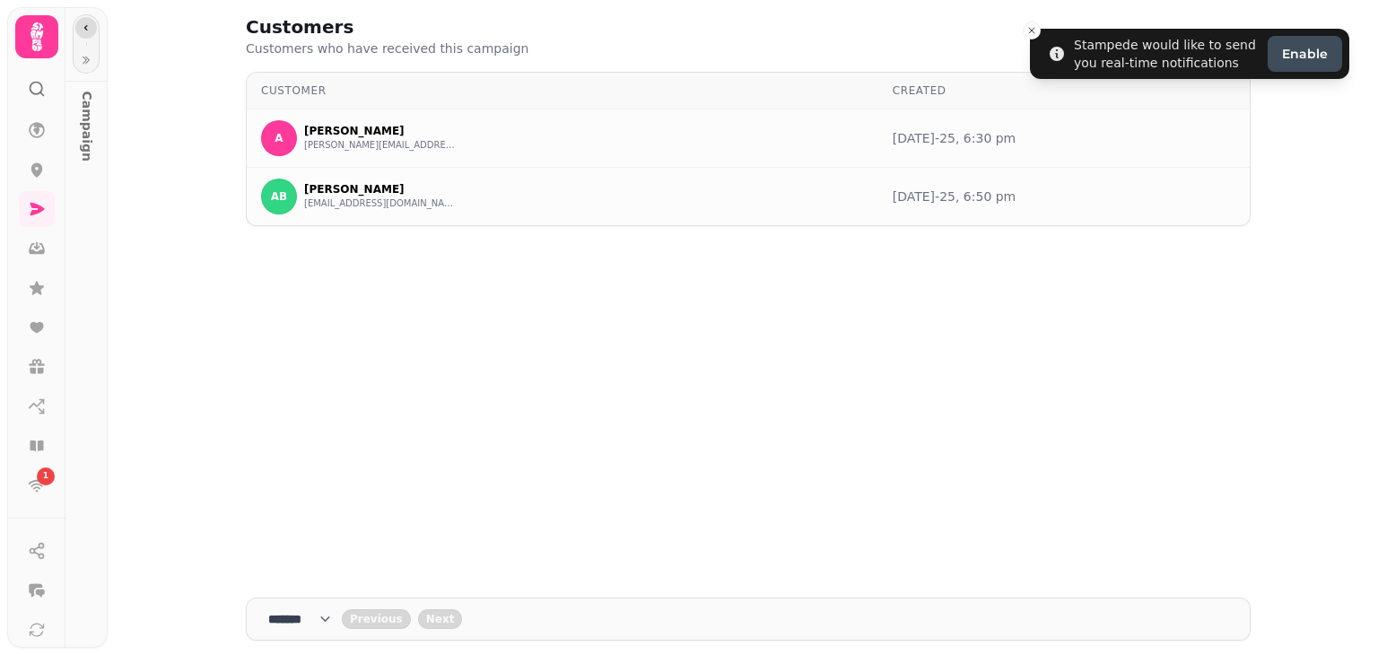
click at [81, 32] on icon "button" at bounding box center [86, 27] width 11 height 11
select select "**"
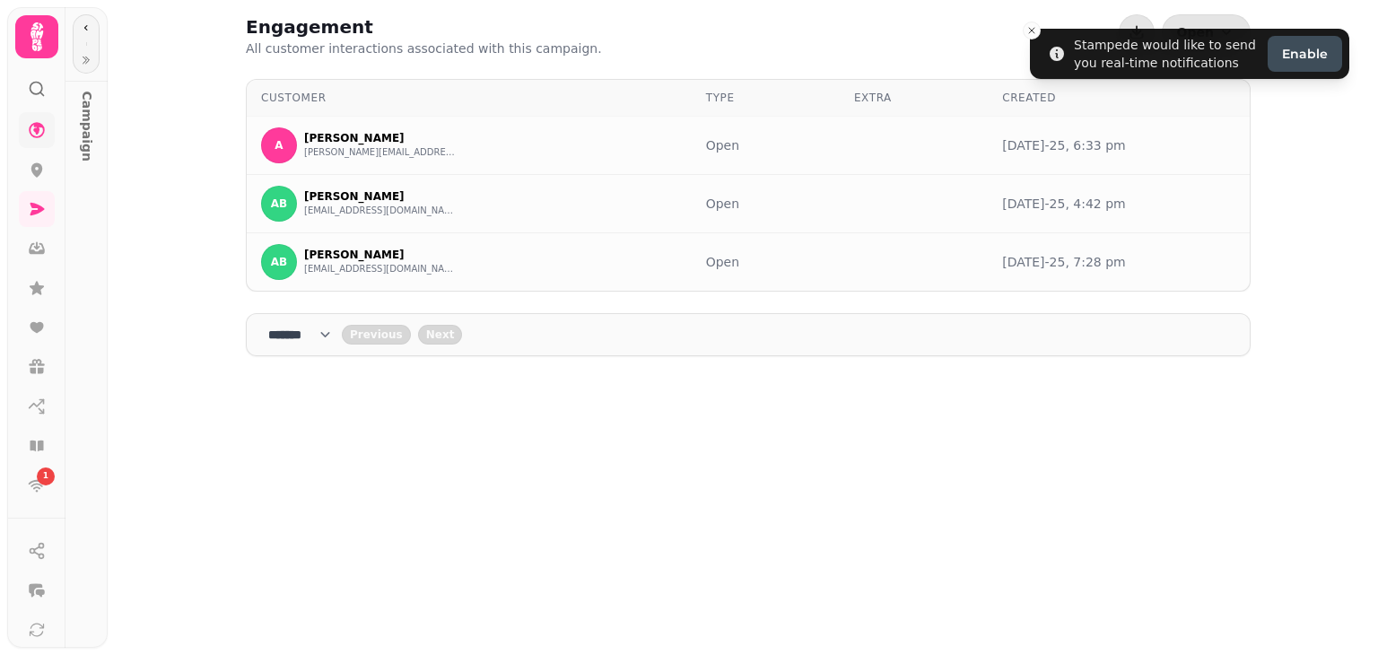
click at [47, 133] on link at bounding box center [37, 130] width 36 height 36
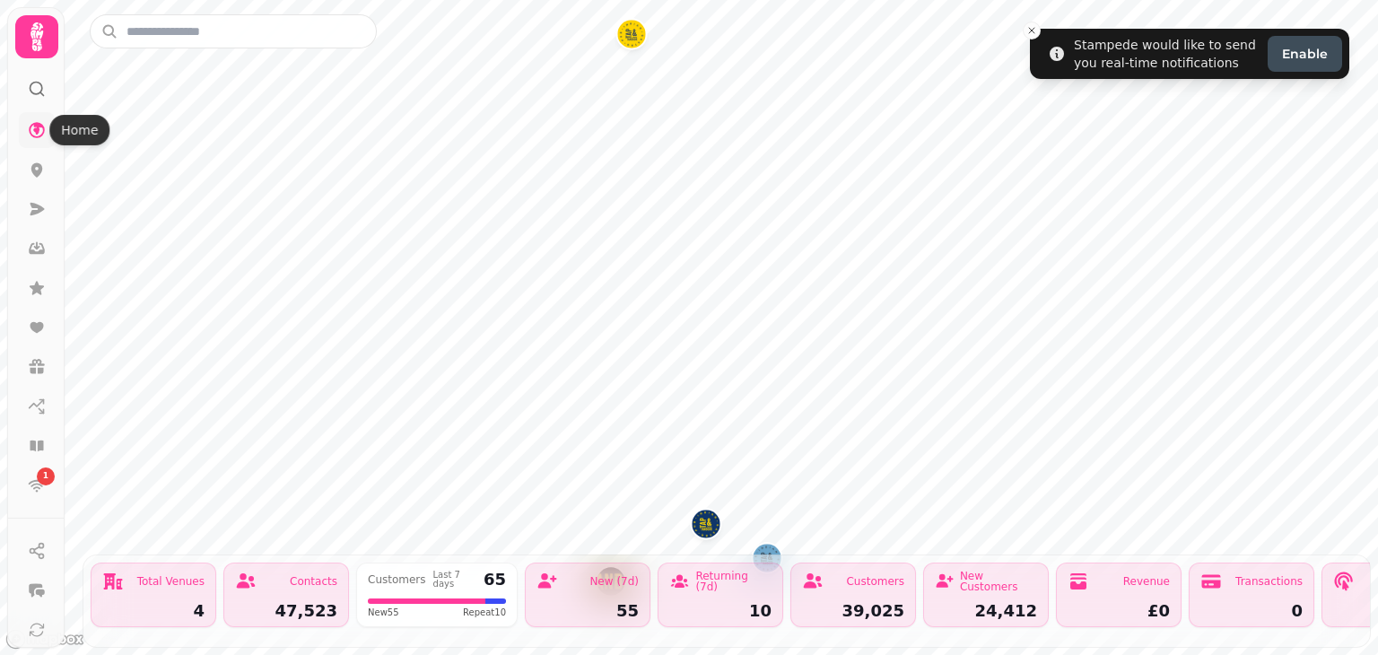
click at [39, 127] on icon at bounding box center [37, 130] width 18 height 18
click at [42, 40] on icon at bounding box center [37, 37] width 36 height 36
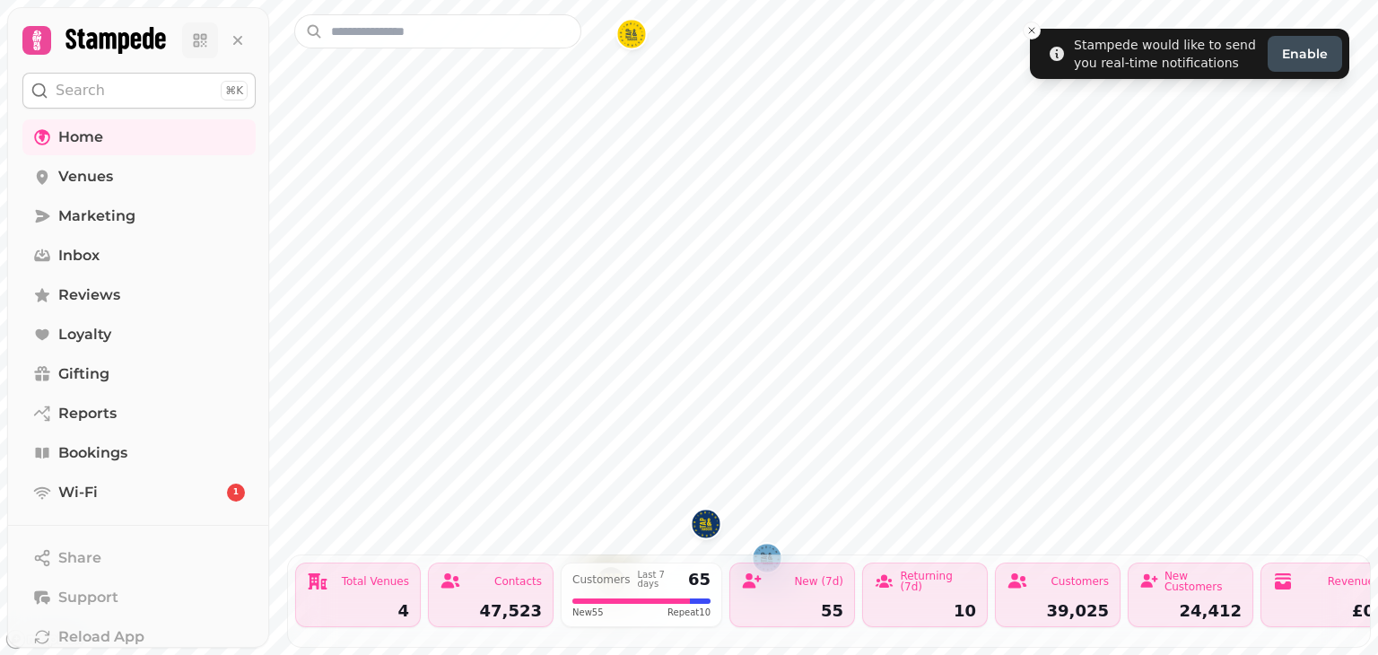
click at [196, 36] on icon at bounding box center [196, 36] width 1 height 1
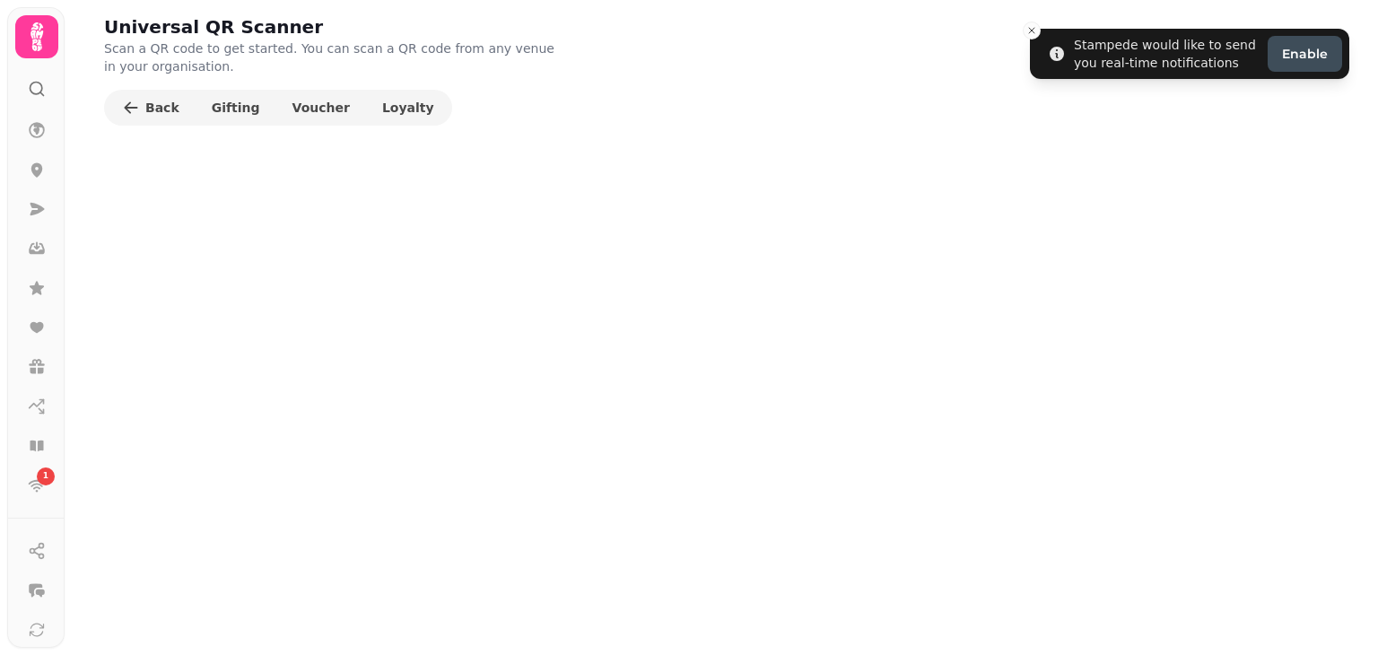
click at [39, 35] on icon at bounding box center [37, 36] width 13 height 29
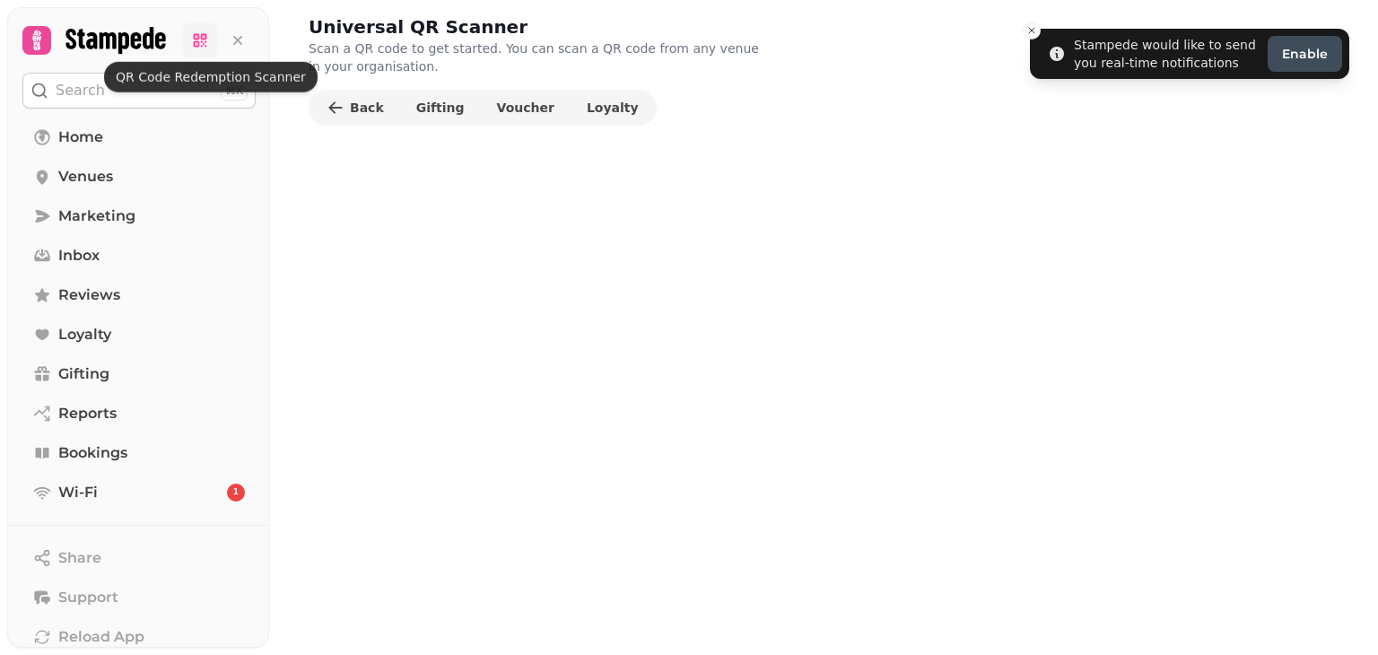
click at [204, 49] on link at bounding box center [200, 40] width 36 height 36
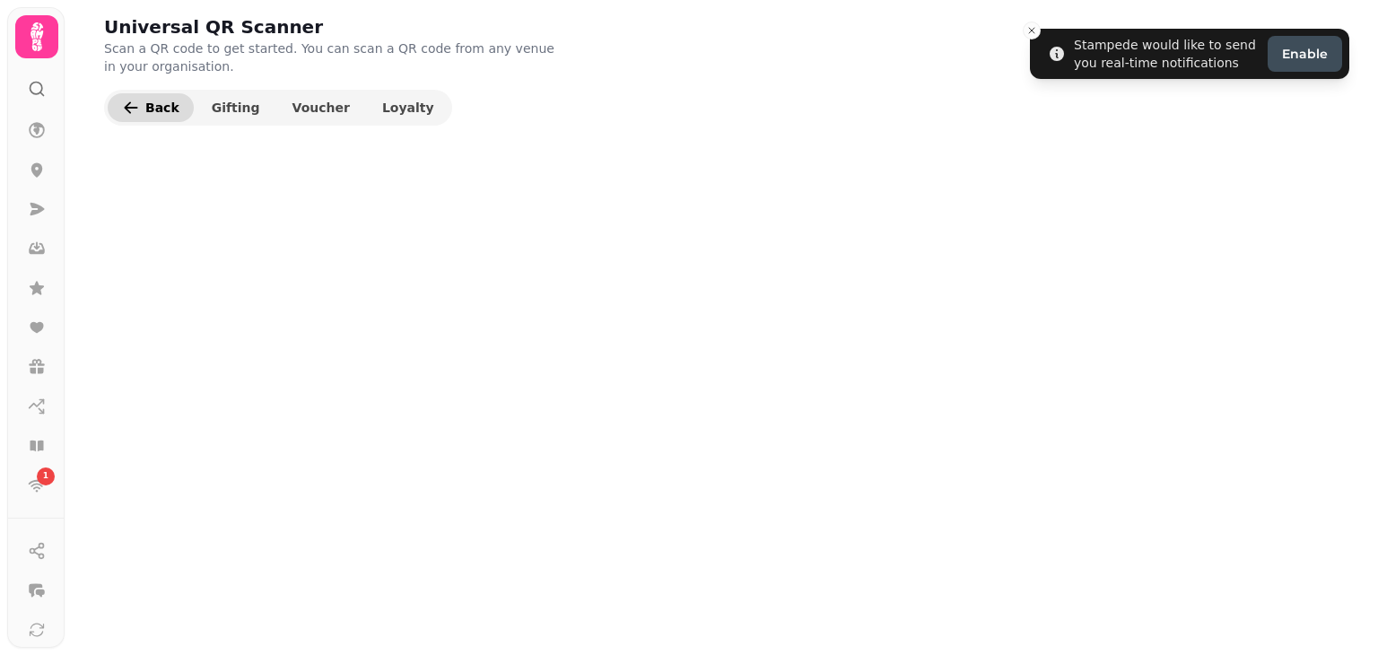
click at [132, 102] on icon "button" at bounding box center [131, 108] width 18 height 18
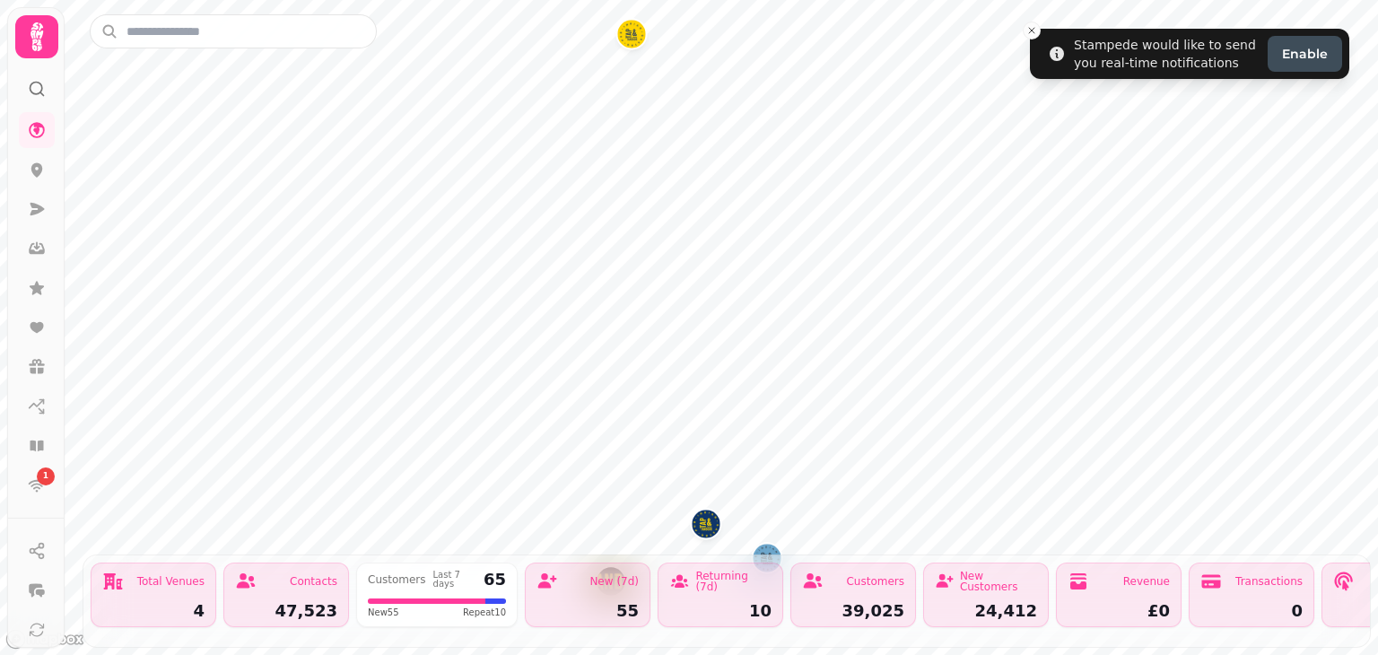
click at [31, 42] on icon at bounding box center [37, 37] width 36 height 36
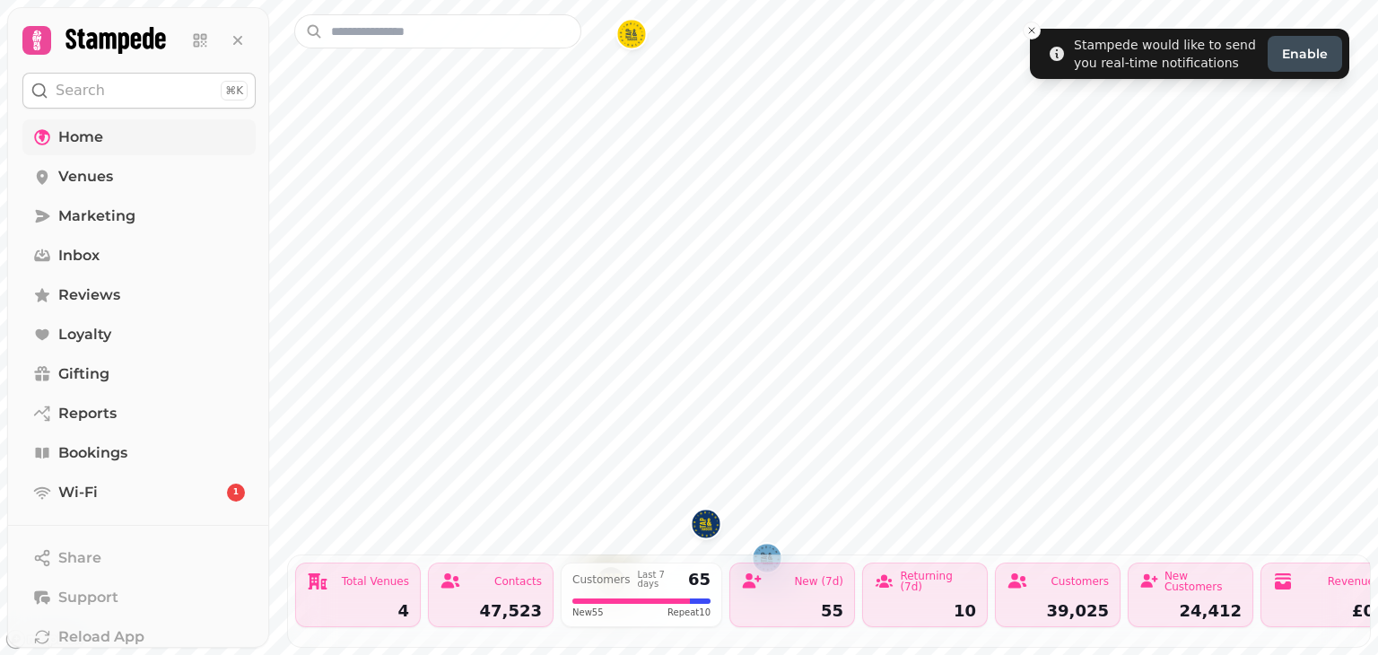
click at [197, 141] on link "Home" at bounding box center [138, 137] width 233 height 36
click at [128, 135] on link "Home" at bounding box center [138, 137] width 233 height 36
click at [118, 179] on link "Venues" at bounding box center [138, 177] width 233 height 36
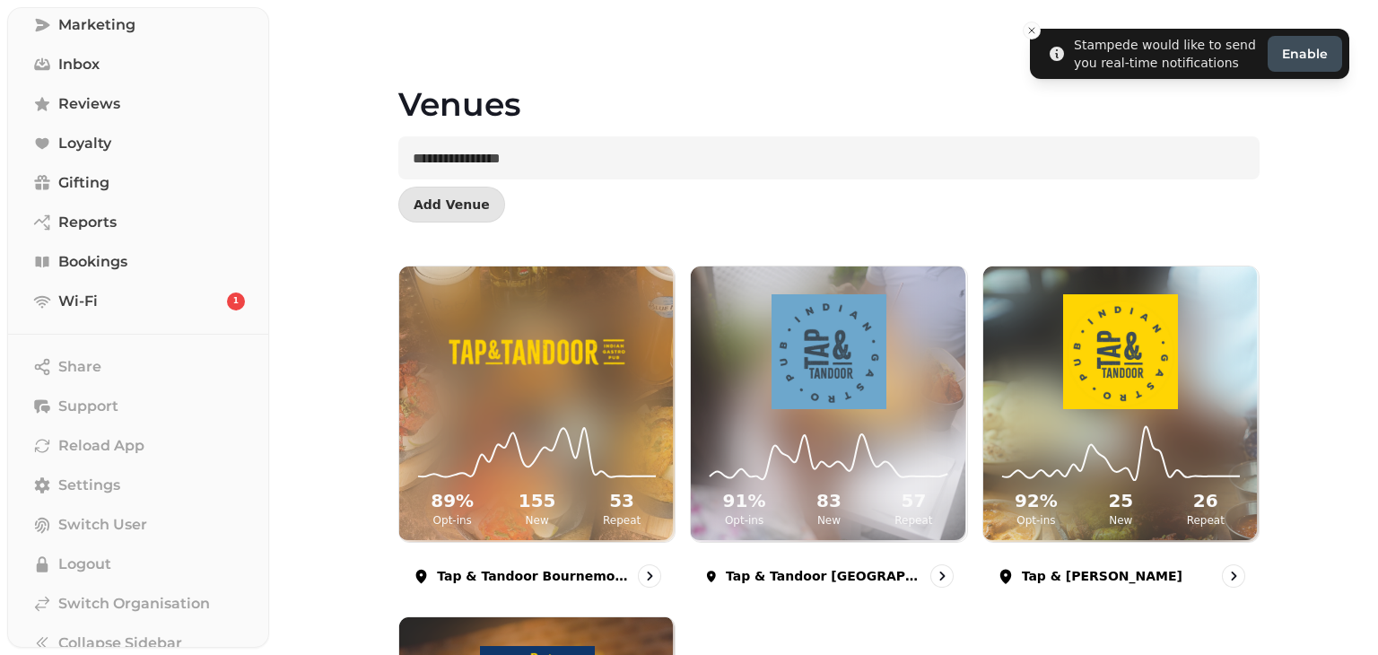
scroll to position [212, 0]
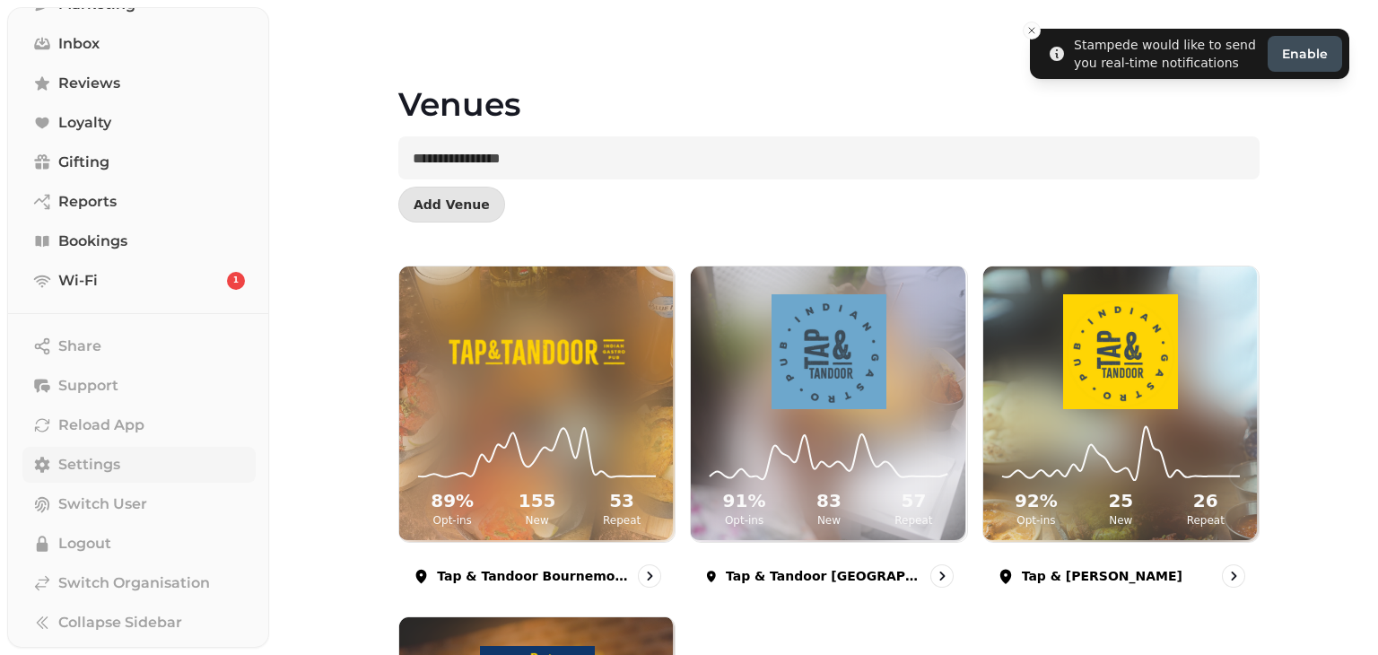
click at [129, 457] on link "Settings" at bounding box center [138, 465] width 233 height 36
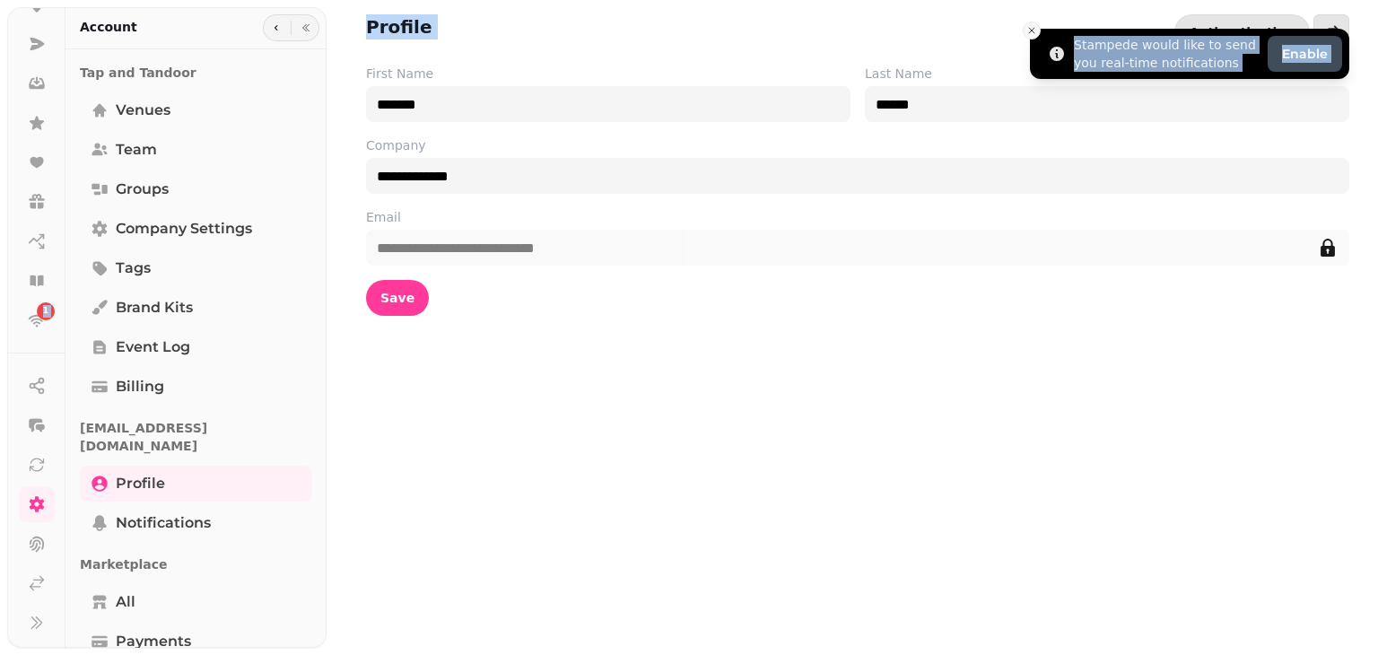
drag, startPoint x: 1032, startPoint y: 9, endPoint x: 1032, endPoint y: 30, distance: 20.6
click at [1032, 30] on div "**********" at bounding box center [689, 327] width 1378 height 655
click at [1032, 30] on line "Close toast" at bounding box center [1031, 30] width 5 height 5
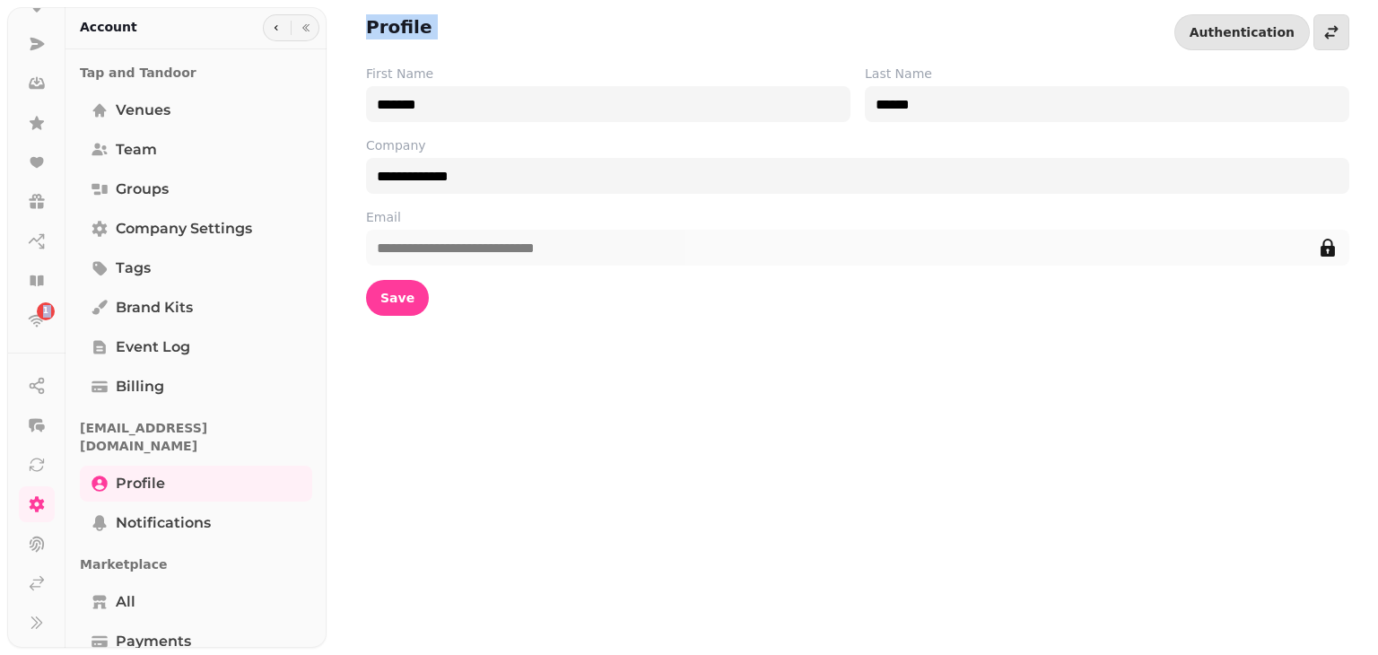
click at [990, 17] on div "Profile Tags are used across your organisation to manage customer segments Auth…" at bounding box center [858, 32] width 984 height 36
drag, startPoint x: 314, startPoint y: 344, endPoint x: 304, endPoint y: 234, distance: 109.9
click at [304, 234] on div "Tap and Tandoor Venues Team Groups Company settings Tags Brand Kits Event log B…" at bounding box center [196, 568] width 261 height 1023
click at [191, 145] on link "Team" at bounding box center [196, 150] width 232 height 36
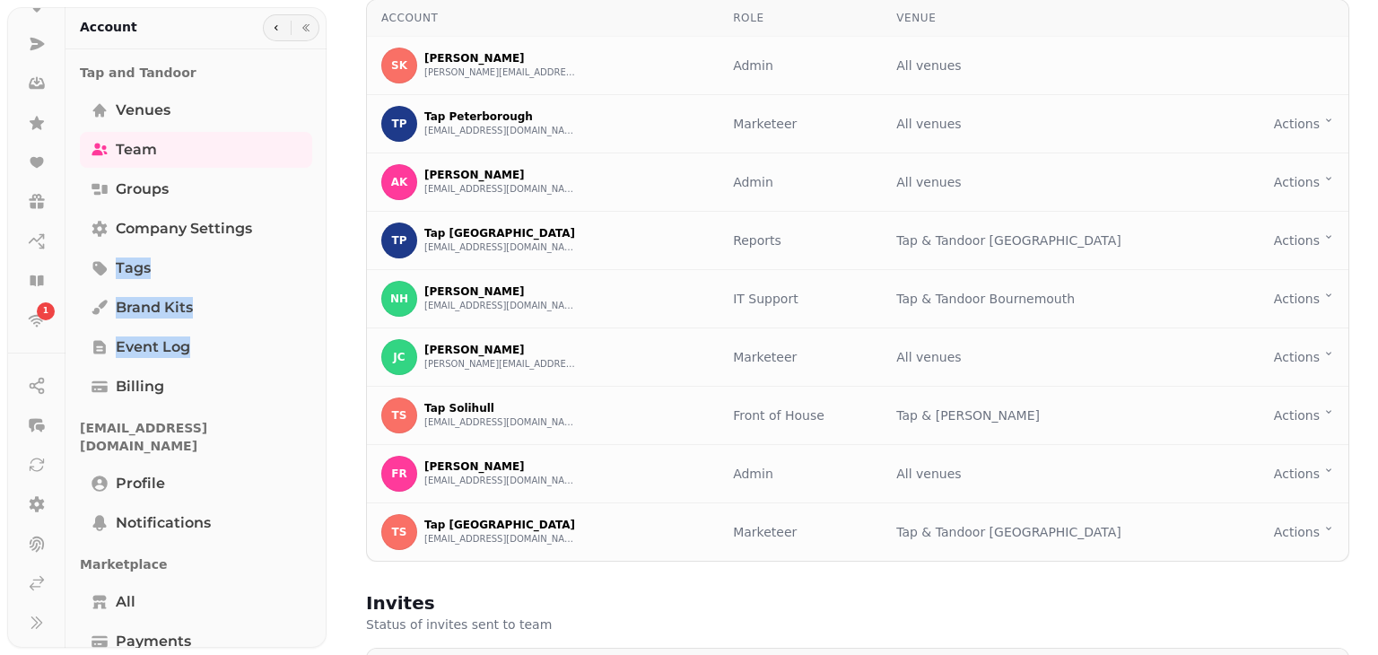
scroll to position [61, 0]
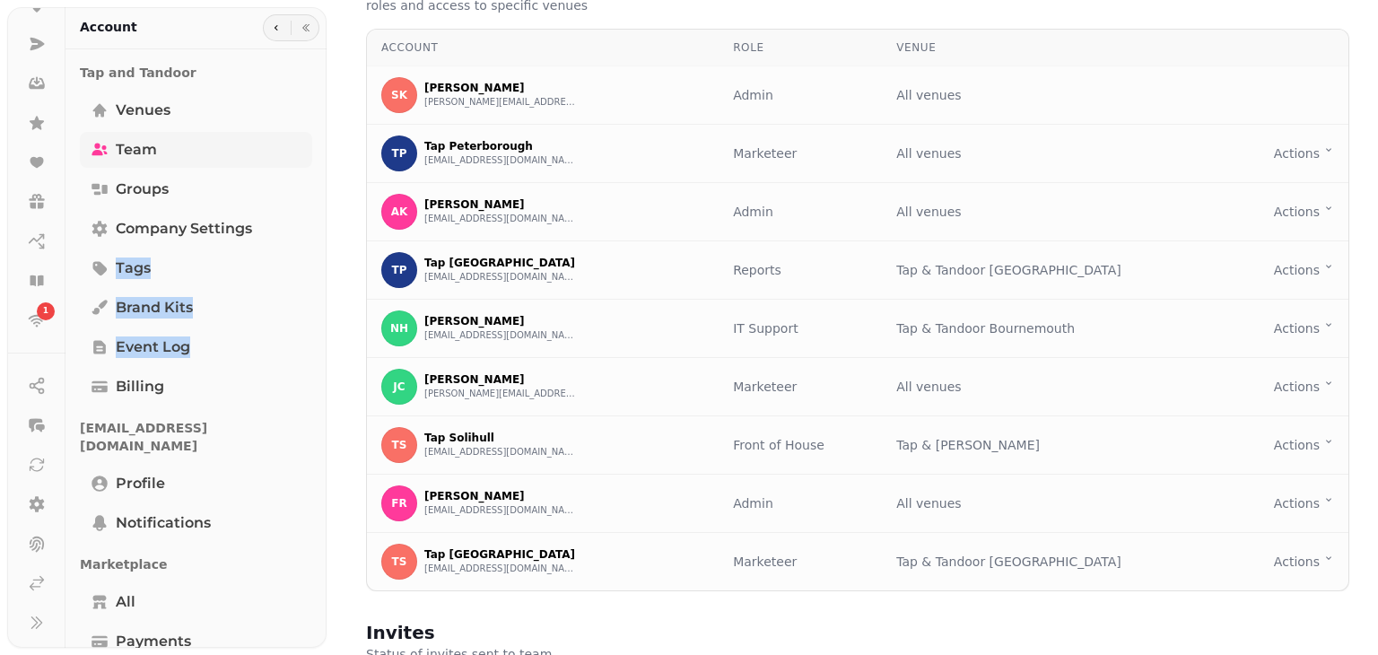
click at [256, 146] on link "Team" at bounding box center [196, 150] width 232 height 36
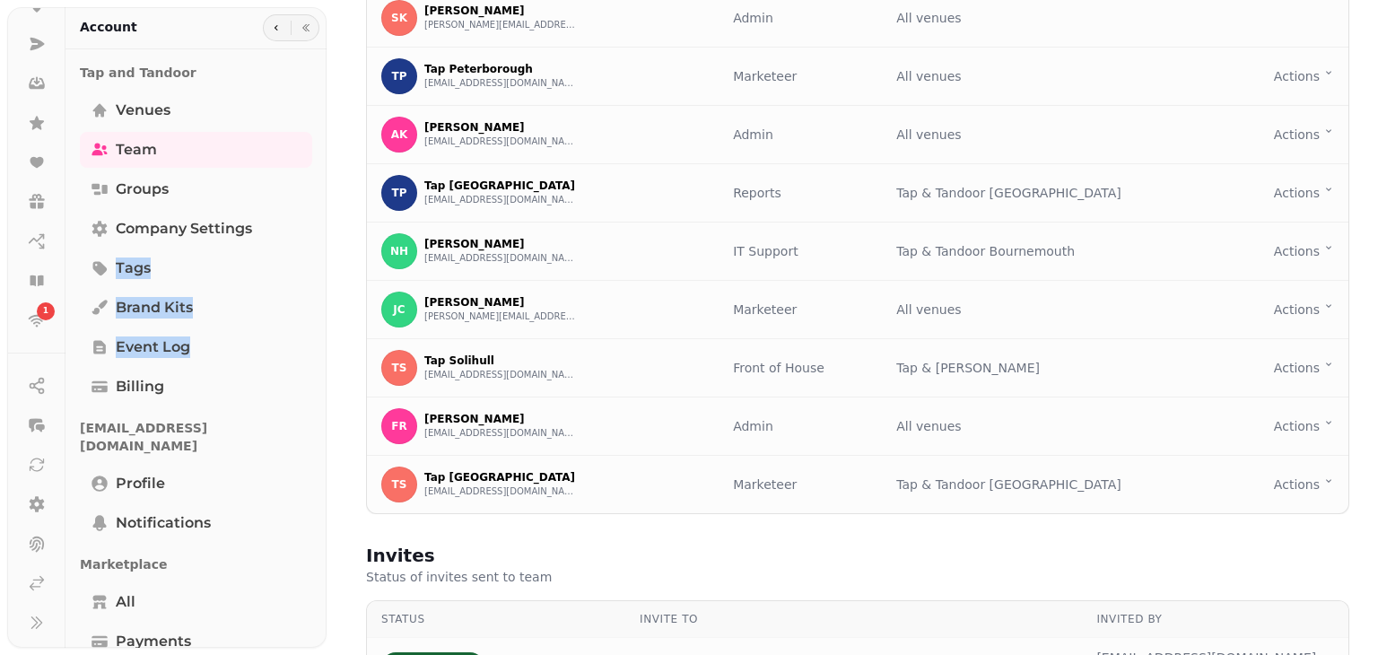
scroll to position [0, 0]
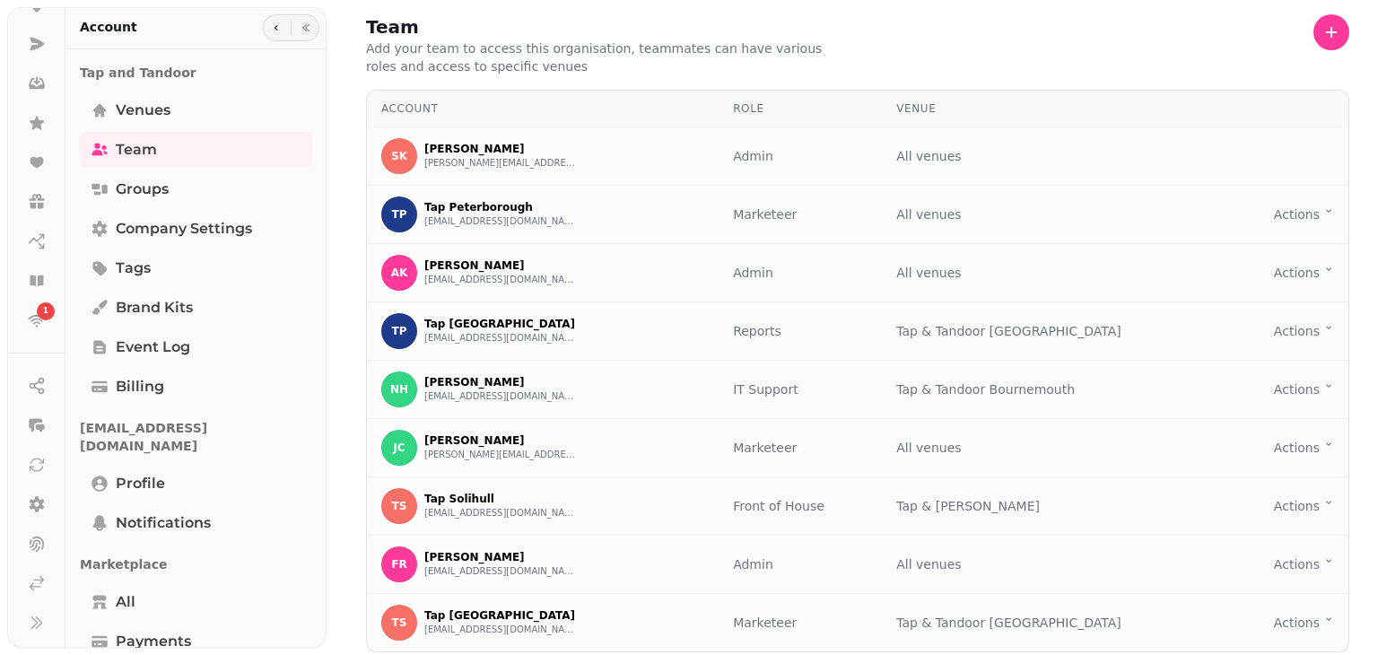
click at [1212, 65] on div "Team Add your team to access this organisation, teammates can have various role…" at bounding box center [858, 44] width 984 height 61
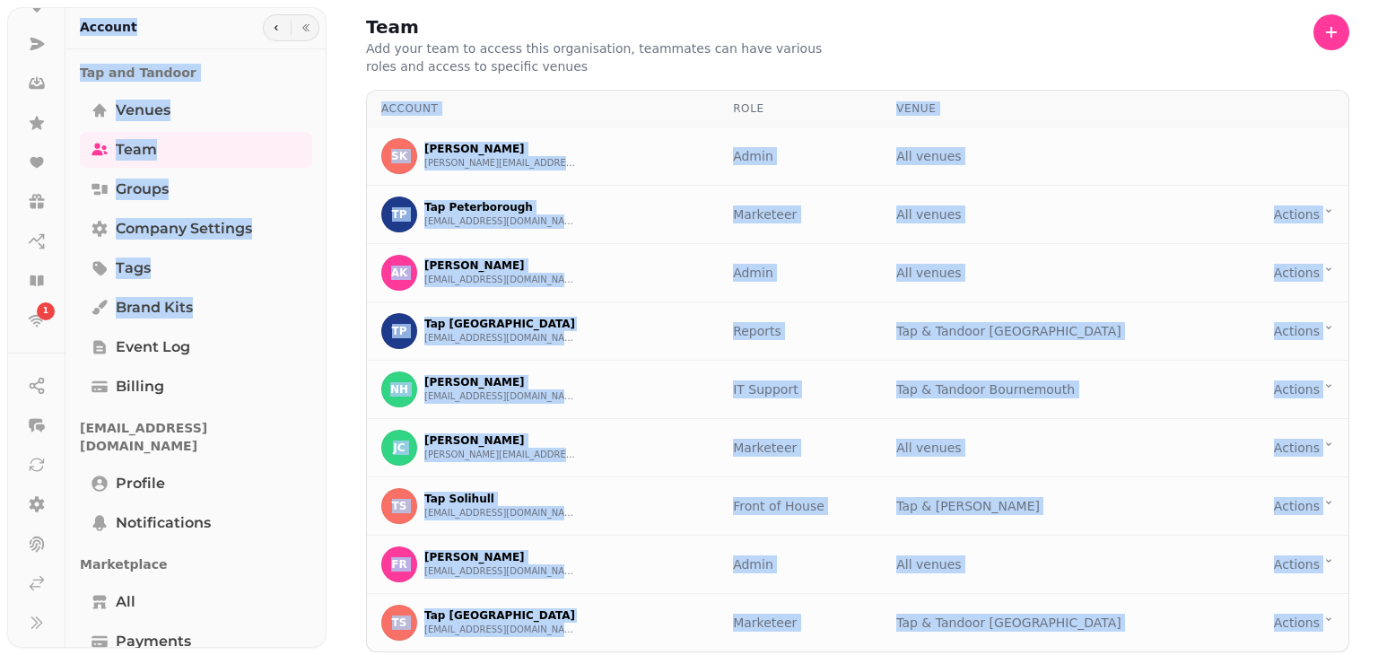
drag, startPoint x: 313, startPoint y: 320, endPoint x: 341, endPoint y: 187, distance: 136.6
click at [341, 187] on body "1 Team Add your team to access this organisation, teammates can have various ro…" at bounding box center [689, 327] width 1378 height 655
click at [341, 177] on div "Team Add your team to access this organisation, teammates can have various role…" at bounding box center [857, 333] width 1041 height 667
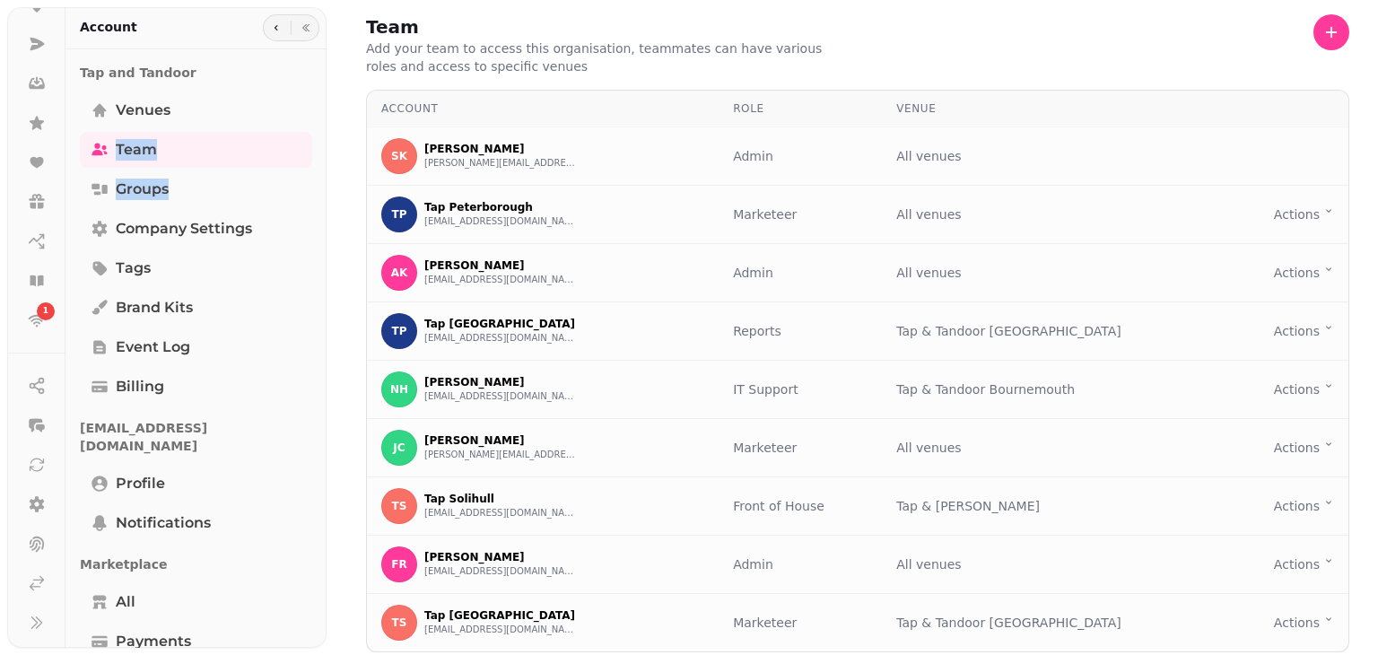
drag, startPoint x: 319, startPoint y: 198, endPoint x: 319, endPoint y: 96, distance: 102.3
click at [319, 96] on div "Tap and Tandoor Venues Team Groups Company settings Tags Brand Kits Event log B…" at bounding box center [196, 568] width 261 height 1023
drag, startPoint x: 316, startPoint y: 168, endPoint x: 323, endPoint y: 84, distance: 83.8
click at [323, 84] on div "Account Tap and Tandoor Venues Team Groups Company settings Tags Brand Kits Eve…" at bounding box center [196, 327] width 261 height 641
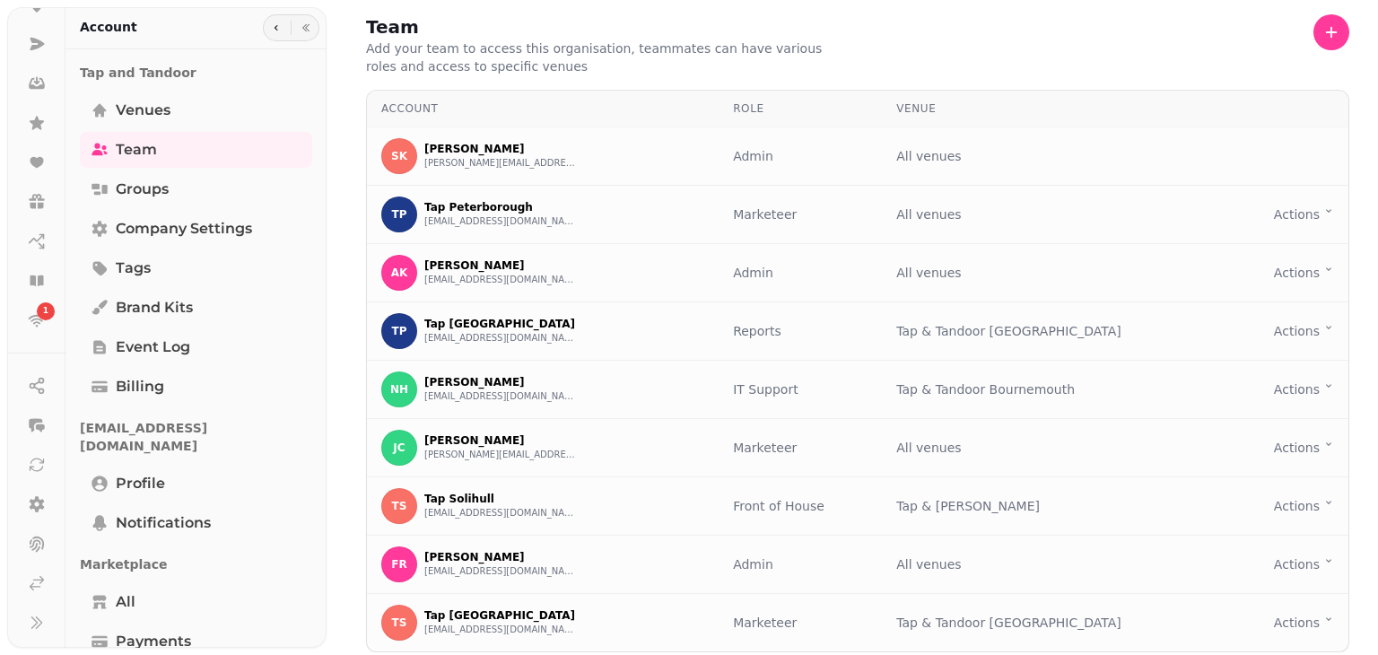
click at [337, 129] on div "Team Add your team to access this organisation, teammates can have various role…" at bounding box center [853, 327] width 1052 height 655
drag, startPoint x: 319, startPoint y: 166, endPoint x: 319, endPoint y: 92, distance: 74.5
click at [319, 92] on div "Tap and Tandoor Venues Team Groups Company settings Tags Brand Kits Event log B…" at bounding box center [196, 568] width 261 height 1023
click at [349, 209] on div "Team Add your team to access this organisation, teammates can have various role…" at bounding box center [857, 333] width 1041 height 667
drag, startPoint x: 314, startPoint y: 258, endPoint x: 316, endPoint y: 154, distance: 104.1
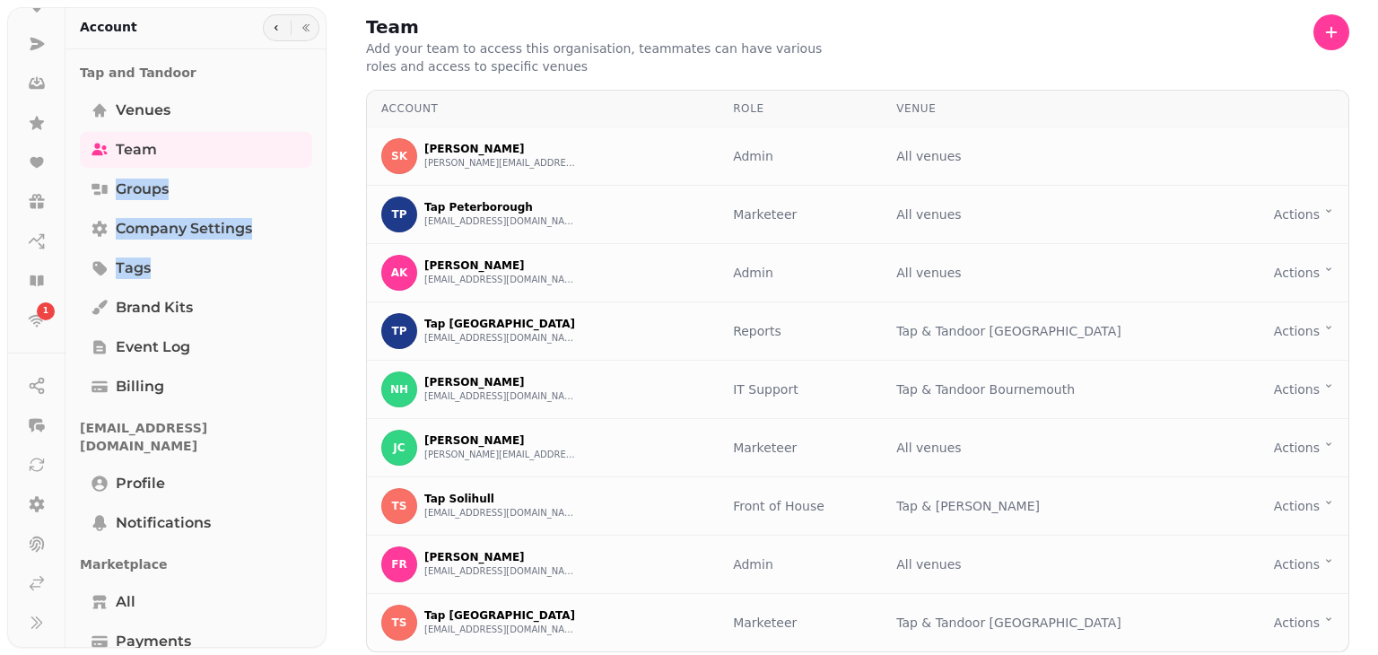
click at [316, 154] on div "Tap and Tandoor Venues Team Groups Company settings Tags Brand Kits Event log B…" at bounding box center [196, 568] width 261 height 1023
click at [337, 179] on div "Team Add your team to access this organisation, teammates can have various role…" at bounding box center [857, 333] width 1041 height 667
drag, startPoint x: 318, startPoint y: 191, endPoint x: 318, endPoint y: 100, distance: 91.5
click at [318, 100] on div "Tap and Tandoor Venues Team Groups Company settings Tags Brand Kits Event log B…" at bounding box center [196, 568] width 261 height 1023
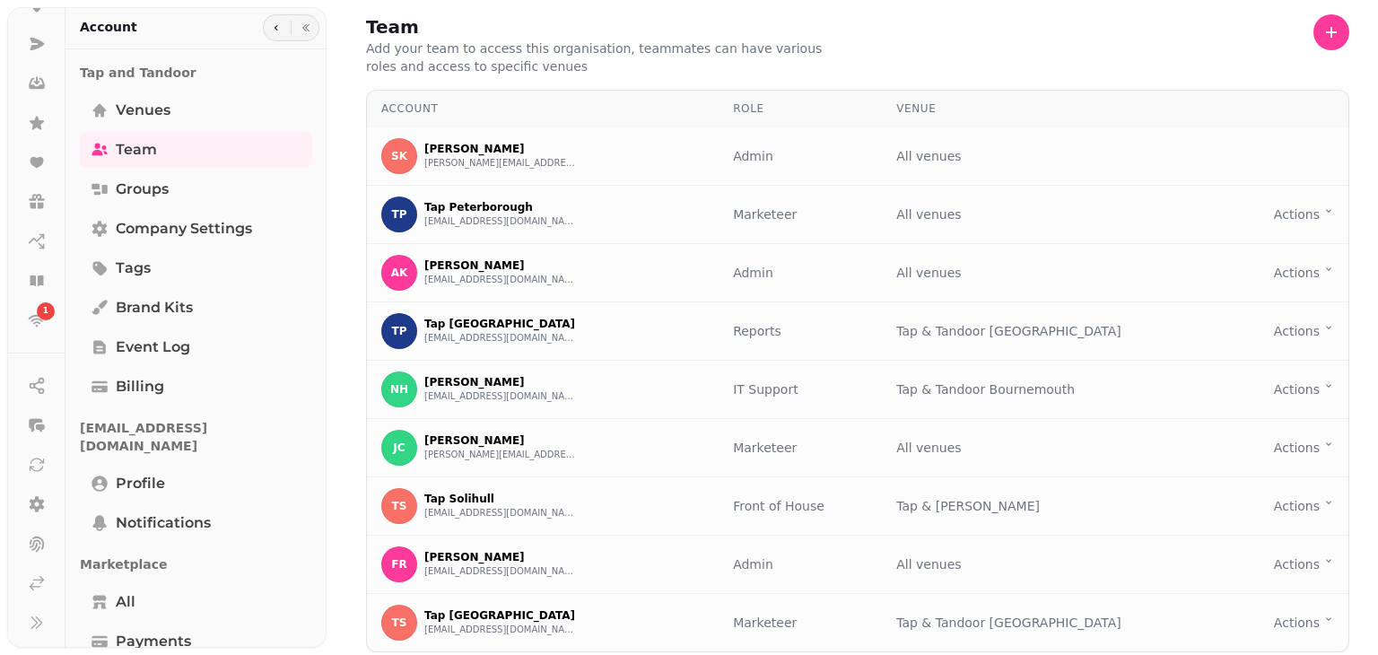
click at [331, 229] on div "Team Add your team to access this organisation, teammates can have various role…" at bounding box center [853, 327] width 1052 height 655
drag, startPoint x: 320, startPoint y: 205, endPoint x: 316, endPoint y: 112, distance: 93.4
click at [316, 112] on div "Tap and Tandoor Venues Team Groups Company settings Tags Brand Kits Event log B…" at bounding box center [196, 568] width 261 height 1023
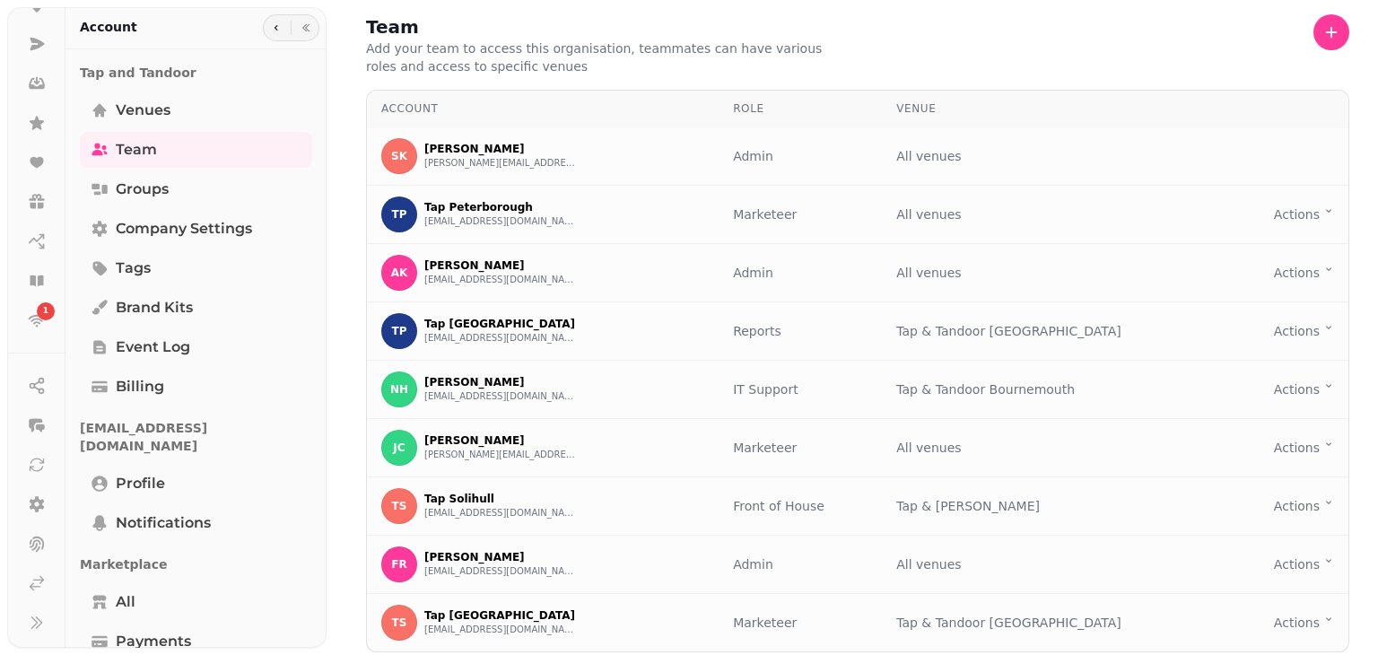
click at [320, 109] on div "Tap and Tandoor Venues Team Groups Company settings Tags Brand Kits Event log B…" at bounding box center [196, 568] width 261 height 1023
click at [355, 189] on div "Team Add your team to access this organisation, teammates can have various role…" at bounding box center [857, 333] width 1041 height 667
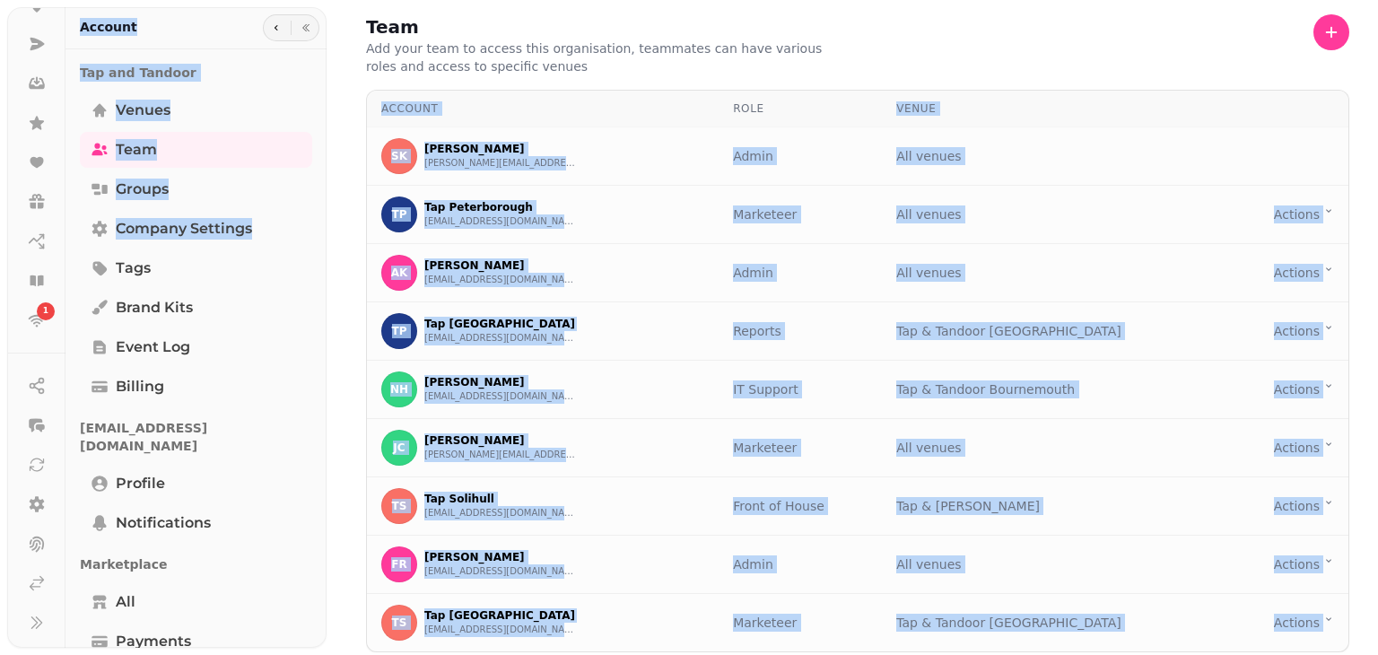
drag, startPoint x: 316, startPoint y: 243, endPoint x: 327, endPoint y: 102, distance: 141.3
click at [327, 102] on body "1 Team Add your team to access this organisation, teammates can have various ro…" at bounding box center [689, 327] width 1378 height 655
click at [351, 153] on div "Team Add your team to access this organisation, teammates can have various role…" at bounding box center [857, 333] width 1041 height 667
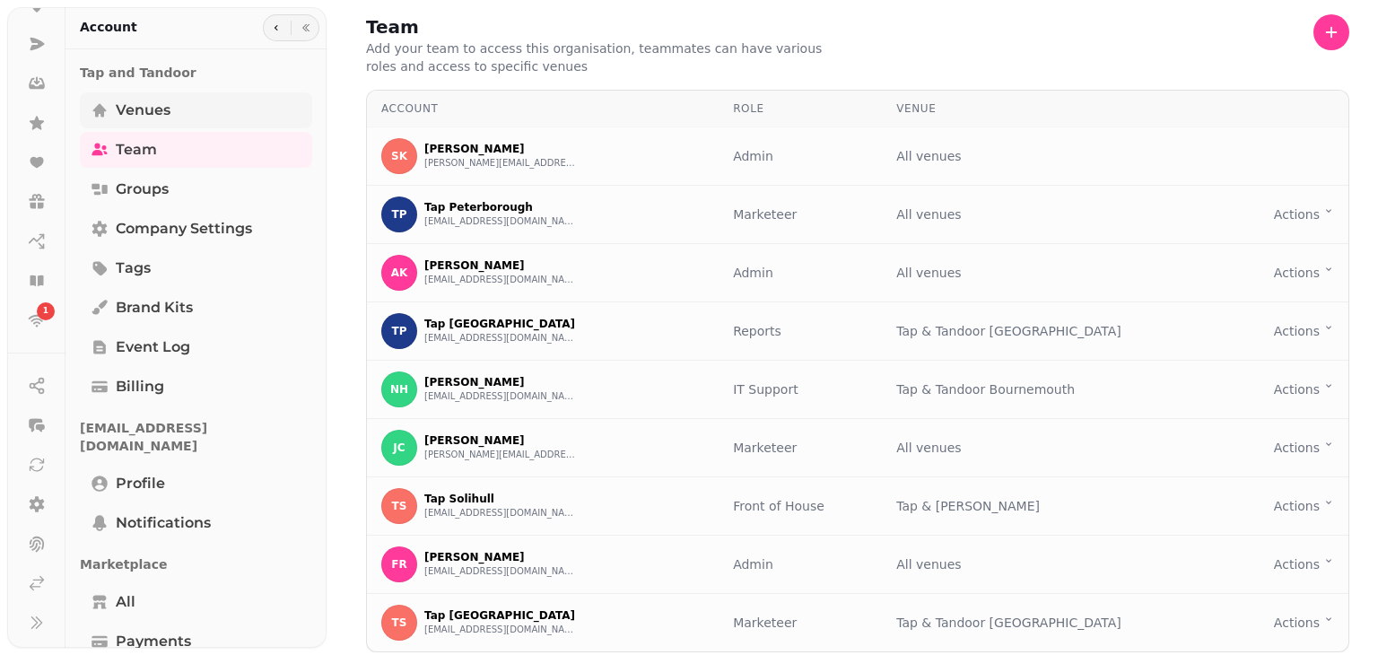
click at [146, 110] on span "Venues" at bounding box center [143, 111] width 55 height 22
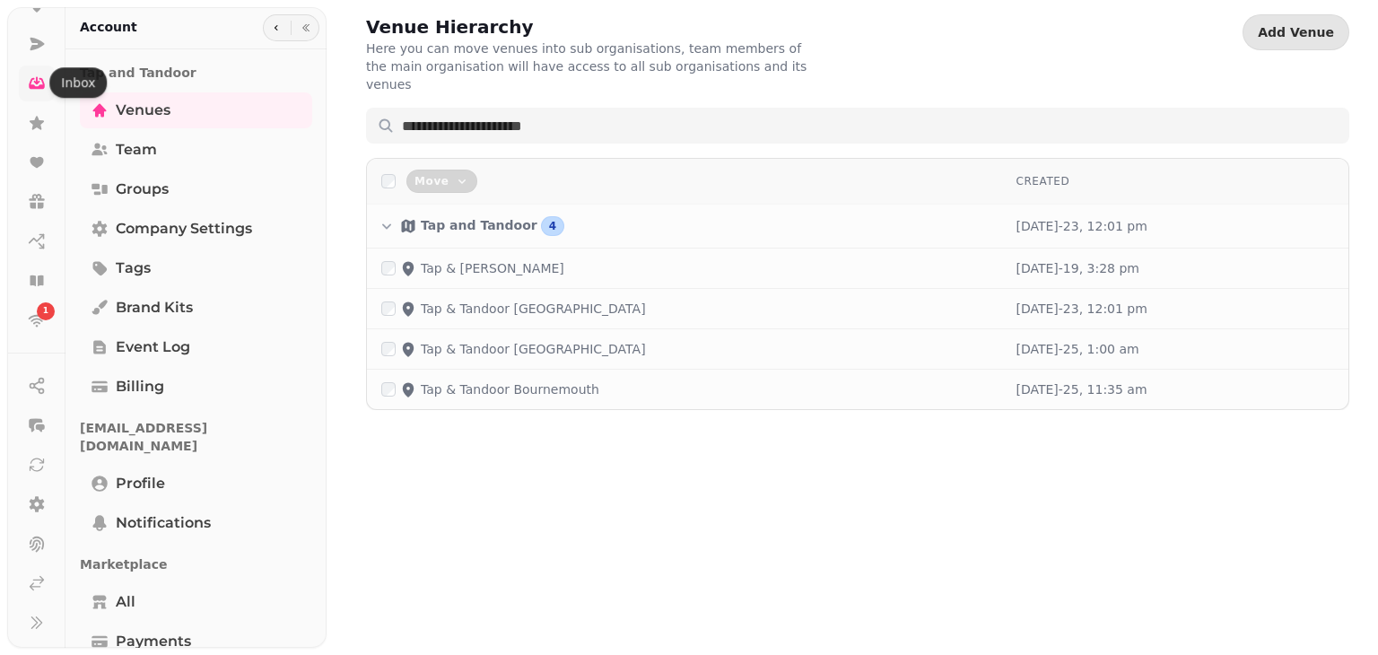
click at [42, 84] on icon at bounding box center [37, 84] width 16 height 12
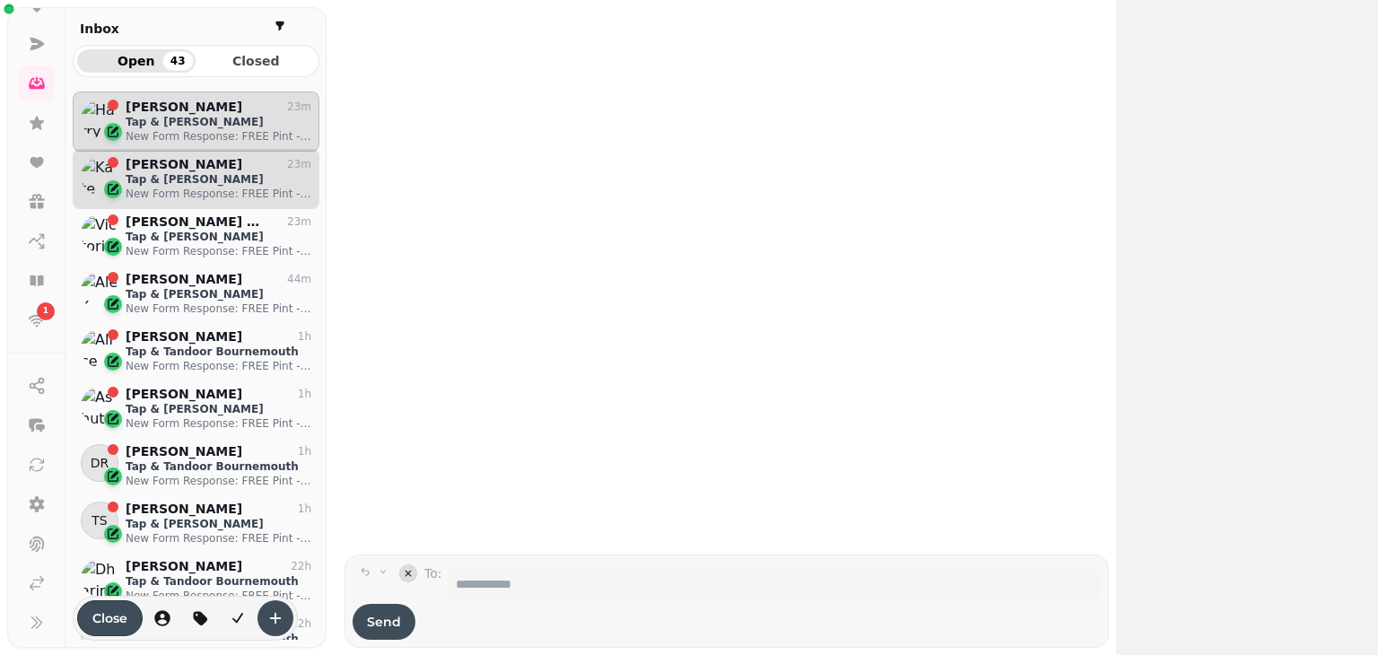
scroll to position [535, 233]
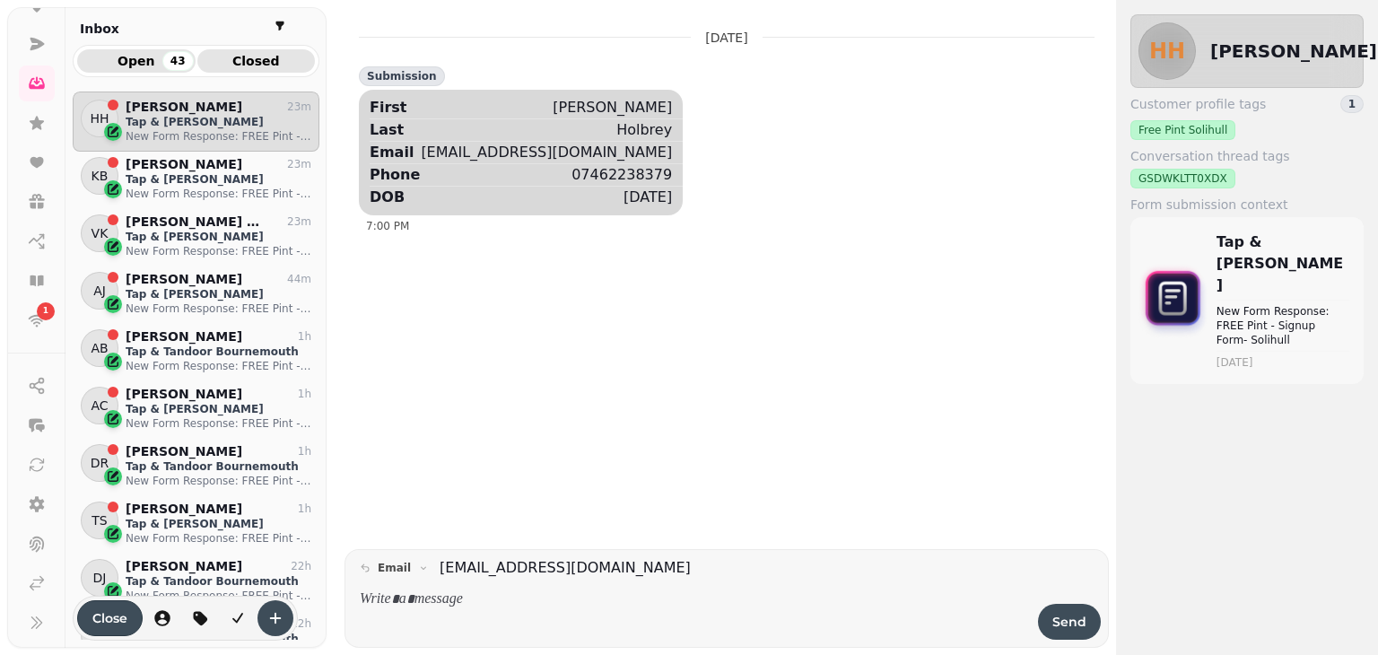
click at [242, 62] on span "Closed" at bounding box center [257, 61] width 90 height 13
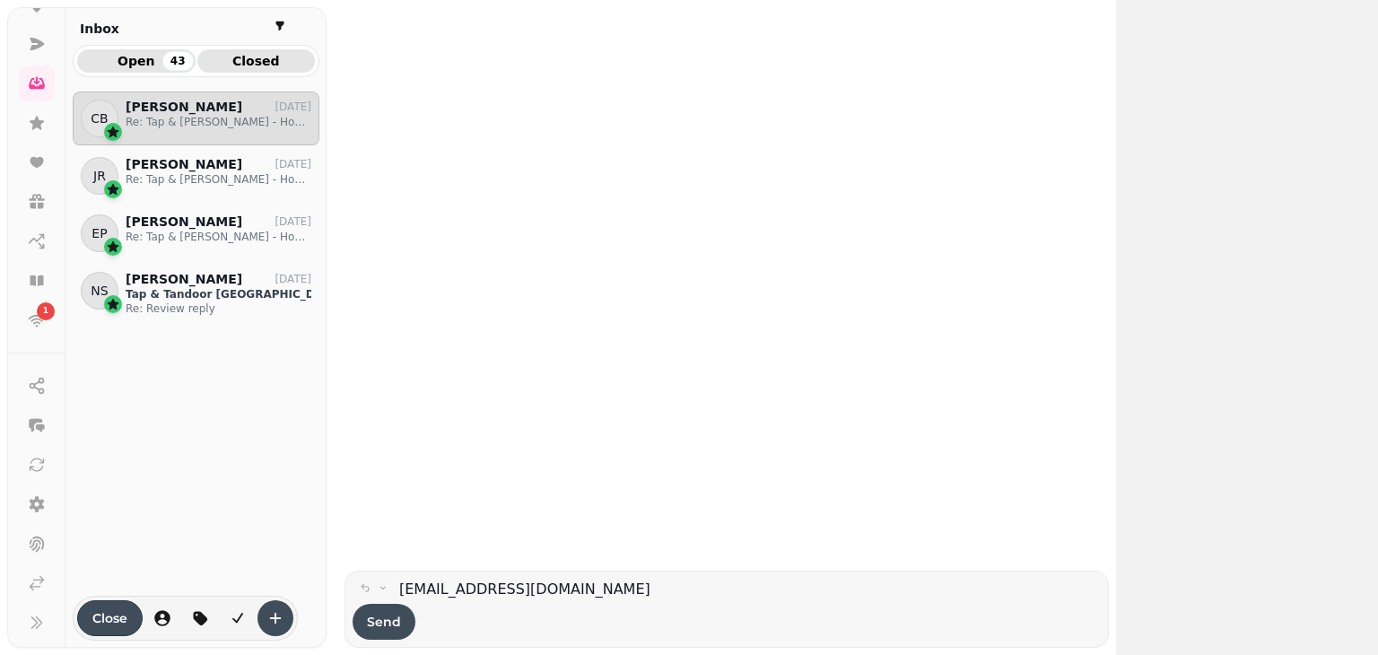
scroll to position [535, 233]
click at [137, 58] on span "Open 43" at bounding box center [137, 61] width 90 height 13
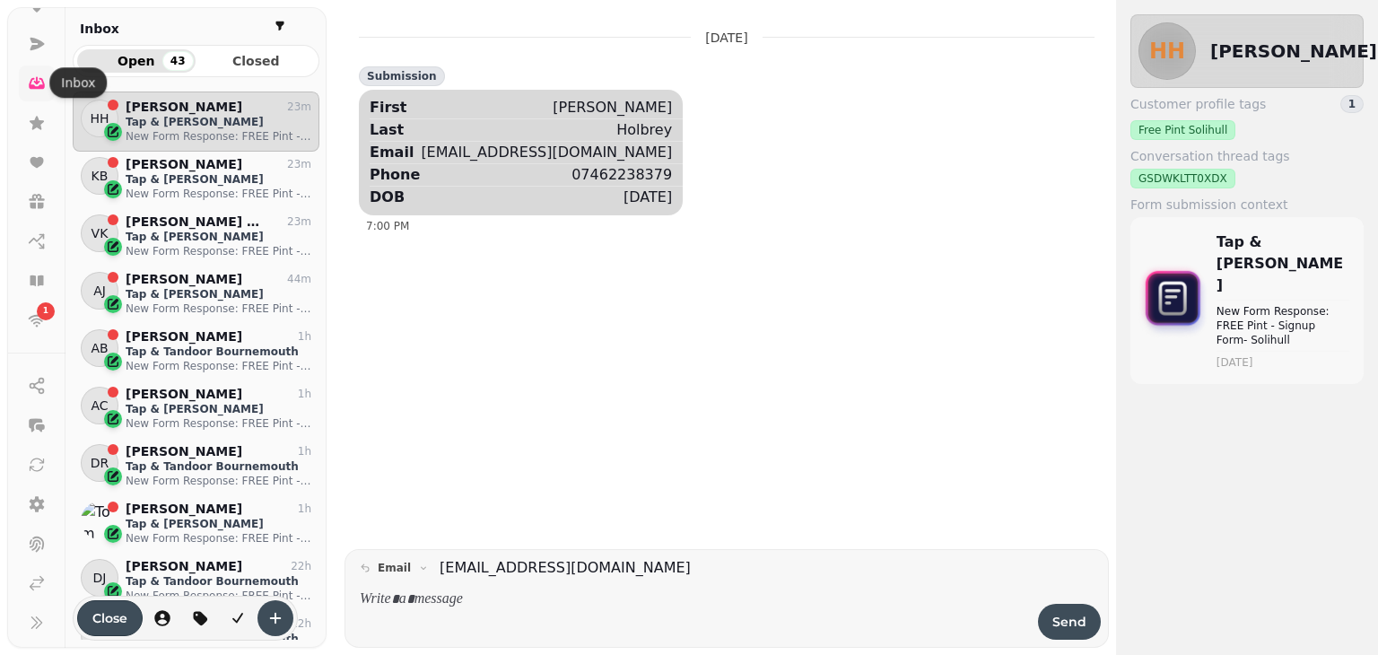
click at [29, 86] on icon at bounding box center [37, 83] width 18 height 18
click at [39, 87] on icon at bounding box center [37, 84] width 16 height 12
click at [66, 80] on div "Open 43 Closed HH Harry Holbrey 23m Tap & Tandoor Solihull New Form Response: F…" at bounding box center [196, 343] width 261 height 596
click at [73, 83] on div "Open 43 Closed HH Harry Holbrey 23m Tap & Tandoor Solihull New Form Response: F…" at bounding box center [196, 343] width 261 height 596
click at [43, 79] on icon at bounding box center [37, 83] width 18 height 18
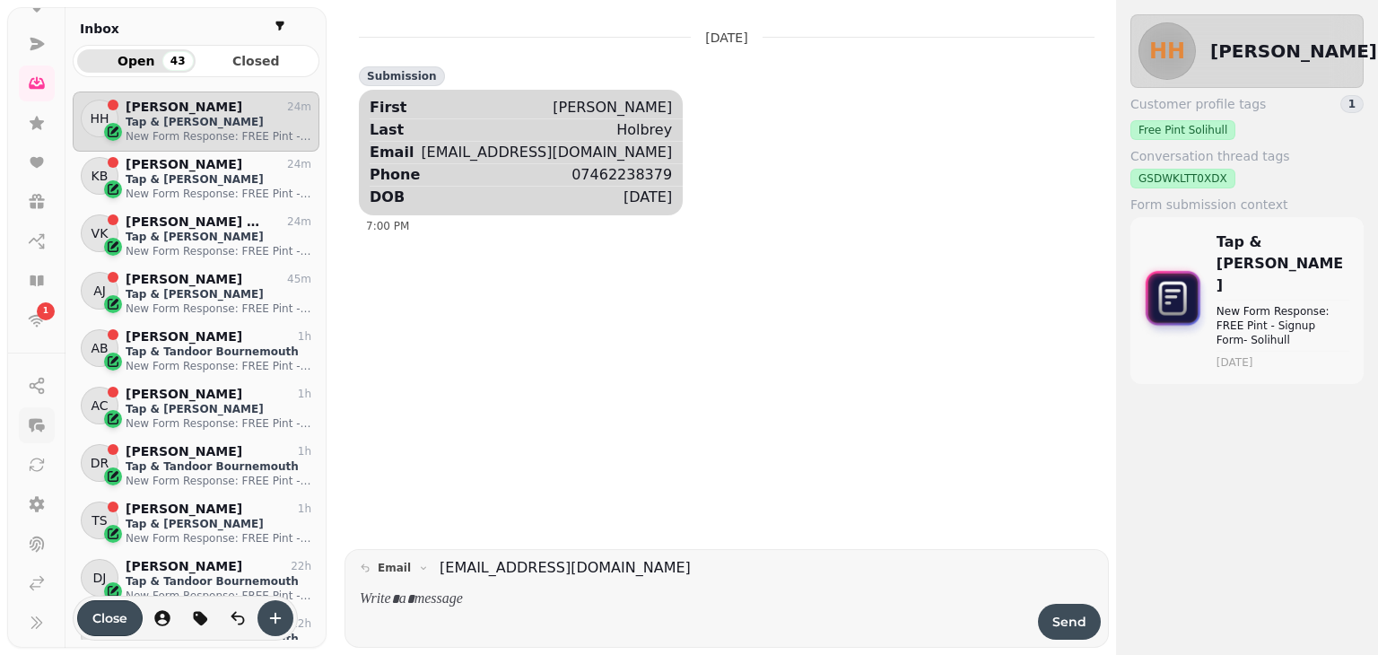
click at [44, 419] on icon "button" at bounding box center [37, 425] width 18 height 18
click at [39, 416] on icon "button" at bounding box center [37, 425] width 18 height 18
click at [33, 503] on icon at bounding box center [37, 504] width 15 height 16
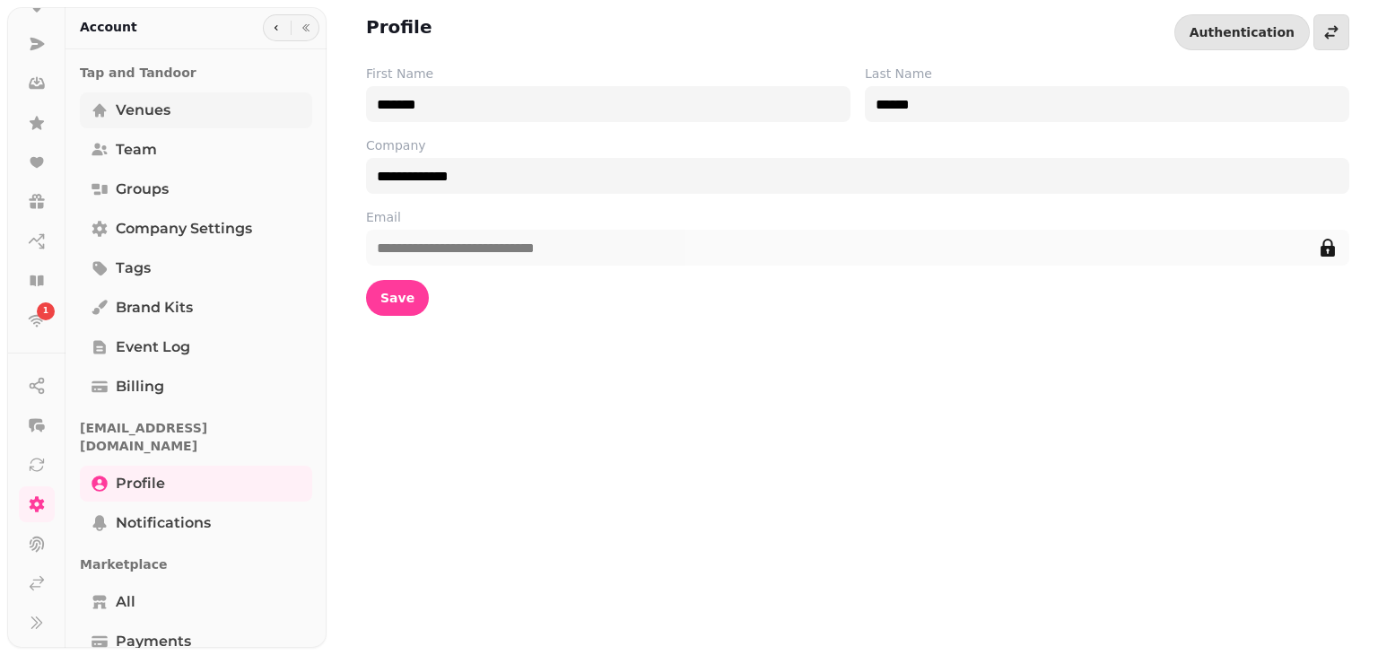
click at [195, 109] on link "Venues" at bounding box center [196, 110] width 232 height 36
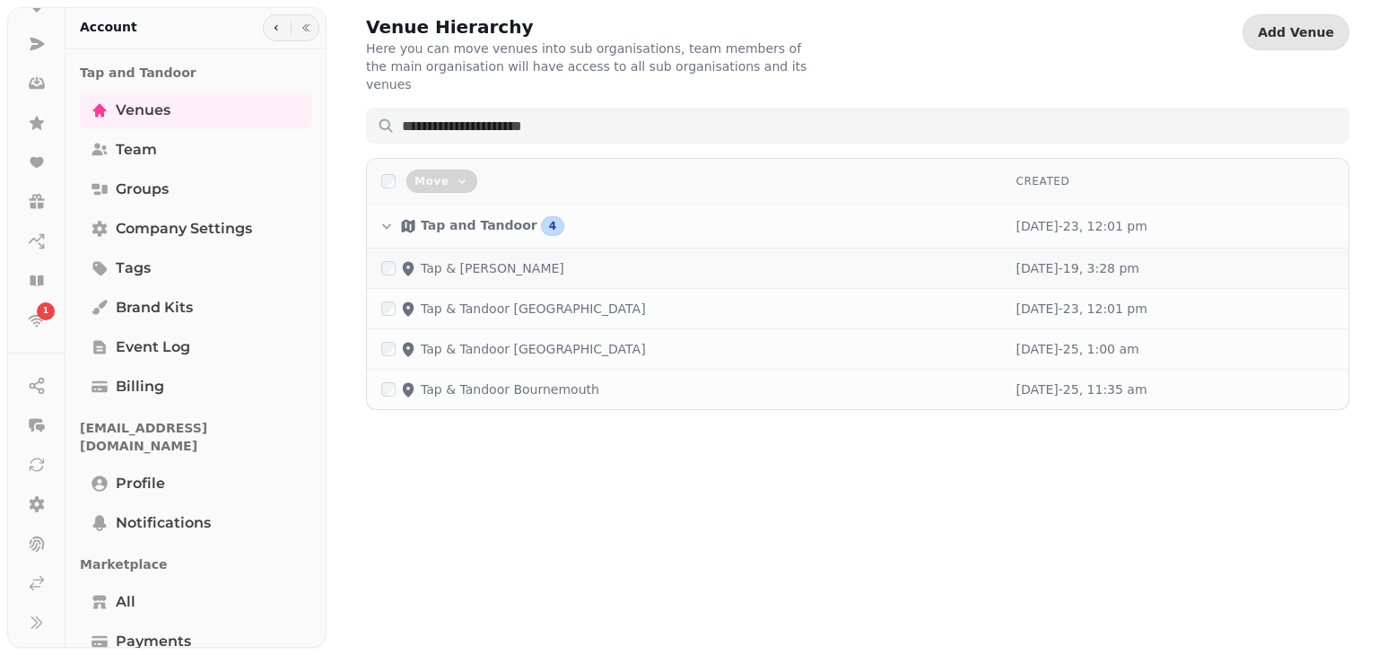
click at [546, 259] on p "Tap & [PERSON_NAME]" at bounding box center [493, 268] width 144 height 18
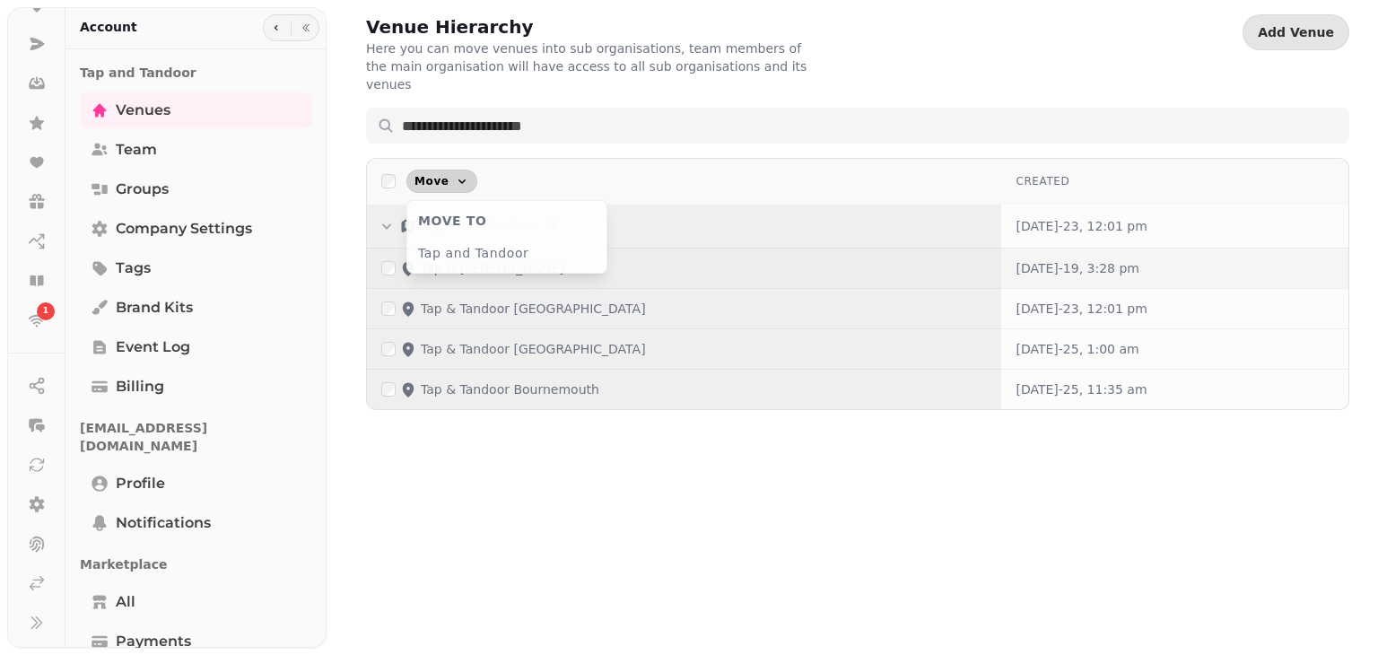
click at [455, 174] on icon "button" at bounding box center [462, 181] width 14 height 14
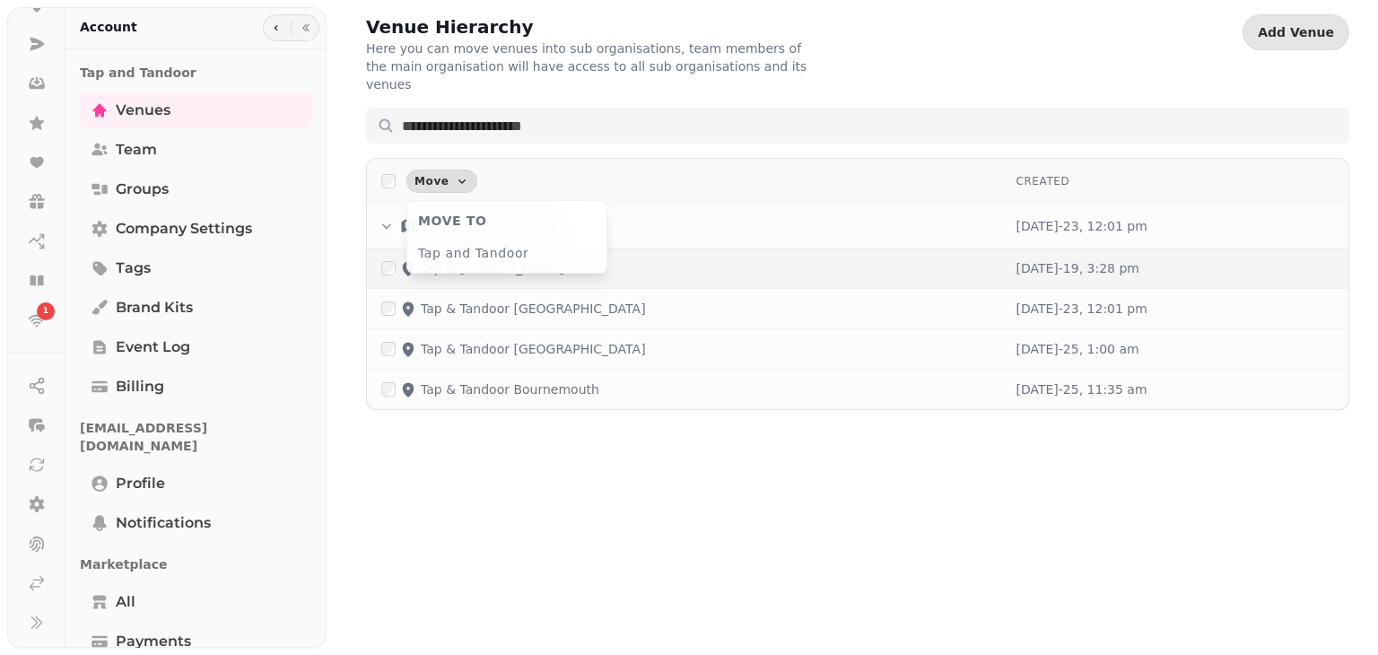
click at [408, 599] on div "Venue Hierarchy Here you can move venues into sub organisations, team members o…" at bounding box center [853, 327] width 1052 height 655
click at [172, 466] on link "Profile" at bounding box center [196, 484] width 232 height 36
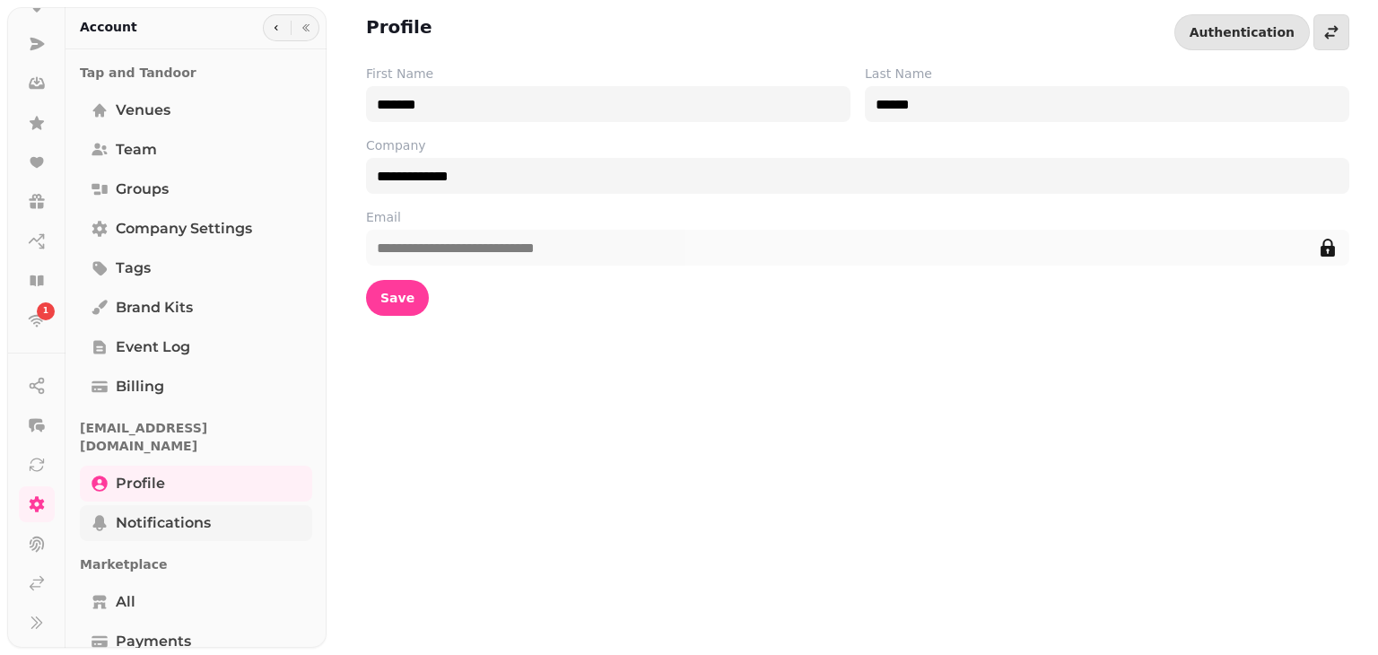
click at [225, 505] on link "Notifications" at bounding box center [196, 523] width 232 height 36
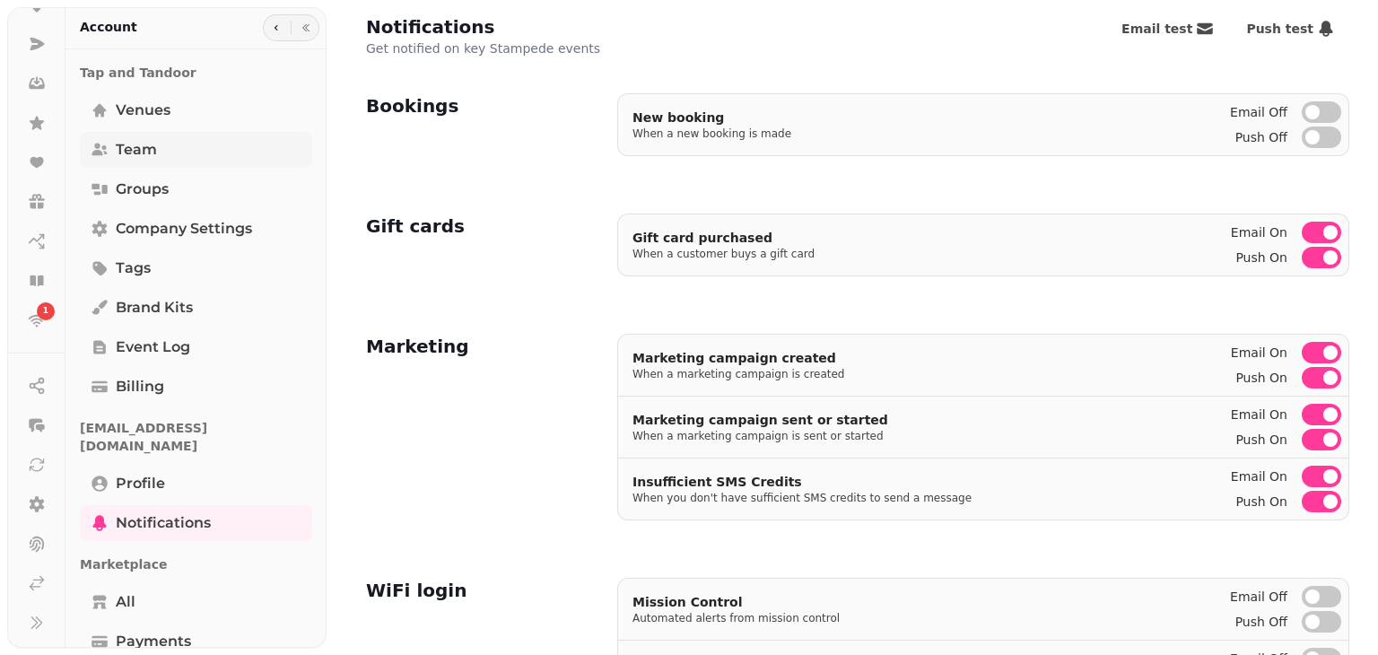
click at [244, 156] on link "Team" at bounding box center [196, 150] width 232 height 36
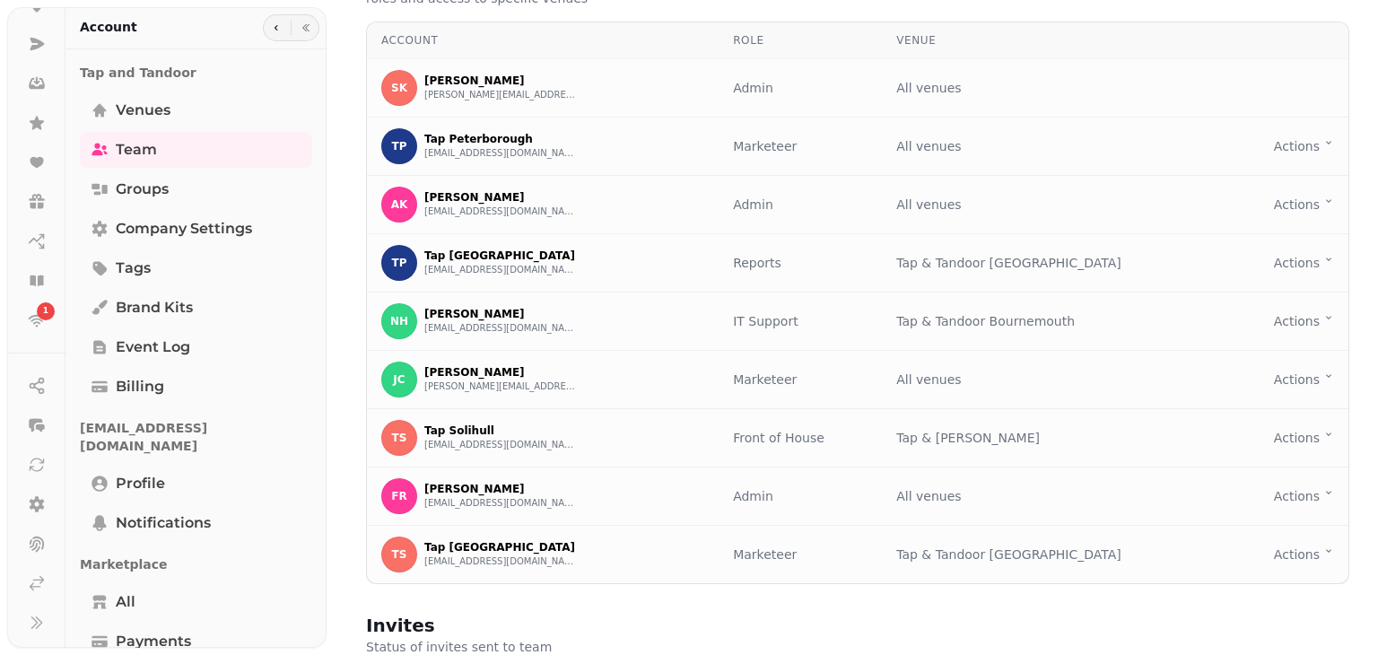
scroll to position [71, 0]
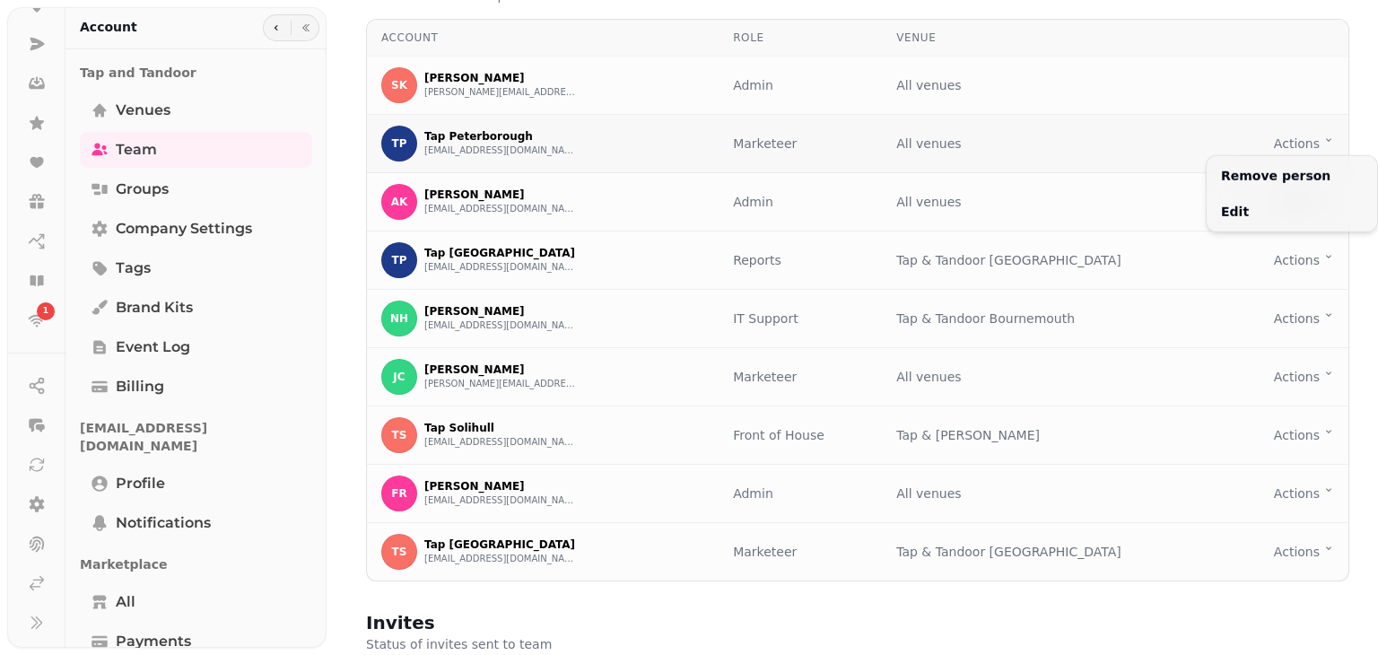
click at [1317, 143] on html "1 Team Add your team to access this organisation, teammates can have various ro…" at bounding box center [689, 327] width 1378 height 655
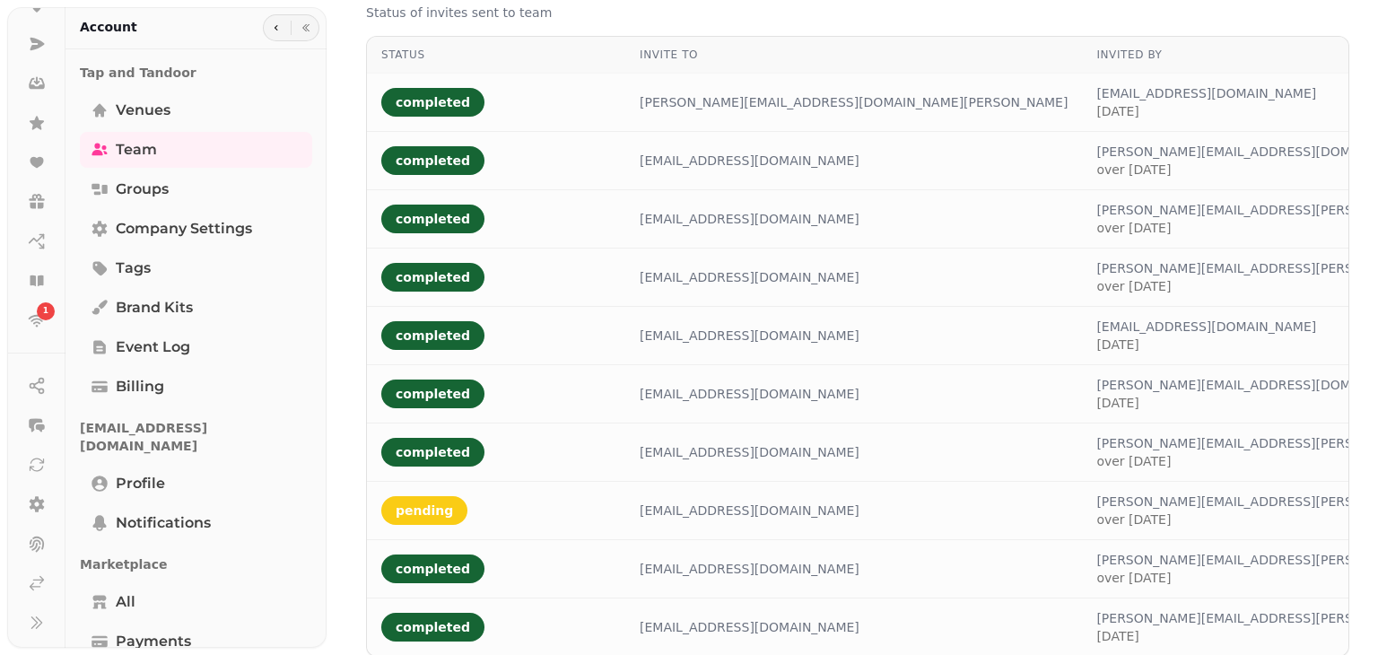
scroll to position [714, 0]
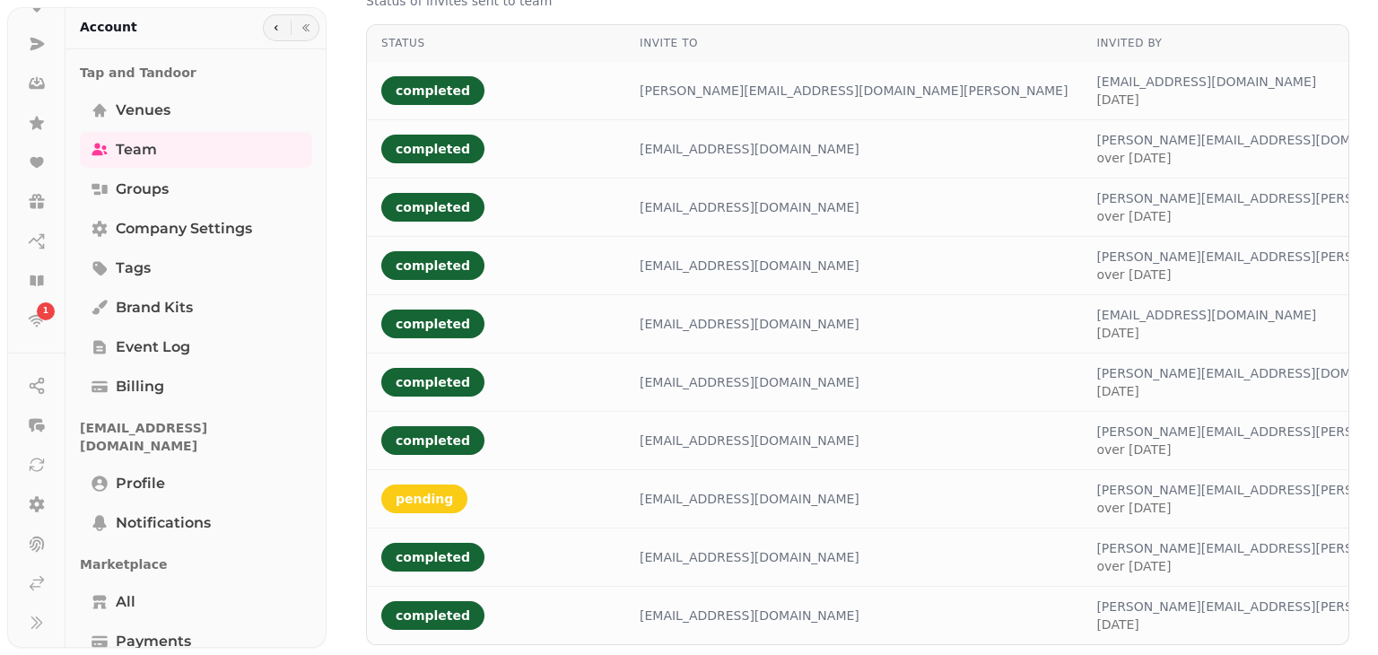
drag, startPoint x: 1377, startPoint y: 143, endPoint x: 1377, endPoint y: 453, distance: 310.5
click at [1377, 453] on html "1 Team Add your team to access this organisation, teammates can have various ro…" at bounding box center [689, 327] width 1378 height 655
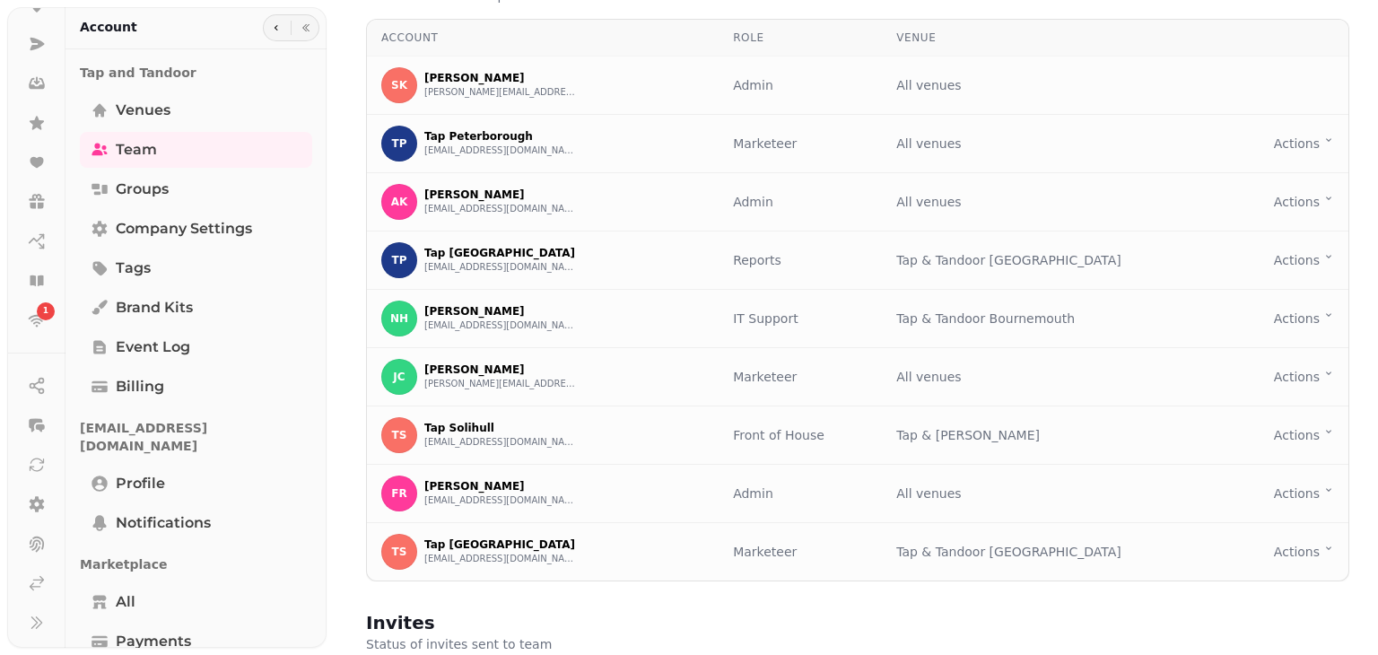
scroll to position [57, 0]
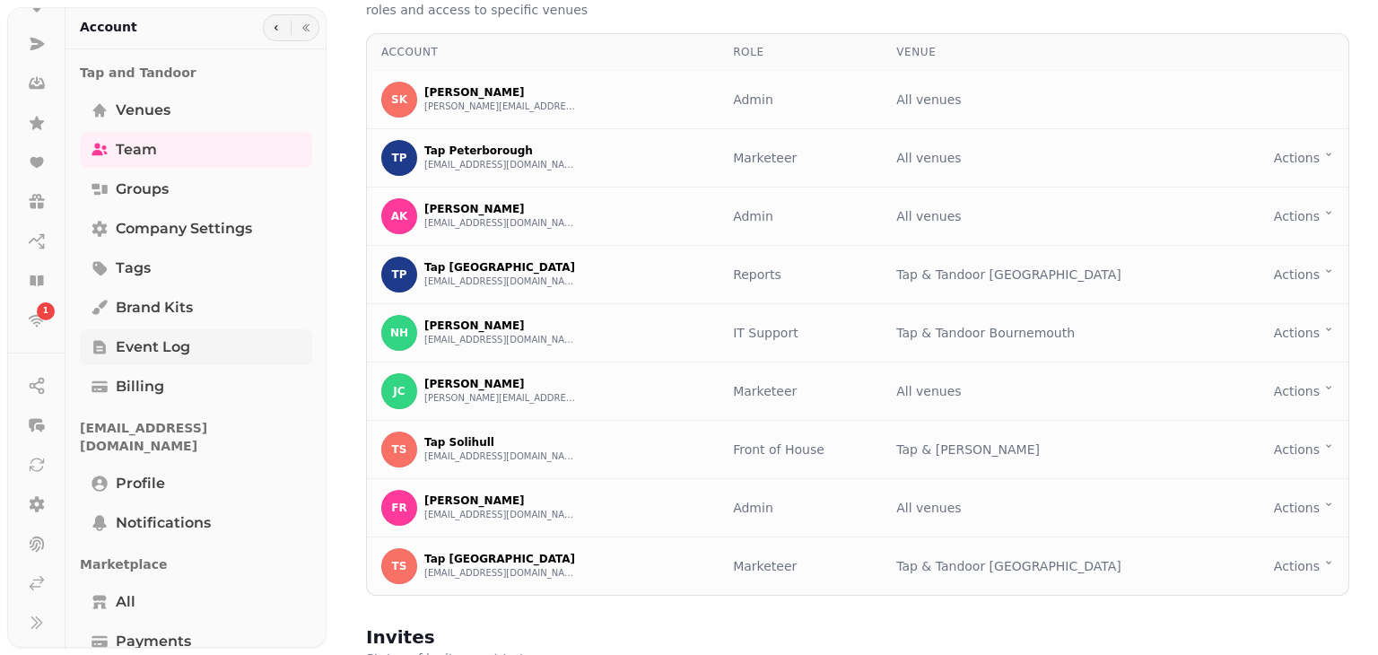
click at [248, 348] on link "Event log" at bounding box center [196, 347] width 232 height 36
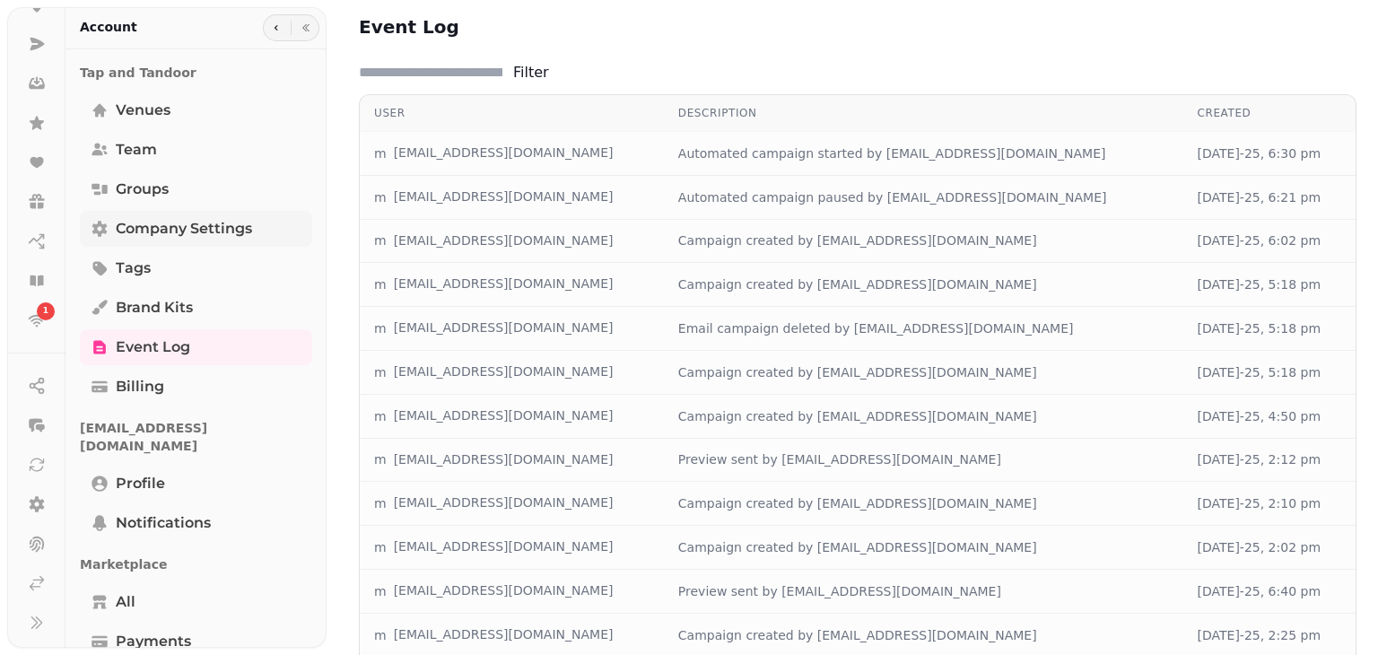
click at [202, 220] on span "Company settings" at bounding box center [184, 229] width 136 height 22
select select "**********"
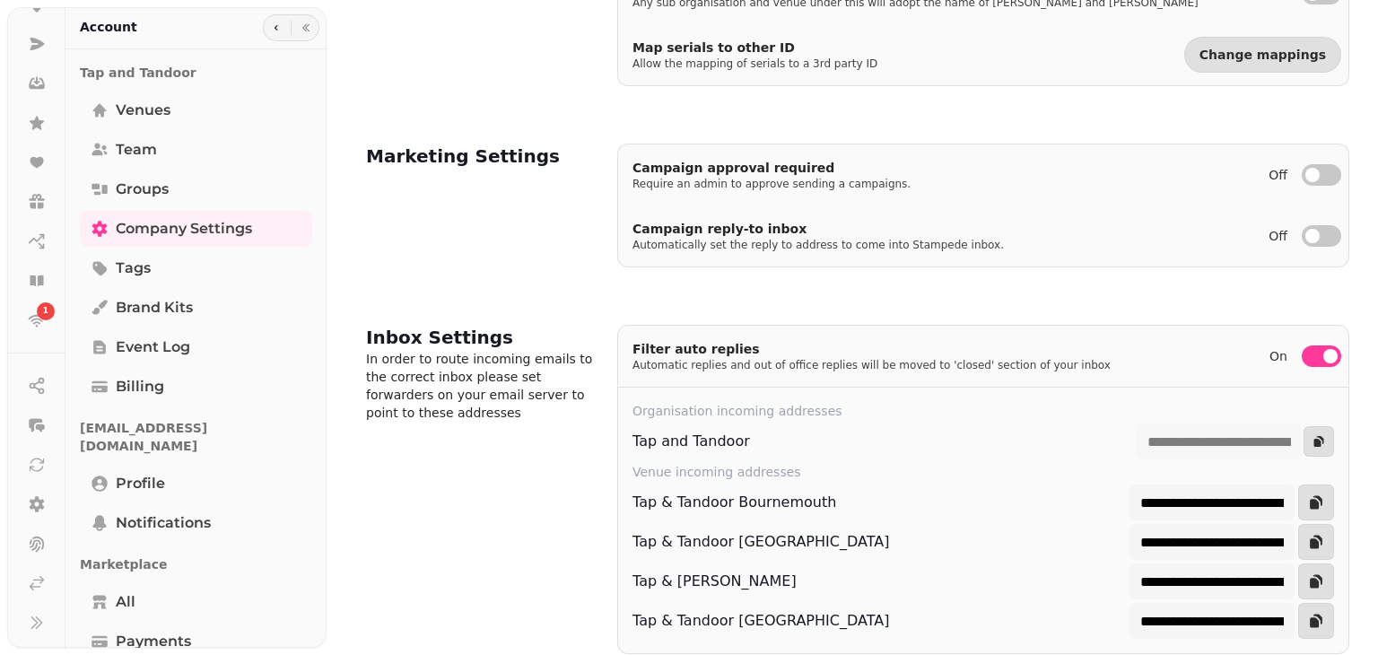
scroll to position [768, 0]
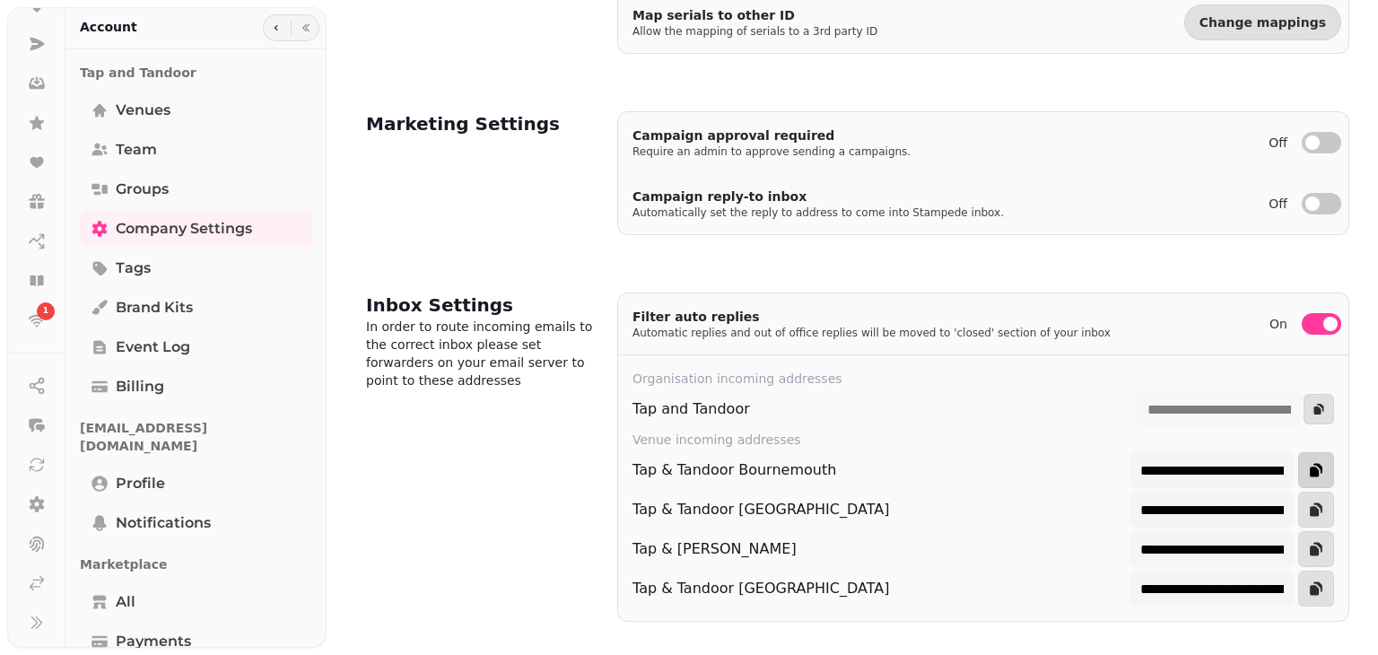
click at [1309, 463] on icon "button" at bounding box center [1316, 470] width 18 height 18
click at [169, 184] on span "Groups" at bounding box center [142, 190] width 53 height 22
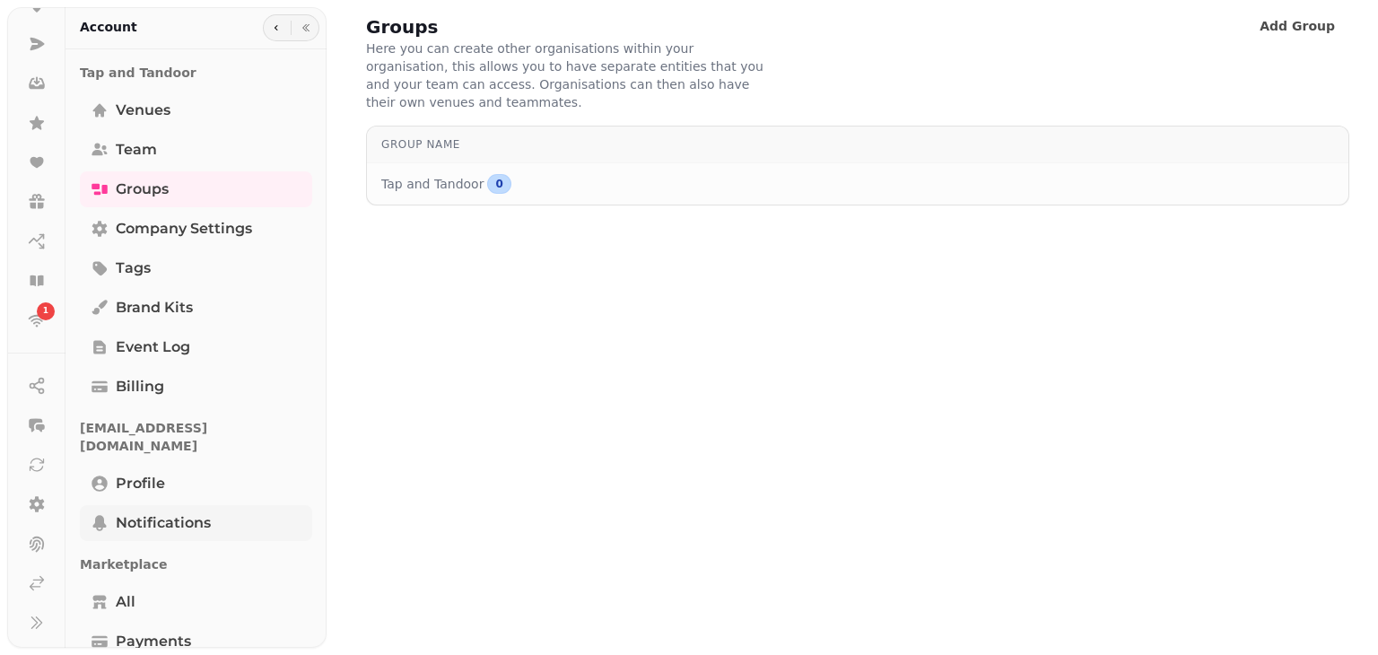
click at [242, 505] on link "Notifications" at bounding box center [196, 523] width 232 height 36
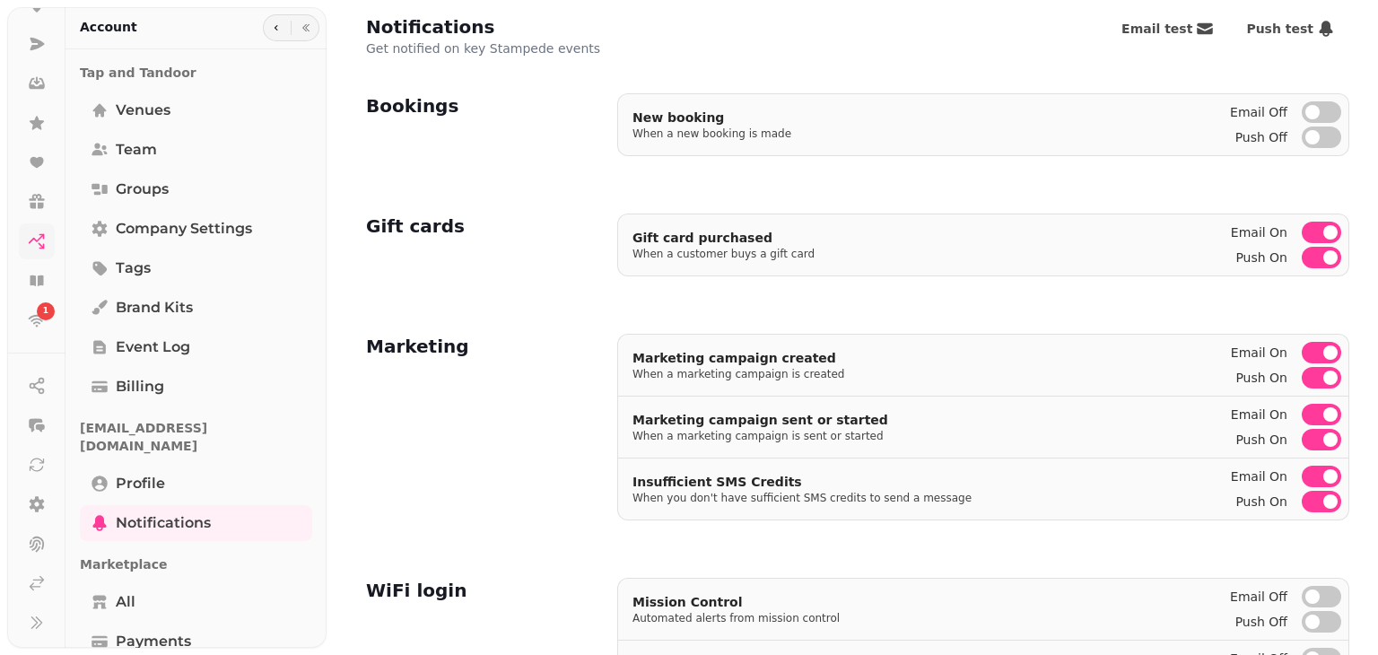
click at [36, 238] on icon at bounding box center [37, 241] width 18 height 18
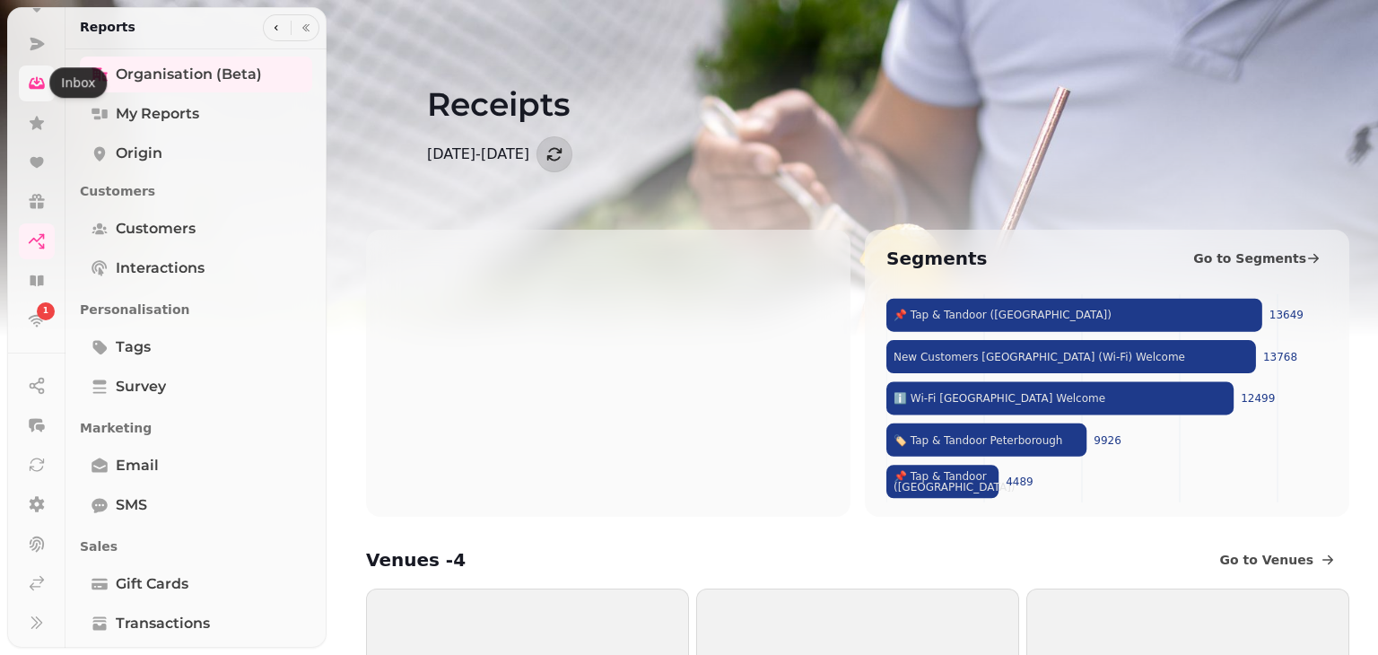
click at [34, 80] on icon at bounding box center [37, 81] width 6 height 8
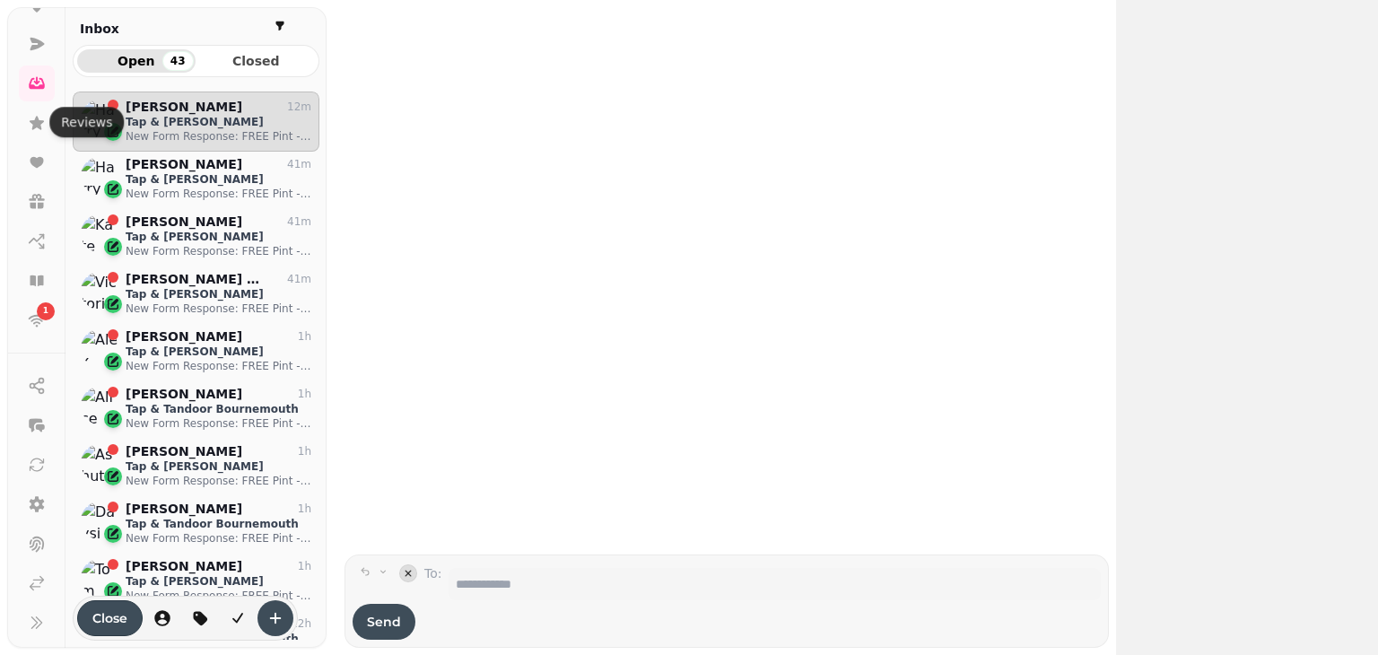
scroll to position [535, 233]
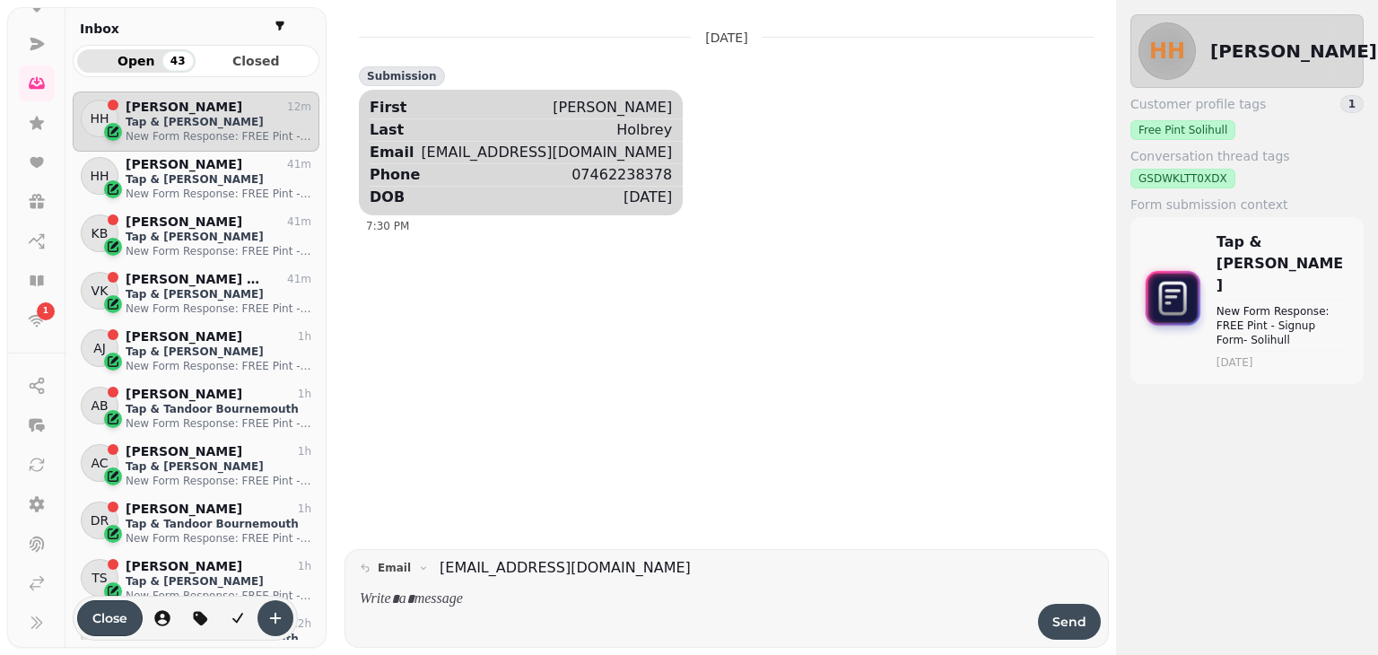
click at [201, 103] on p "Harry Holbrey" at bounding box center [184, 107] width 117 height 15
click at [29, 51] on icon at bounding box center [37, 44] width 18 height 18
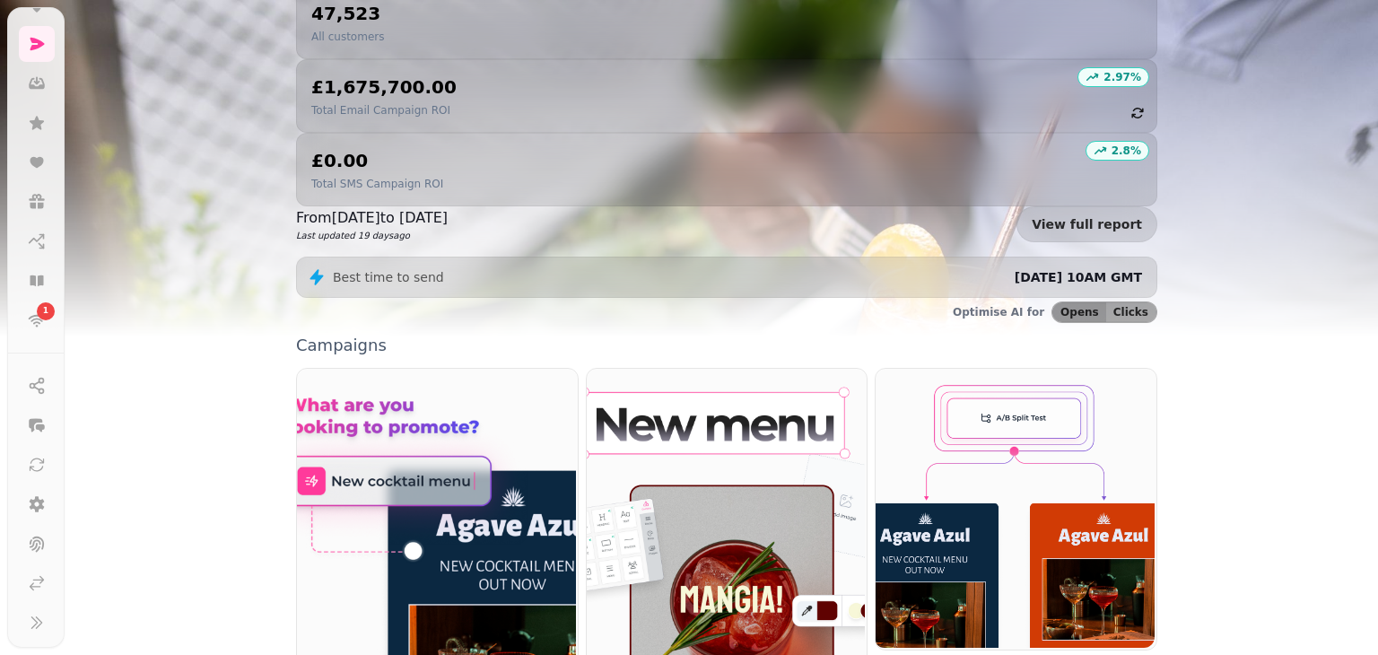
scroll to position [463, 0]
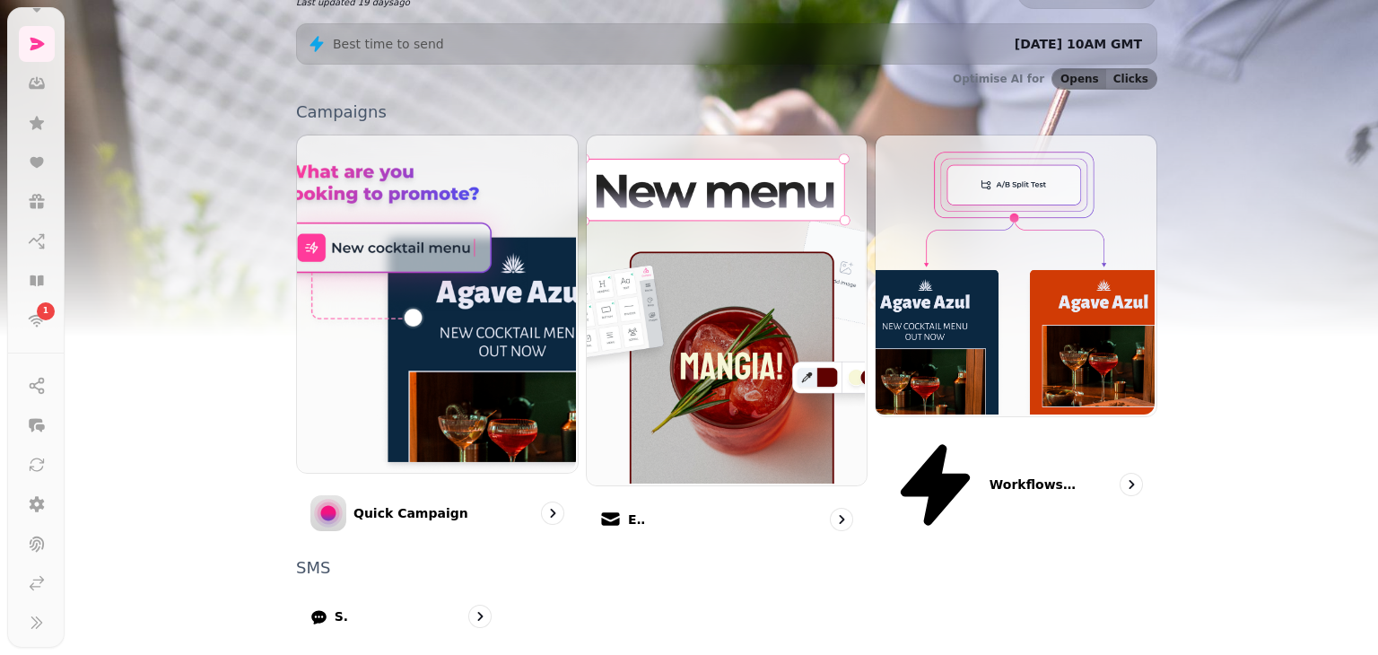
select select "**"
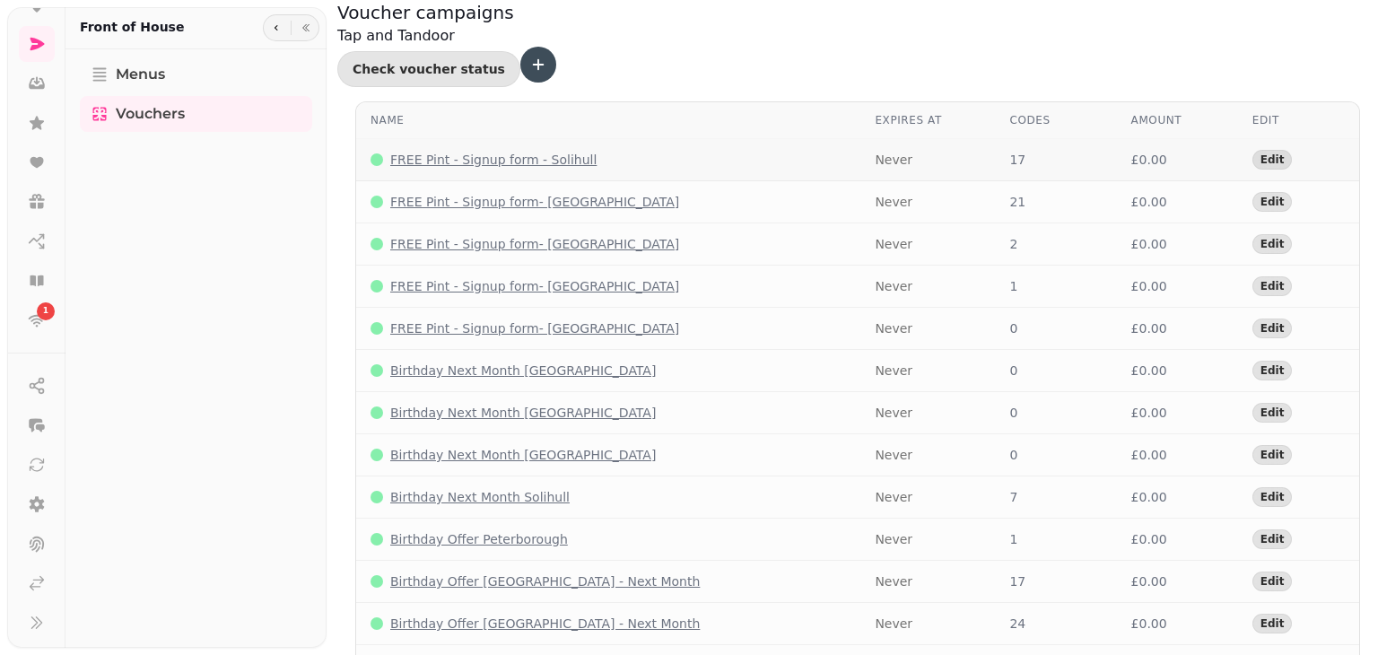
click at [1010, 151] on div "17" at bounding box center [1056, 160] width 92 height 18
click at [541, 151] on p "FREE Pint - Signup form - Solihull" at bounding box center [493, 160] width 206 height 18
select select "**"
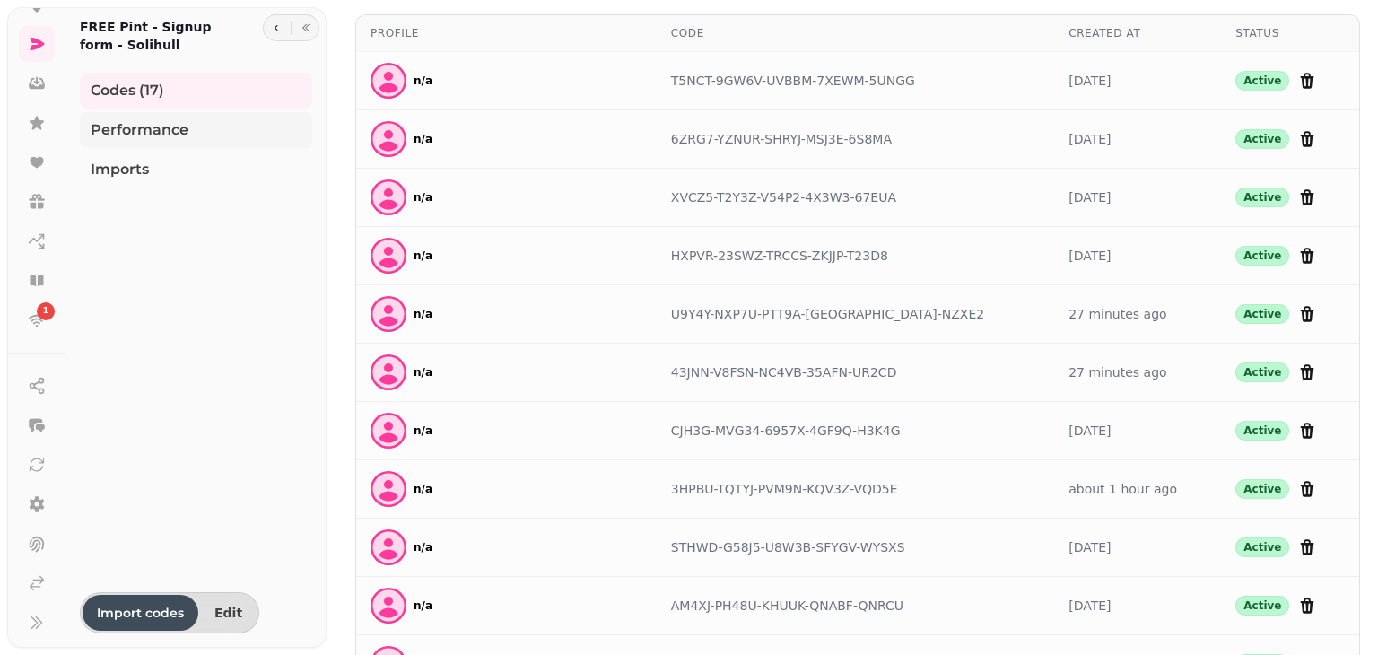
click at [163, 131] on span "Performance" at bounding box center [140, 130] width 98 height 22
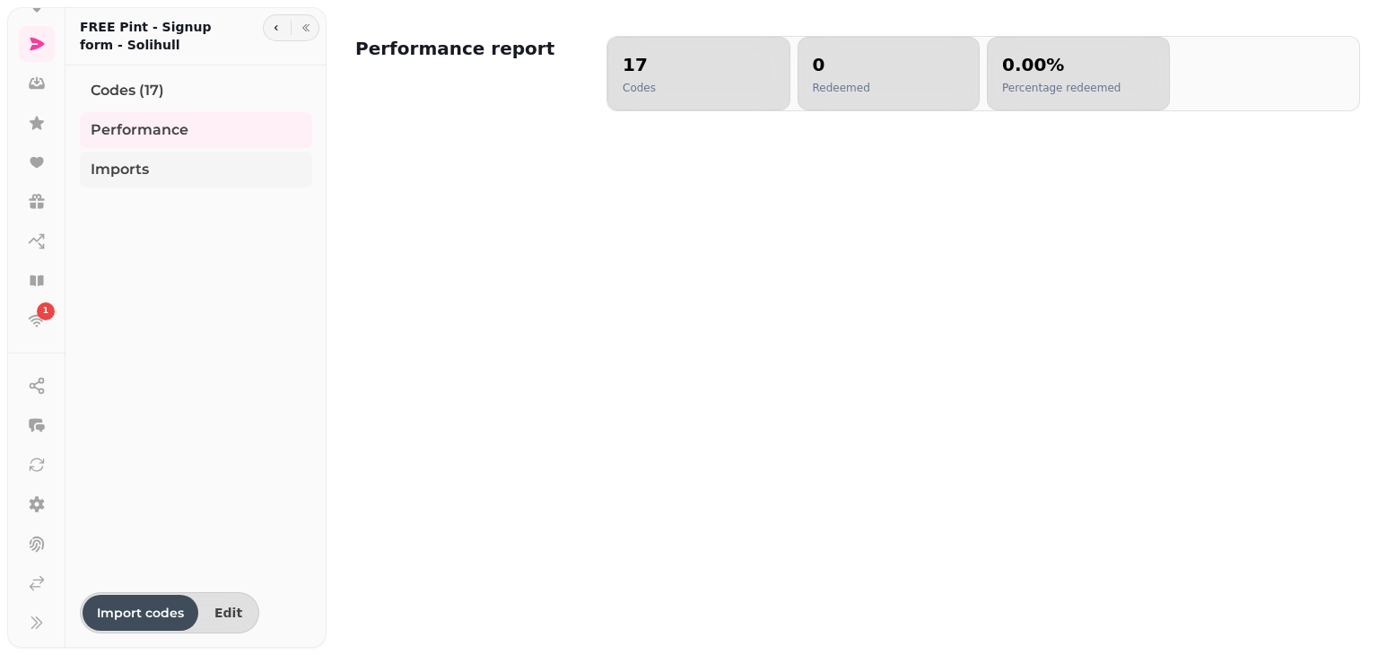
click at [169, 158] on link "Imports" at bounding box center [196, 170] width 232 height 36
select select "**"
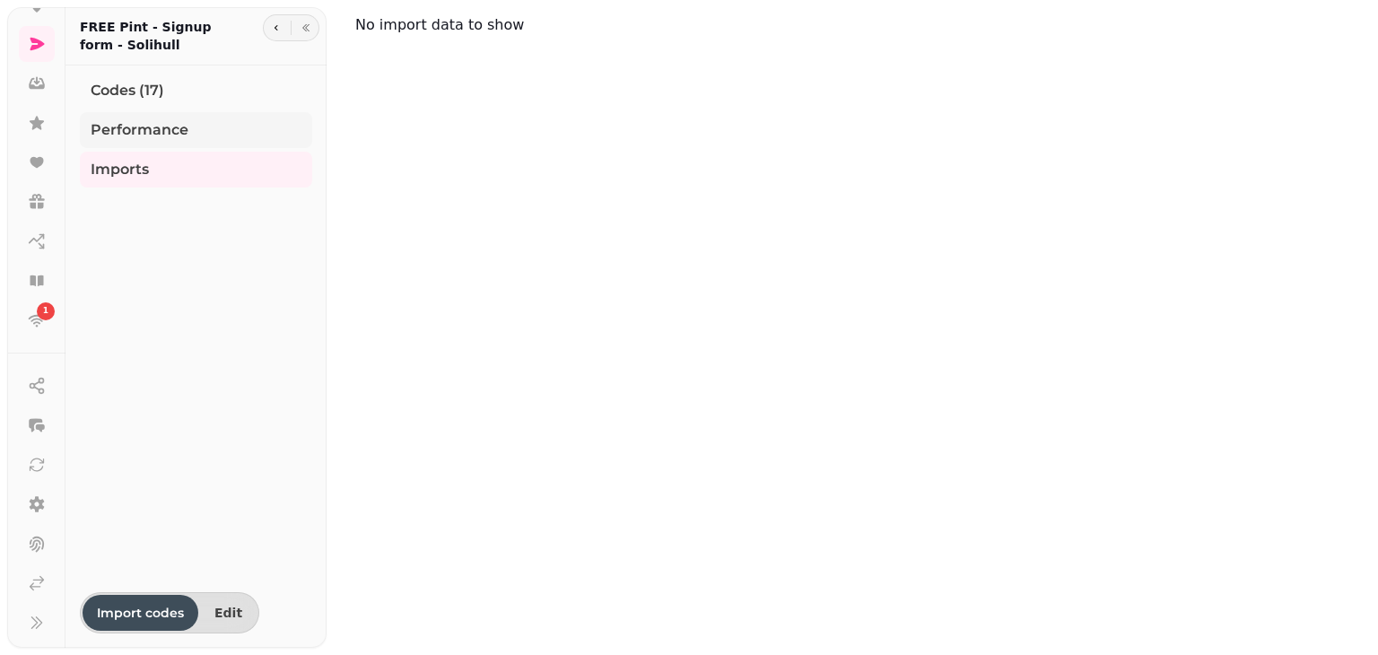
click at [167, 131] on span "Performance" at bounding box center [140, 130] width 98 height 22
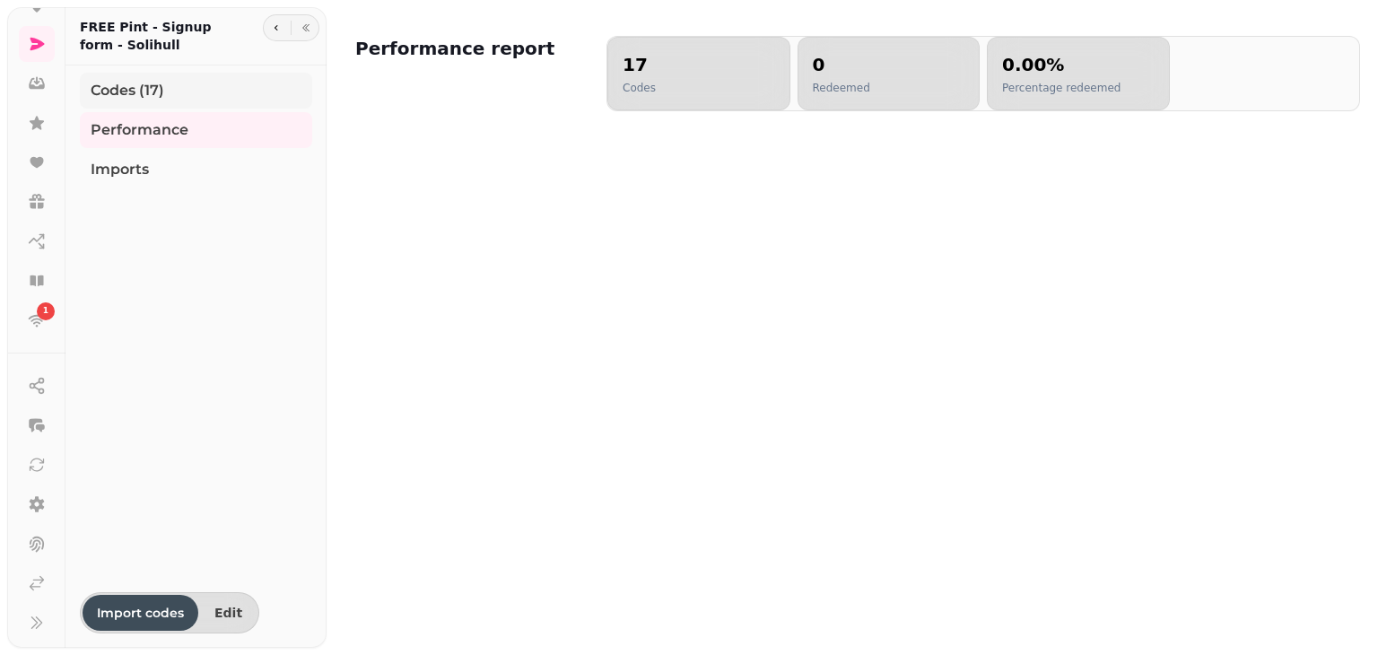
click at [188, 101] on link "Codes (17)" at bounding box center [196, 91] width 232 height 36
select select "**"
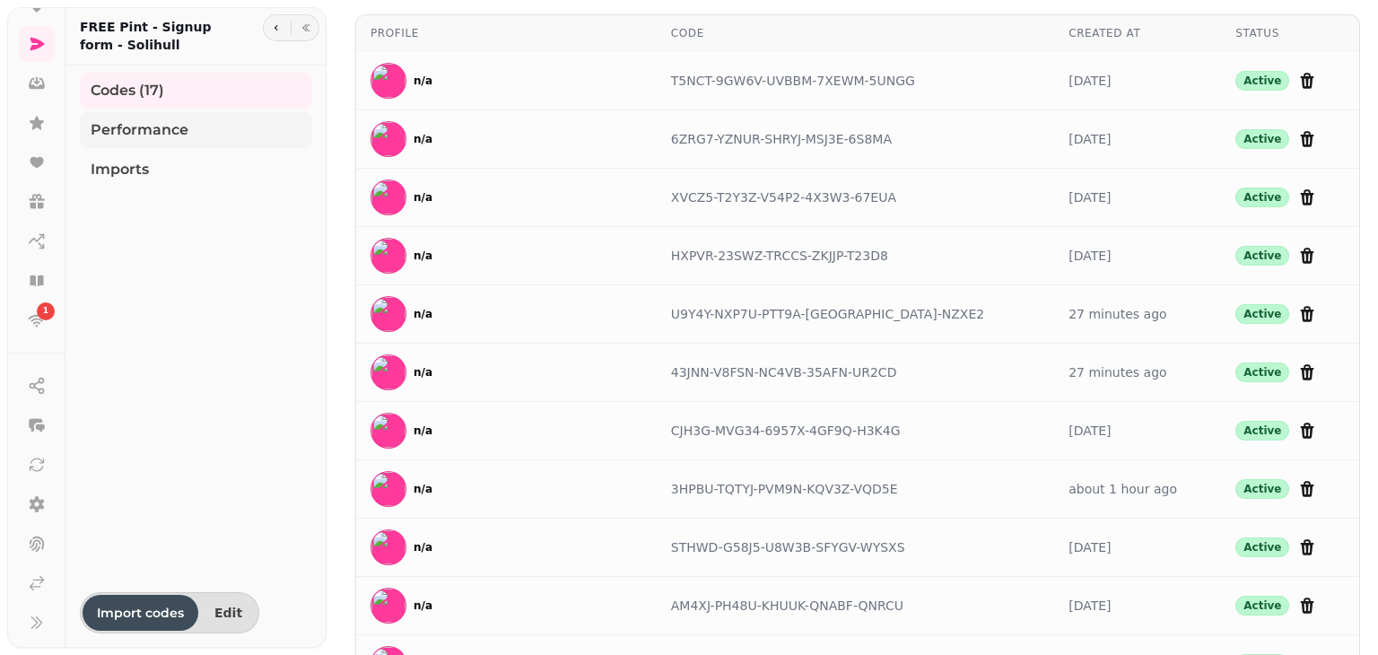
click at [189, 119] on link "Performance" at bounding box center [196, 130] width 232 height 36
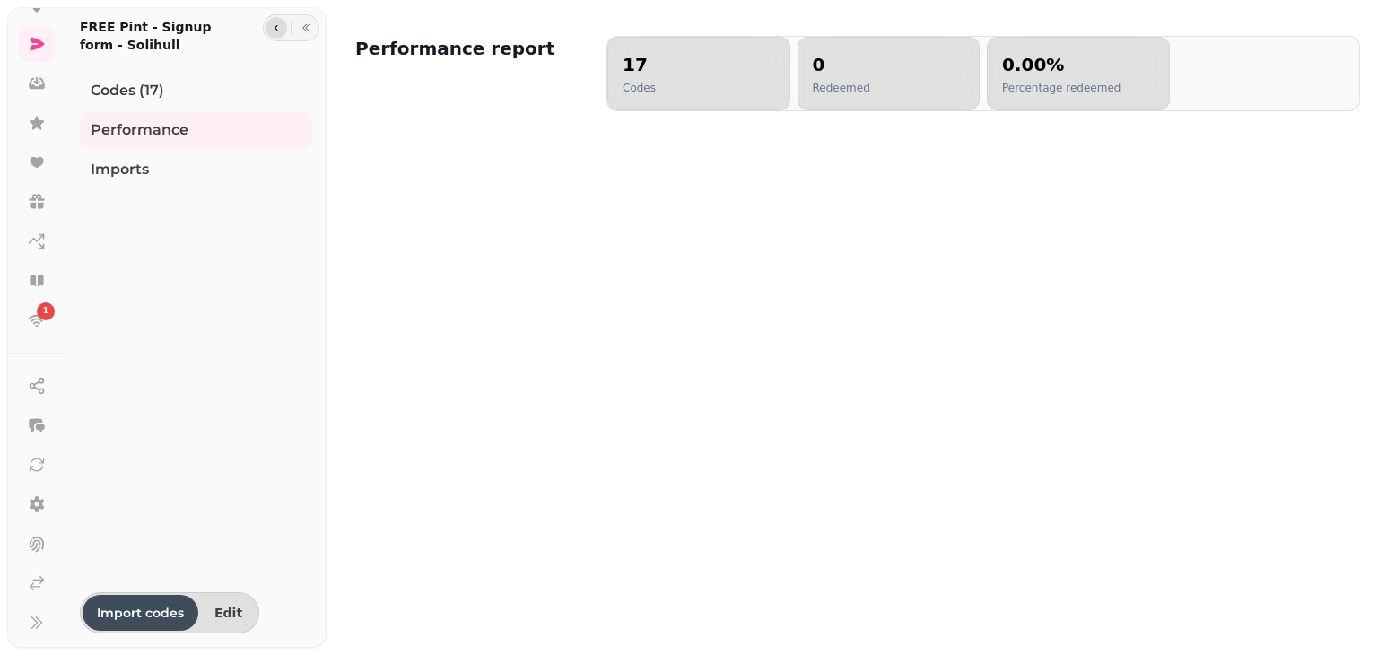
click at [276, 27] on icon "button" at bounding box center [276, 27] width 11 height 11
select select "**"
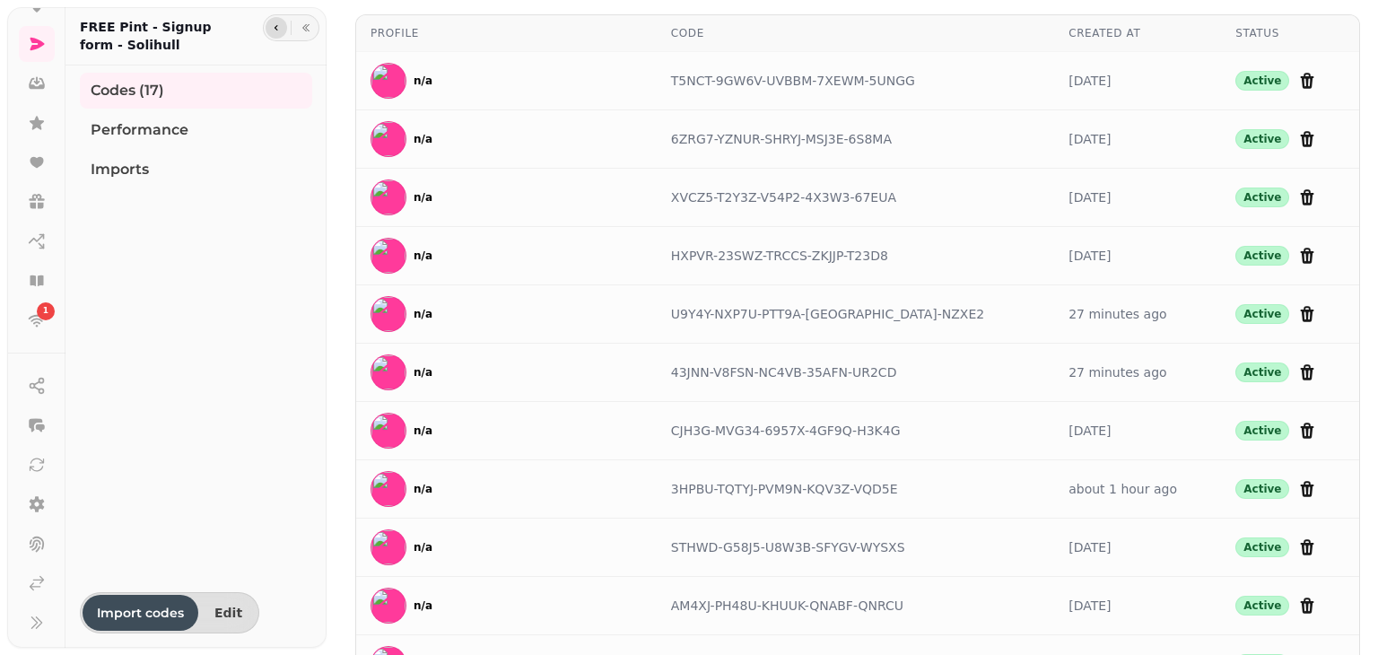
click at [280, 26] on icon "button" at bounding box center [276, 27] width 11 height 11
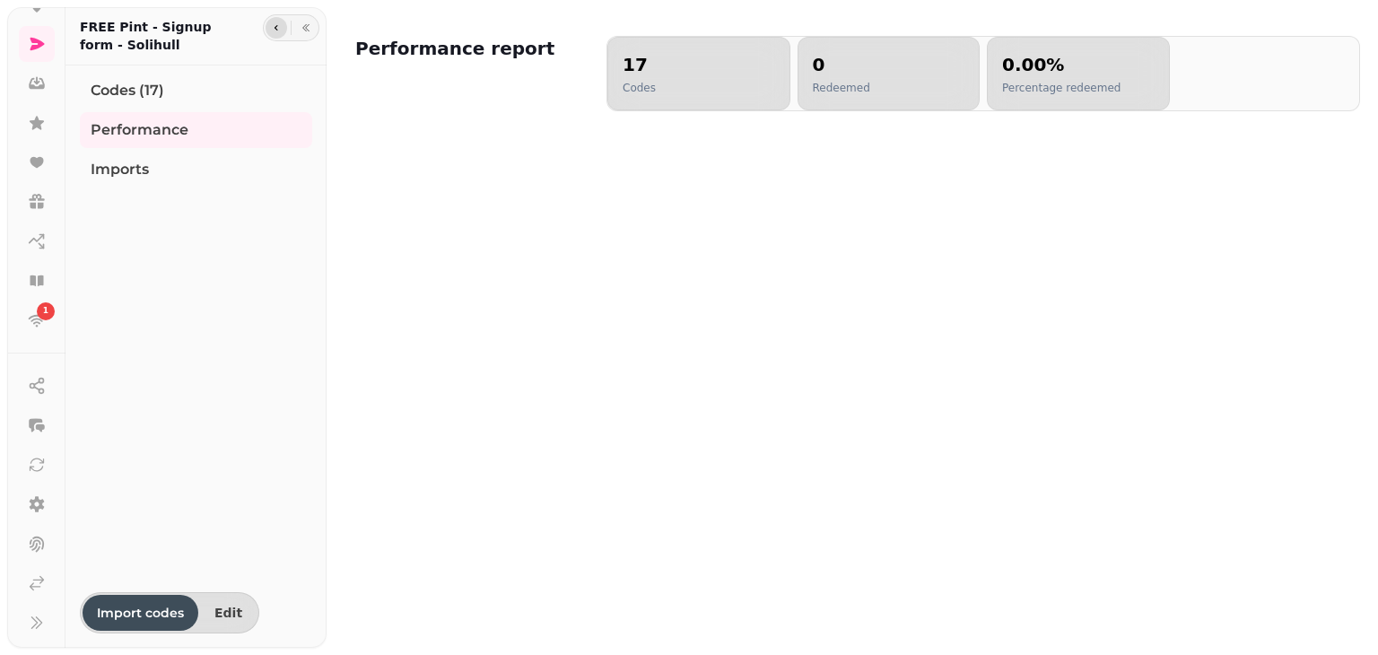
click at [273, 19] on button "button" at bounding box center [277, 28] width 22 height 22
select select "**"
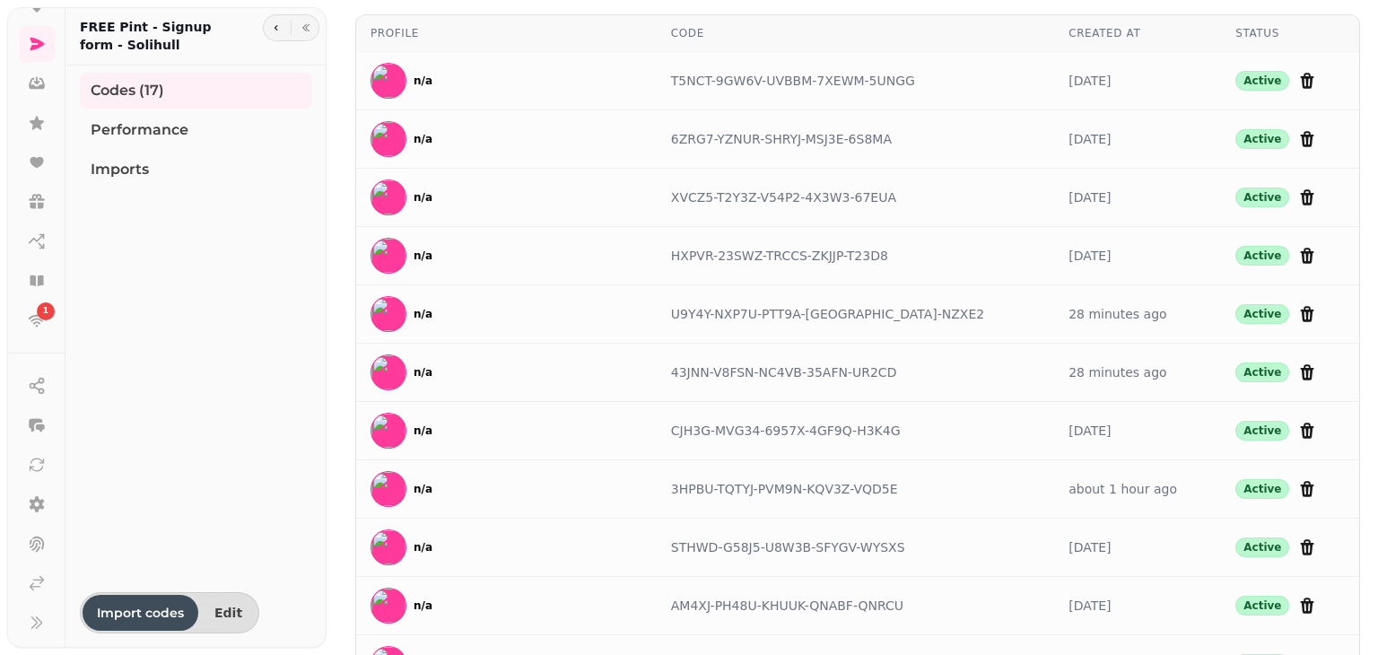
select select "**"
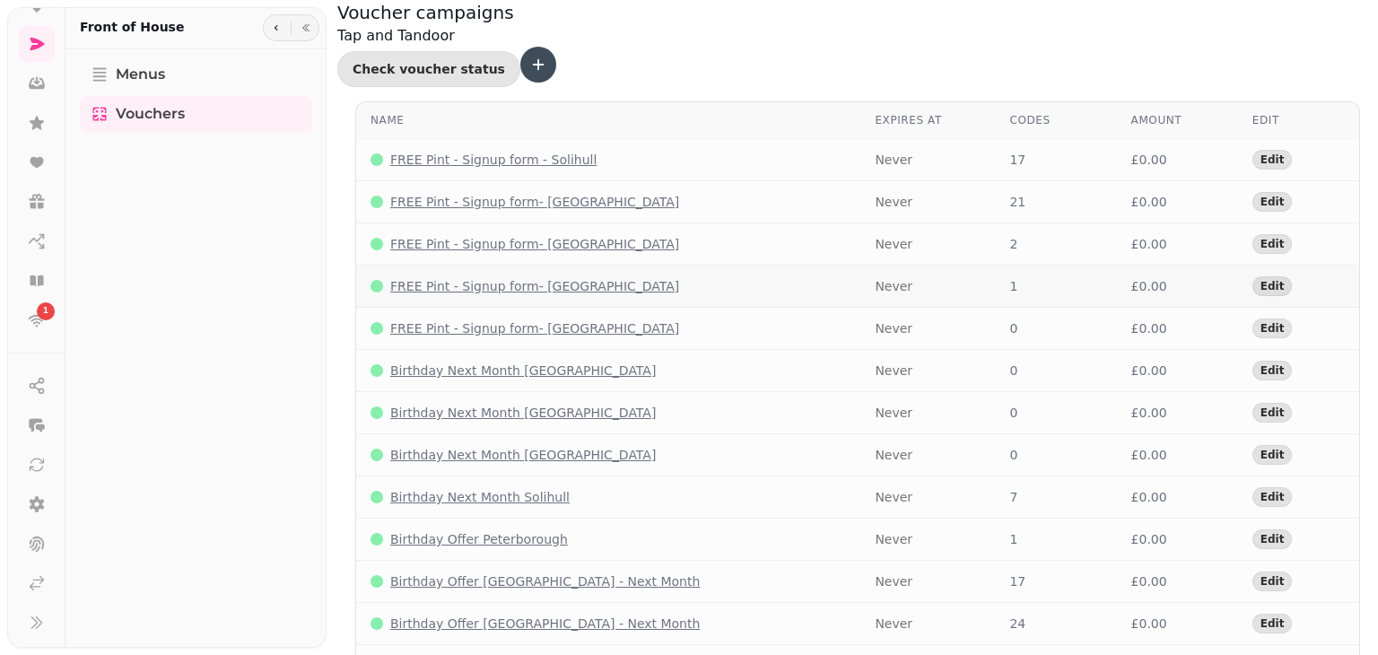
click at [533, 277] on p "FREE Pint - Signup form- Portsmouth" at bounding box center [534, 286] width 289 height 18
select select "**"
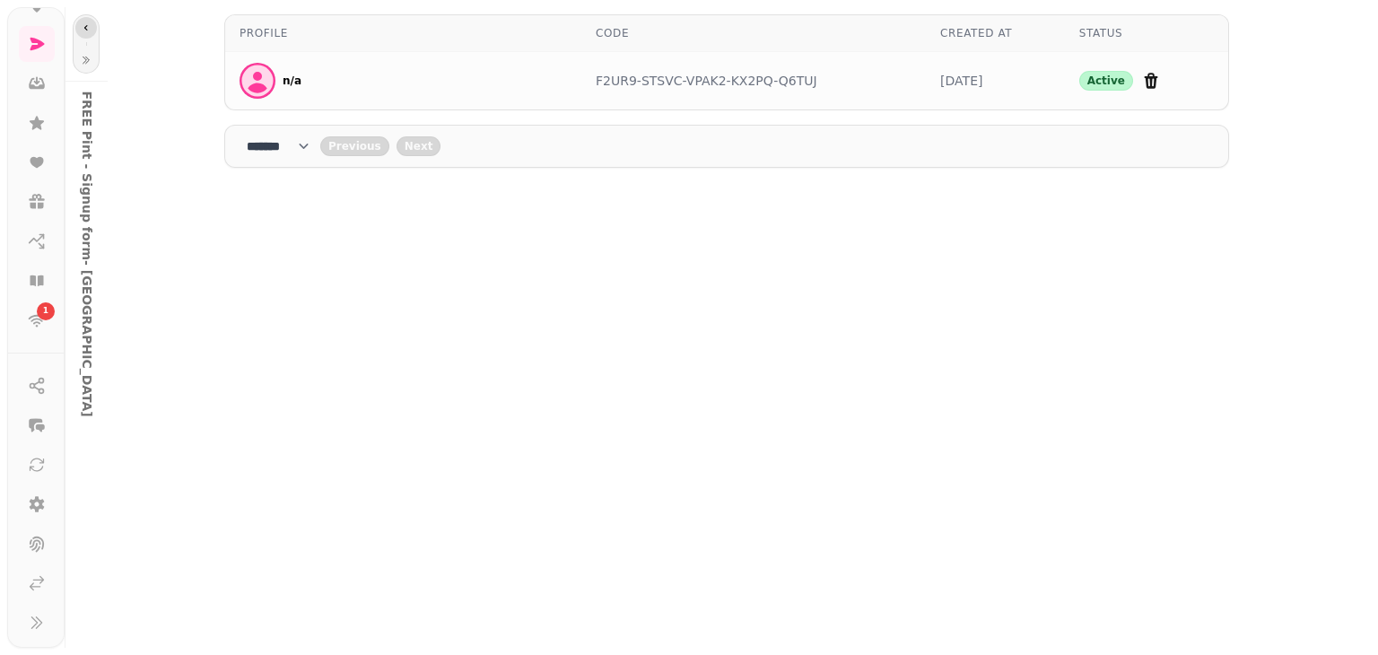
click at [82, 27] on icon "button" at bounding box center [86, 27] width 11 height 11
select select "**"
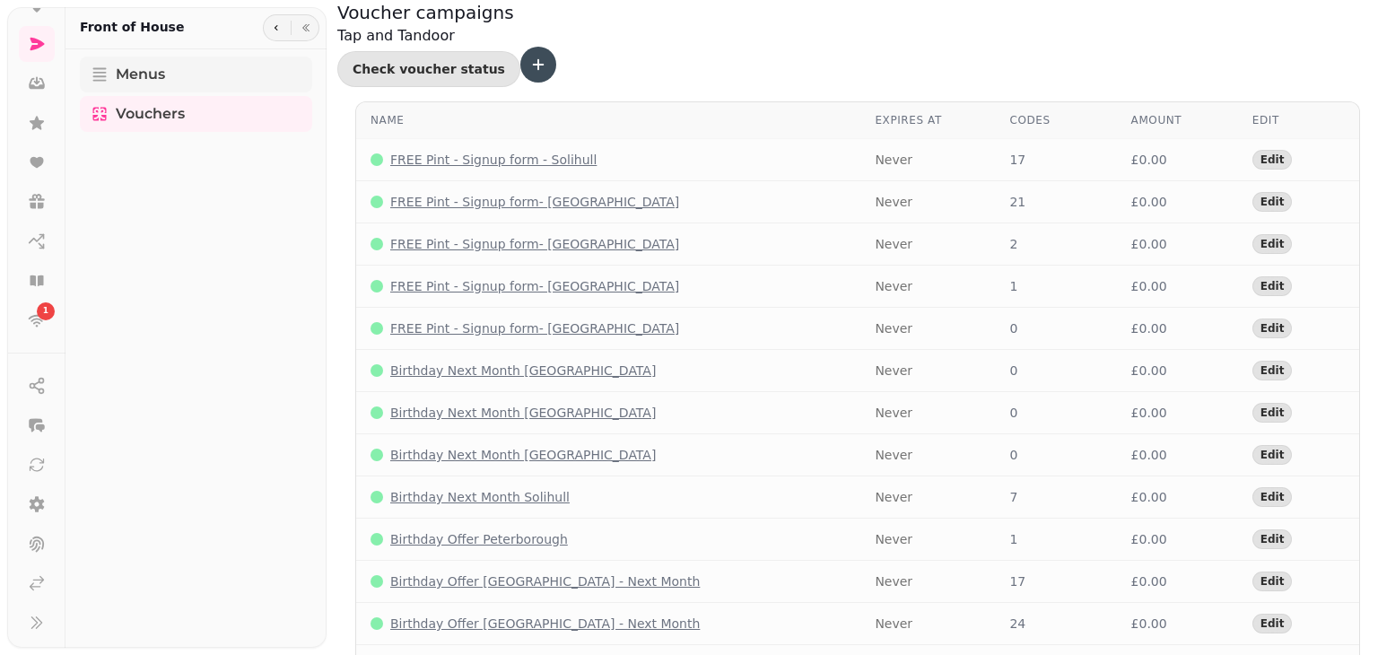
click at [151, 73] on span "Menus" at bounding box center [140, 75] width 49 height 22
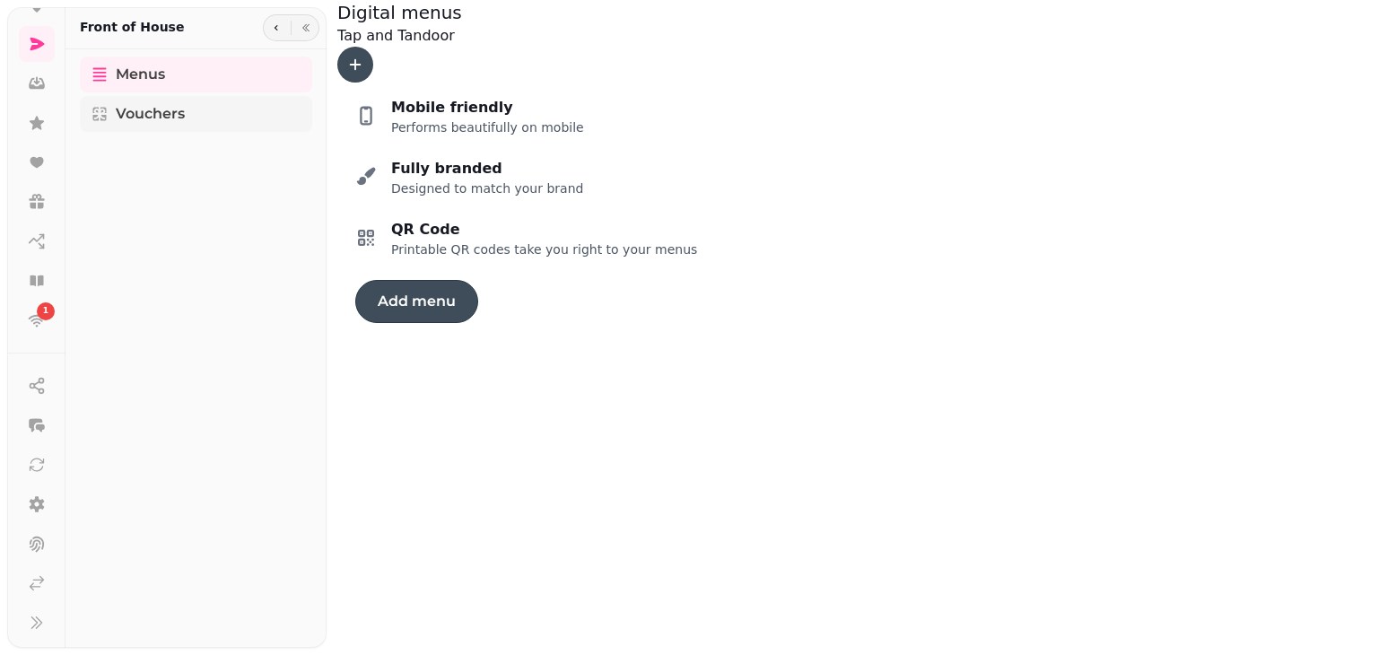
click at [172, 108] on span "Vouchers" at bounding box center [150, 114] width 69 height 22
select select "**"
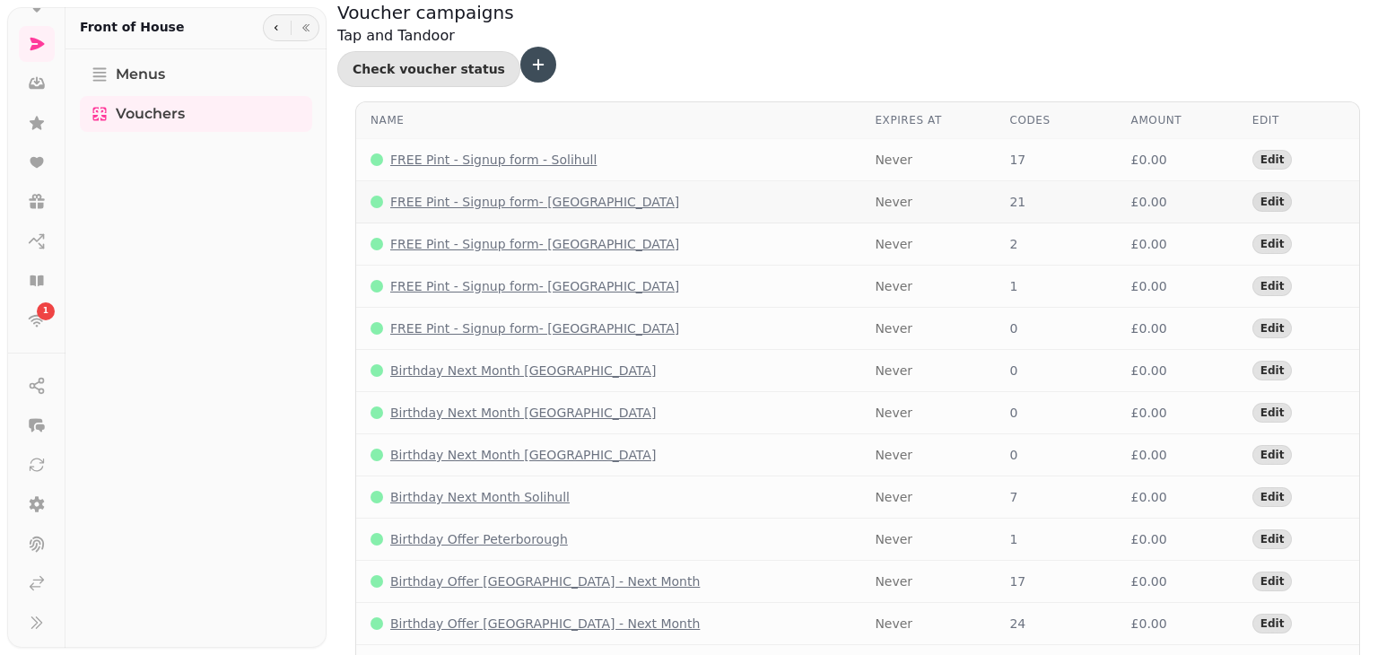
click at [537, 193] on p "FREE Pint - Signup form- Bournemouth" at bounding box center [534, 202] width 289 height 18
select select "**"
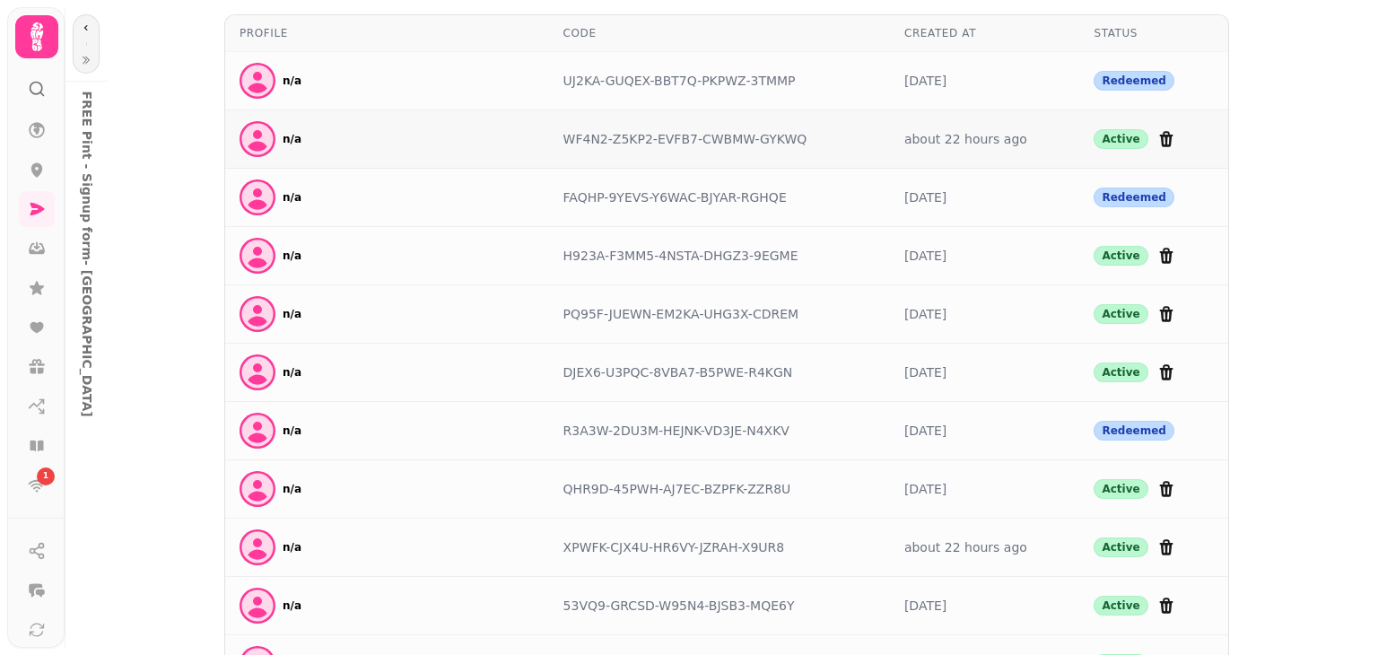
click at [608, 136] on div "WF4N2-Z5KP2-EVFB7-CWBMW-GYKWQ" at bounding box center [720, 139] width 312 height 18
click at [31, 249] on icon at bounding box center [37, 249] width 16 height 12
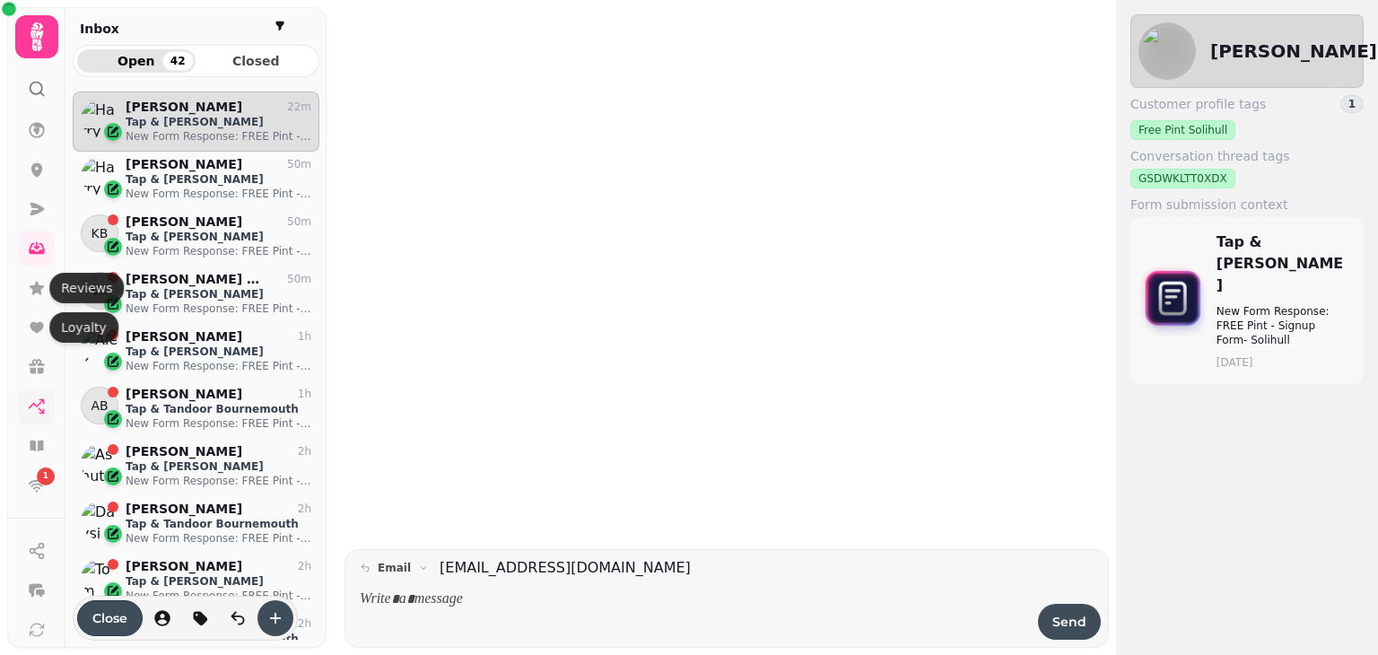
scroll to position [535, 233]
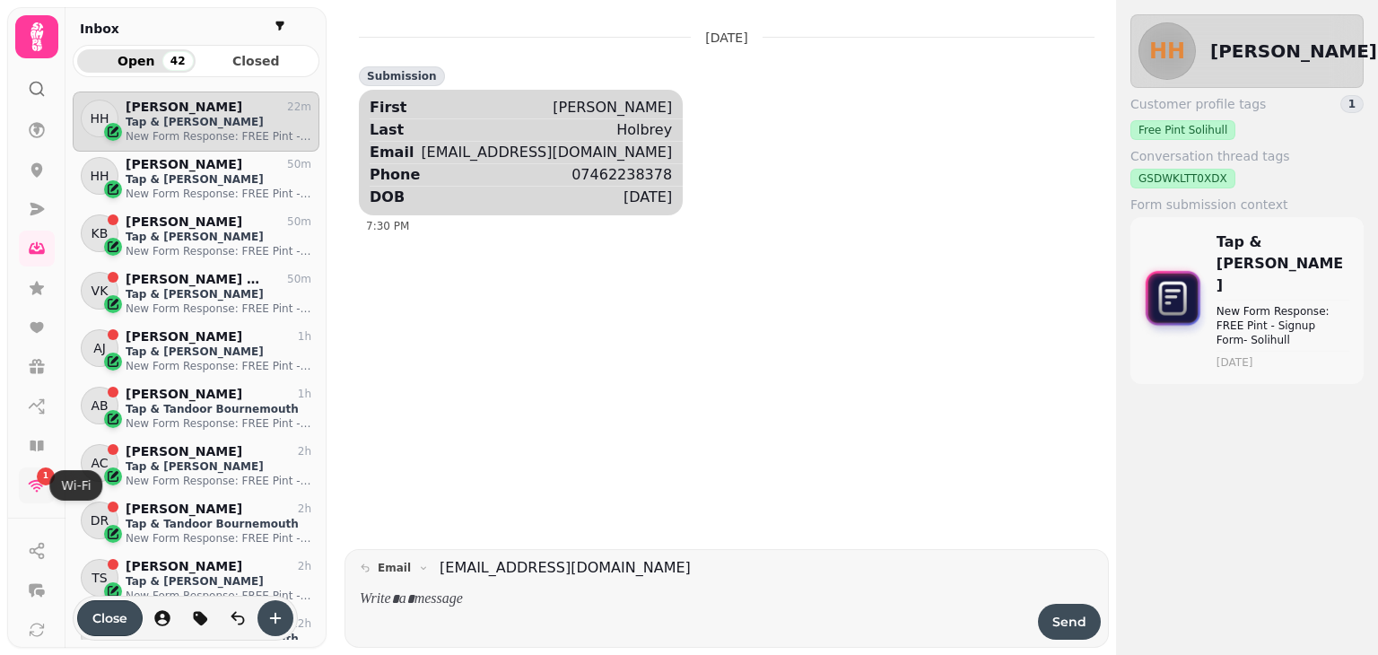
click at [33, 480] on icon at bounding box center [37, 486] width 17 height 13
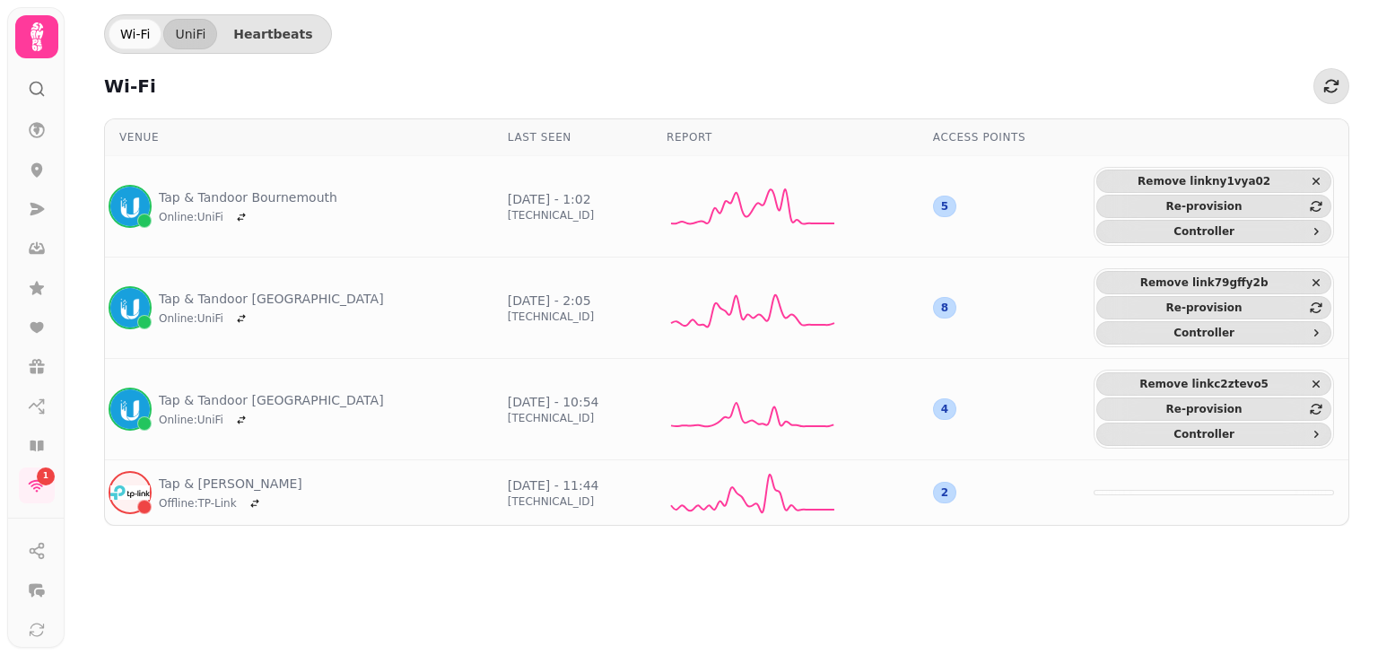
scroll to position [165, 0]
click at [38, 505] on icon at bounding box center [37, 504] width 15 height 16
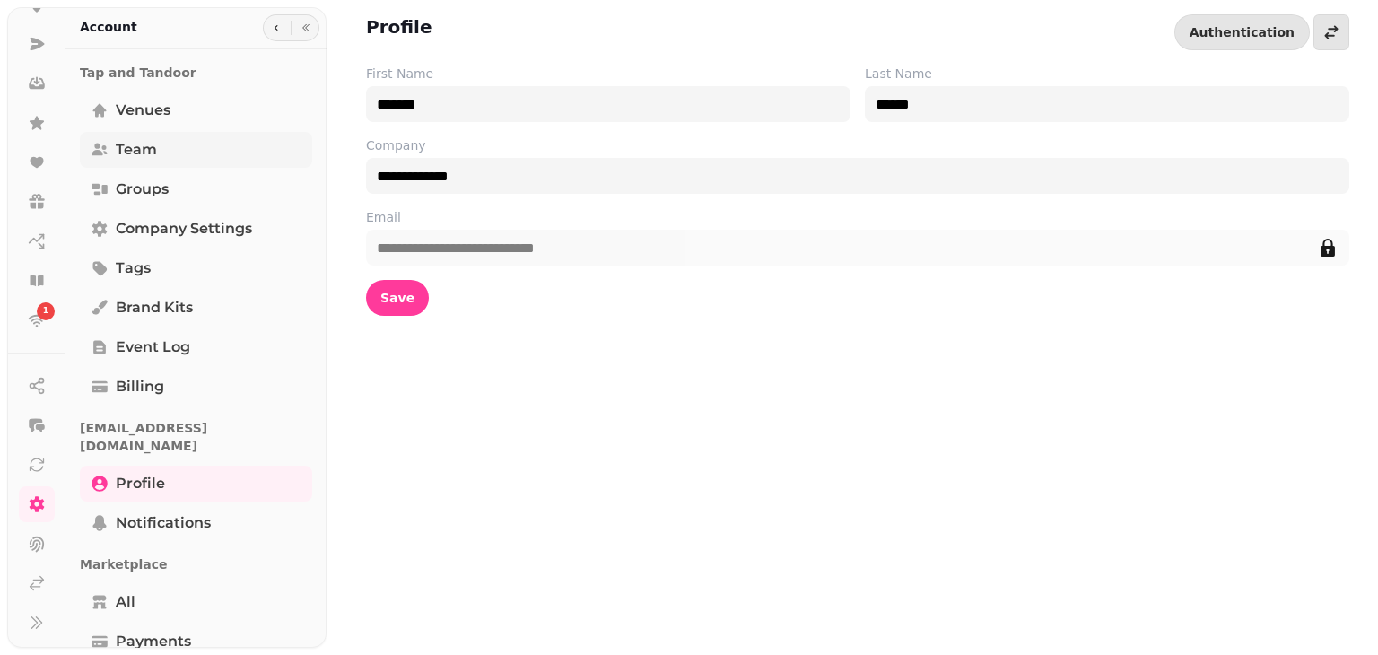
click at [200, 144] on link "Team" at bounding box center [196, 150] width 232 height 36
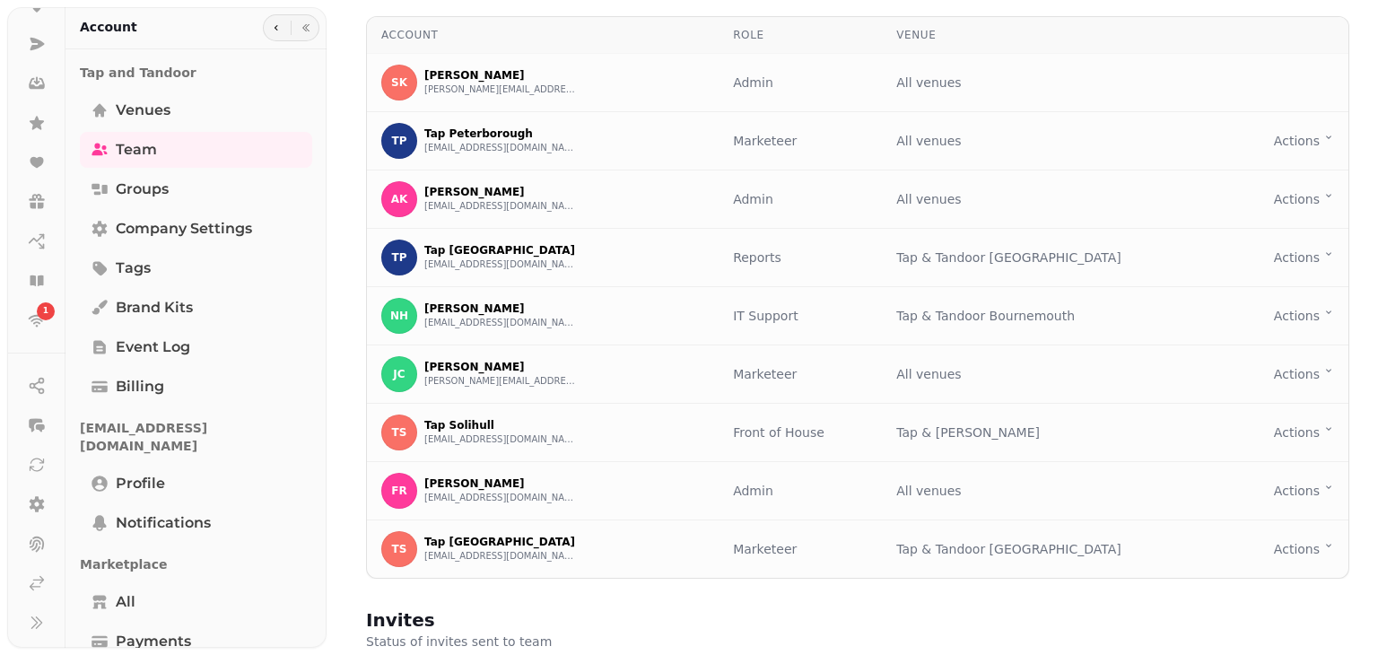
scroll to position [63, 0]
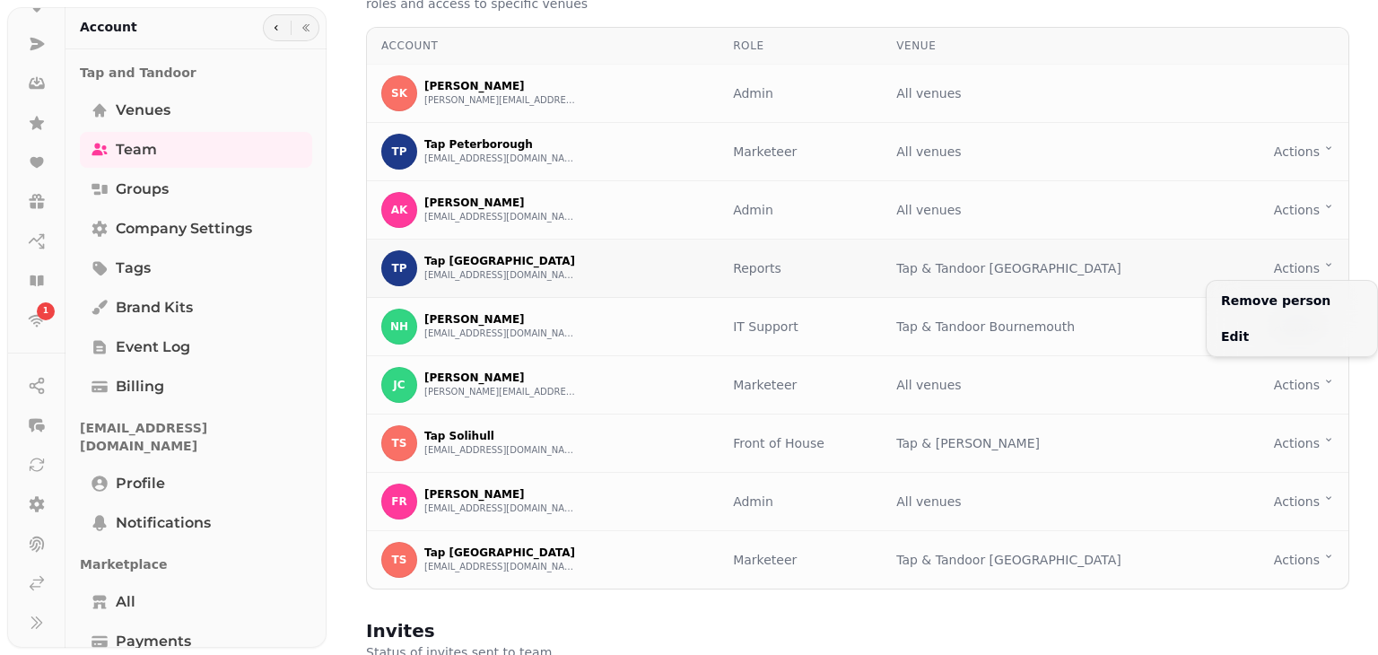
click at [1314, 261] on html "1 Team Add your team to access this organisation, teammates can have various ro…" at bounding box center [689, 327] width 1378 height 655
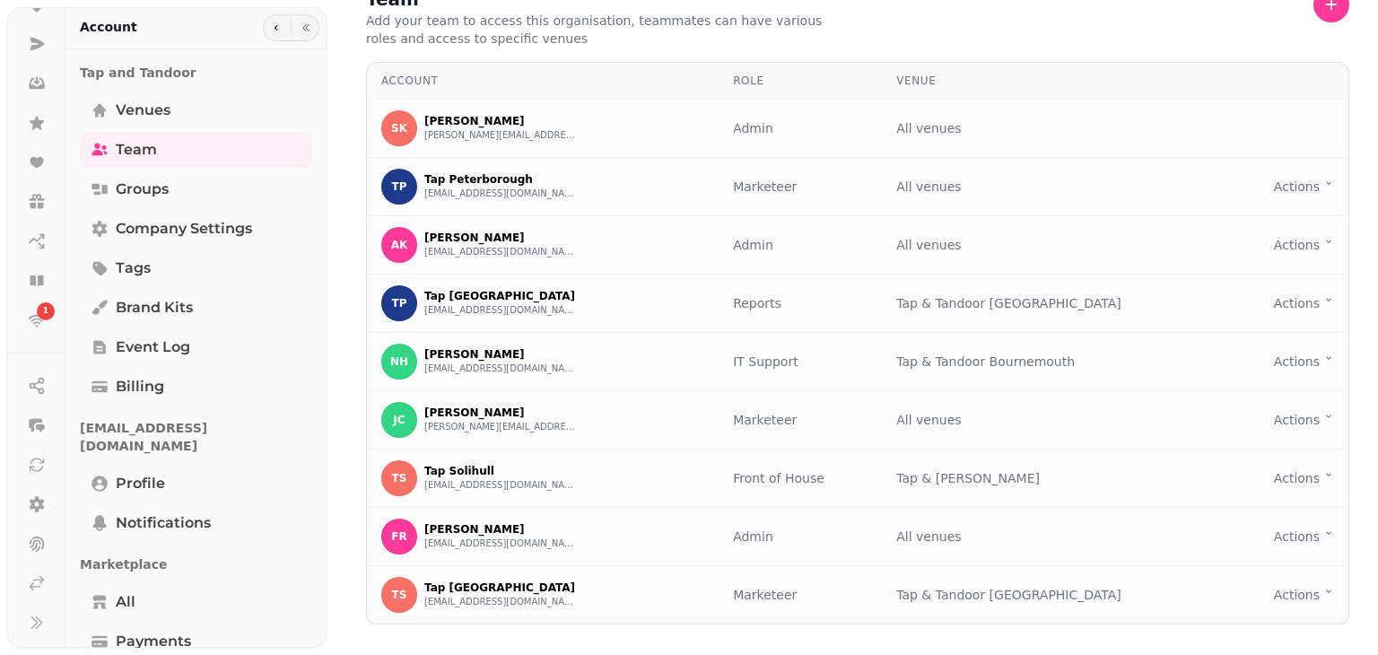
scroll to position [25, 0]
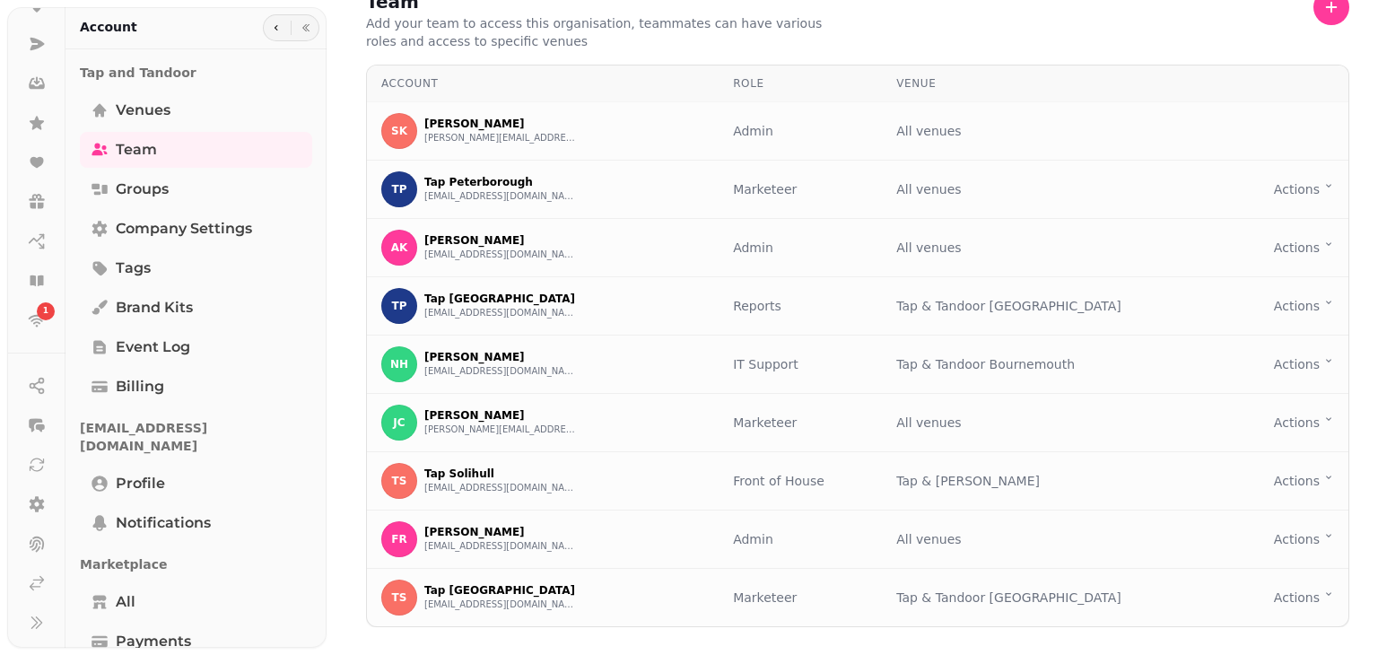
drag, startPoint x: 1377, startPoint y: 238, endPoint x: 1377, endPoint y: 222, distance: 16.2
click at [1377, 222] on html "1 Team Add your team to access this organisation, teammates can have various ro…" at bounding box center [689, 327] width 1378 height 655
drag, startPoint x: 319, startPoint y: 232, endPoint x: 319, endPoint y: 258, distance: 25.1
click at [319, 258] on div "Tap and Tandoor Venues Team Groups Company settings Tags Brand Kits Event log B…" at bounding box center [196, 568] width 261 height 1023
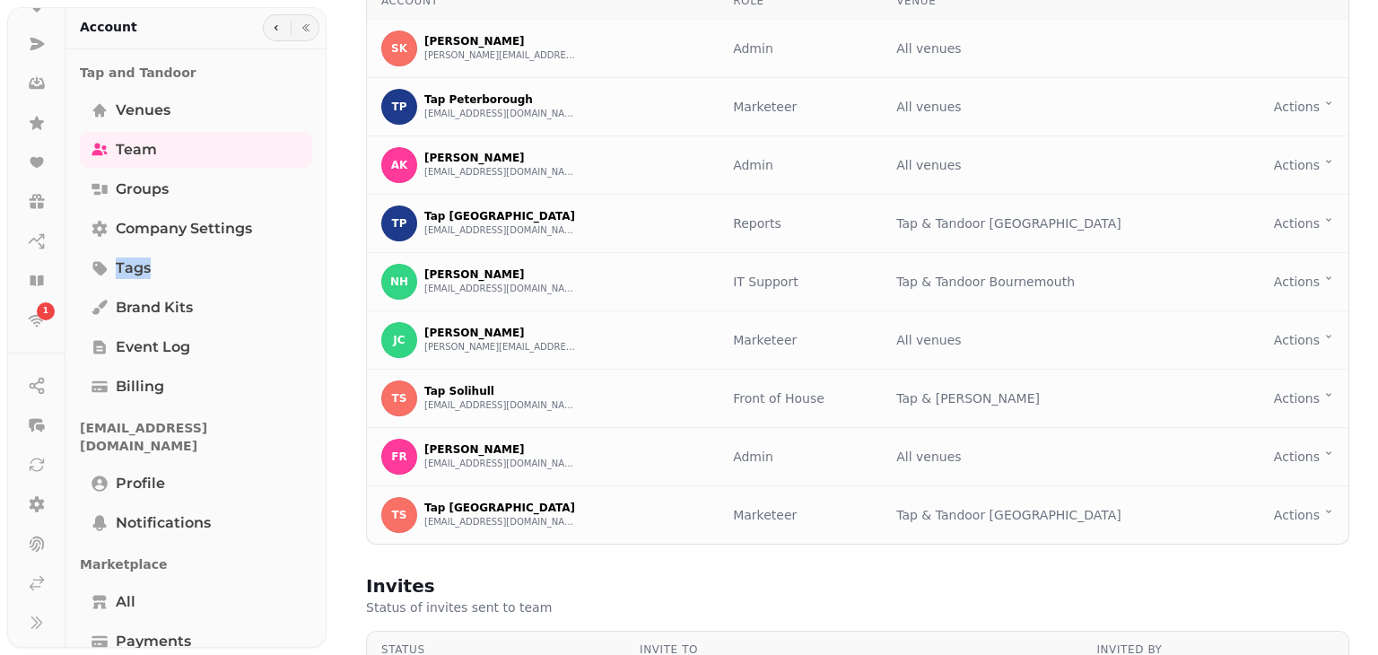
scroll to position [0, 0]
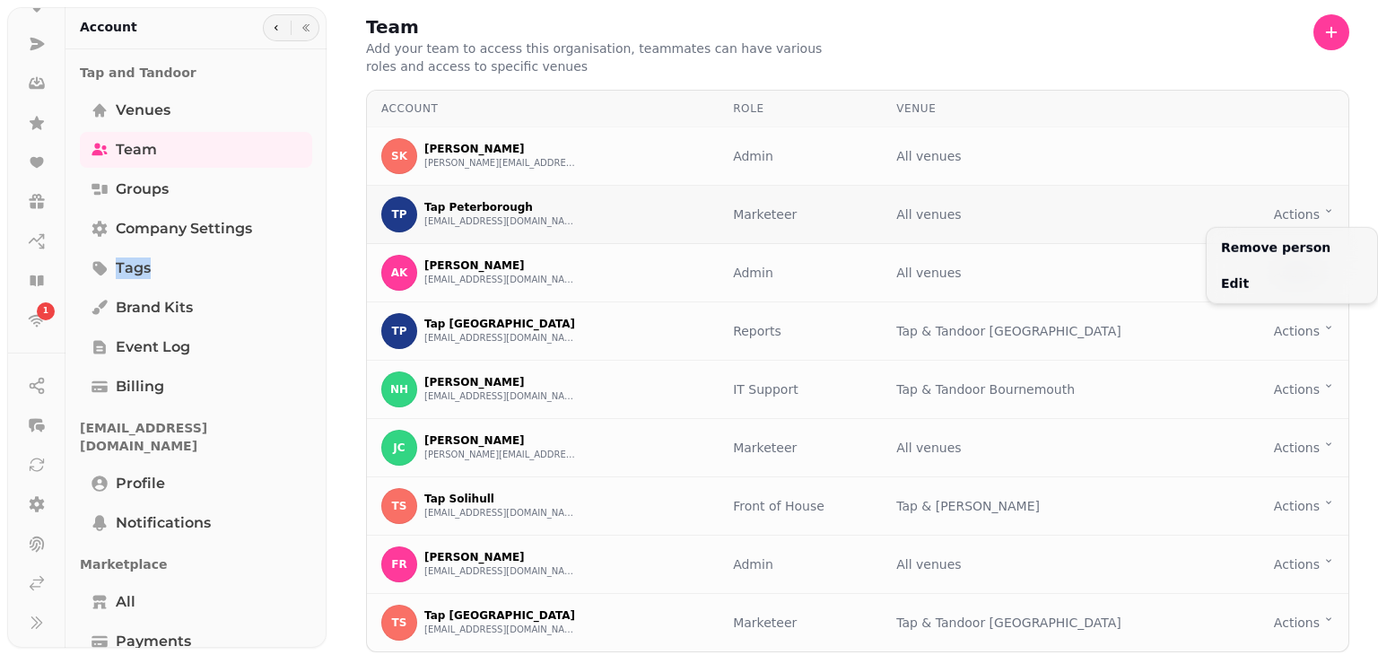
click at [1317, 216] on html "1 Team Add your team to access this organisation, teammates can have various ro…" at bounding box center [689, 327] width 1378 height 655
click at [1313, 40] on html "1 Team Add your team to access this organisation, teammates can have various ro…" at bounding box center [689, 327] width 1378 height 655
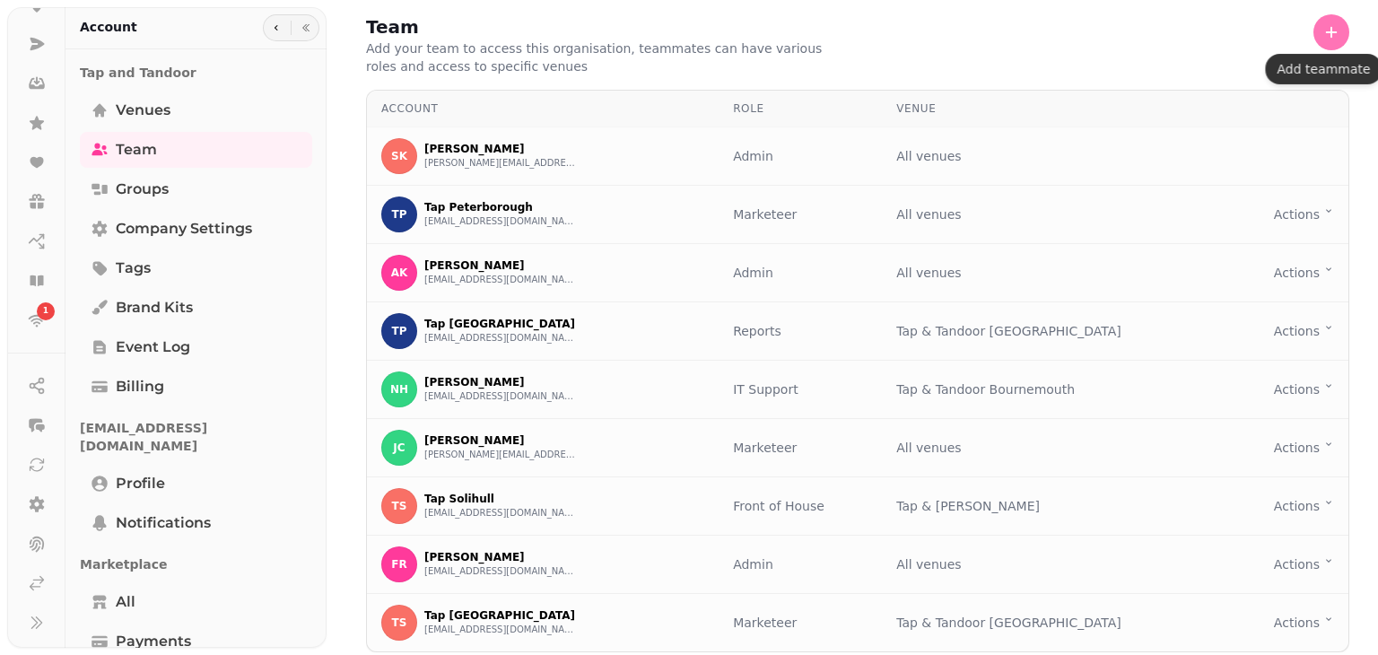
click at [1323, 40] on icon "button" at bounding box center [1332, 32] width 18 height 18
select select "*****"
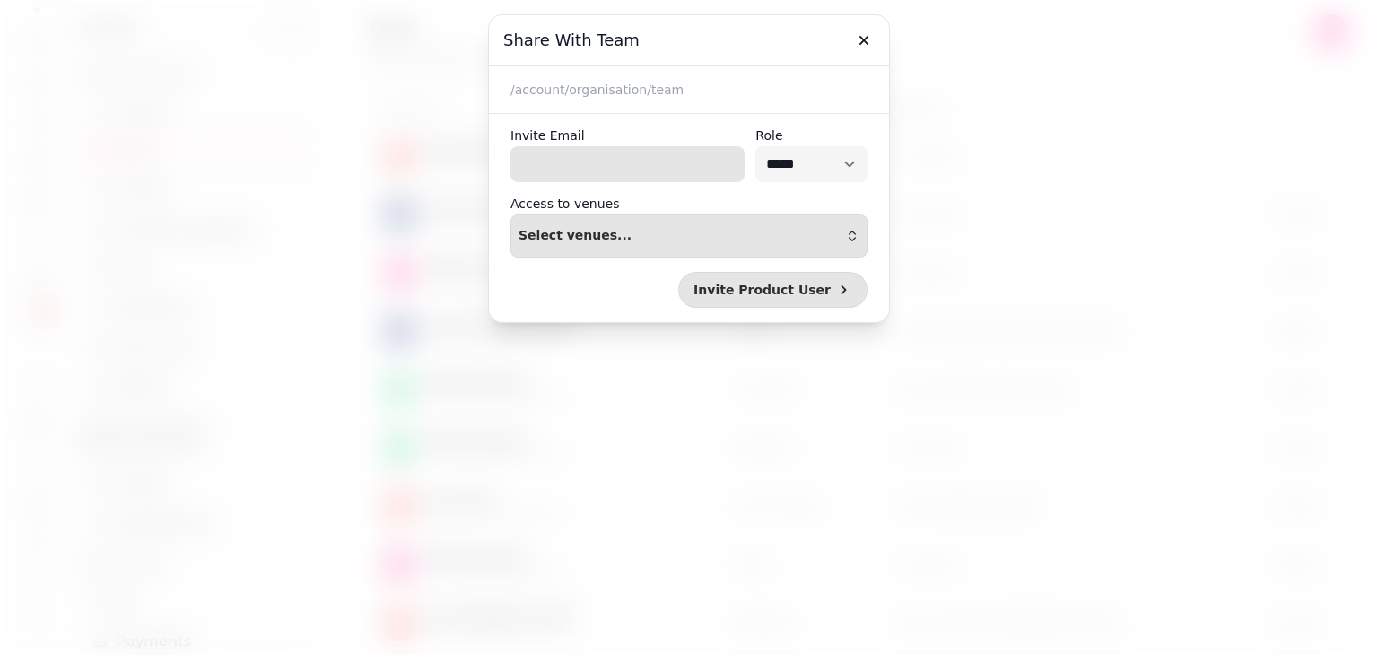
click at [674, 171] on input "Invite Email" at bounding box center [628, 164] width 234 height 36
type input "**********"
click at [847, 156] on select "**********" at bounding box center [812, 164] width 112 height 36
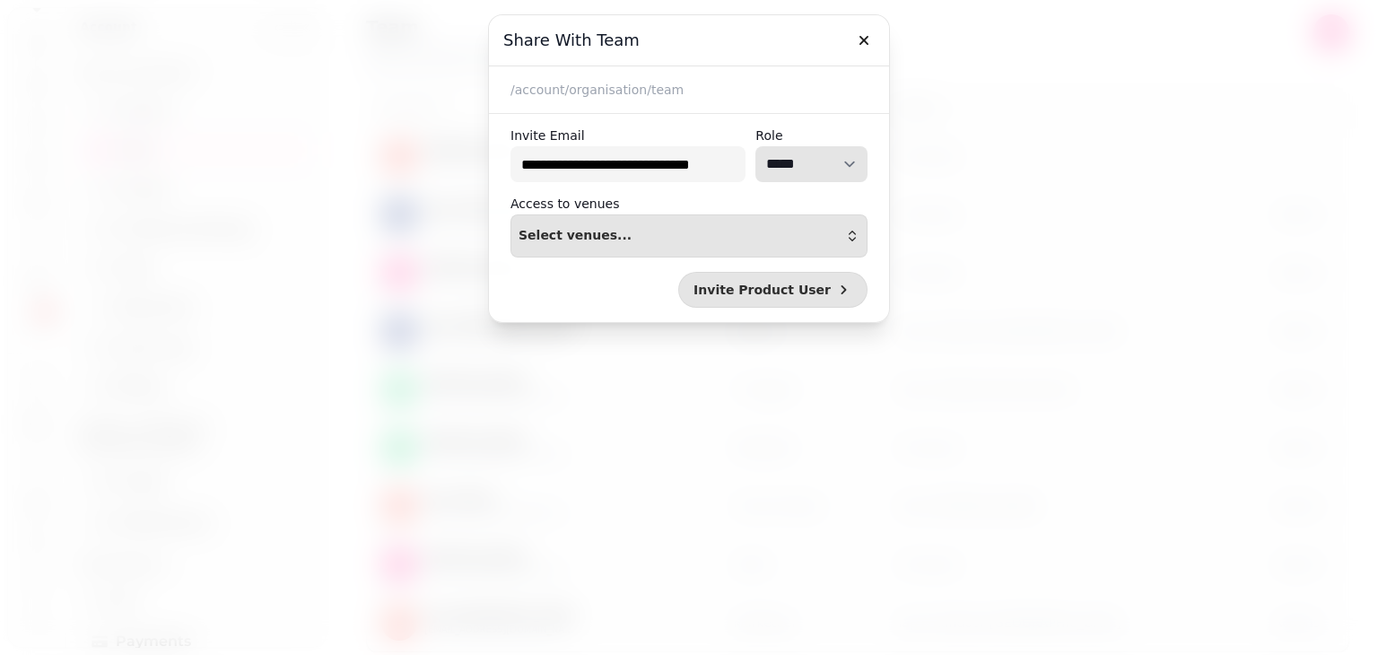
select select "**********"
click at [756, 146] on select "**********" at bounding box center [812, 164] width 112 height 36
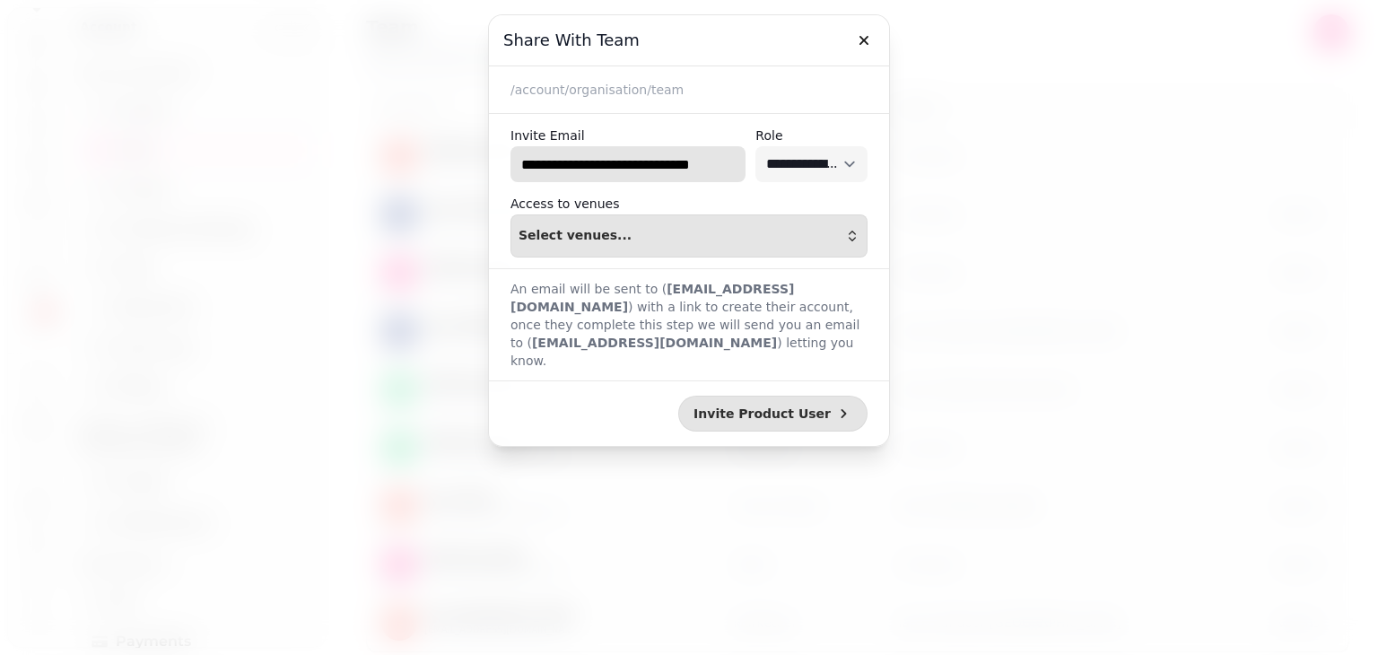
click at [712, 166] on input "**********" at bounding box center [628, 164] width 235 height 36
click at [625, 162] on input "**********" at bounding box center [628, 164] width 235 height 36
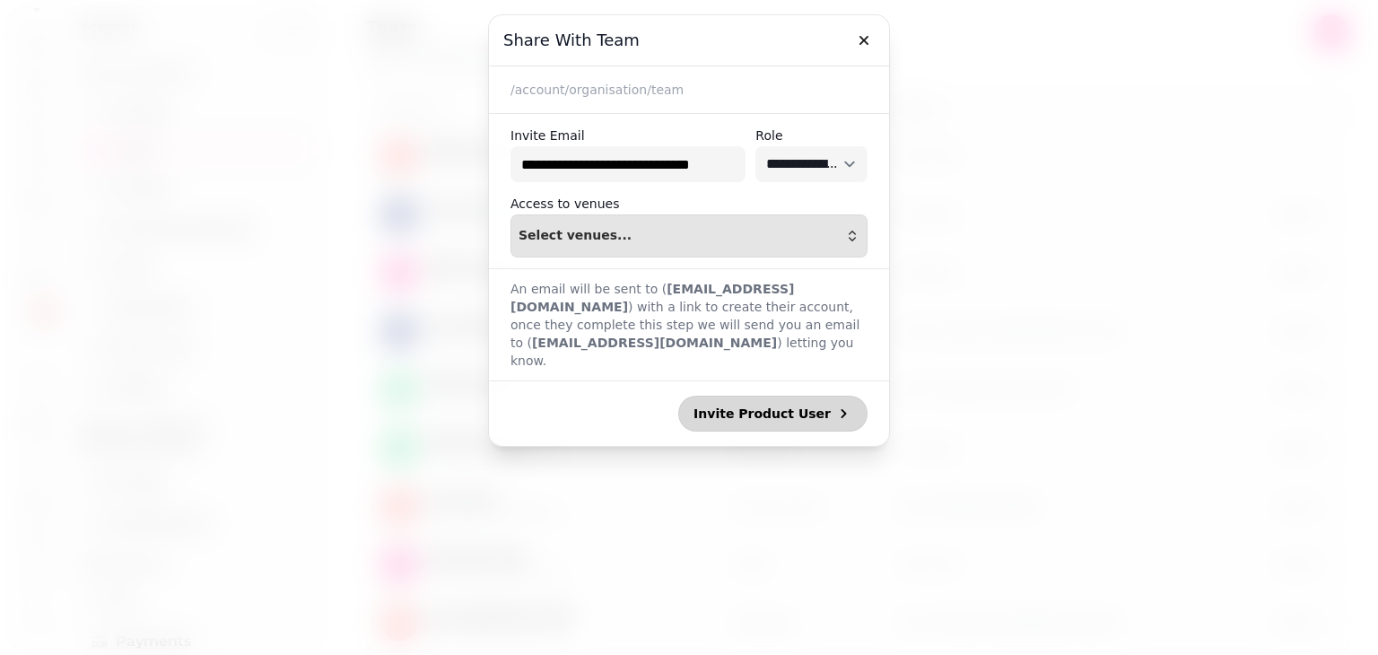
click at [751, 409] on button "Invite Product User" at bounding box center [772, 414] width 189 height 36
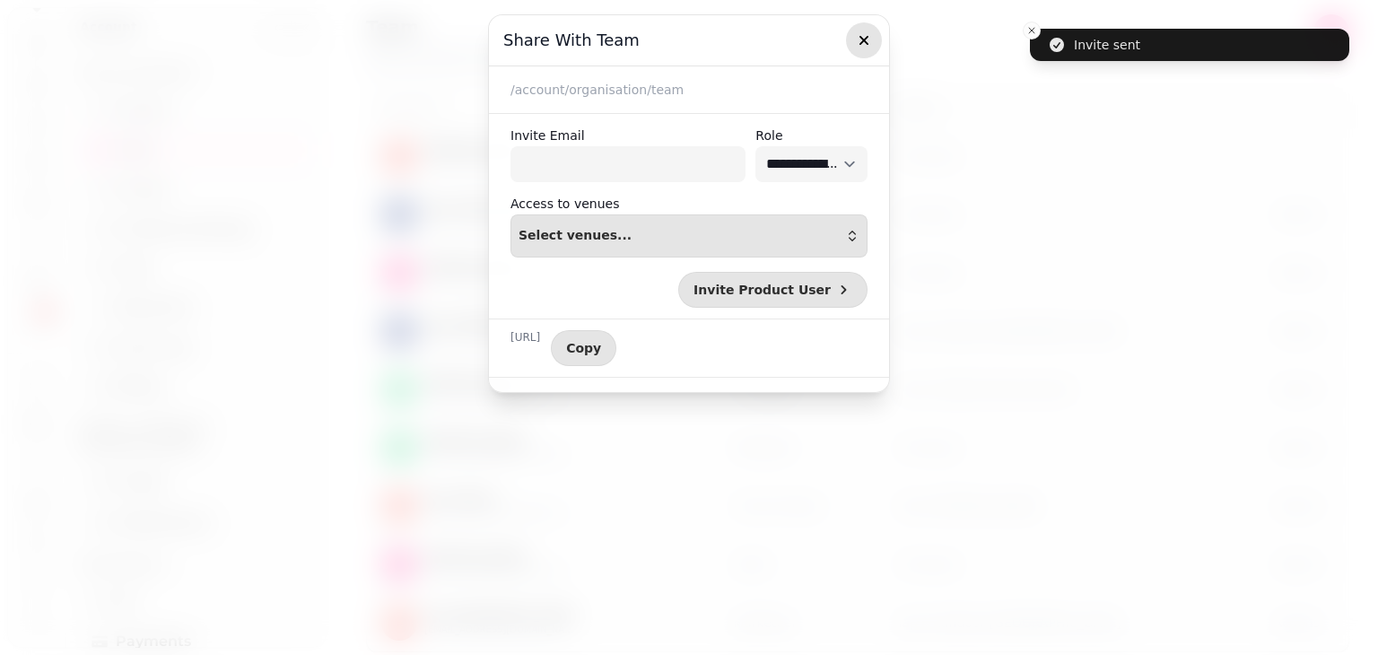
click at [862, 46] on icon "button" at bounding box center [864, 40] width 18 height 18
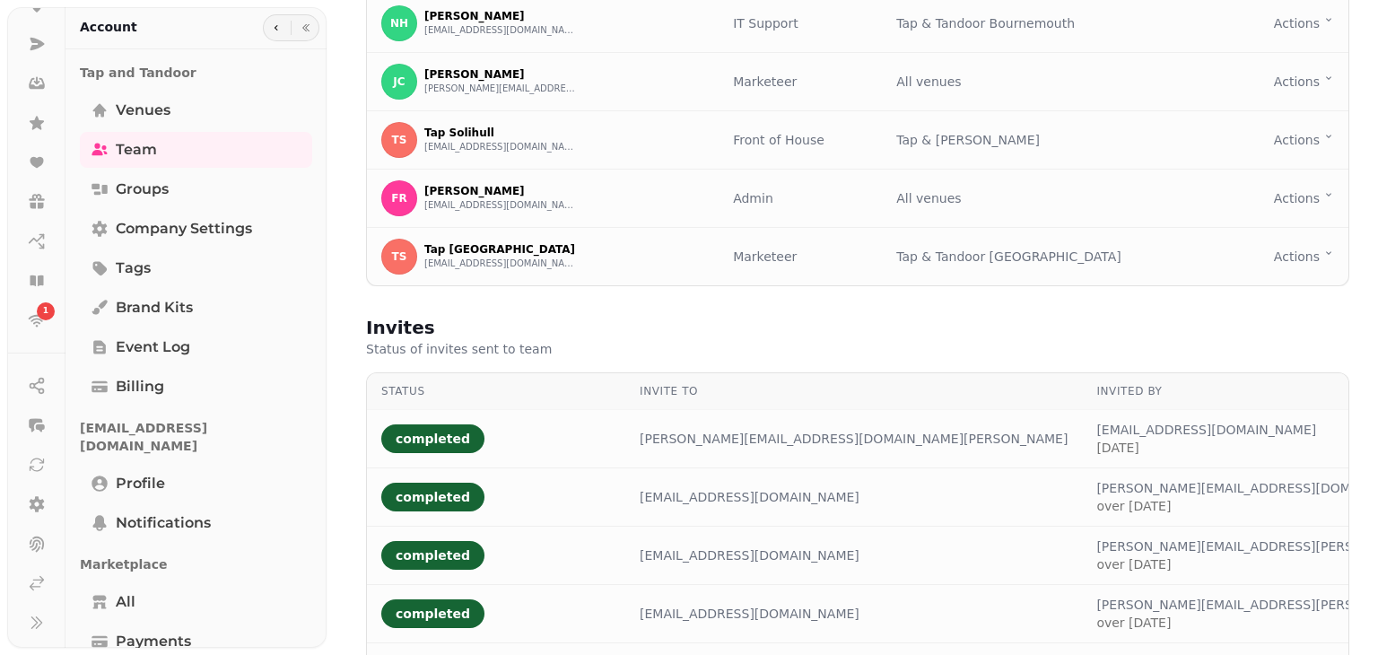
scroll to position [364, 0]
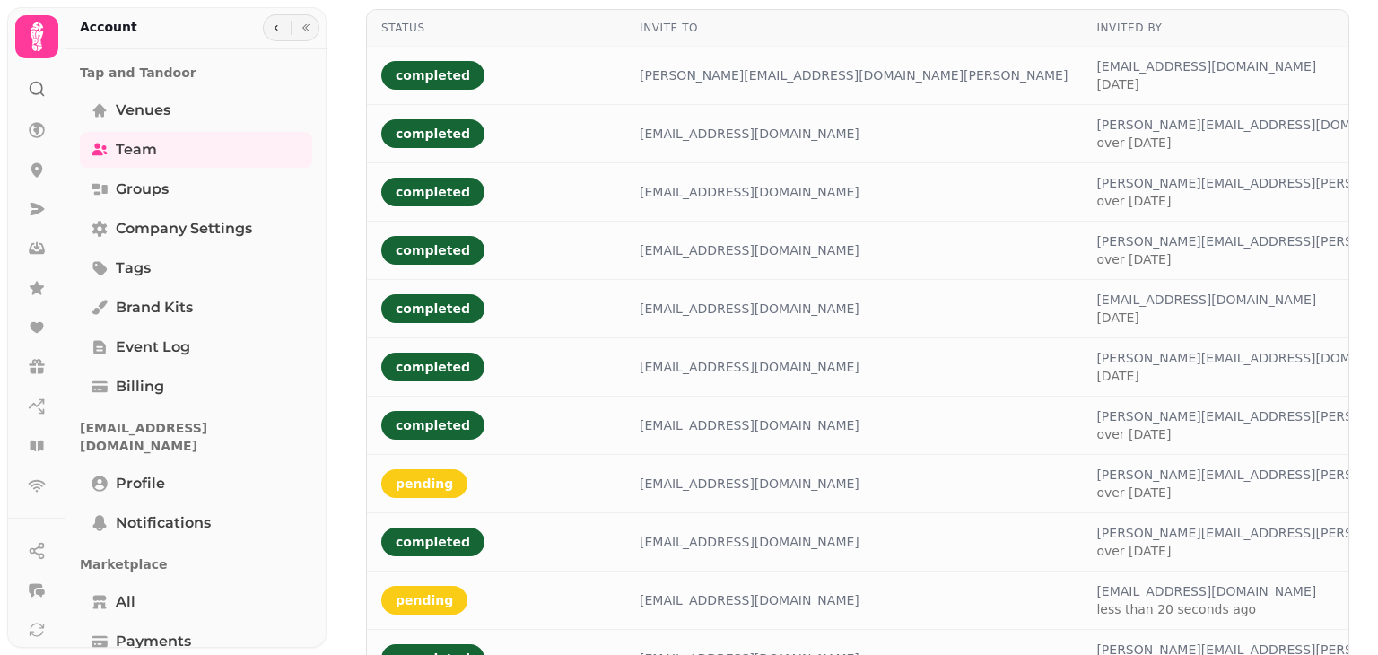
scroll to position [773, 0]
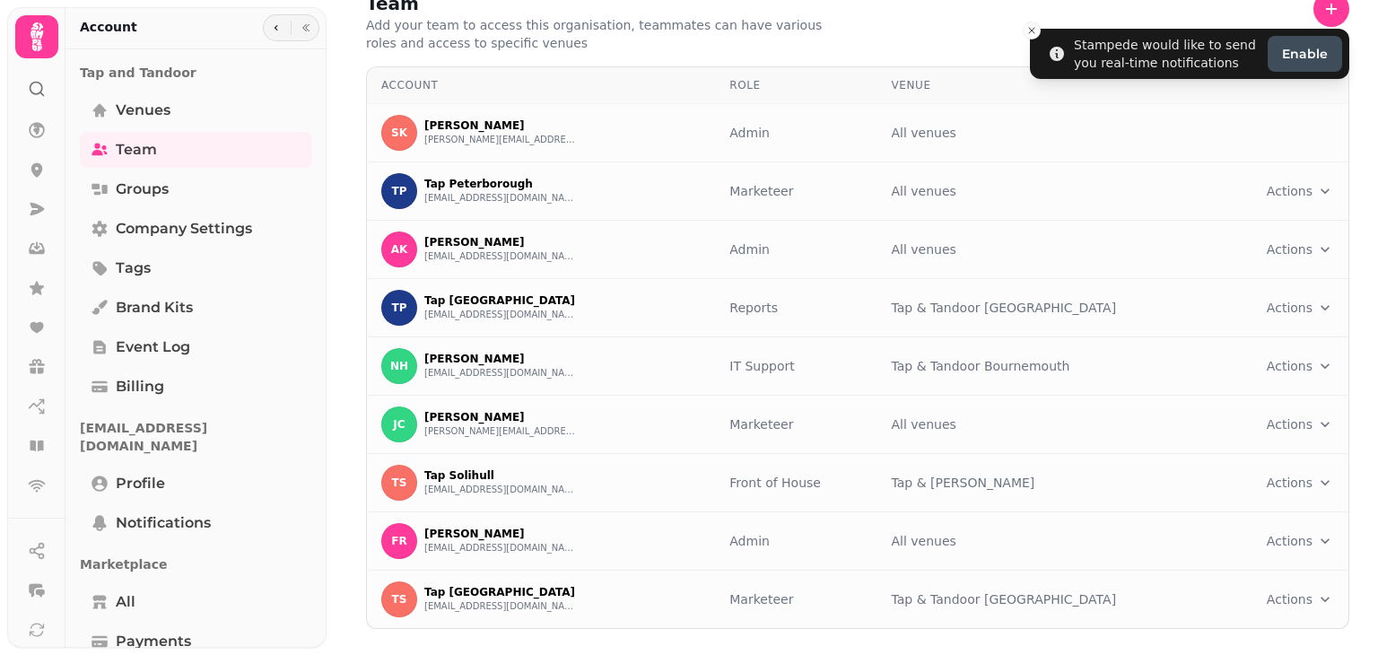
scroll to position [0, 0]
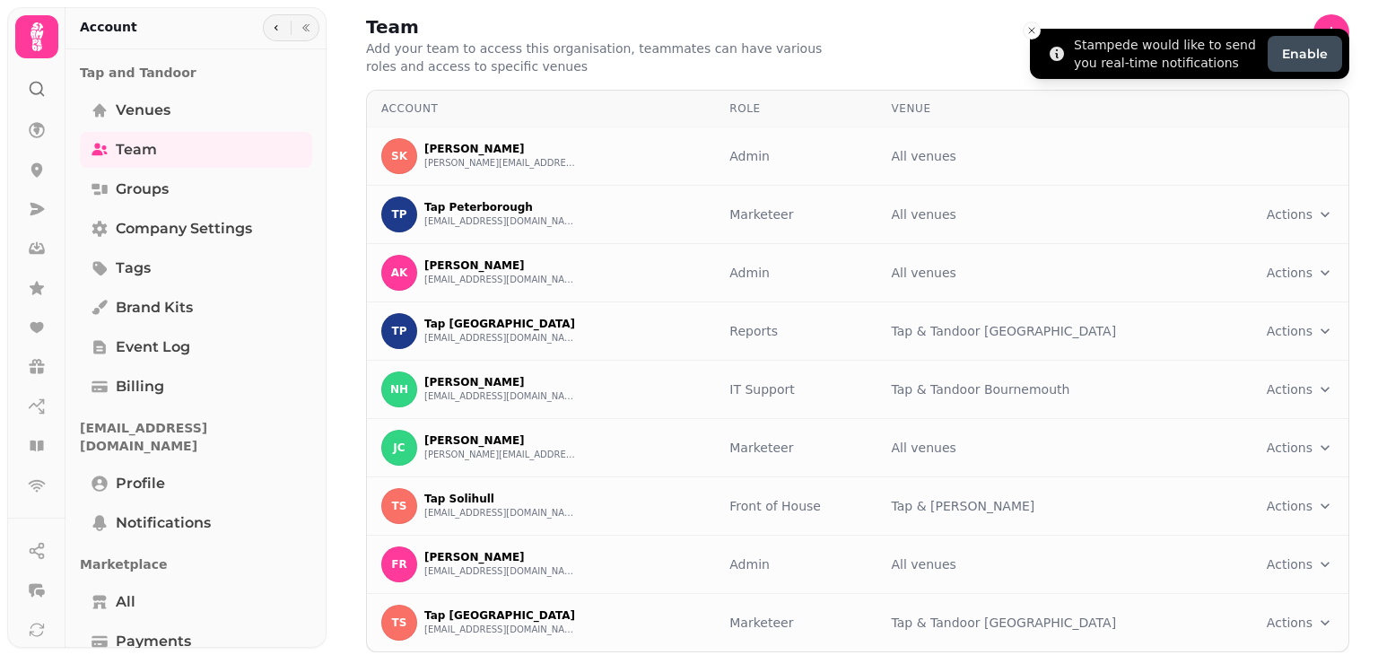
click at [1316, 29] on li "Stampede would like to send you real-time notifications Enable" at bounding box center [1189, 54] width 319 height 50
click at [1033, 31] on line "Close toast" at bounding box center [1031, 30] width 5 height 5
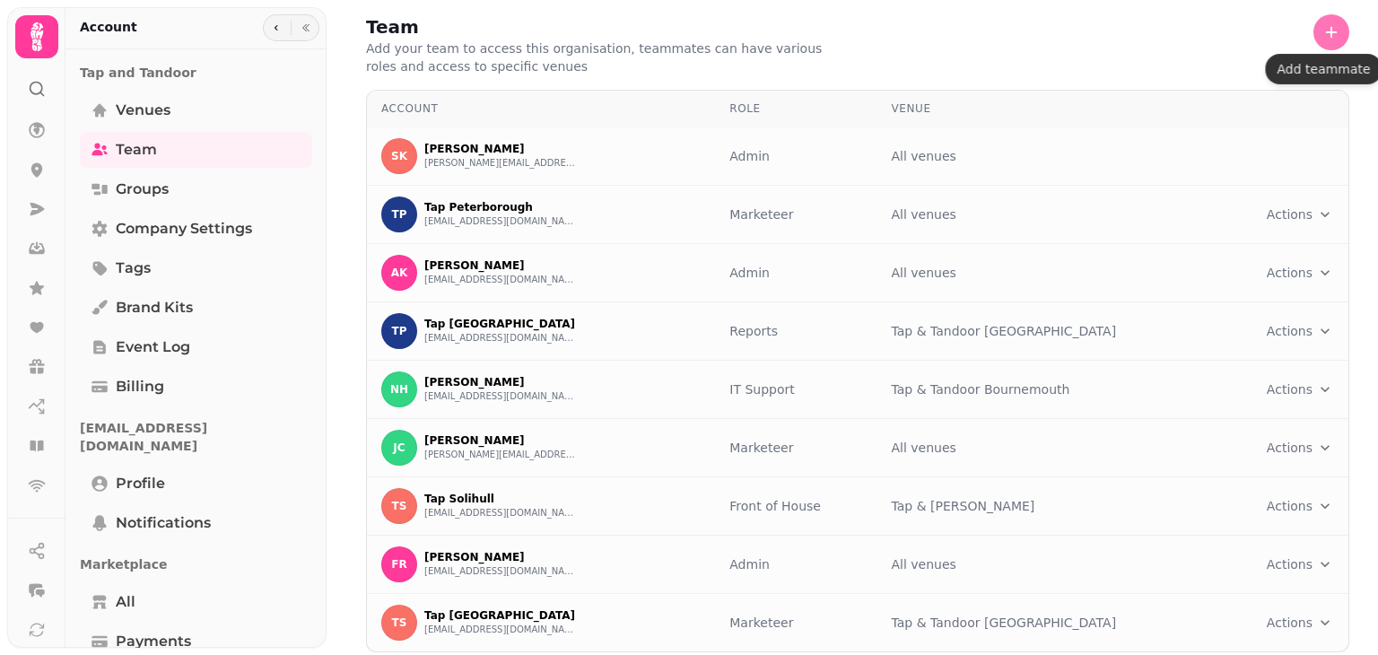
click at [1323, 37] on icon "button" at bounding box center [1332, 32] width 18 height 18
select select "*****"
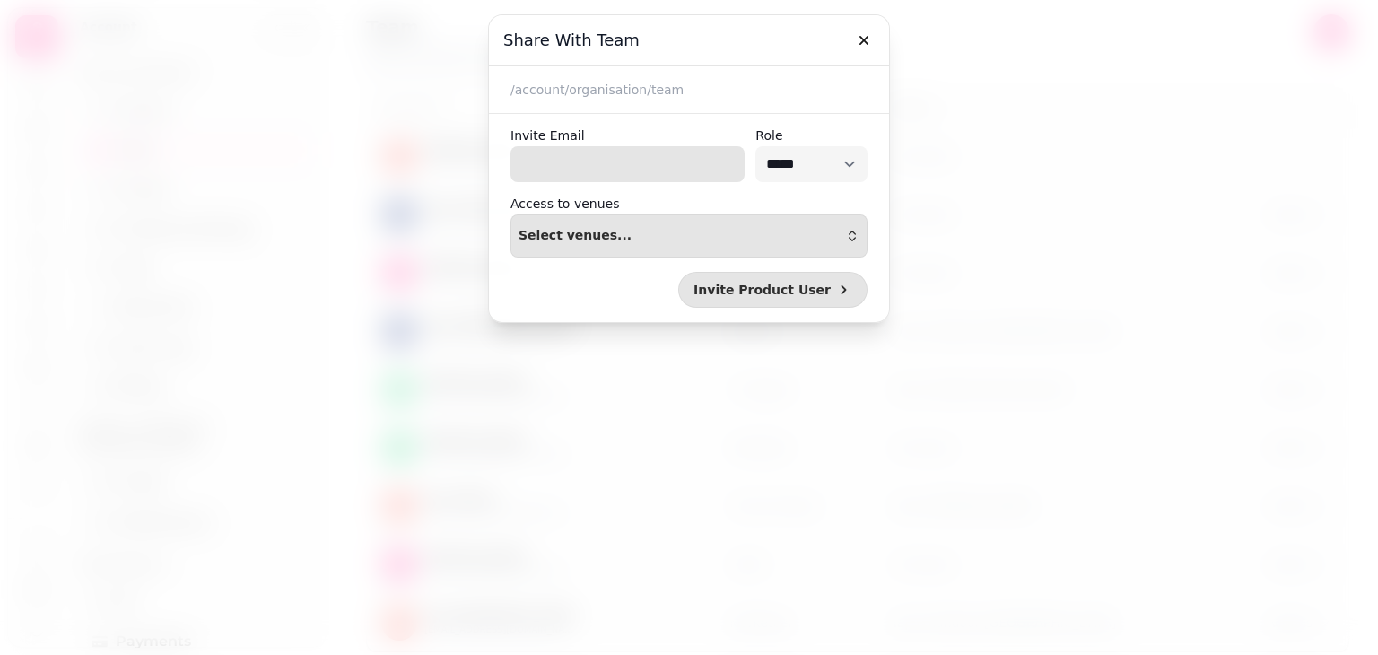
click at [695, 162] on input "Invite Email" at bounding box center [628, 164] width 234 height 36
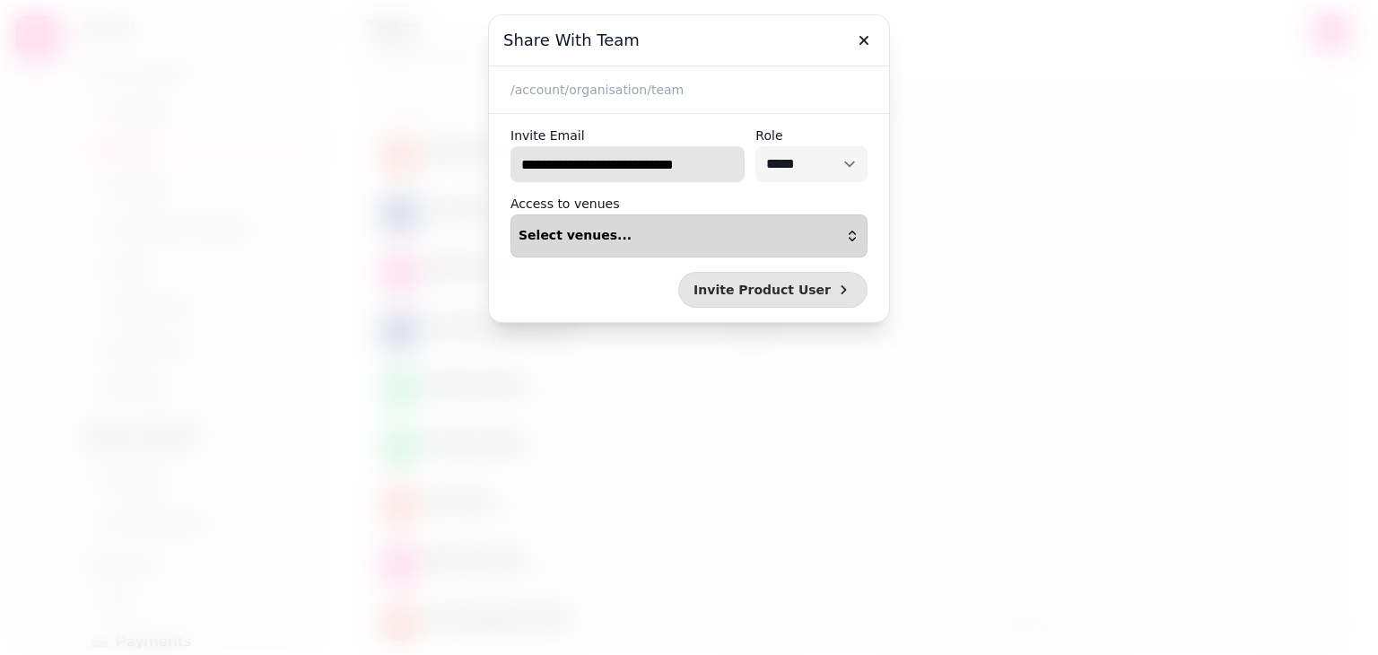
type input "**********"
click at [821, 223] on button "Select venues..." at bounding box center [689, 235] width 357 height 43
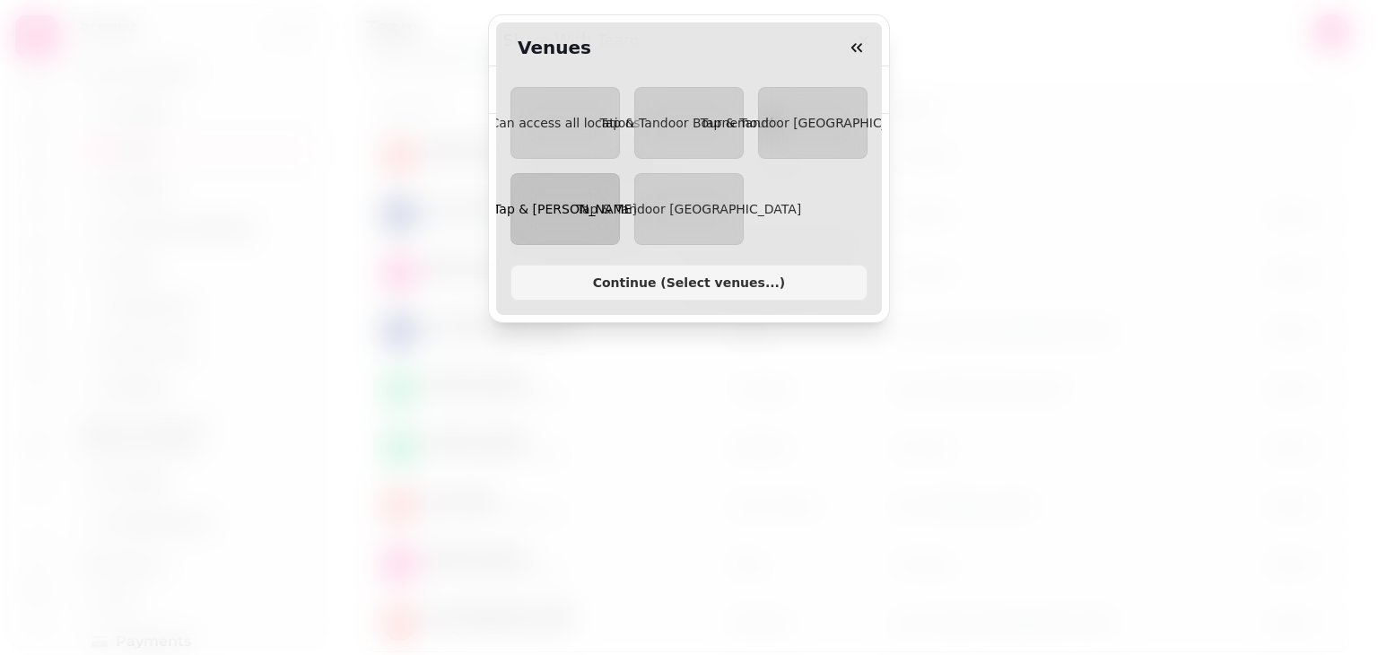
click at [570, 210] on span "Tap & [PERSON_NAME]" at bounding box center [566, 209] width 144 height 14
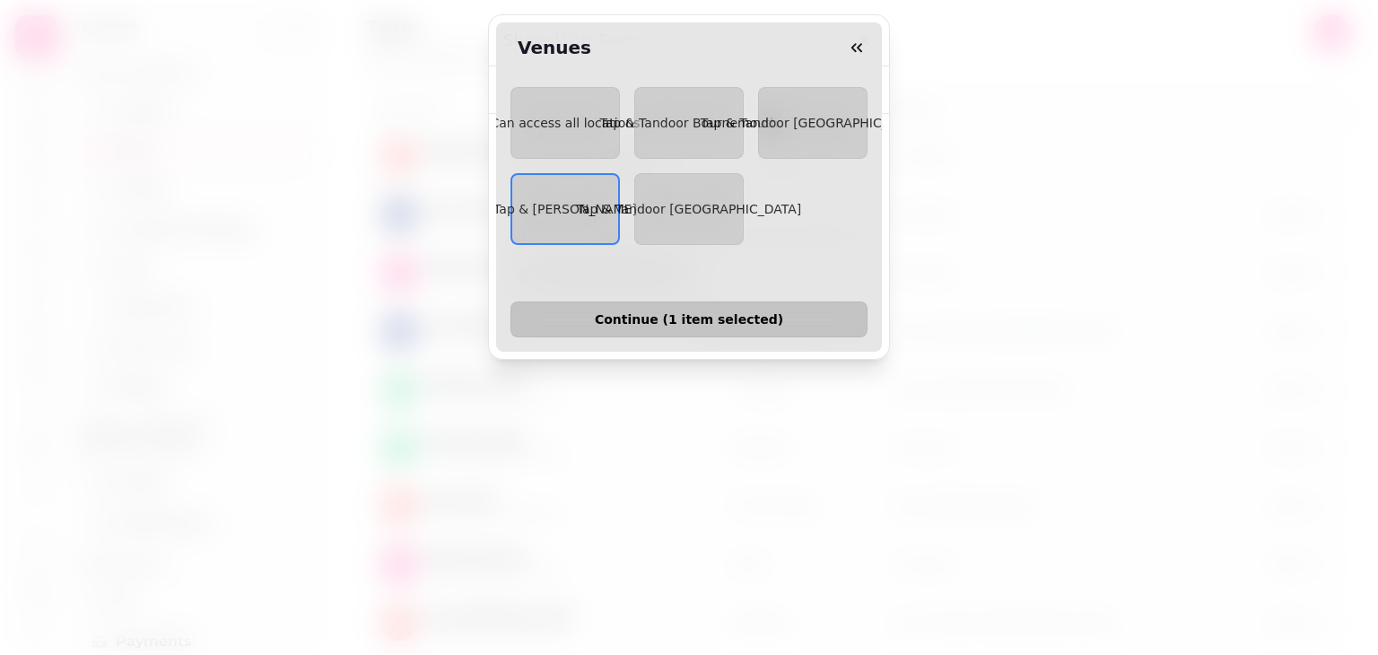
click at [664, 313] on span "Continue ( 1 item selected )" at bounding box center [689, 319] width 327 height 13
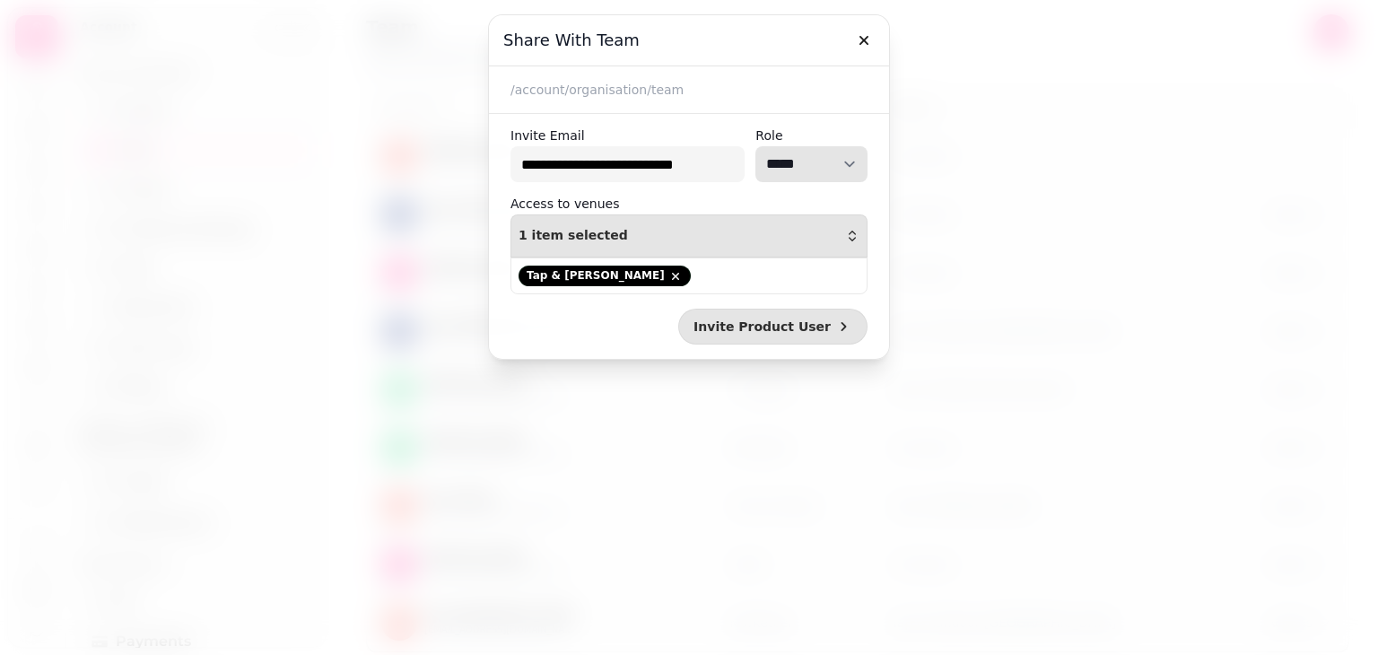
click at [818, 159] on select "**********" at bounding box center [812, 164] width 112 height 36
select select "**********"
click at [756, 146] on select "**********" at bounding box center [812, 164] width 112 height 36
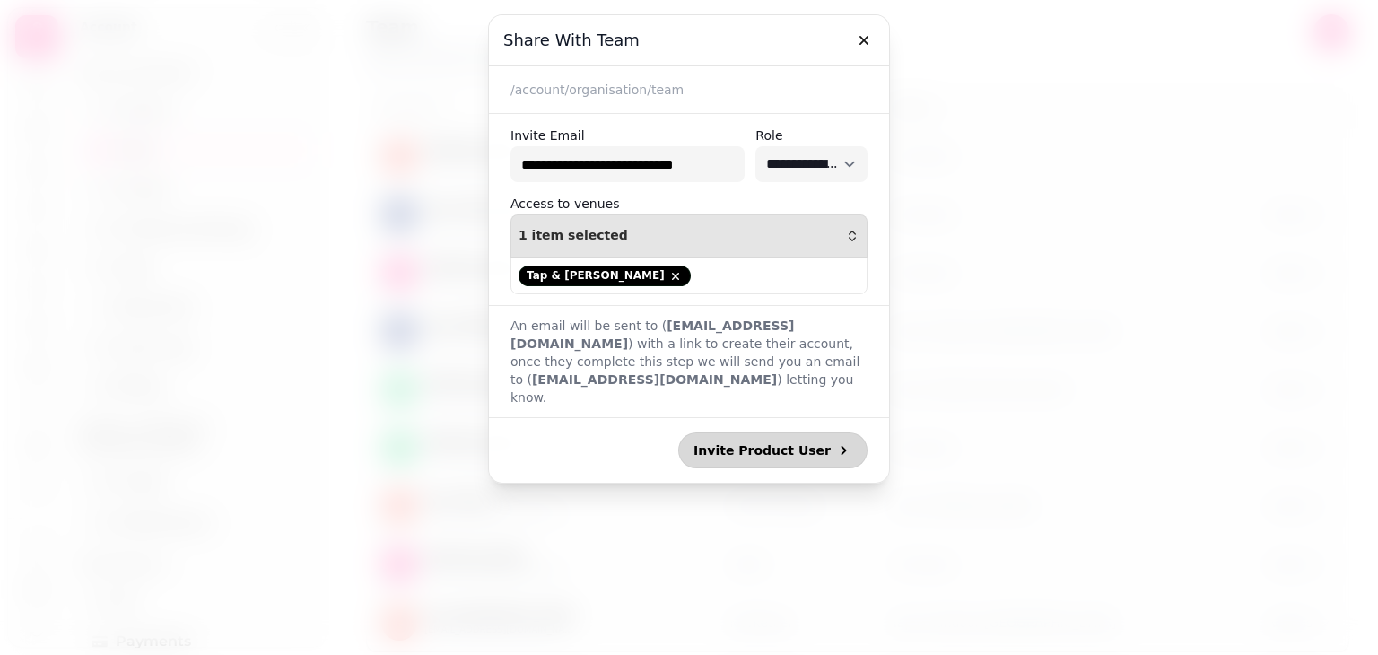
click at [790, 444] on span "Invite Product User" at bounding box center [762, 450] width 137 height 13
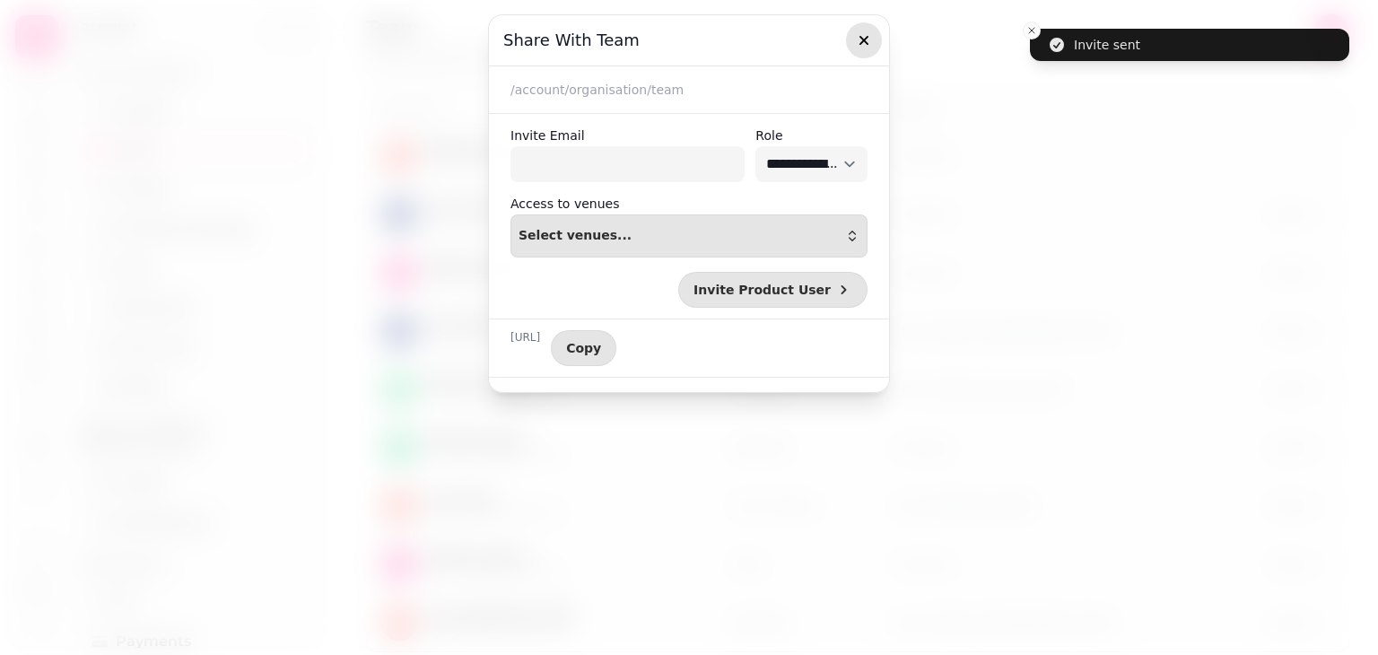
click at [858, 33] on icon "button" at bounding box center [864, 40] width 18 height 18
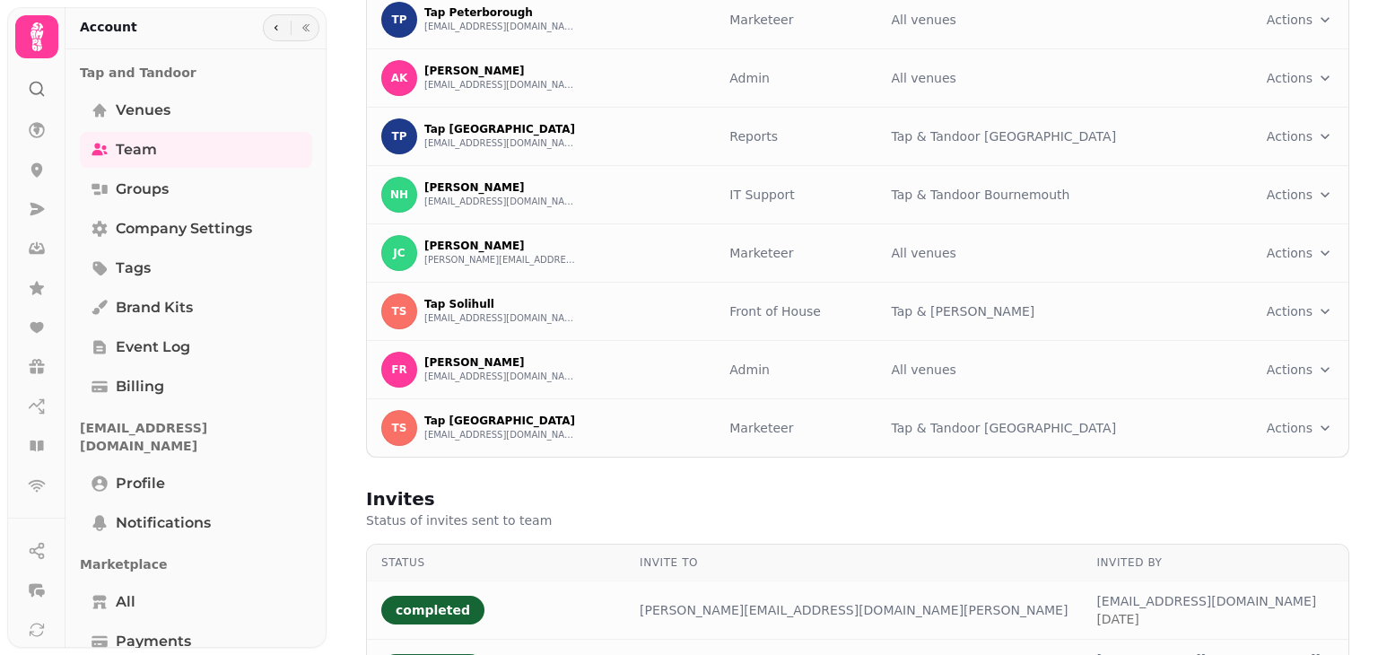
scroll to position [197, 0]
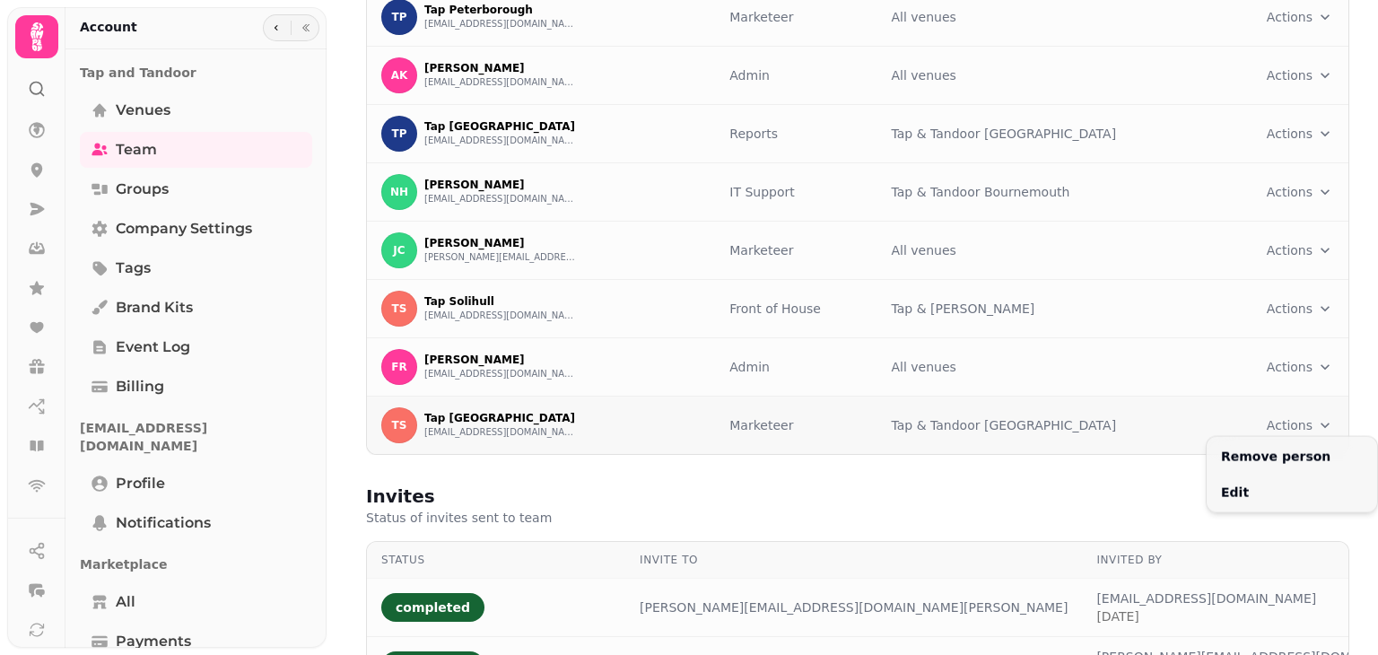
click at [1299, 425] on html "Team Add your team to access this organisation, teammates can have various role…" at bounding box center [689, 327] width 1378 height 655
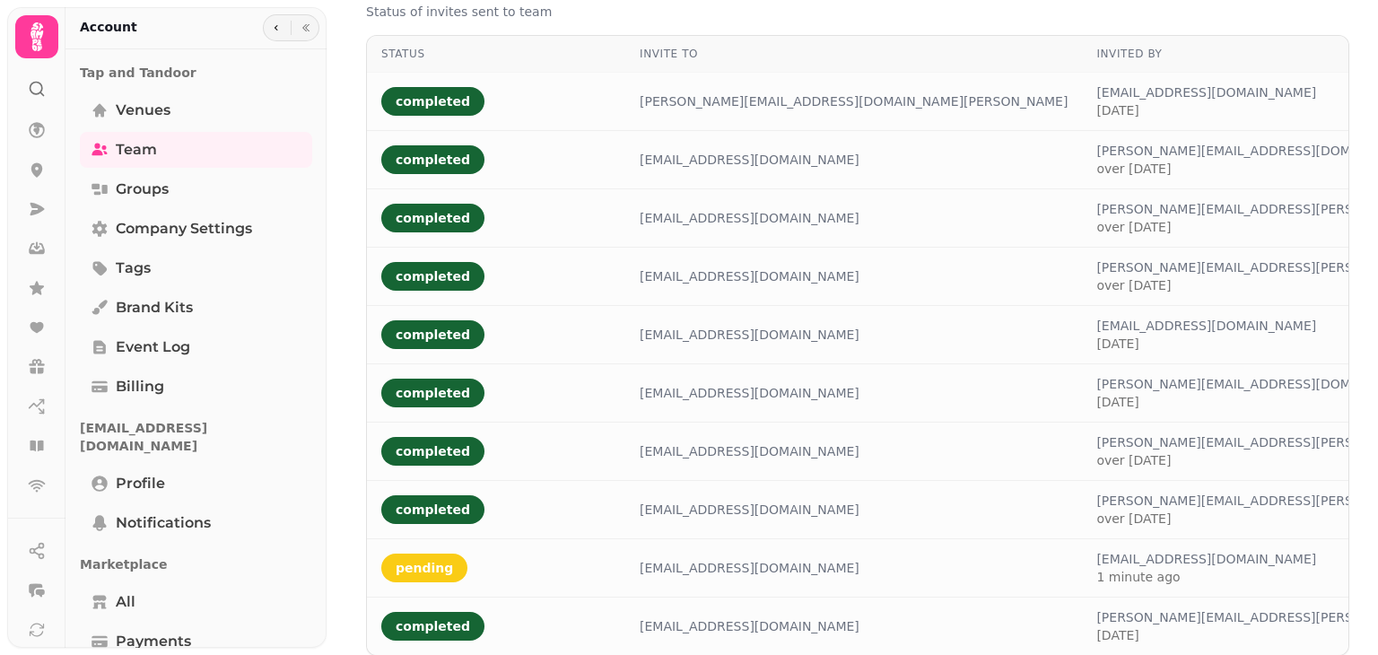
scroll to position [714, 0]
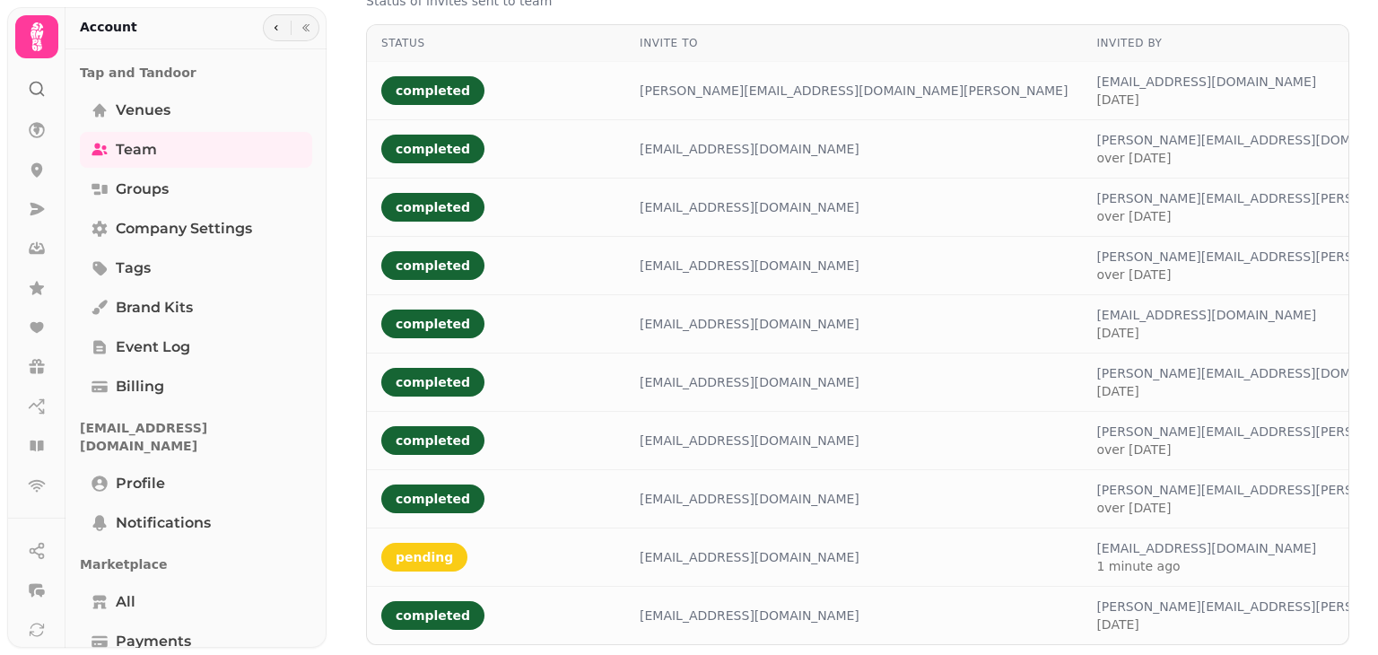
drag, startPoint x: 1377, startPoint y: 320, endPoint x: 1377, endPoint y: 575, distance: 254.9
click at [1377, 575] on html "Team Add your team to access this organisation, teammates can have various role…" at bounding box center [689, 327] width 1378 height 655
click at [248, 272] on link "Tags" at bounding box center [196, 268] width 232 height 36
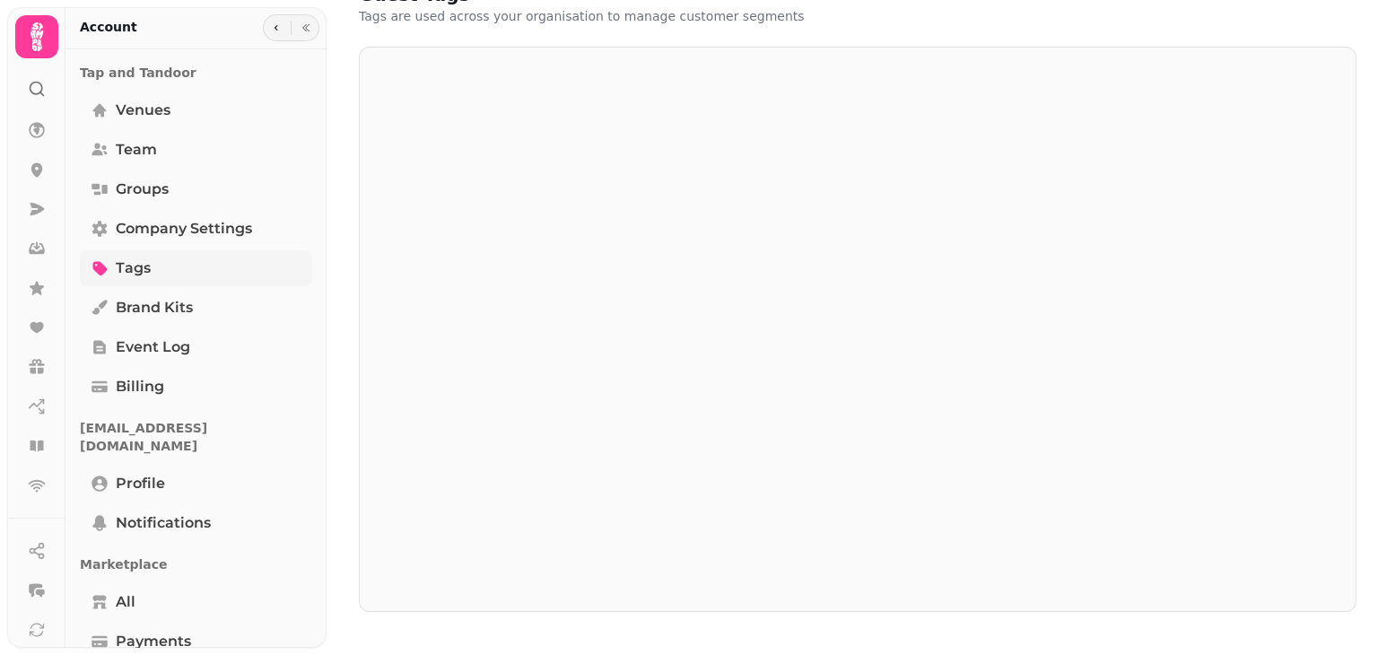
scroll to position [32, 0]
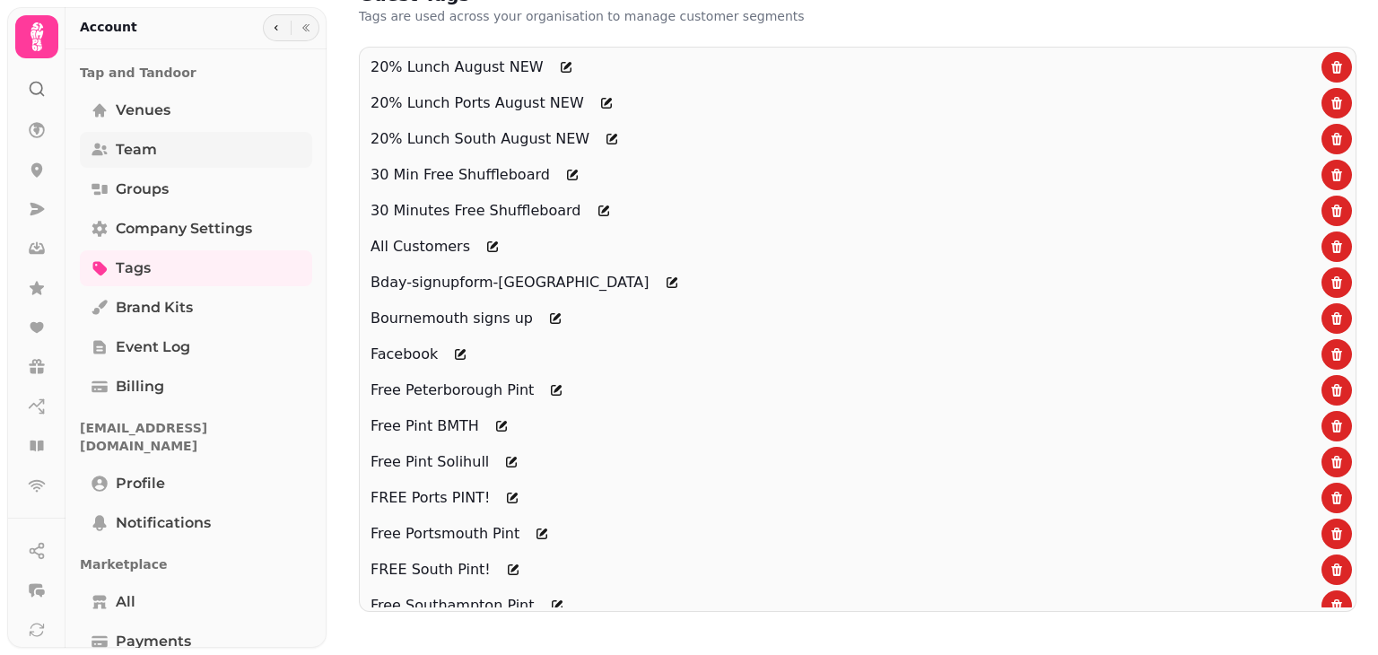
click at [205, 152] on link "Team" at bounding box center [196, 150] width 232 height 36
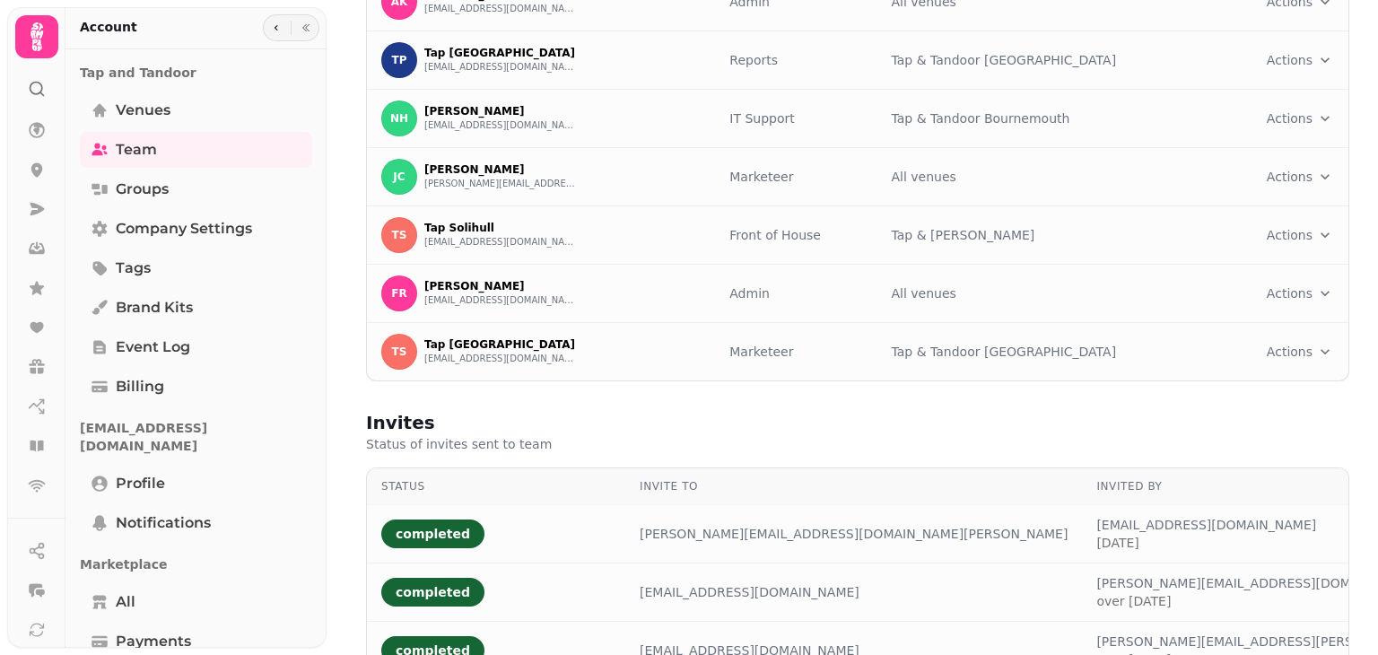
scroll to position [188, 0]
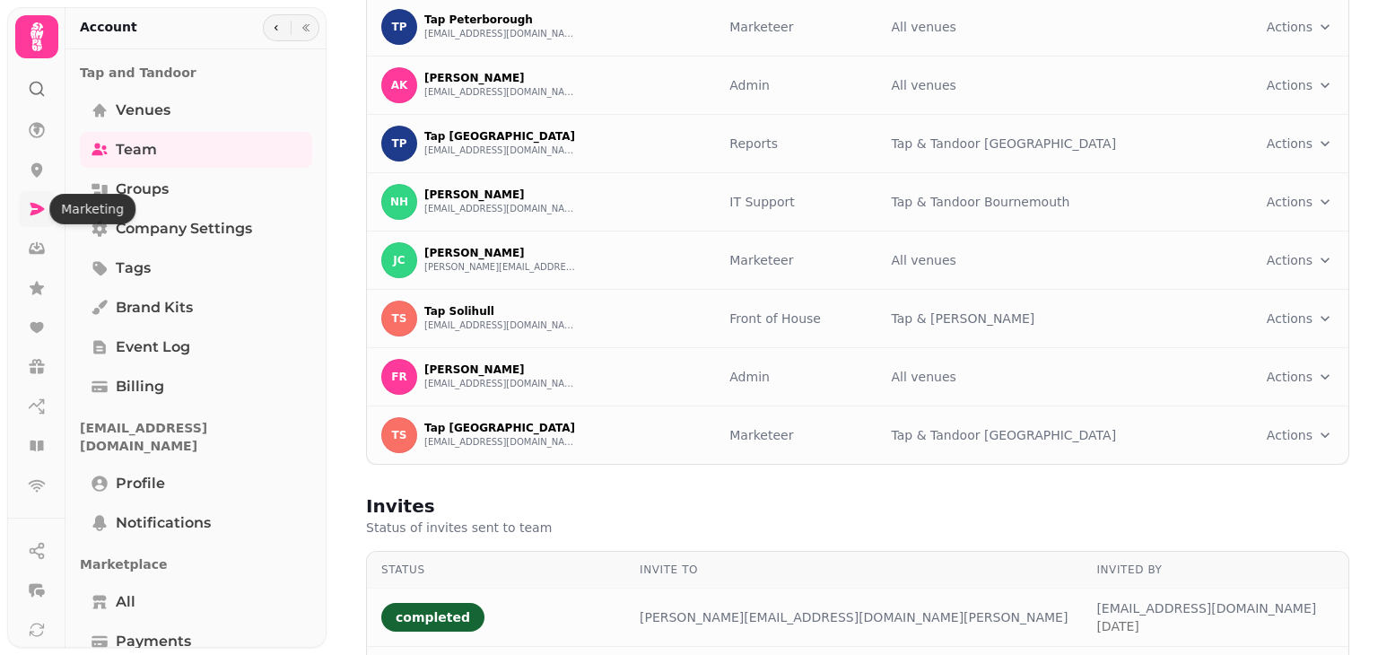
click at [44, 202] on icon at bounding box center [37, 209] width 18 height 18
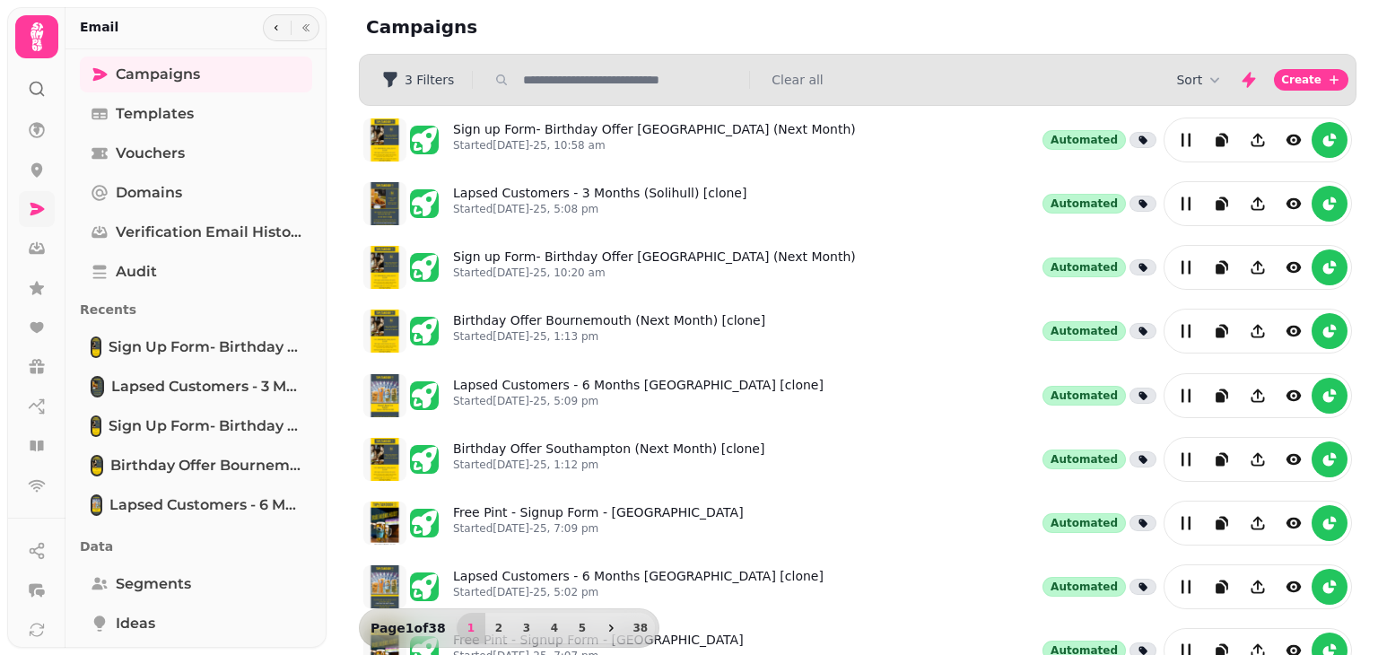
click at [625, 81] on input "text" at bounding box center [631, 80] width 230 height 18
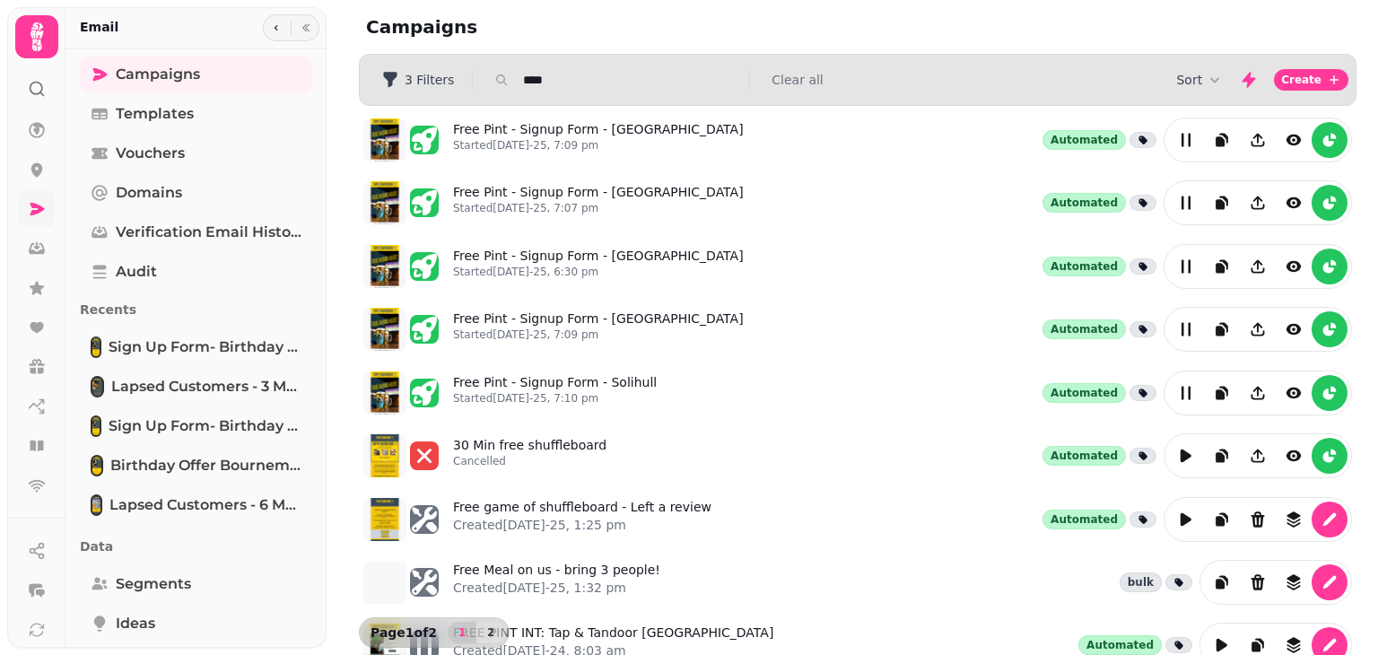
type input "*********"
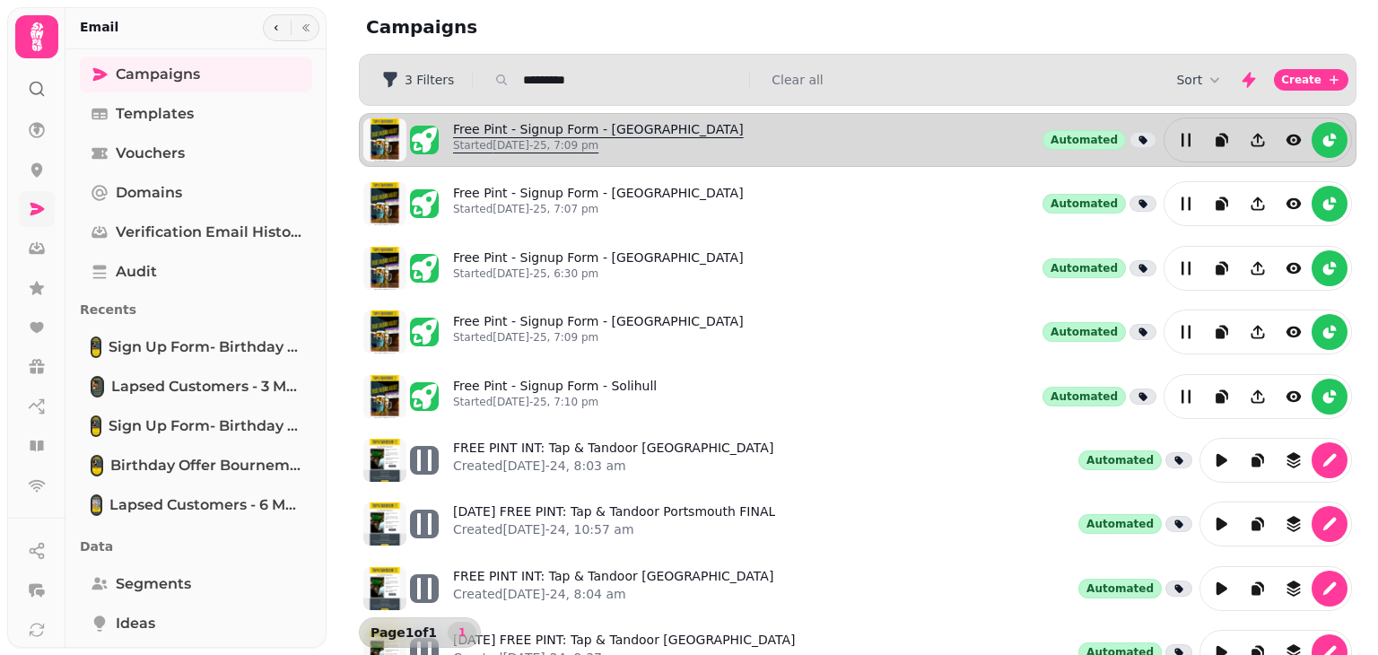
click at [599, 125] on link "Free Pint - Signup Form - Portsmouth Started 30th Jul-25, 7:09 pm" at bounding box center [598, 139] width 291 height 39
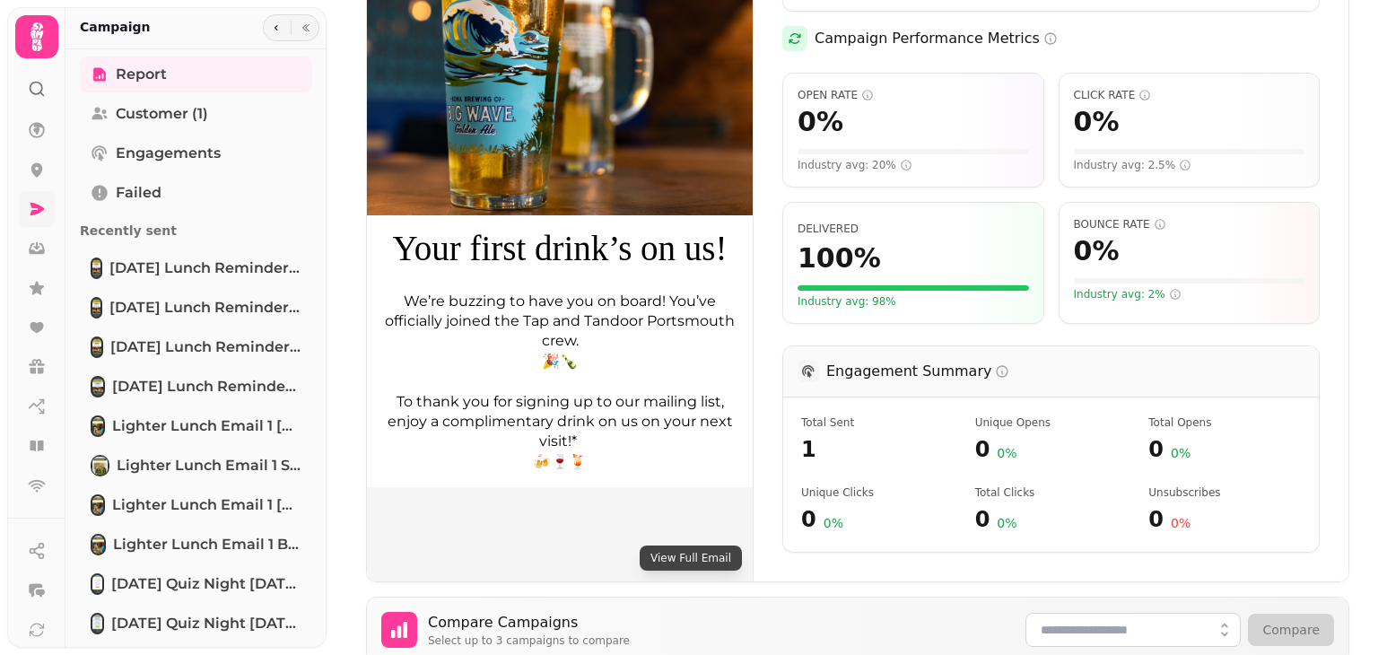
scroll to position [359, 0]
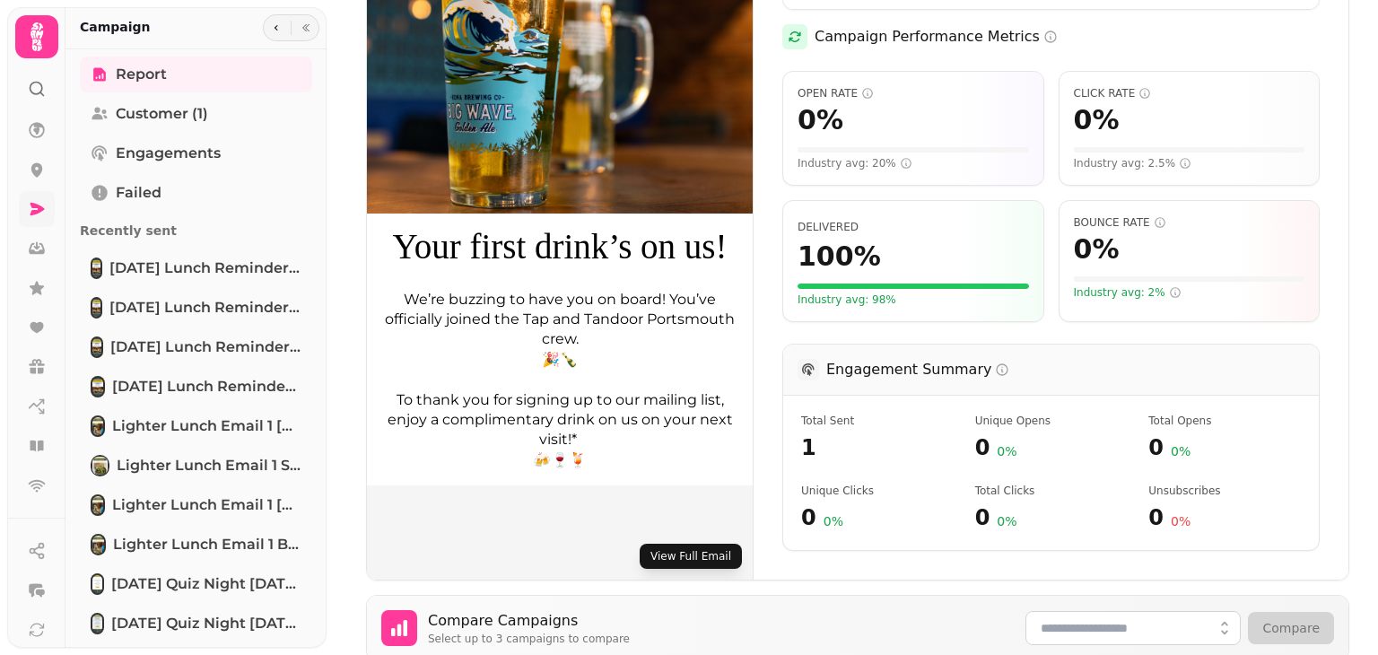
click at [714, 544] on button "View Full Email" at bounding box center [691, 556] width 102 height 25
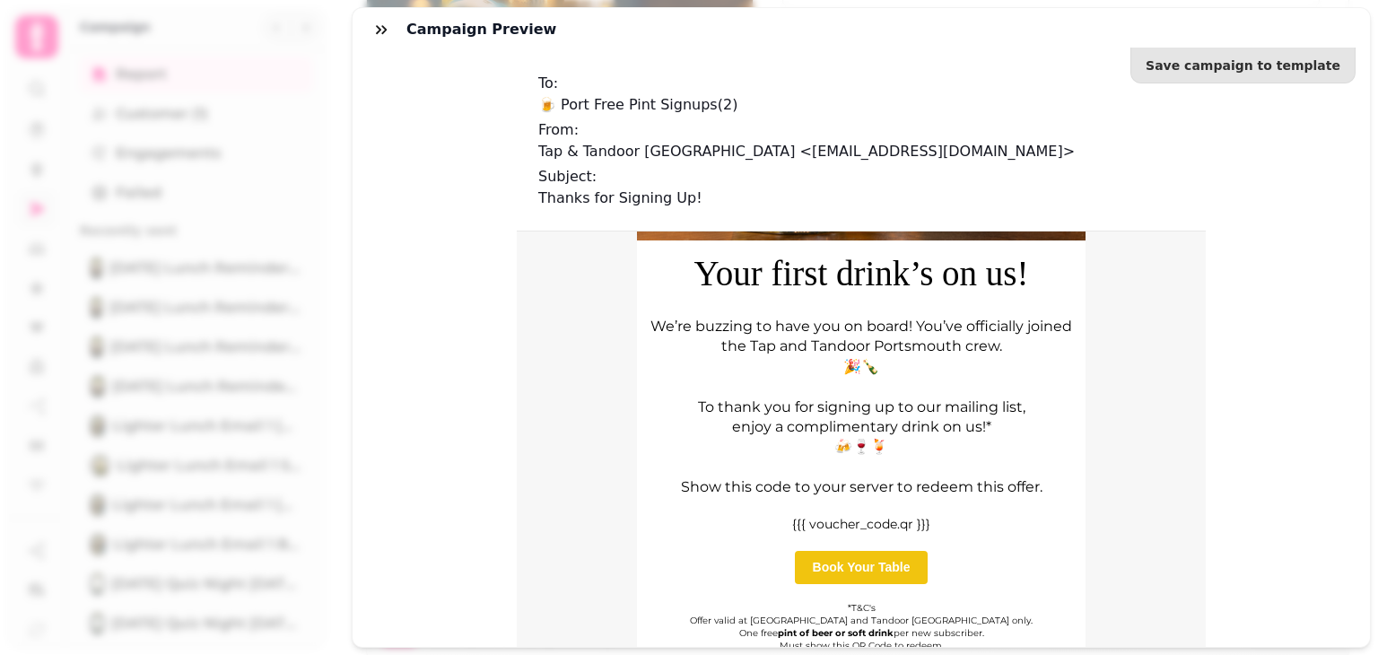
scroll to position [660, 0]
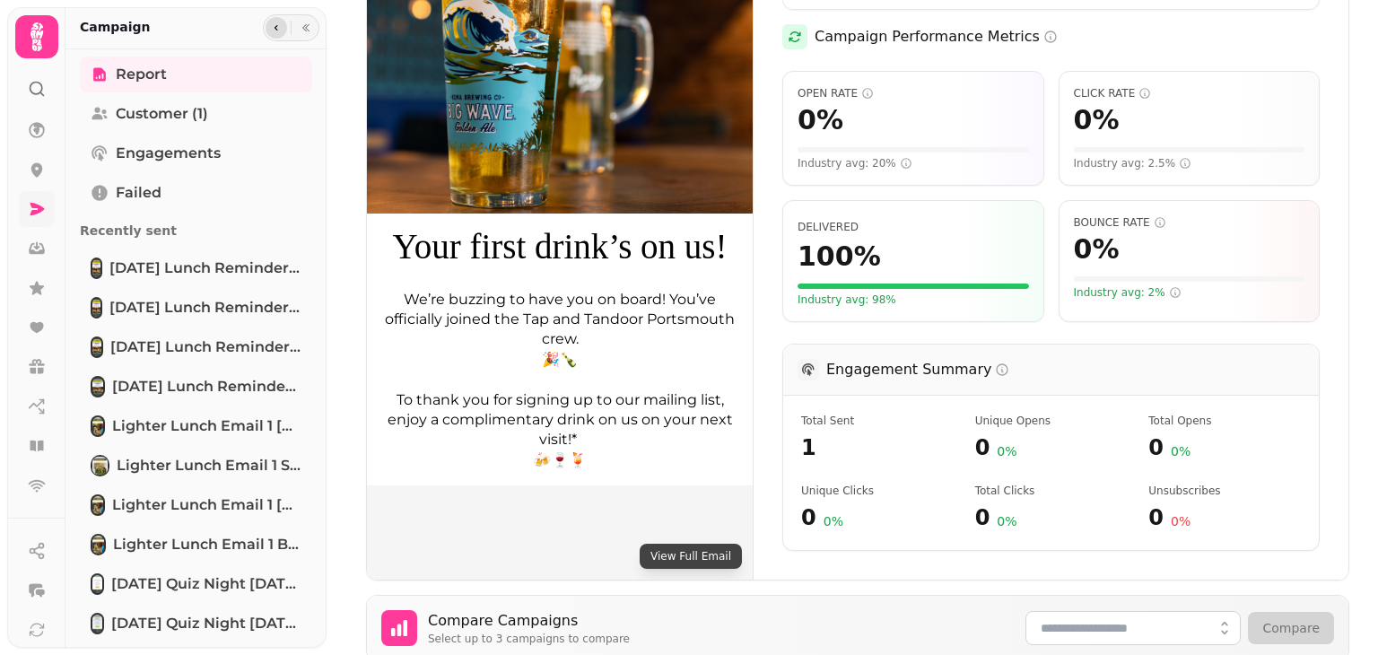
click at [280, 29] on button "button" at bounding box center [277, 28] width 22 height 22
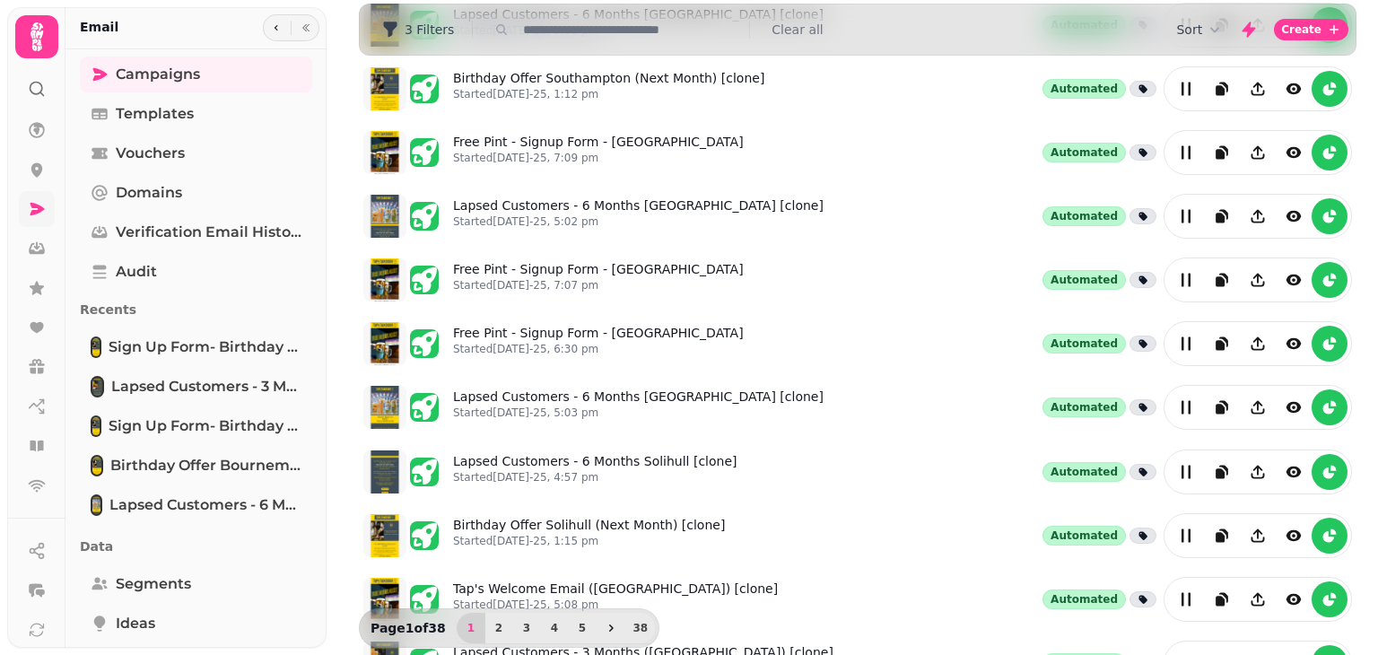
click at [546, 33] on input "text" at bounding box center [631, 30] width 230 height 18
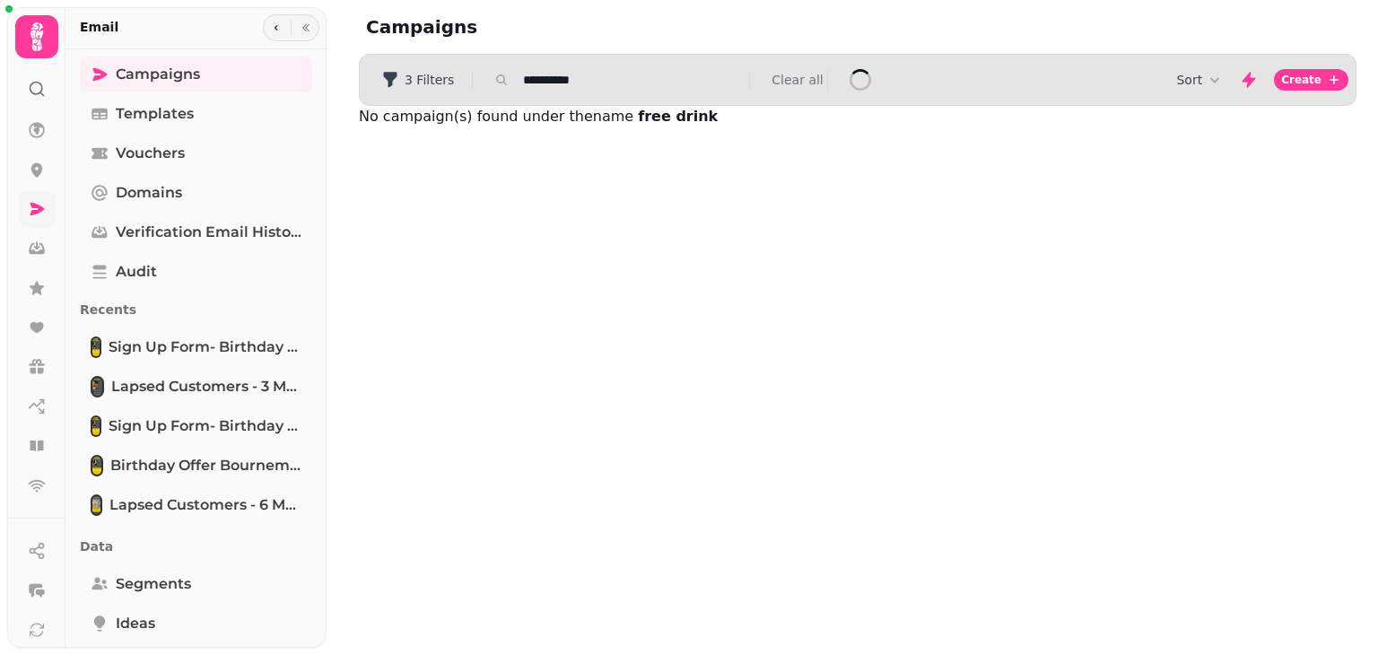
scroll to position [0, 0]
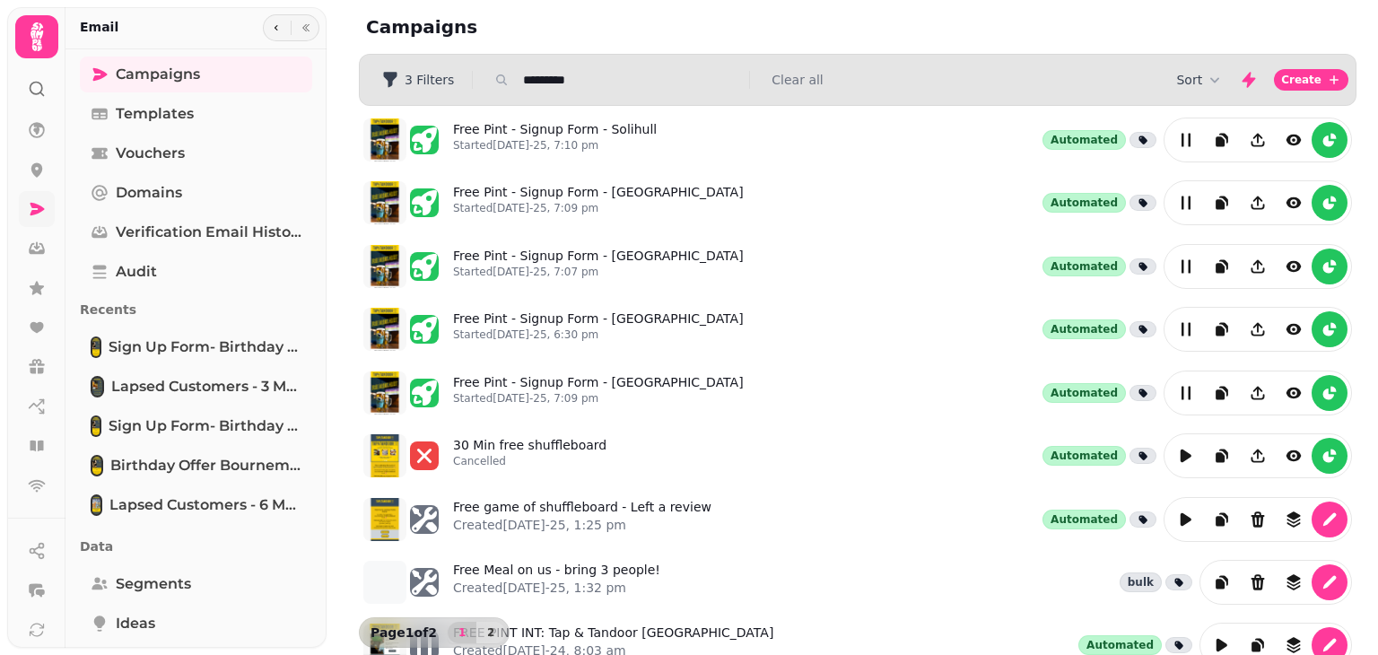
type input "*********"
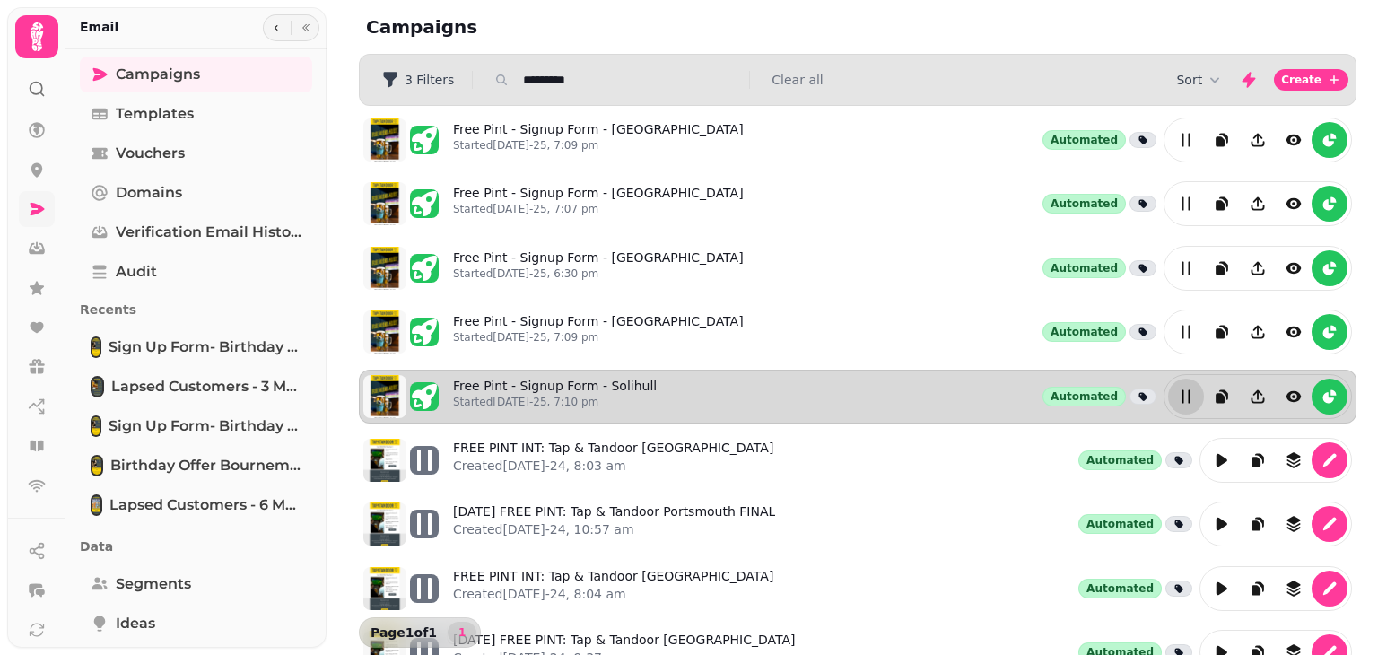
click at [1177, 389] on icon "edit" at bounding box center [1186, 397] width 18 height 18
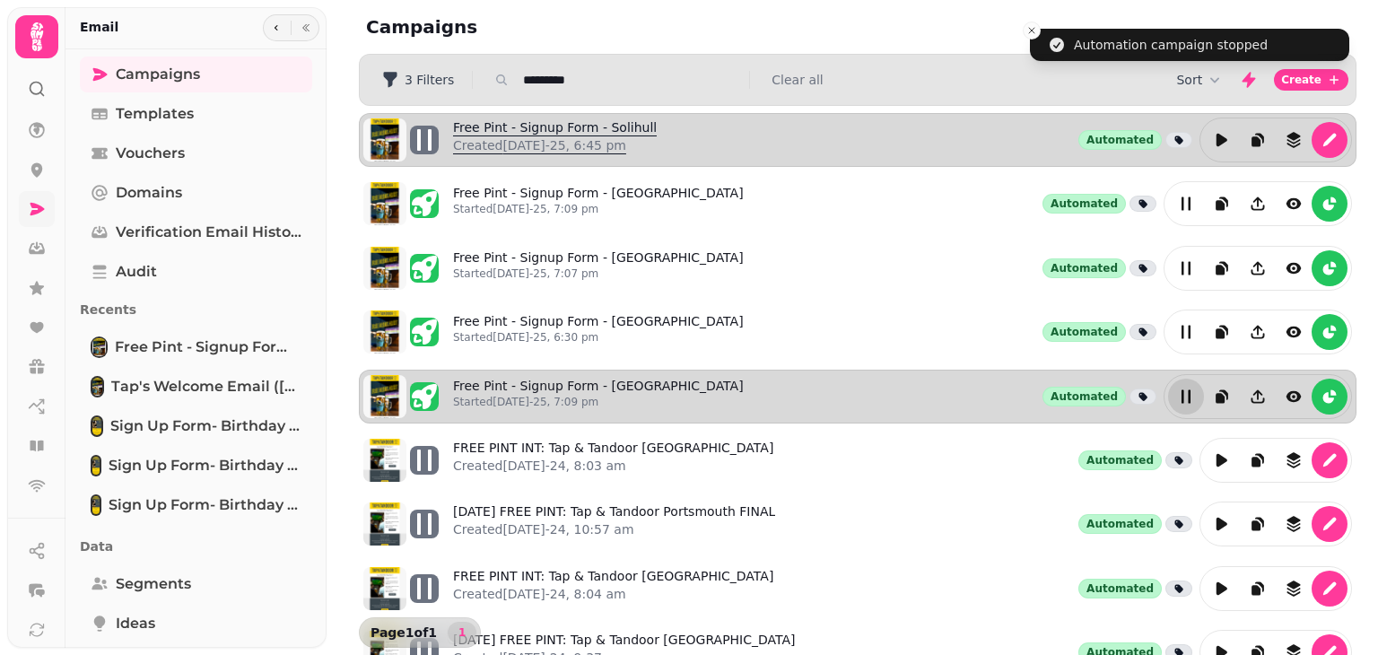
click at [633, 123] on link "Free Pint - Signup Form - Solihull Created 30th Jul-25, 6:45 pm" at bounding box center [555, 139] width 204 height 43
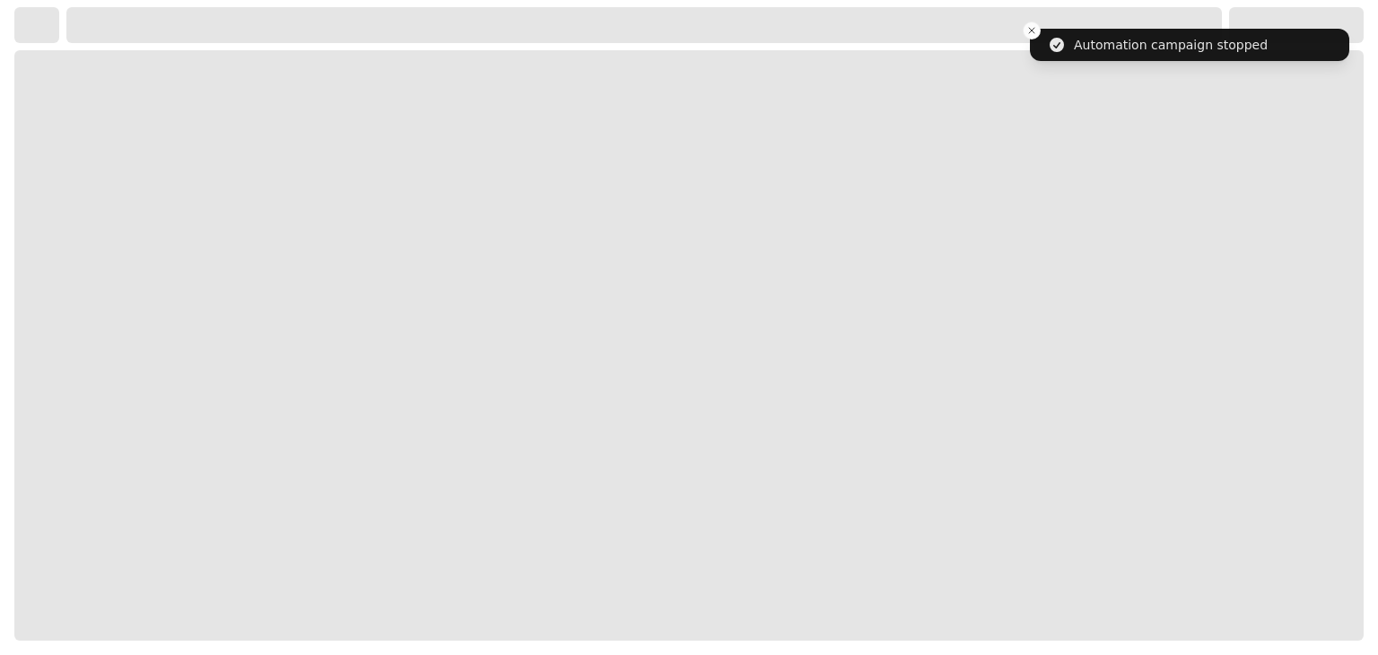
select select "**********"
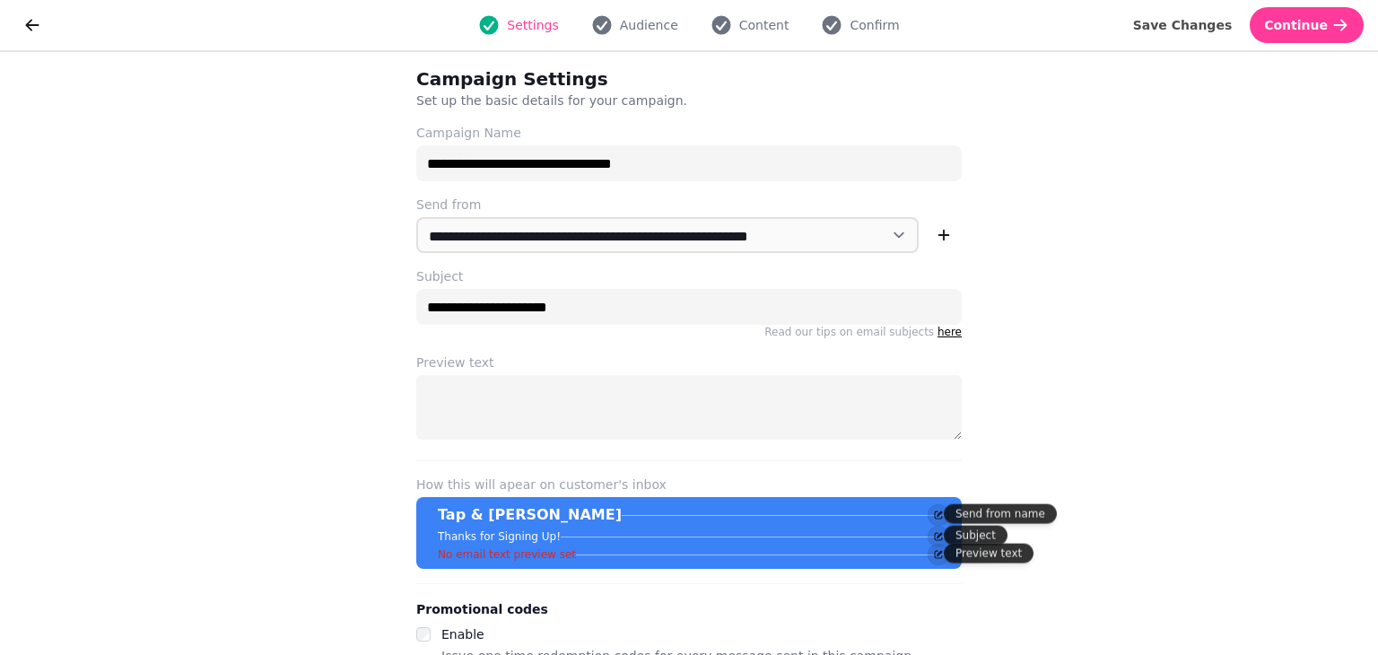
click at [654, 13] on div "Settings Audience Content Confirm" at bounding box center [689, 25] width 1260 height 36
click at [654, 21] on span "Audience" at bounding box center [649, 25] width 58 height 18
select select "**********"
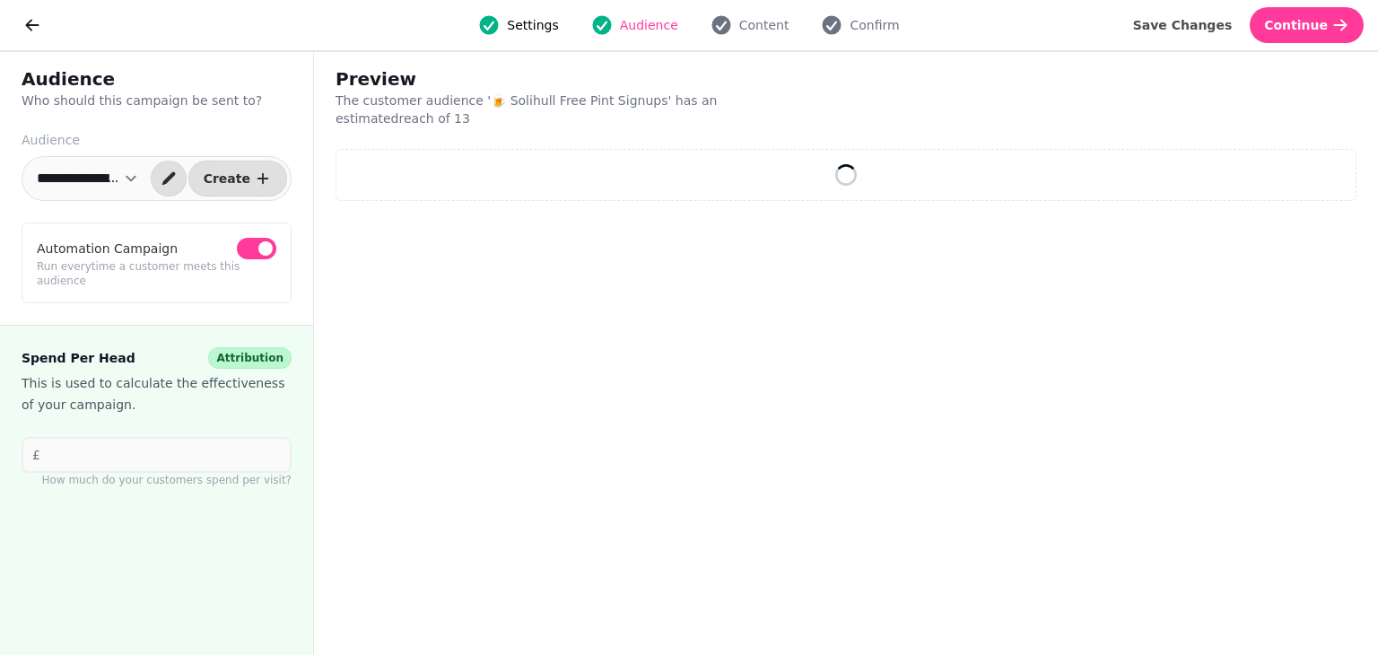
select select "**"
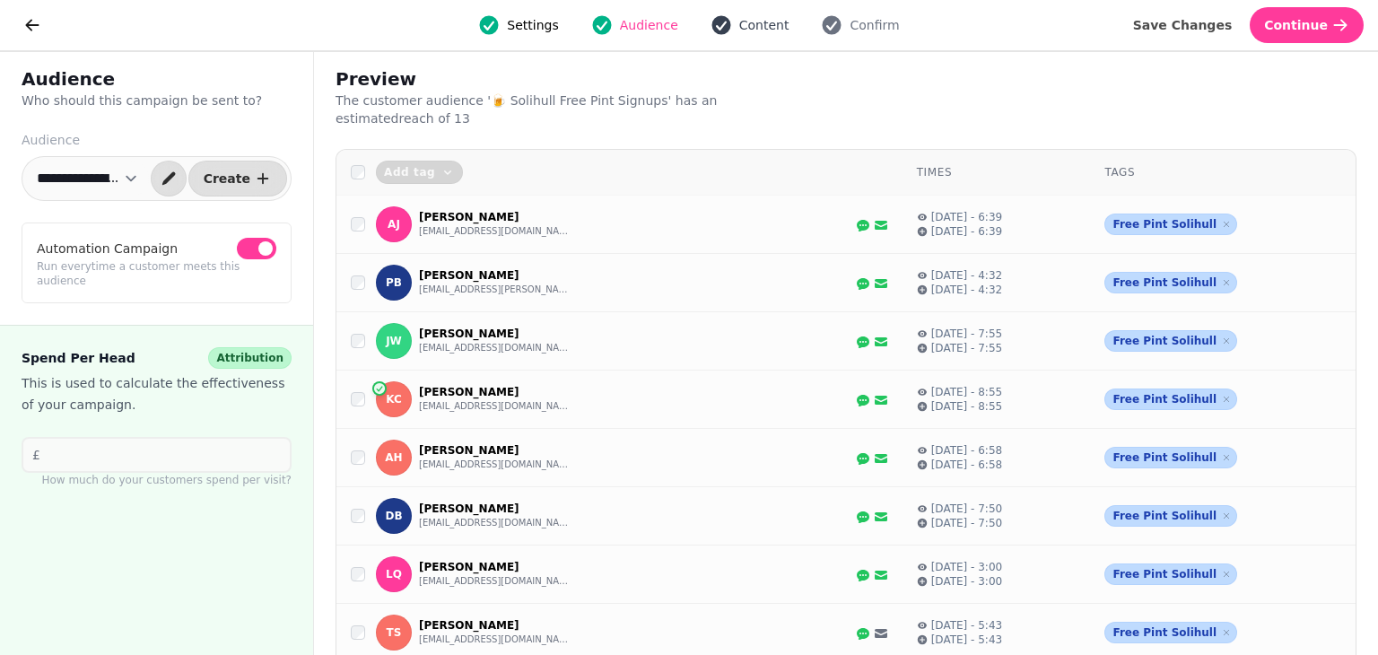
click at [739, 25] on span "Content" at bounding box center [764, 25] width 50 height 18
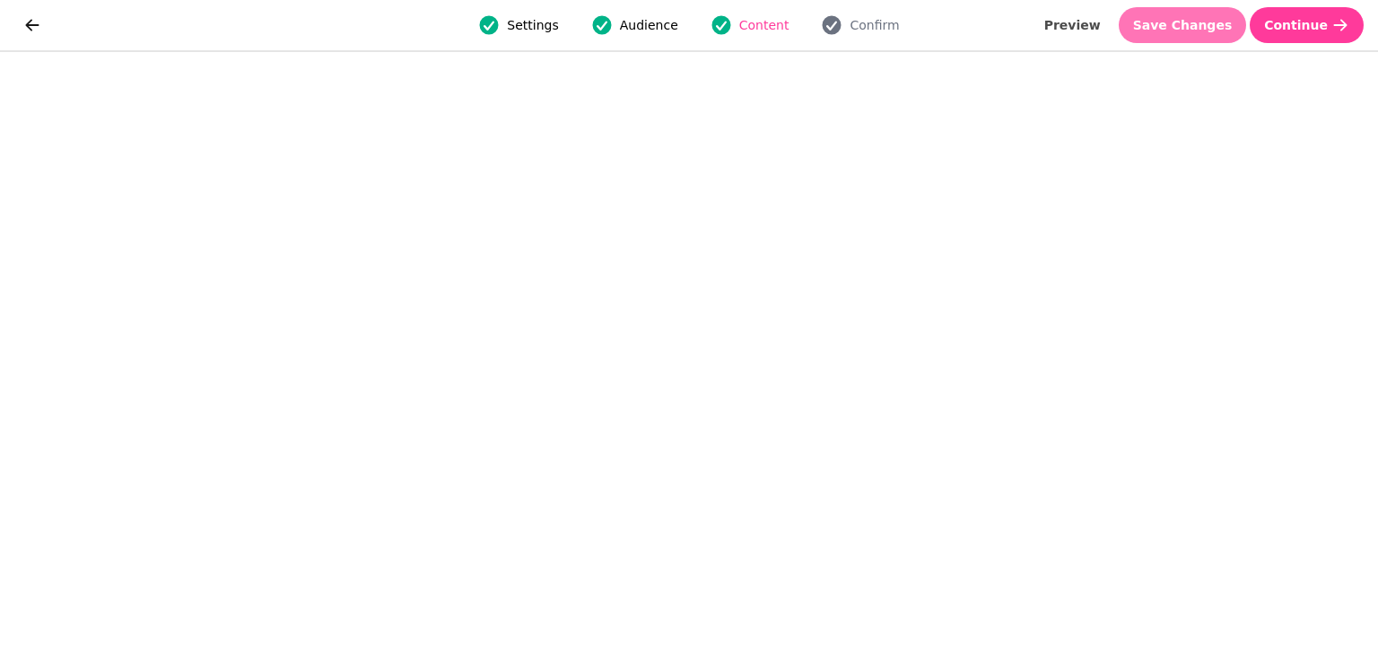
click at [1217, 12] on button "Save Changes" at bounding box center [1183, 25] width 128 height 36
click at [1202, 34] on button "Save Changes" at bounding box center [1183, 25] width 128 height 36
click at [1183, 31] on span "Save Changes" at bounding box center [1183, 25] width 100 height 13
click at [1195, 48] on div "Settings Audience Content Confirm Preview Save Changes Continue" at bounding box center [689, 25] width 1378 height 50
click at [1194, 26] on span "Save Changes" at bounding box center [1183, 25] width 100 height 13
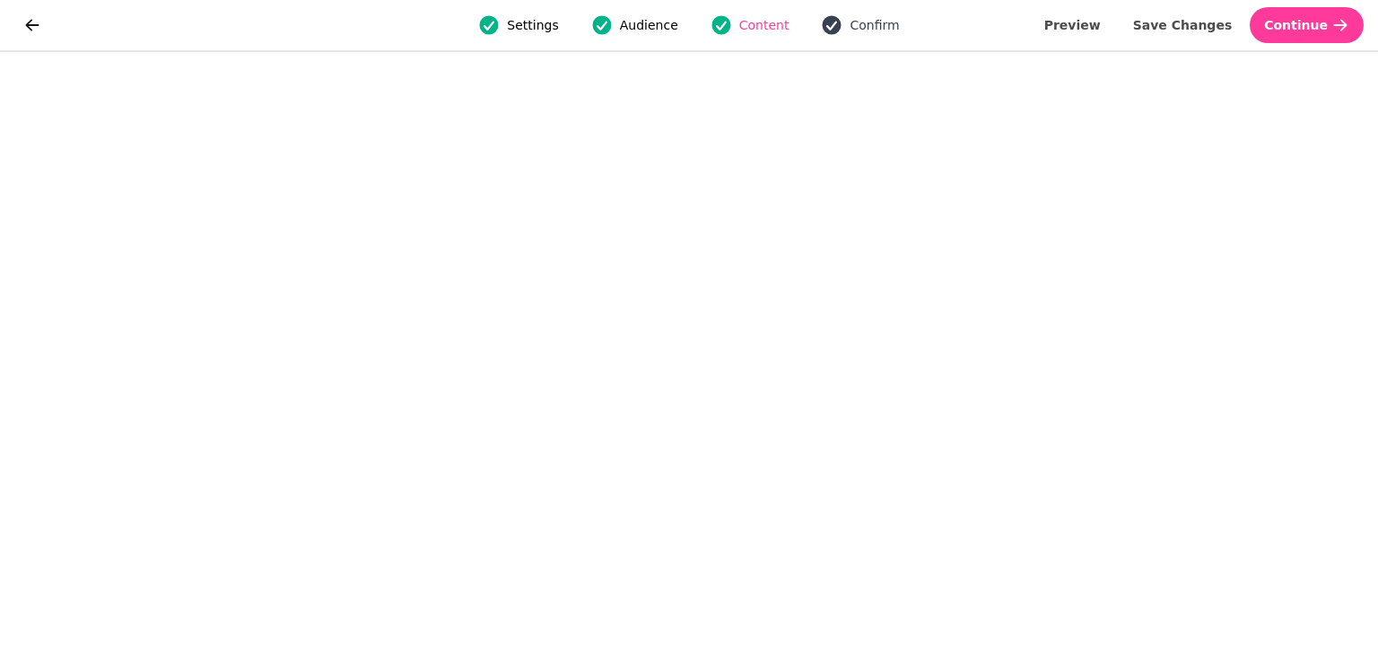
click at [860, 20] on span "Confirm" at bounding box center [874, 25] width 49 height 18
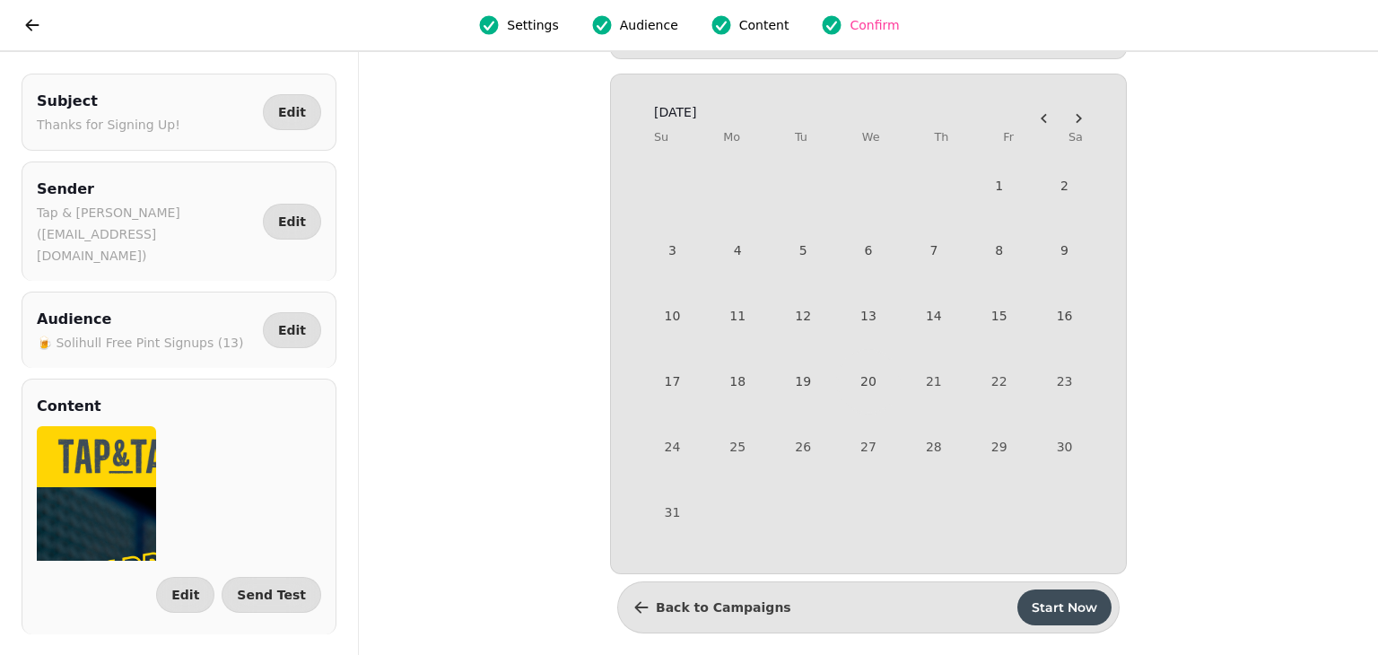
scroll to position [251, 0]
click at [1062, 604] on span "Start Now" at bounding box center [1065, 607] width 66 height 13
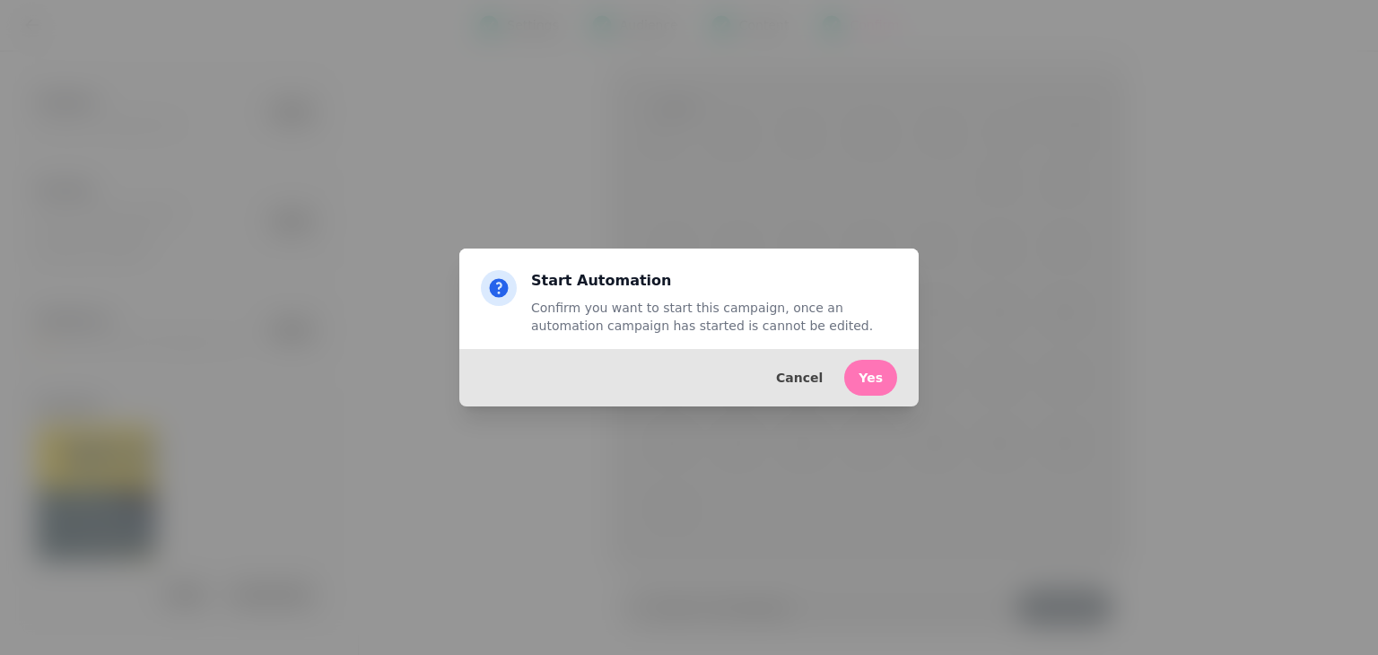
click at [881, 367] on button "Yes" at bounding box center [870, 378] width 53 height 36
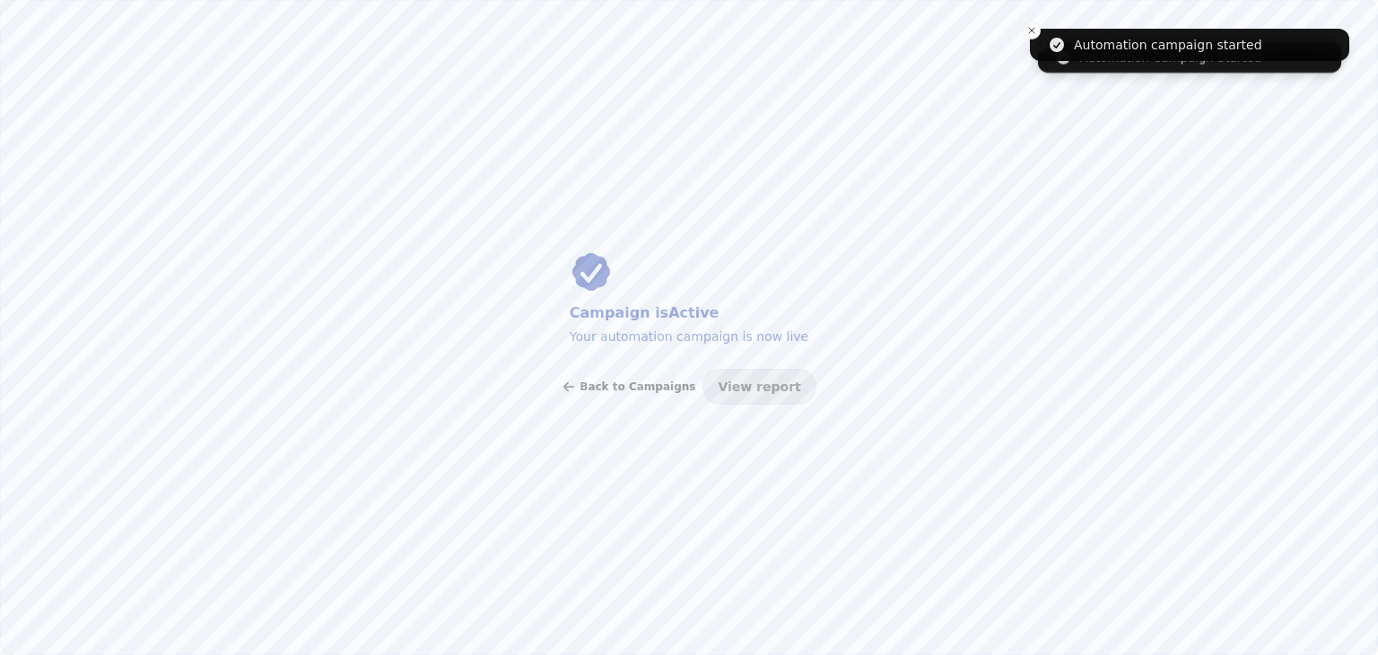
click at [660, 389] on span "Back to Campaigns" at bounding box center [638, 386] width 116 height 11
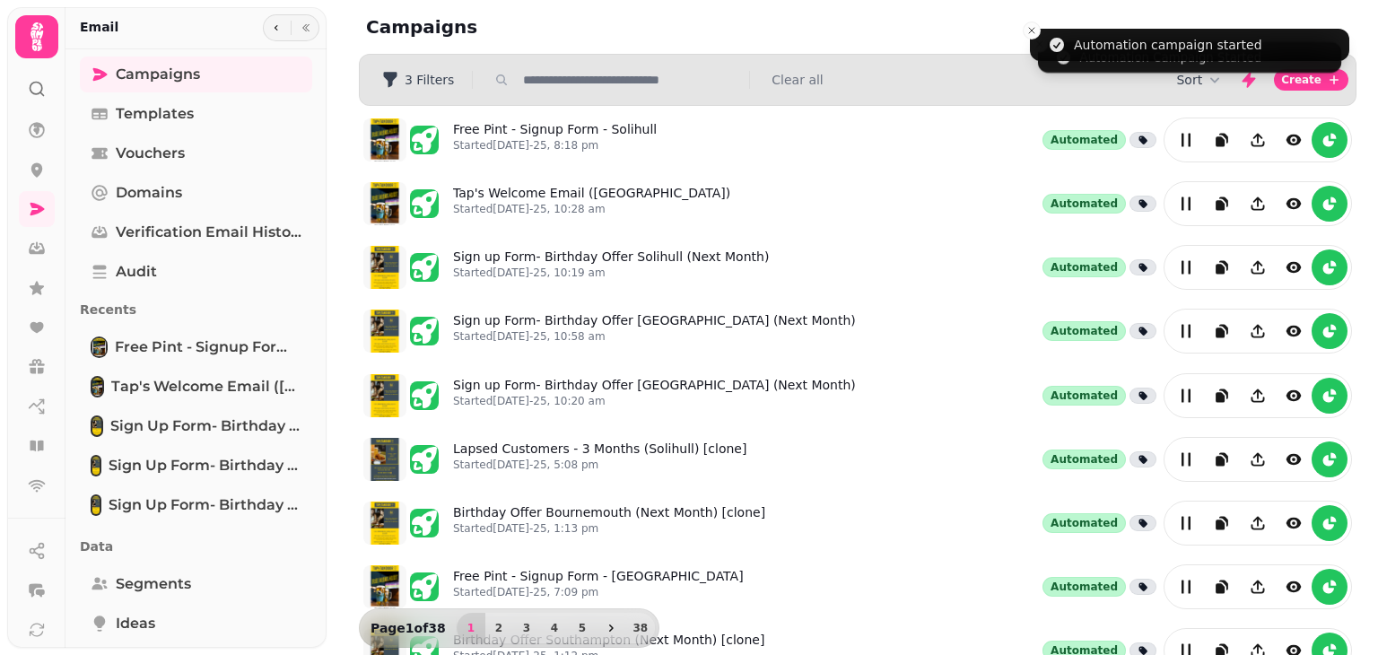
click at [625, 87] on input "text" at bounding box center [631, 80] width 230 height 18
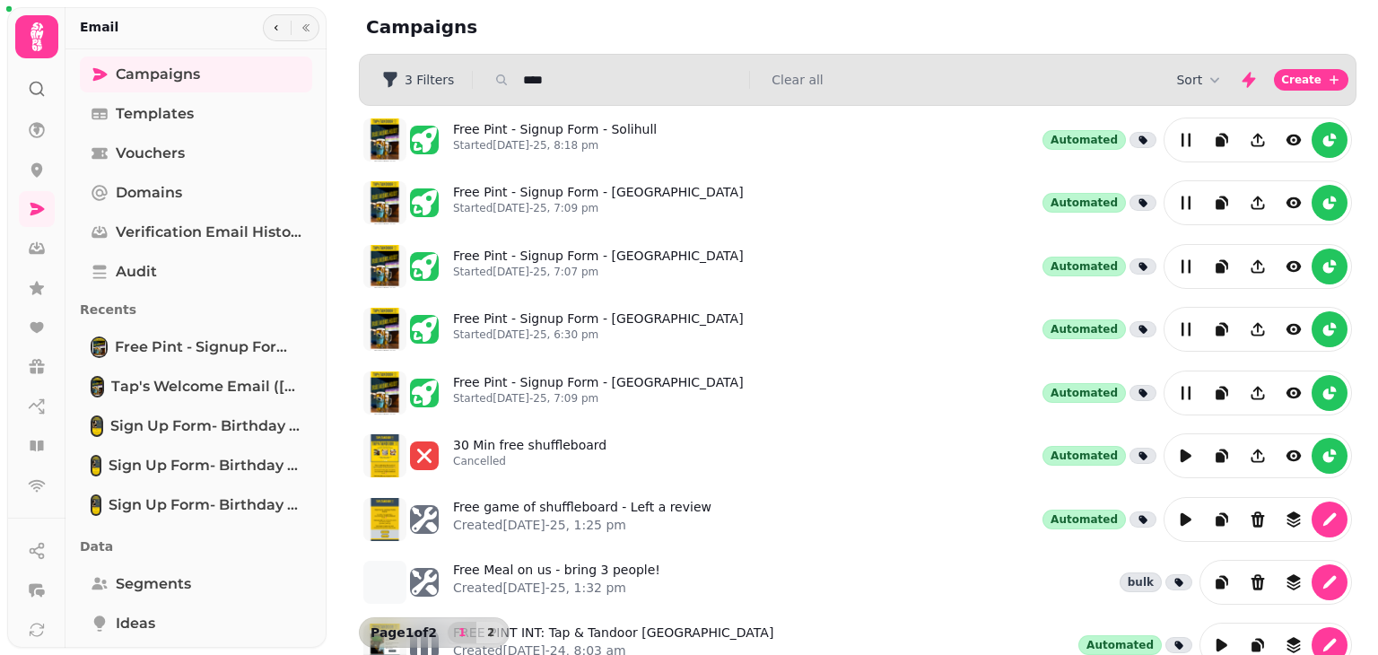
type input "*********"
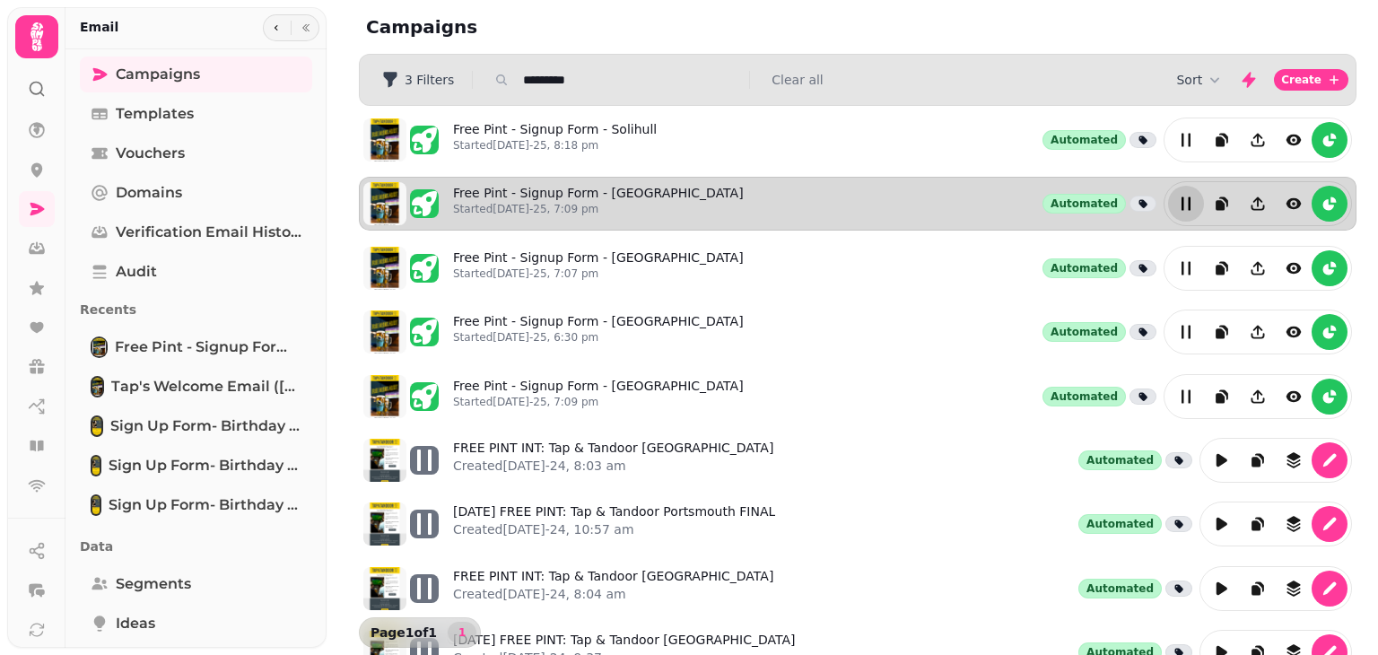
click at [1177, 199] on icon "edit" at bounding box center [1186, 204] width 18 height 18
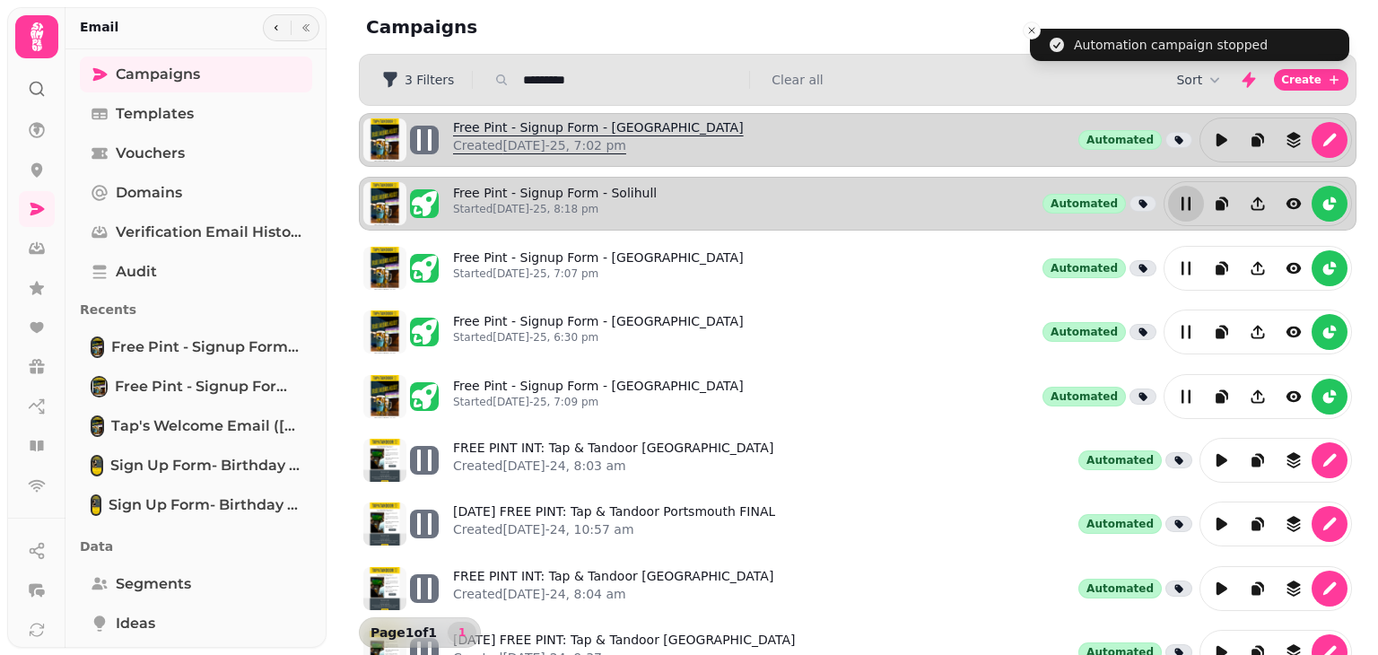
click at [642, 127] on link "Free Pint - Signup Form - Portsmouth Created 30th Jul-25, 7:02 pm" at bounding box center [598, 139] width 291 height 43
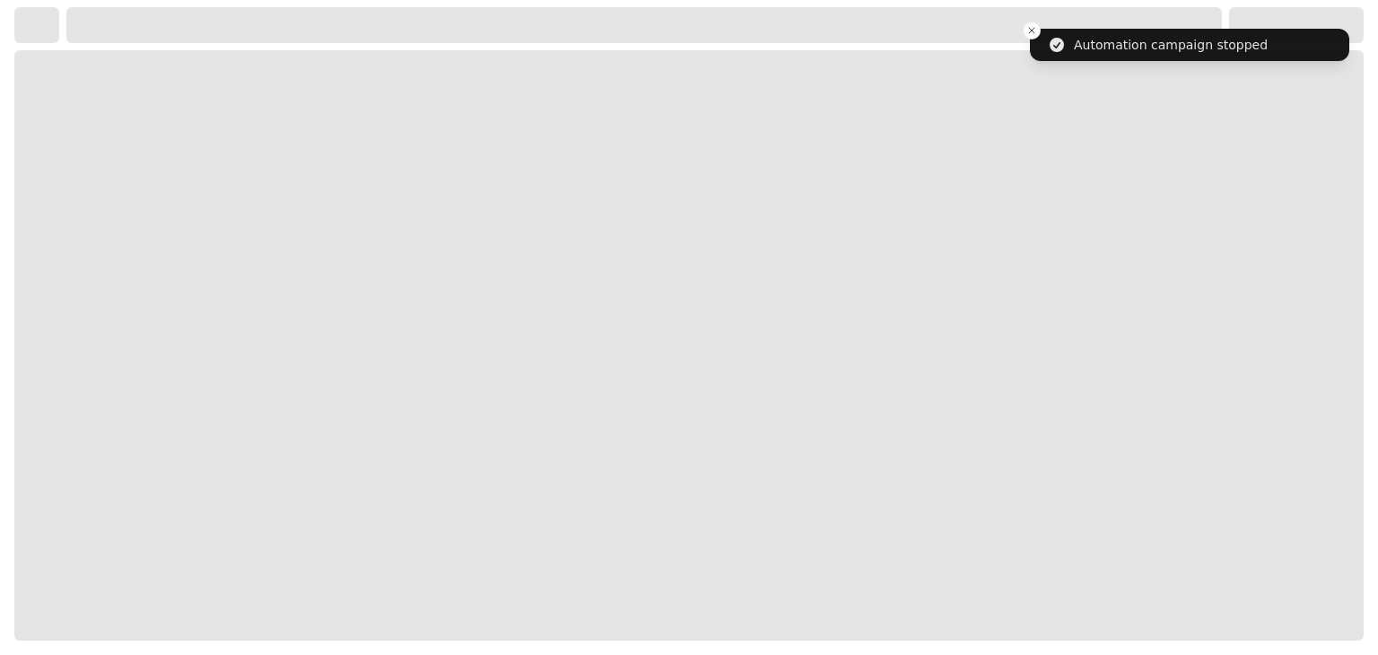
select select "**********"
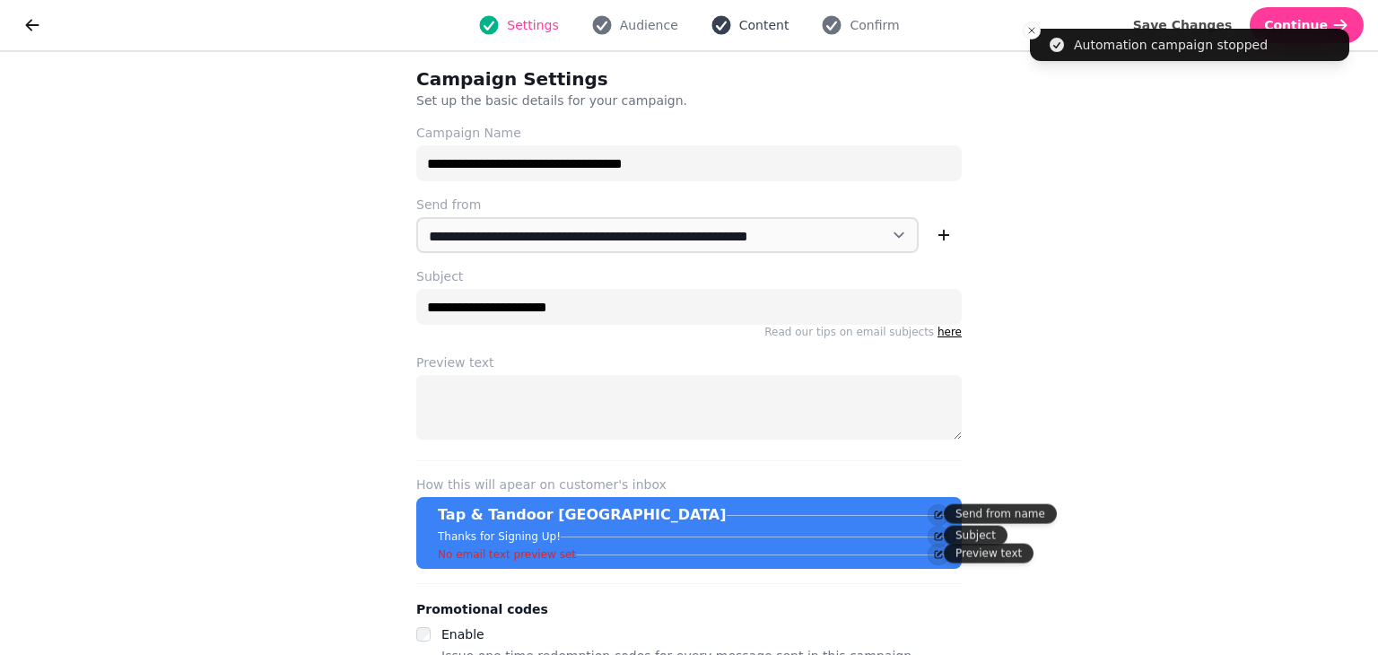
click at [722, 26] on icon "button" at bounding box center [721, 25] width 19 height 19
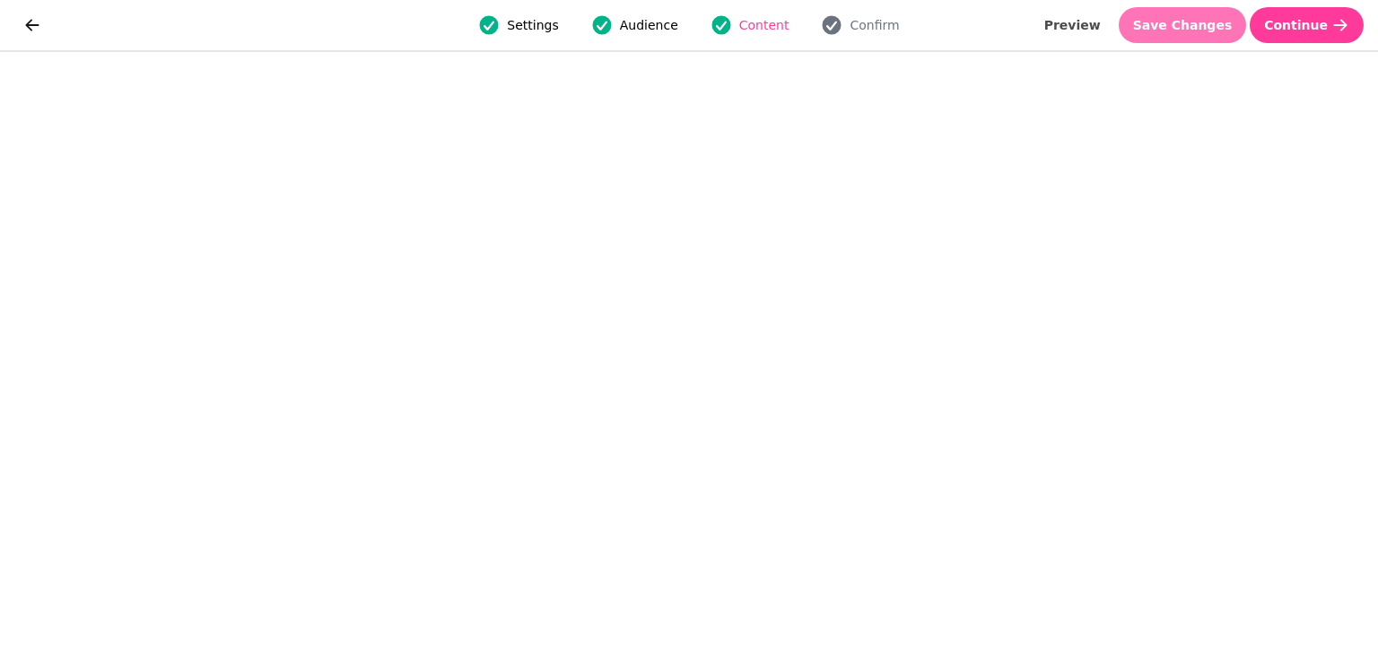
click at [1214, 20] on span "Save Changes" at bounding box center [1183, 25] width 100 height 13
click at [872, 26] on span "Confirm" at bounding box center [874, 25] width 49 height 18
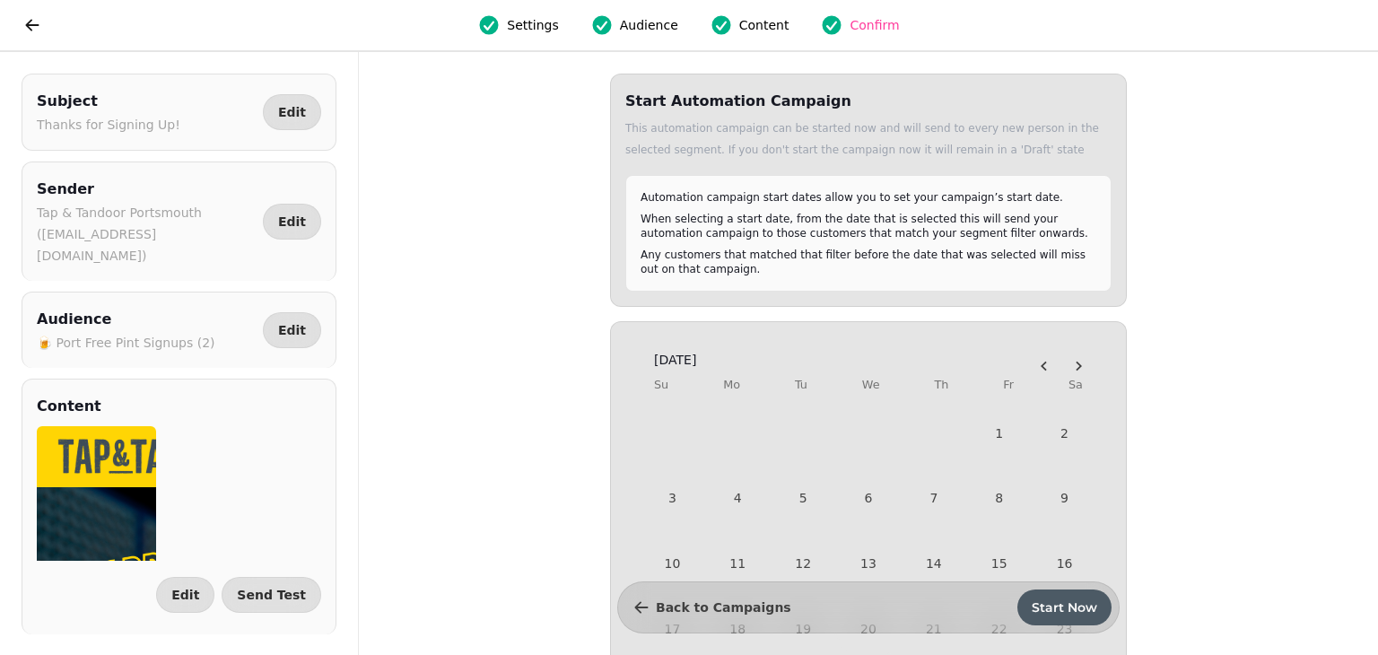
click at [1057, 602] on span "Start Now" at bounding box center [1065, 607] width 66 height 13
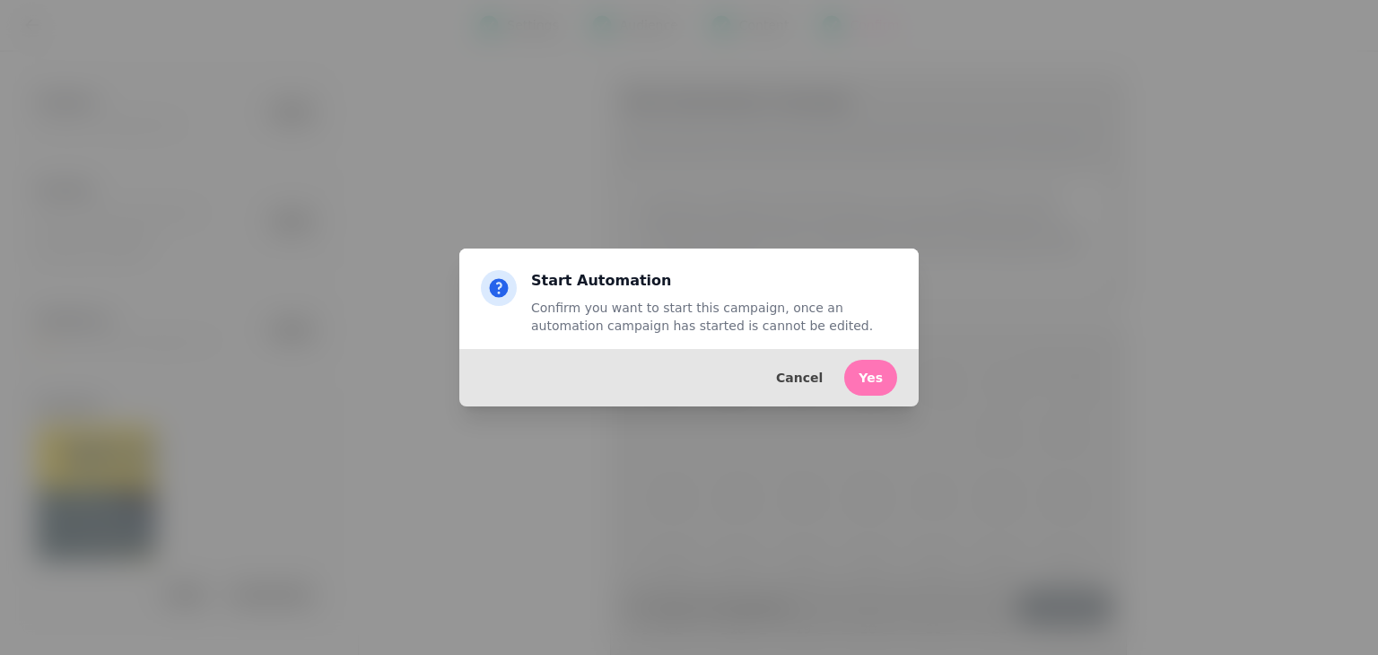
click at [888, 371] on button "Yes" at bounding box center [870, 378] width 53 height 36
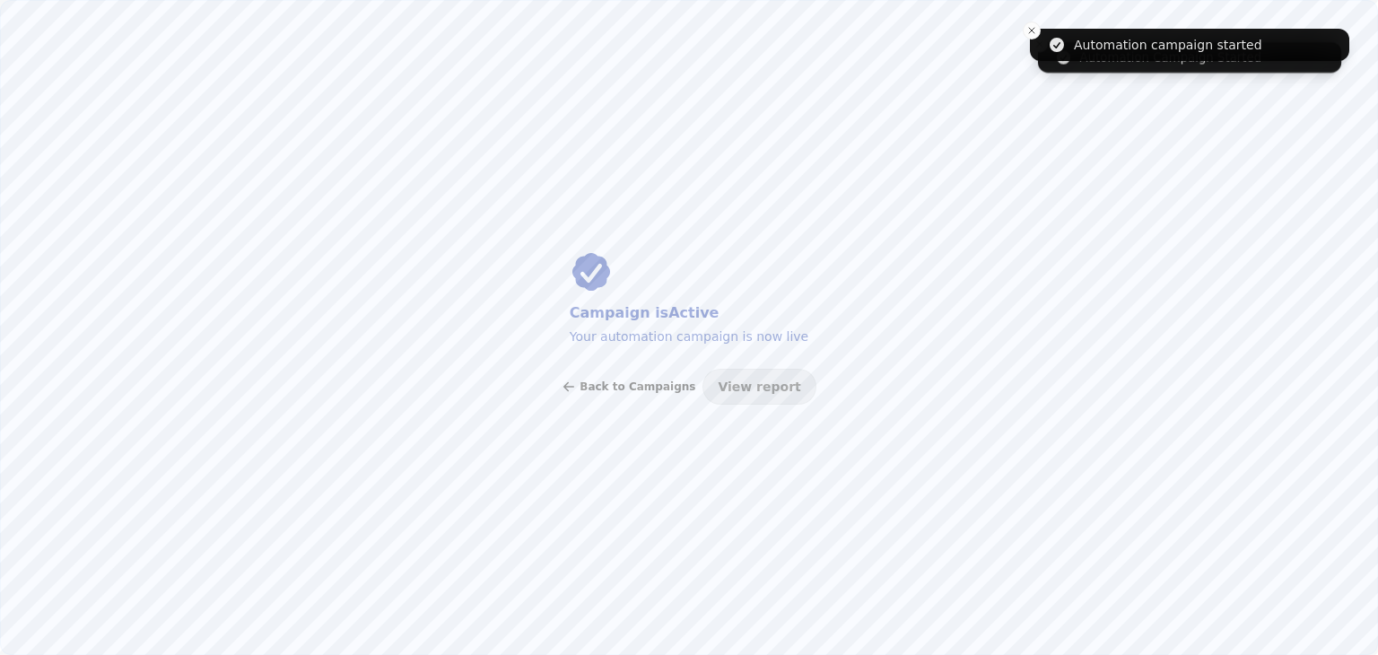
click at [608, 388] on span "Back to Campaigns" at bounding box center [638, 386] width 116 height 11
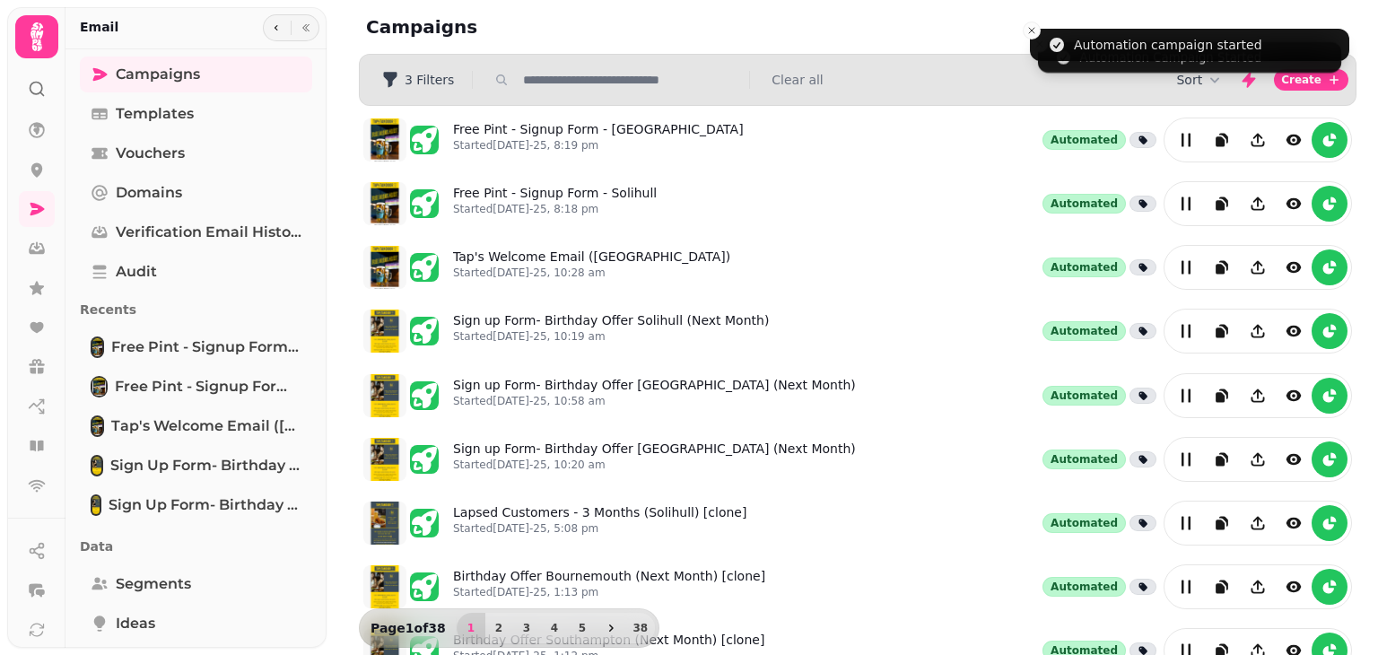
click at [623, 87] on input "text" at bounding box center [631, 80] width 230 height 18
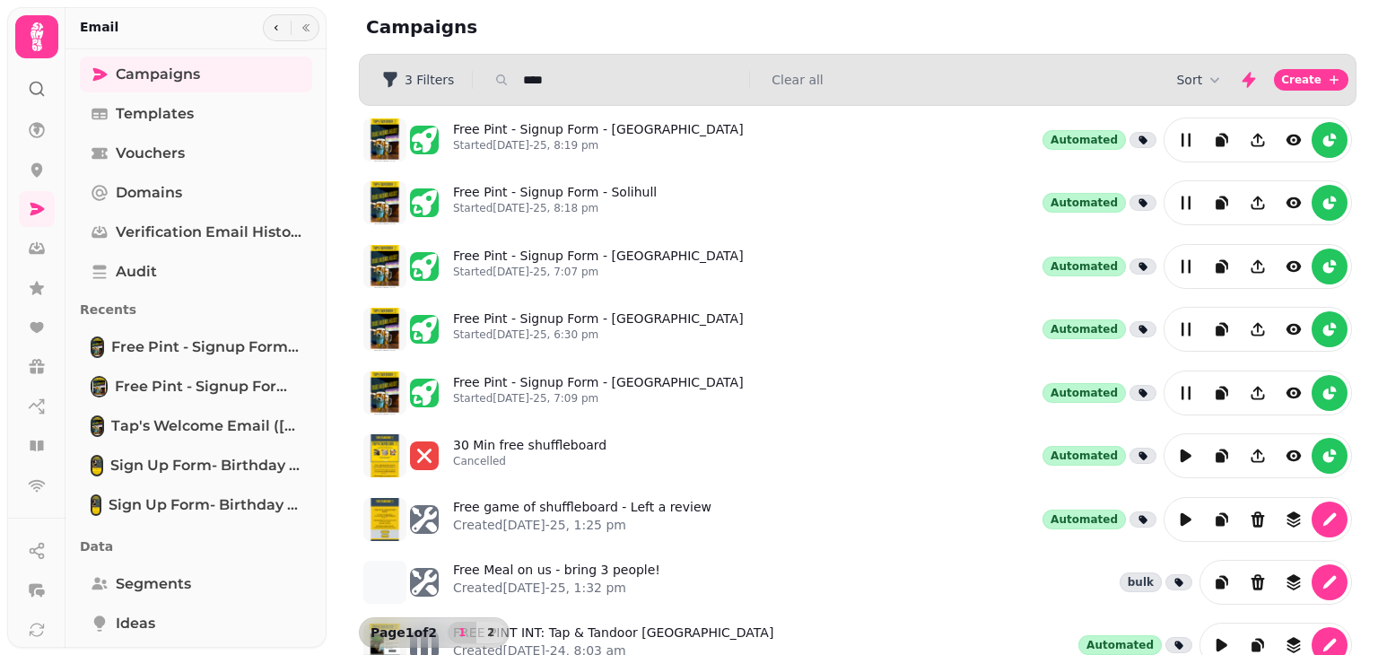
type input "*********"
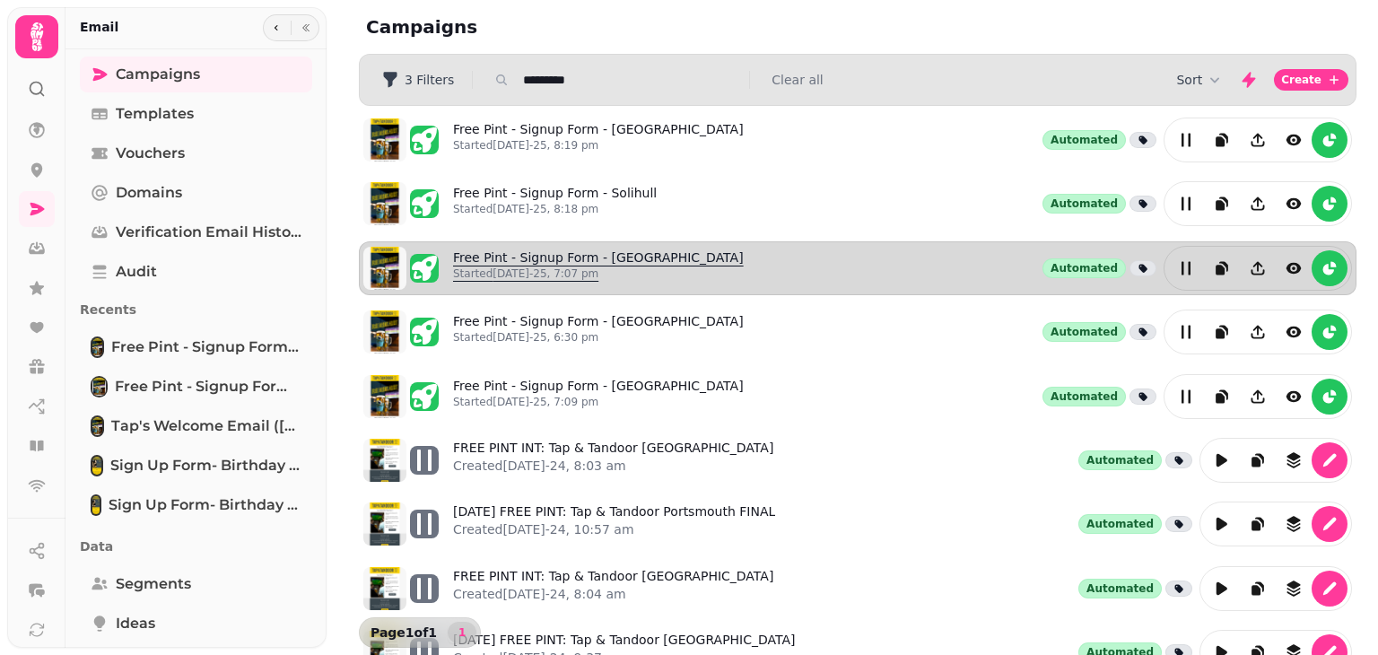
click at [628, 255] on link "Free Pint - Signup Form - [GEOGRAPHIC_DATA] Started [DATE]-25, 7:07 pm" at bounding box center [598, 268] width 291 height 39
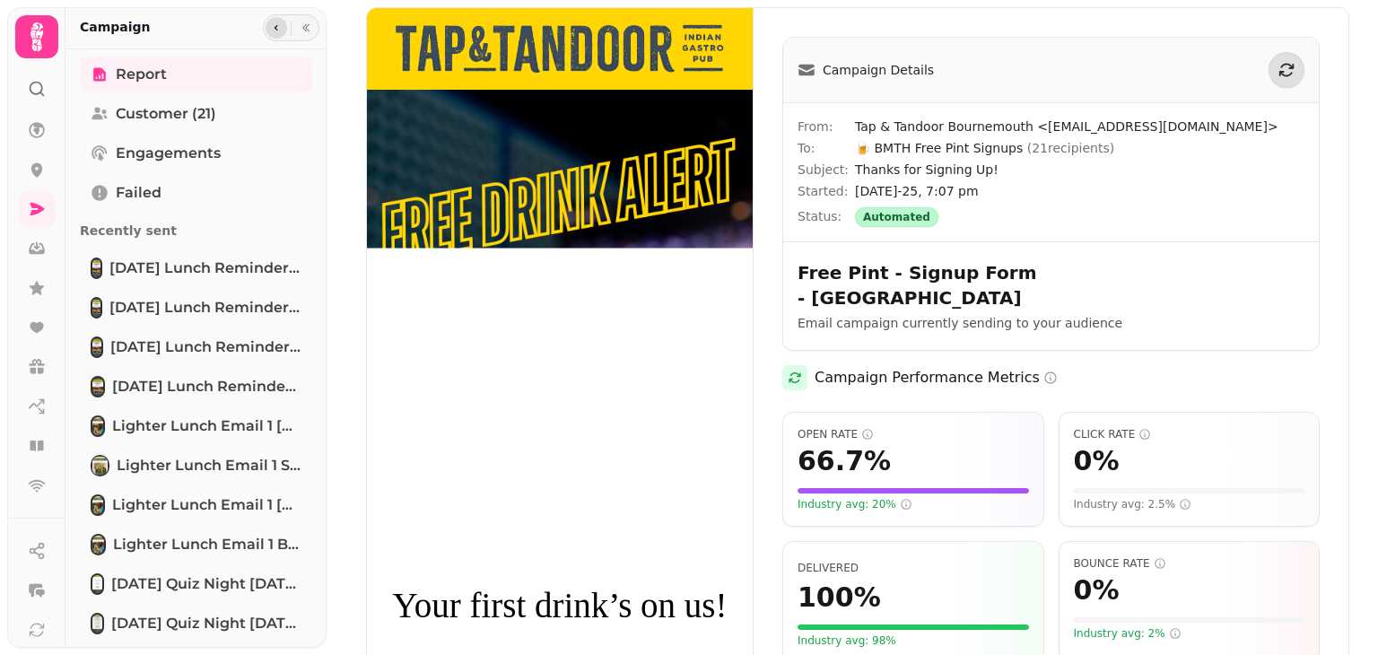
click at [269, 19] on button "button" at bounding box center [277, 28] width 22 height 22
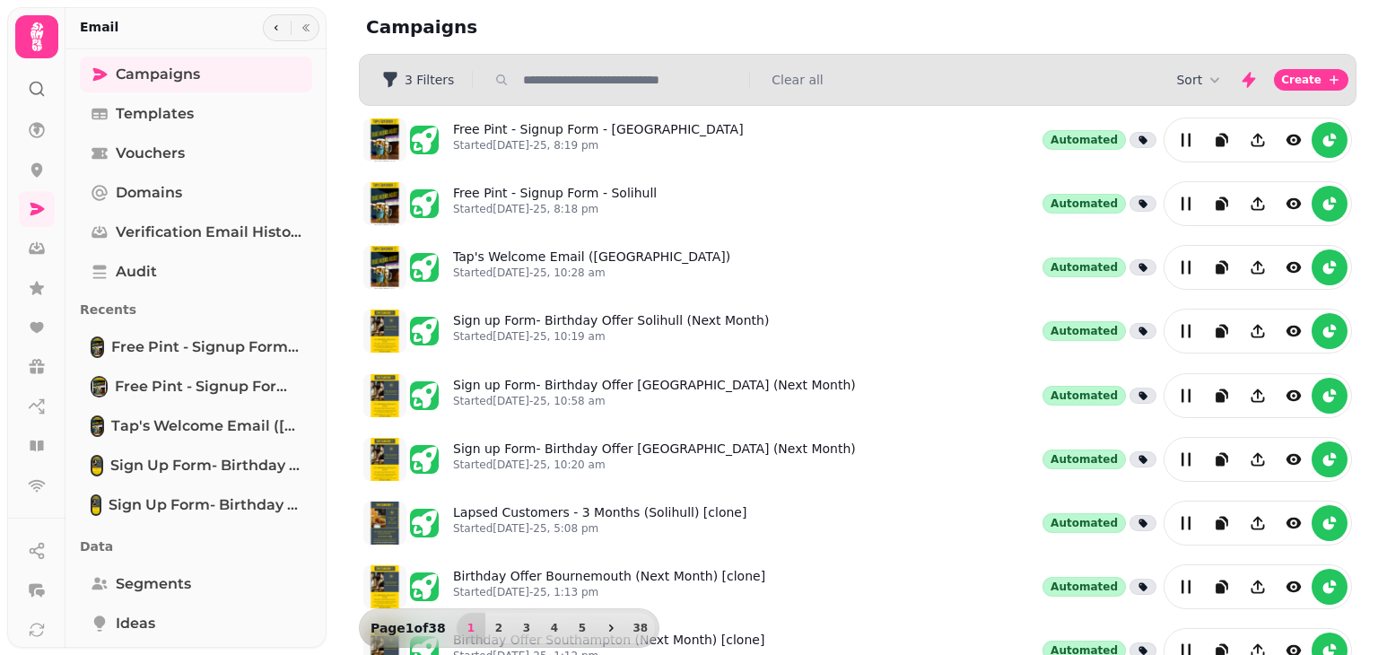
click at [657, 87] on input "text" at bounding box center [631, 80] width 230 height 18
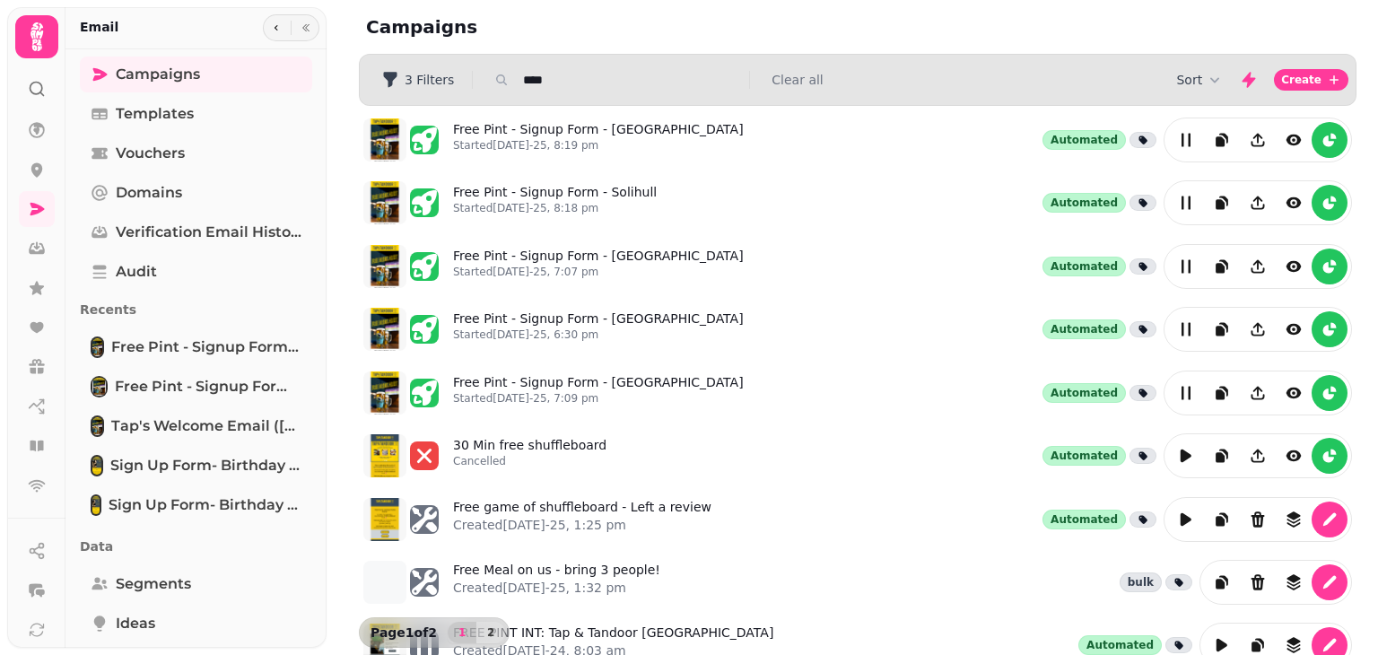
type input "*********"
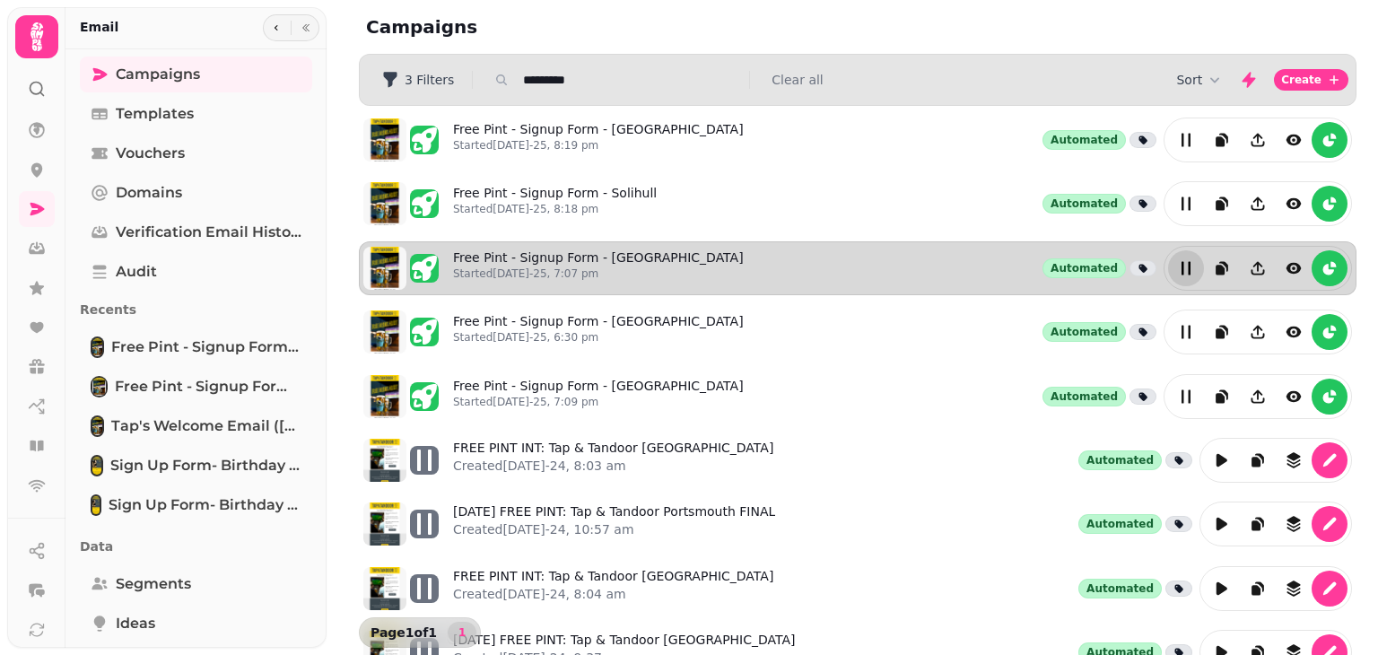
click at [1182, 267] on icon "edit" at bounding box center [1186, 267] width 9 height 13
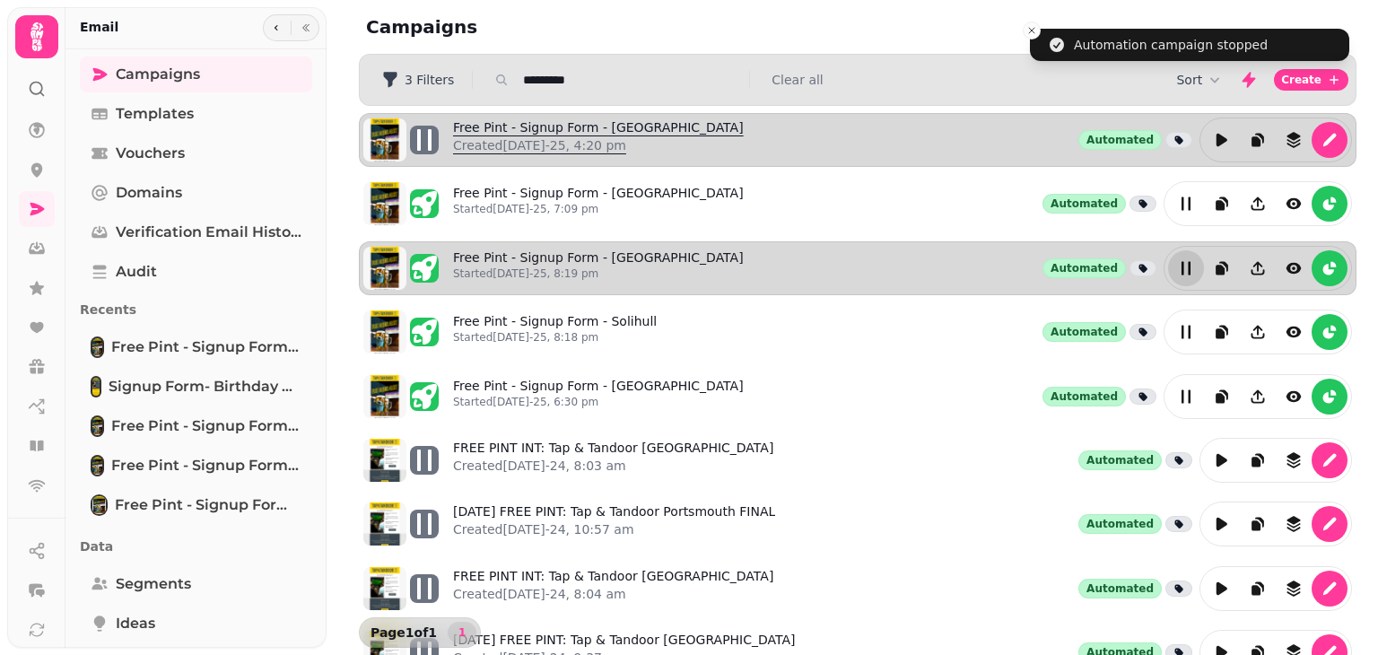
click at [628, 118] on link "Free Pint - Signup Form - Bournemouth Created 30th Jul-25, 4:20 pm" at bounding box center [598, 139] width 291 height 43
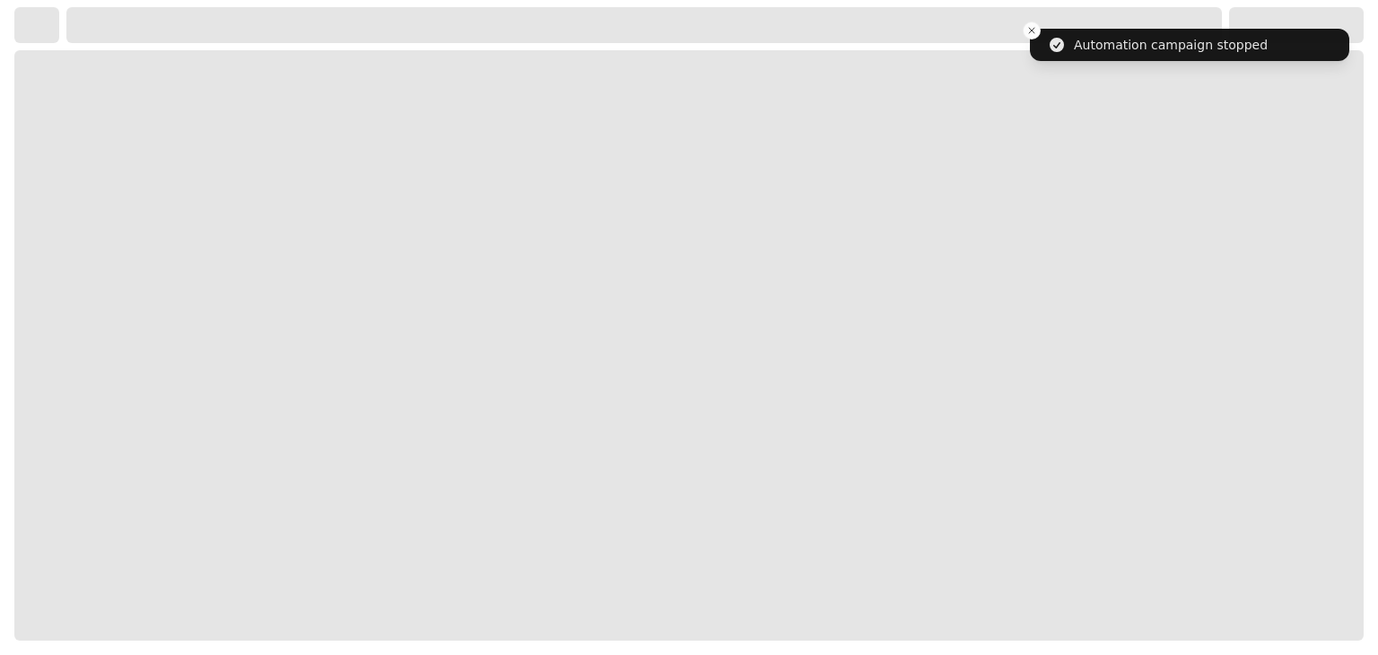
select select "**********"
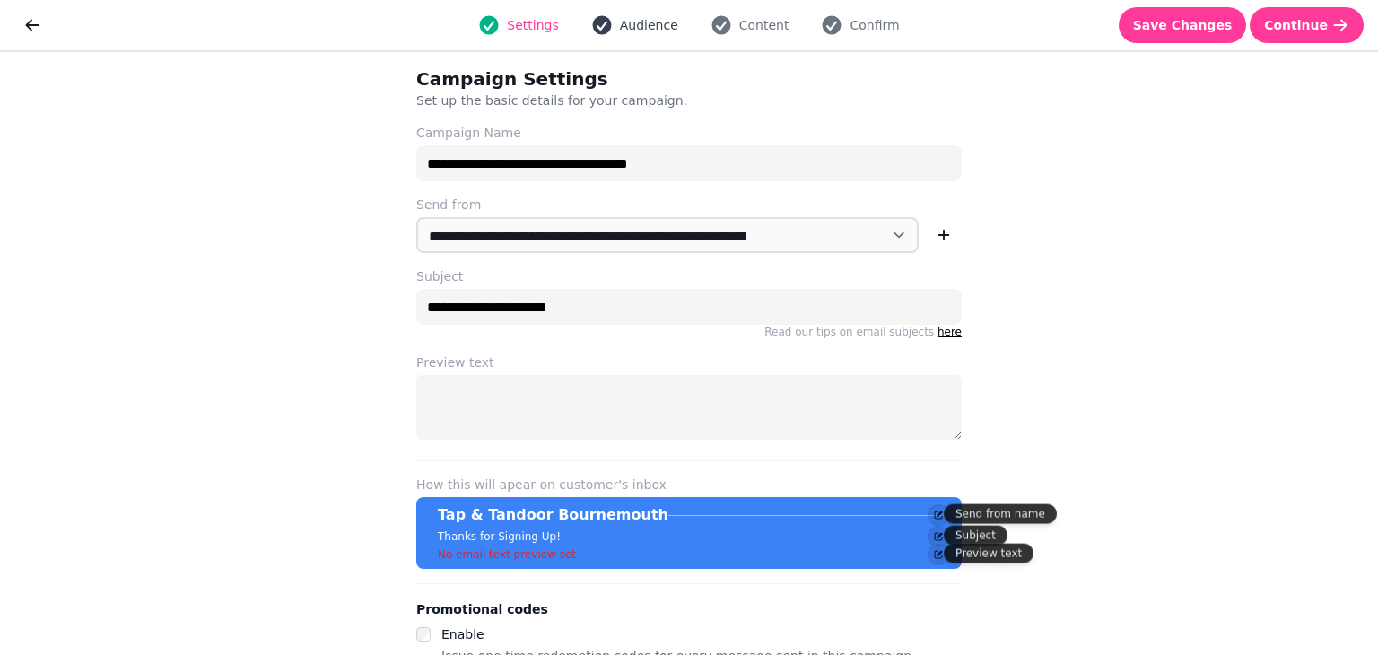
click at [648, 17] on span "Audience" at bounding box center [649, 25] width 58 height 18
select select "**********"
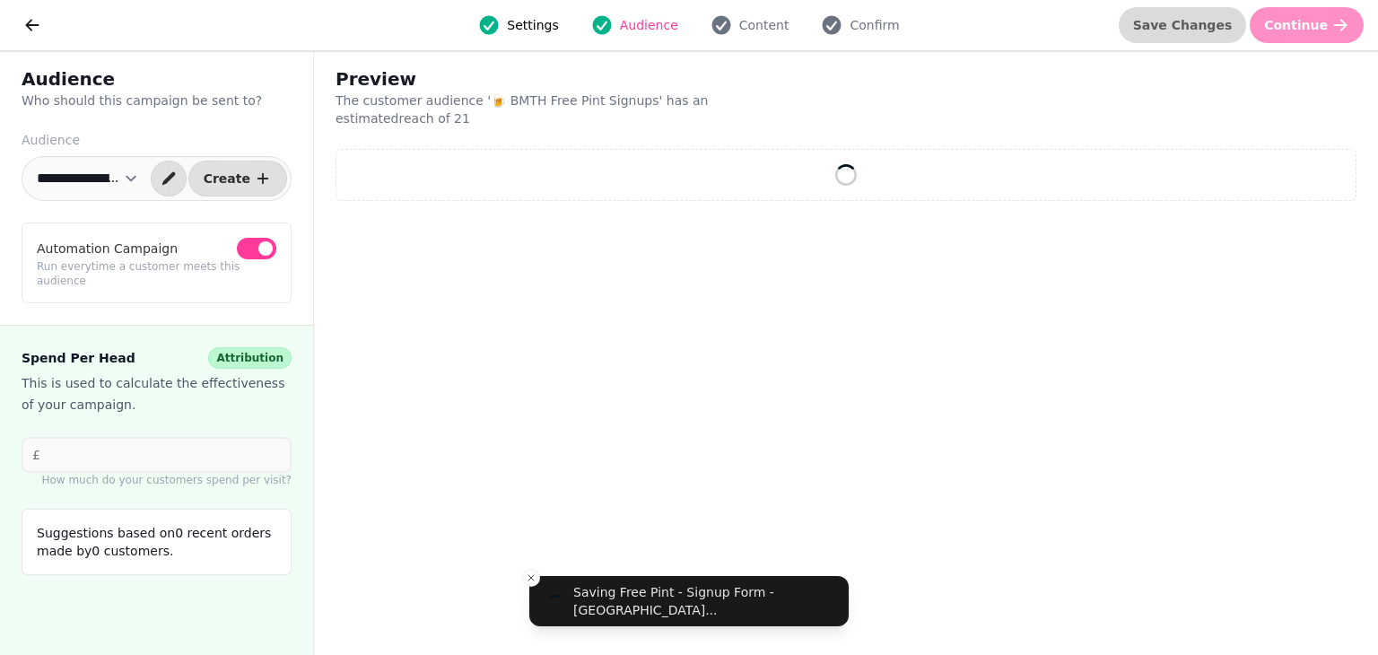
select select "**"
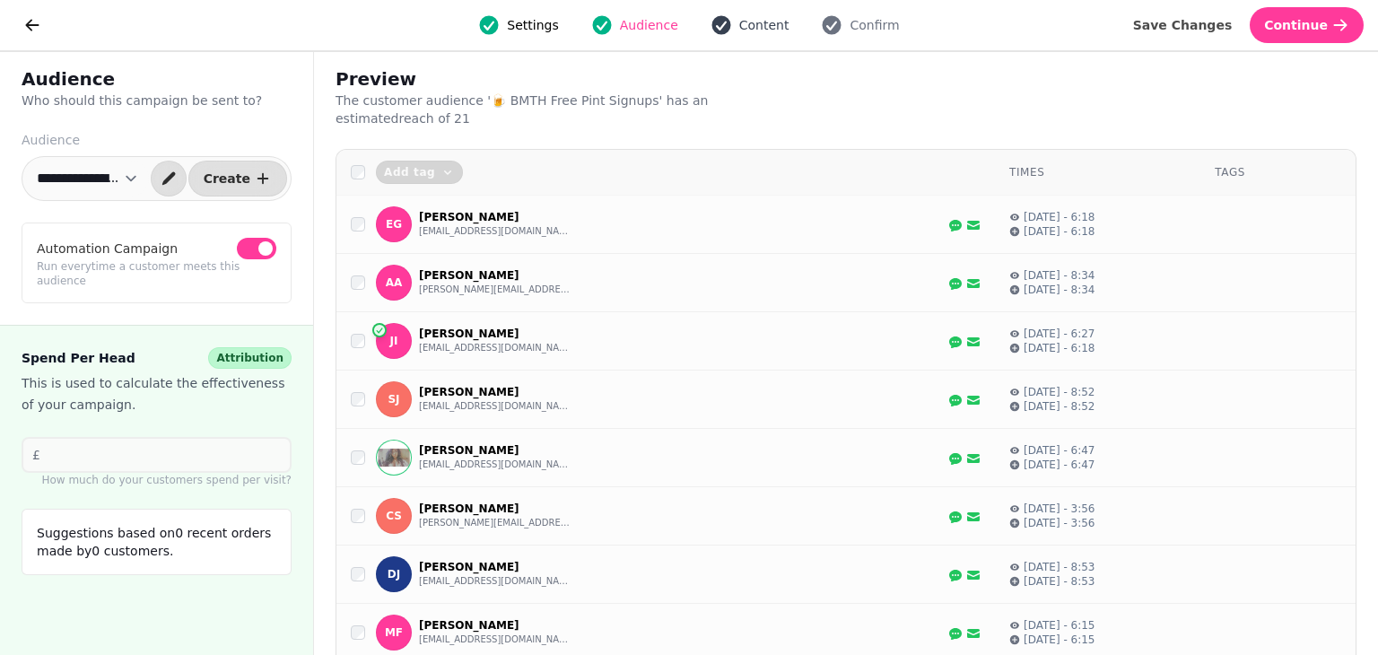
click at [739, 30] on span "Content" at bounding box center [764, 25] width 50 height 18
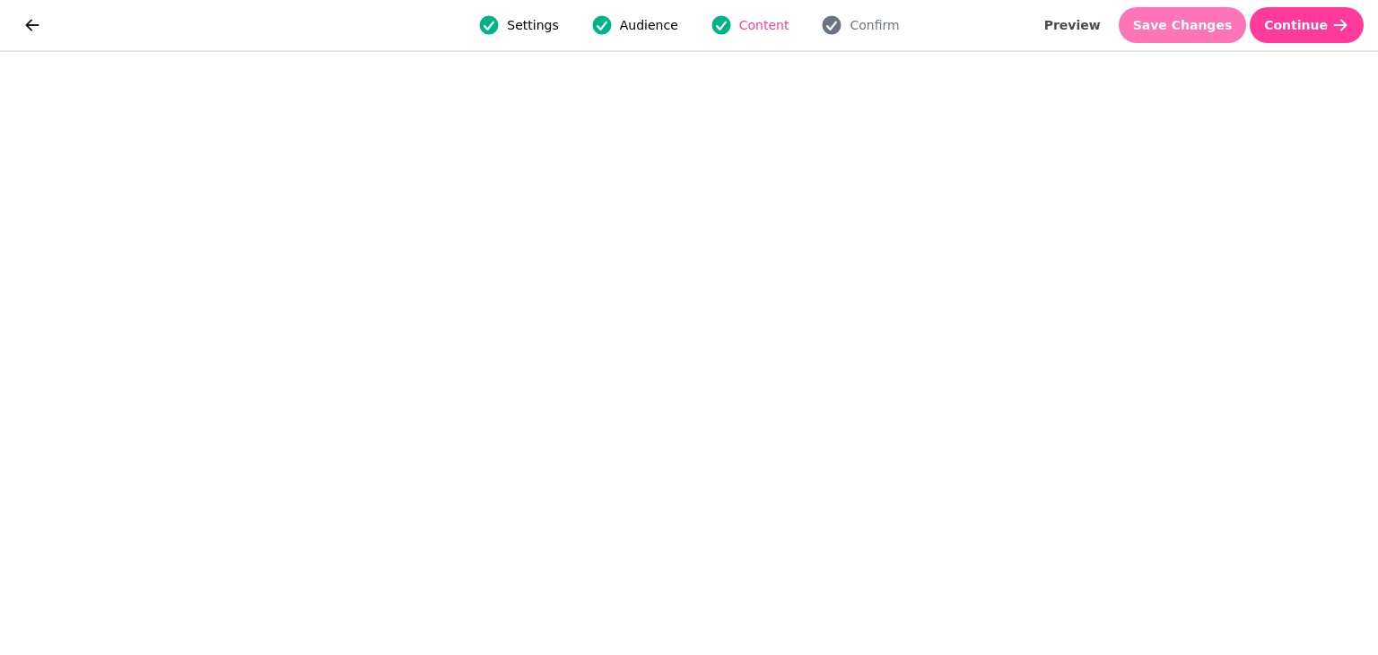
click at [1231, 15] on button "Save Changes" at bounding box center [1183, 25] width 128 height 36
click at [1202, 22] on span "Save Changes" at bounding box center [1183, 25] width 100 height 13
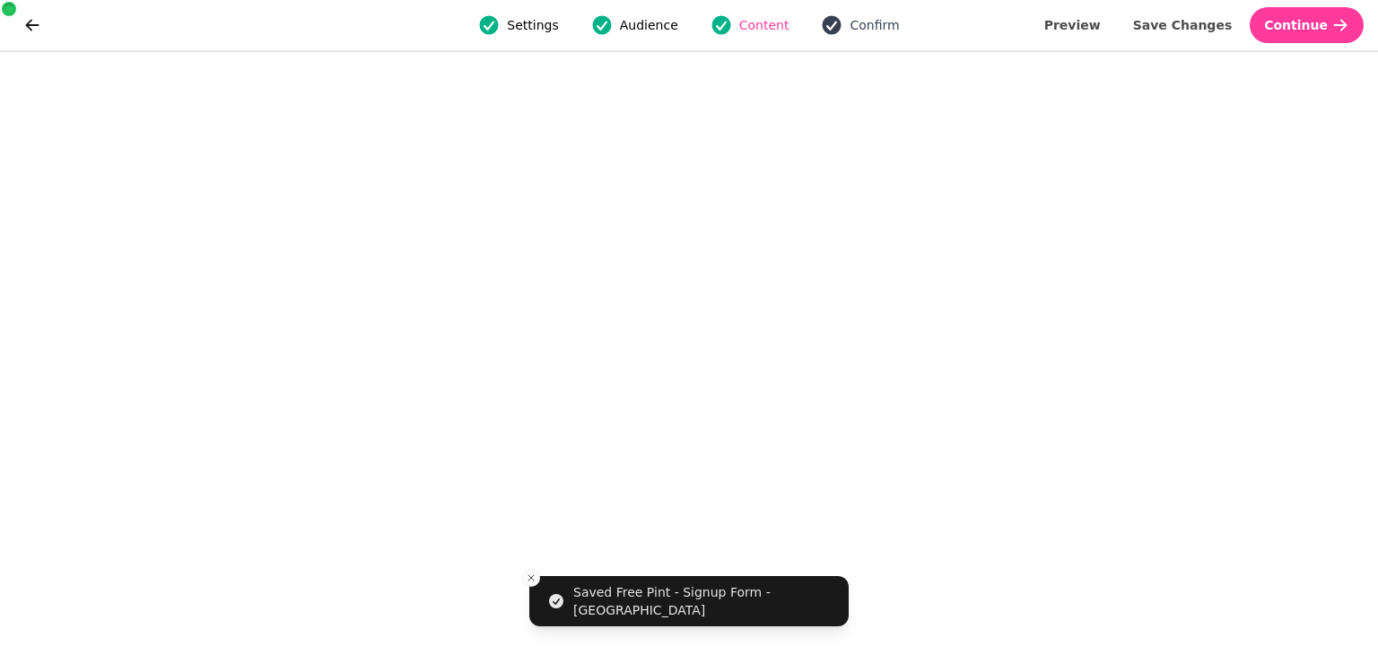
click at [833, 22] on icon "button" at bounding box center [832, 25] width 19 height 19
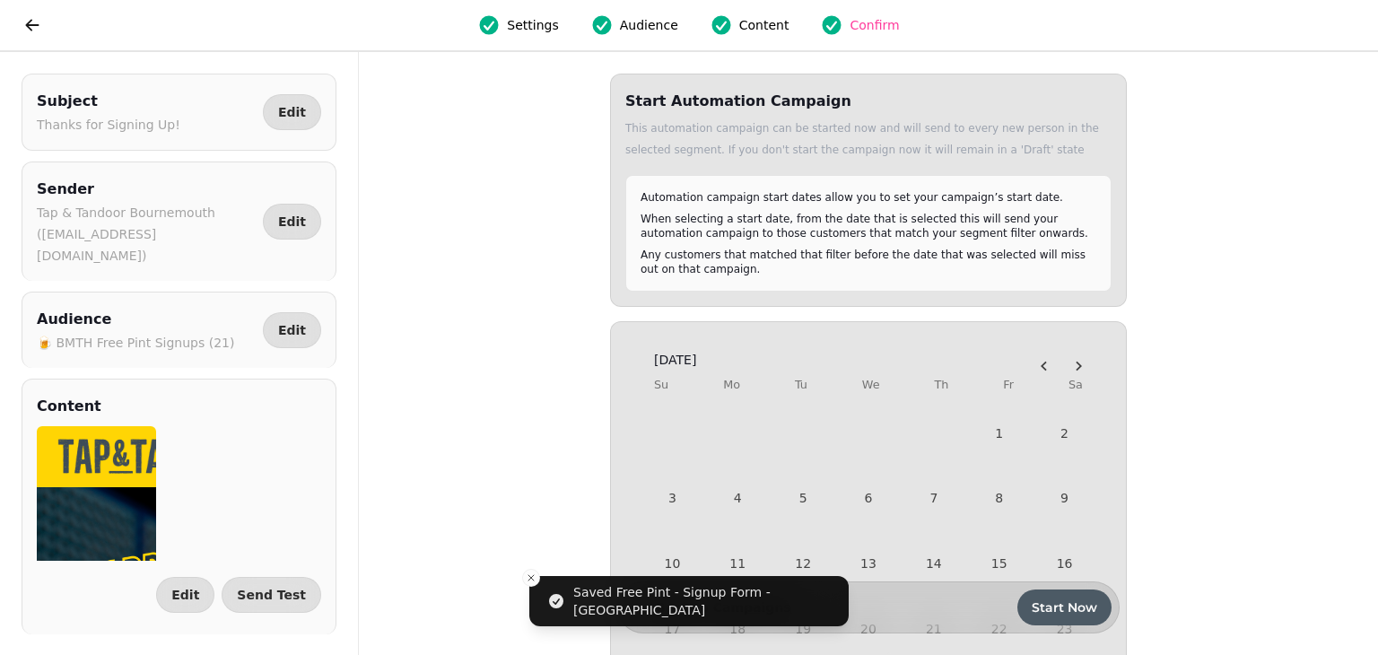
click at [1080, 611] on span "Start Now" at bounding box center [1065, 607] width 66 height 13
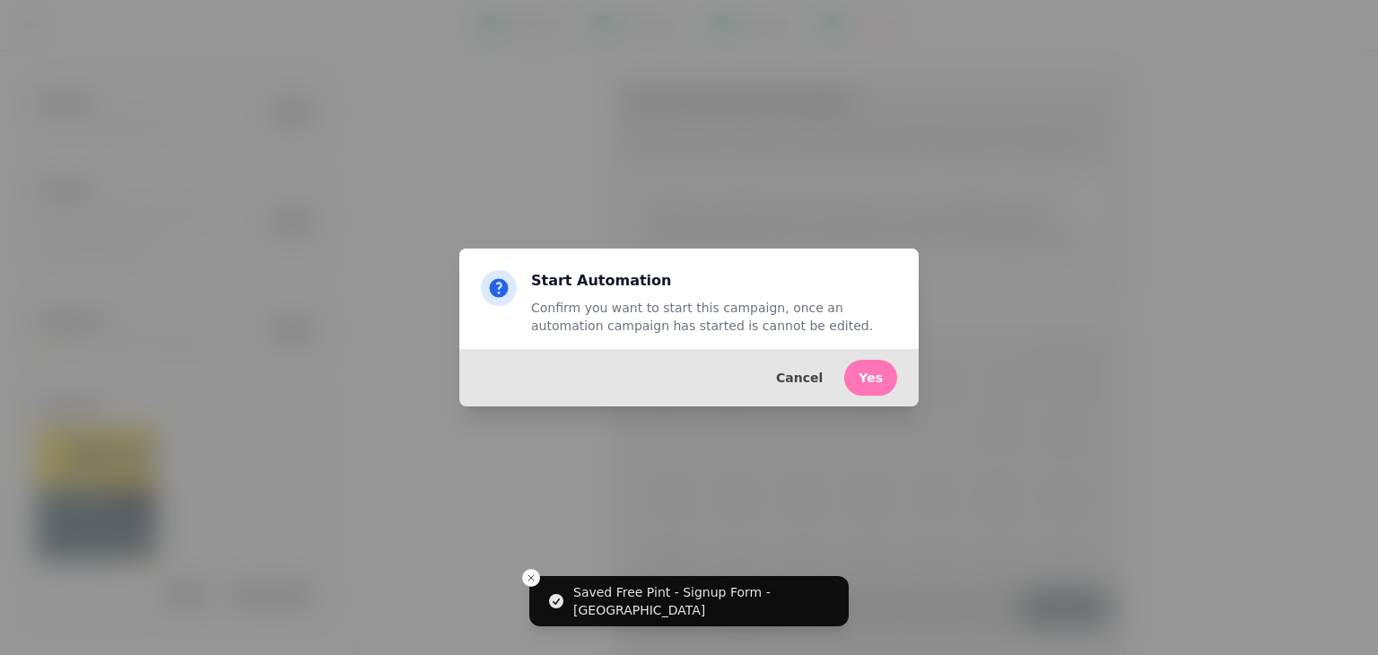
click at [887, 379] on button "Yes" at bounding box center [870, 378] width 53 height 36
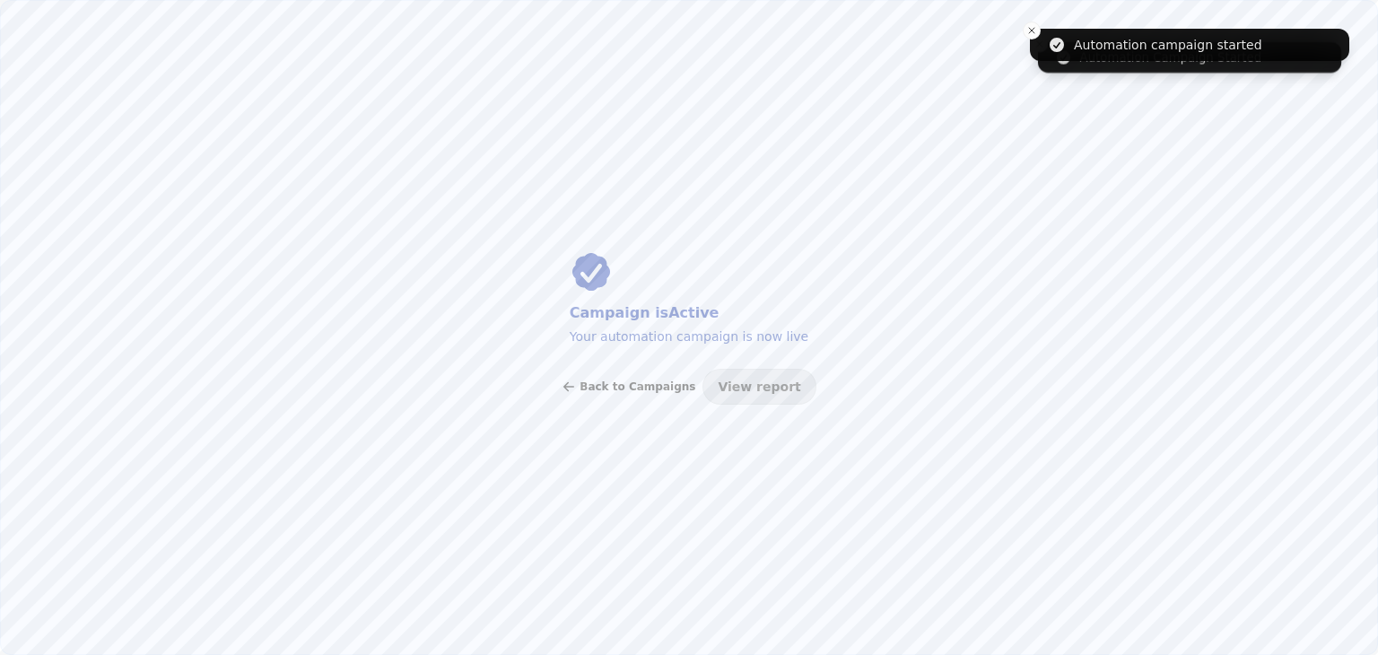
click at [650, 389] on span "Back to Campaigns" at bounding box center [638, 386] width 116 height 11
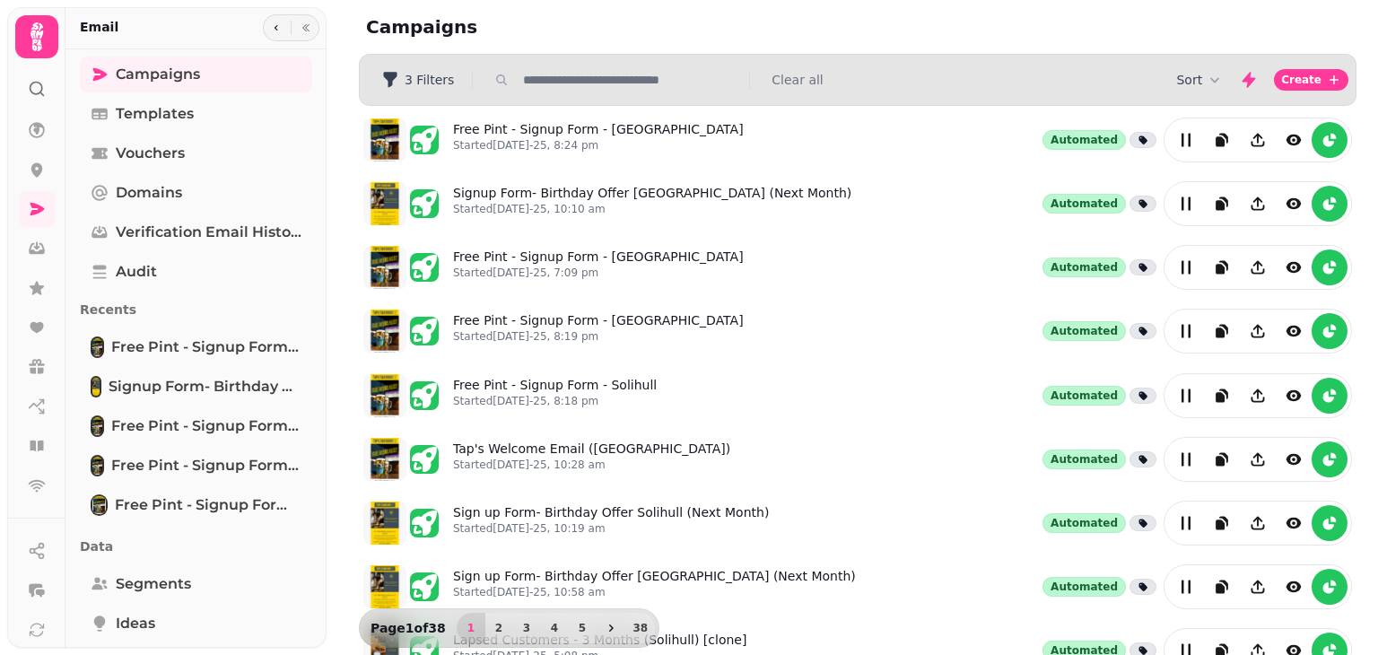
click at [693, 81] on input "text" at bounding box center [631, 80] width 230 height 18
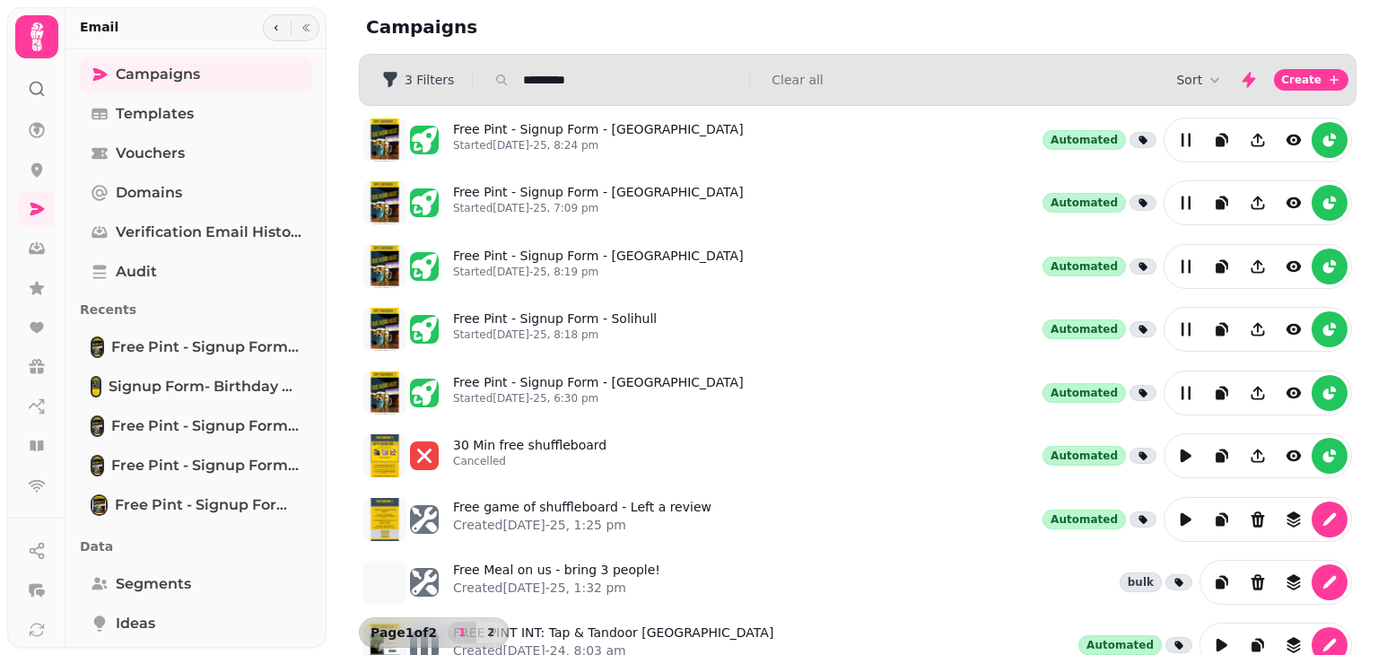
type input "*********"
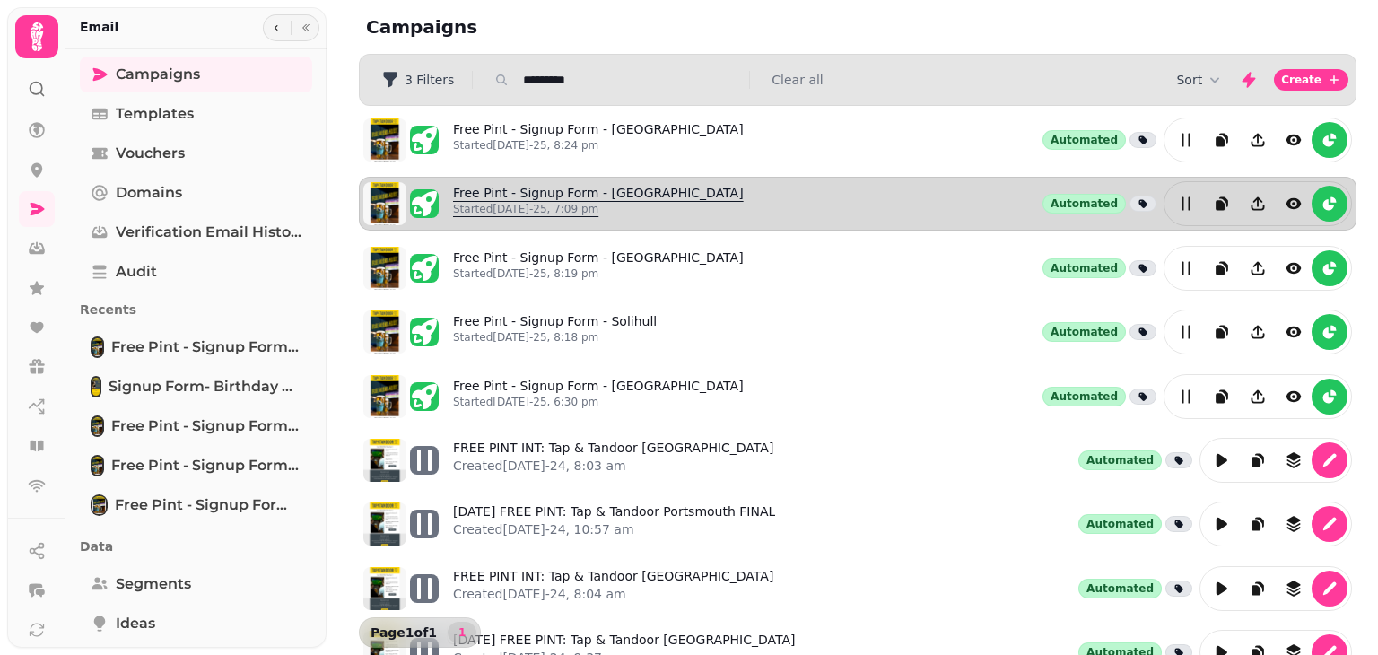
click at [613, 198] on link "Free Pint - Signup Form - Peterborough Started 30th Jul-25, 7:09 pm" at bounding box center [598, 203] width 291 height 39
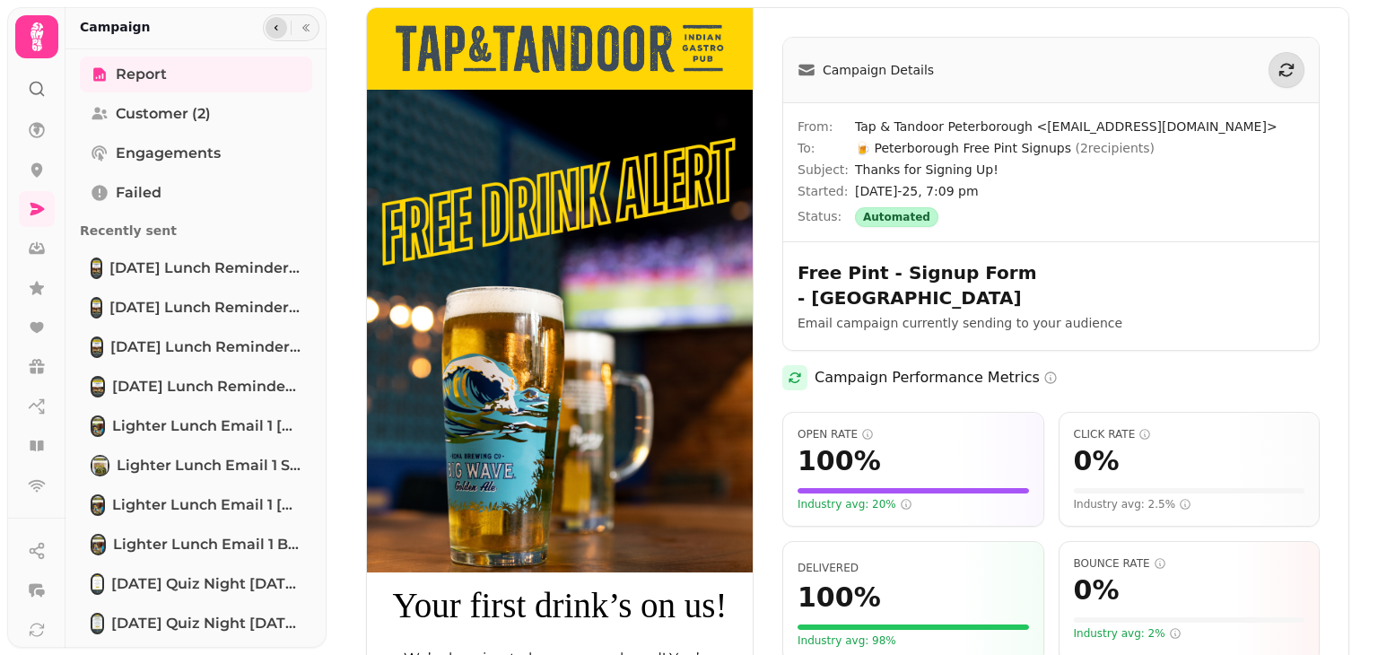
click at [275, 28] on icon "button" at bounding box center [277, 27] width 4 height 5
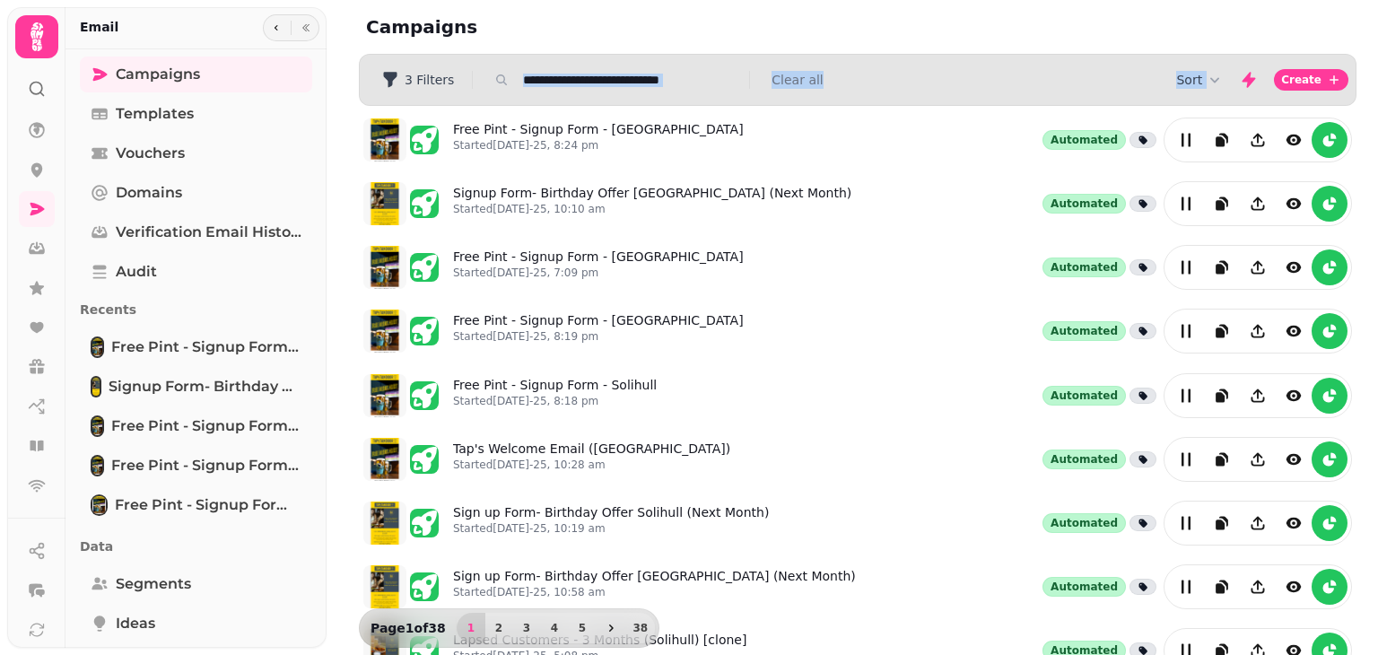
click at [564, 87] on section "Filters 3 Filters Clear all Sort Create" at bounding box center [858, 80] width 998 height 52
click at [564, 87] on input "text" at bounding box center [631, 80] width 230 height 18
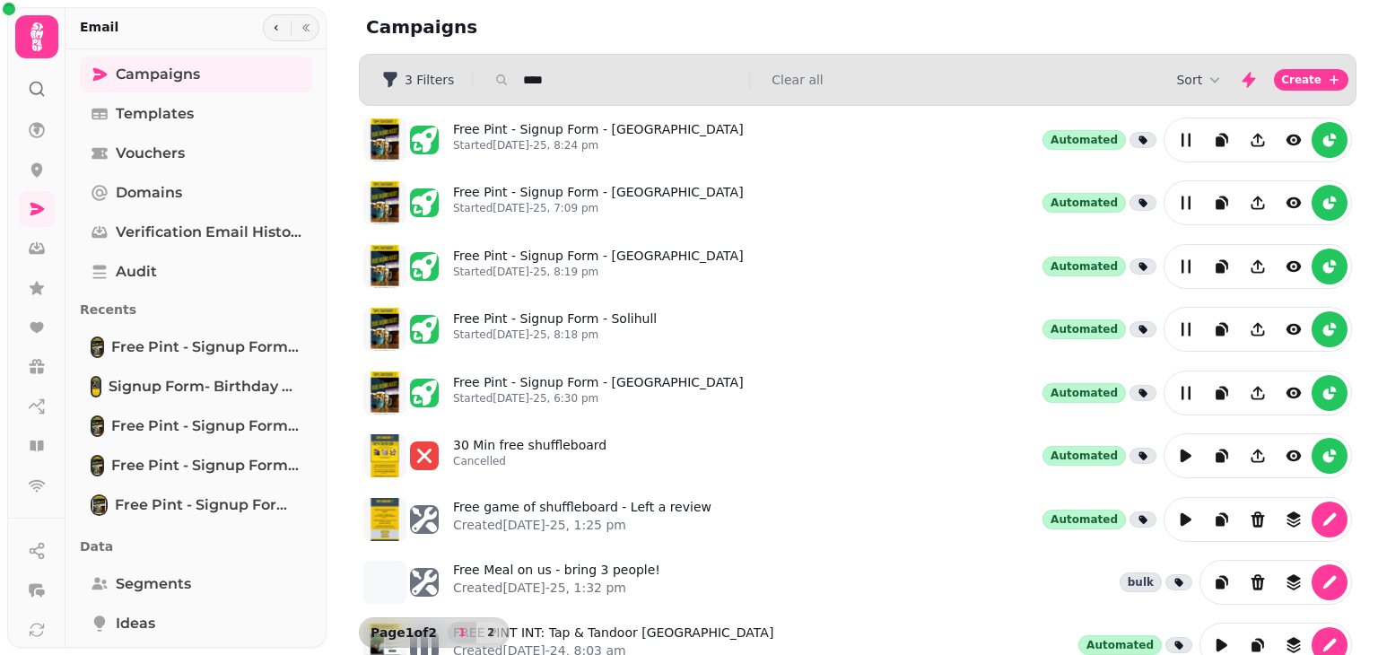
type input "*********"
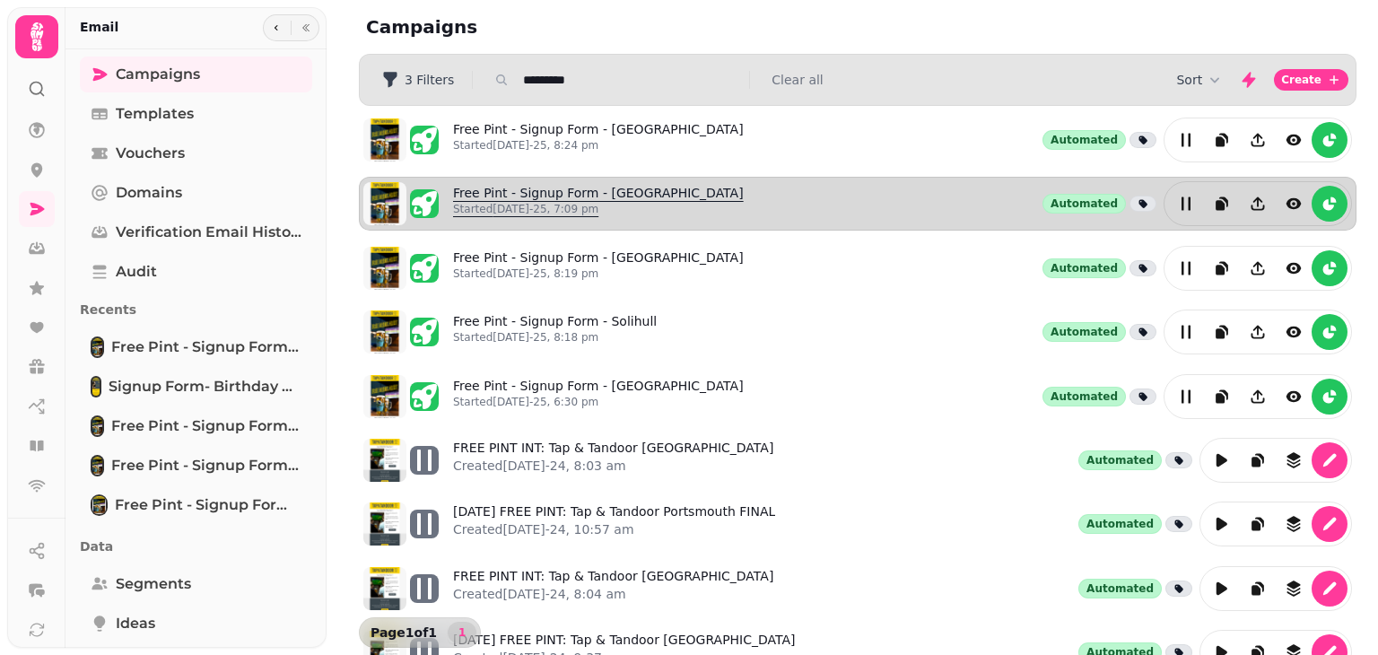
click at [579, 186] on link "Free Pint - Signup Form - Peterborough Started 30th Jul-25, 7:09 pm" at bounding box center [598, 203] width 291 height 39
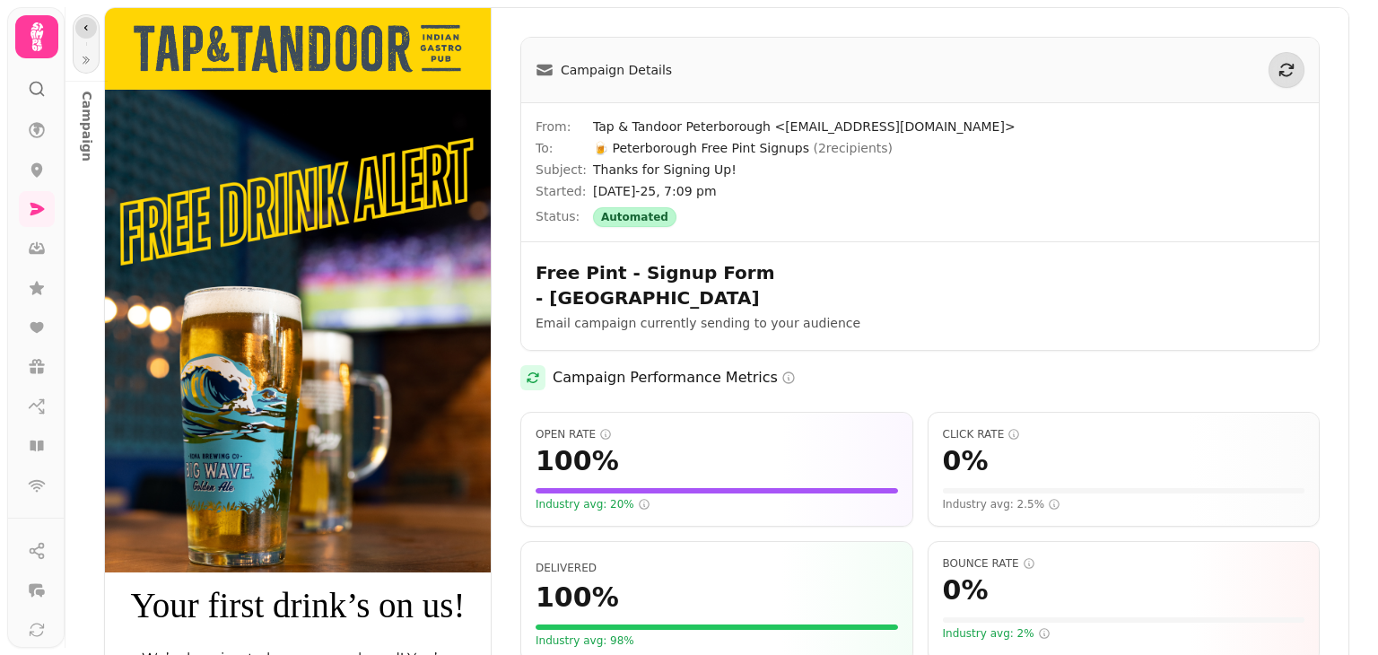
click at [85, 27] on icon "button" at bounding box center [86, 27] width 4 height 5
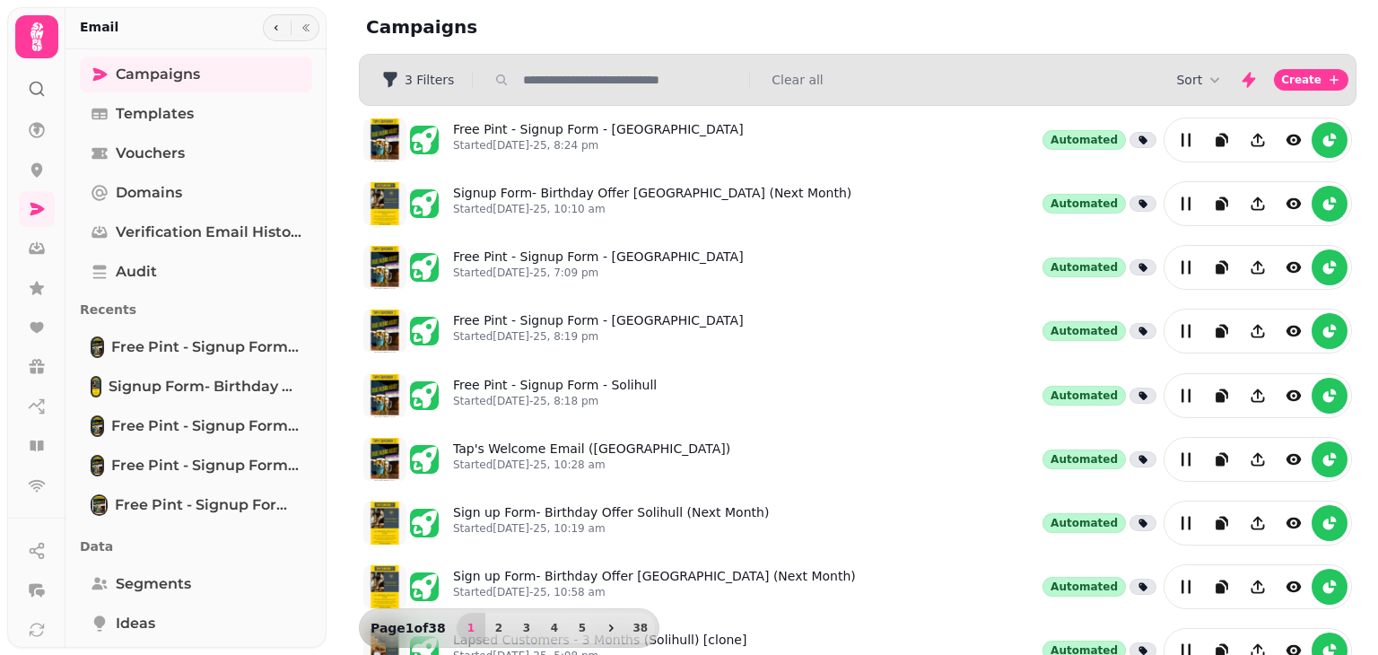
click at [589, 82] on input "text" at bounding box center [631, 80] width 230 height 18
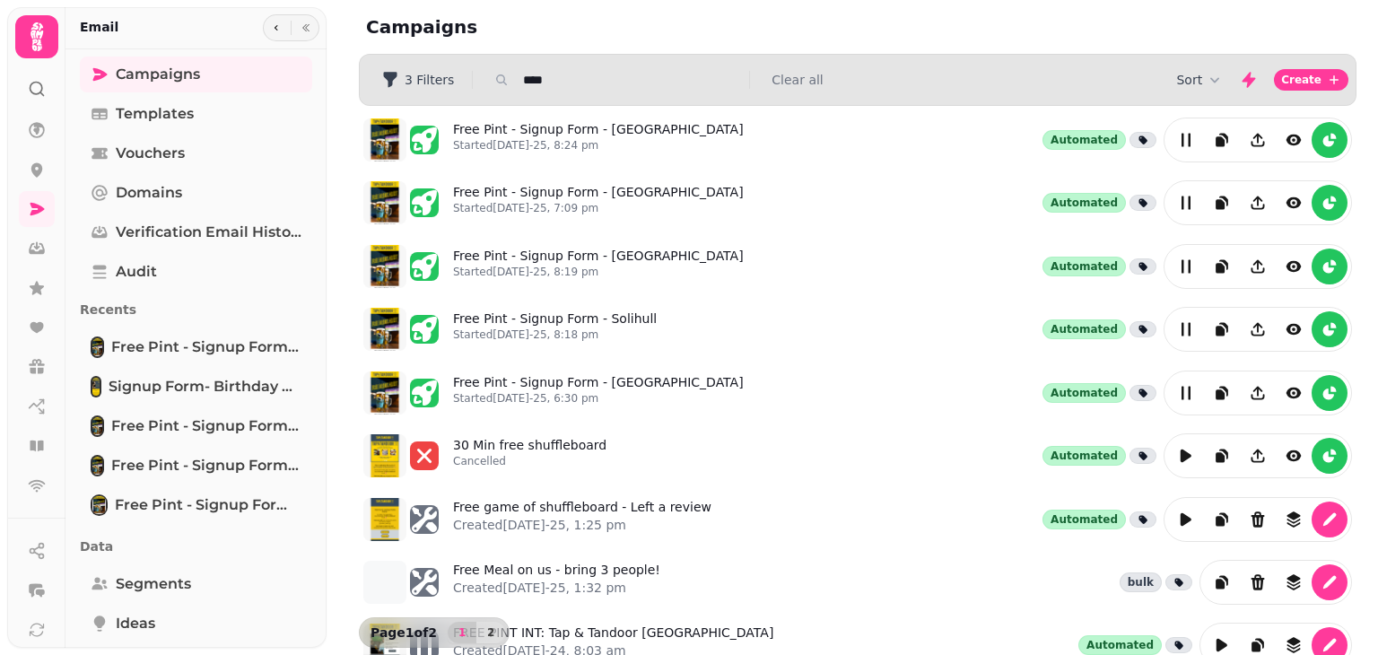
type input "*********"
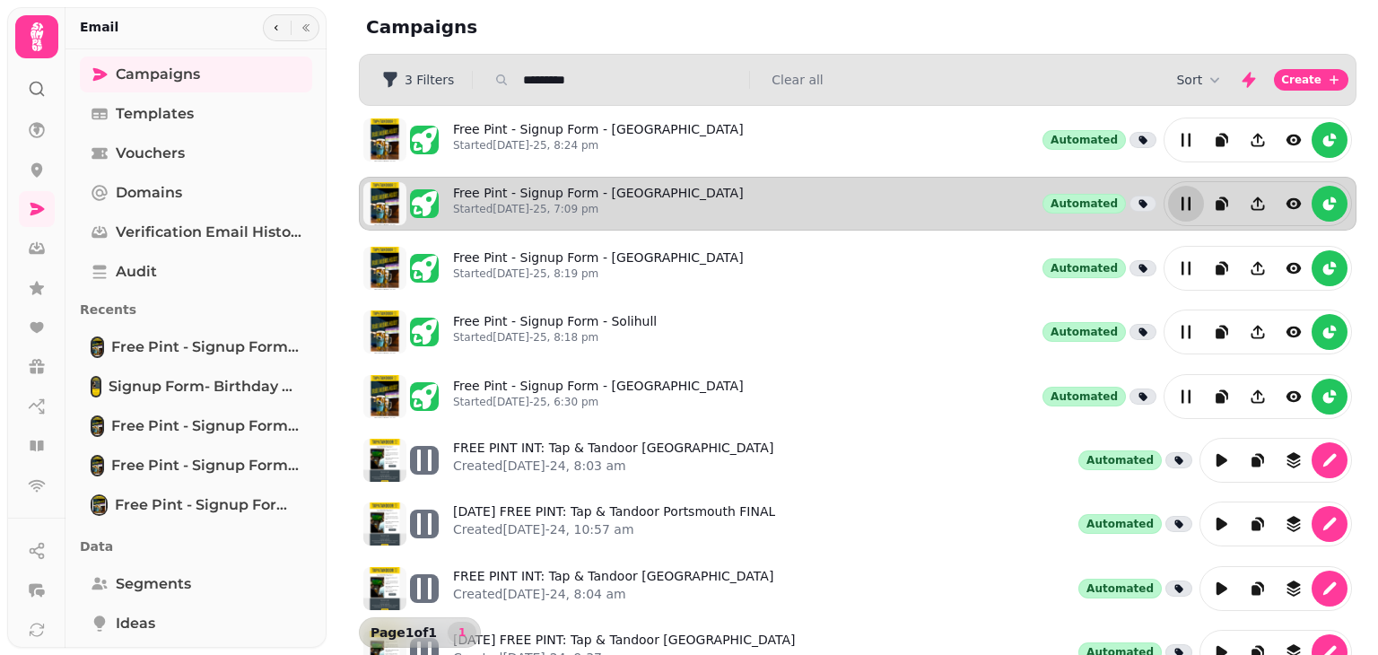
click at [1182, 206] on icon "edit" at bounding box center [1186, 203] width 9 height 13
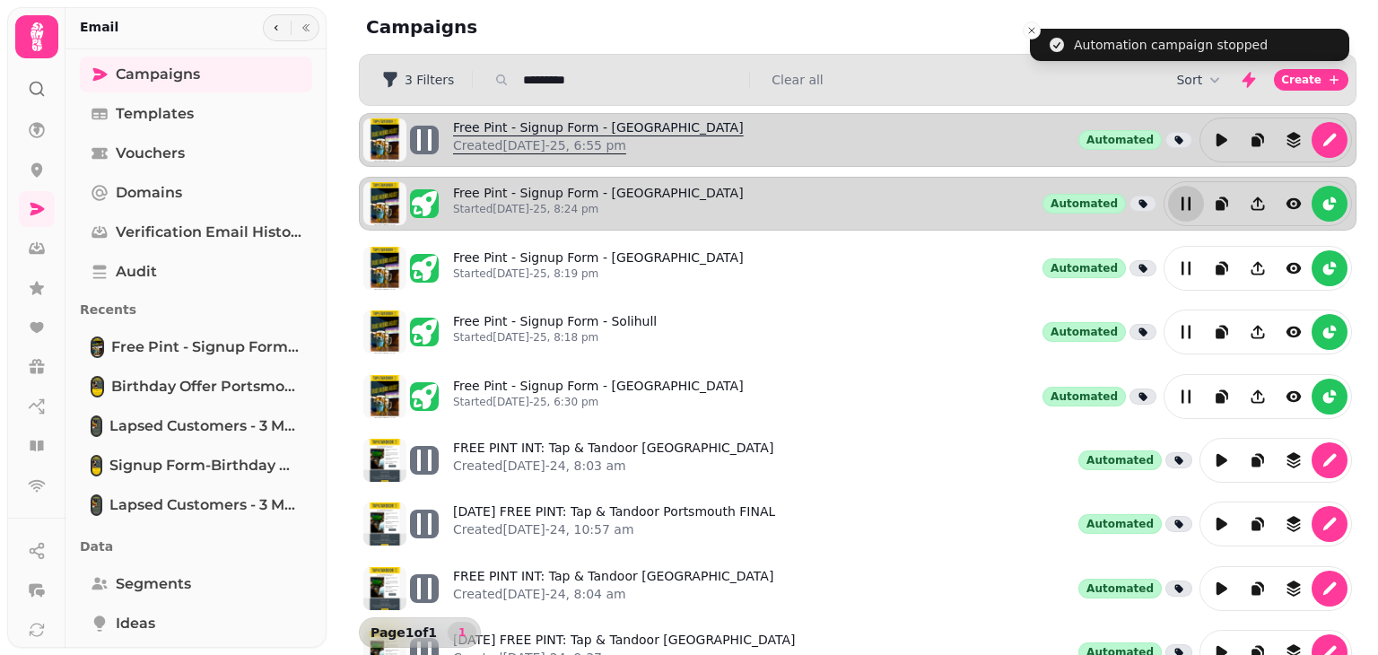
click at [671, 133] on link "Free Pint - Signup Form - Peterborough Created 30th Jul-25, 6:55 pm" at bounding box center [598, 139] width 291 height 43
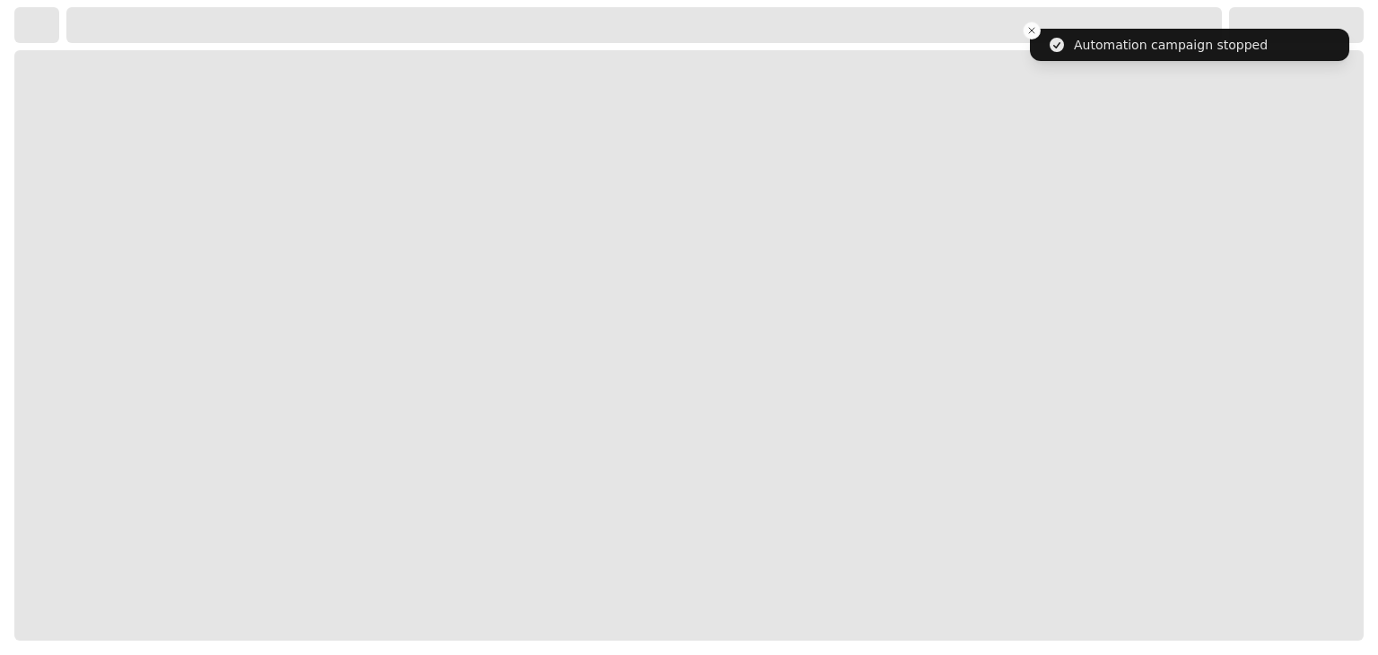
select select "**********"
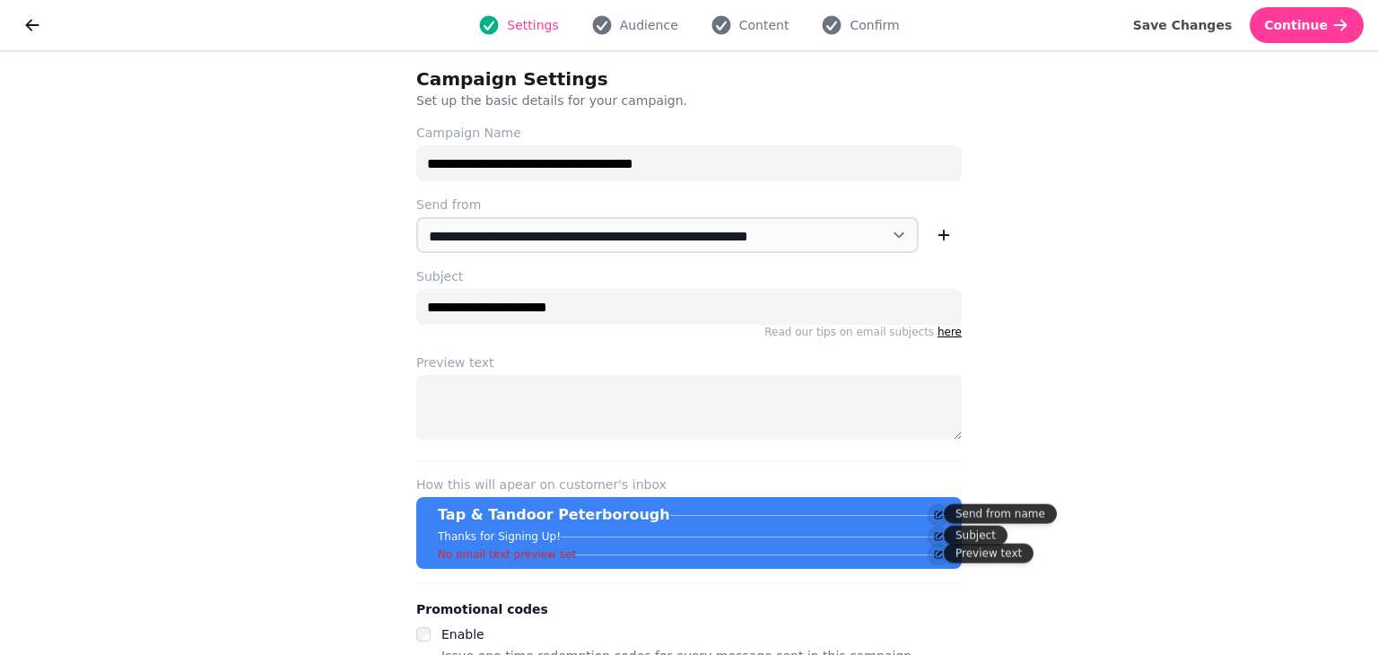
click at [642, 36] on div "Settings Audience Content Confirm" at bounding box center [689, 25] width 1260 height 36
click at [644, 25] on span "Audience" at bounding box center [649, 25] width 58 height 18
select select "**********"
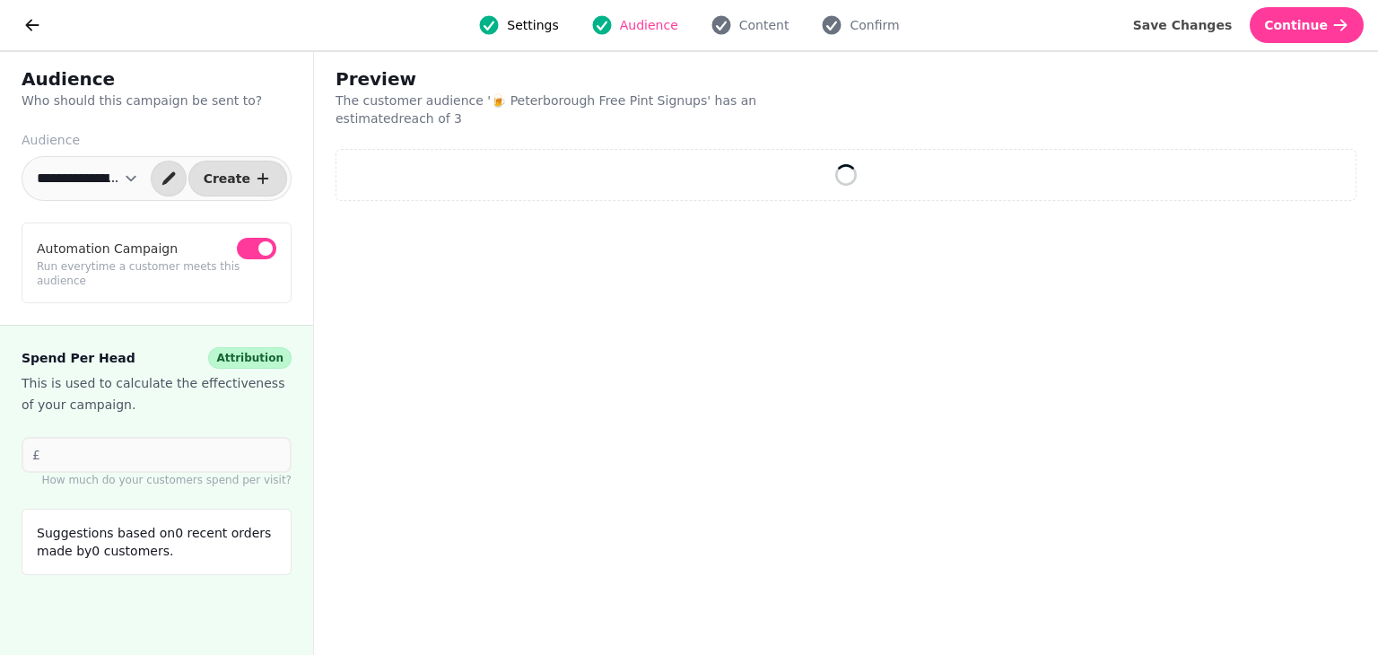
select select "**"
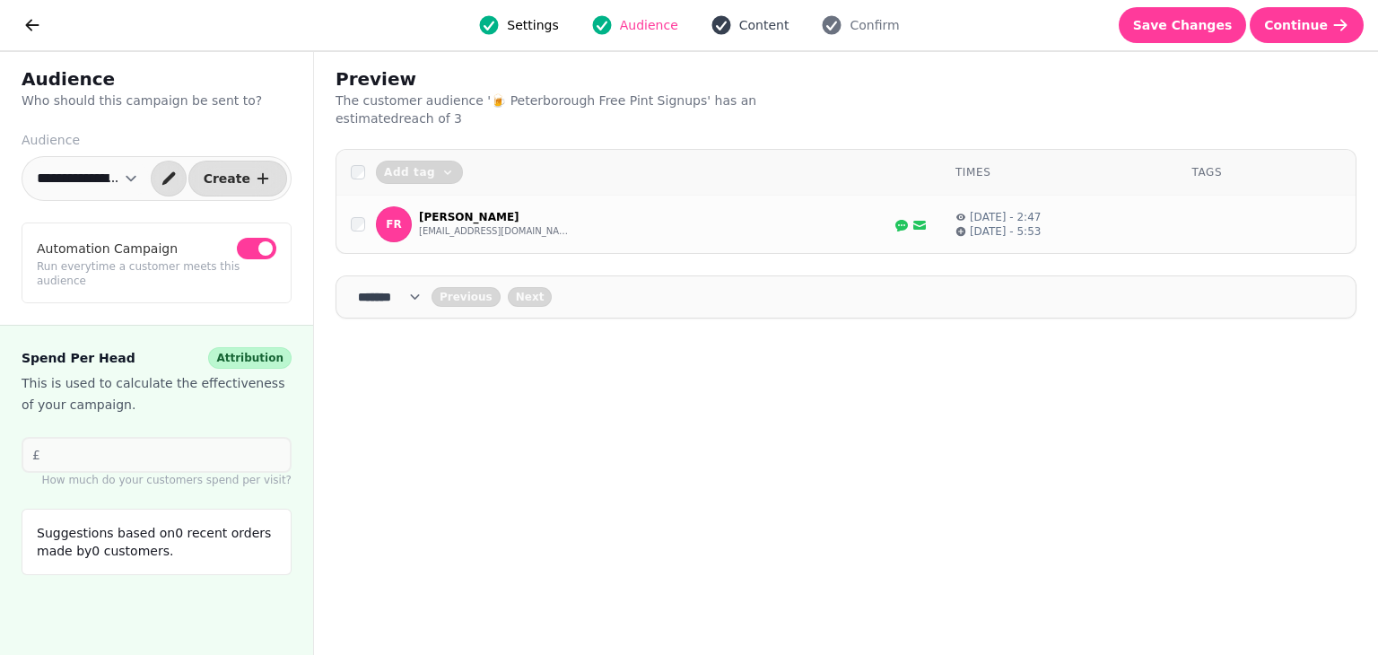
click at [753, 25] on span "Content" at bounding box center [764, 25] width 50 height 18
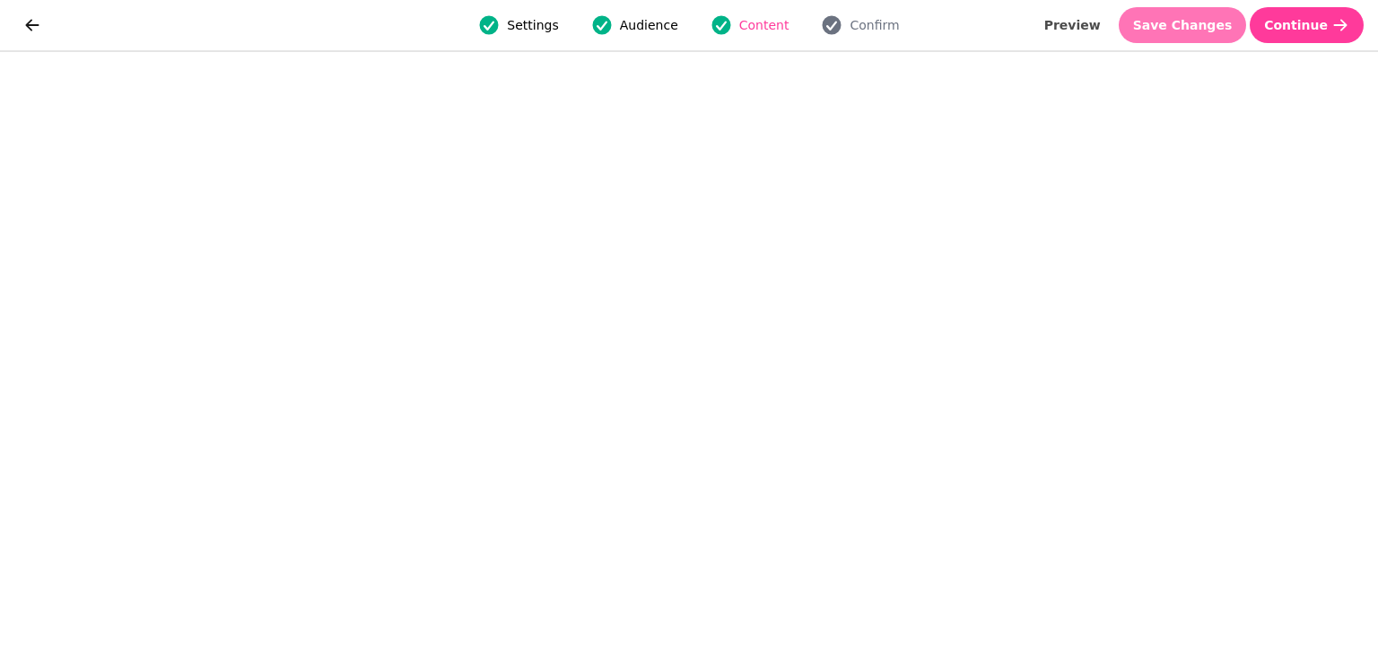
click at [1173, 28] on span "Save Changes" at bounding box center [1183, 25] width 100 height 13
click at [1187, 20] on span "Save Changes" at bounding box center [1183, 25] width 100 height 13
click at [859, 21] on span "Confirm" at bounding box center [874, 25] width 49 height 18
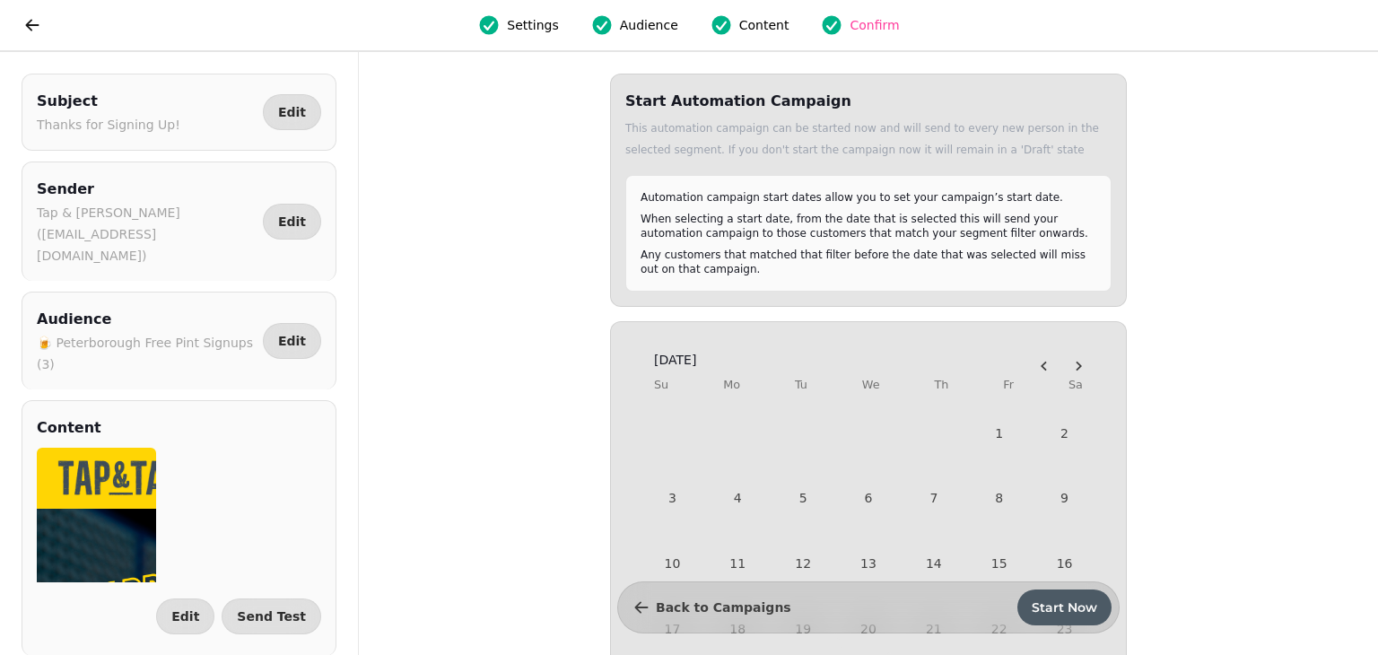
click at [1037, 619] on button "Start Now" at bounding box center [1065, 608] width 94 height 36
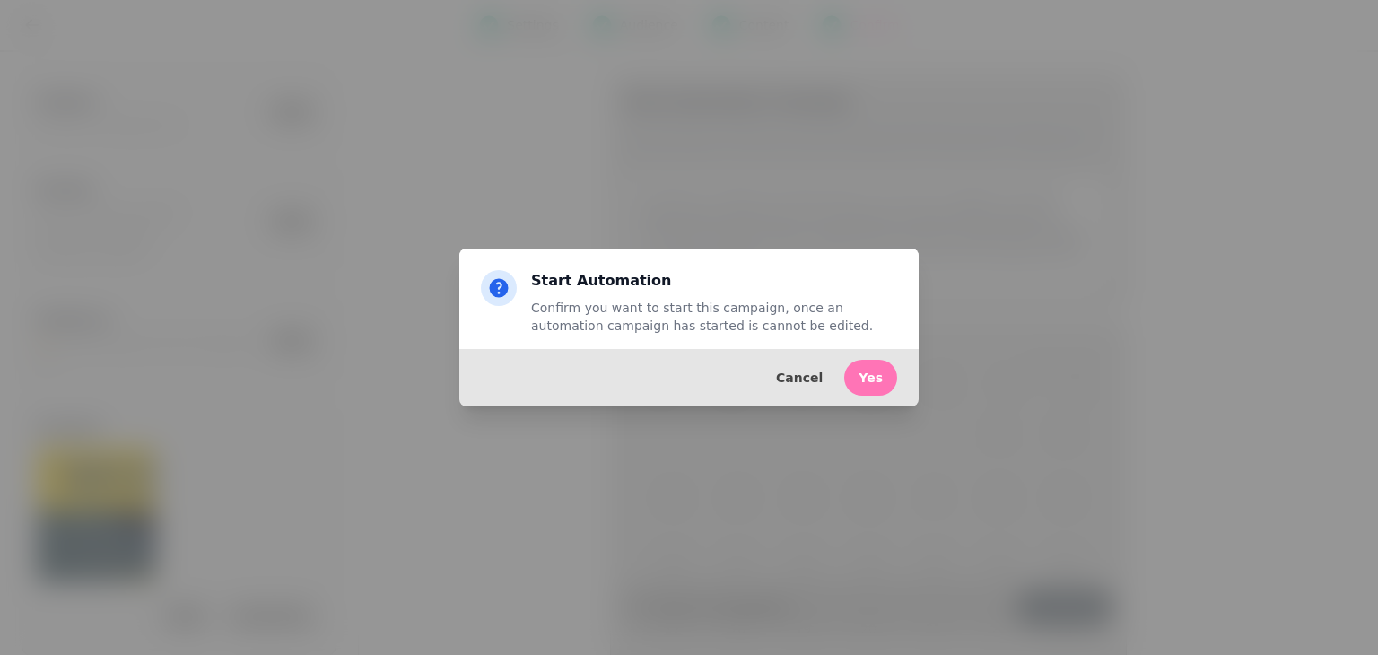
click at [894, 378] on button "Yes" at bounding box center [870, 378] width 53 height 36
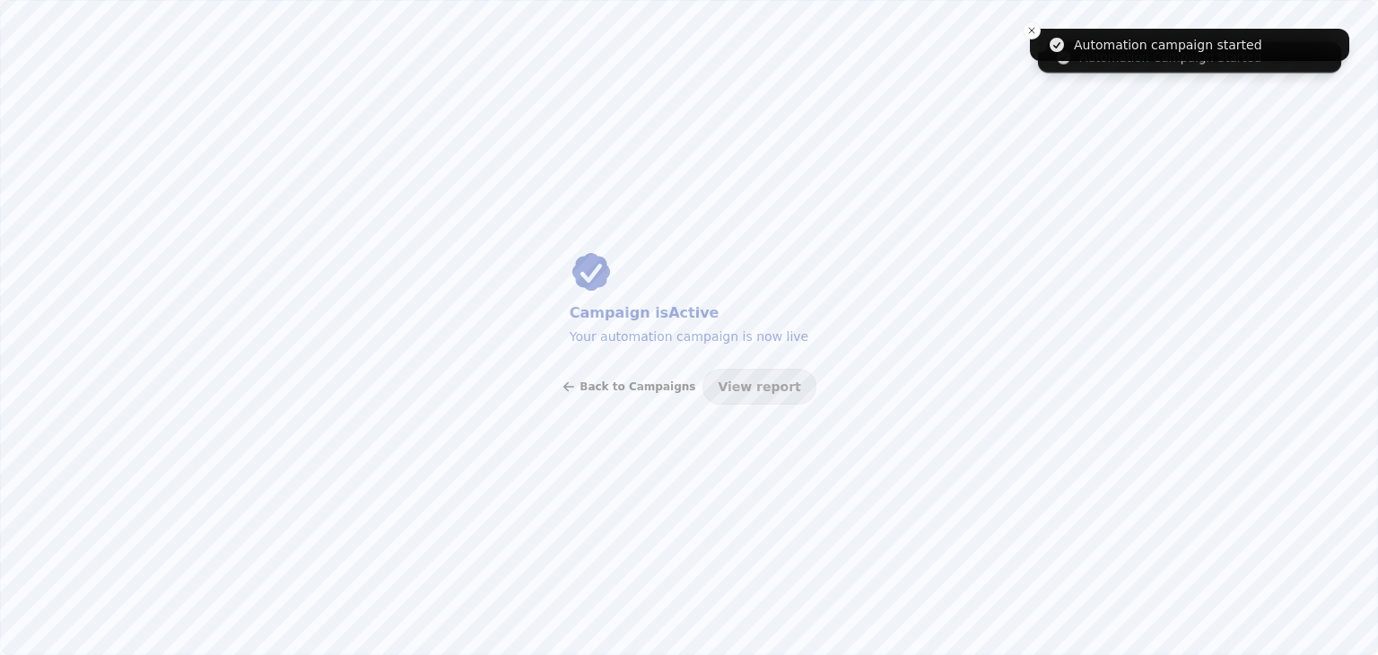
click at [599, 384] on button "Back to Campaigns" at bounding box center [629, 387] width 134 height 36
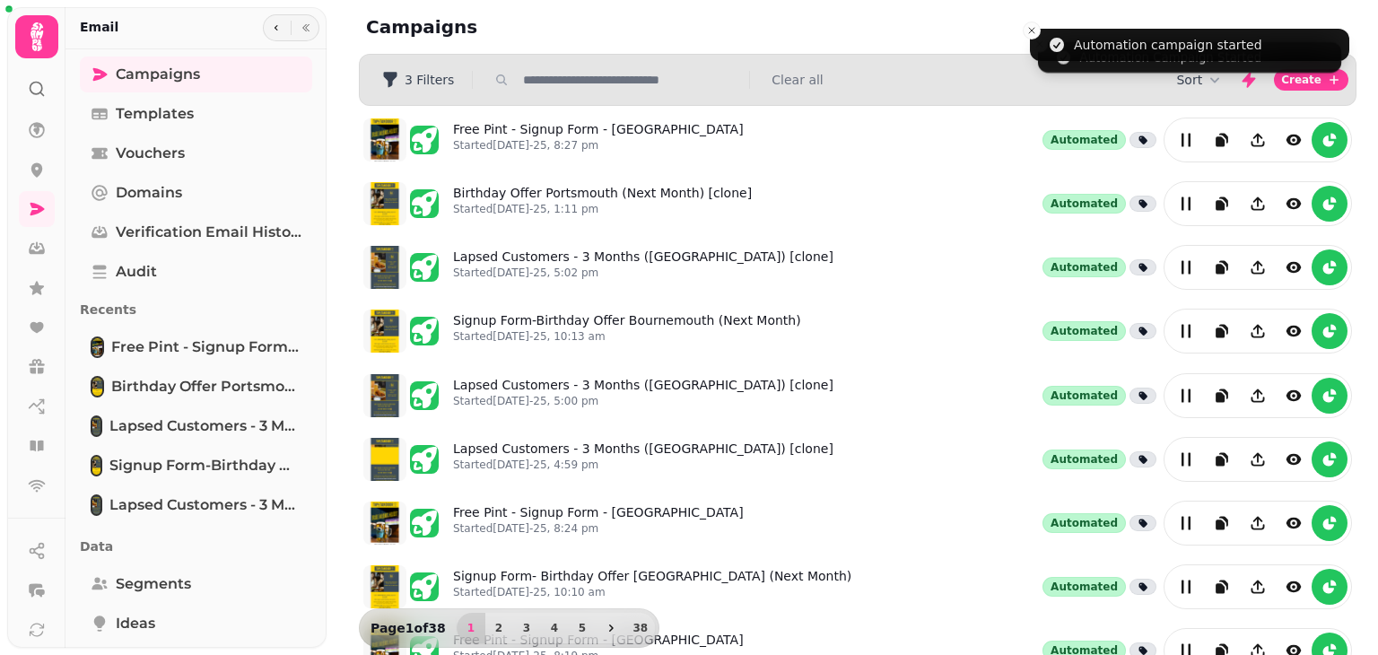
click at [560, 80] on input "text" at bounding box center [631, 80] width 230 height 18
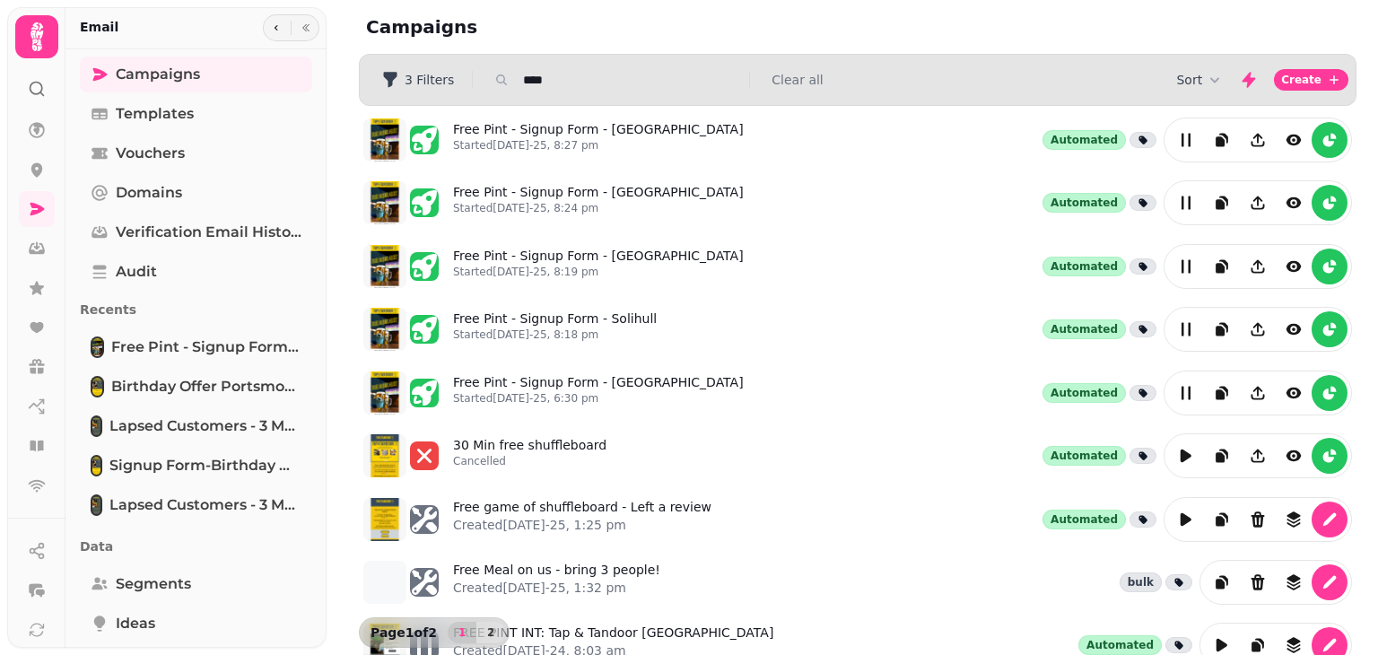
type input "*********"
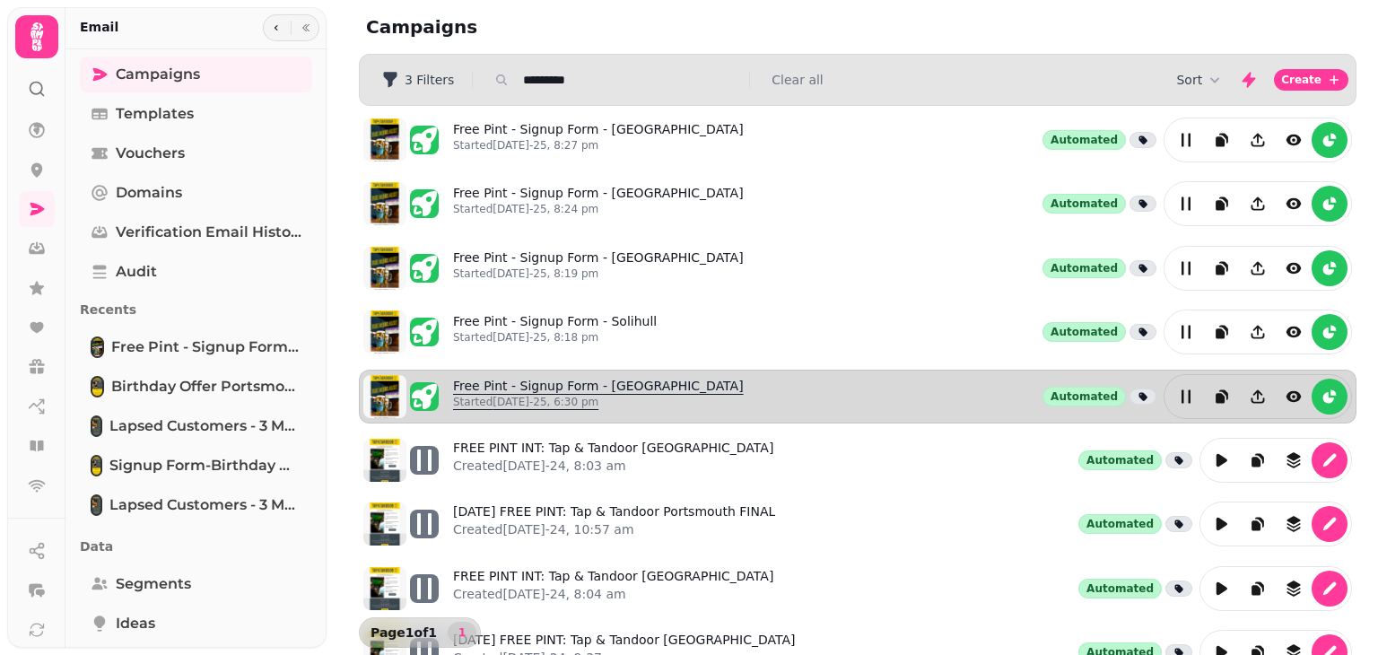
click at [643, 386] on link "Free Pint - Signup Form - [GEOGRAPHIC_DATA] Started [DATE]-25, 6:30 pm" at bounding box center [598, 396] width 291 height 39
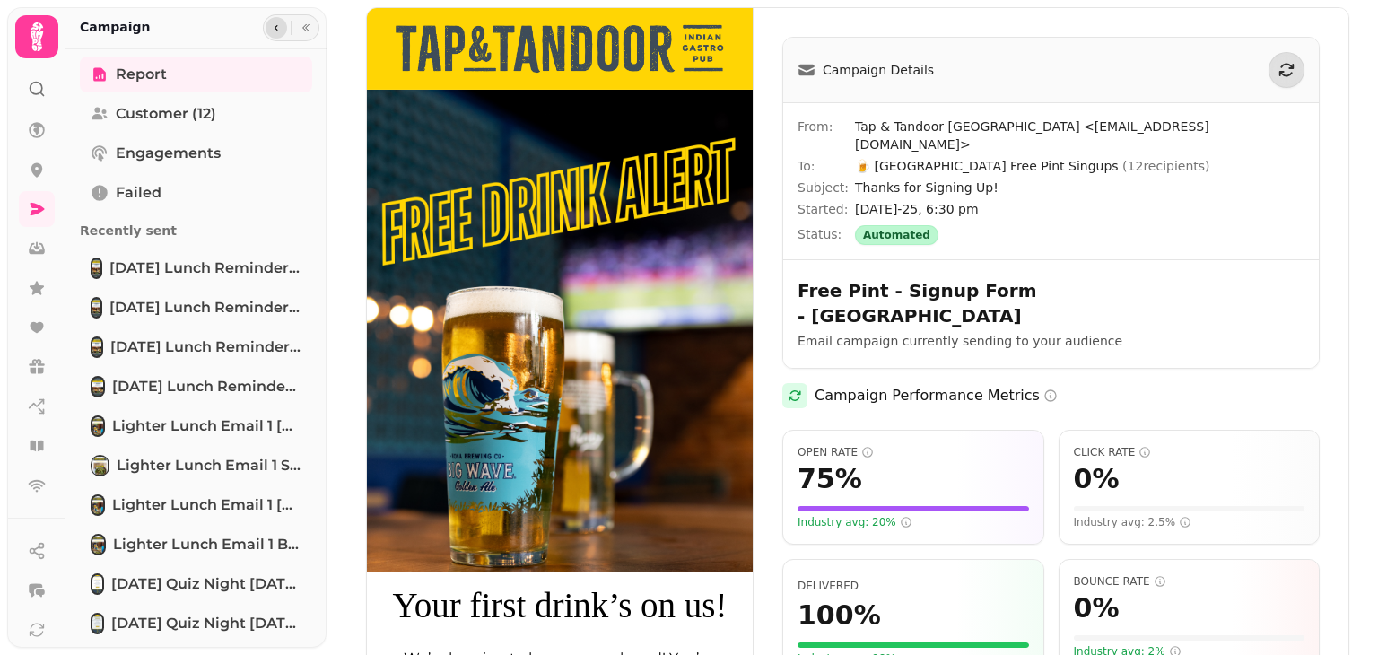
click at [275, 29] on icon "button" at bounding box center [276, 27] width 11 height 11
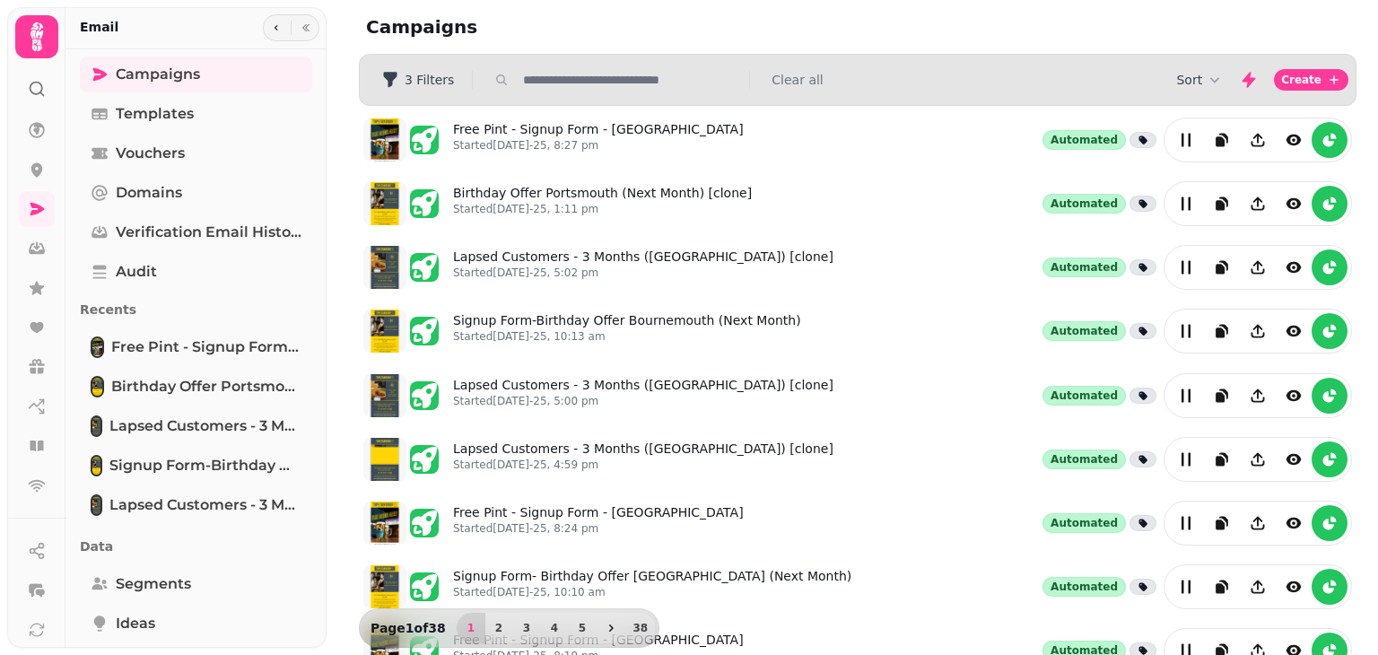
click at [546, 82] on input "text" at bounding box center [631, 80] width 230 height 18
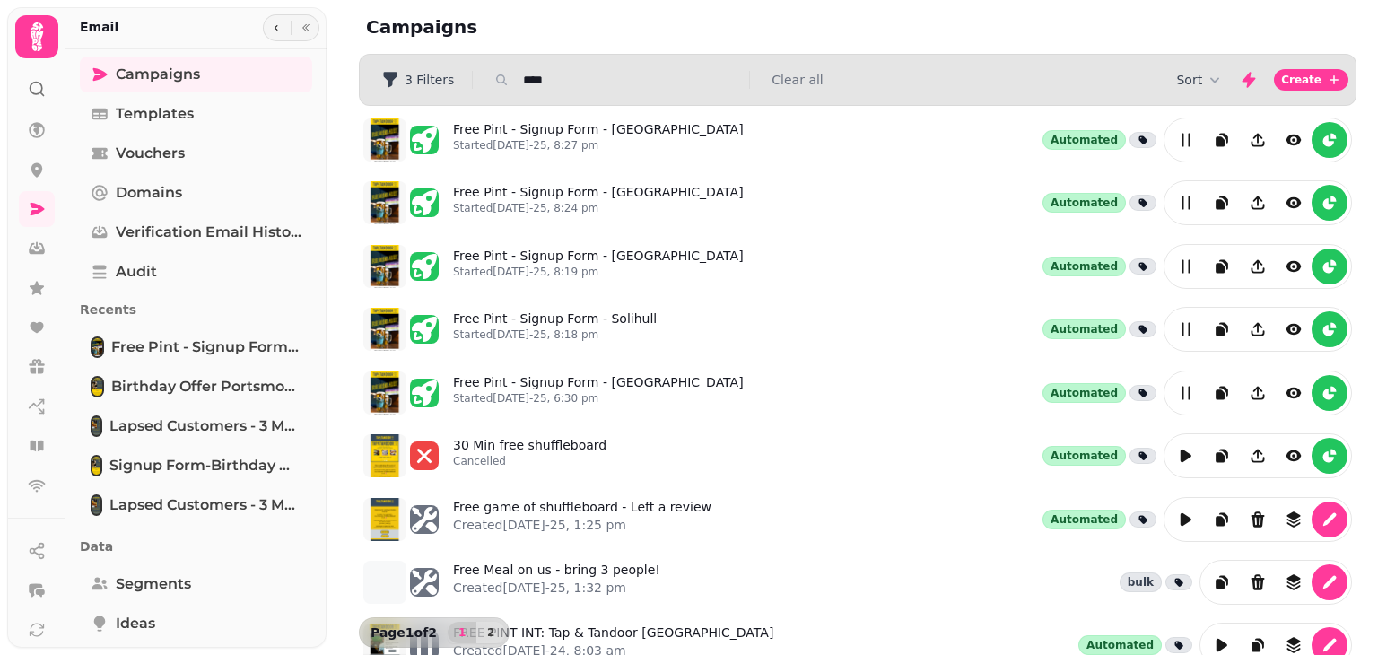
type input "*********"
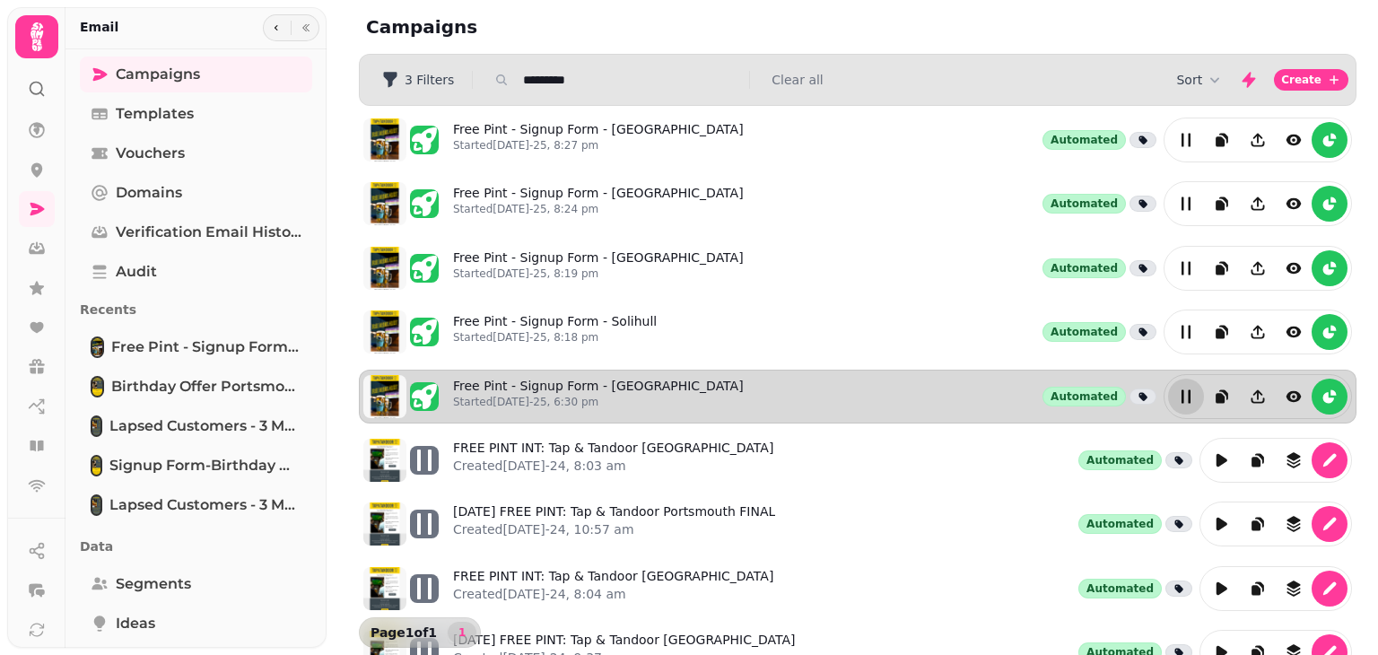
click at [1178, 390] on icon "edit" at bounding box center [1186, 397] width 18 height 18
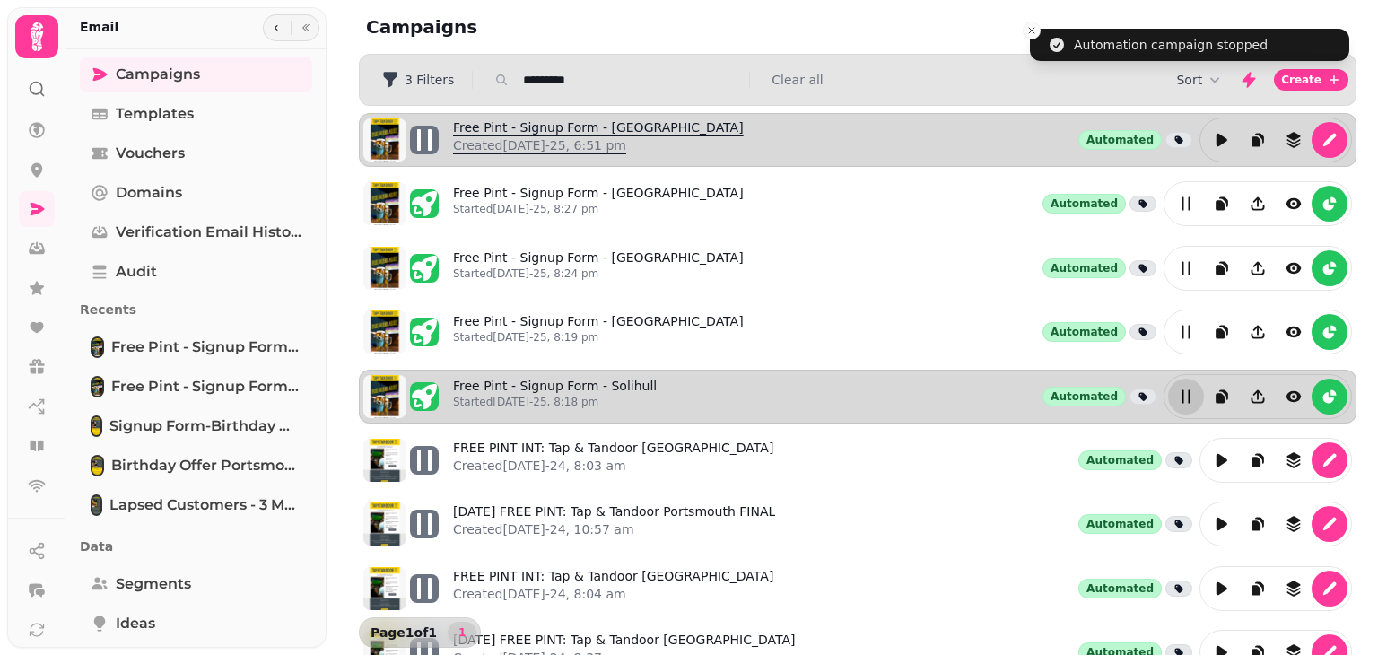
click at [612, 126] on link "Free Pint - Signup Form - [GEOGRAPHIC_DATA] Created [DATE]-25, 6:51 pm" at bounding box center [598, 139] width 291 height 43
select select "**********"
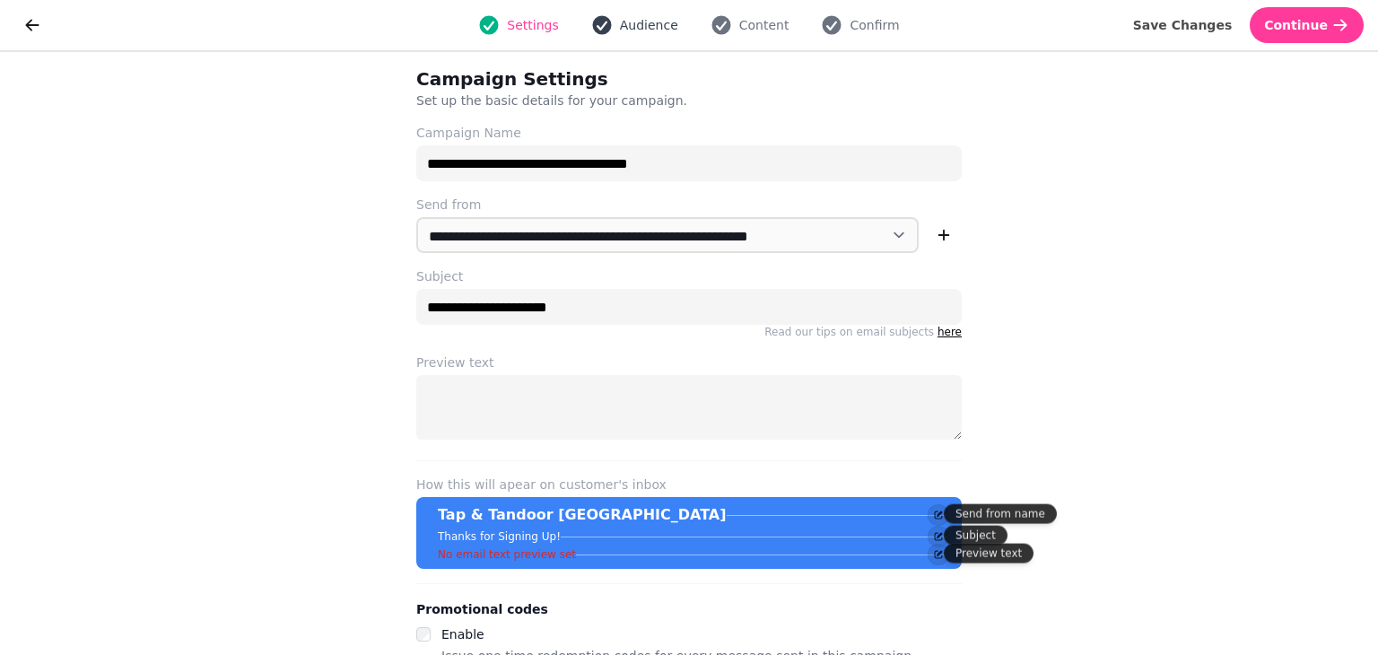
click at [642, 29] on span "Audience" at bounding box center [649, 25] width 58 height 18
select select "**********"
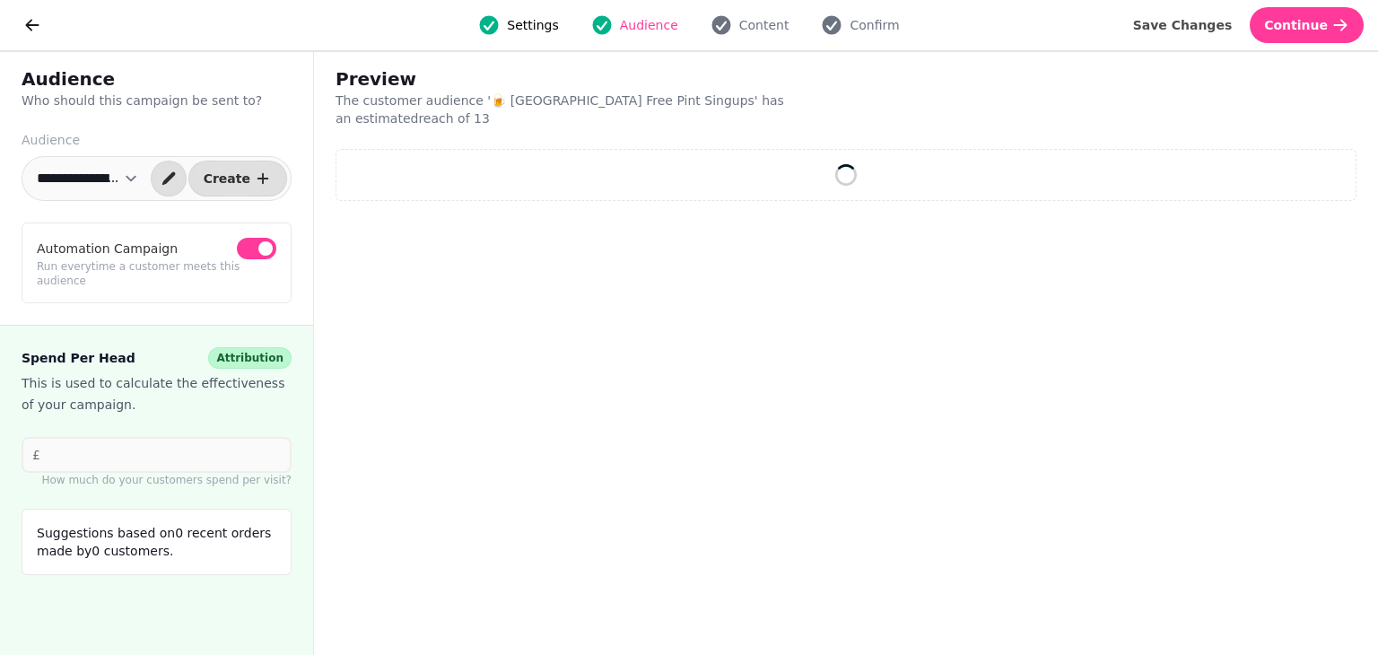
select select "**"
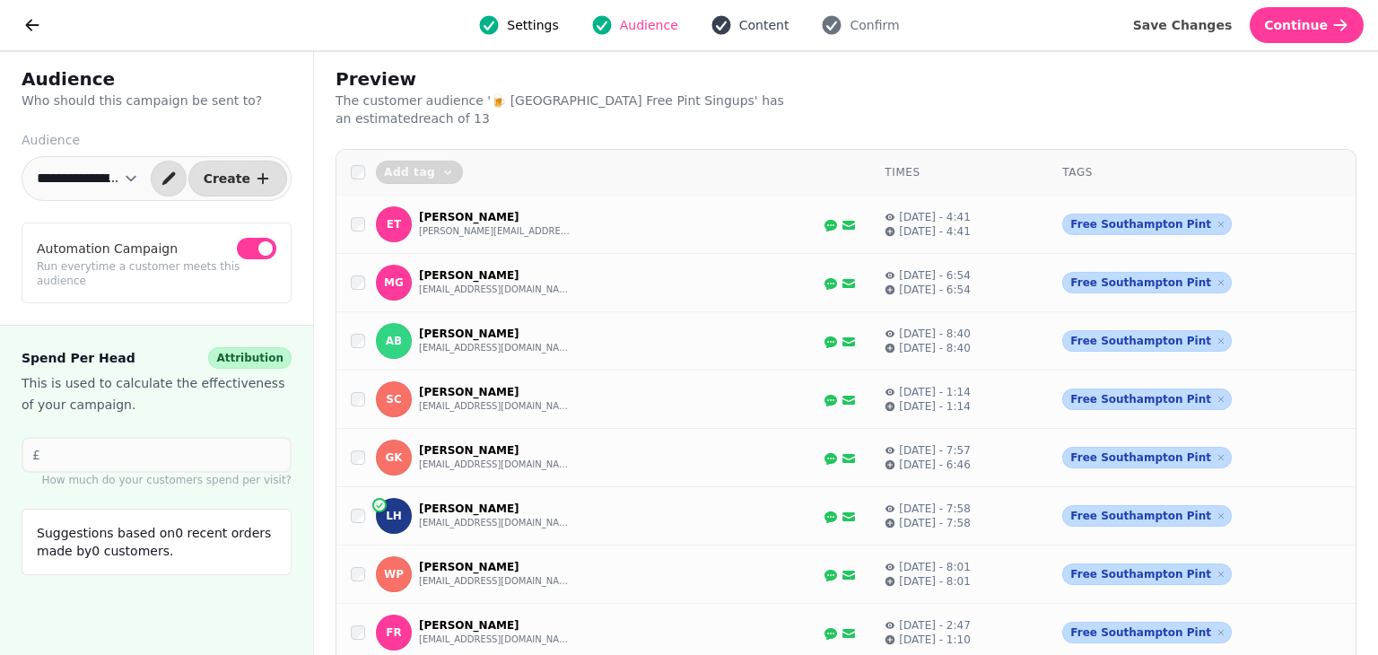
click at [772, 22] on span "Content" at bounding box center [764, 25] width 50 height 18
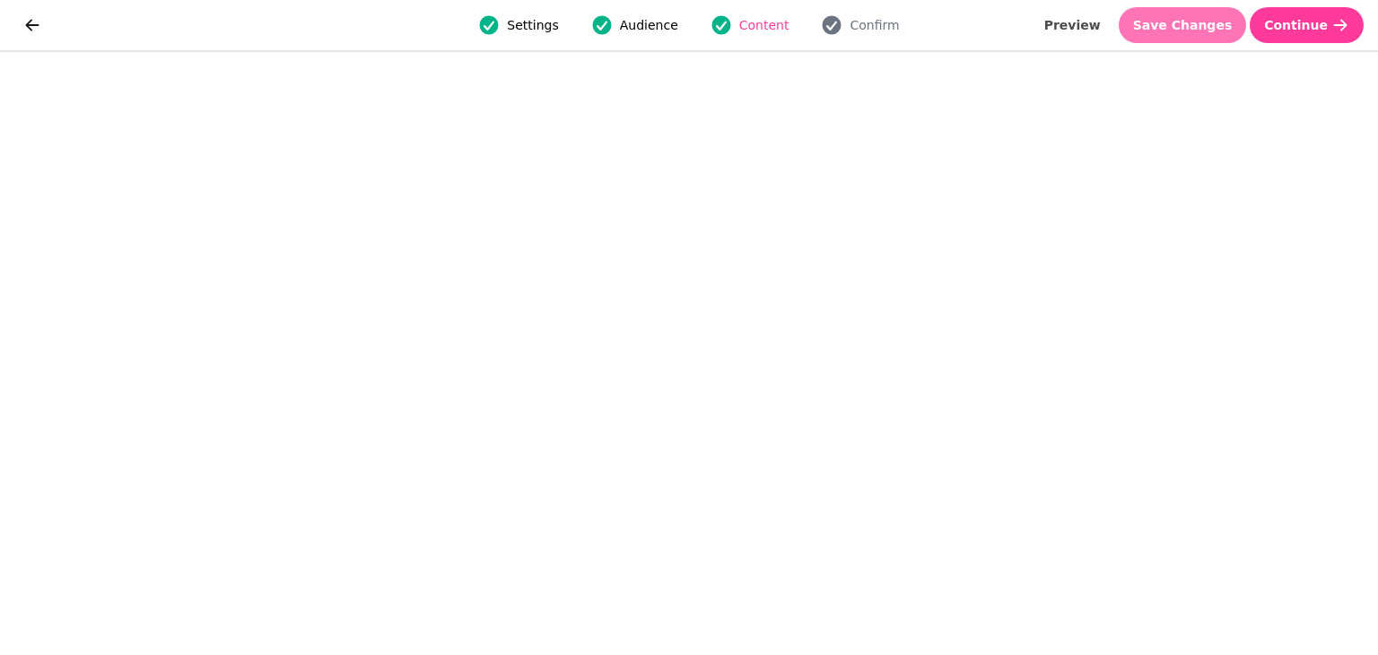
click at [1219, 31] on span "Save Changes" at bounding box center [1183, 25] width 100 height 13
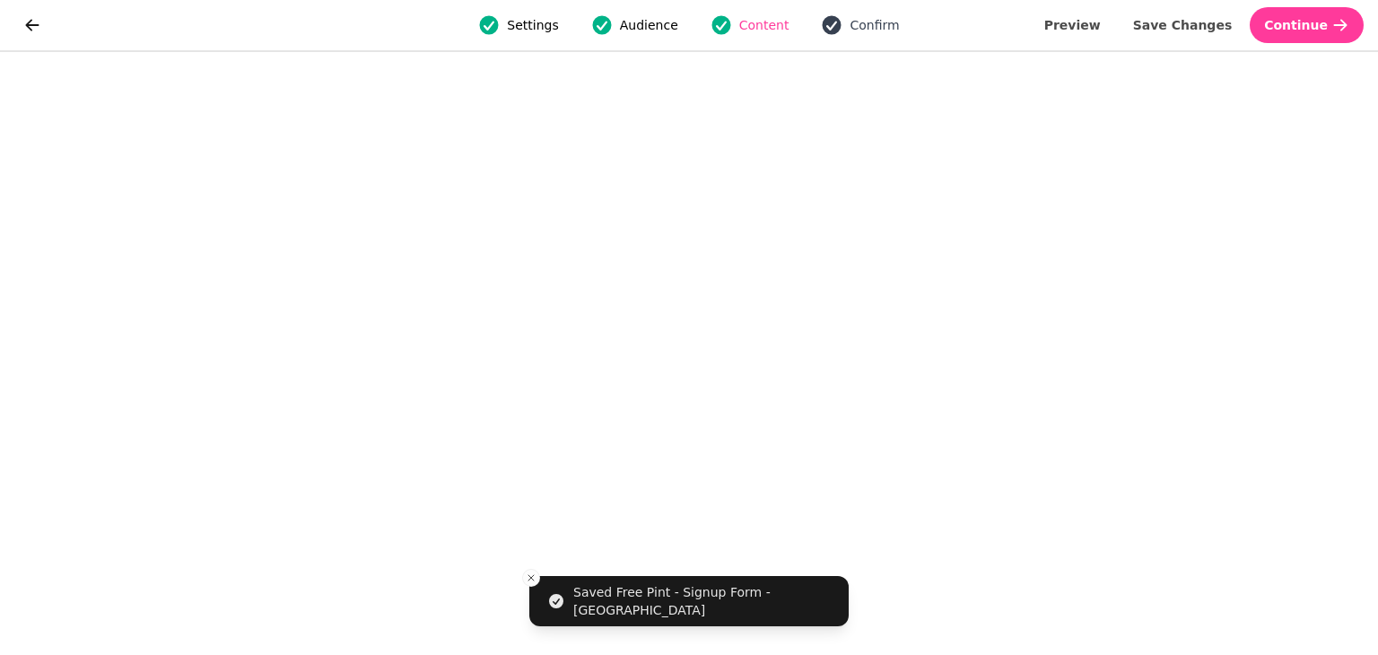
click at [850, 24] on span "Confirm" at bounding box center [874, 25] width 49 height 18
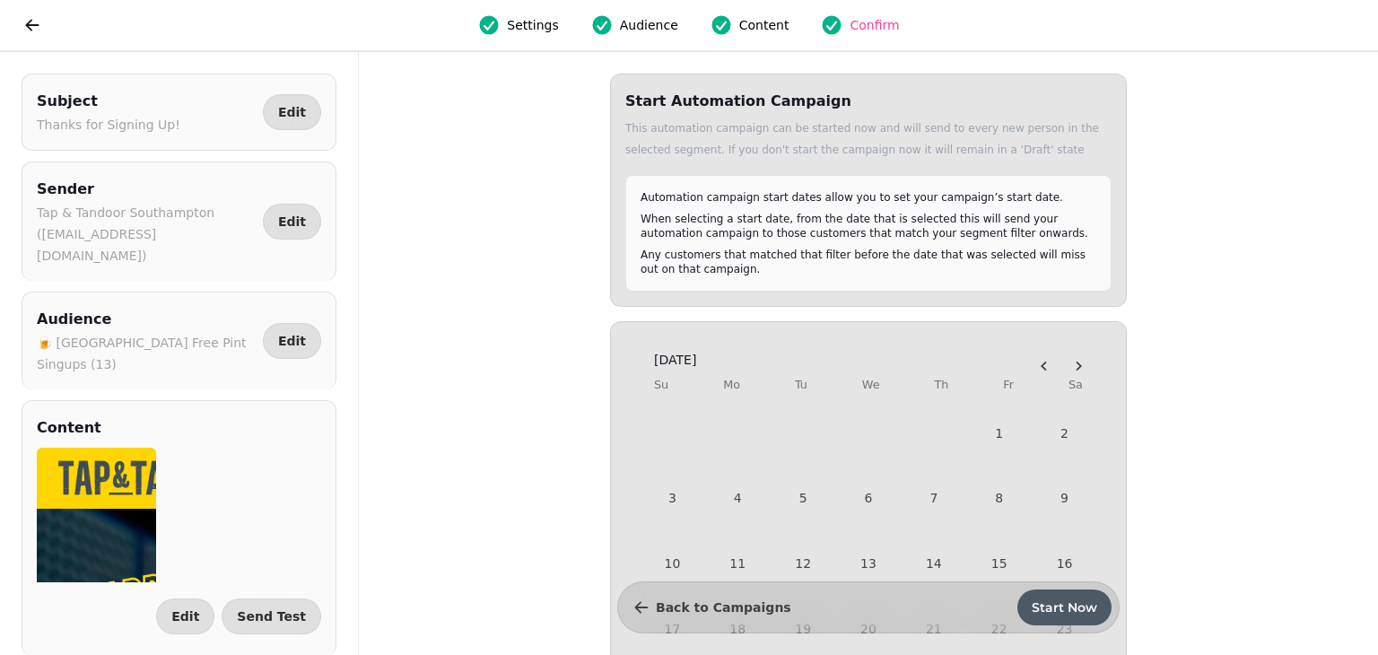
click at [1062, 595] on button "Start Now" at bounding box center [1065, 608] width 94 height 36
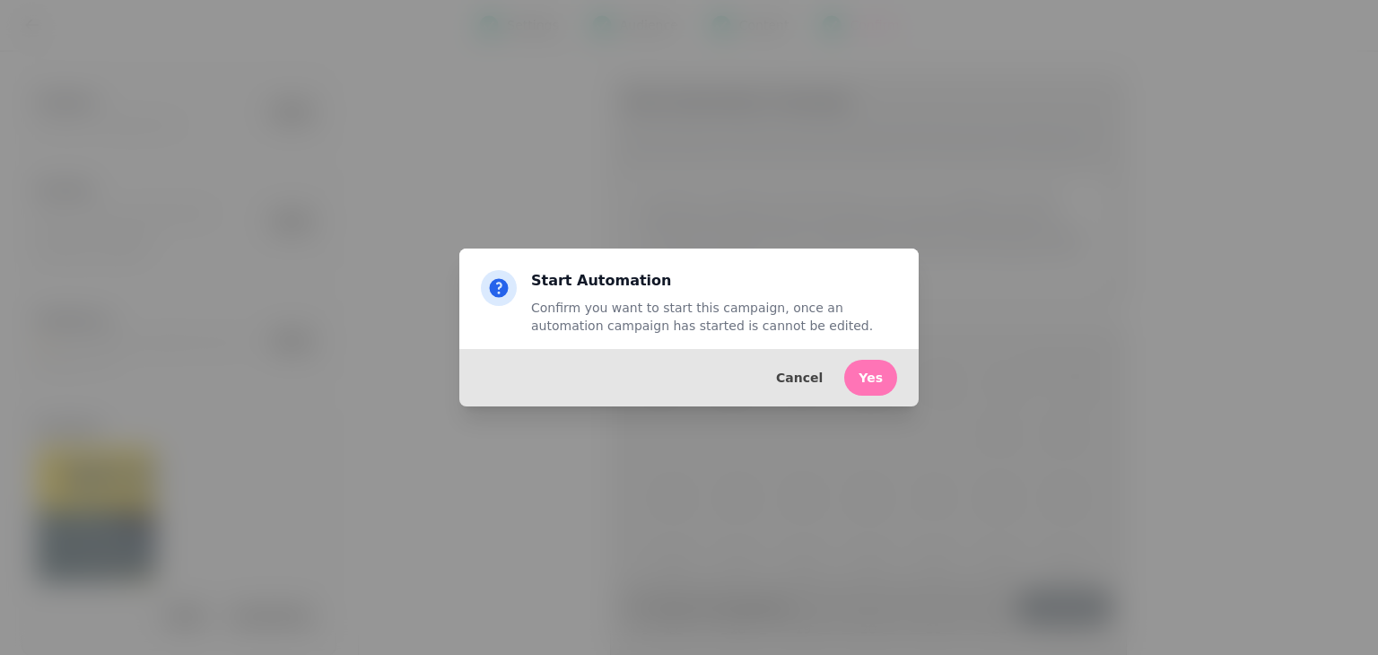
click at [890, 371] on button "Yes" at bounding box center [870, 378] width 53 height 36
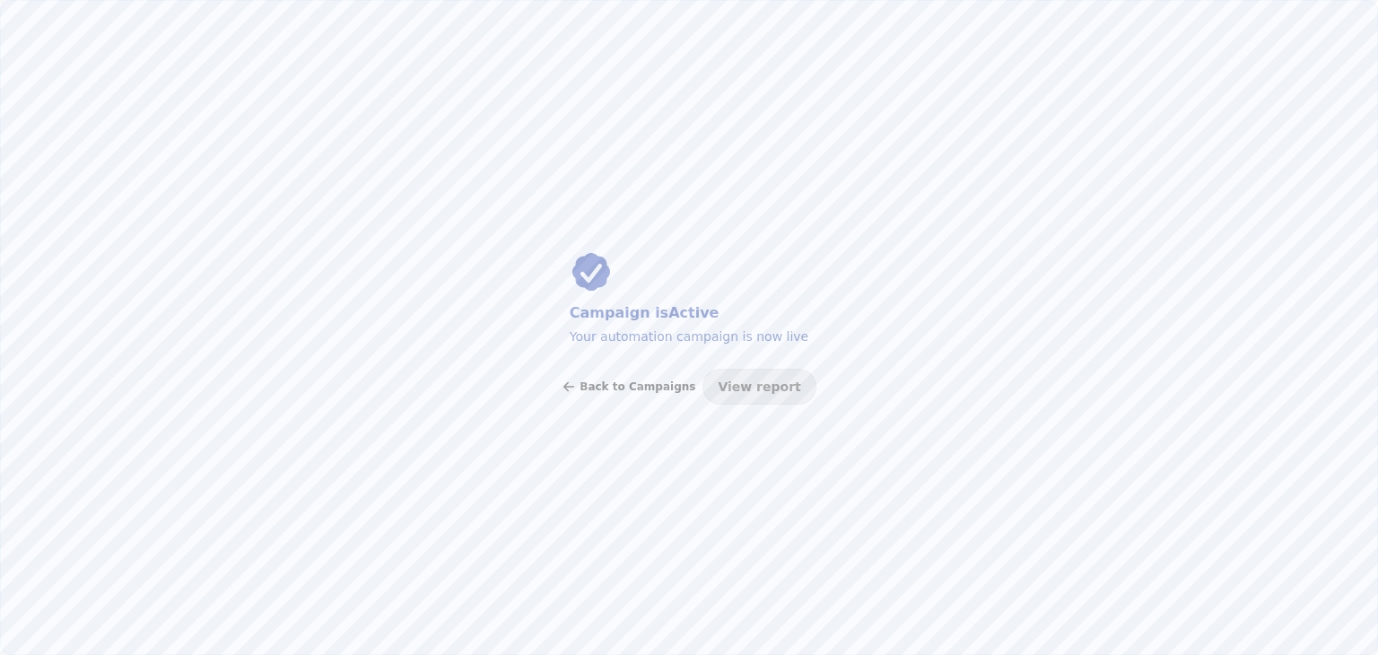
click at [625, 383] on span "Back to Campaigns" at bounding box center [638, 386] width 116 height 11
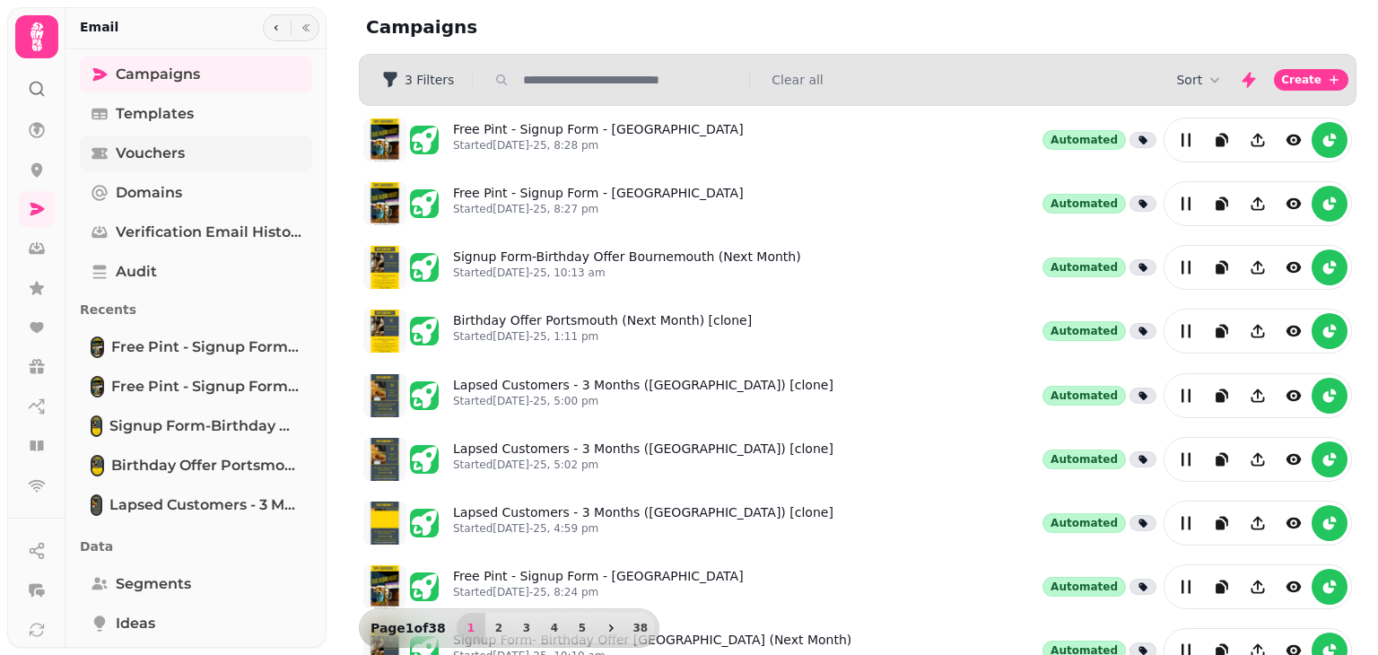
click at [155, 151] on span "Vouchers" at bounding box center [150, 154] width 69 height 22
select select "**"
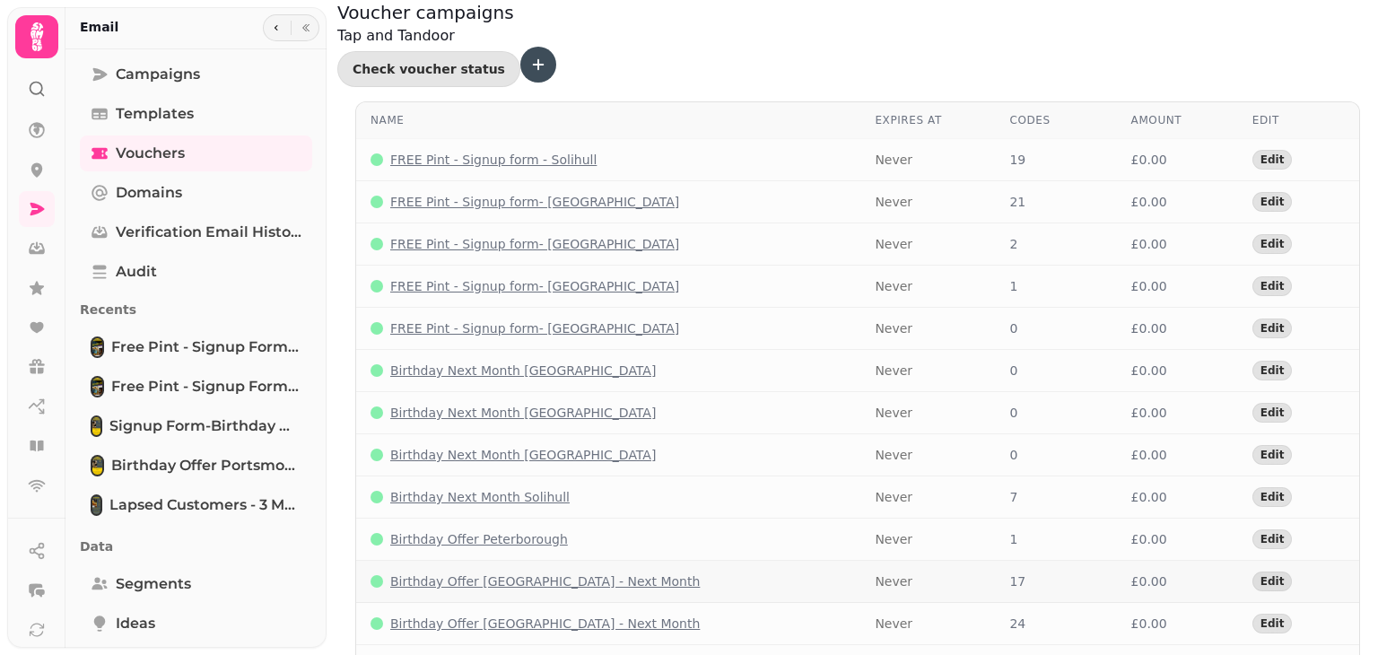
click at [600, 573] on p "Birthday Offer Southampton - Next Month" at bounding box center [545, 582] width 310 height 18
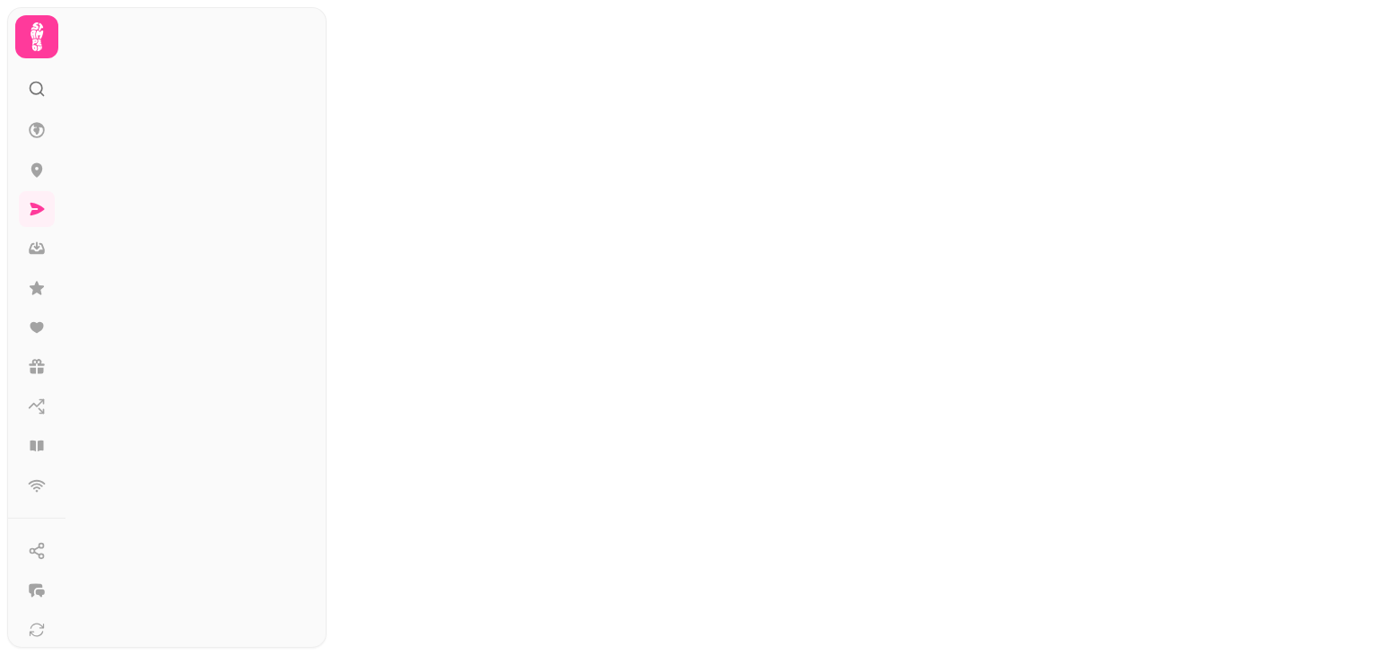
select select "**"
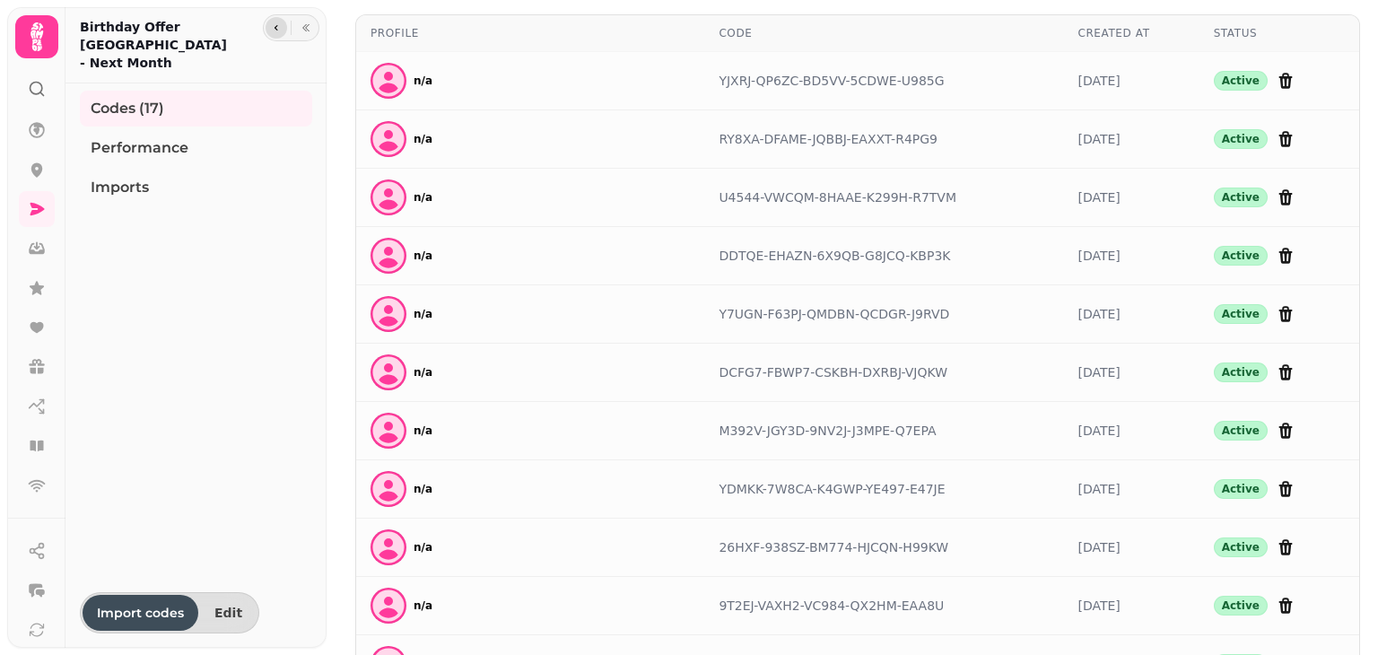
click at [283, 26] on button "button" at bounding box center [277, 28] width 22 height 22
select select "**"
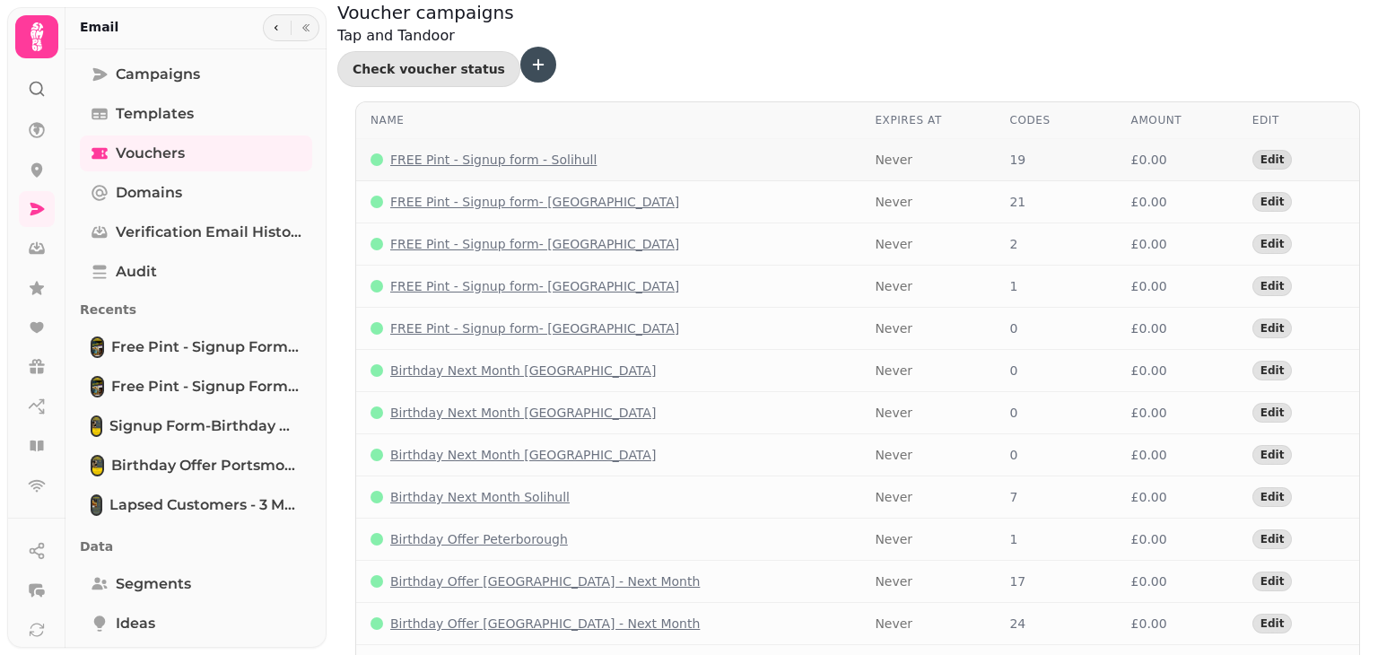
click at [561, 151] on p "FREE Pint - Signup form - Solihull" at bounding box center [493, 160] width 206 height 18
select select "**"
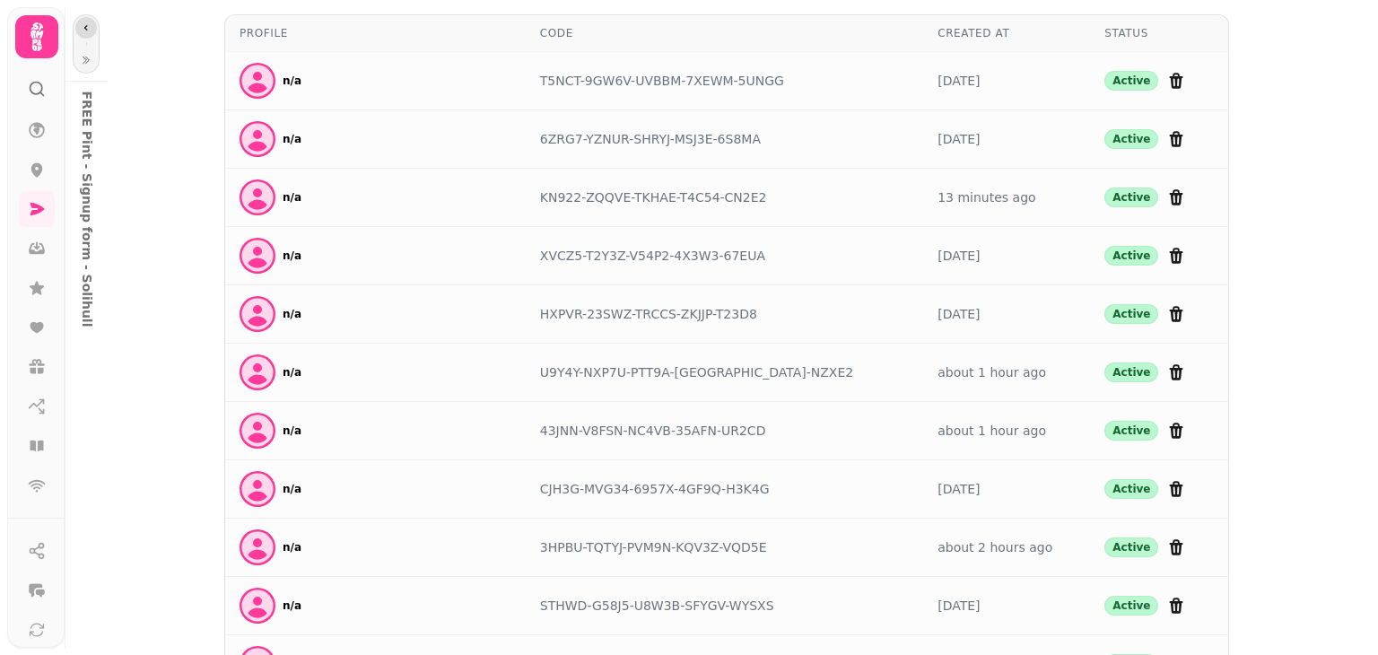
click at [89, 23] on icon "button" at bounding box center [86, 27] width 11 height 11
select select "**"
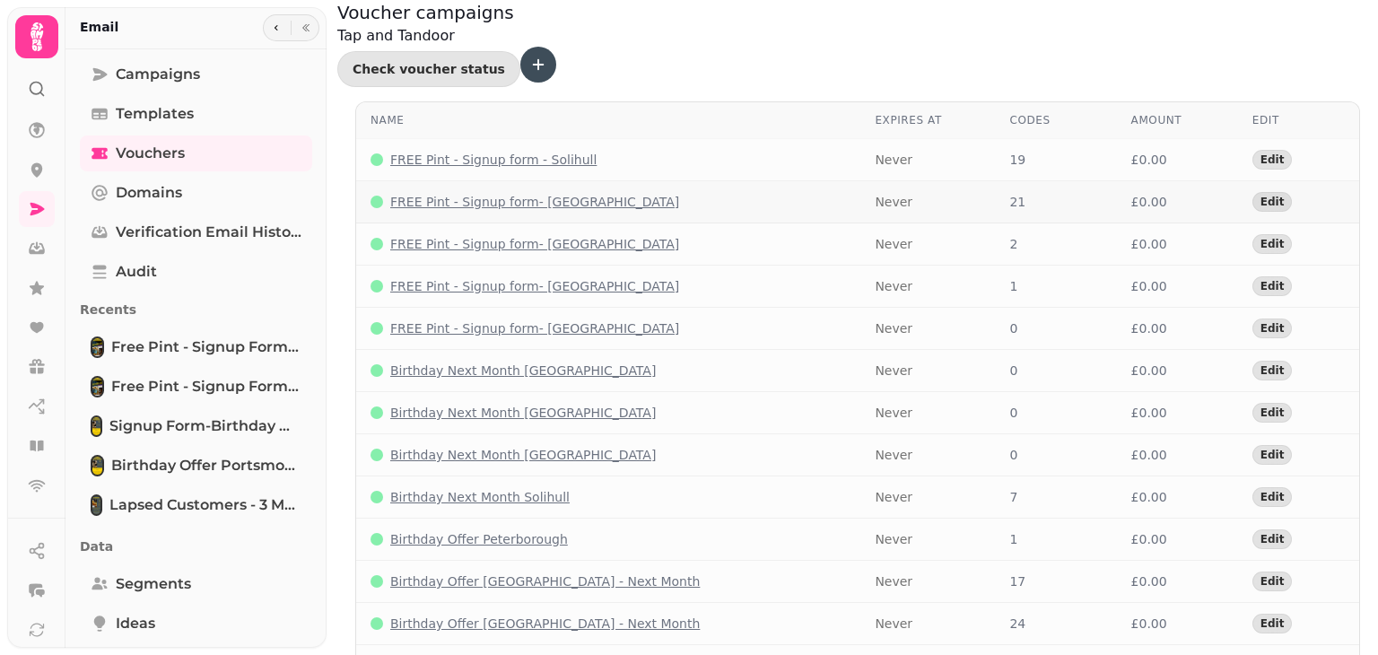
click at [574, 193] on p "FREE Pint - Signup form- Bournemouth" at bounding box center [534, 202] width 289 height 18
select select "**"
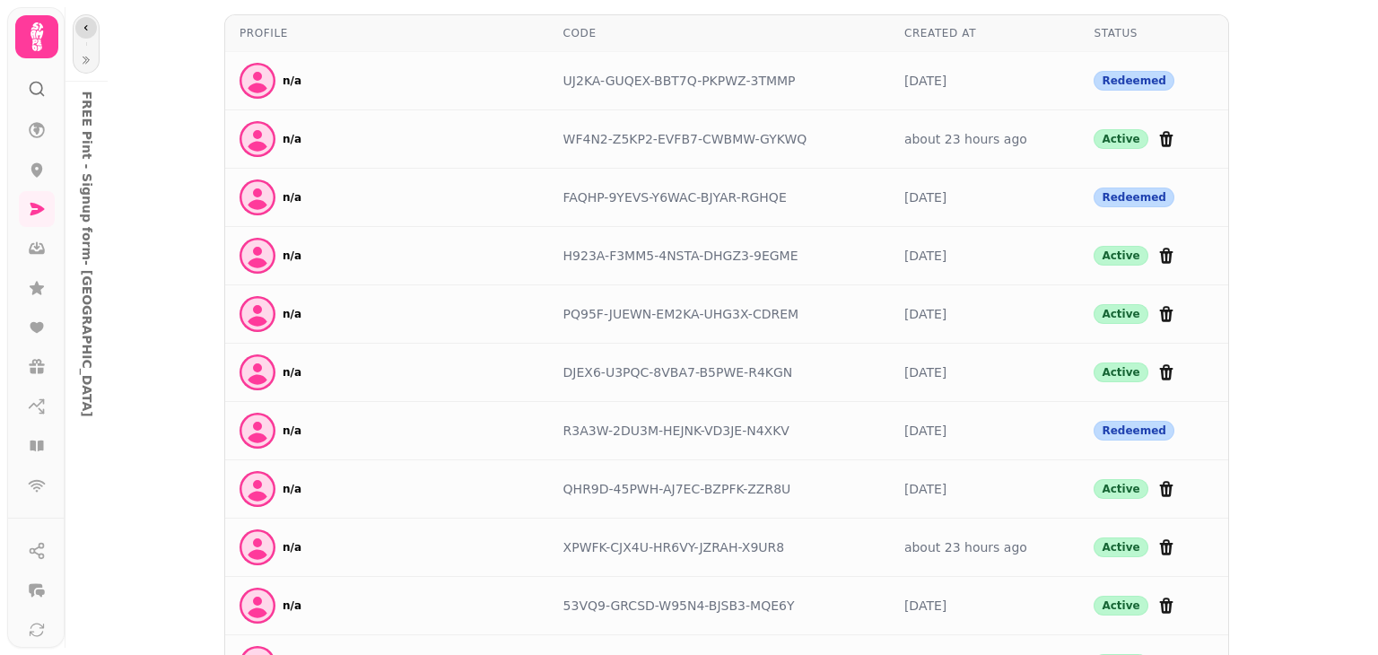
click at [77, 21] on button "button" at bounding box center [86, 28] width 22 height 22
select select "**"
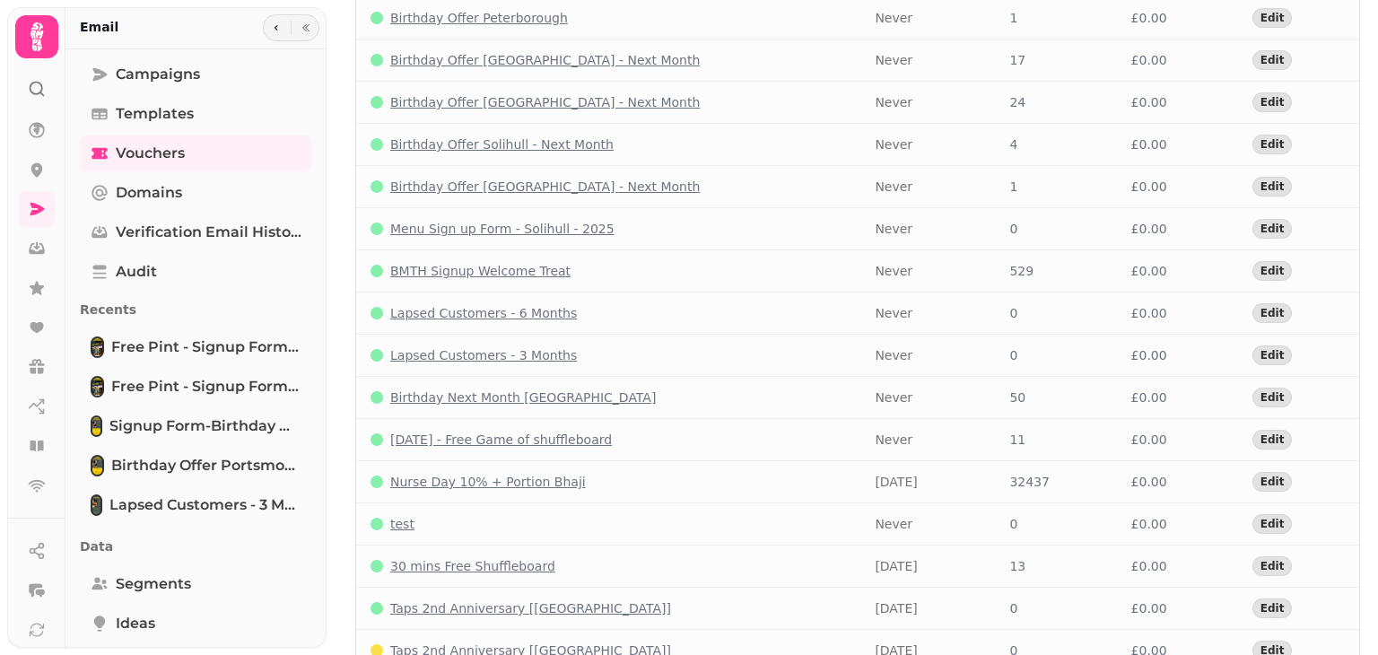
scroll to position [563, 0]
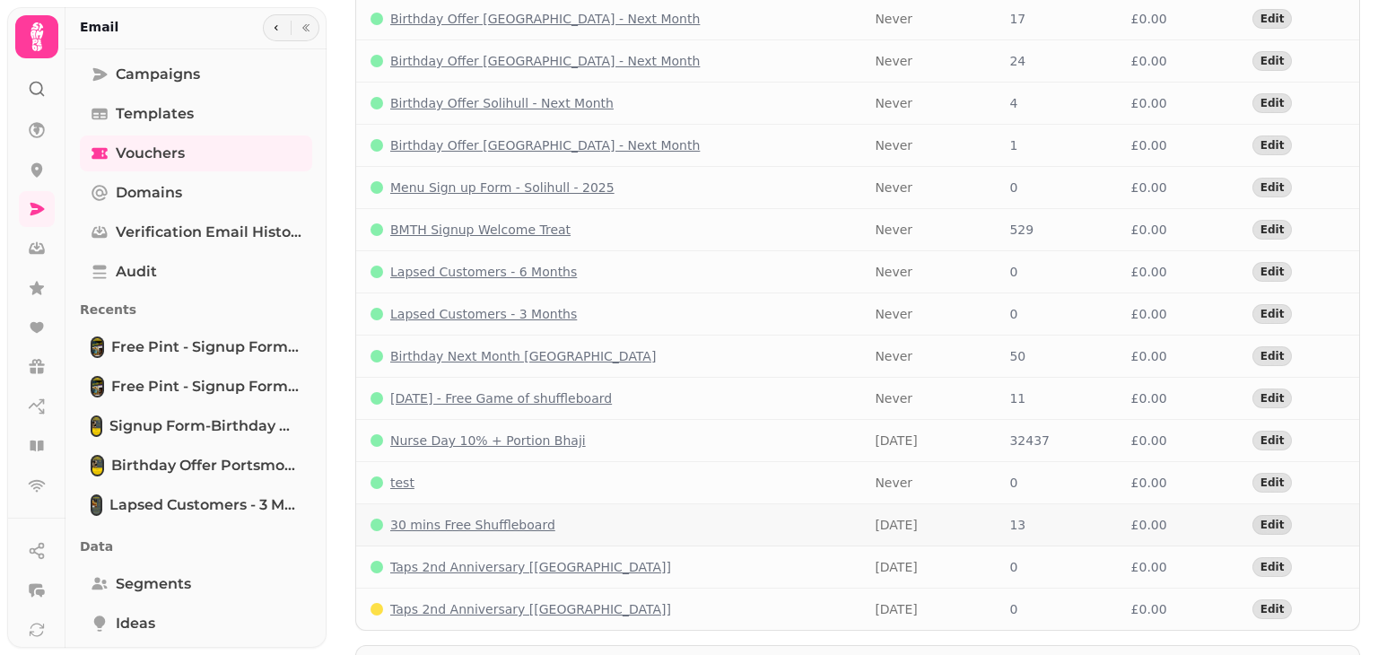
click at [508, 516] on p "30 mins Free Shuffleboard" at bounding box center [472, 525] width 165 height 18
select select "**"
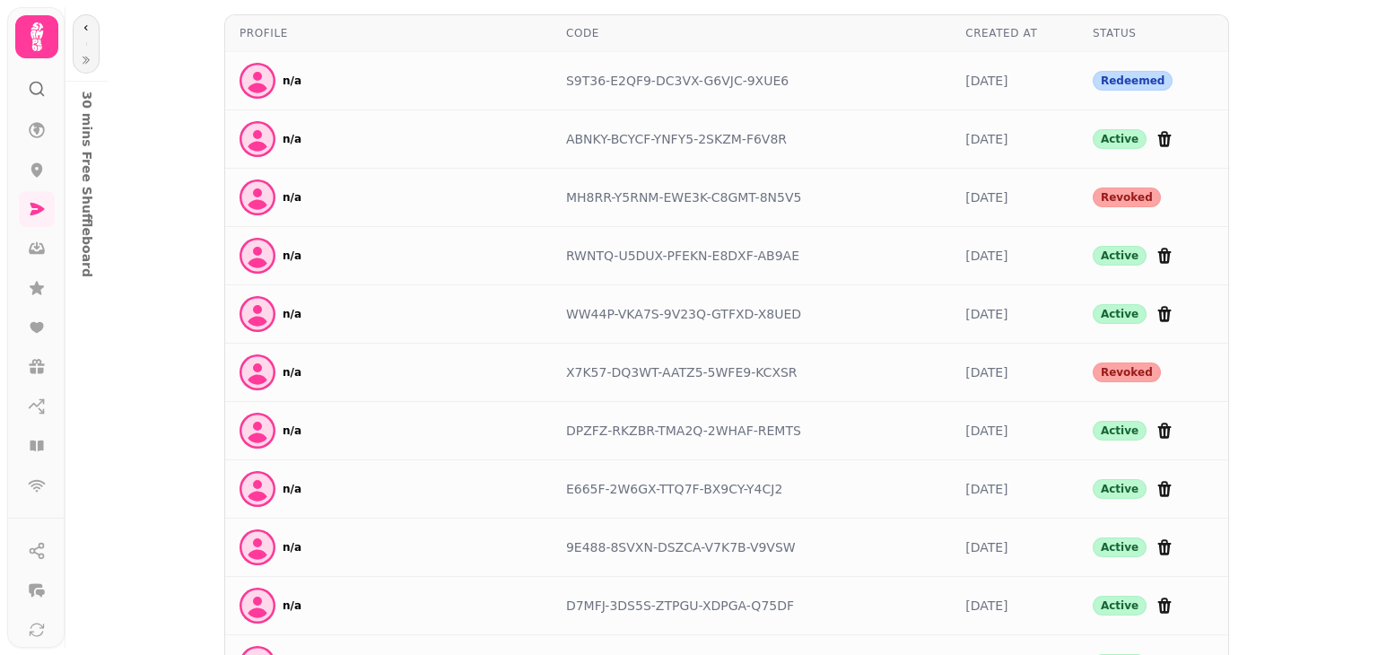
scroll to position [223, 0]
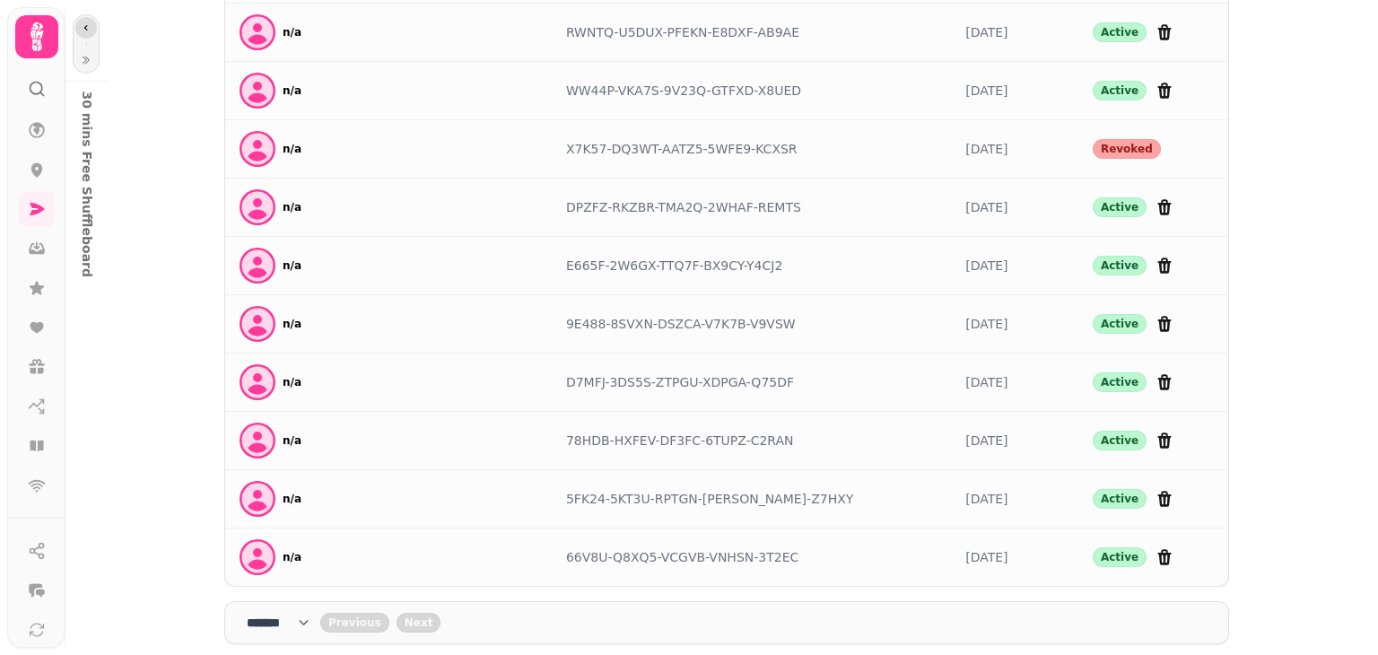
click at [91, 21] on button "button" at bounding box center [86, 28] width 22 height 22
select select "**"
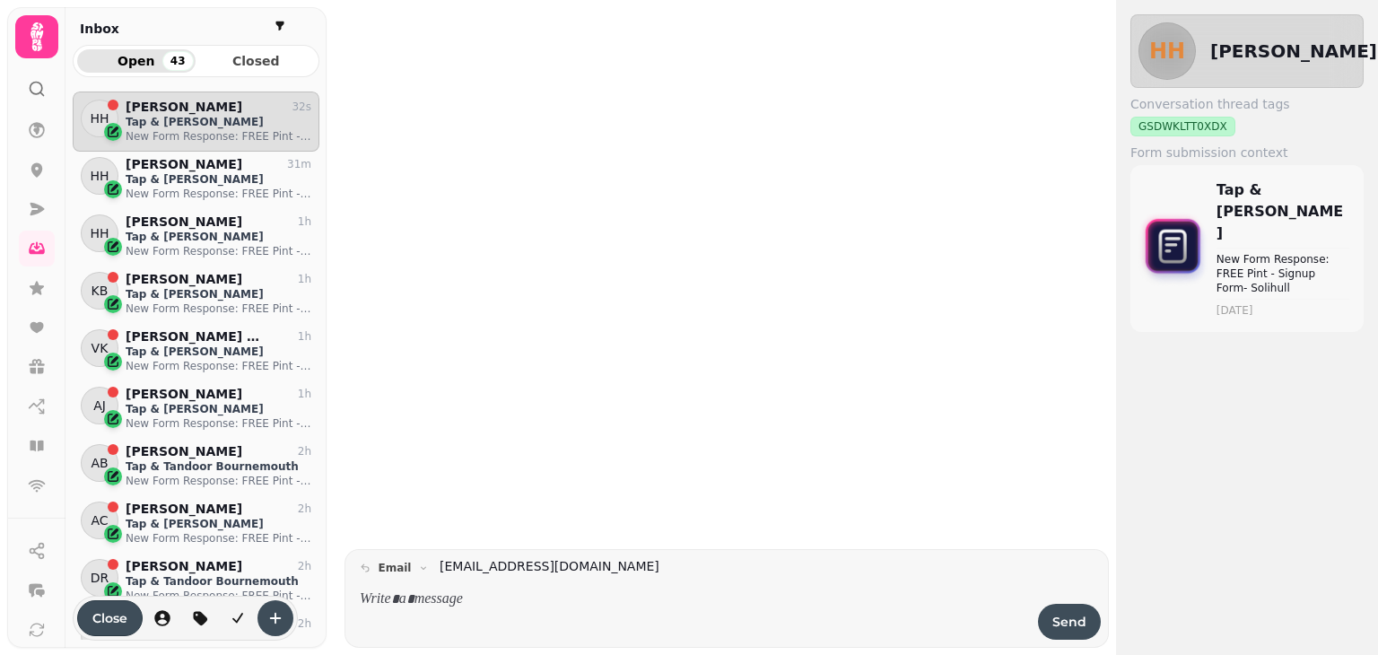
scroll to position [535, 233]
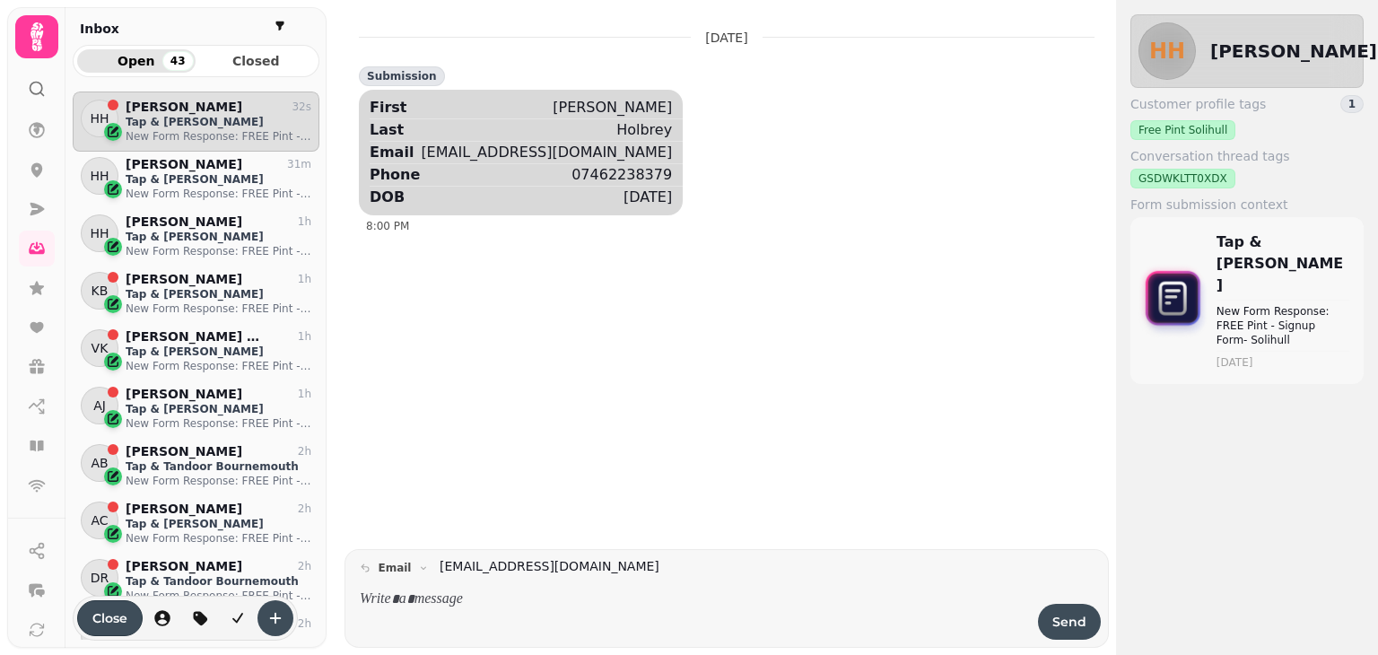
click at [34, 31] on icon at bounding box center [37, 36] width 13 height 29
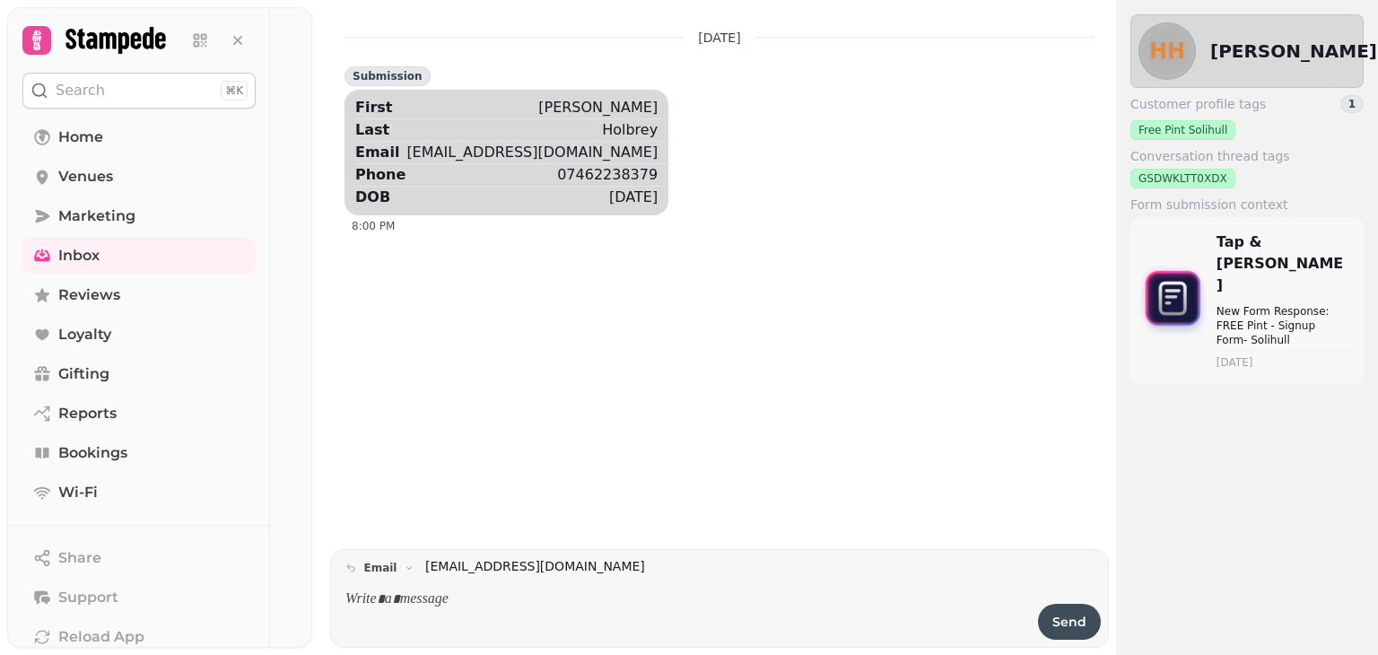
click at [86, 39] on icon at bounding box center [116, 40] width 101 height 27
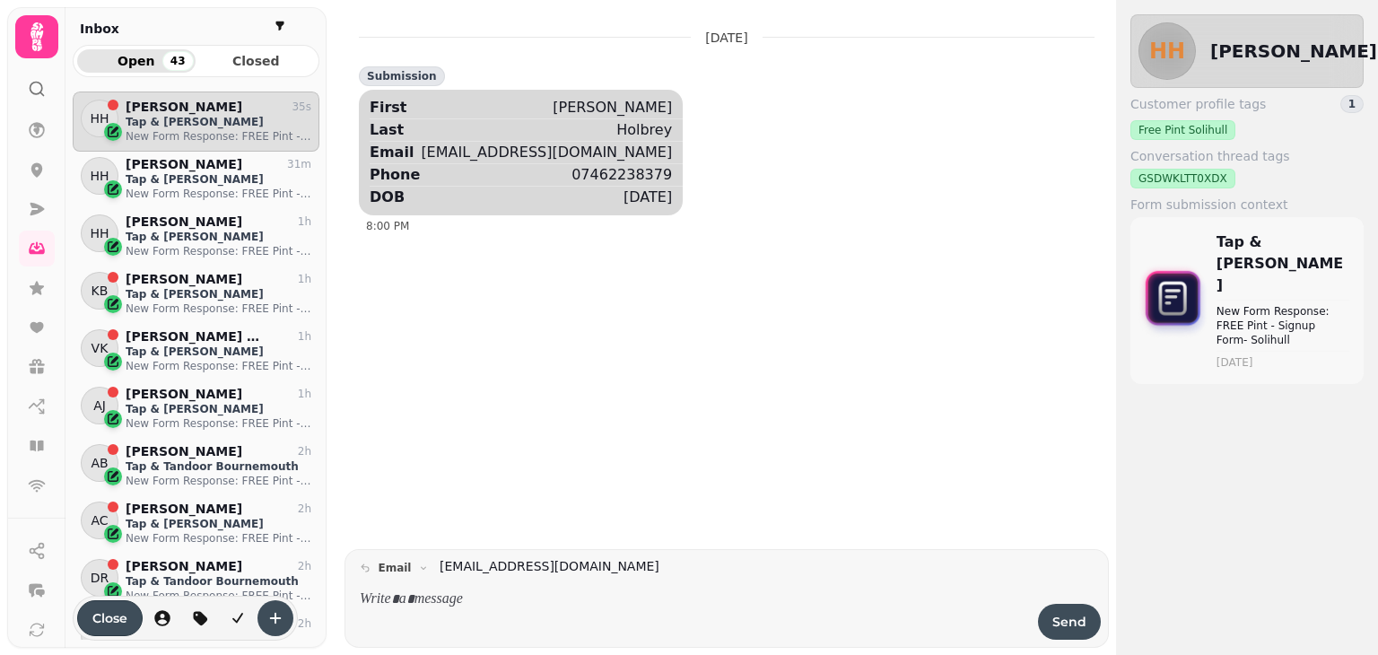
click at [86, 39] on div "Inbox" at bounding box center [196, 26] width 261 height 38
click at [59, 42] on div at bounding box center [36, 33] width 57 height 50
click at [47, 41] on icon at bounding box center [37, 37] width 36 height 36
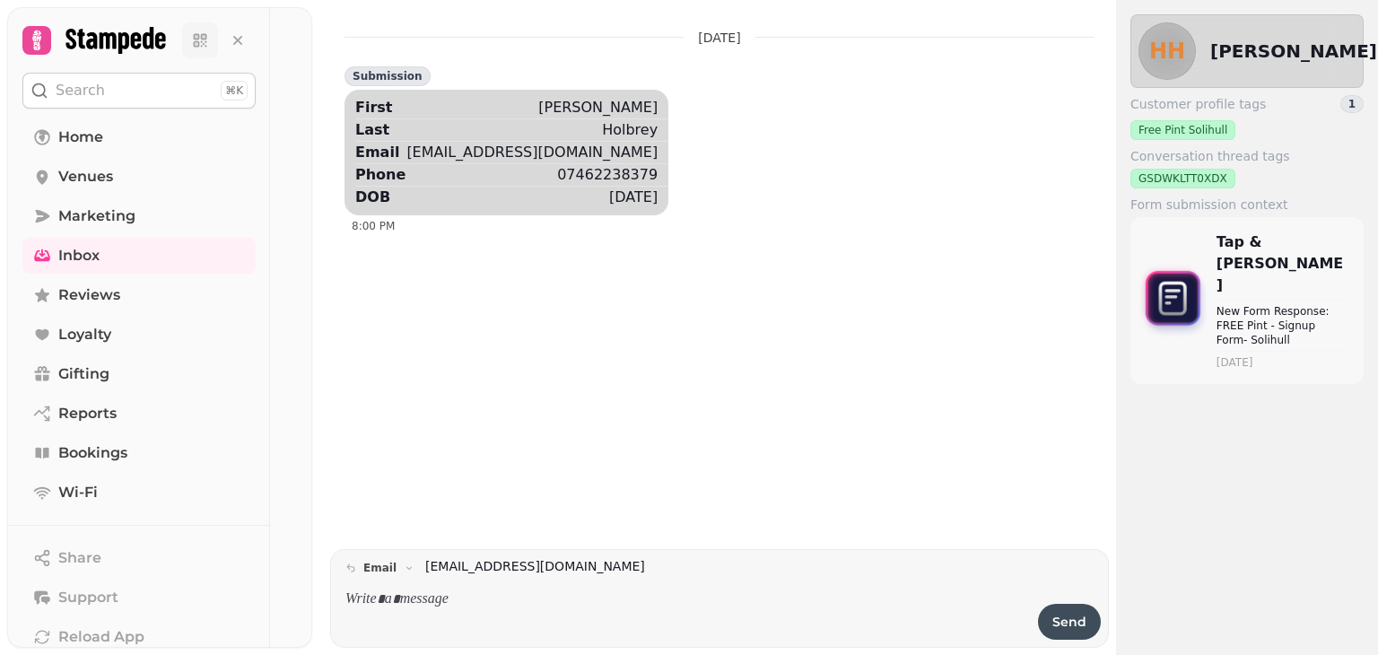
click at [197, 40] on icon at bounding box center [200, 40] width 18 height 18
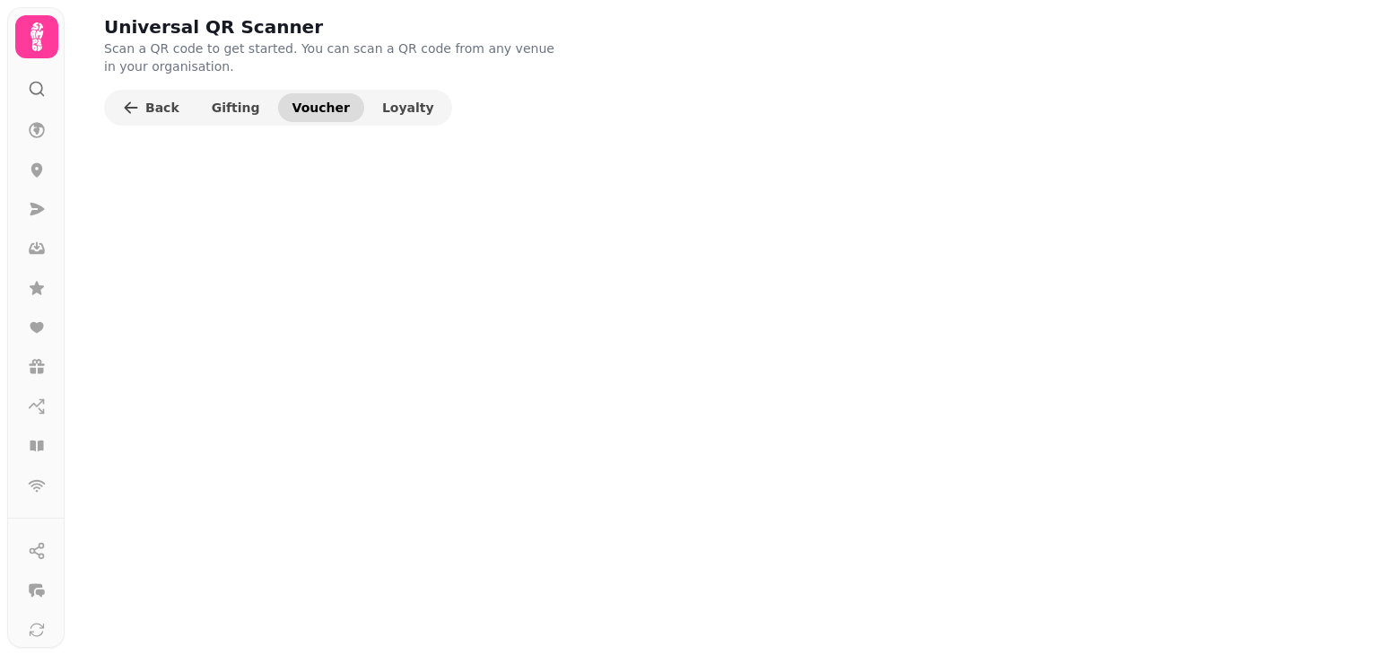
click at [302, 117] on button "Voucher" at bounding box center [321, 107] width 86 height 29
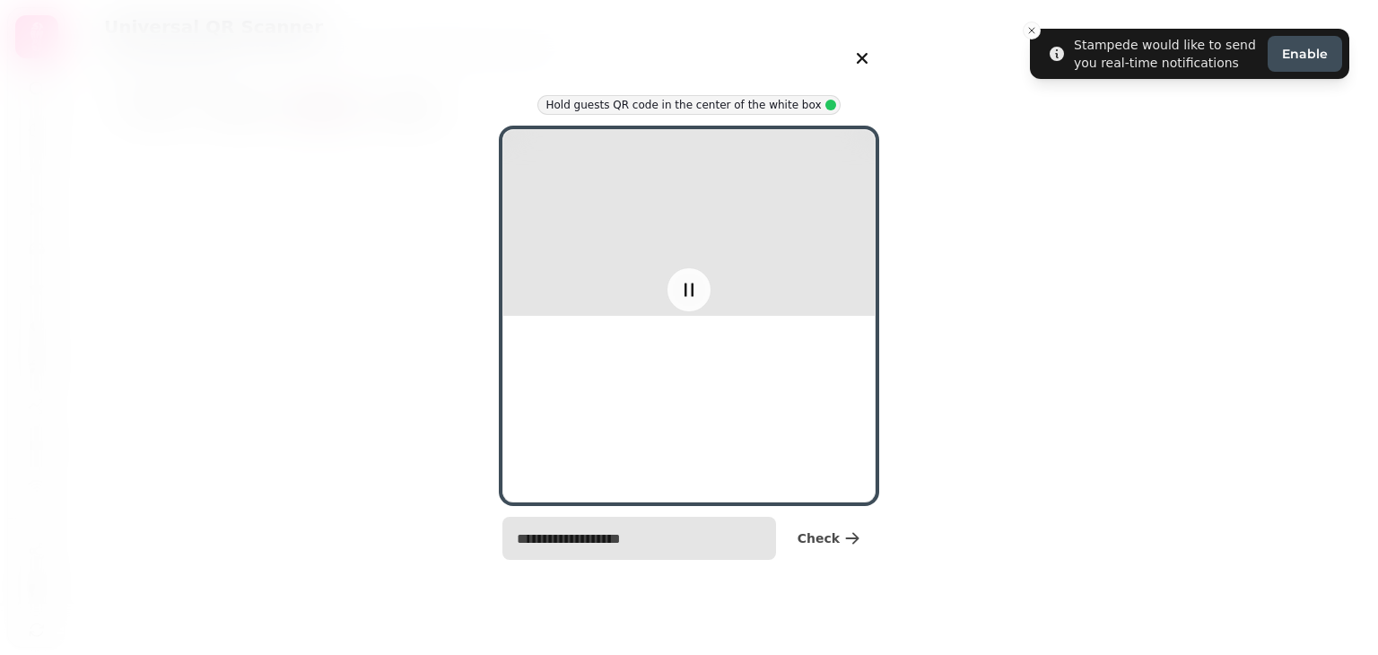
click at [739, 547] on input "text" at bounding box center [640, 538] width 274 height 43
